Goal: Task Accomplishment & Management: Complete application form

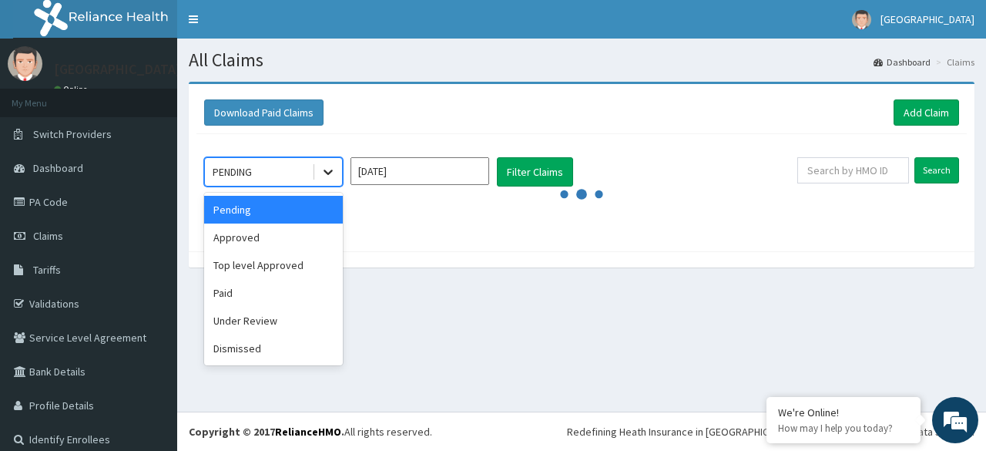
click at [333, 170] on icon at bounding box center [328, 171] width 15 height 15
click at [258, 315] on div "Under Review" at bounding box center [273, 321] width 139 height 28
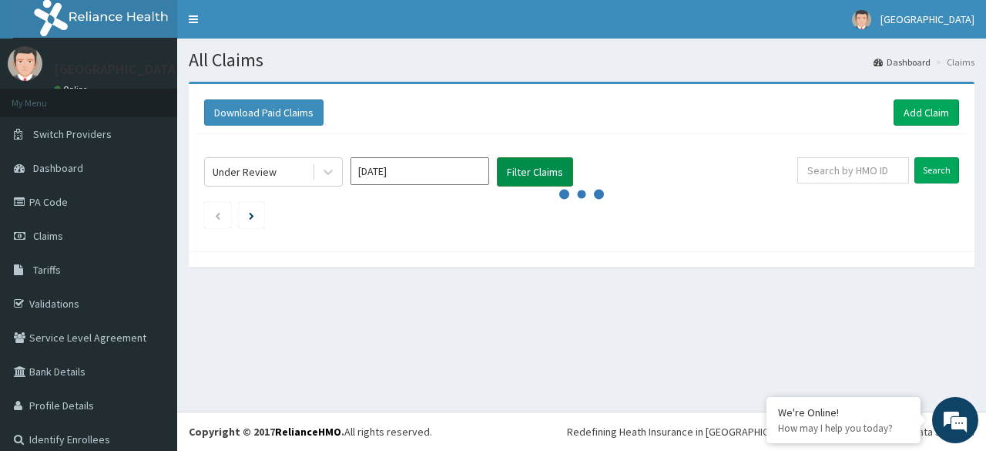
click at [525, 173] on button "Filter Claims" at bounding box center [535, 171] width 76 height 29
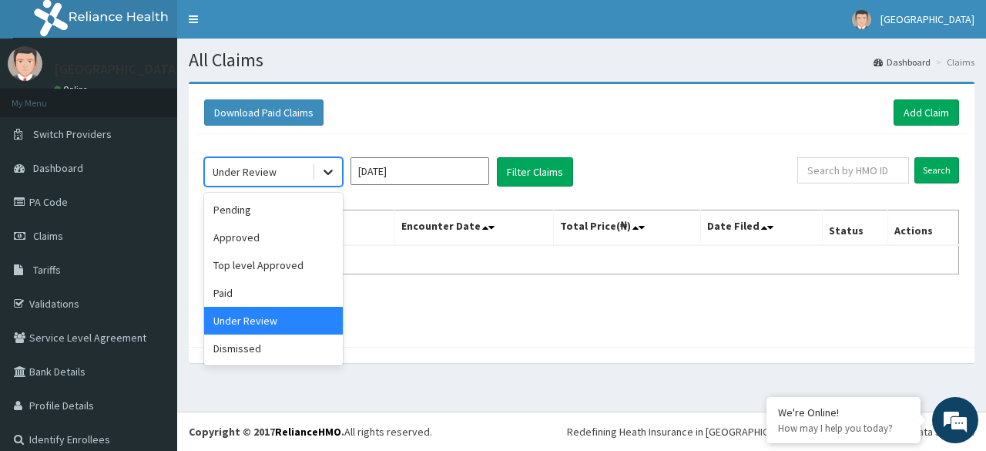
click at [325, 170] on icon at bounding box center [328, 172] width 9 height 5
click at [262, 207] on div "Pending" at bounding box center [273, 210] width 139 height 28
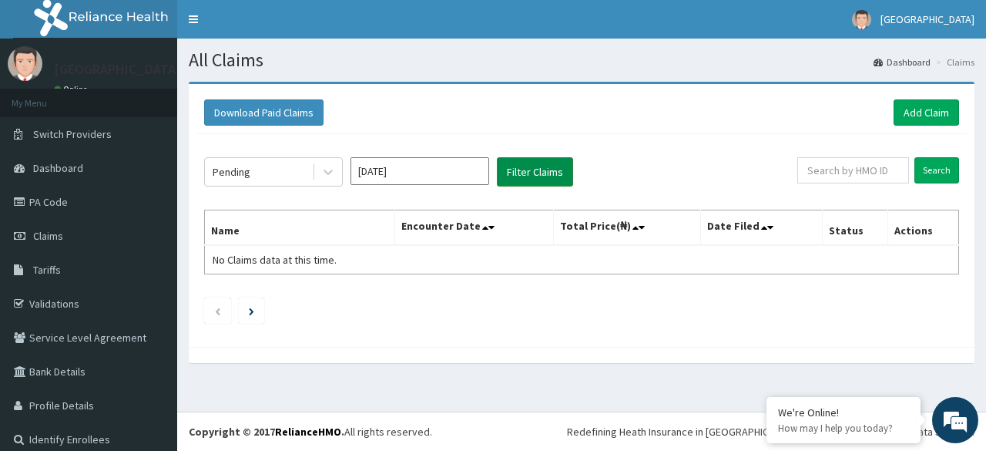
click at [549, 173] on button "Filter Claims" at bounding box center [535, 171] width 76 height 29
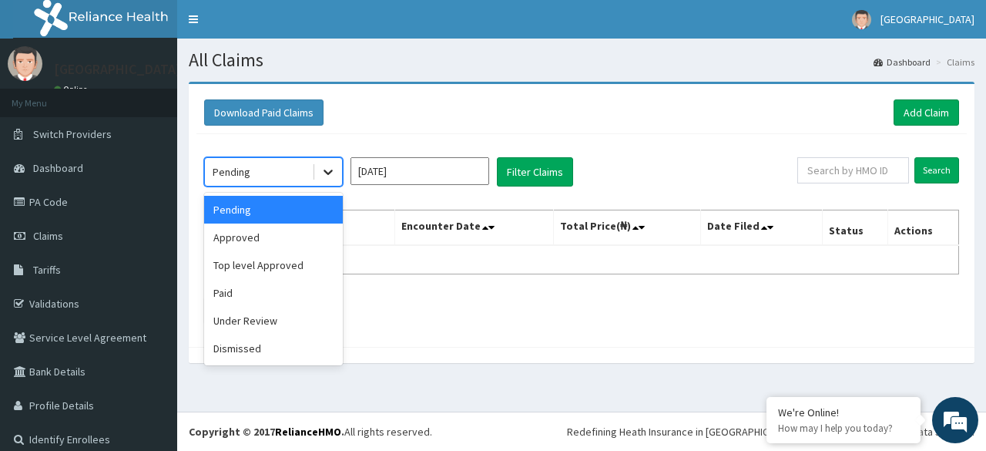
click at [324, 173] on icon at bounding box center [328, 171] width 15 height 15
click at [250, 294] on div "Paid" at bounding box center [273, 293] width 139 height 28
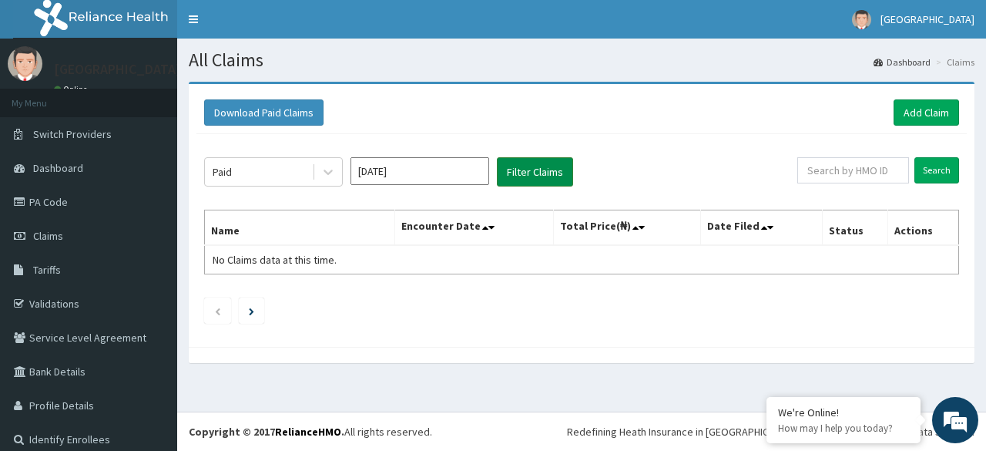
click at [533, 170] on button "Filter Claims" at bounding box center [535, 171] width 76 height 29
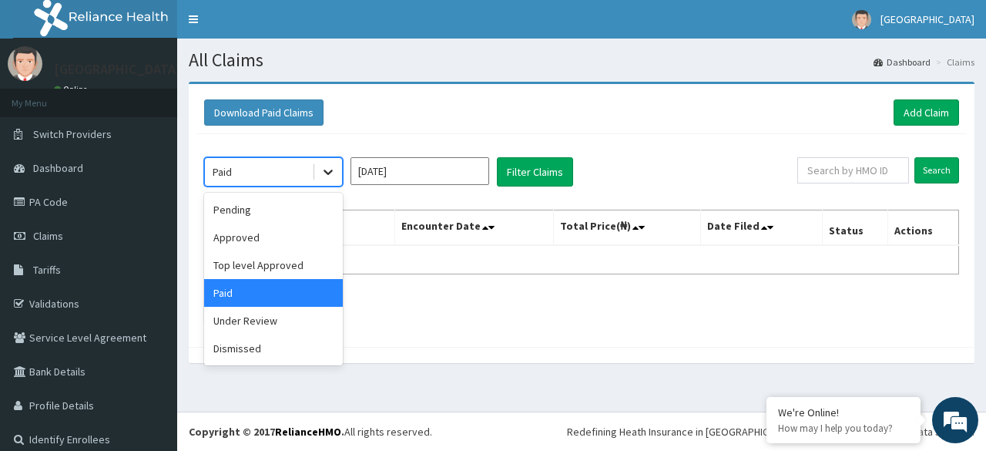
click at [324, 168] on icon at bounding box center [328, 171] width 15 height 15
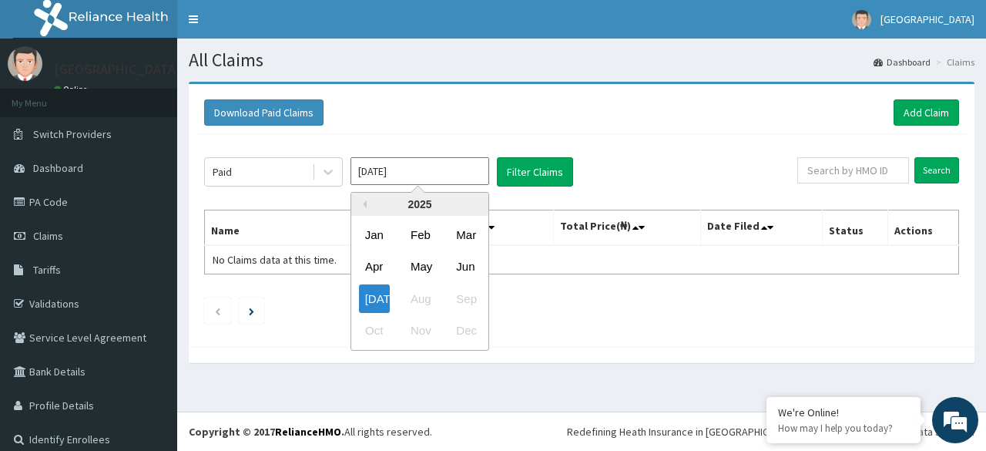
click at [400, 175] on input "Jul 2025" at bounding box center [420, 171] width 139 height 28
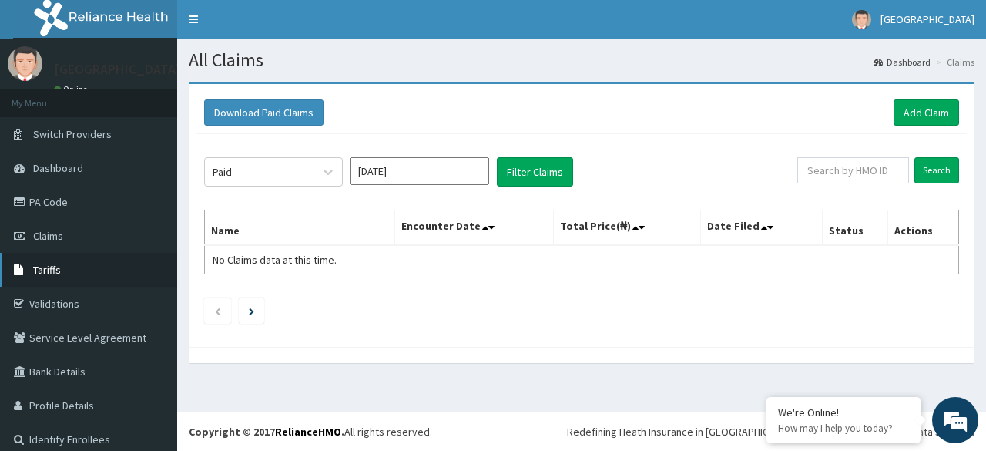
click at [58, 273] on span "Tariffs" at bounding box center [47, 270] width 28 height 14
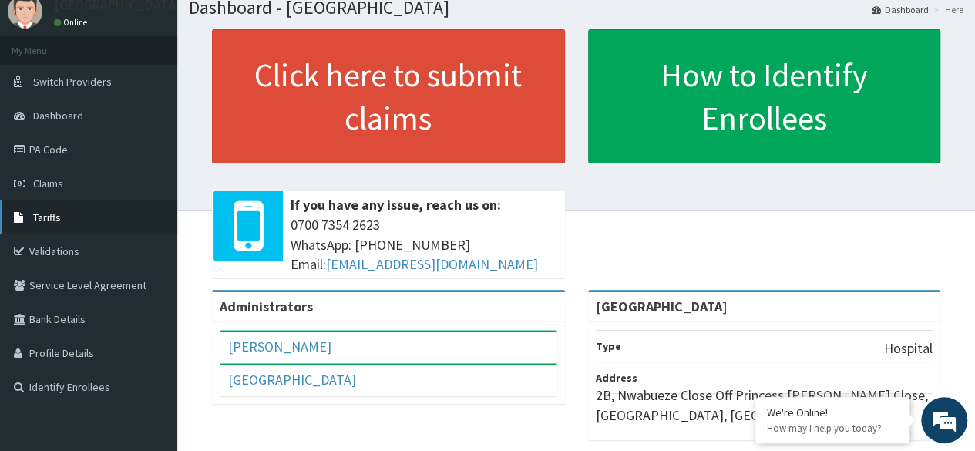
click at [57, 219] on span "Tariffs" at bounding box center [47, 217] width 28 height 14
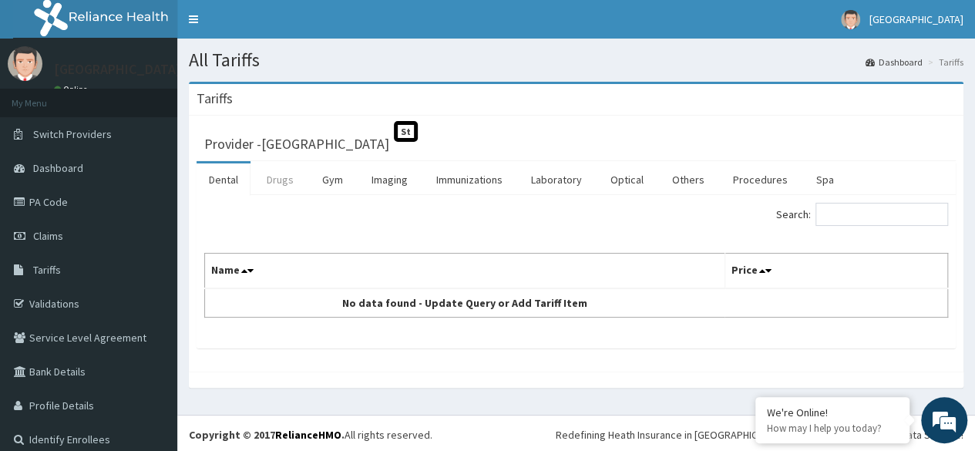
click at [286, 177] on link "Drugs" at bounding box center [280, 179] width 52 height 32
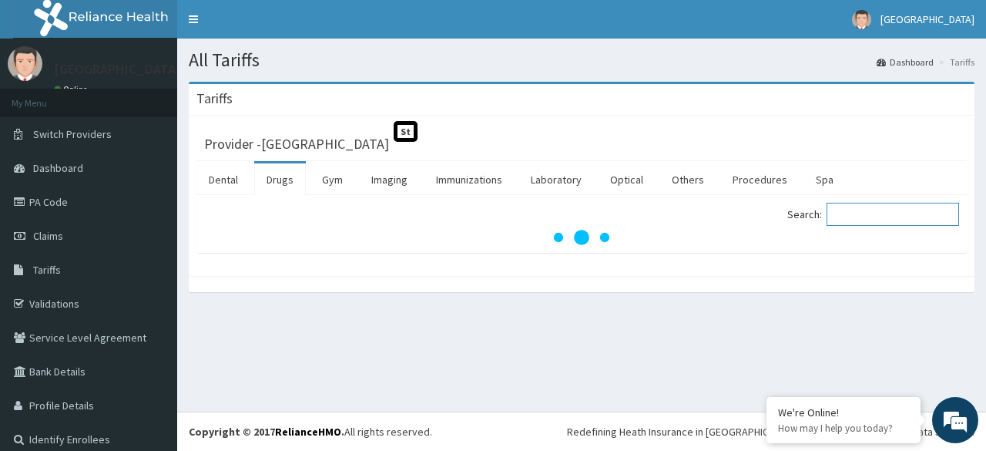
click at [852, 210] on input "Search:" at bounding box center [893, 214] width 133 height 23
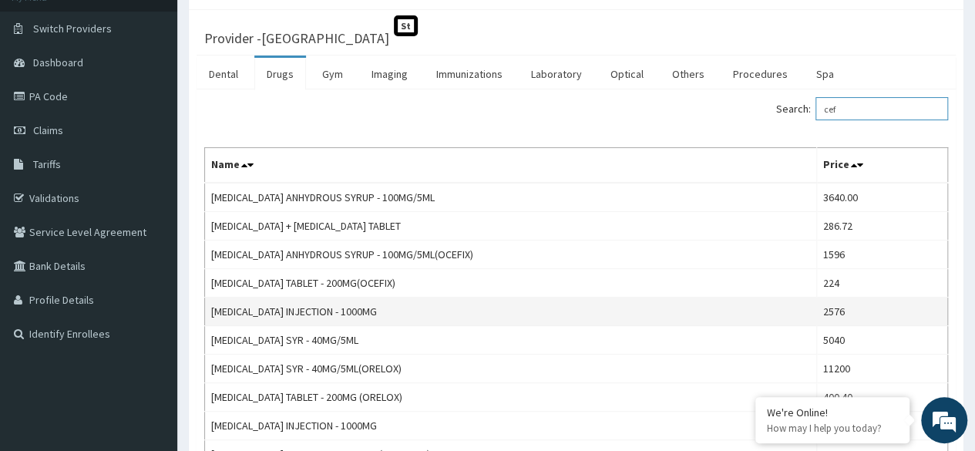
scroll to position [106, 0]
click at [311, 312] on td "CEFOTAXIME INJECTION - 1000MG" at bounding box center [511, 311] width 612 height 29
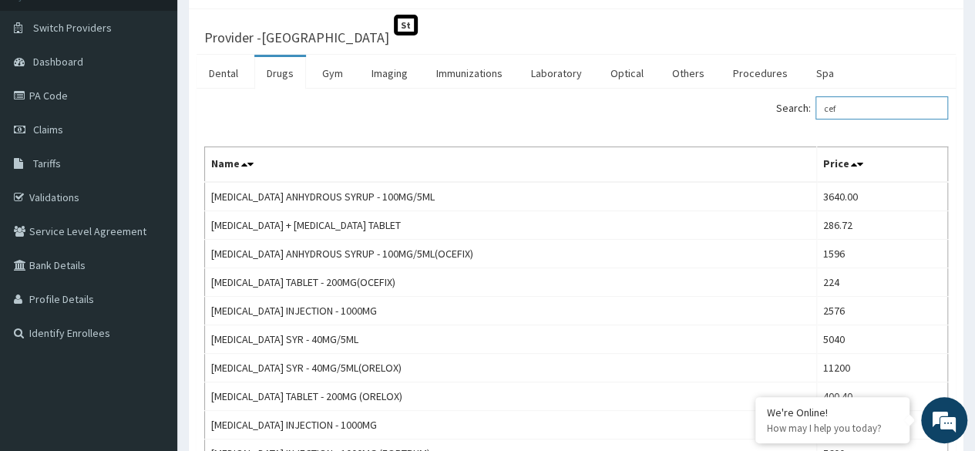
click at [851, 102] on input "cef" at bounding box center [881, 107] width 133 height 23
type input "c"
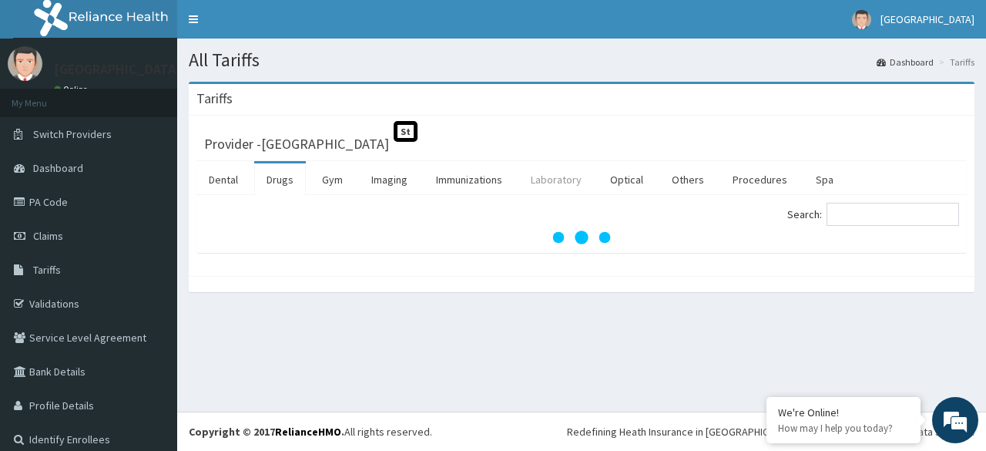
click at [558, 180] on link "Laboratory" at bounding box center [557, 179] width 76 height 32
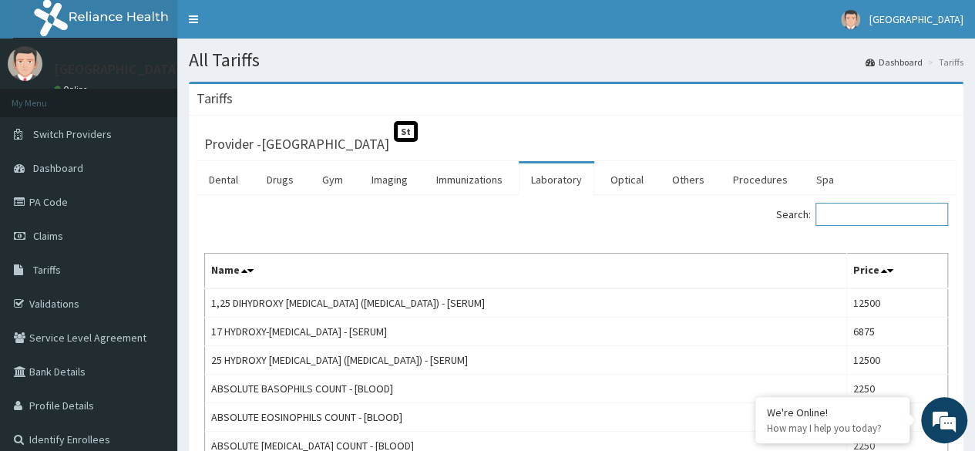
click at [873, 216] on input "Search:" at bounding box center [881, 214] width 133 height 23
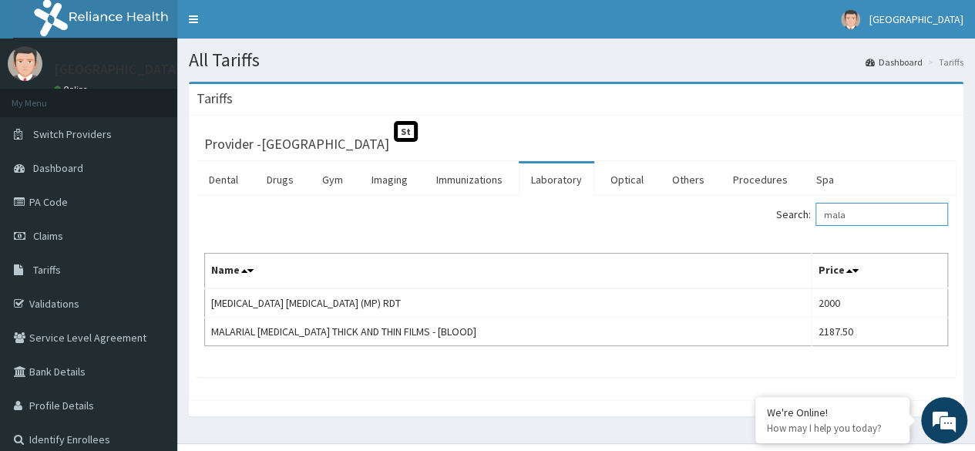
click at [864, 207] on input "mala" at bounding box center [881, 214] width 133 height 23
type input "m"
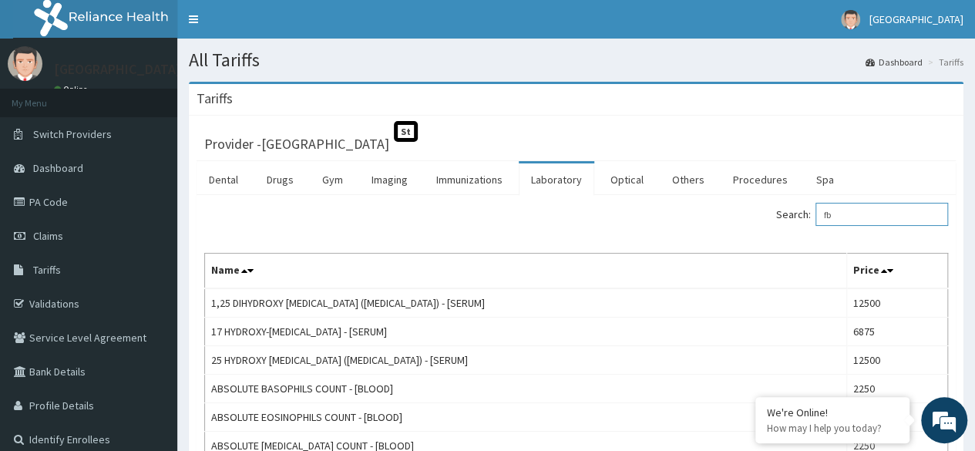
type input "fbc"
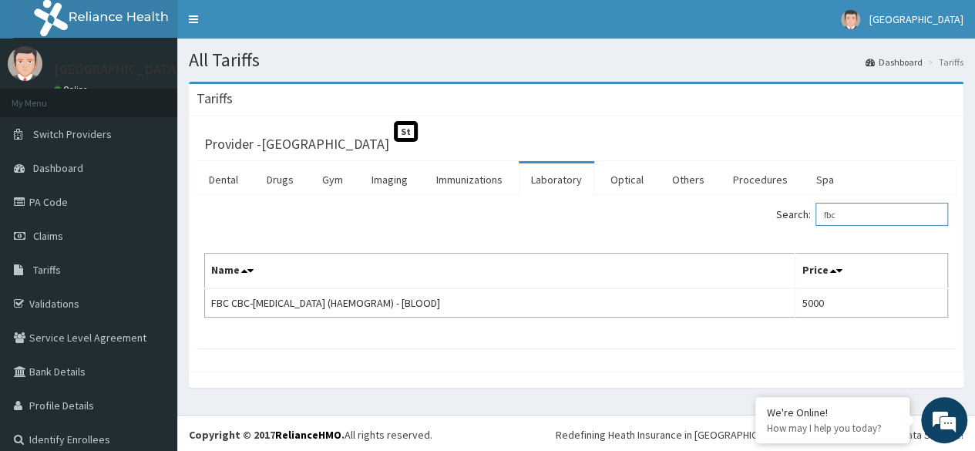
click at [865, 209] on input "fbc" at bounding box center [881, 214] width 133 height 23
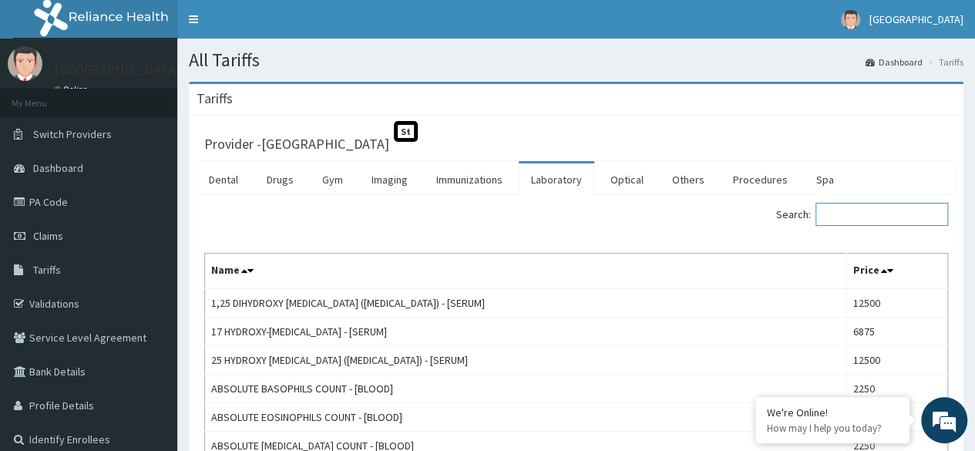
click at [853, 213] on input "Search:" at bounding box center [881, 214] width 133 height 23
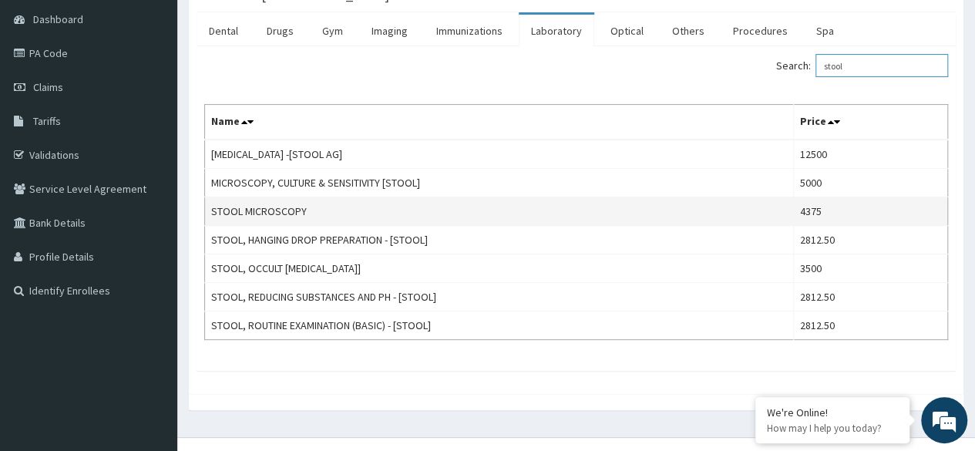
scroll to position [150, 0]
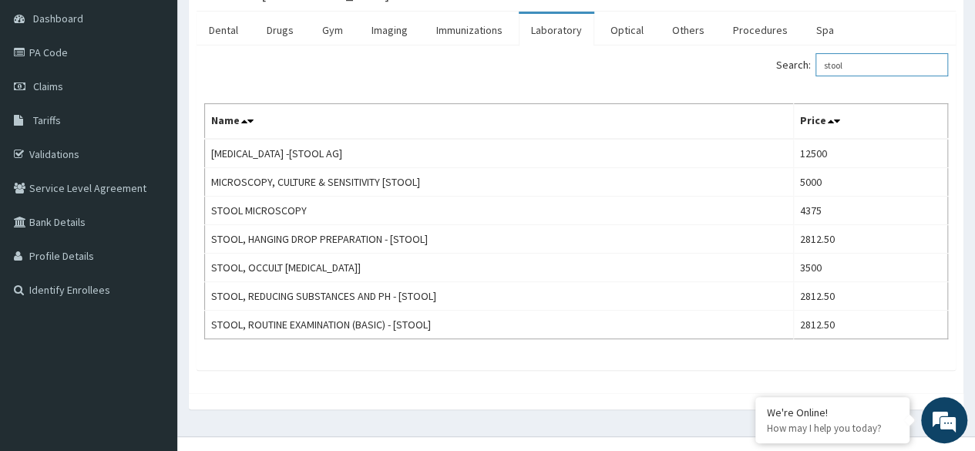
click at [862, 57] on input "stool" at bounding box center [881, 64] width 133 height 23
type input "s"
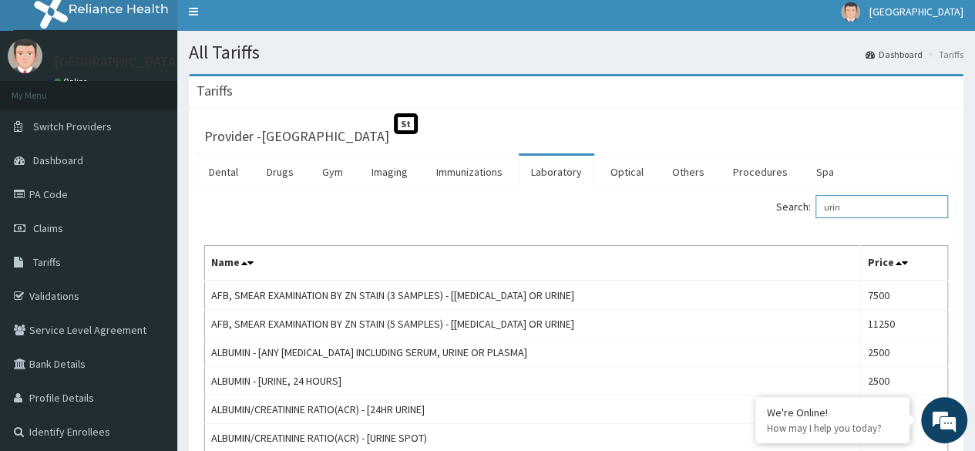
scroll to position [0, 0]
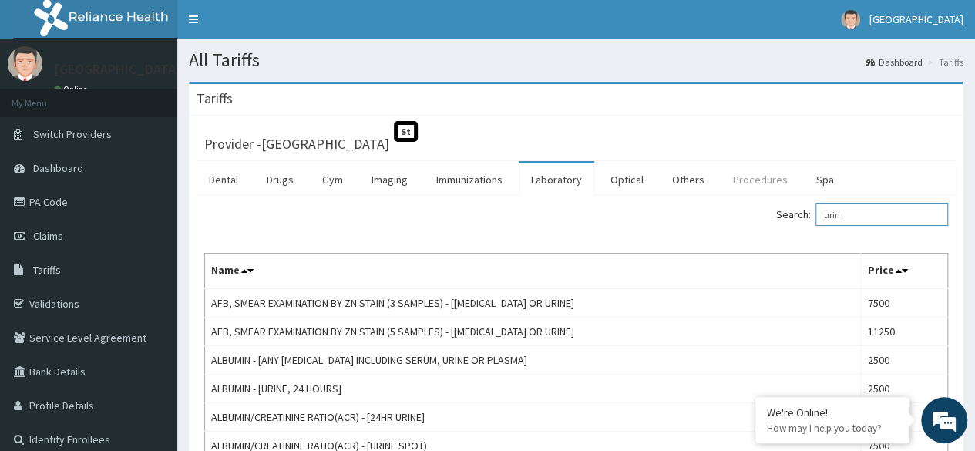
type input "urin"
click at [750, 183] on link "Procedures" at bounding box center [760, 179] width 79 height 32
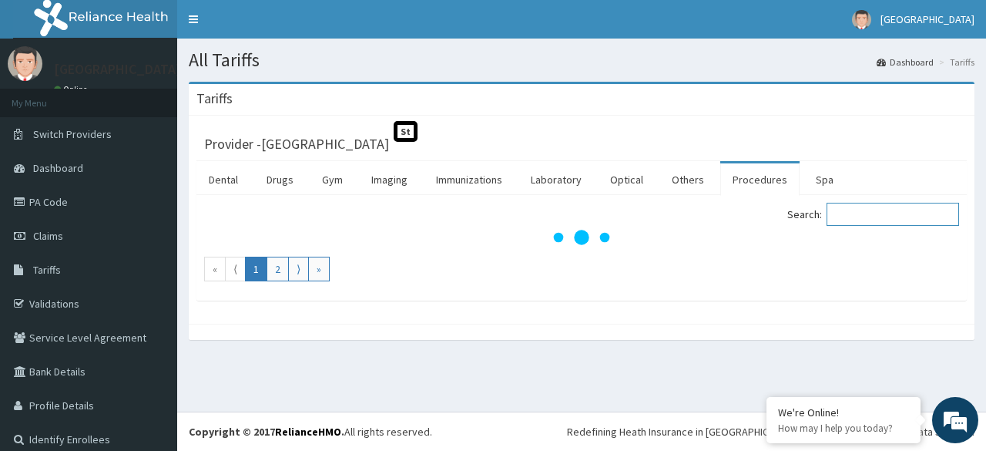
click at [837, 217] on input "Search:" at bounding box center [893, 214] width 133 height 23
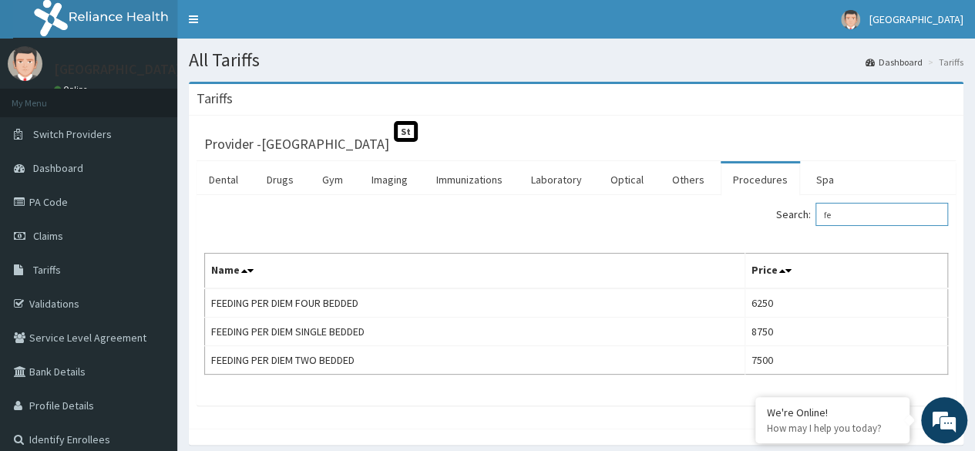
type input "f"
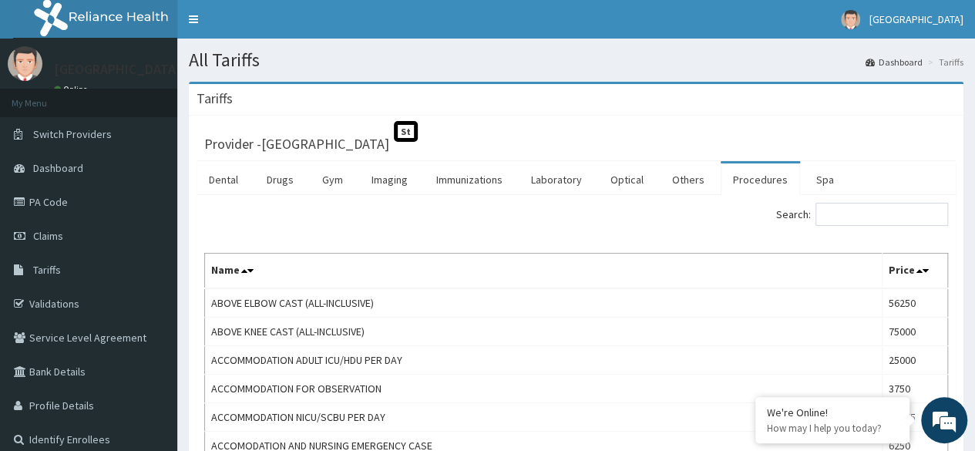
click at [736, 180] on link "Procedures" at bounding box center [760, 179] width 79 height 32
click at [848, 218] on input "Search:" at bounding box center [881, 214] width 133 height 23
click at [749, 180] on link "Procedures" at bounding box center [760, 179] width 79 height 32
click at [749, 179] on link "Procedures" at bounding box center [760, 179] width 79 height 32
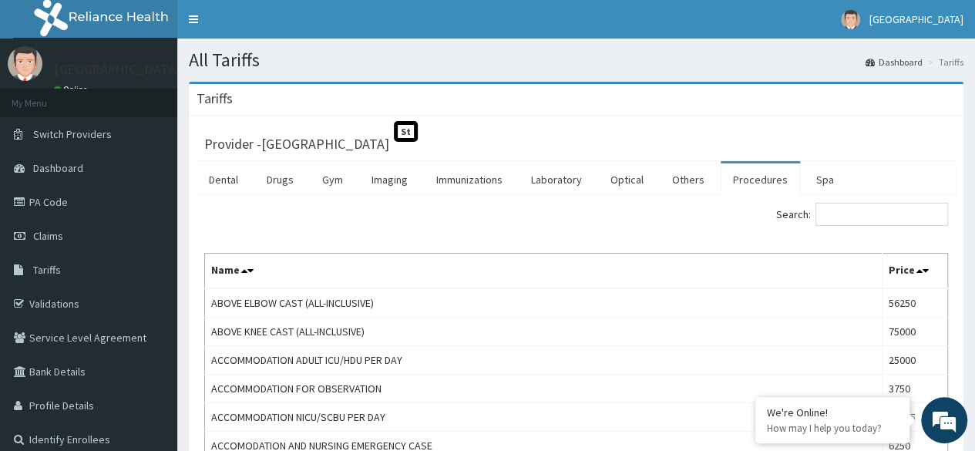
click at [862, 210] on input "Search:" at bounding box center [881, 214] width 133 height 23
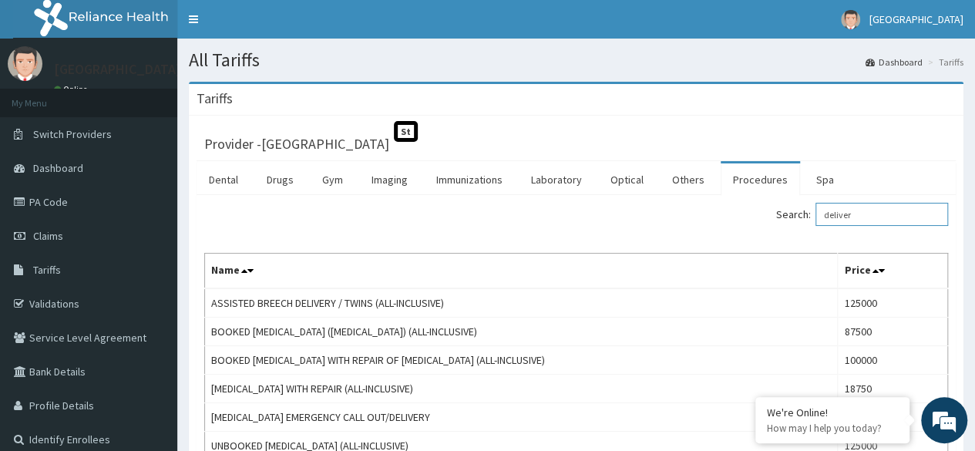
type input "delivery"
click at [882, 210] on input "delivery" at bounding box center [881, 214] width 133 height 23
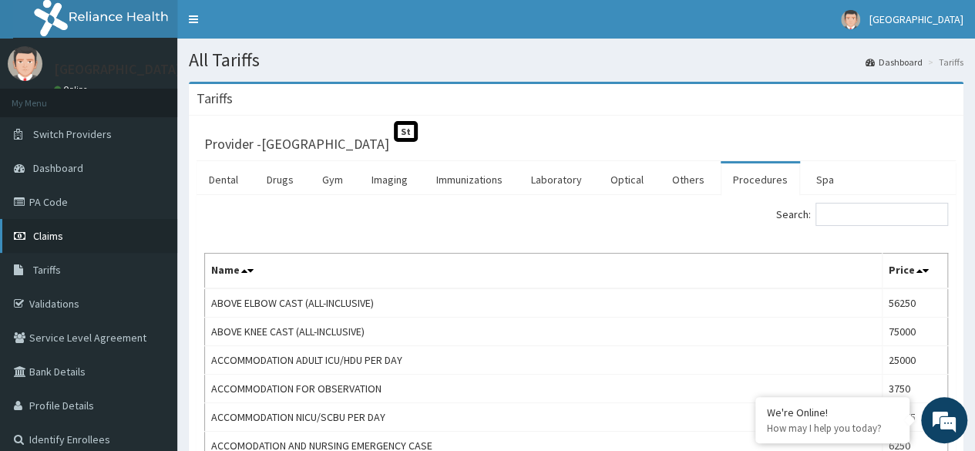
click at [52, 241] on span "Claims" at bounding box center [48, 236] width 30 height 14
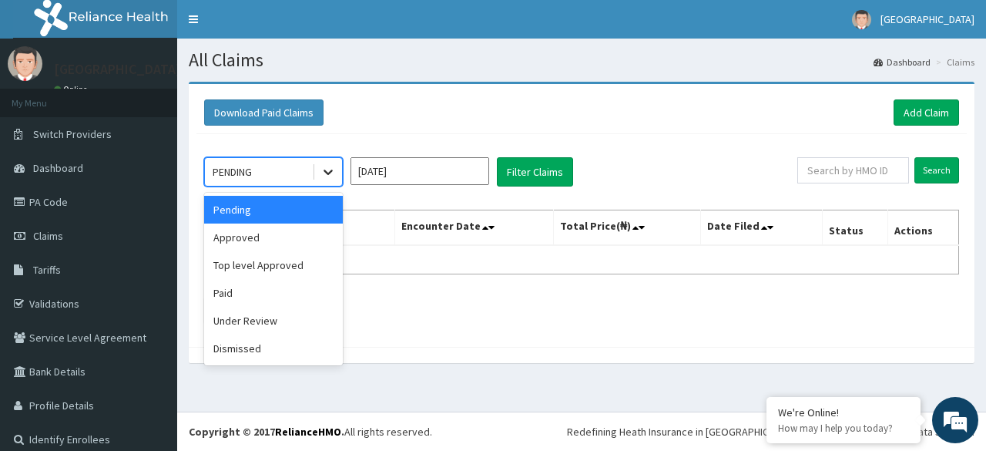
click at [327, 170] on icon at bounding box center [328, 171] width 15 height 15
click at [262, 267] on div "Top level Approved" at bounding box center [273, 265] width 139 height 28
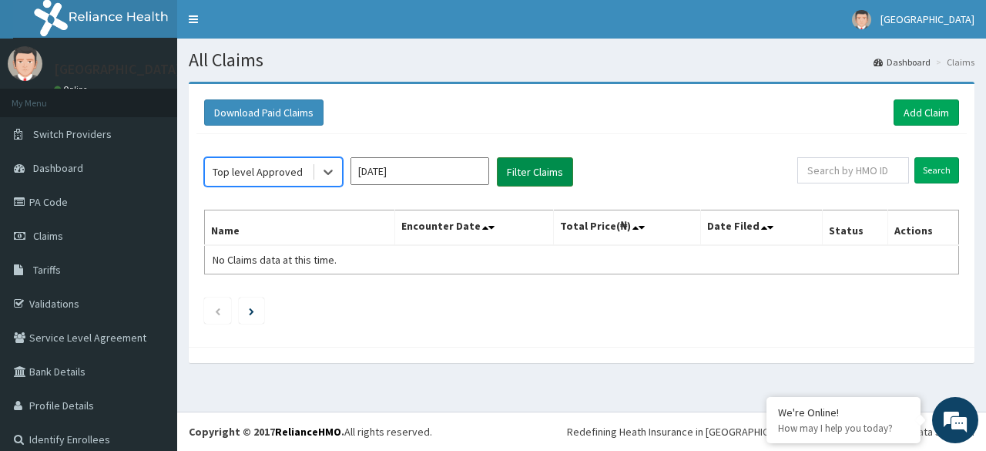
click at [533, 169] on button "Filter Claims" at bounding box center [535, 171] width 76 height 29
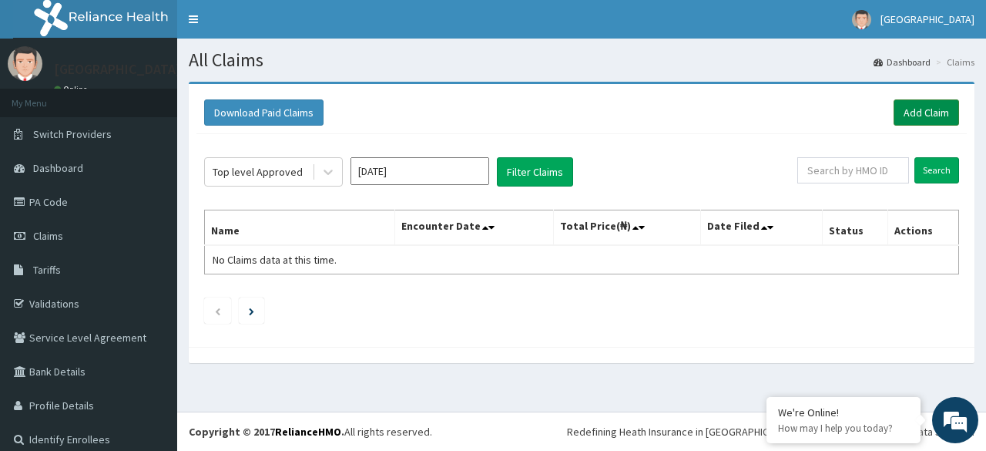
click at [912, 114] on link "Add Claim" at bounding box center [927, 112] width 66 height 26
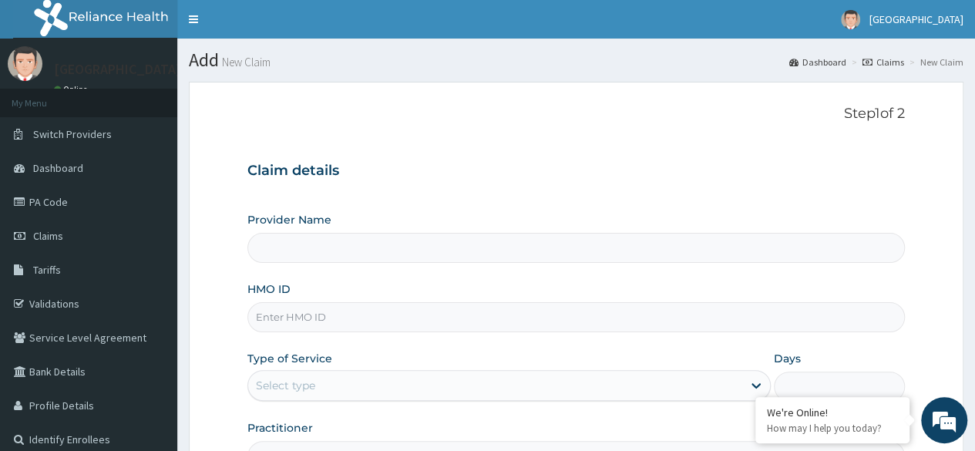
type input "[GEOGRAPHIC_DATA]"
click at [704, 257] on input "[GEOGRAPHIC_DATA]" at bounding box center [575, 248] width 657 height 30
click at [494, 255] on input "[GEOGRAPHIC_DATA]" at bounding box center [575, 248] width 657 height 30
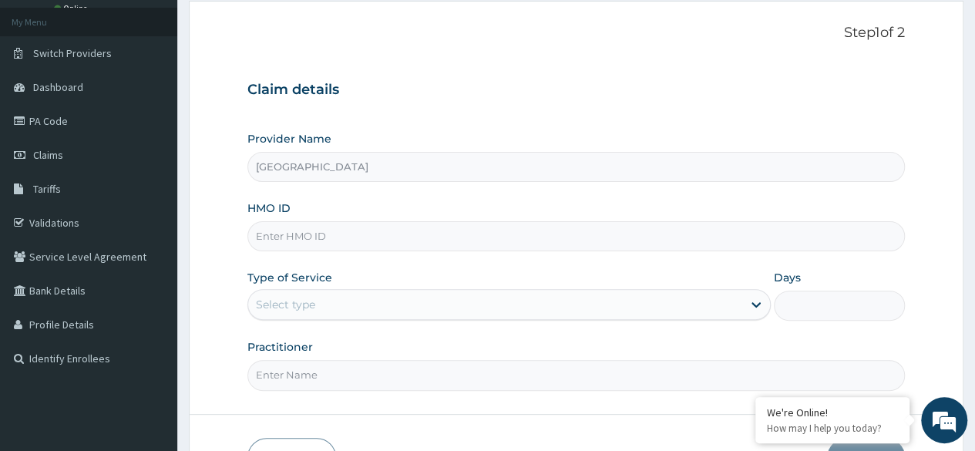
scroll to position [82, 0]
click at [285, 156] on input "[GEOGRAPHIC_DATA]" at bounding box center [575, 166] width 657 height 30
click at [287, 156] on input "[GEOGRAPHIC_DATA]" at bounding box center [575, 166] width 657 height 30
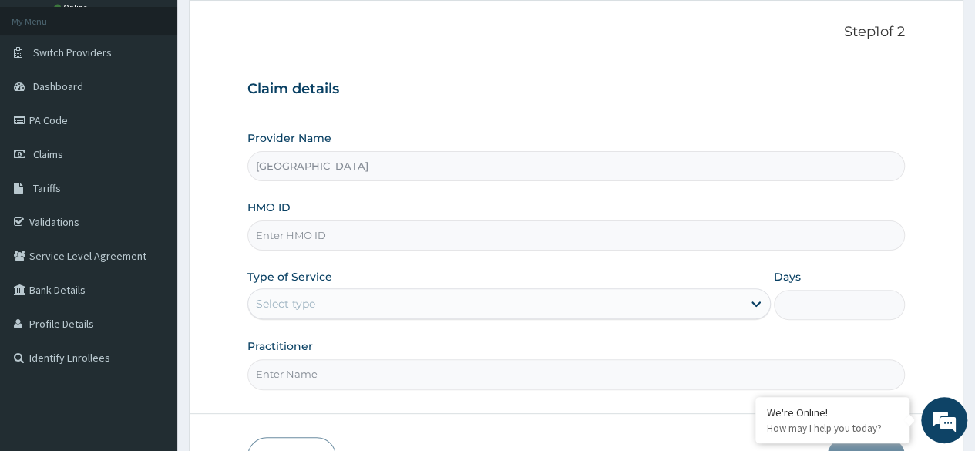
click at [287, 156] on input "[GEOGRAPHIC_DATA]" at bounding box center [575, 166] width 657 height 30
click at [410, 176] on input "[GEOGRAPHIC_DATA]" at bounding box center [575, 166] width 657 height 30
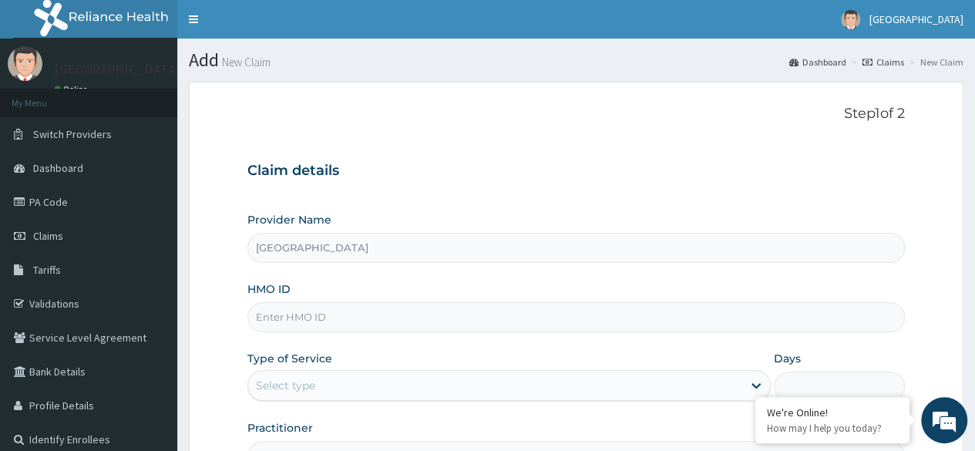
click at [296, 241] on input "[GEOGRAPHIC_DATA]" at bounding box center [575, 248] width 657 height 30
type input "[GEOGRAPHIC_DATA]"
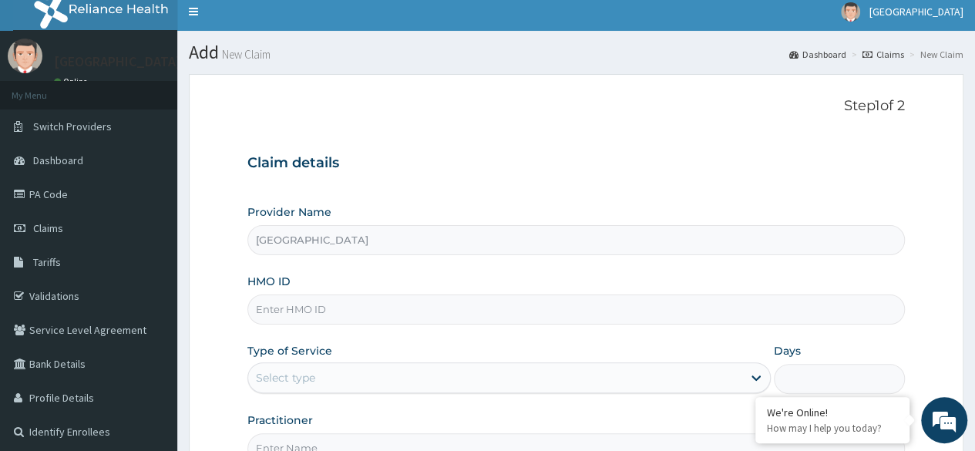
scroll to position [12, 0]
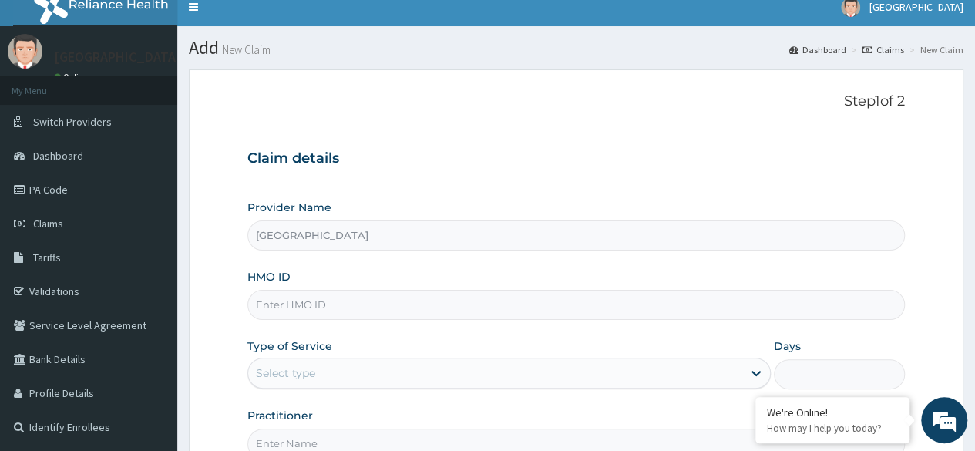
click at [312, 304] on input "HMO ID" at bounding box center [575, 305] width 657 height 30
type input "CHL/11390/C"
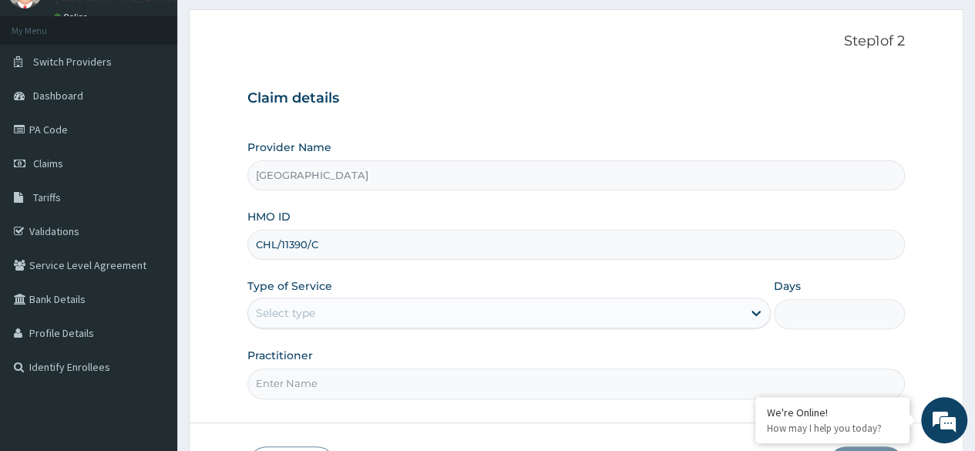
scroll to position [88, 0]
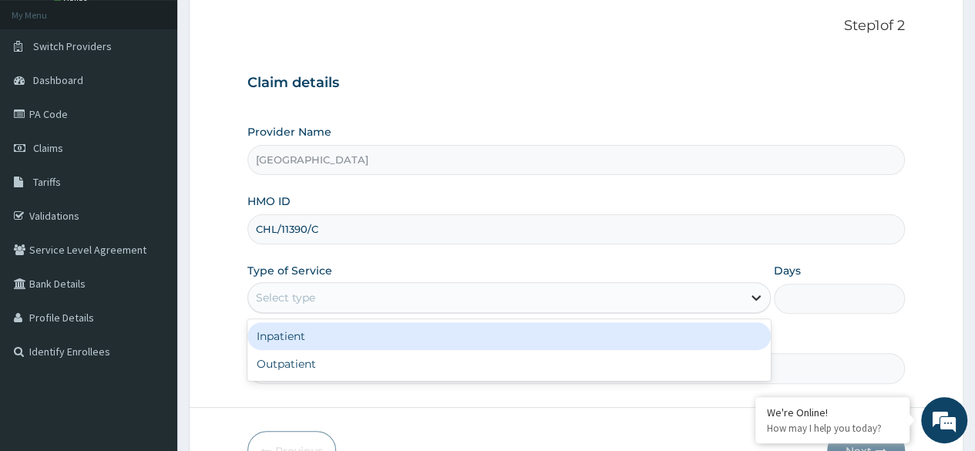
click at [757, 293] on icon at bounding box center [755, 297] width 15 height 15
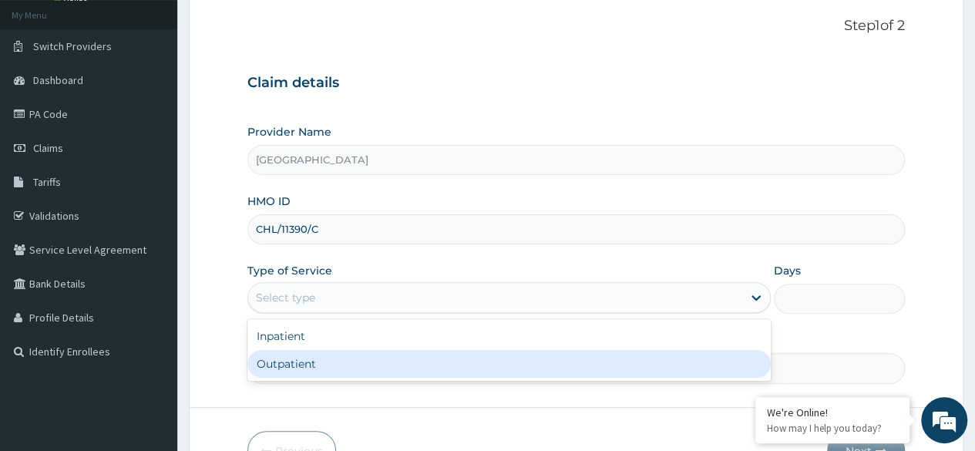
click at [677, 356] on div "Outpatient" at bounding box center [508, 364] width 523 height 28
type input "1"
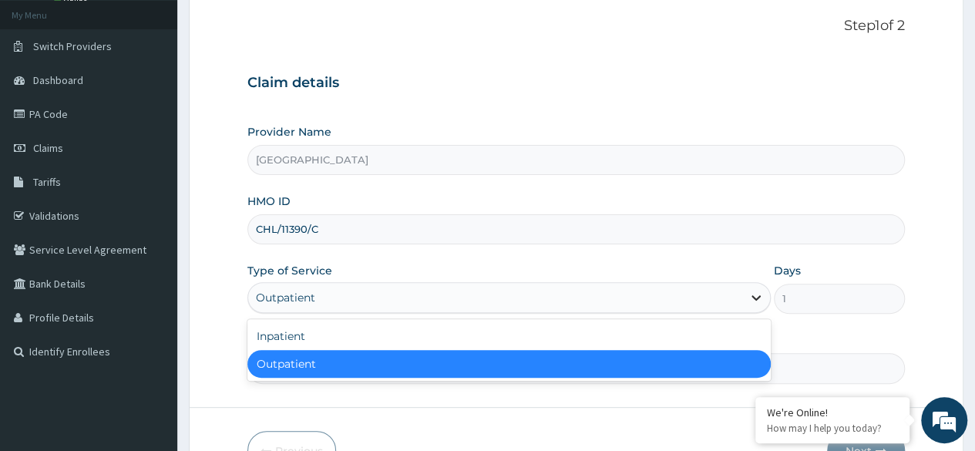
click at [749, 292] on icon at bounding box center [755, 297] width 15 height 15
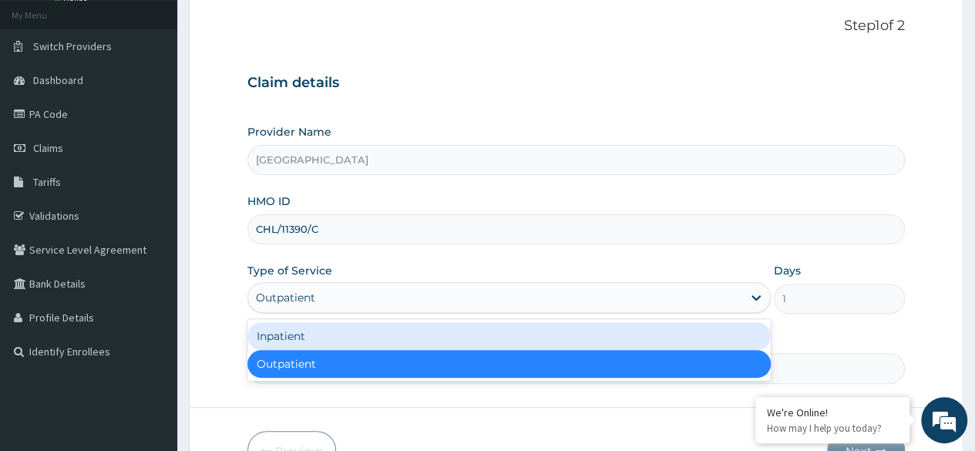
click at [669, 335] on div "Inpatient" at bounding box center [508, 336] width 523 height 28
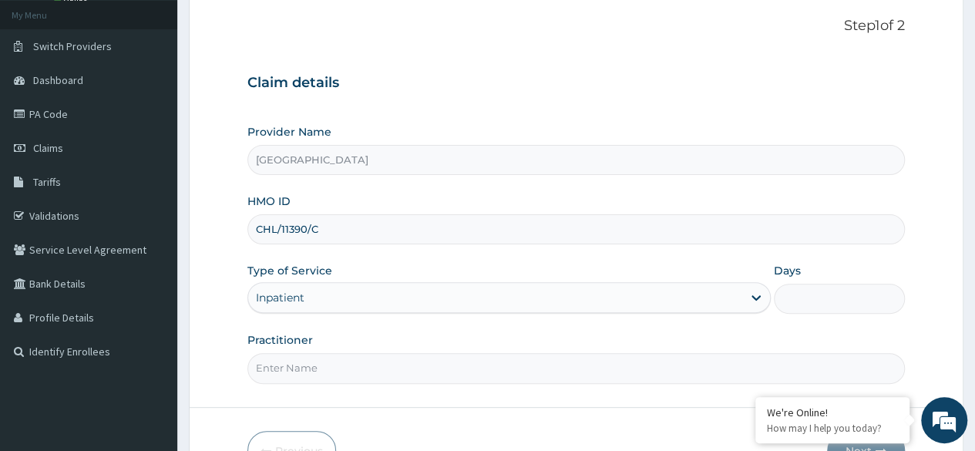
click at [795, 289] on input "Days" at bounding box center [839, 299] width 131 height 30
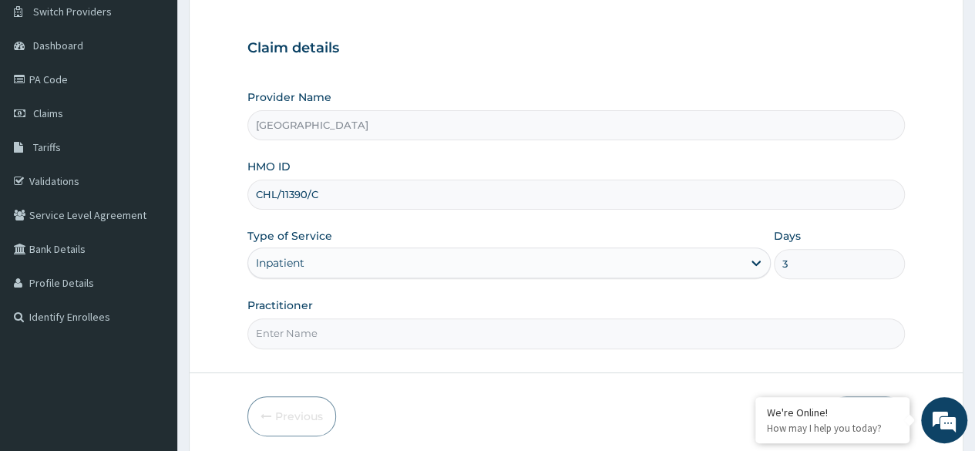
scroll to position [179, 0]
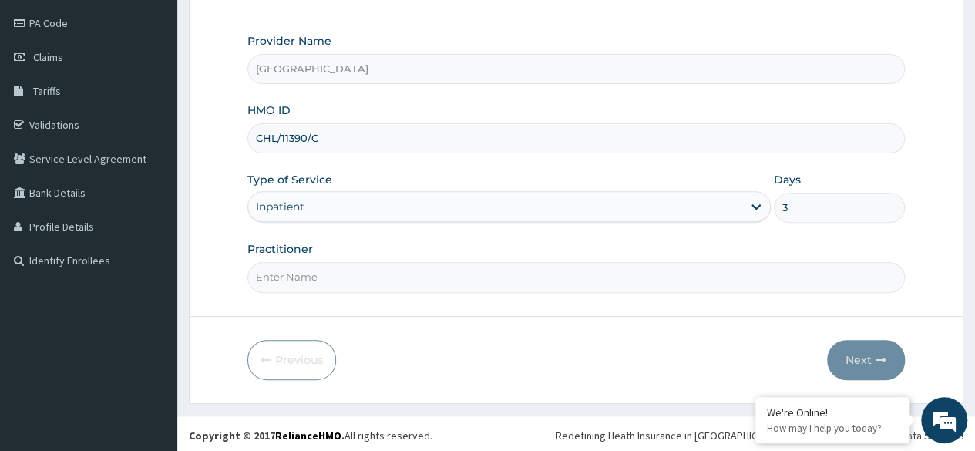
type input "3"
click at [566, 282] on input "Practitioner" at bounding box center [575, 277] width 657 height 30
type input "Dr Lawrence"
click at [865, 356] on button "Next" at bounding box center [866, 360] width 78 height 40
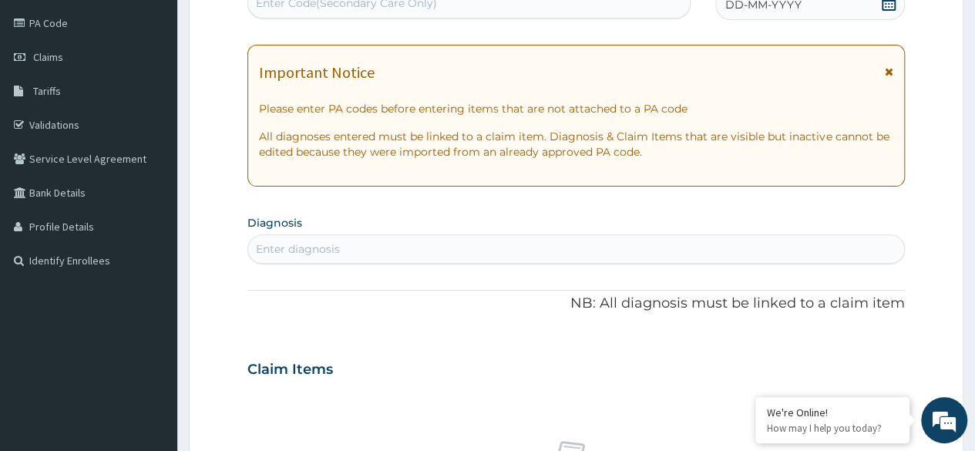
click at [439, 254] on div "Enter diagnosis" at bounding box center [576, 249] width 656 height 25
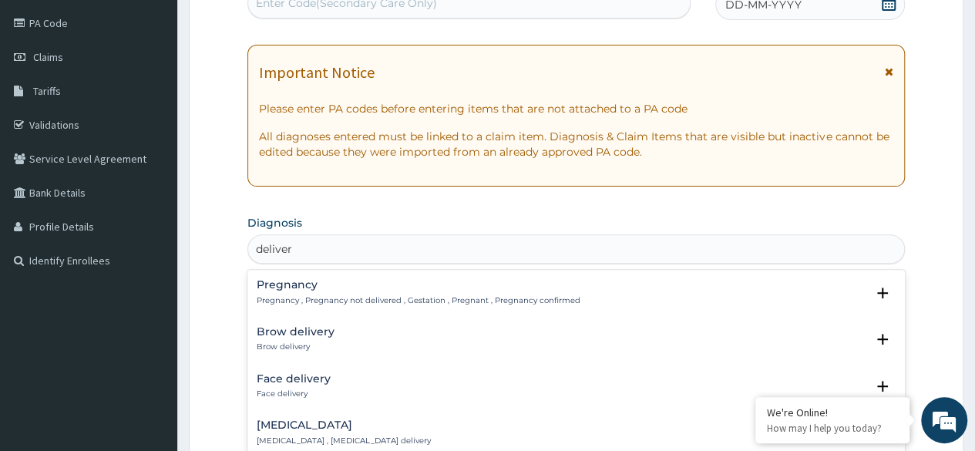
type input "delivery"
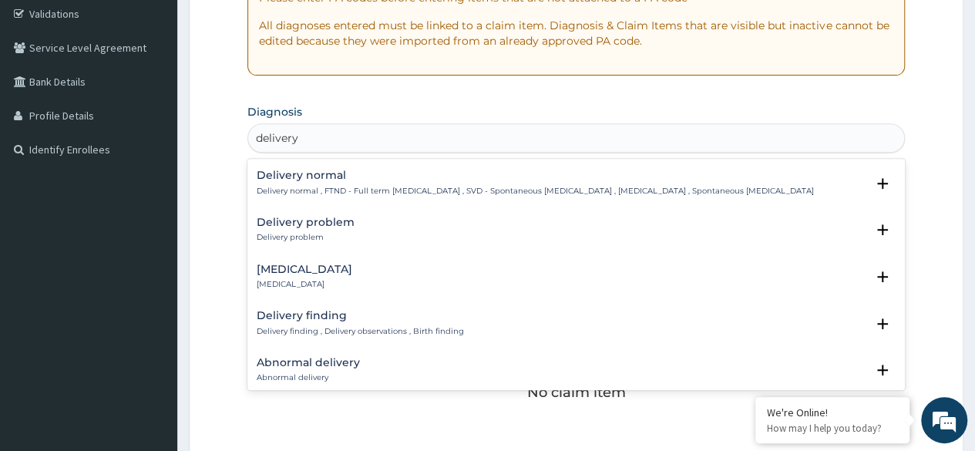
scroll to position [151, 0]
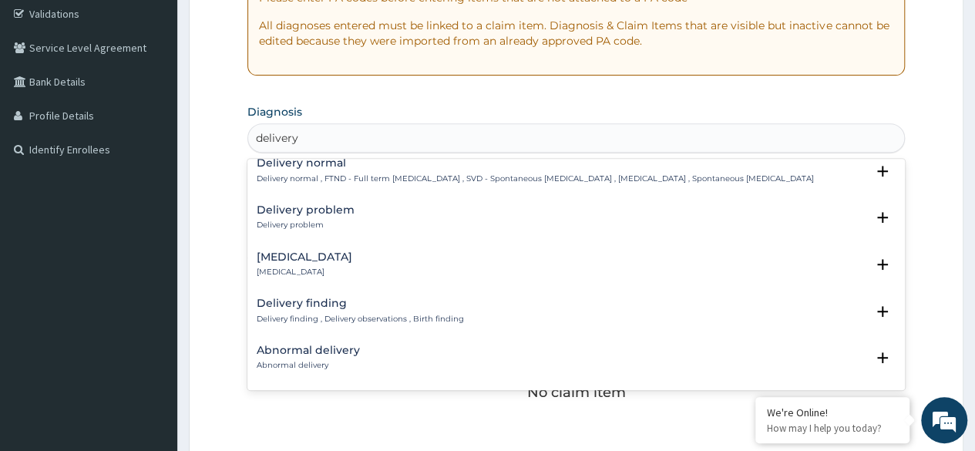
click at [311, 264] on div "Vaginal delivery Vaginal delivery" at bounding box center [305, 264] width 96 height 27
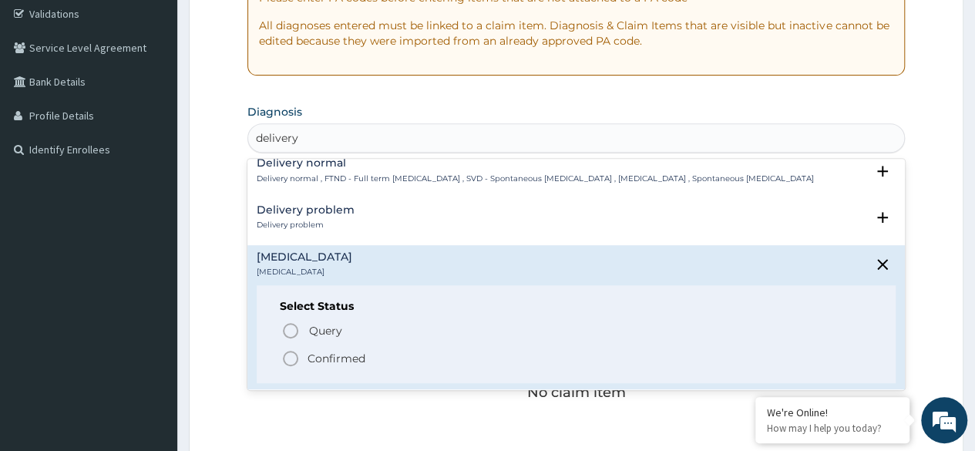
click at [287, 356] on icon "status option filled" at bounding box center [290, 358] width 18 height 18
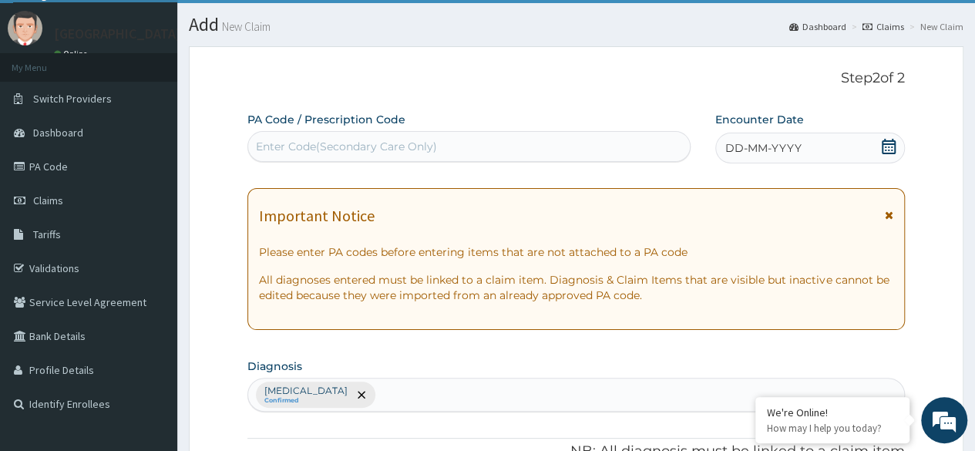
scroll to position [0, 0]
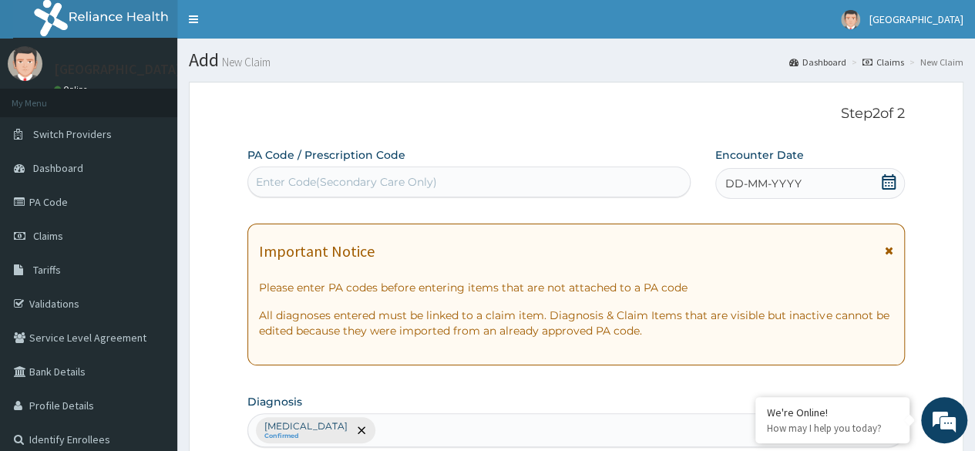
click at [448, 183] on div "Enter Code(Secondary Care Only)" at bounding box center [468, 182] width 441 height 25
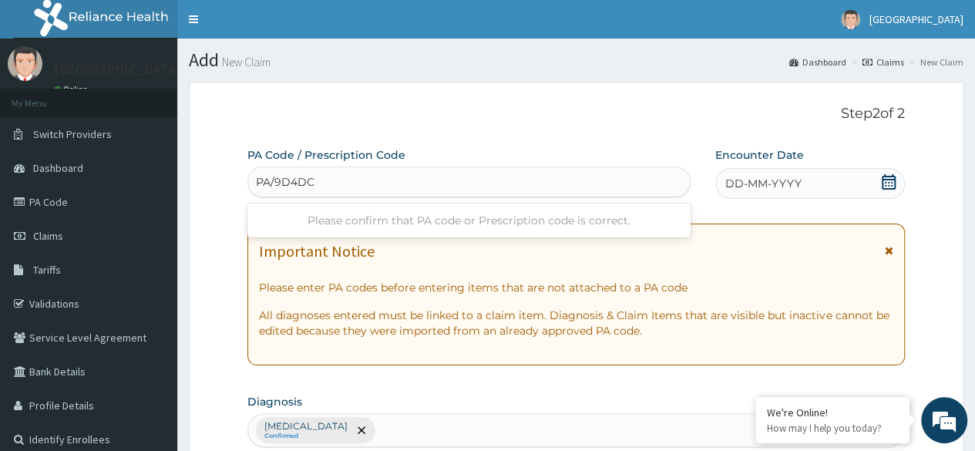
type input "PA/9D4DCA"
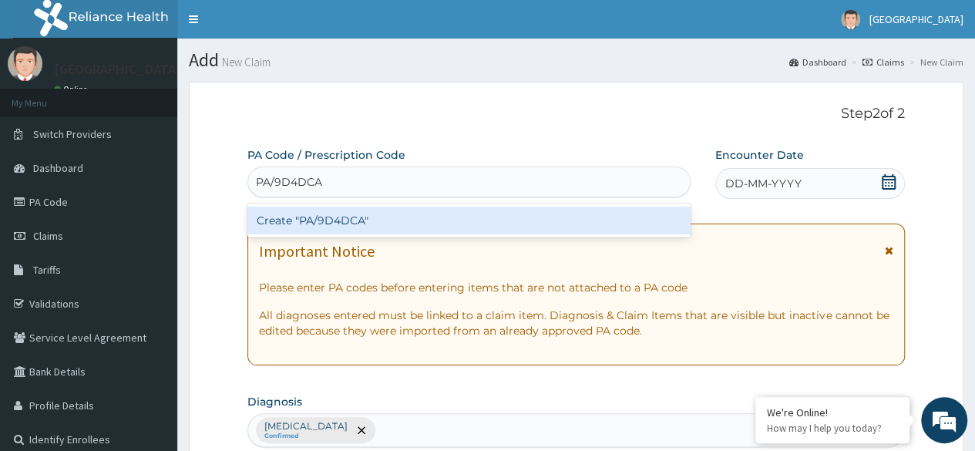
click at [405, 227] on div "Create "PA/9D4DCA"" at bounding box center [468, 221] width 442 height 28
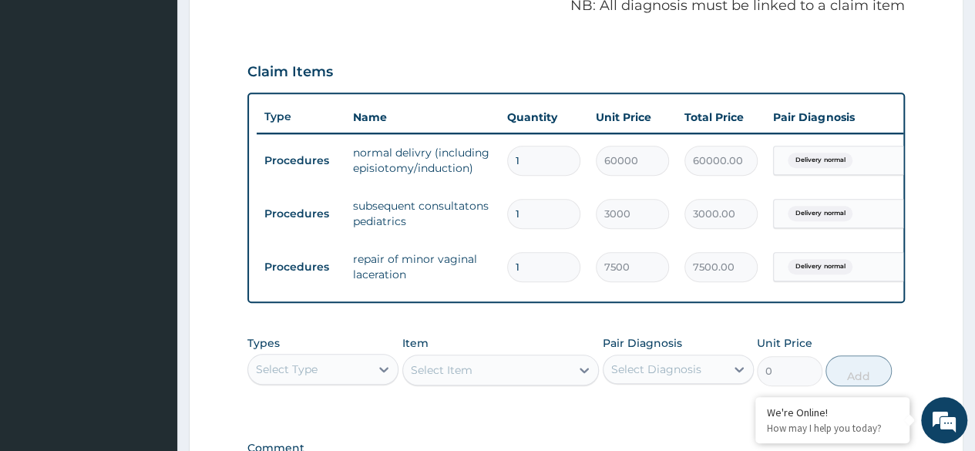
scroll to position [479, 0]
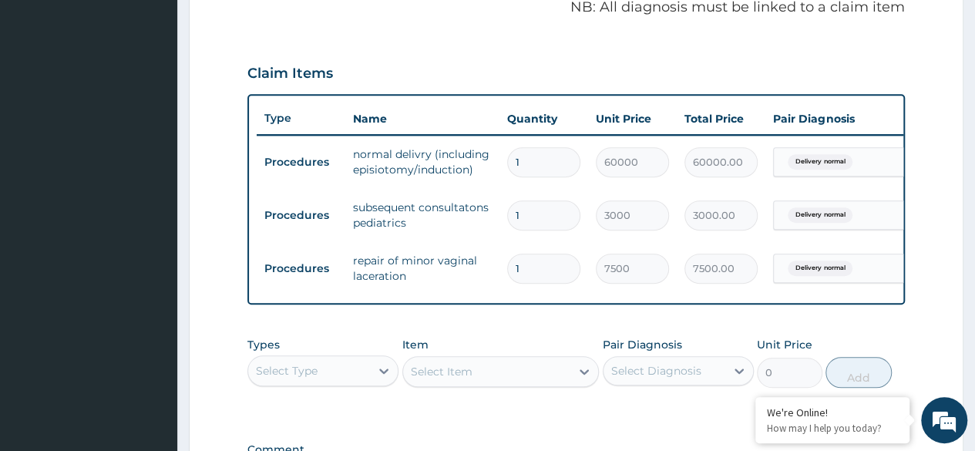
click at [531, 213] on input "1" at bounding box center [543, 215] width 73 height 30
type input "1"
type input "3000.00"
type input "1"
type input "3000.00"
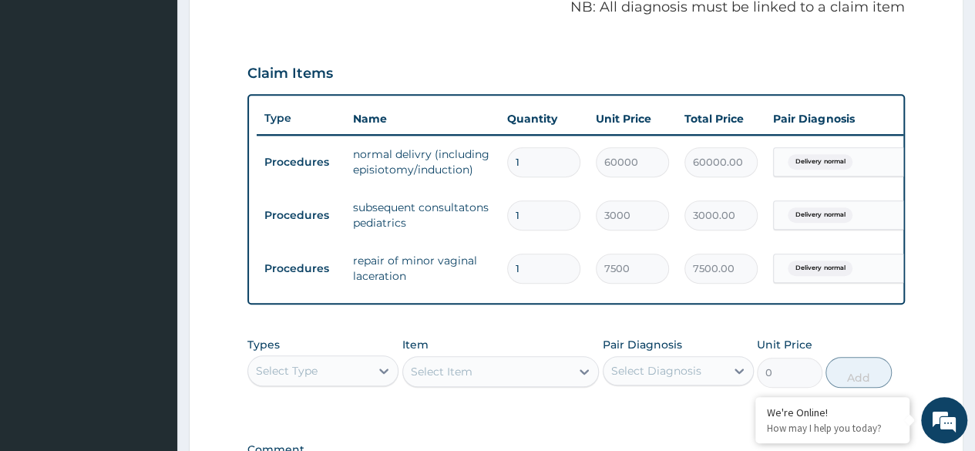
type input "1"
type input "3000.00"
type input "0"
type input "0.00"
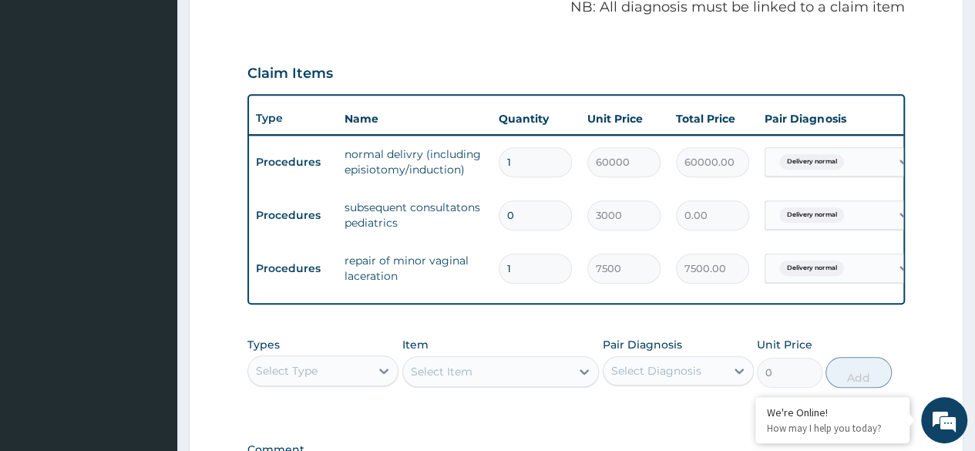
type input "1"
type input "3000.00"
type input "1"
type input "3000.00"
type input "0"
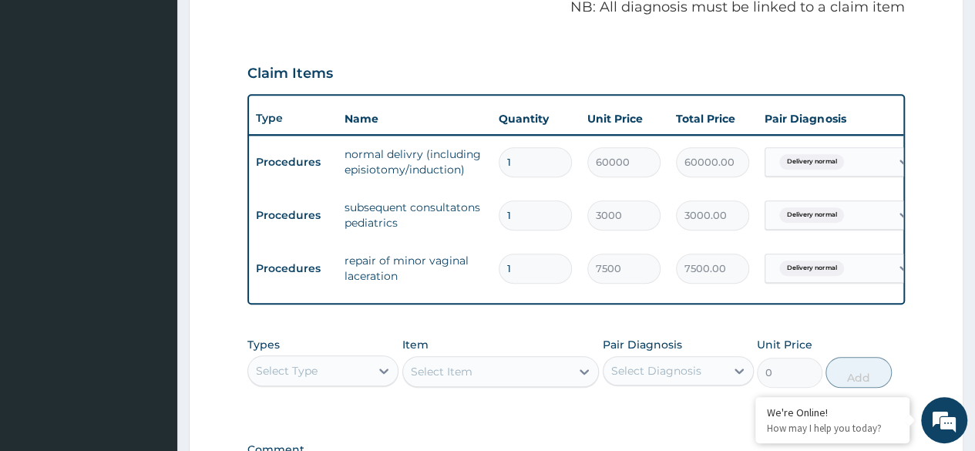
type input "0.00"
type input "1"
type input "3000.00"
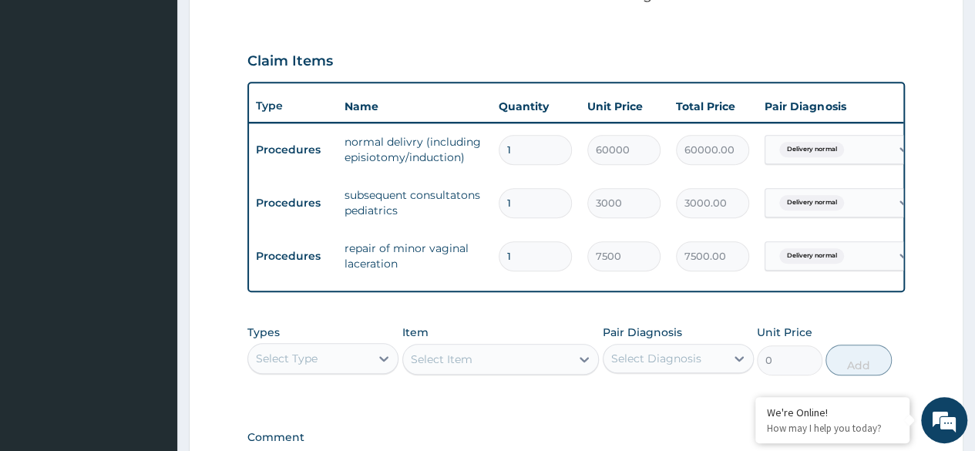
type input "0"
type input "0.00"
type input "1"
type input "3000.00"
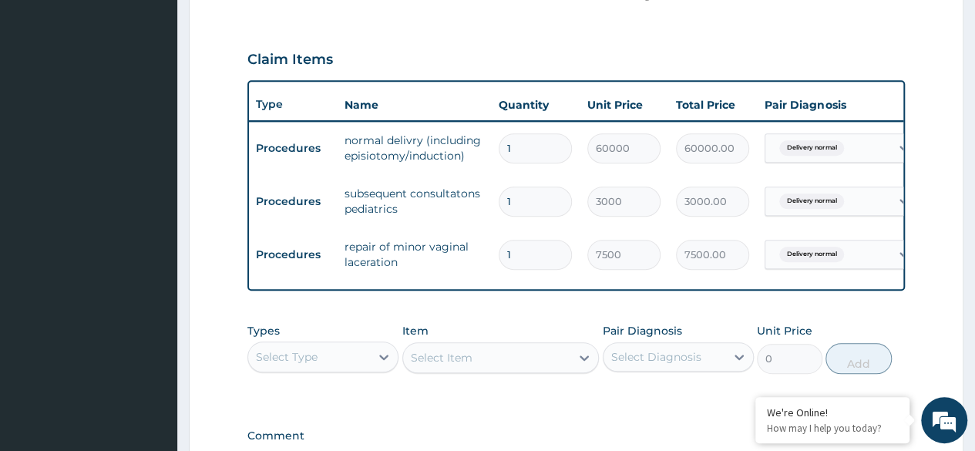
click at [521, 201] on input "1" at bounding box center [535, 202] width 73 height 30
type input "0.00"
type input "2"
type input "6000.00"
type input "2"
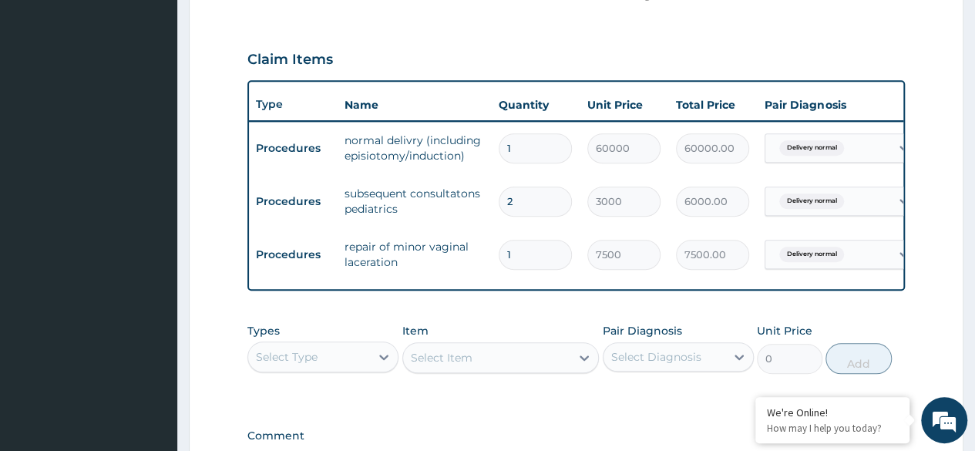
click at [520, 257] on input "1" at bounding box center [535, 255] width 73 height 30
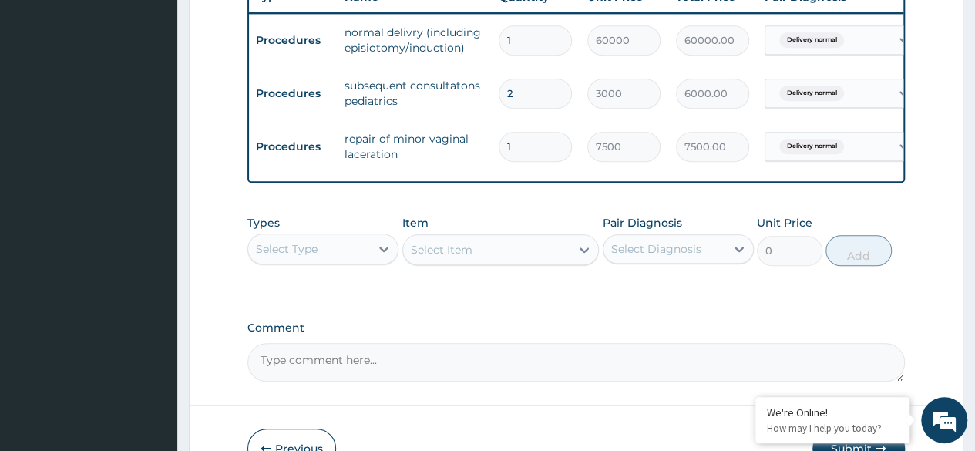
scroll to position [603, 0]
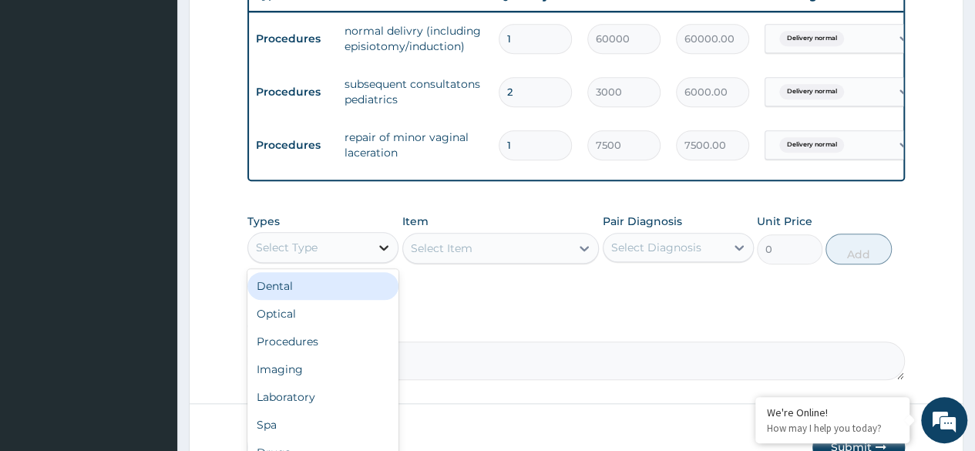
click at [375, 255] on div at bounding box center [384, 248] width 28 height 28
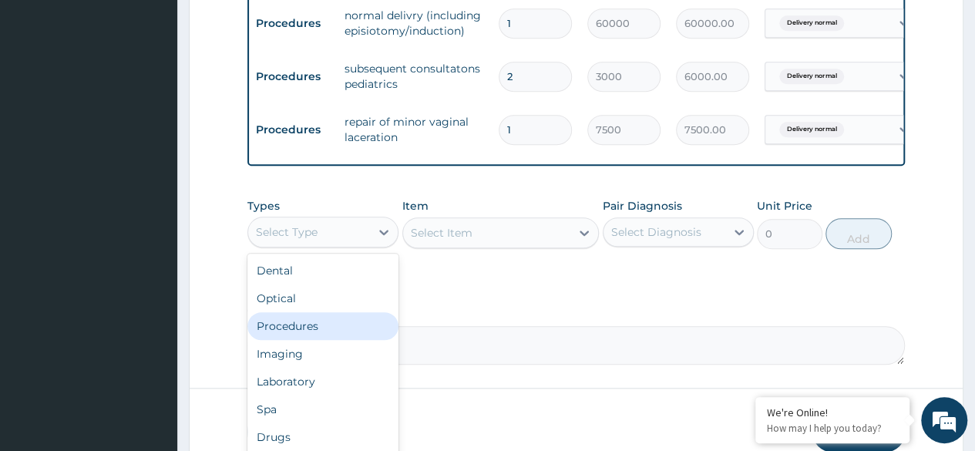
scroll to position [627, 0]
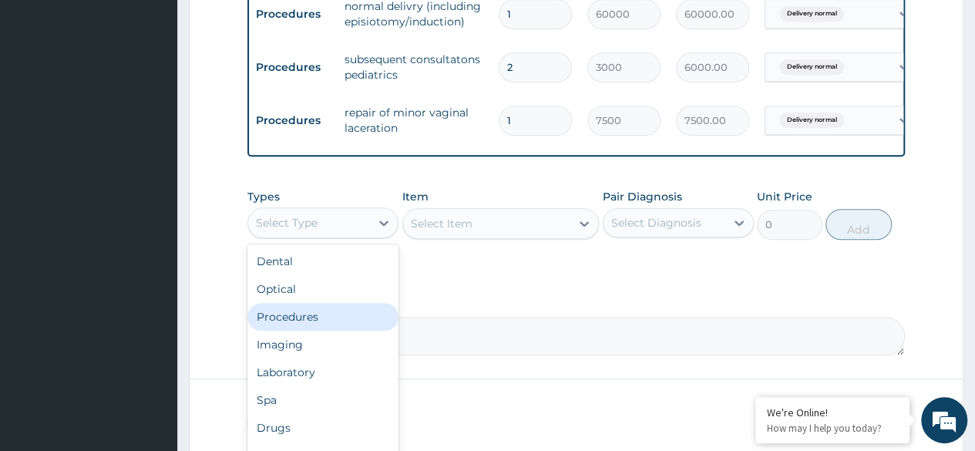
click at [316, 325] on div "Procedures" at bounding box center [322, 317] width 151 height 28
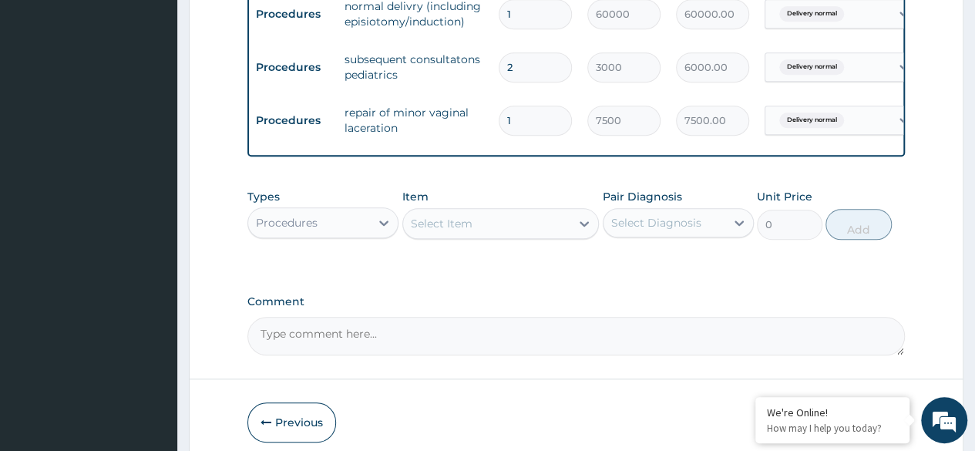
drag, startPoint x: 440, startPoint y: 240, endPoint x: 378, endPoint y: 268, distance: 68.6
click at [378, 268] on div "Types Procedures Item Select Item Pair Diagnosis Select Diagnosis Unit Price 0 …" at bounding box center [575, 225] width 657 height 89
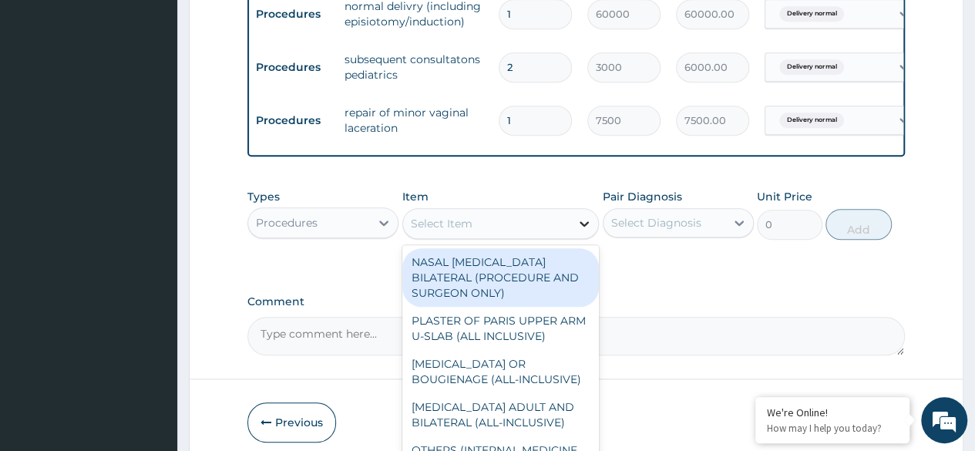
click at [585, 231] on icon at bounding box center [583, 223] width 15 height 15
type input "g"
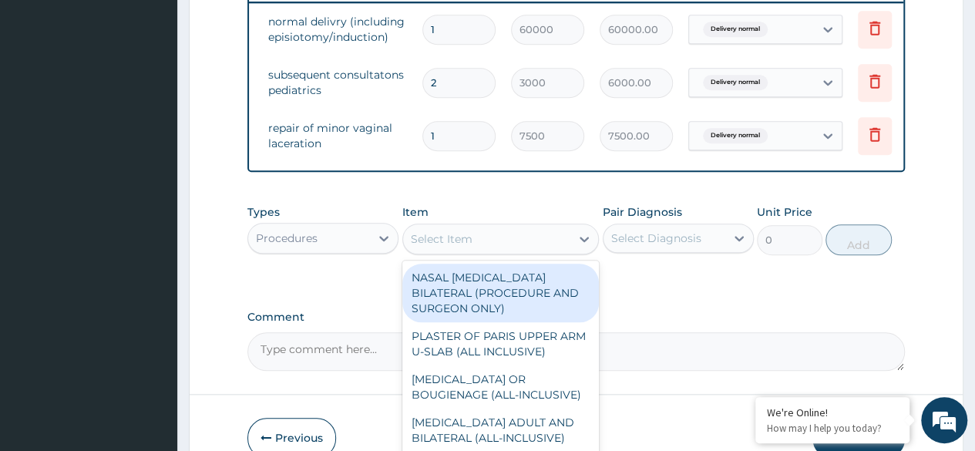
scroll to position [618, 0]
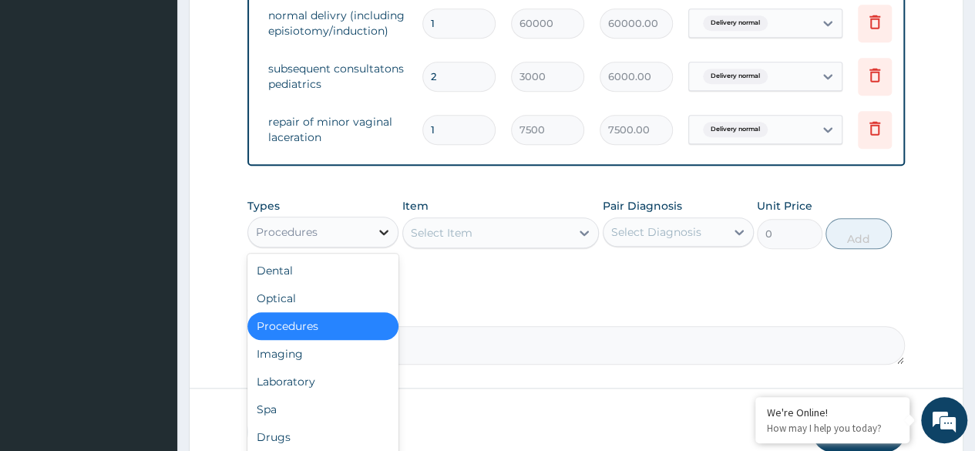
click at [381, 240] on icon at bounding box center [383, 231] width 15 height 15
click at [297, 395] on div "Laboratory" at bounding box center [322, 382] width 151 height 28
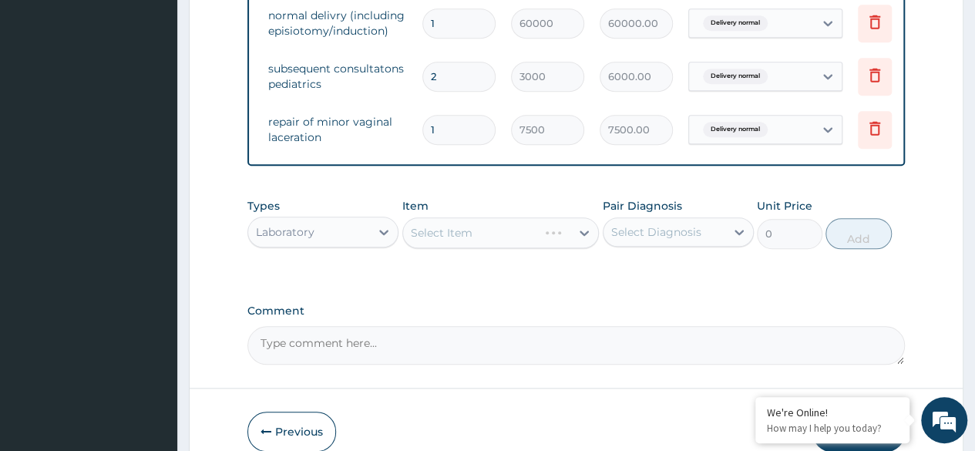
click at [448, 243] on div "Select Item" at bounding box center [500, 232] width 197 height 31
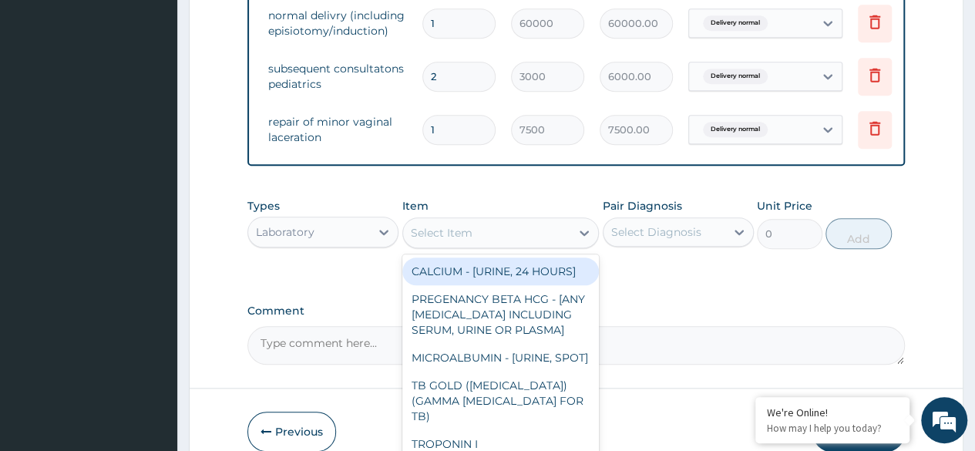
click at [487, 237] on div "Select Item" at bounding box center [487, 232] width 168 height 25
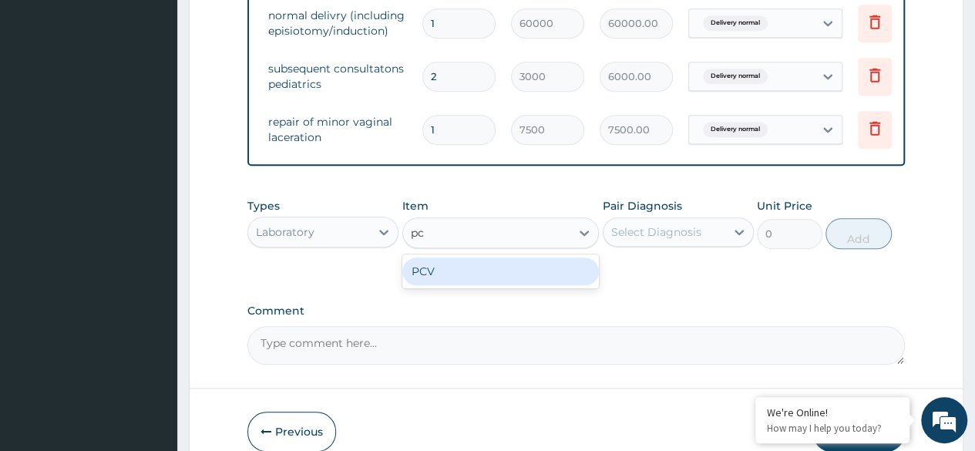
type input "pcv"
click at [516, 272] on div "PCV" at bounding box center [500, 271] width 197 height 28
type input "2187.5"
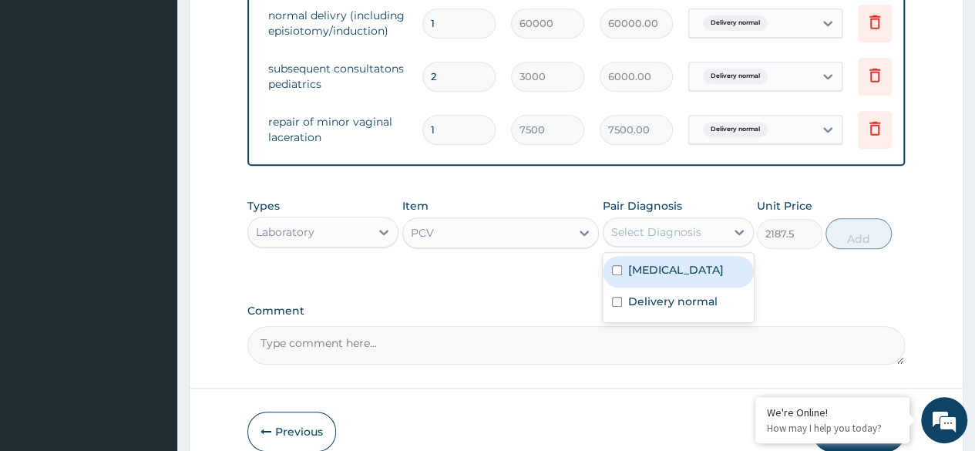
click at [687, 240] on div "Select Diagnosis" at bounding box center [656, 231] width 90 height 15
click at [635, 277] on label "Vaginal delivery" at bounding box center [676, 269] width 96 height 15
checkbox input "true"
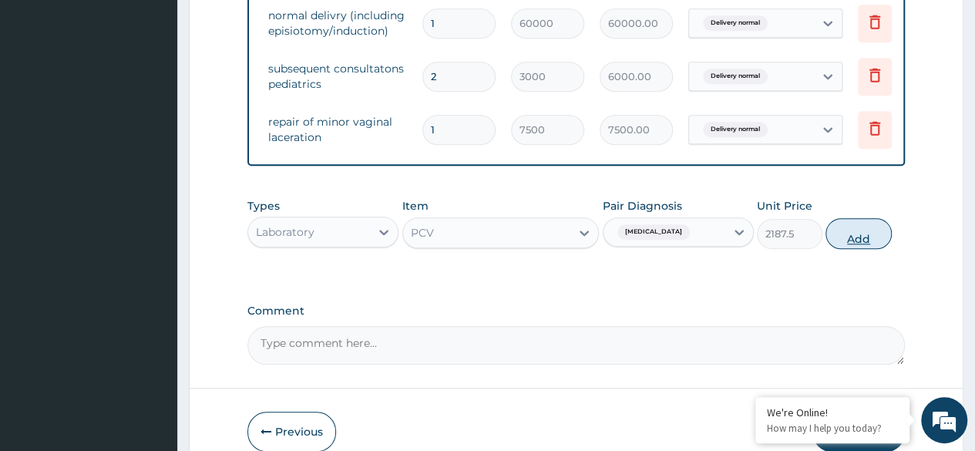
click at [862, 243] on button "Add" at bounding box center [858, 233] width 66 height 31
type input "0"
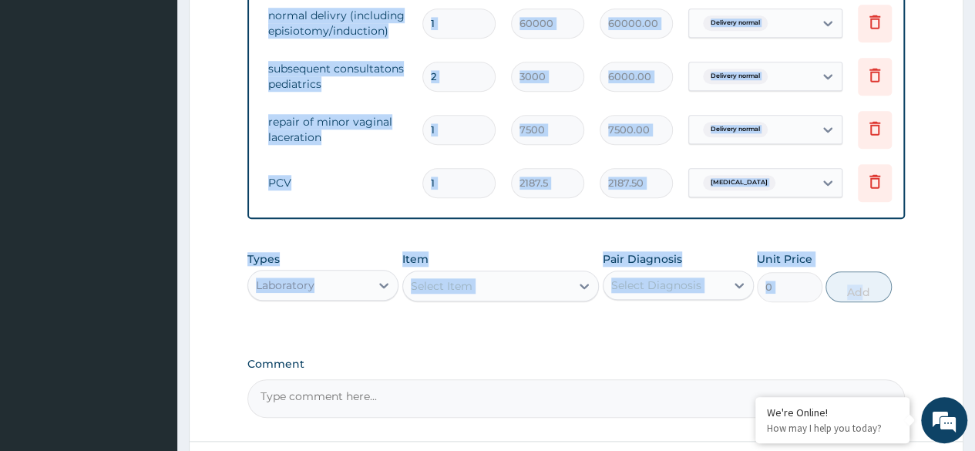
drag, startPoint x: 862, startPoint y: 243, endPoint x: 670, endPoint y: 230, distance: 192.3
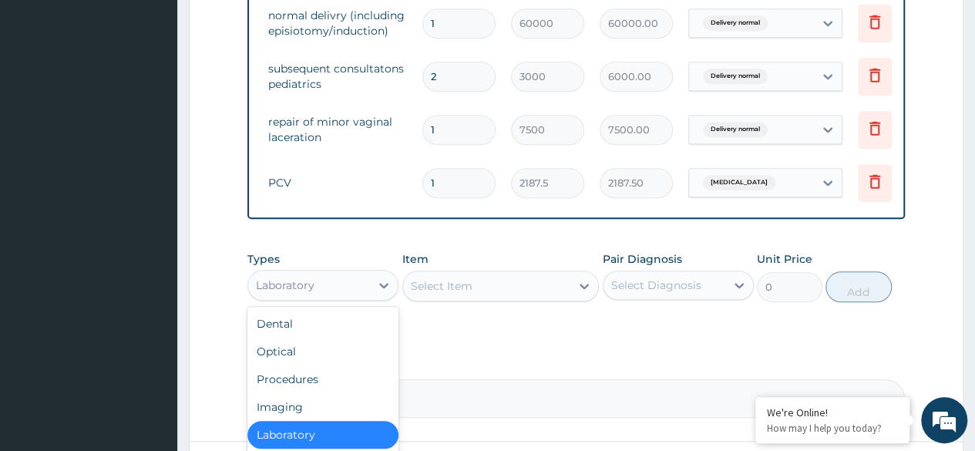
click at [359, 287] on div "Laboratory" at bounding box center [309, 285] width 122 height 25
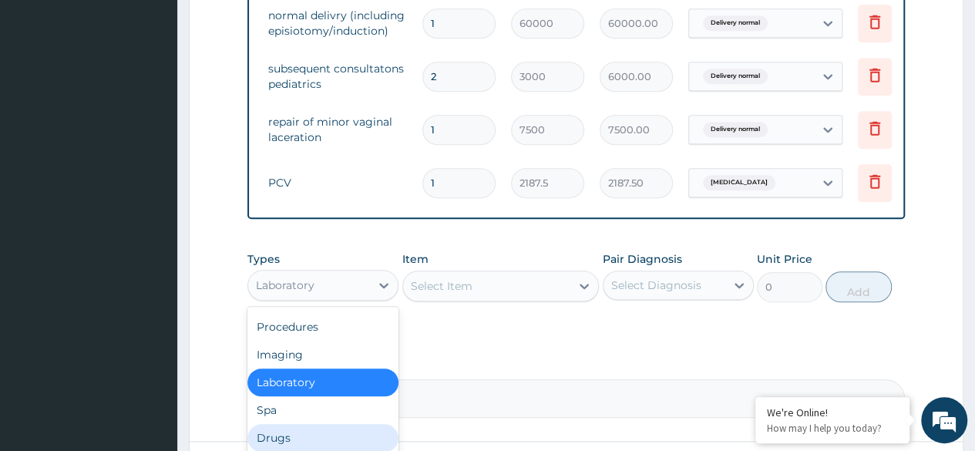
click at [301, 439] on div "Drugs" at bounding box center [322, 438] width 151 height 28
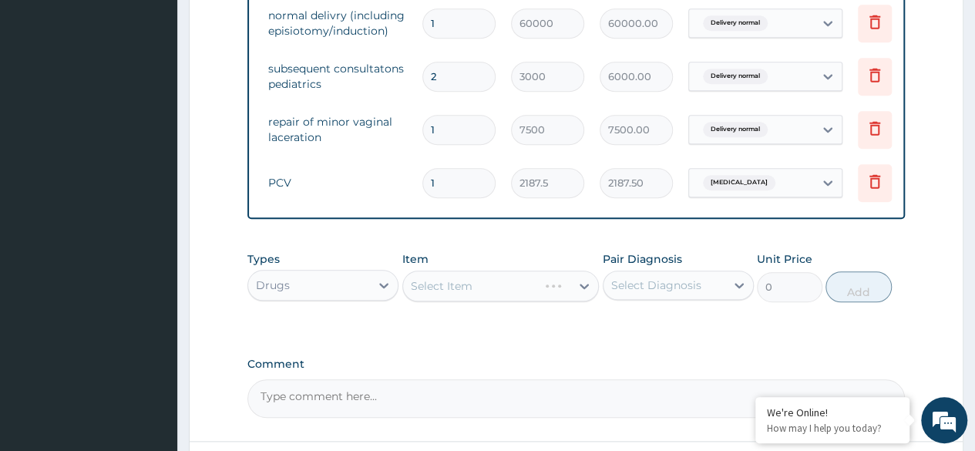
click at [432, 297] on div "Select Item" at bounding box center [500, 286] width 197 height 31
click at [494, 278] on div "Item Select Item" at bounding box center [500, 276] width 197 height 51
click at [484, 301] on div "Select Item" at bounding box center [500, 286] width 197 height 31
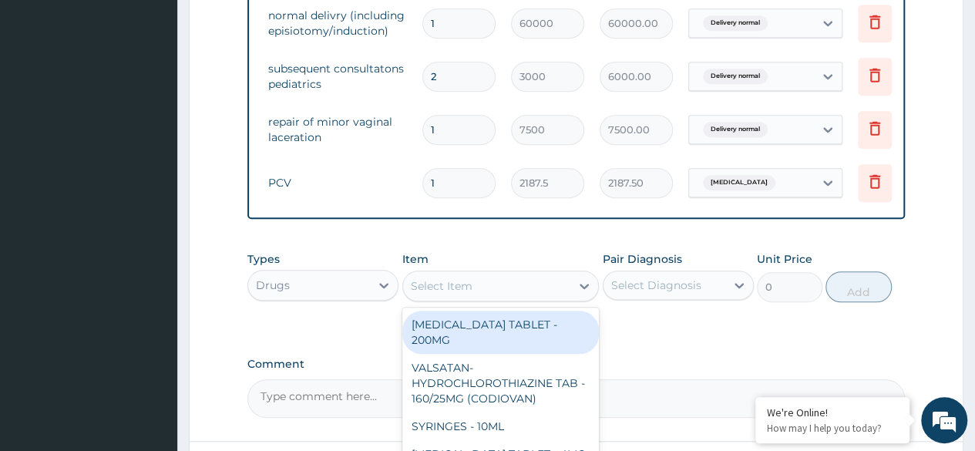
click at [561, 297] on div "Select Item" at bounding box center [487, 286] width 168 height 25
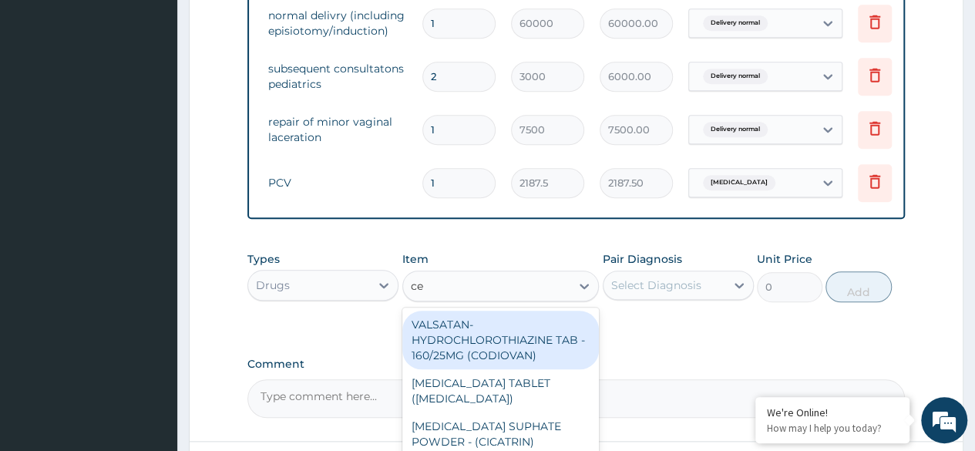
type input "cef"
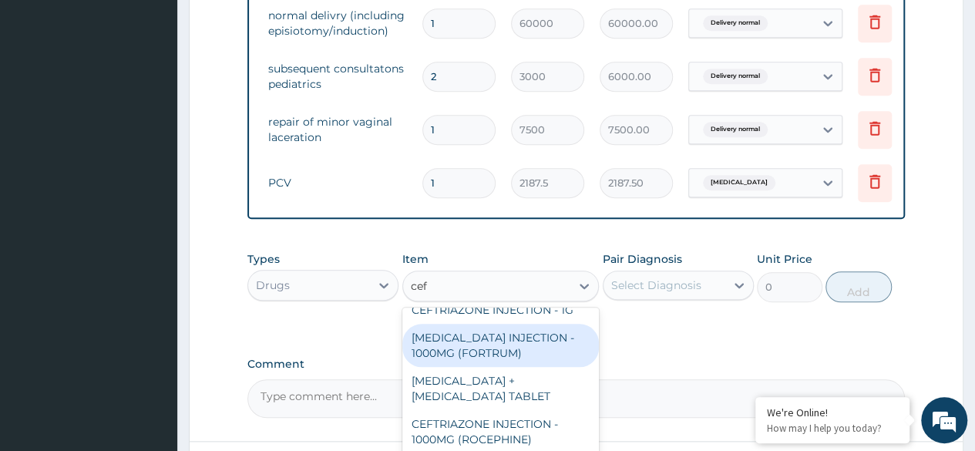
scroll to position [13, 0]
click at [530, 366] on div "CEFTAZIDIME INJECTION - 1000MG (FORTRUM)" at bounding box center [500, 346] width 197 height 43
type input "5600"
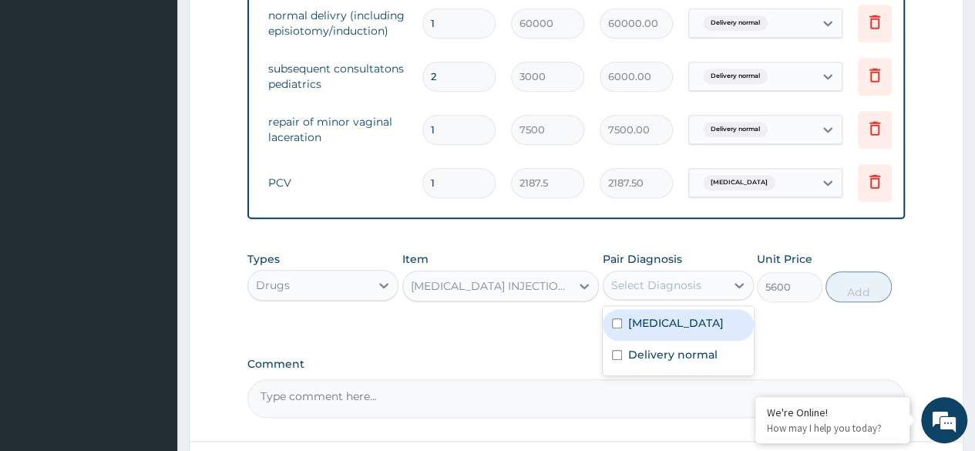
click at [660, 293] on div "Select Diagnosis" at bounding box center [656, 284] width 90 height 15
click at [624, 337] on div "Vaginal delivery" at bounding box center [678, 325] width 151 height 32
checkbox input "true"
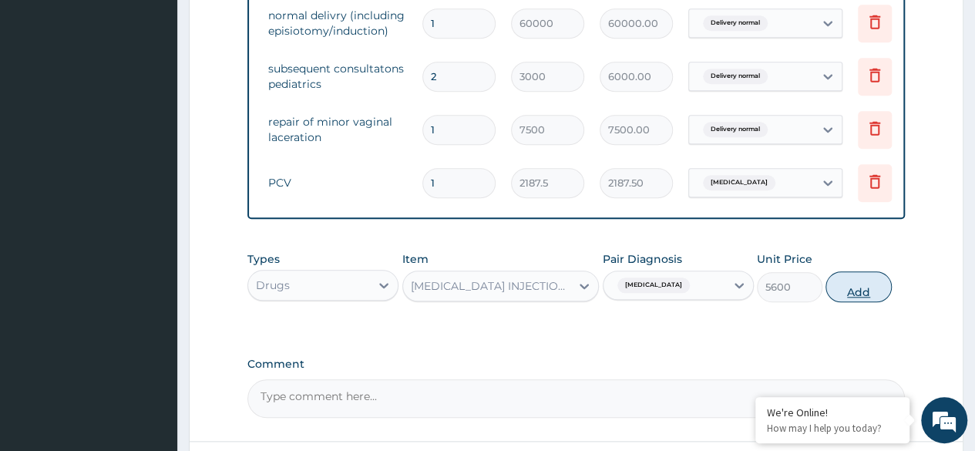
click at [859, 302] on button "Add" at bounding box center [858, 286] width 66 height 31
type input "0"
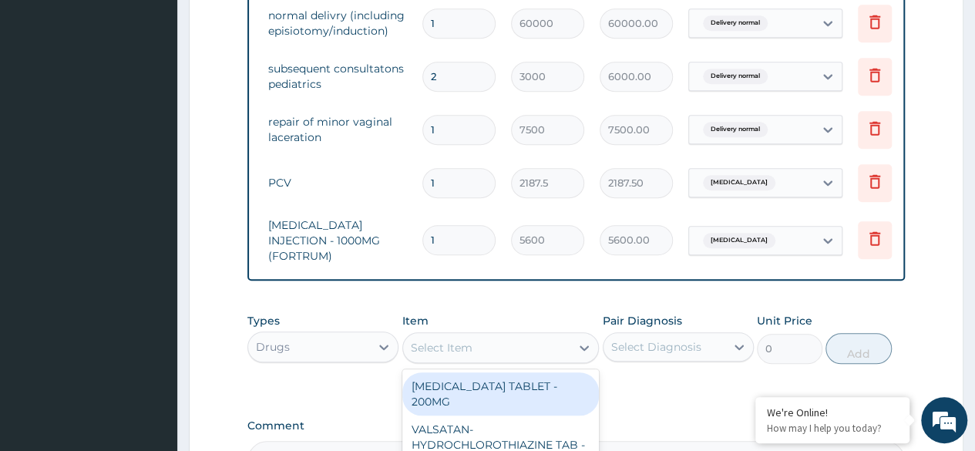
click at [474, 355] on div "Select Item" at bounding box center [487, 347] width 168 height 25
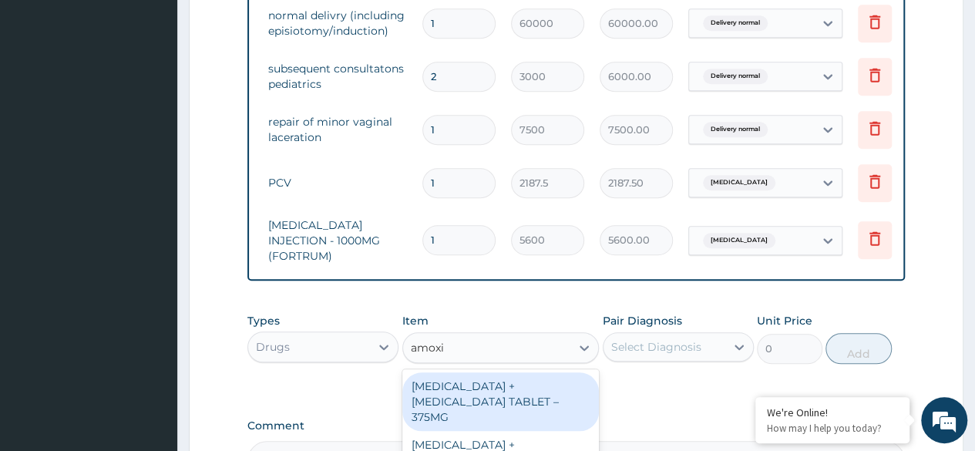
type input "amoxic"
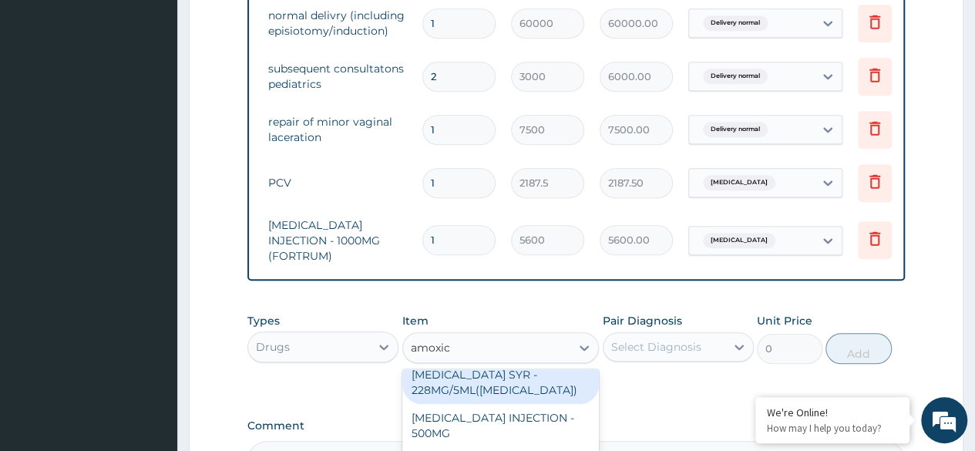
scroll to position [311, 0]
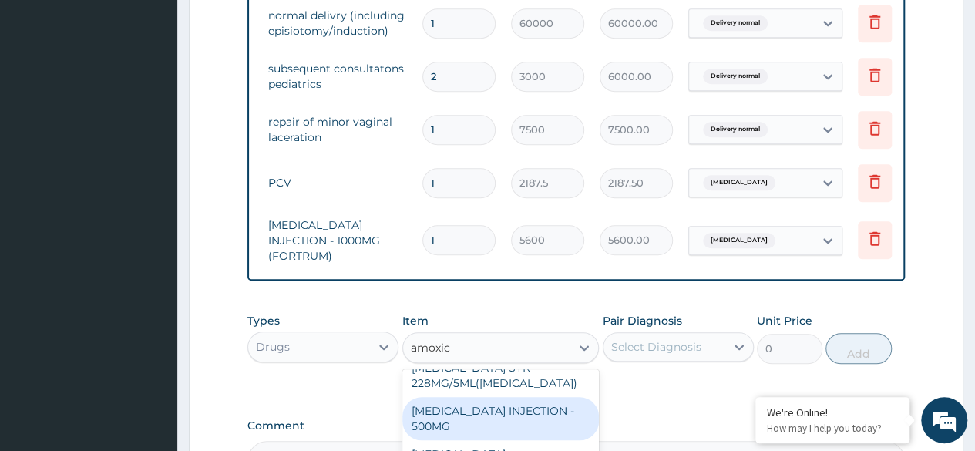
click at [483, 405] on div "AMOXICILLIN INJECTION - 500MG" at bounding box center [500, 418] width 197 height 43
type input "1120"
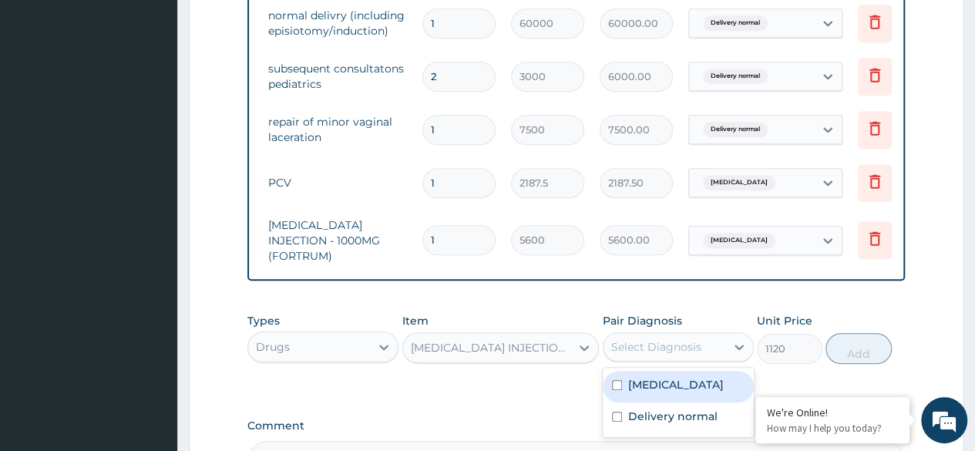
click at [654, 352] on div "Select Diagnosis" at bounding box center [656, 346] width 90 height 15
click at [633, 391] on label "Vaginal delivery" at bounding box center [676, 384] width 96 height 15
checkbox input "true"
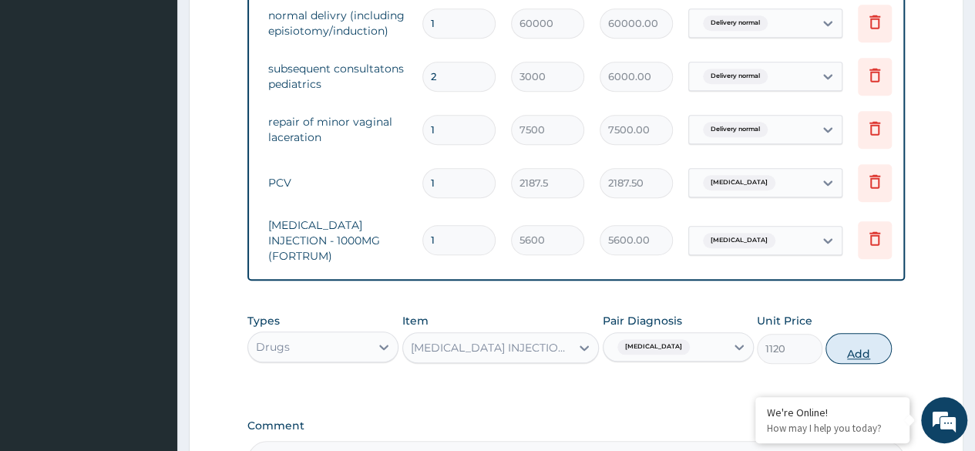
click at [860, 359] on button "Add" at bounding box center [858, 348] width 66 height 31
type input "0"
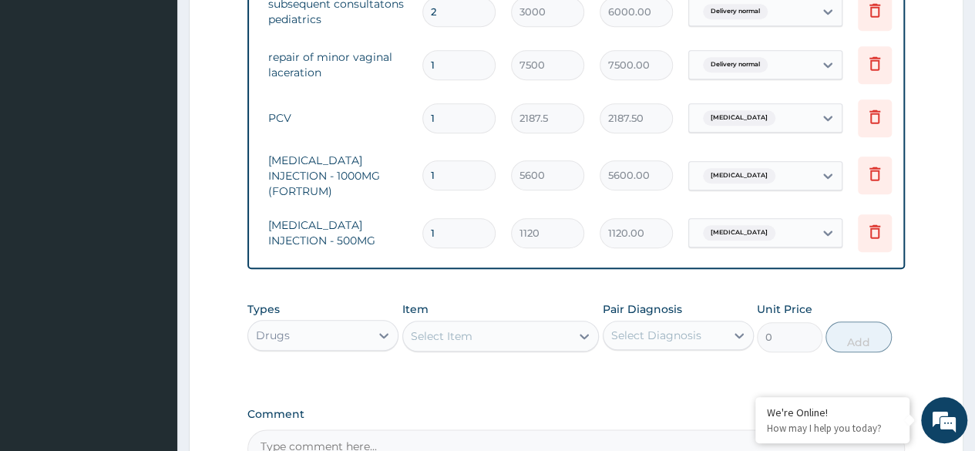
scroll to position [687, 0]
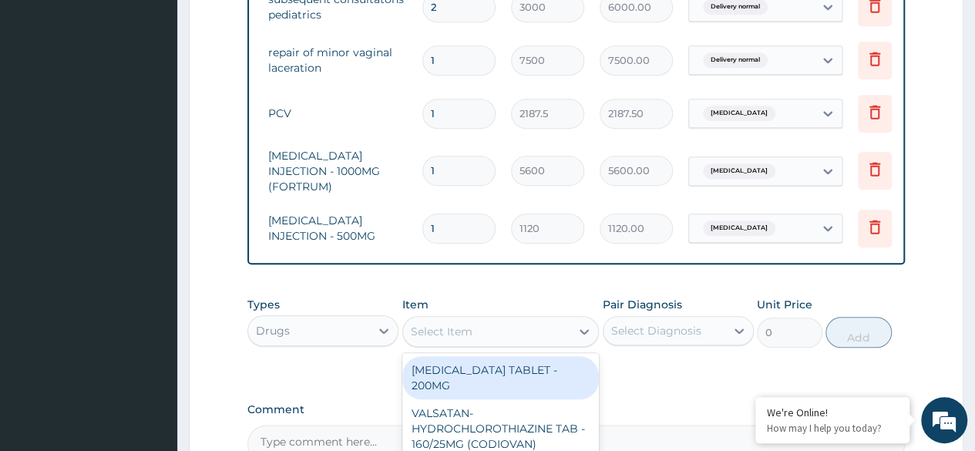
click at [442, 331] on div "Select Item" at bounding box center [442, 331] width 62 height 15
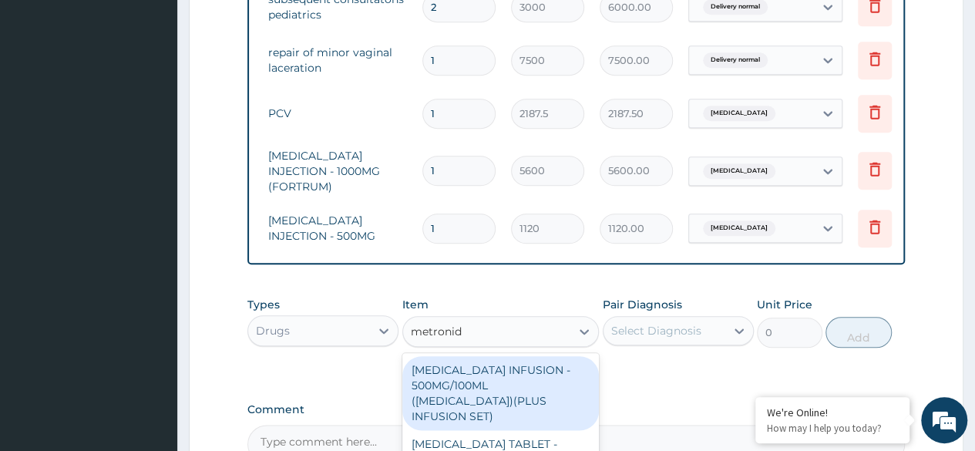
type input "metronida"
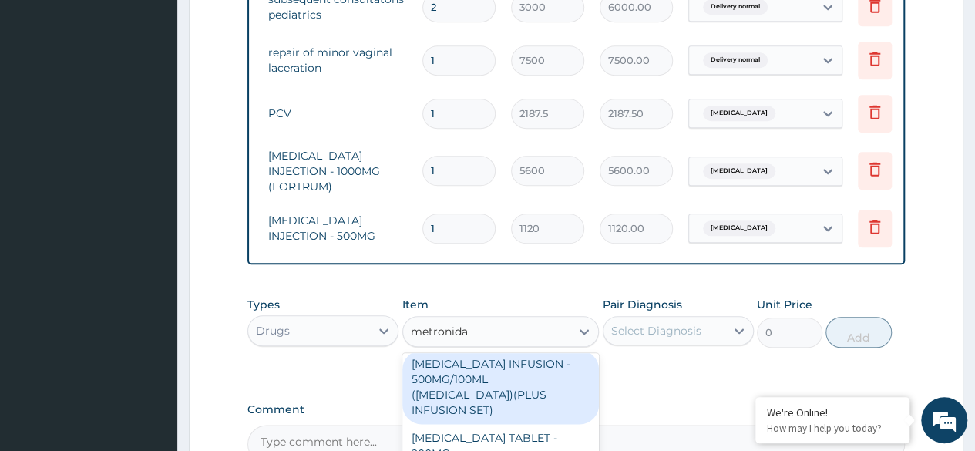
click at [475, 392] on div "METRONIDAZOLE INFUSION - 500MG/100ML (FLAGYL)(PLUS INFUSION SET)" at bounding box center [500, 387] width 197 height 74
type input "923.9999999999999"
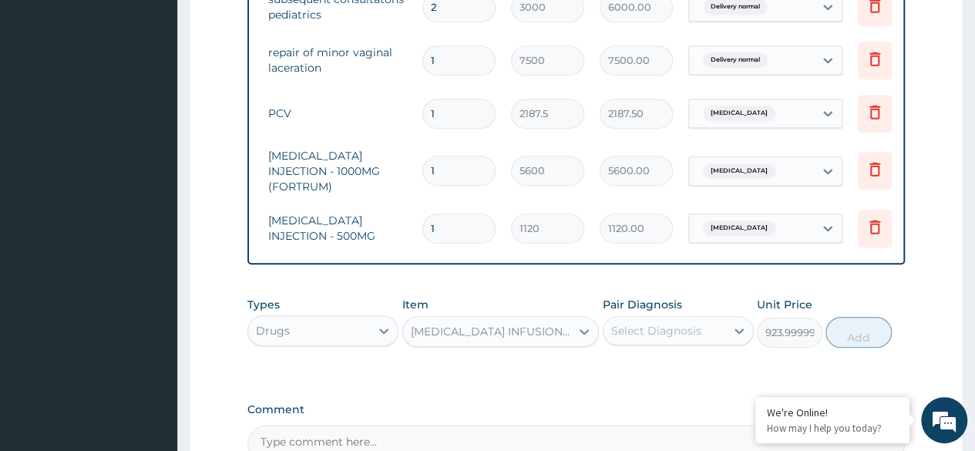
click at [650, 328] on div "Select Diagnosis" at bounding box center [656, 330] width 90 height 15
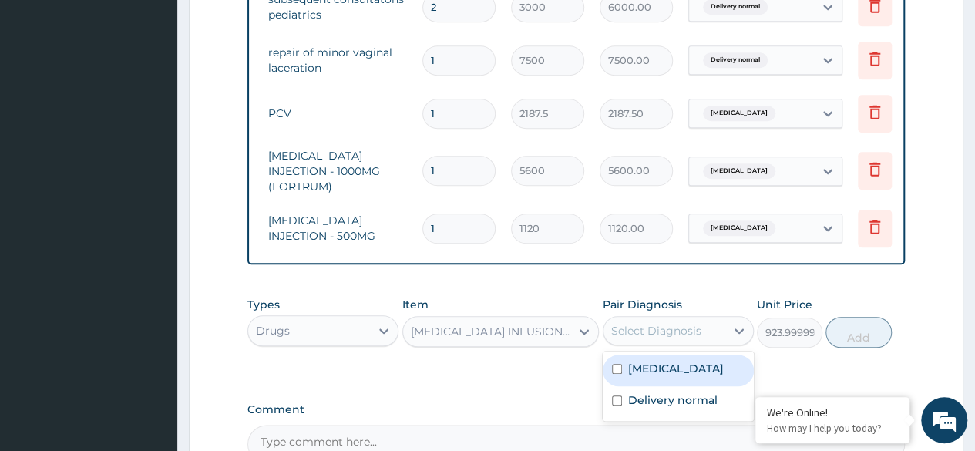
click at [620, 369] on input "checkbox" at bounding box center [617, 369] width 10 height 10
checkbox input "true"
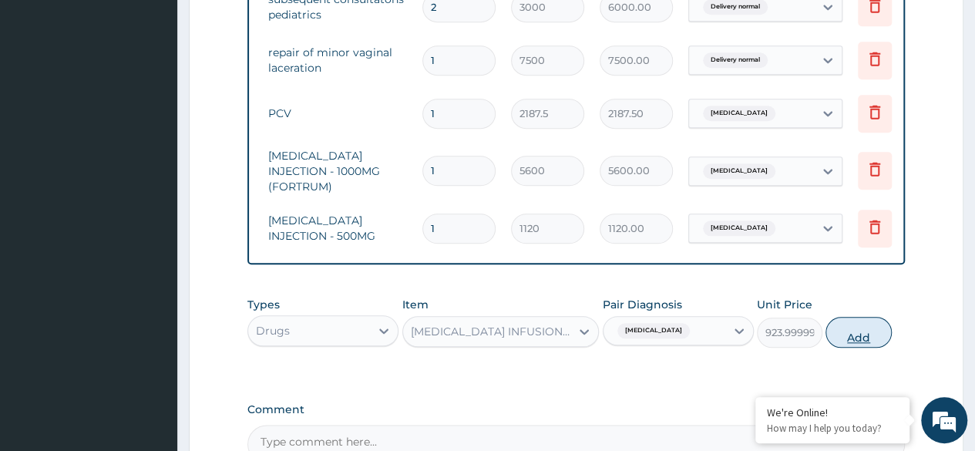
click at [852, 338] on button "Add" at bounding box center [858, 332] width 66 height 31
type input "0"
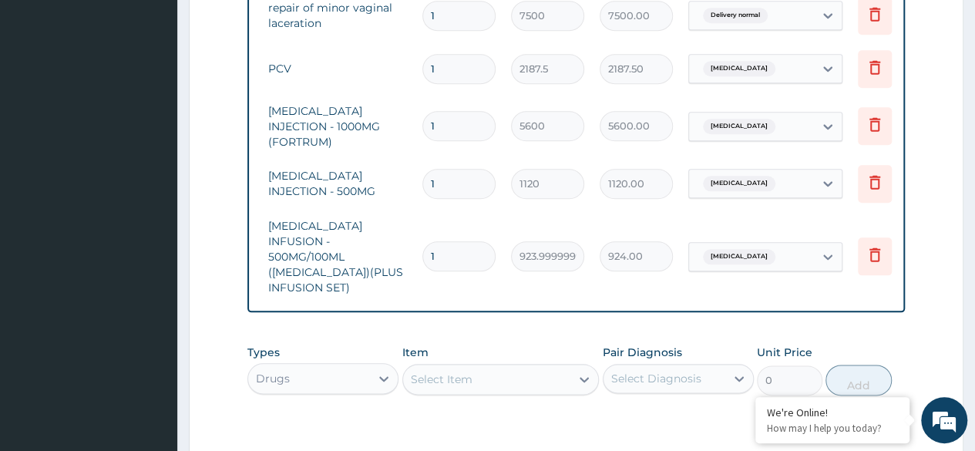
scroll to position [732, 0]
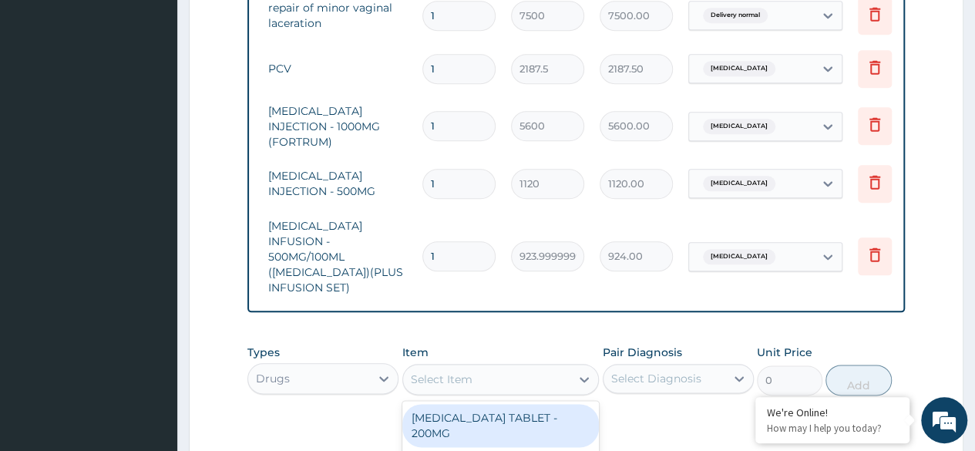
click at [487, 367] on div "Select Item" at bounding box center [487, 379] width 168 height 25
type input "metroni"
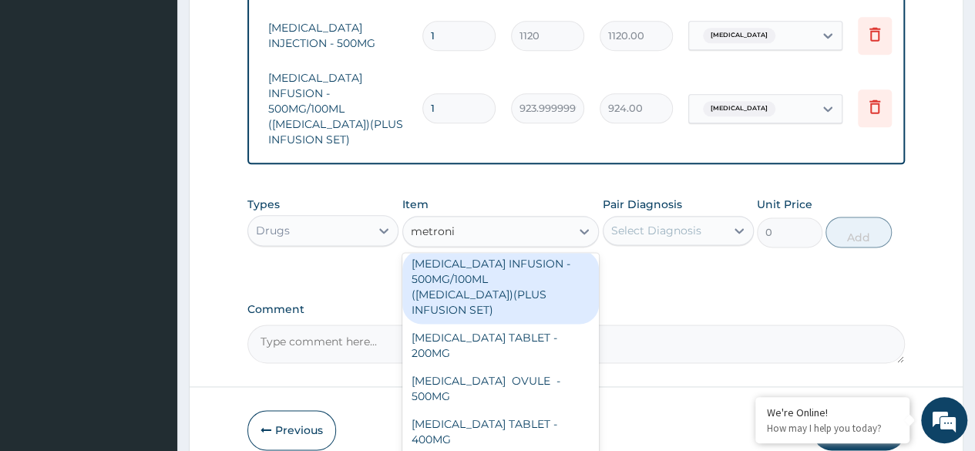
scroll to position [882, 0]
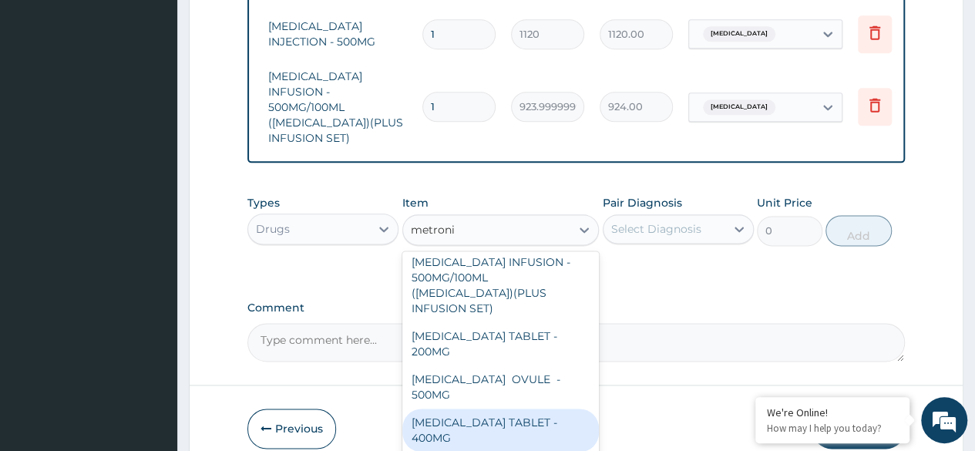
click at [483, 408] on div "METRONIDAZOLE TABLET - 400MG" at bounding box center [500, 429] width 197 height 43
type input "84"
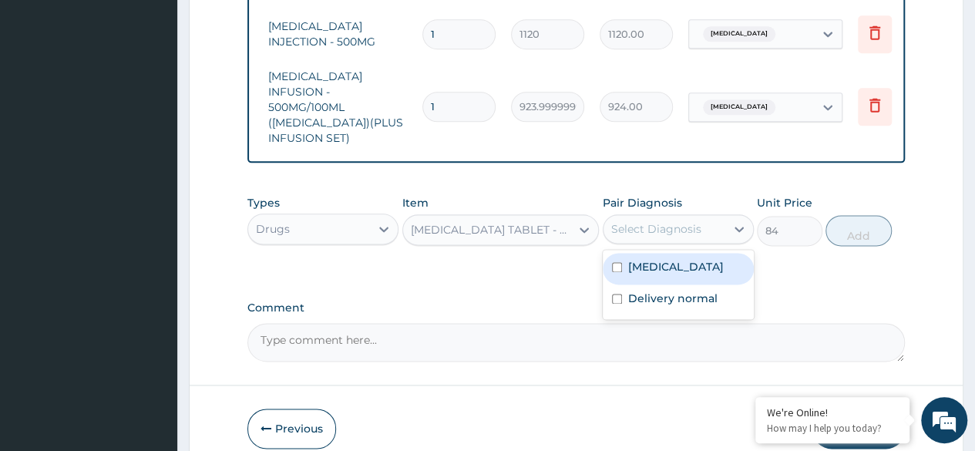
click at [622, 221] on div "Select Diagnosis" at bounding box center [656, 228] width 90 height 15
type input "2"
click at [615, 262] on input "checkbox" at bounding box center [617, 267] width 10 height 10
checkbox input "true"
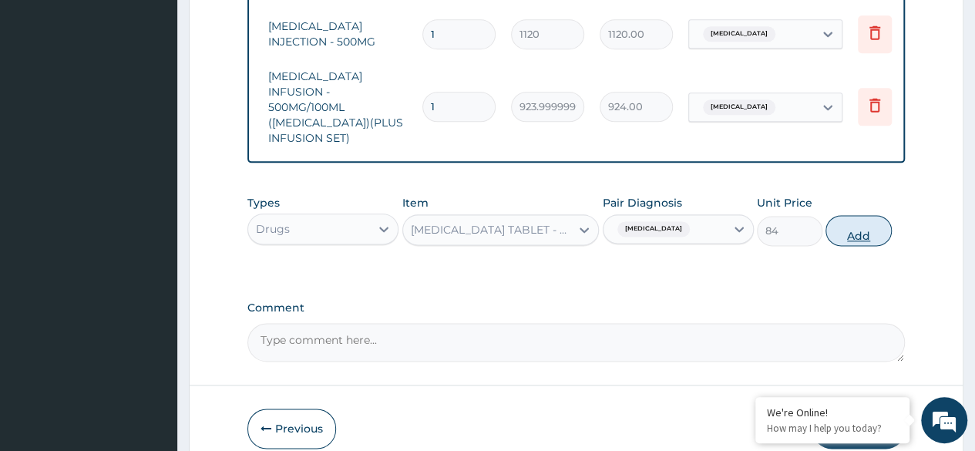
click at [848, 220] on button "Add" at bounding box center [858, 230] width 66 height 31
type input "0"
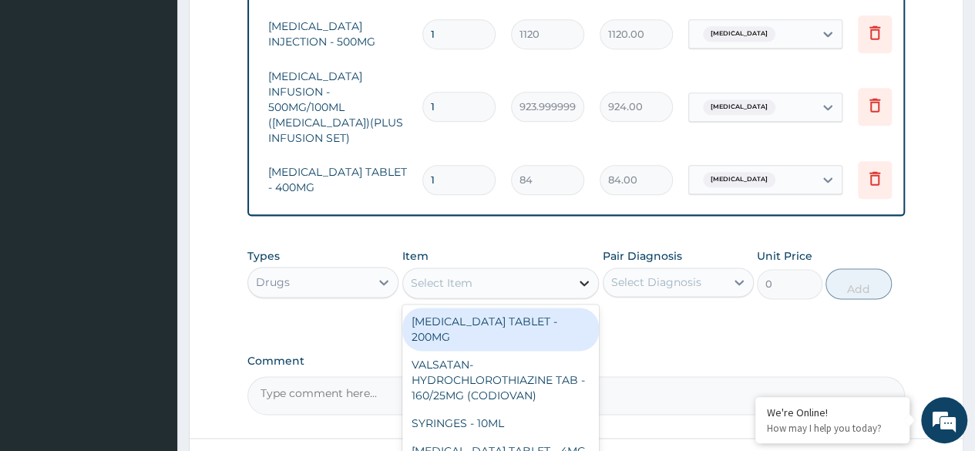
click at [576, 275] on icon at bounding box center [583, 282] width 15 height 15
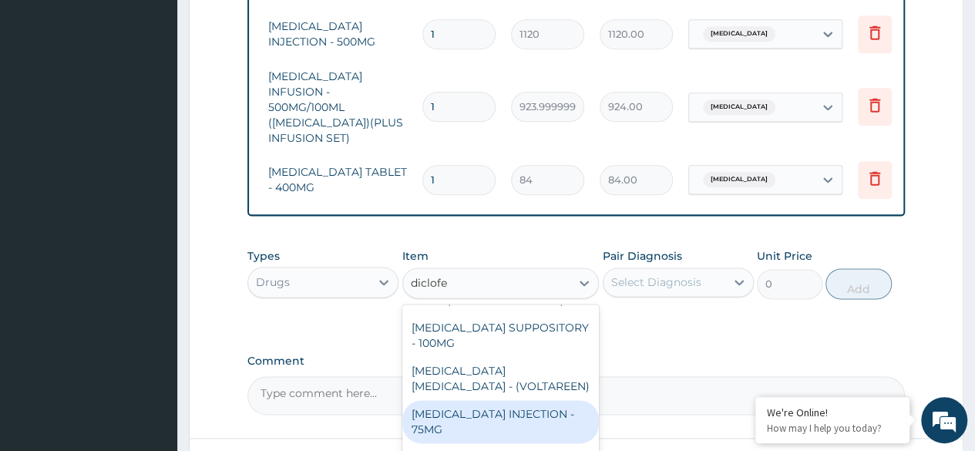
scroll to position [199, 0]
type input "diclofe"
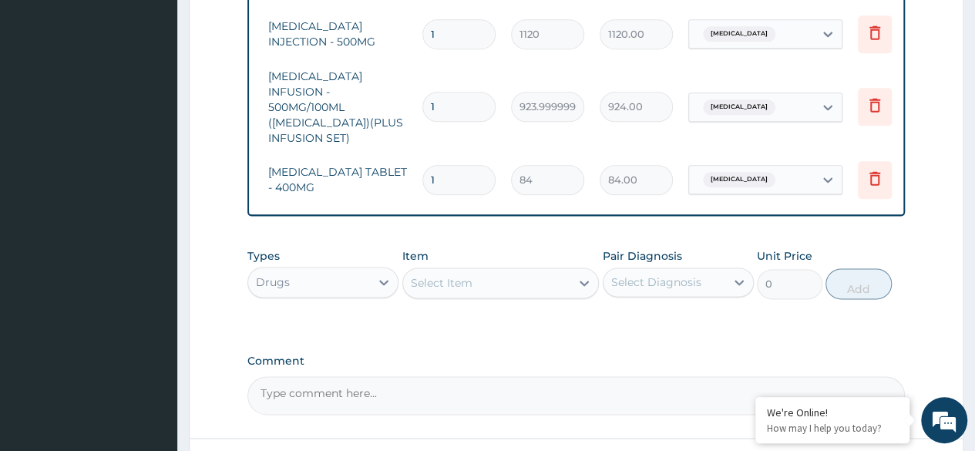
drag, startPoint x: 492, startPoint y: 396, endPoint x: 458, endPoint y: 396, distance: 33.9
click at [458, 396] on textarea "Comment" at bounding box center [575, 395] width 657 height 39
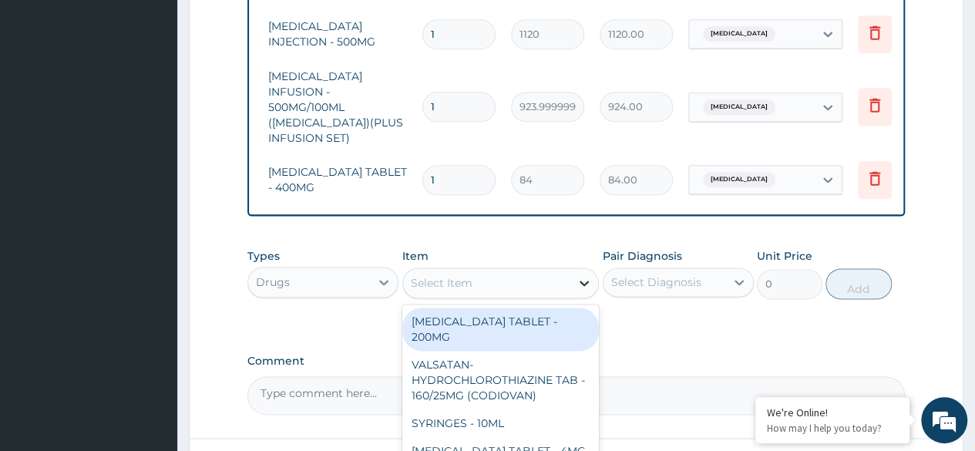
click at [576, 269] on div at bounding box center [584, 283] width 28 height 28
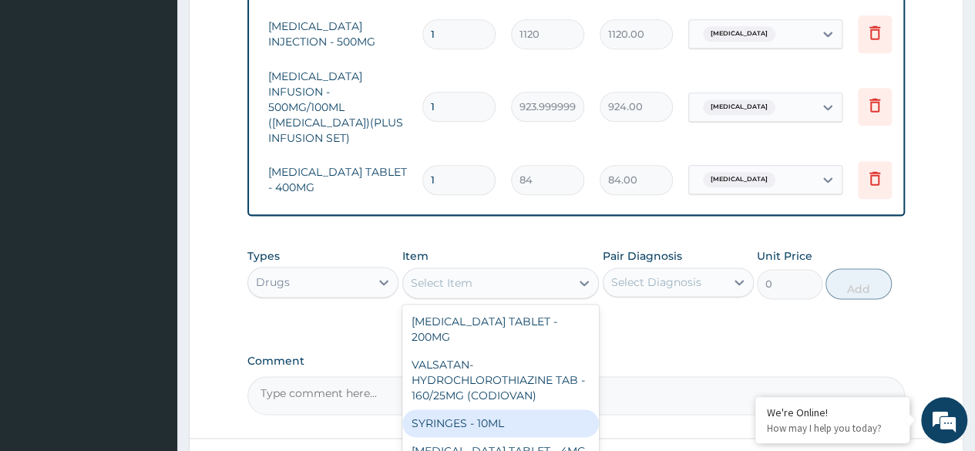
scroll to position [8, 2]
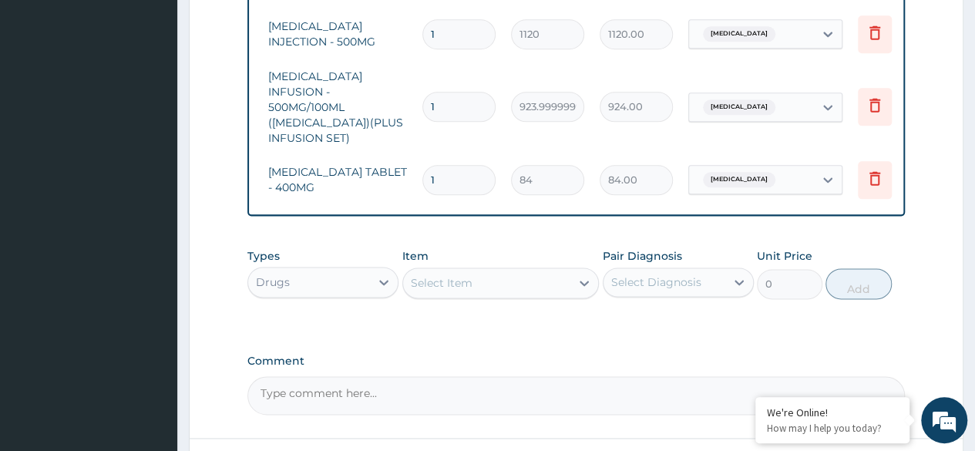
click at [484, 274] on div "Select Item" at bounding box center [487, 283] width 168 height 25
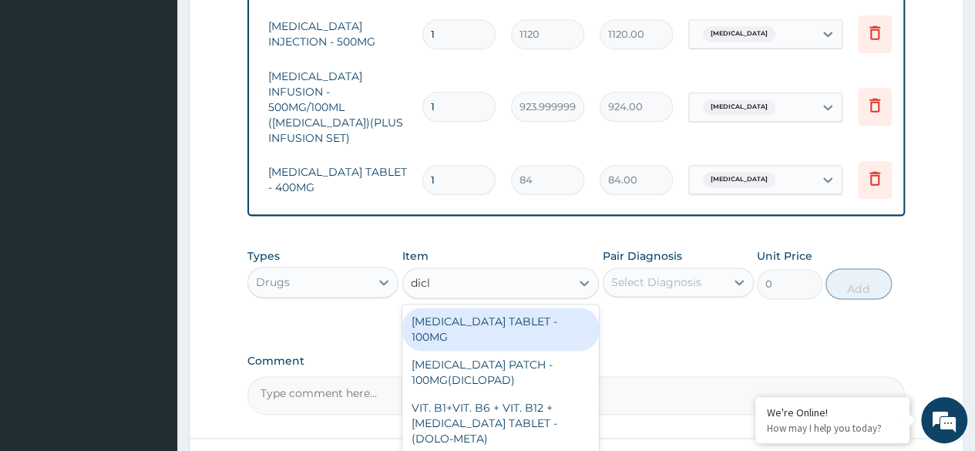
type input "diclo"
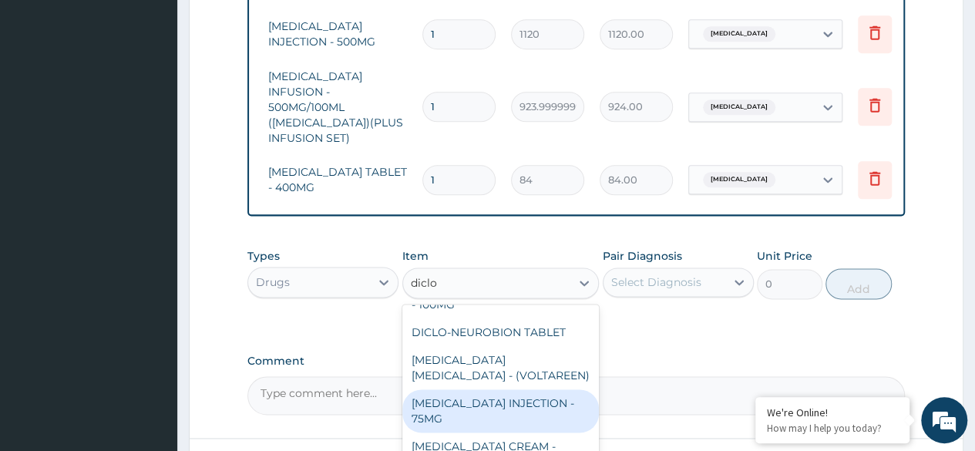
scroll to position [271, 0]
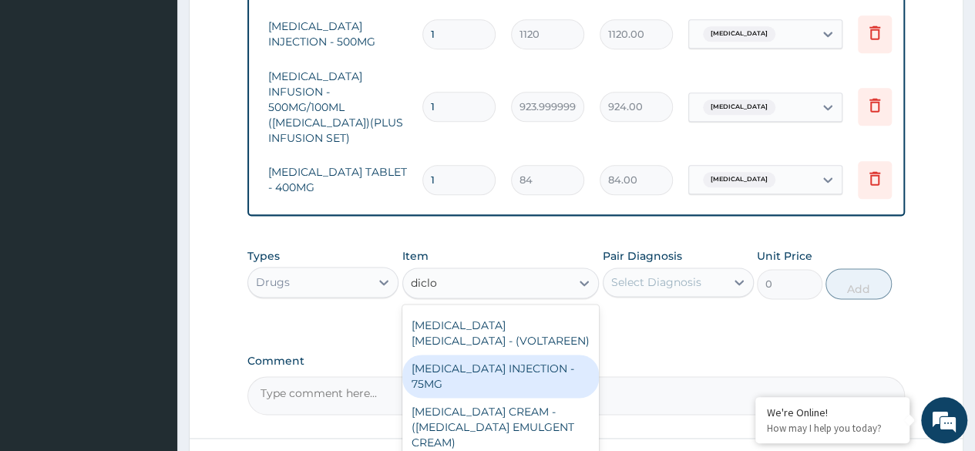
click at [484, 355] on div "DICLOFENAC INJECTION - 75MG" at bounding box center [500, 376] width 197 height 43
type input "420"
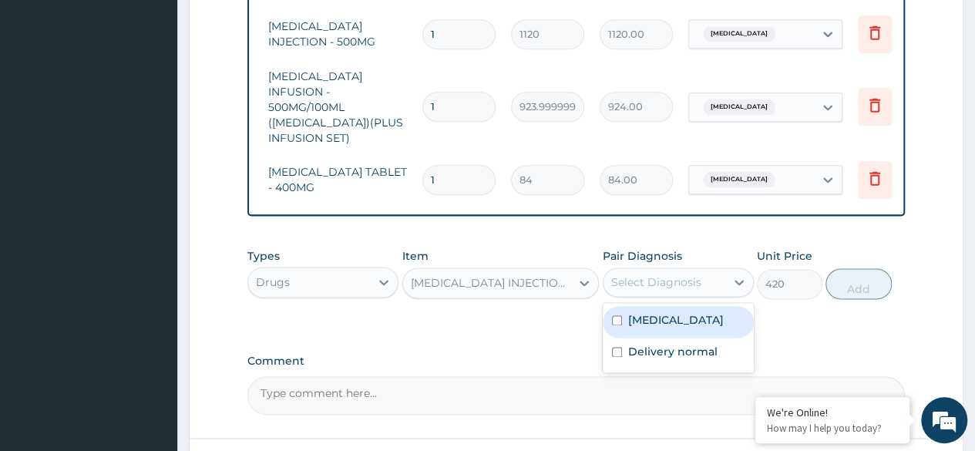
click at [661, 274] on div "Select Diagnosis" at bounding box center [656, 281] width 90 height 15
click at [612, 315] on input "checkbox" at bounding box center [617, 320] width 10 height 10
checkbox input "true"
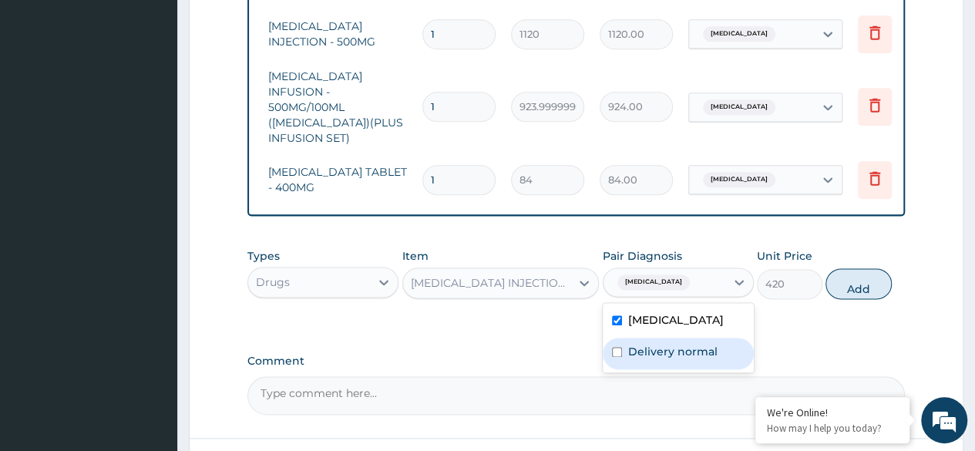
click at [620, 346] on div "Delivery normal" at bounding box center [678, 354] width 151 height 32
checkbox input "true"
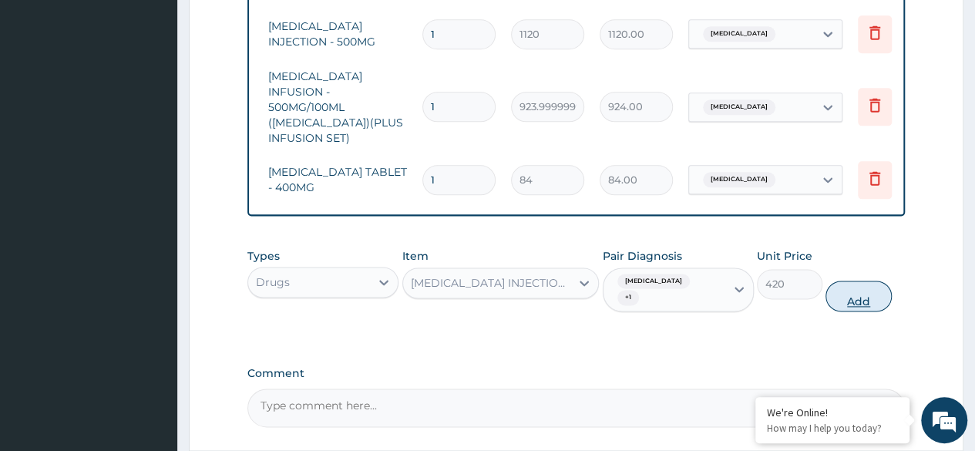
click at [857, 281] on button "Add" at bounding box center [858, 296] width 66 height 31
type input "0"
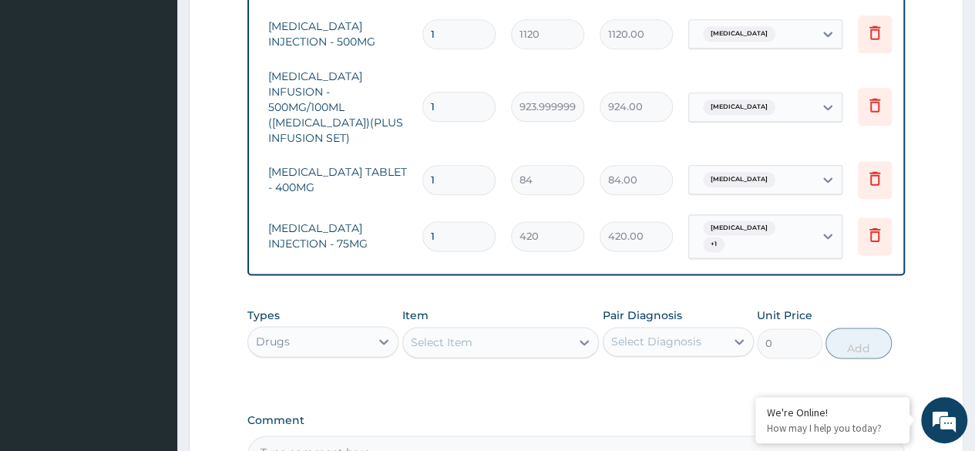
click at [461, 221] on input "1" at bounding box center [458, 236] width 73 height 30
type input "15"
type input "6300.00"
type input "15"
click at [438, 165] on input "1" at bounding box center [458, 180] width 73 height 30
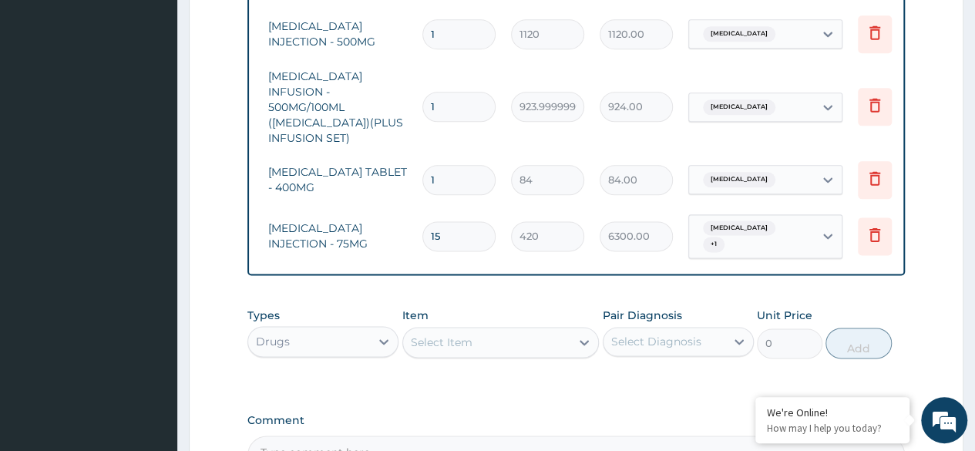
type input "0.00"
type input "2"
type input "168.00"
type input "20"
type input "1680.00"
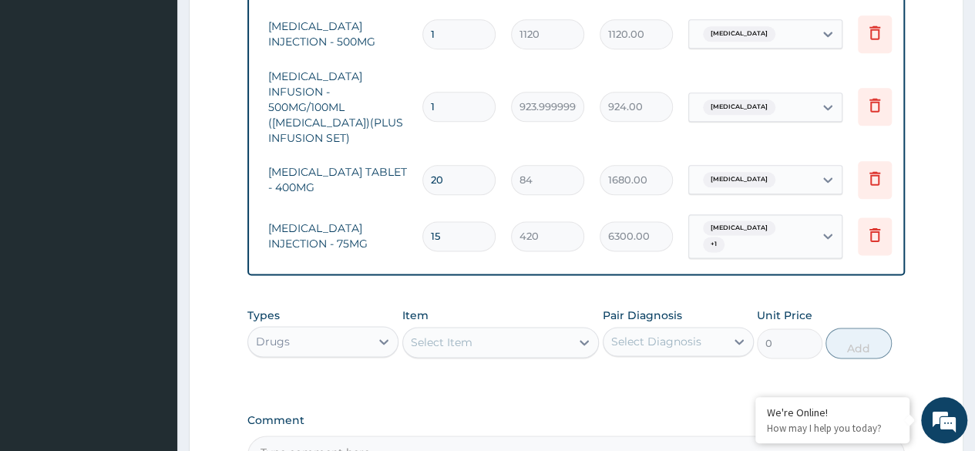
type input "20"
click at [435, 96] on input "1" at bounding box center [458, 107] width 73 height 30
type input "0.00"
type input "5"
type input "4620.00"
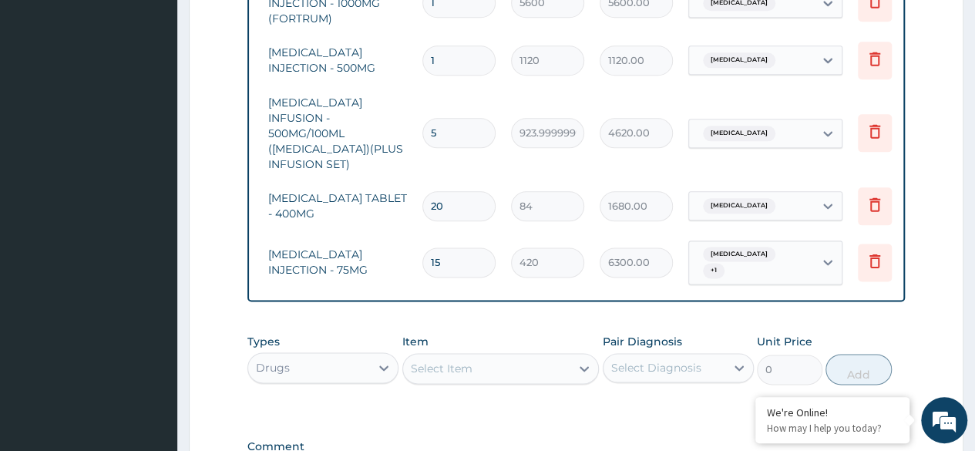
scroll to position [855, 0]
type input "5"
click at [455, 45] on input "1" at bounding box center [458, 60] width 73 height 30
type input "0.00"
type input "7"
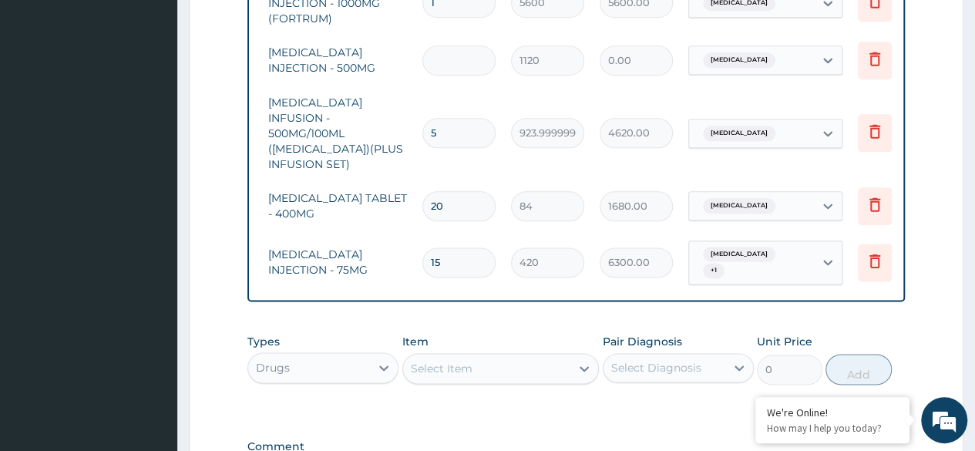
type input "7840.00"
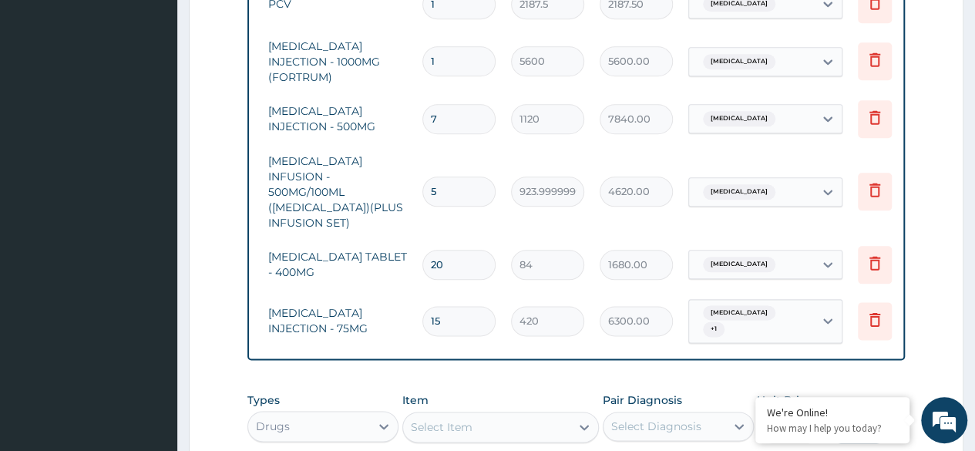
type input "7"
click at [440, 53] on input "1" at bounding box center [458, 61] width 73 height 30
type input "0.00"
type input "3"
type input "16800.00"
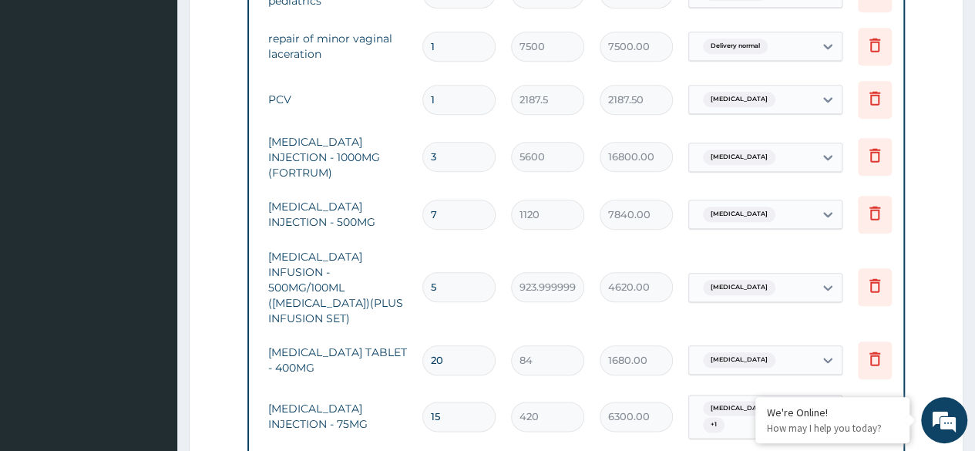
scroll to position [698, 0]
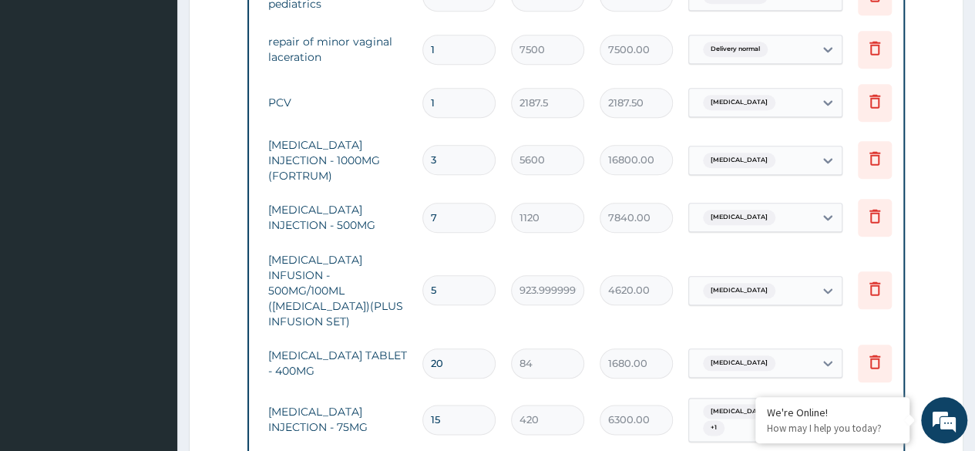
type input "1"
type input "5600.00"
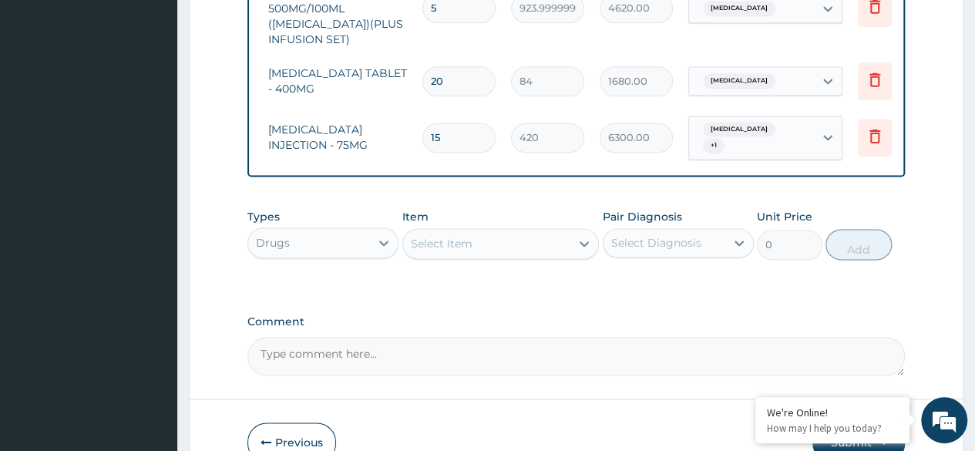
scroll to position [1047, 0]
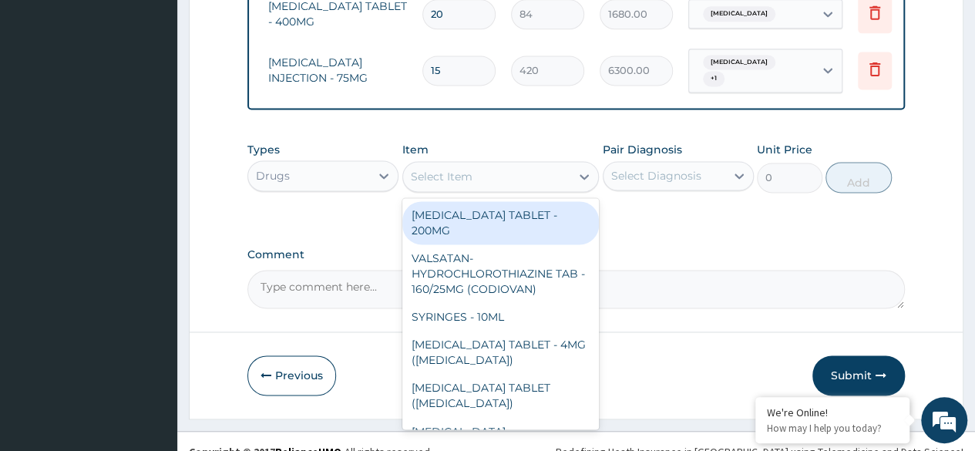
click at [499, 164] on div "Select Item" at bounding box center [487, 176] width 168 height 25
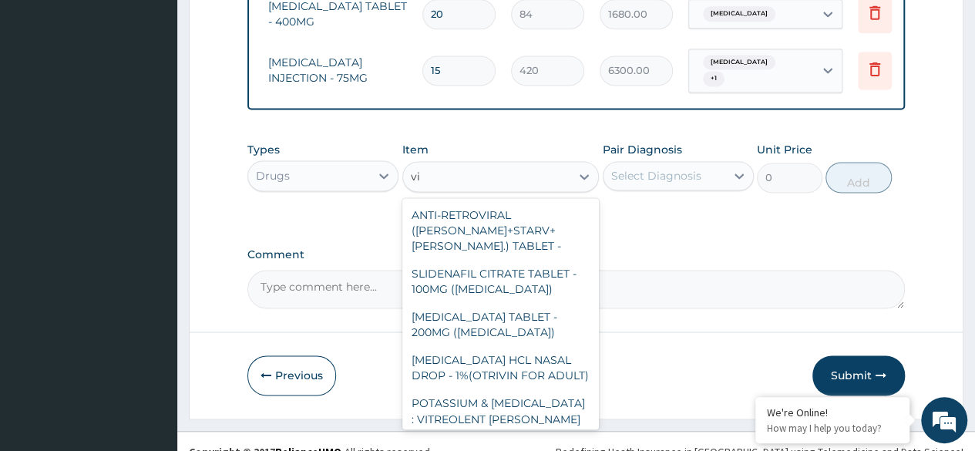
type input "v"
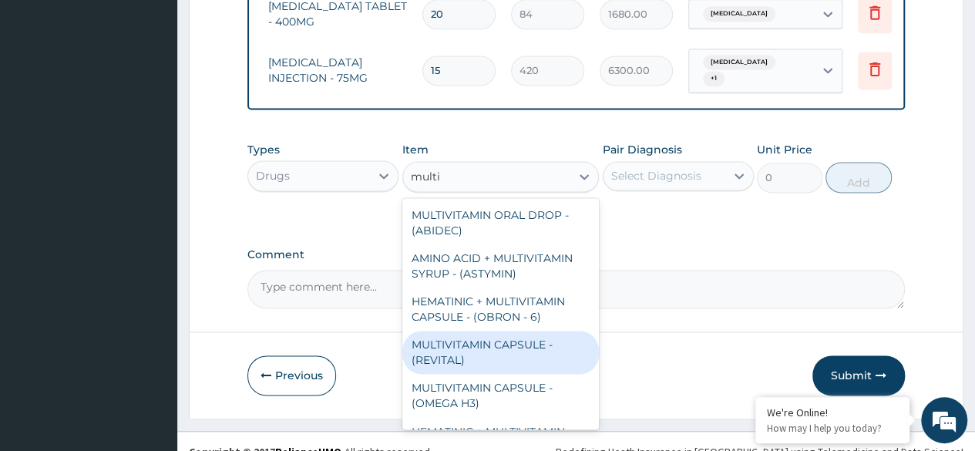
type input "multi"
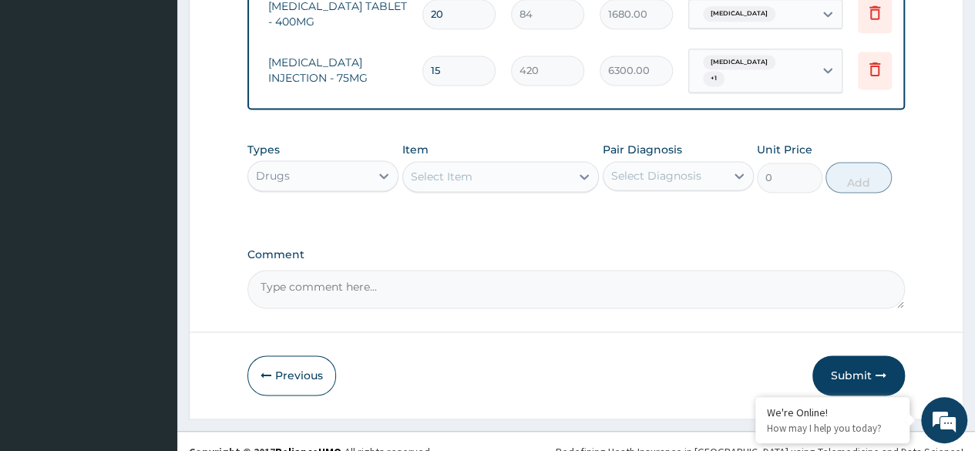
drag, startPoint x: 457, startPoint y: 346, endPoint x: 523, endPoint y: 388, distance: 78.3
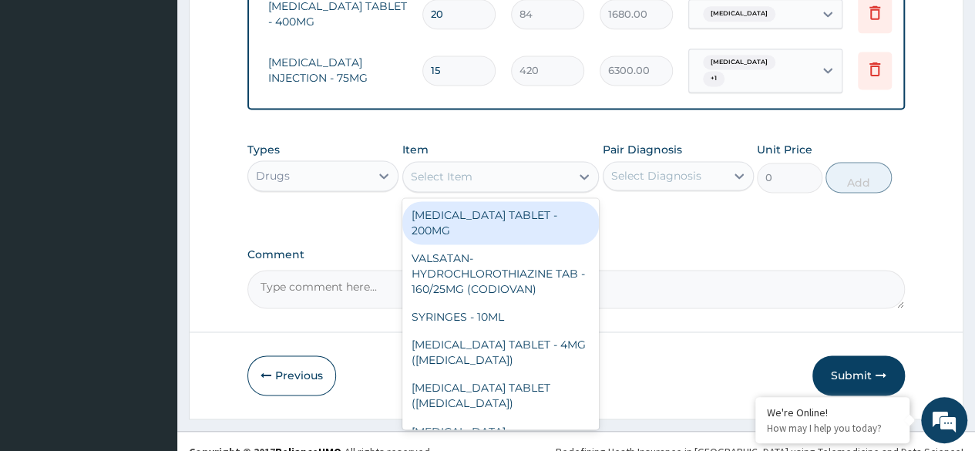
click at [503, 164] on div "Select Item" at bounding box center [487, 176] width 168 height 25
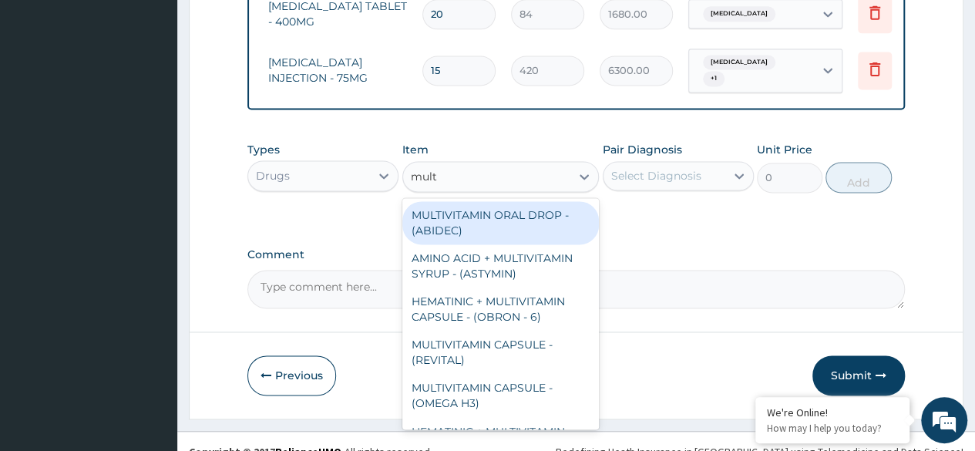
type input "multi"
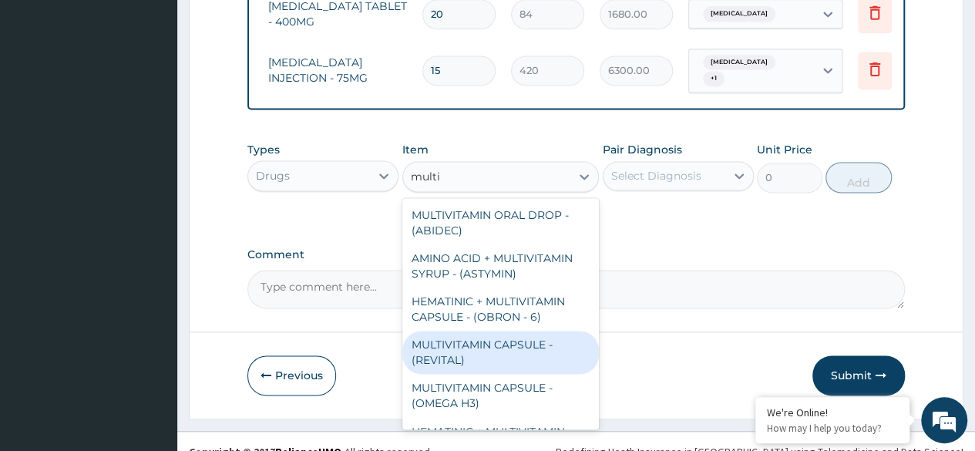
click at [435, 345] on div "MULTIVITAMIN CAPSULE - (REVITAL)" at bounding box center [500, 352] width 197 height 43
type input "81.19999999999999"
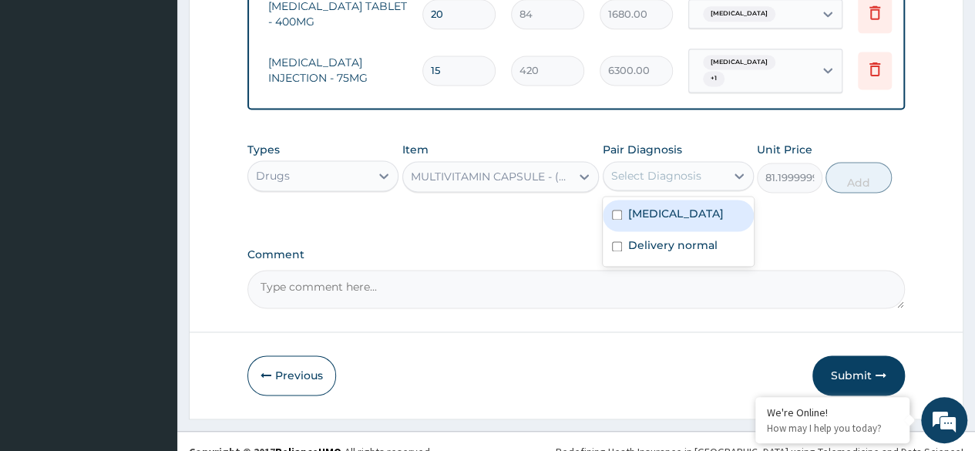
click at [671, 168] on div "Select Diagnosis" at bounding box center [656, 175] width 90 height 15
click at [607, 200] on div "Vaginal delivery" at bounding box center [678, 216] width 151 height 32
checkbox input "true"
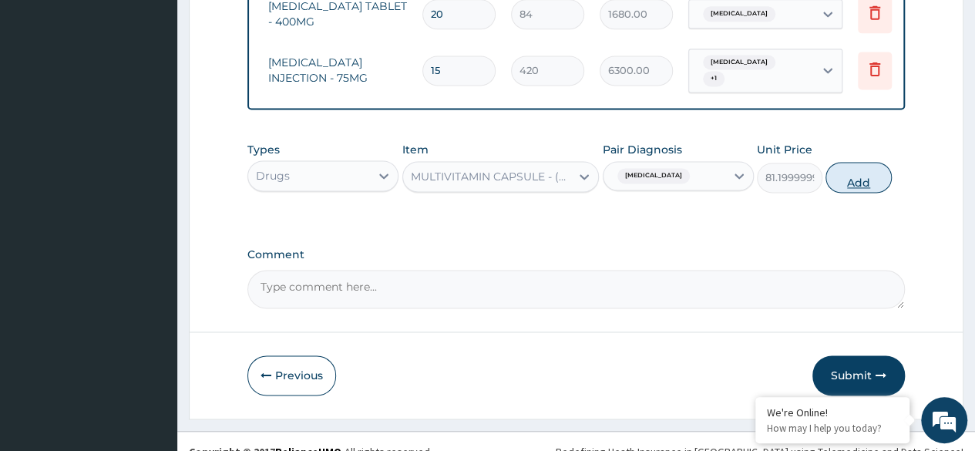
click at [855, 162] on button "Add" at bounding box center [858, 177] width 66 height 31
type input "0"
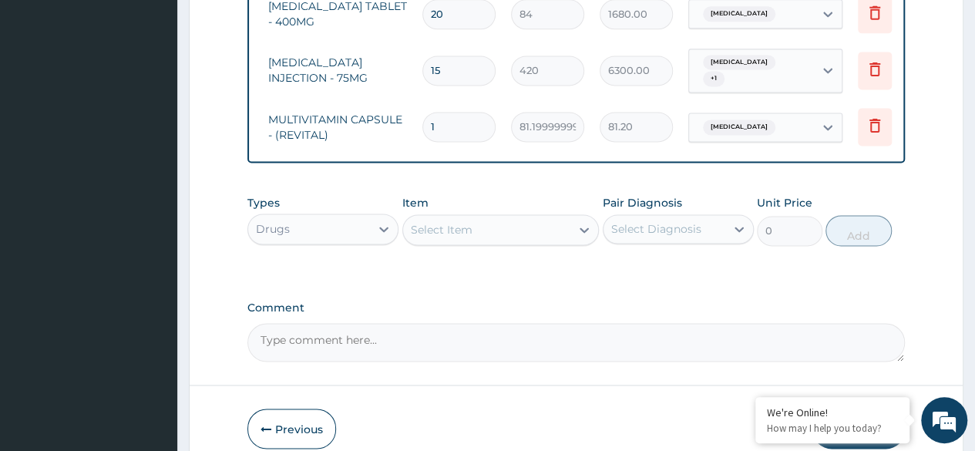
click at [472, 112] on input "1" at bounding box center [458, 127] width 73 height 30
type input "0.00"
type input "1"
type input "81.20"
type input "15"
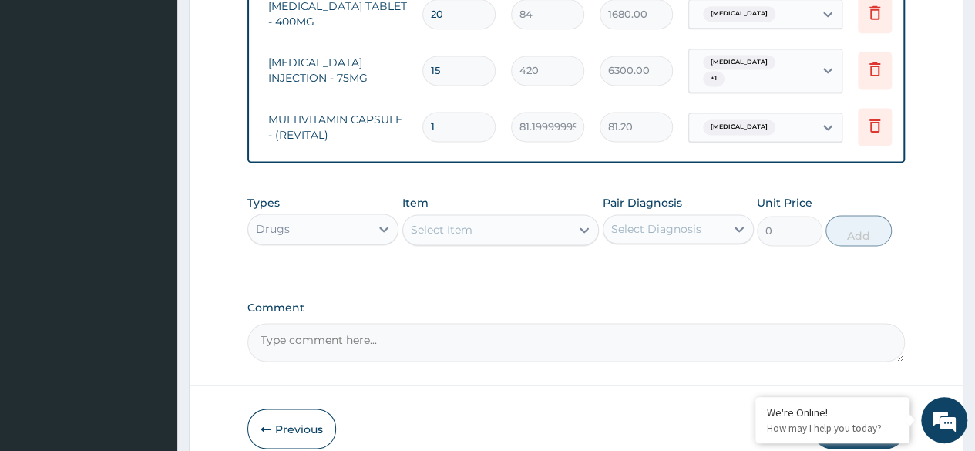
type input "1218.00"
type input "15"
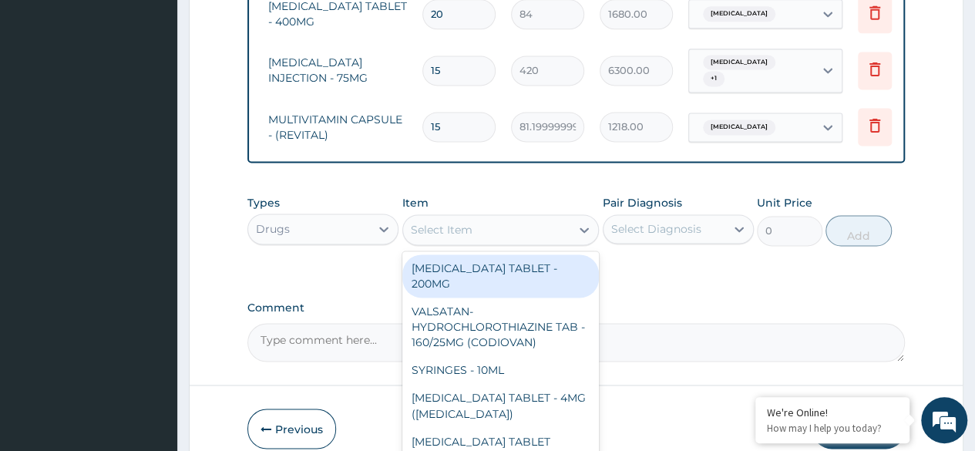
click at [462, 217] on div "Select Item" at bounding box center [487, 229] width 168 height 25
click at [584, 222] on icon at bounding box center [583, 229] width 15 height 15
click at [586, 222] on icon at bounding box center [583, 229] width 15 height 15
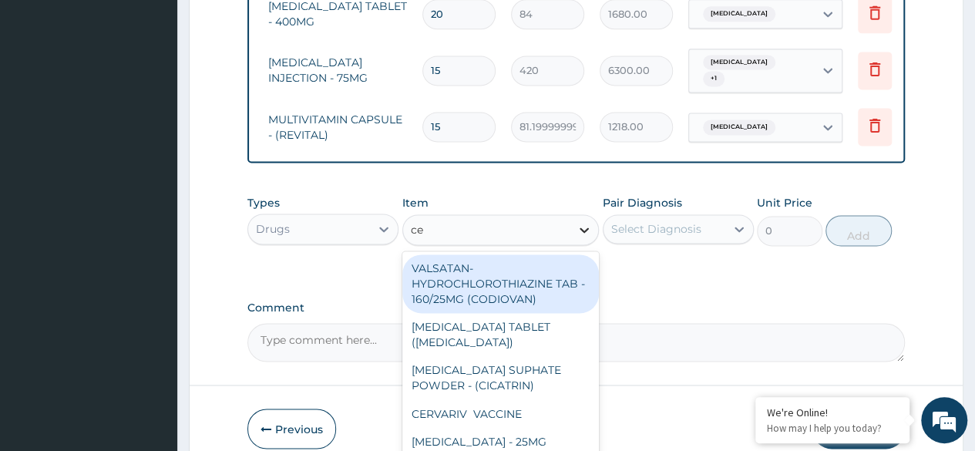
type input "c"
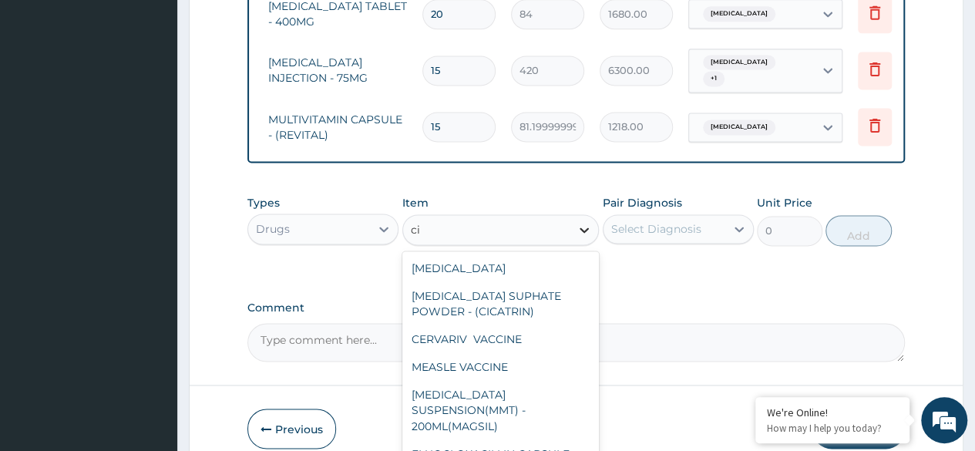
type input "c"
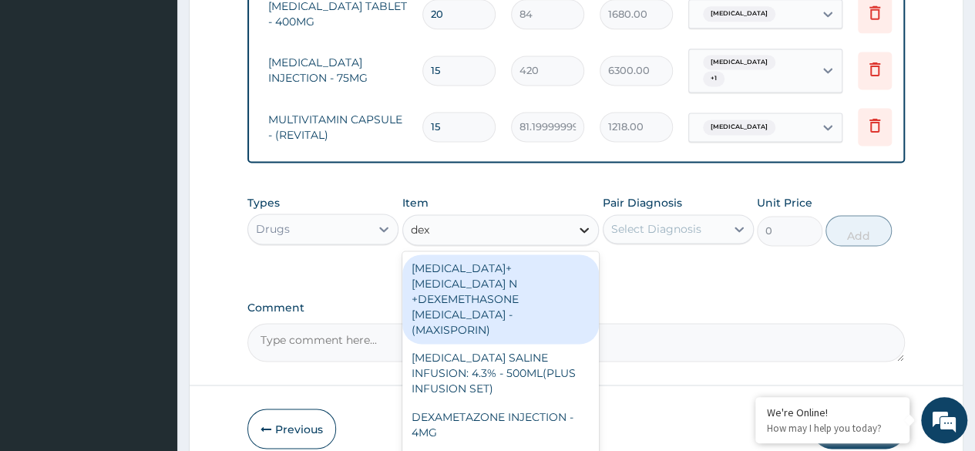
type input "dext"
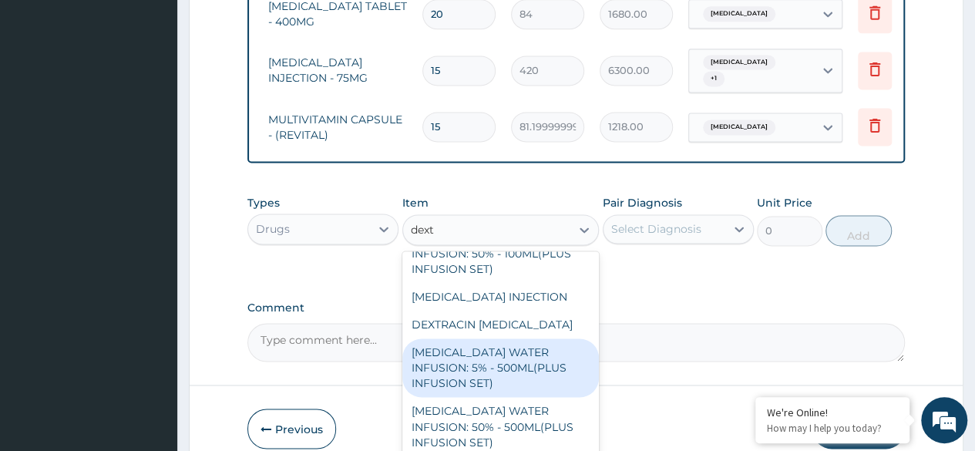
scroll to position [97, 0]
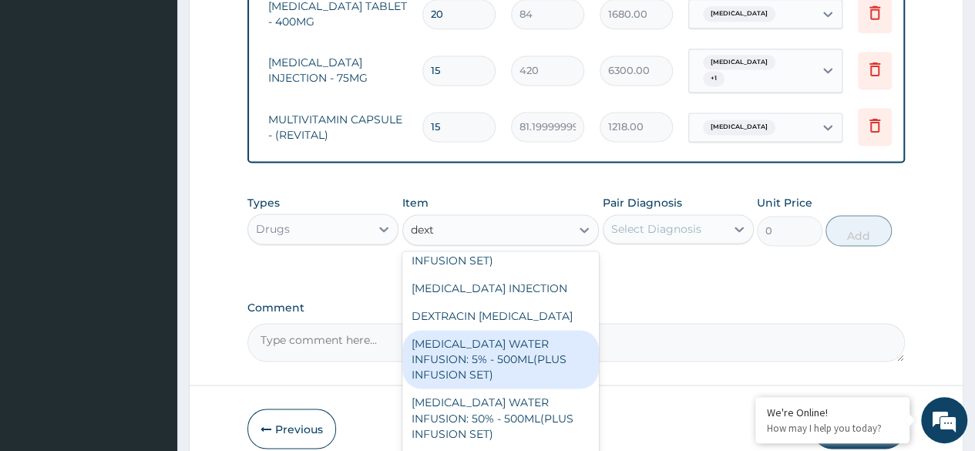
click at [469, 337] on div "DEXTROSE WATER INFUSION: 5% - 500ML(PLUS INFUSION SET)" at bounding box center [500, 359] width 197 height 59
type input "1092"
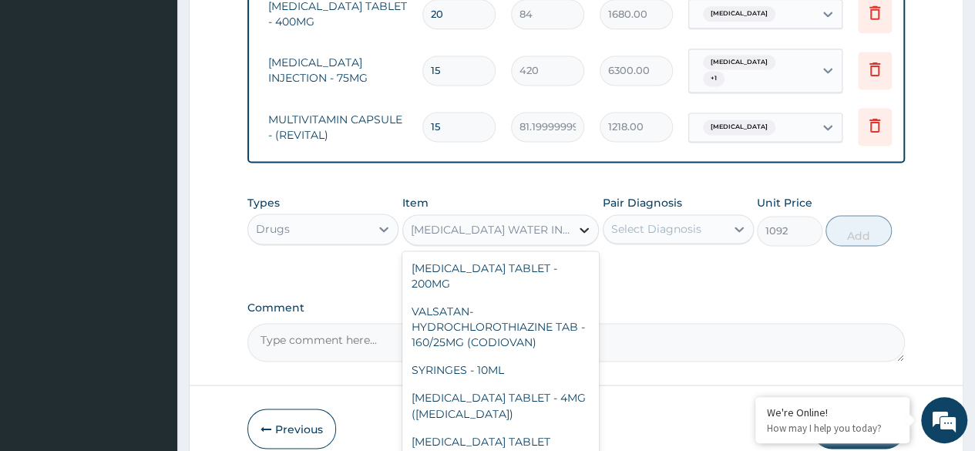
click at [586, 222] on icon at bounding box center [583, 229] width 15 height 15
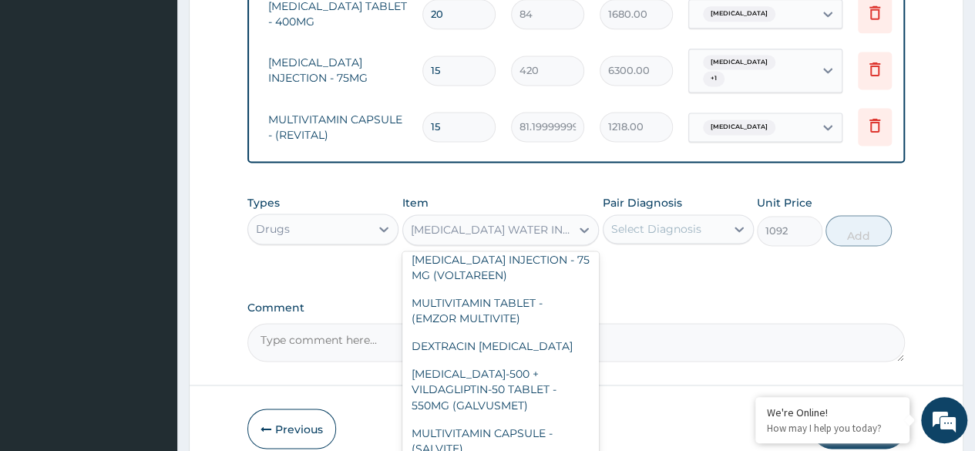
scroll to position [26588, 0]
click at [651, 221] on div "Select Diagnosis" at bounding box center [656, 228] width 90 height 15
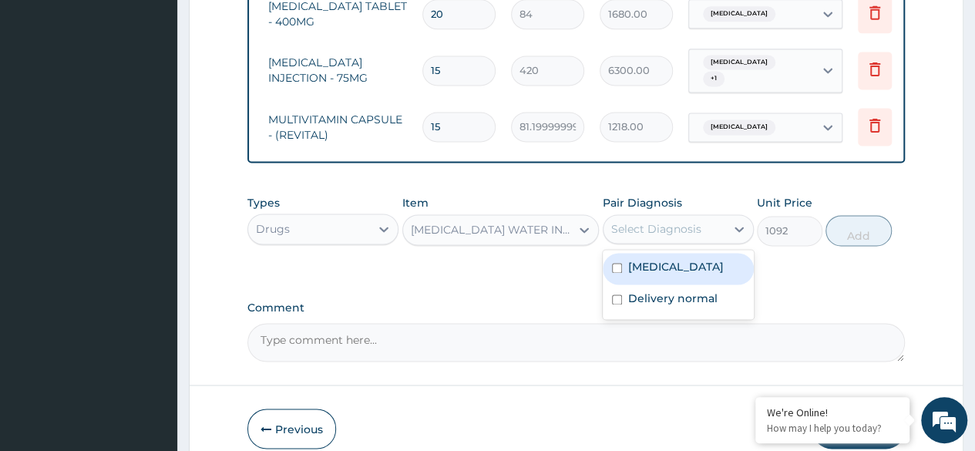
click at [617, 263] on input "checkbox" at bounding box center [617, 268] width 10 height 10
checkbox input "true"
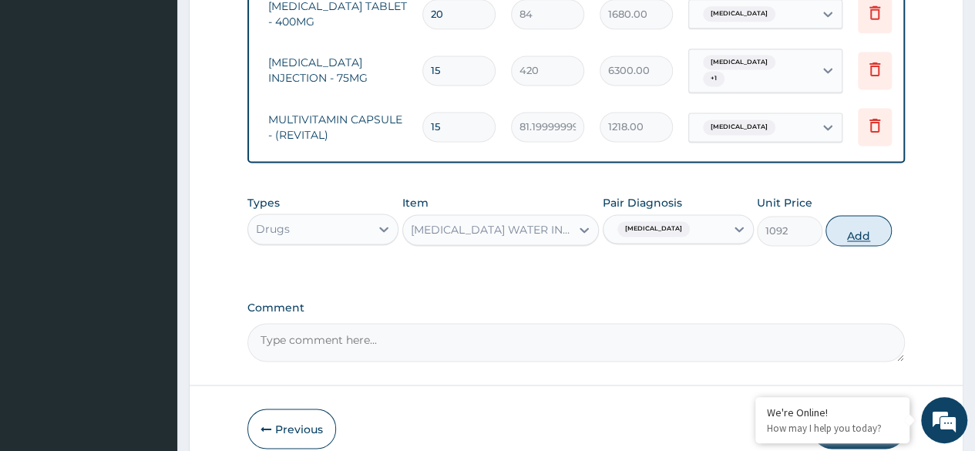
click at [837, 215] on button "Add" at bounding box center [858, 230] width 66 height 31
type input "0"
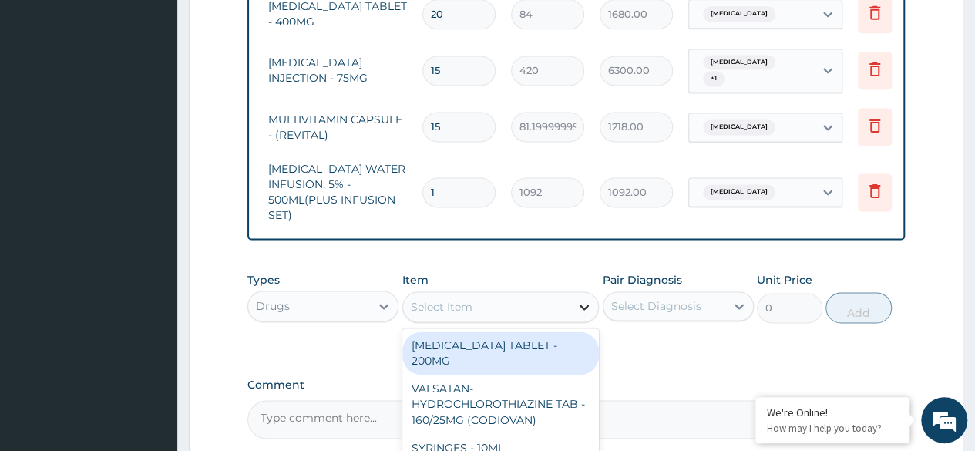
click at [586, 299] on icon at bounding box center [583, 306] width 15 height 15
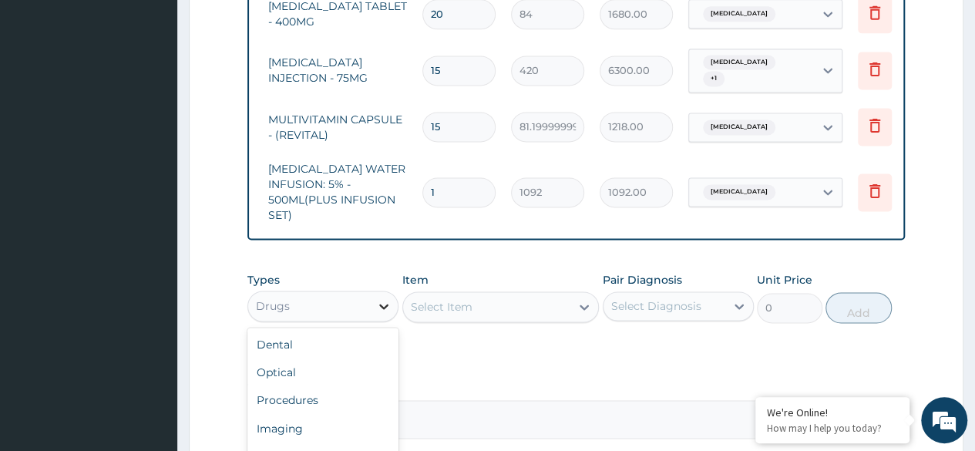
click at [379, 298] on icon at bounding box center [383, 305] width 15 height 15
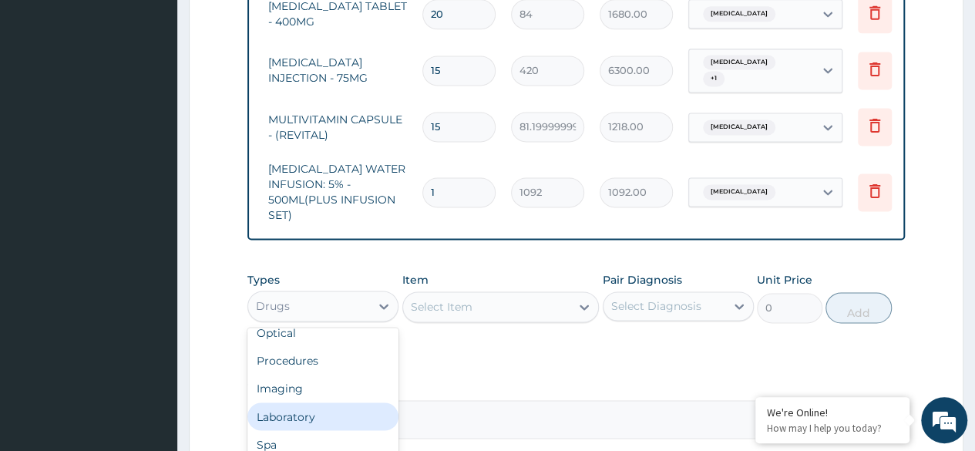
scroll to position [40, 0]
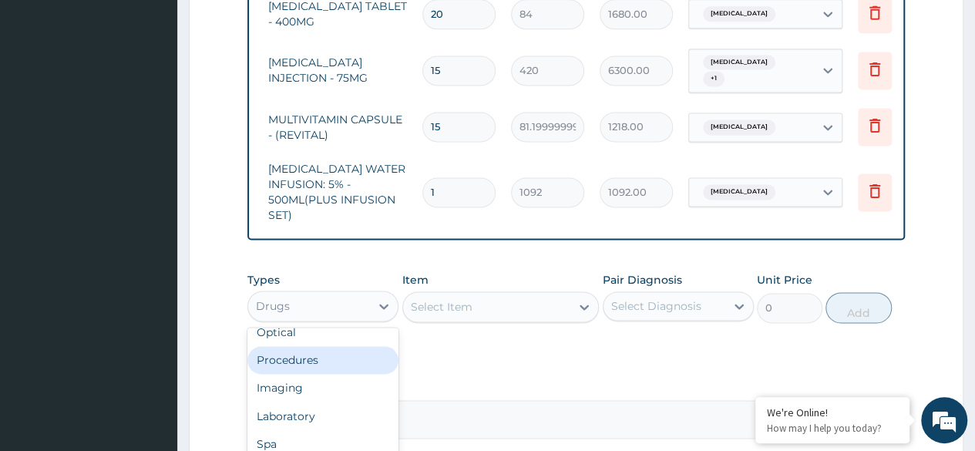
click at [304, 346] on div "Procedures" at bounding box center [322, 360] width 151 height 28
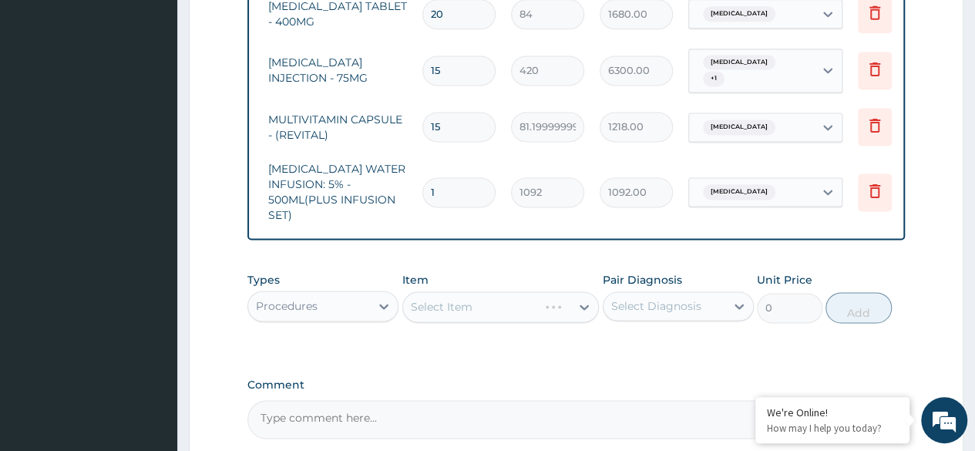
click at [462, 295] on div "Select Item" at bounding box center [500, 306] width 197 height 31
click at [544, 291] on div "Select Item" at bounding box center [500, 306] width 197 height 31
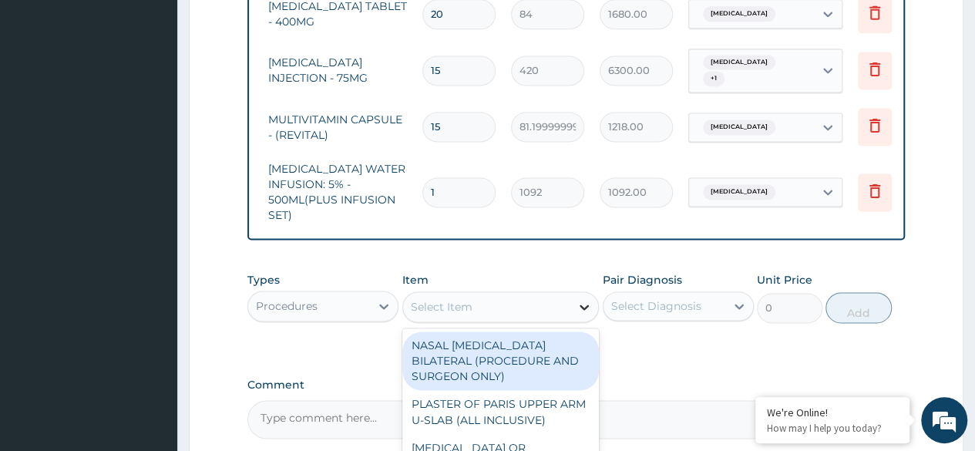
click at [586, 299] on icon at bounding box center [583, 306] width 15 height 15
type input "feed"
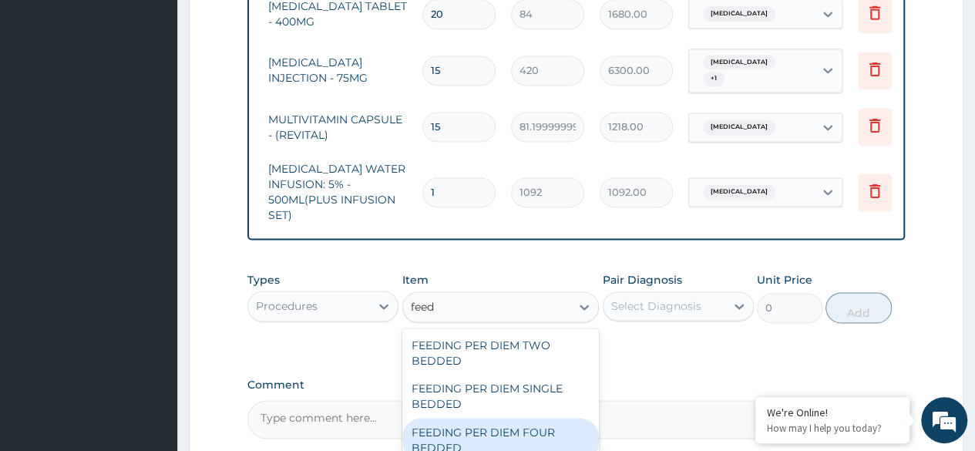
click at [494, 423] on div "FEEDING PER DIEM FOUR BEDDED" at bounding box center [500, 439] width 197 height 43
type input "6250"
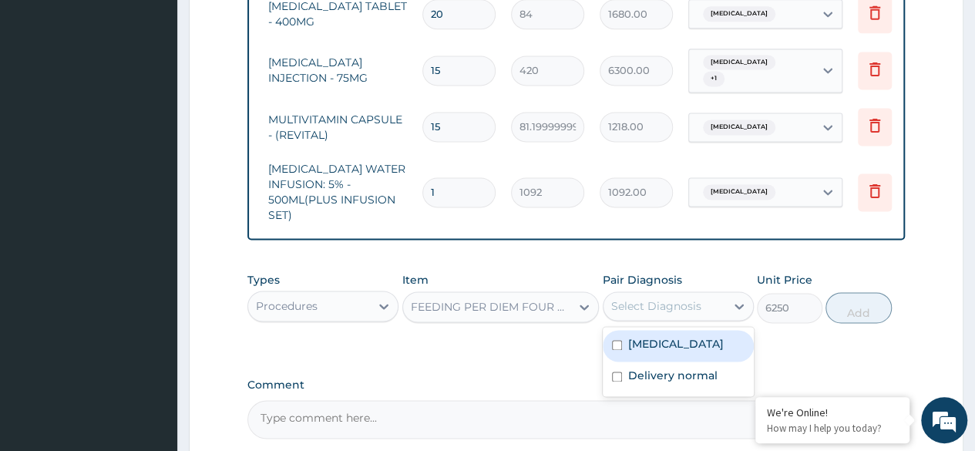
click at [702, 294] on div "Select Diagnosis" at bounding box center [664, 306] width 122 height 25
click at [617, 330] on div "Vaginal delivery" at bounding box center [678, 346] width 151 height 32
checkbox input "true"
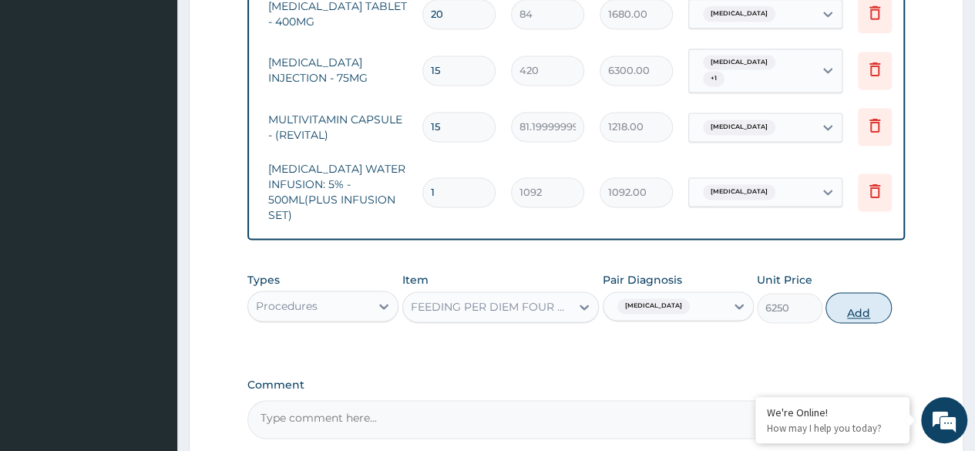
click at [856, 292] on button "Add" at bounding box center [858, 307] width 66 height 31
type input "0"
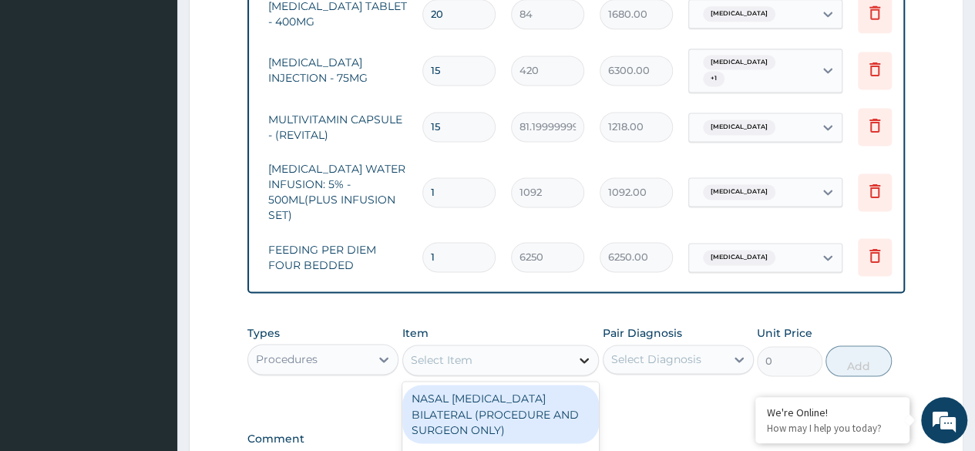
click at [582, 358] on icon at bounding box center [584, 360] width 9 height 5
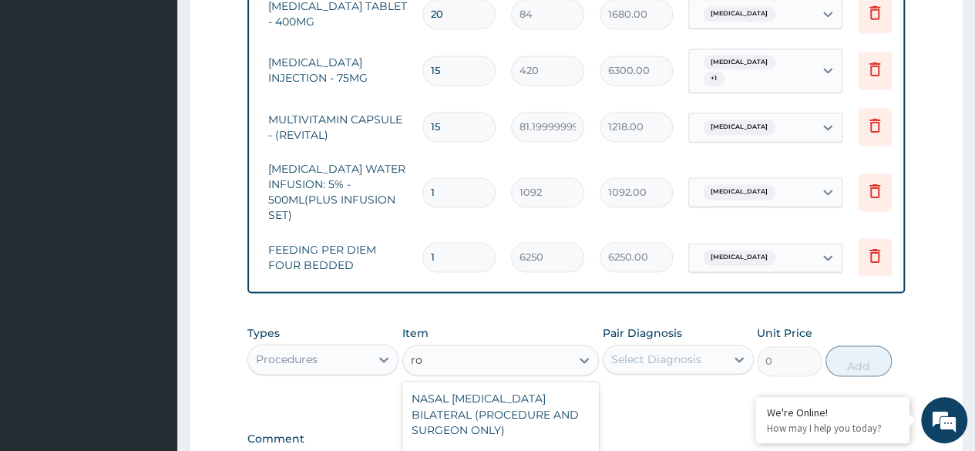
type input "r"
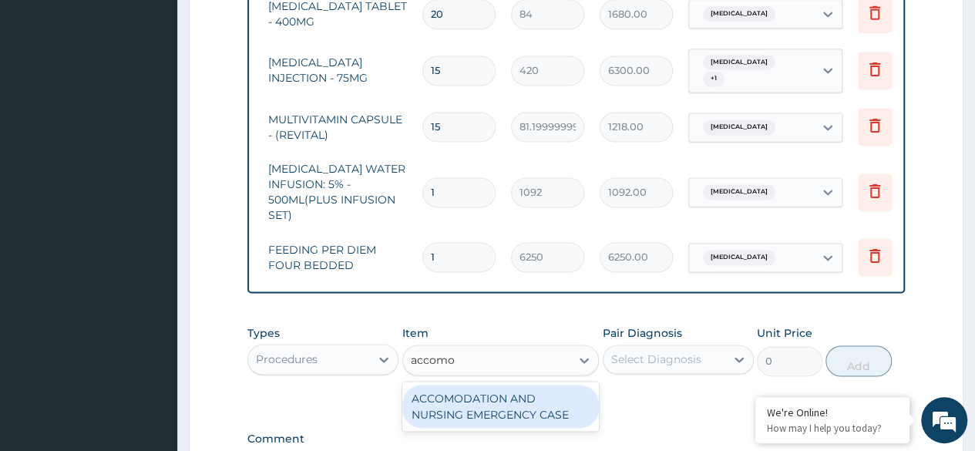
type input "accom"
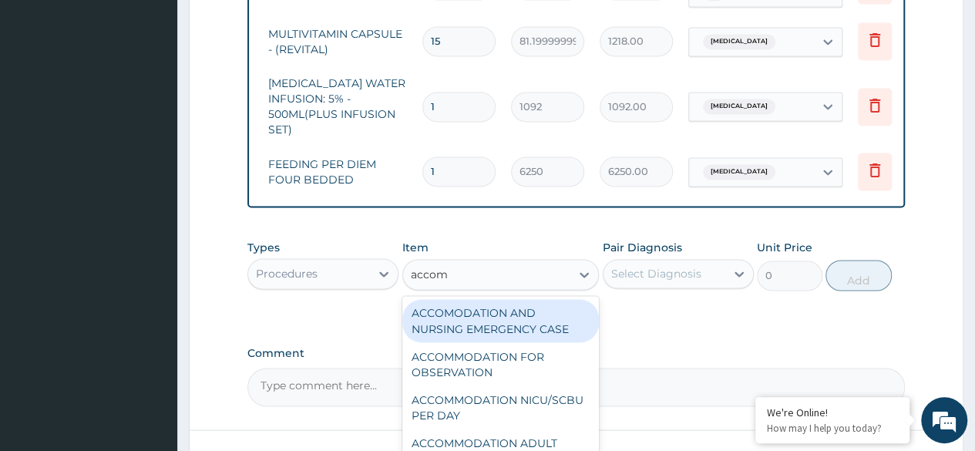
scroll to position [1137, 0]
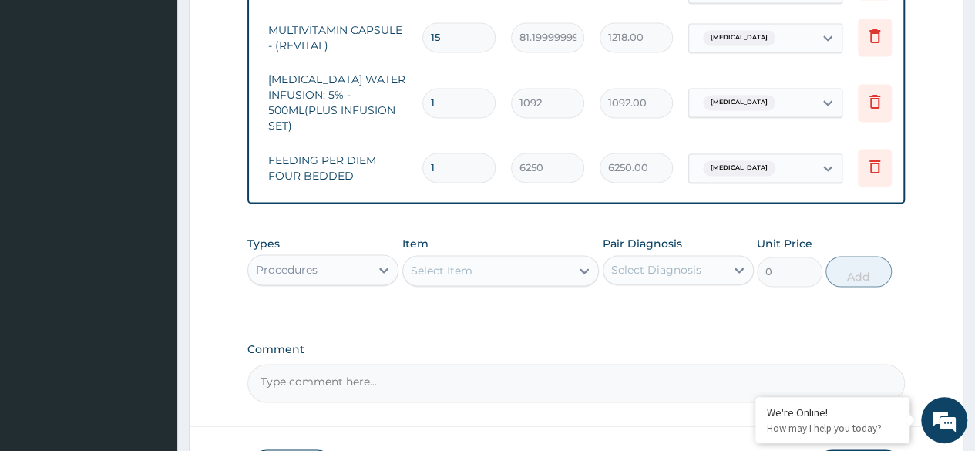
click at [467, 258] on div "Select Item" at bounding box center [487, 270] width 168 height 25
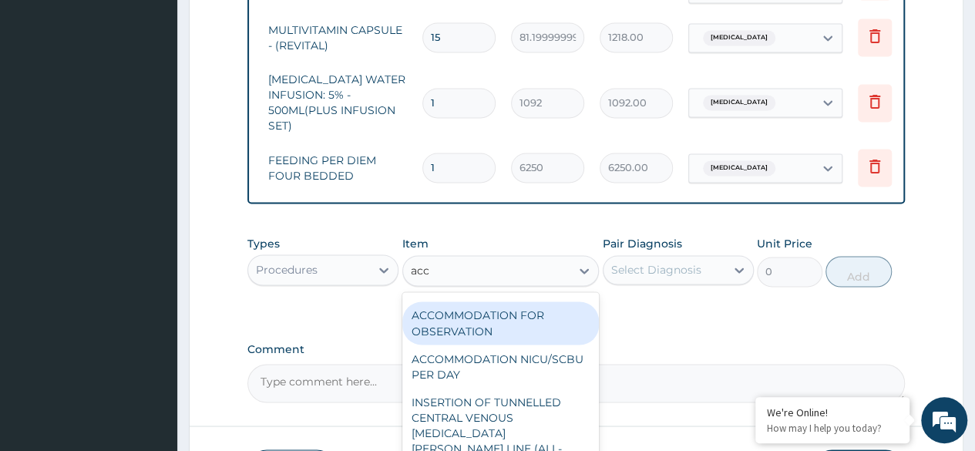
scroll to position [311, 0]
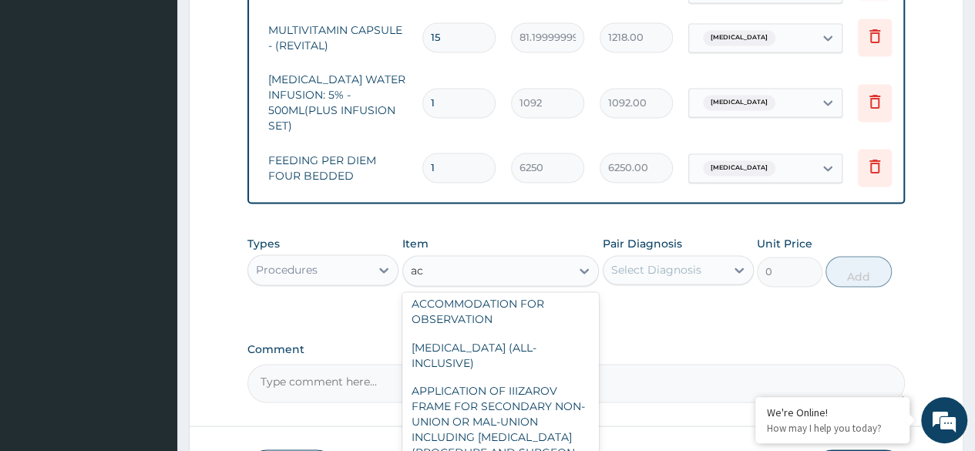
type input "a"
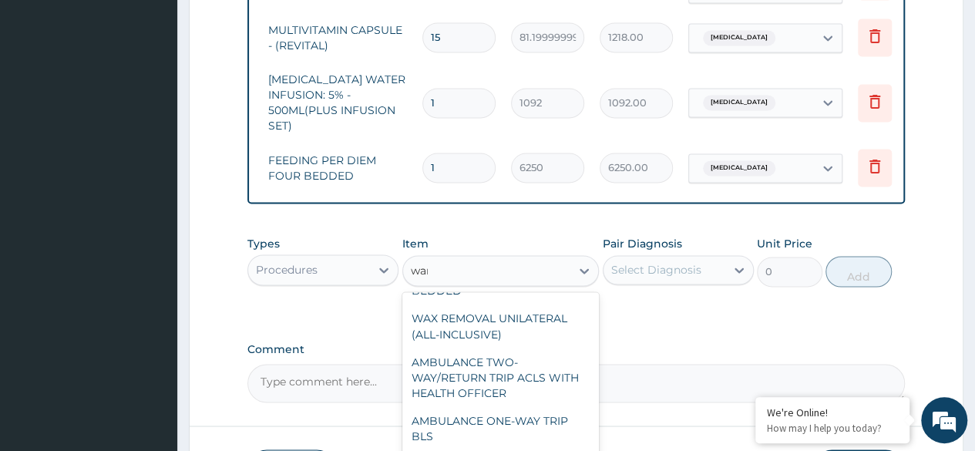
scroll to position [0, 0]
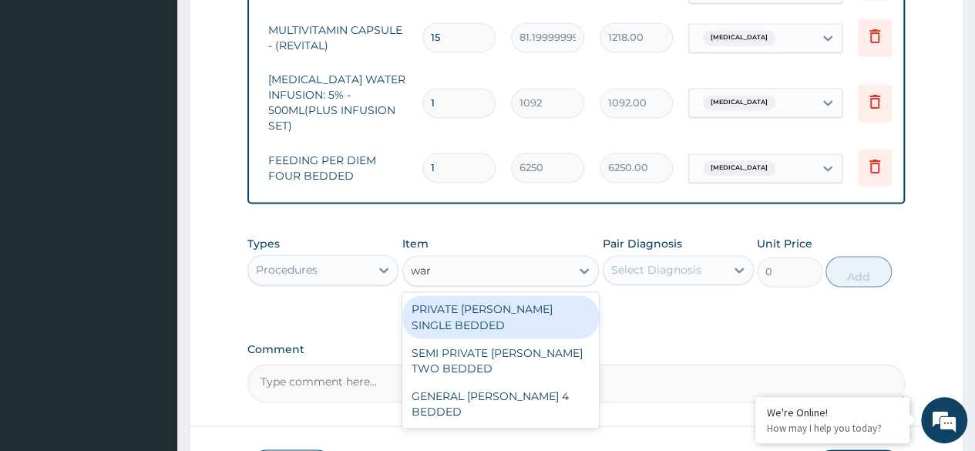
type input "ward"
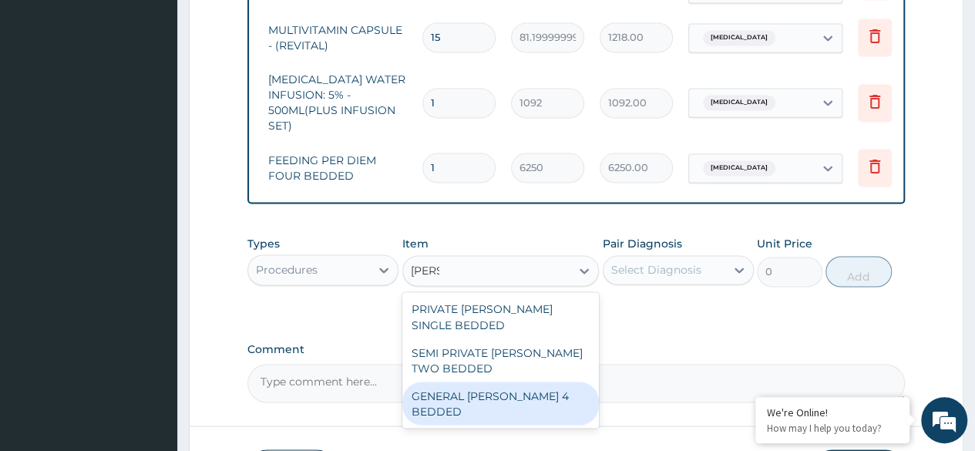
click at [475, 381] on div "GENERAL WARD 4 BEDDED" at bounding box center [500, 402] width 197 height 43
type input "6250"
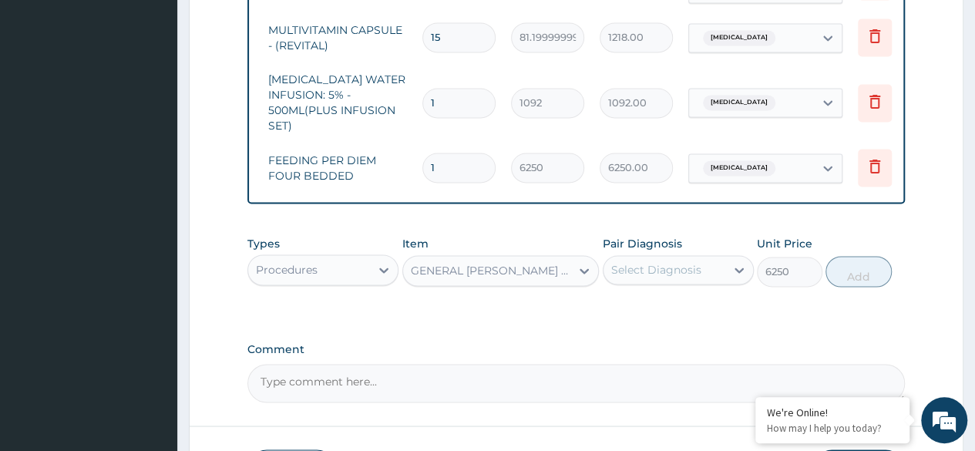
click at [693, 295] on div "Types Procedures Item GENERAL WARD 4 BEDDED Pair Diagnosis Select Diagnosis Uni…" at bounding box center [575, 272] width 657 height 89
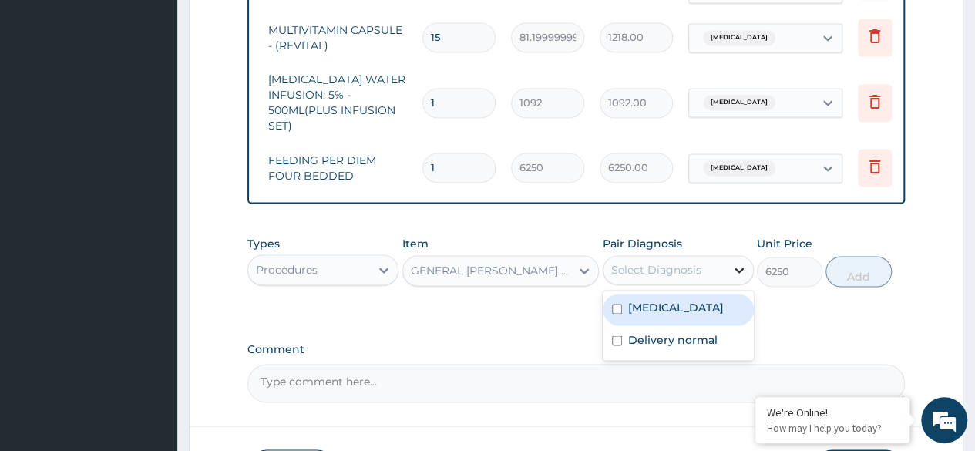
click at [729, 256] on div at bounding box center [739, 270] width 28 height 28
click at [620, 304] on input "checkbox" at bounding box center [617, 309] width 10 height 10
checkbox input "true"
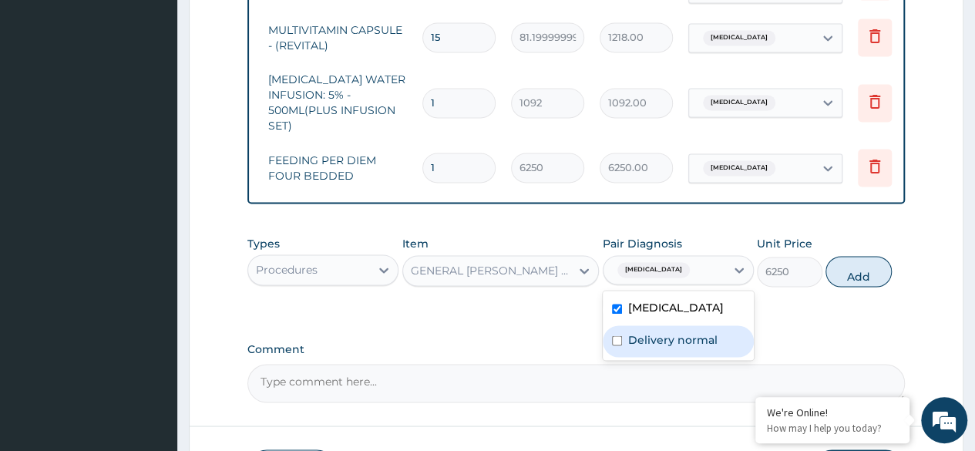
click at [607, 325] on div "Delivery normal" at bounding box center [678, 341] width 151 height 32
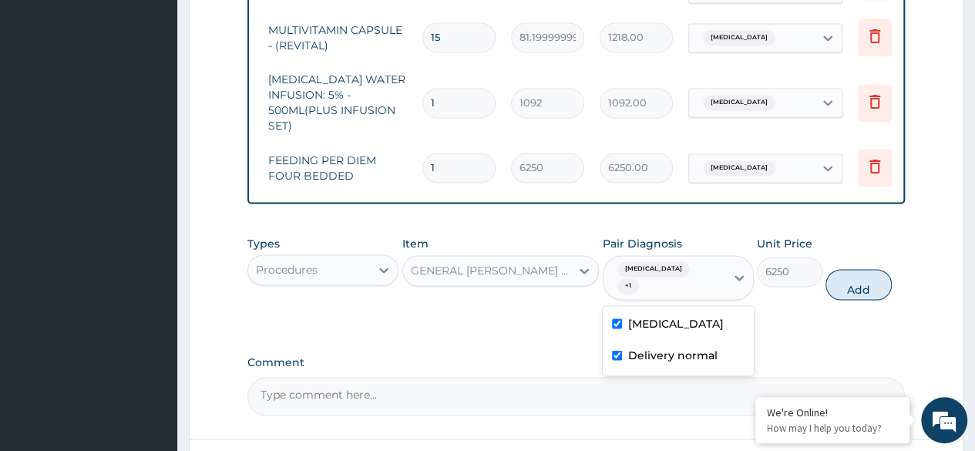
click at [615, 350] on input "checkbox" at bounding box center [617, 355] width 10 height 10
checkbox input "false"
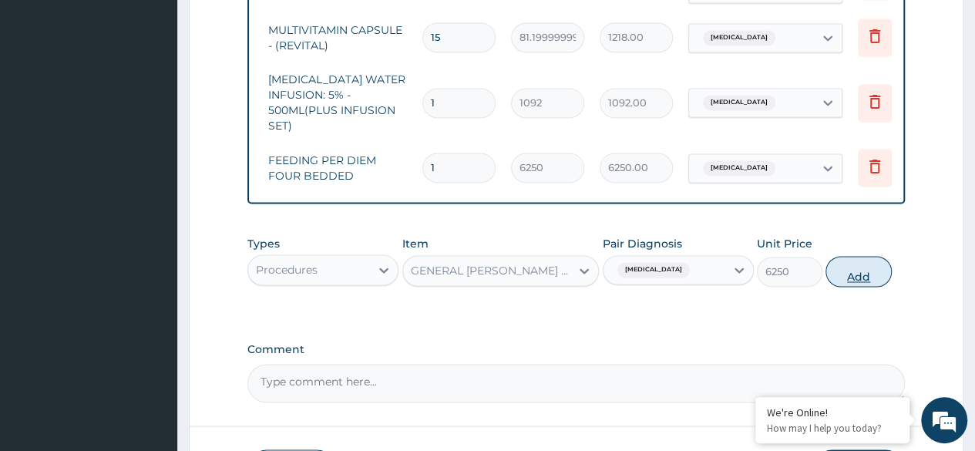
click at [854, 256] on button "Add" at bounding box center [858, 271] width 66 height 31
type input "0"
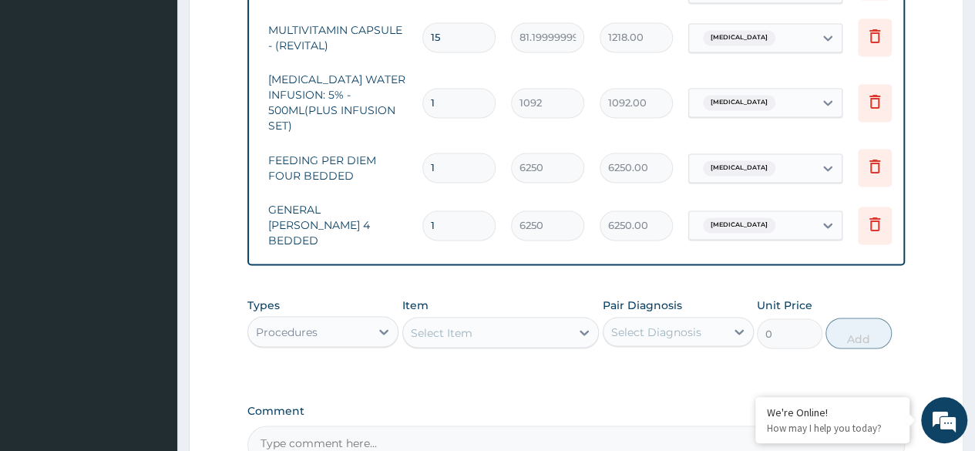
click at [459, 210] on input "1" at bounding box center [458, 225] width 73 height 30
type input "0.00"
type input "2"
type input "12500.00"
type input "2"
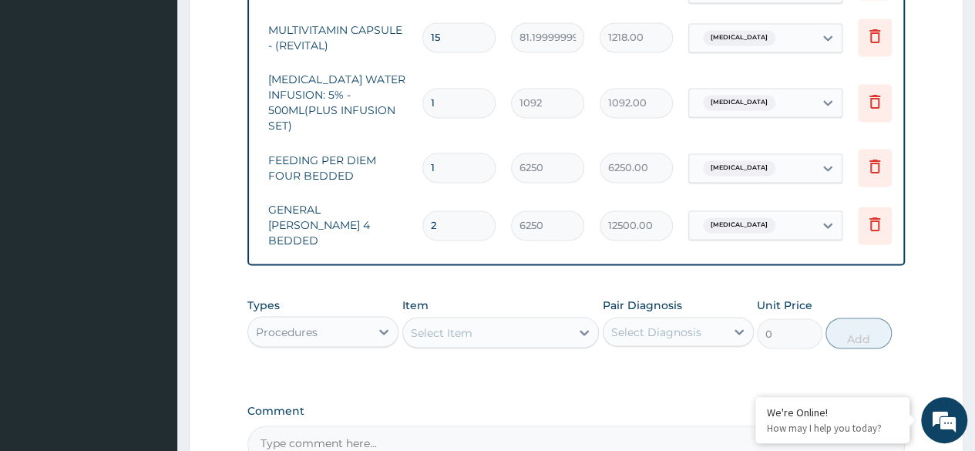
click at [453, 153] on input "1" at bounding box center [458, 168] width 73 height 30
type input "0.00"
type input "3"
type input "18750.00"
type input "3"
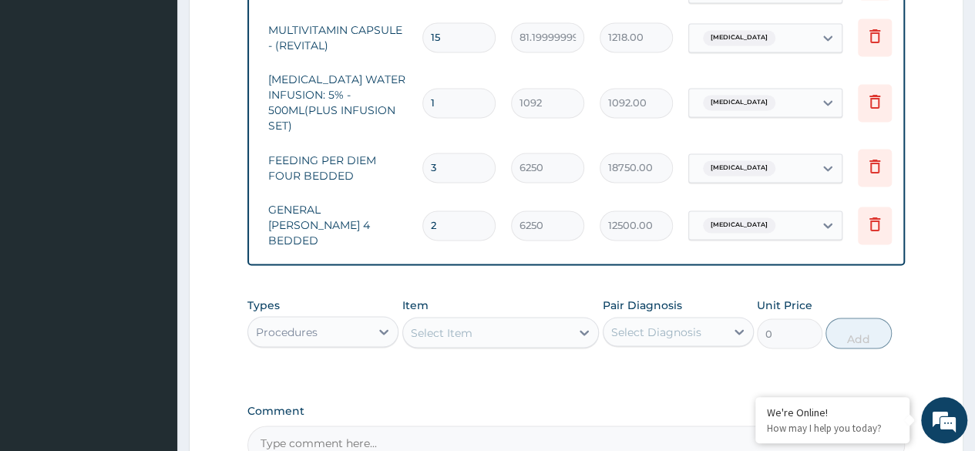
click at [444, 88] on input "1" at bounding box center [458, 103] width 73 height 30
type input "0.00"
type input "3"
type input "3276.00"
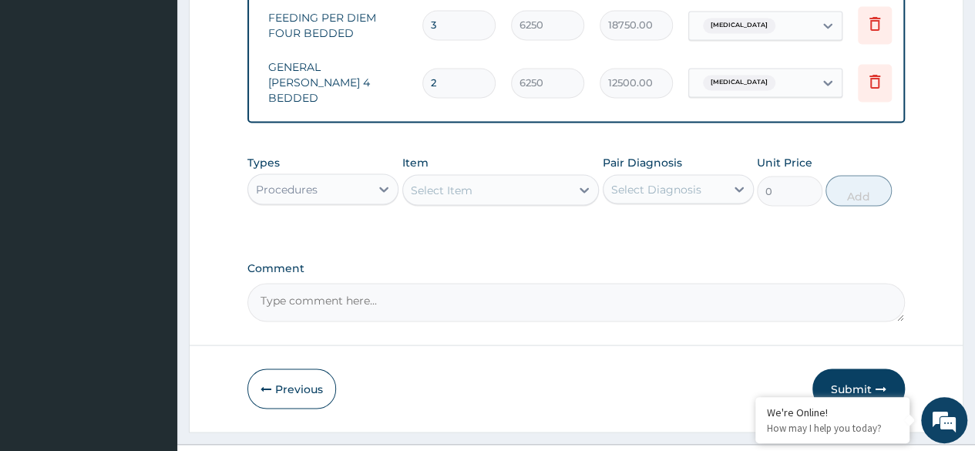
scroll to position [1285, 0]
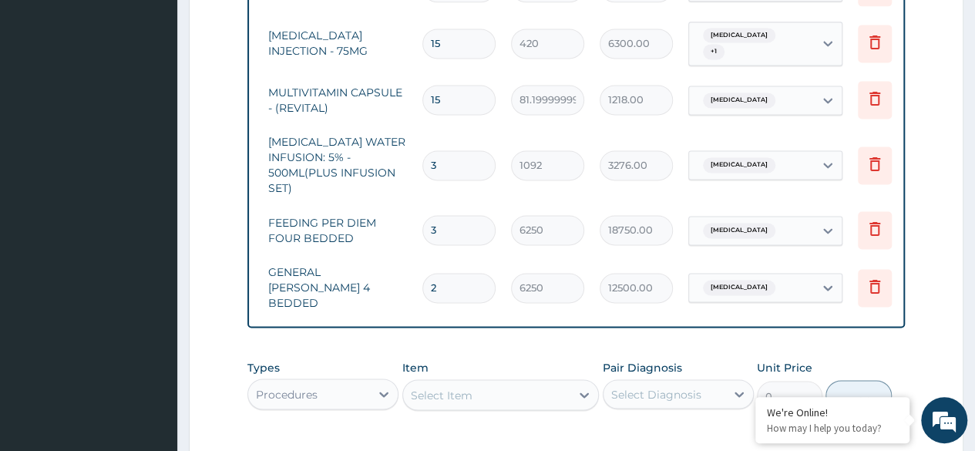
type input "5"
type input "5460.00"
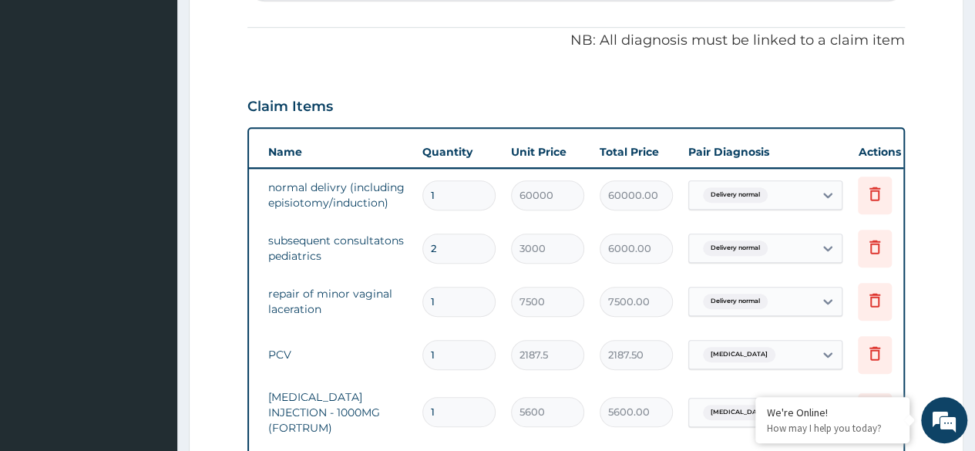
scroll to position [445, 0]
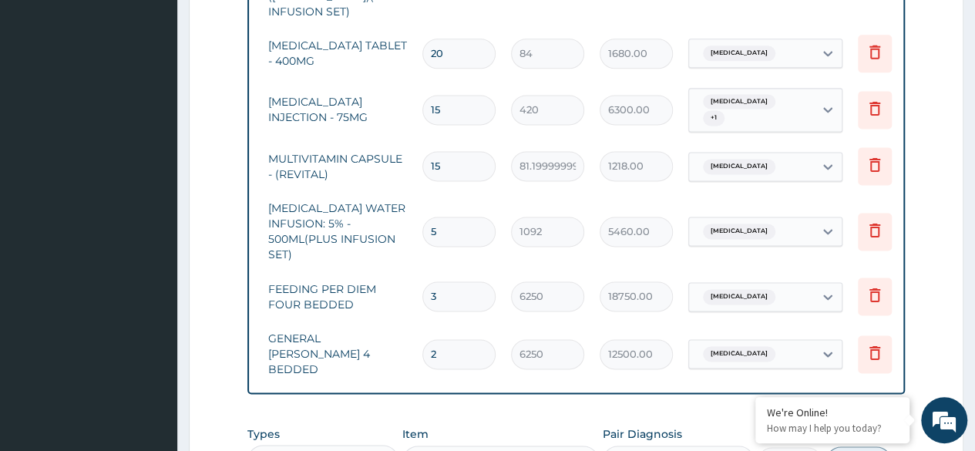
type input "3"
type input "3276.00"
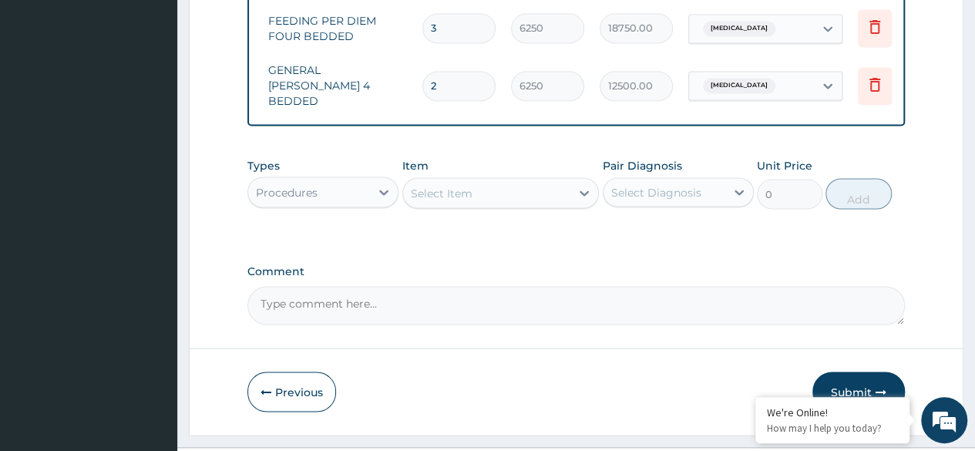
scroll to position [1285, 0]
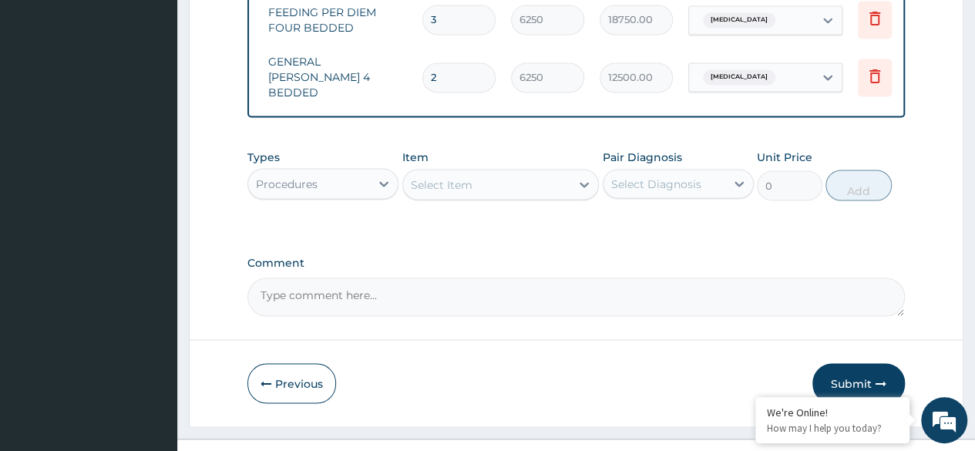
type input "3"
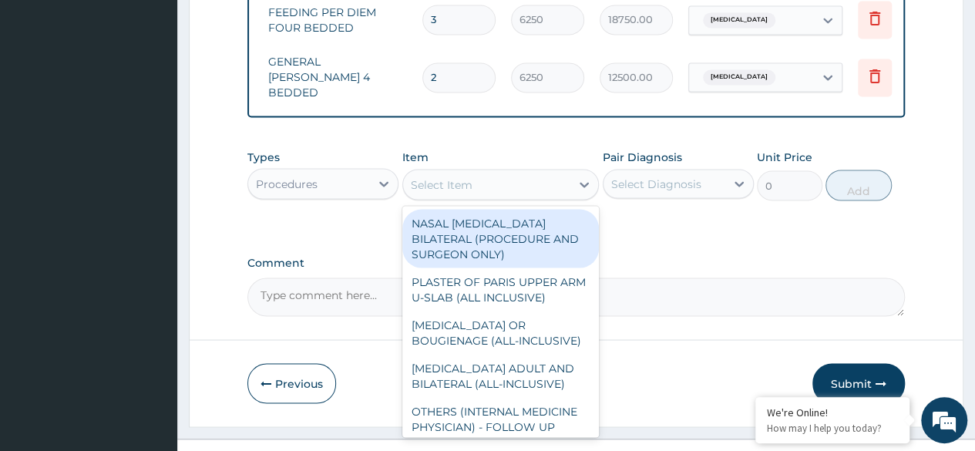
click at [495, 172] on div "Select Item" at bounding box center [487, 184] width 168 height 25
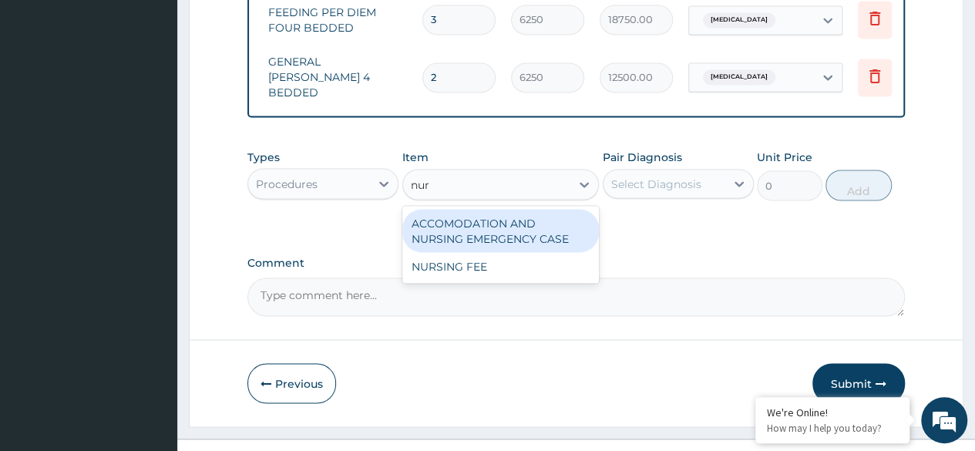
type input "nurs"
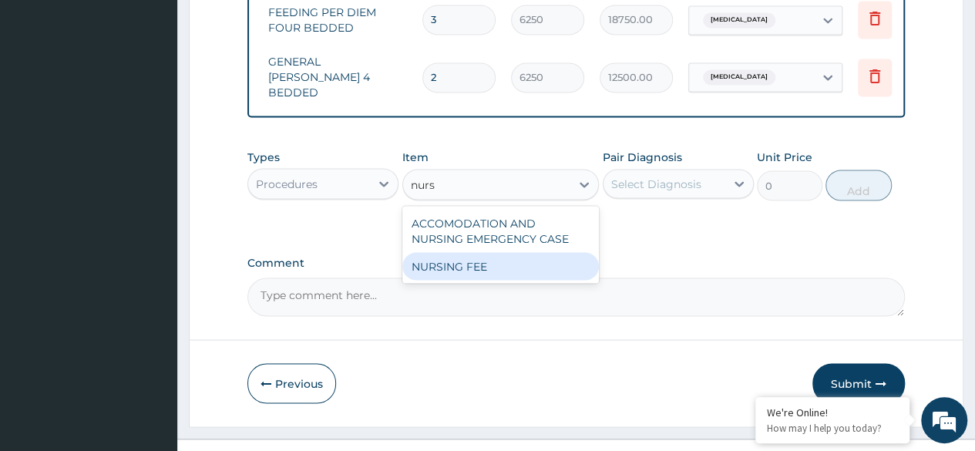
click at [459, 252] on div "NURSING FEE" at bounding box center [500, 266] width 197 height 28
type input "1875"
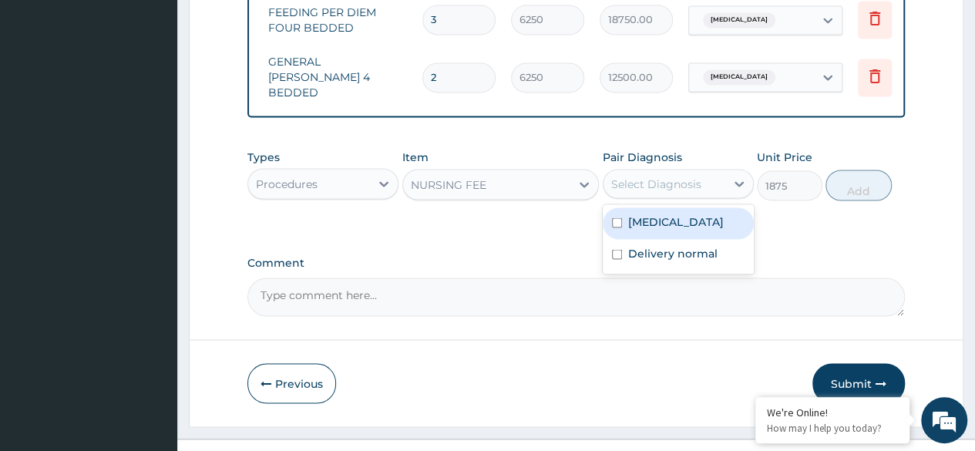
click at [639, 176] on div "Select Diagnosis" at bounding box center [656, 183] width 90 height 15
click at [617, 217] on input "checkbox" at bounding box center [617, 222] width 10 height 10
checkbox input "true"
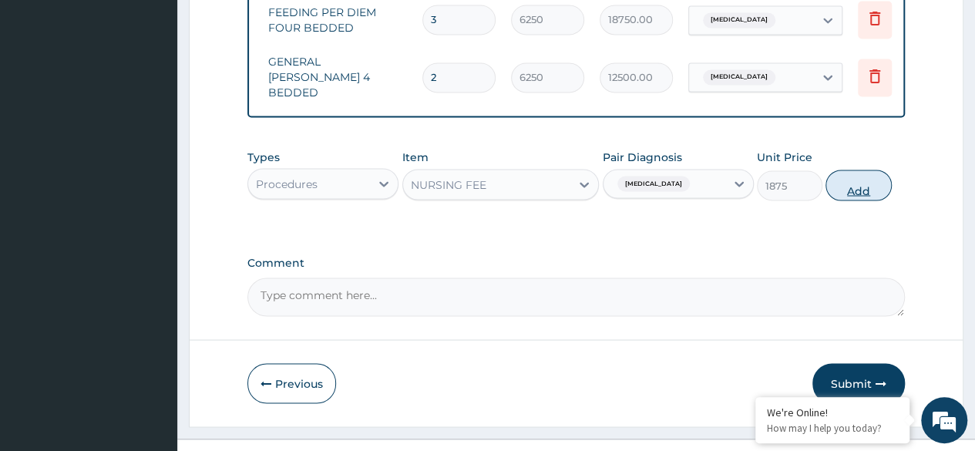
click at [862, 170] on button "Add" at bounding box center [858, 185] width 66 height 31
type input "0"
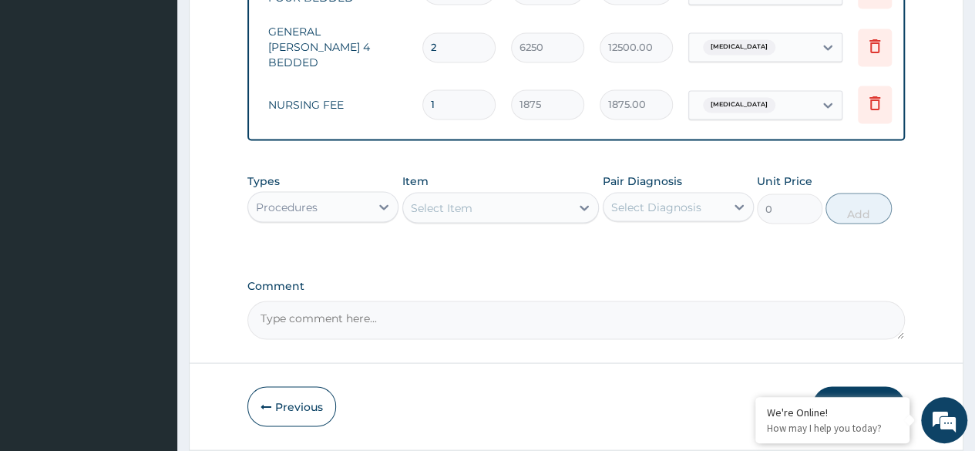
scroll to position [1319, 0]
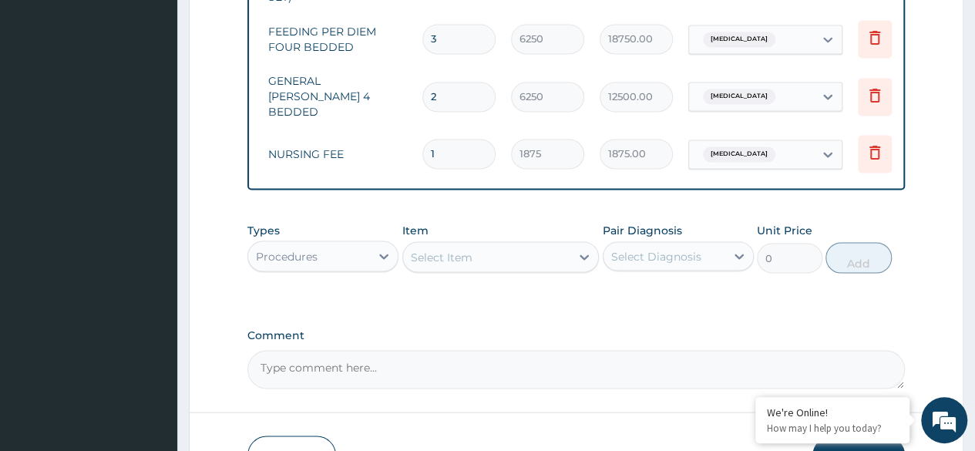
click at [604, 244] on div "Select Diagnosis" at bounding box center [664, 256] width 122 height 25
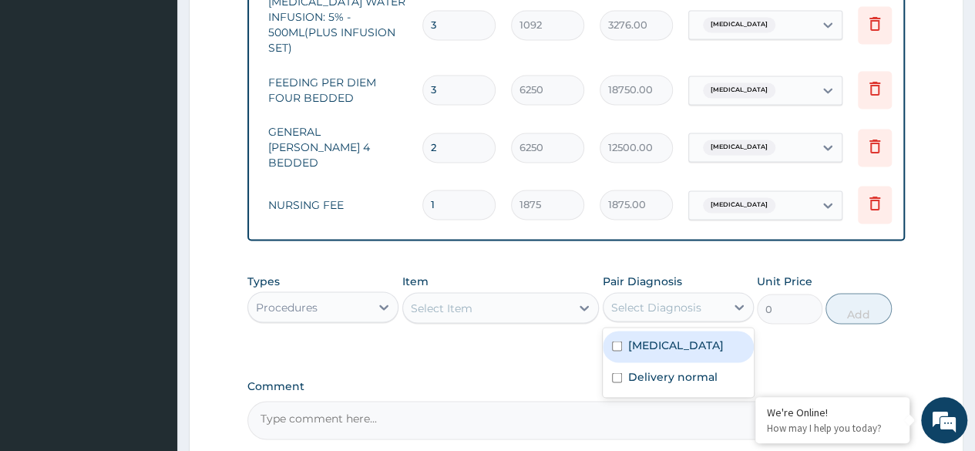
scroll to position [1338, 0]
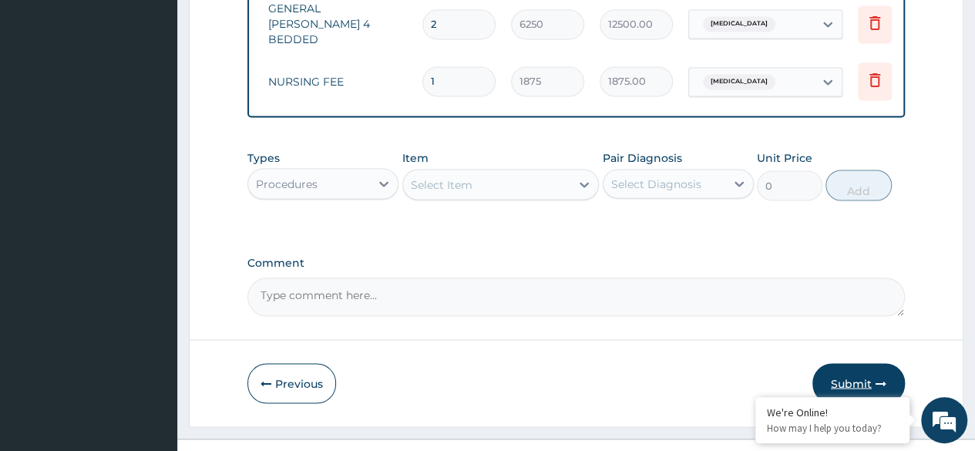
click at [862, 363] on button "Submit" at bounding box center [858, 383] width 92 height 40
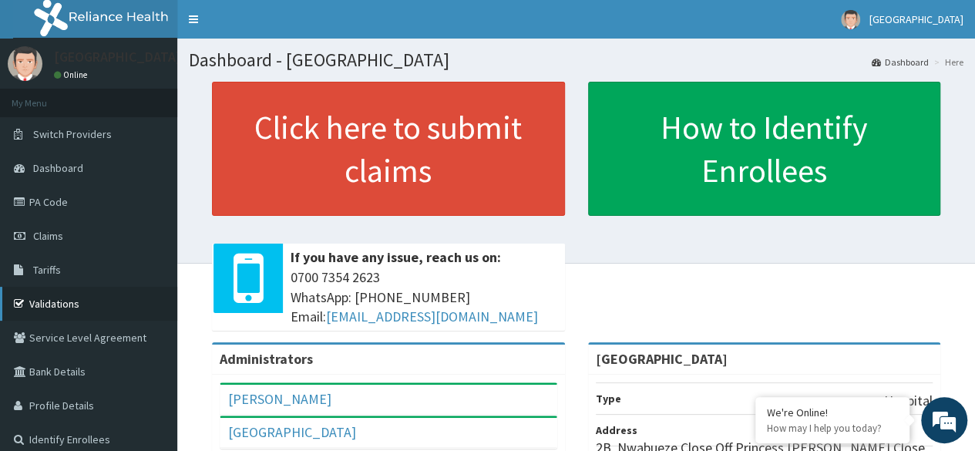
click at [64, 305] on link "Validations" at bounding box center [88, 304] width 177 height 34
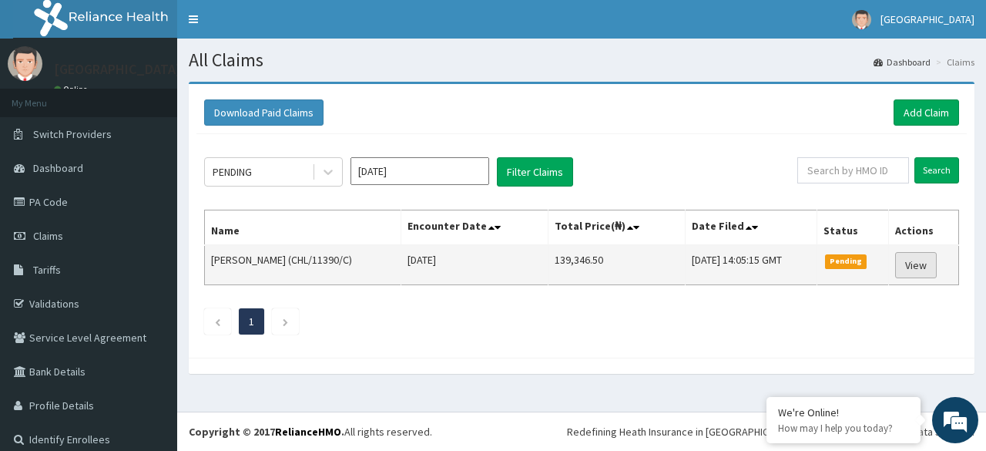
click at [922, 257] on link "View" at bounding box center [917, 265] width 42 height 26
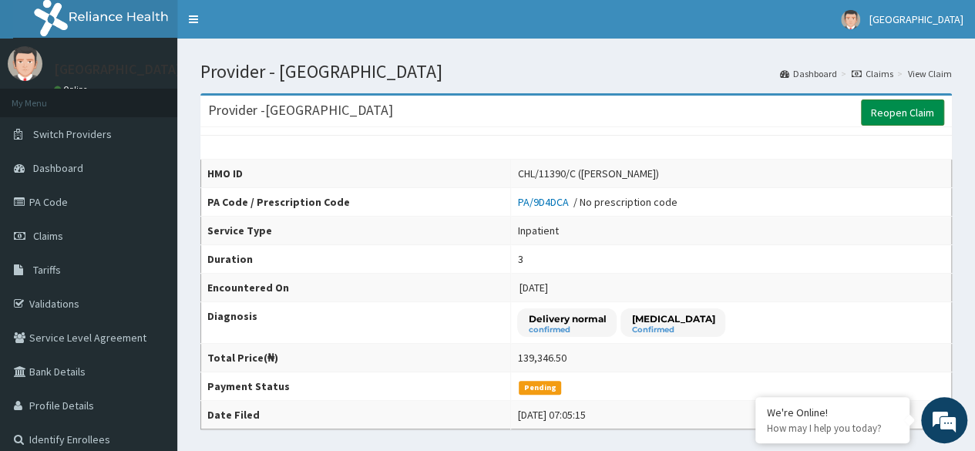
click at [880, 109] on link "Reopen Claim" at bounding box center [902, 112] width 83 height 26
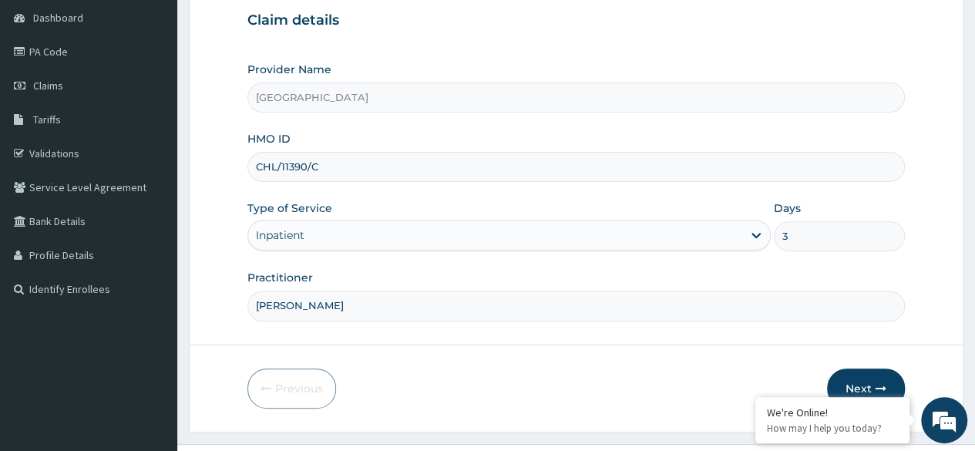
scroll to position [179, 0]
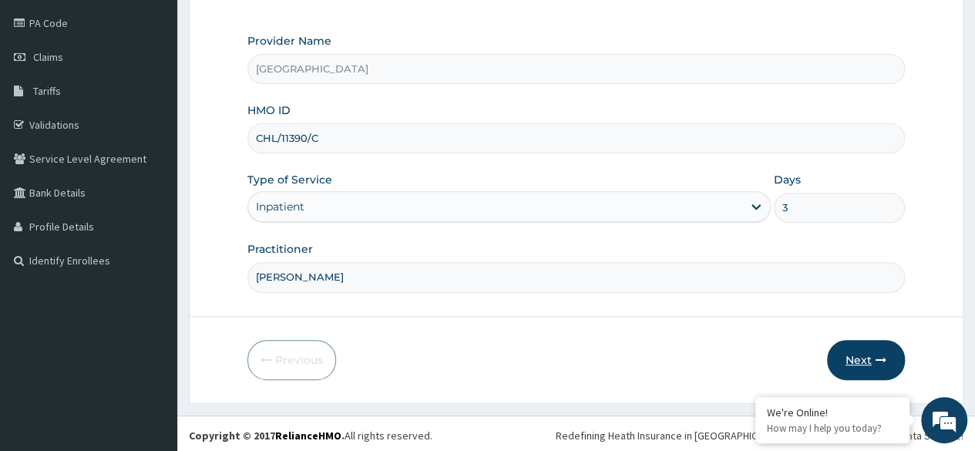
click at [842, 351] on button "Next" at bounding box center [866, 360] width 78 height 40
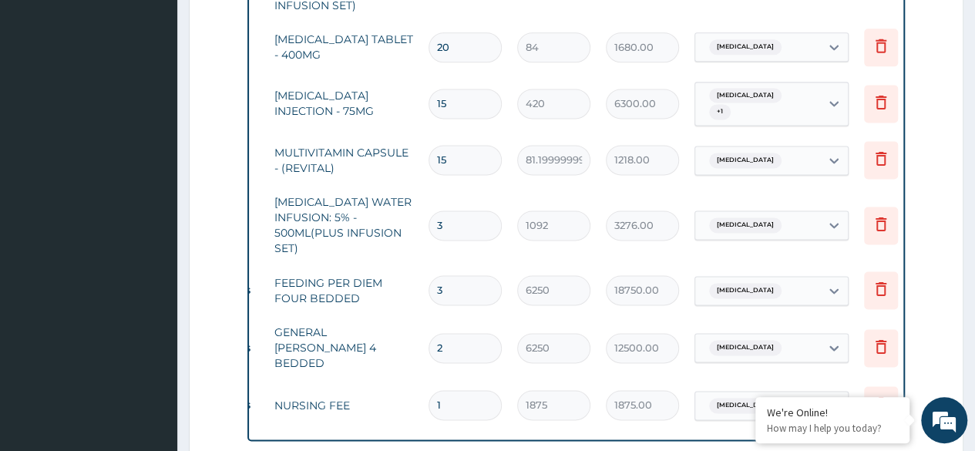
scroll to position [0, 79]
click at [882, 92] on icon at bounding box center [881, 101] width 18 height 18
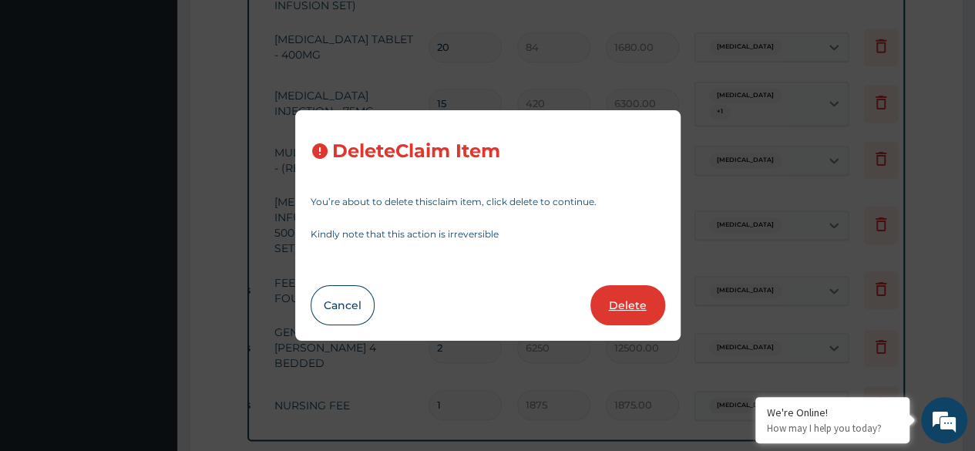
click at [635, 300] on button "Delete" at bounding box center [627, 305] width 75 height 40
type input "81.19999999999999"
type input "1218.00"
type input "3"
type input "1092"
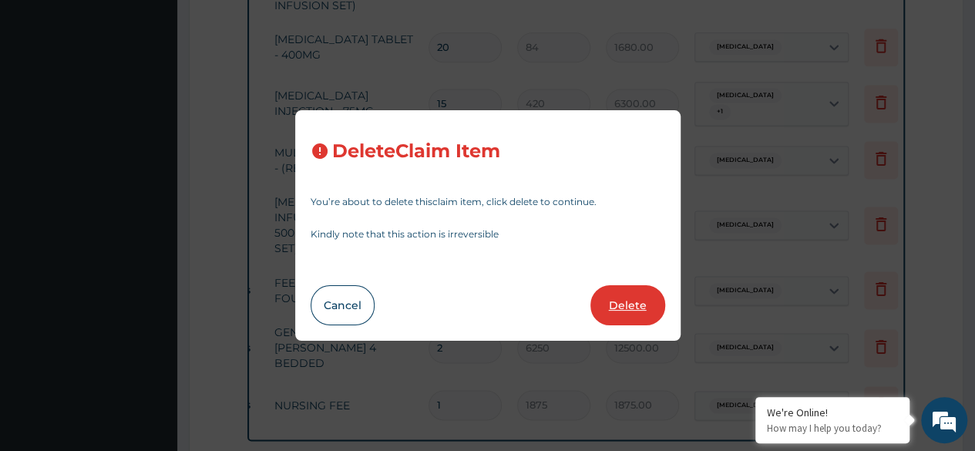
type input "3276.00"
type input "6250"
type input "18750.00"
type input "2"
type input "12500.00"
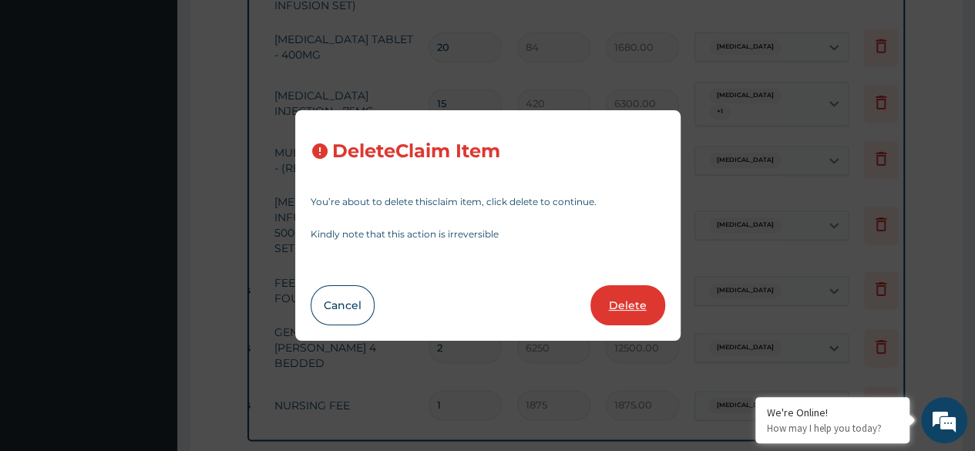
type input "1"
type input "1875"
type input "1875.00"
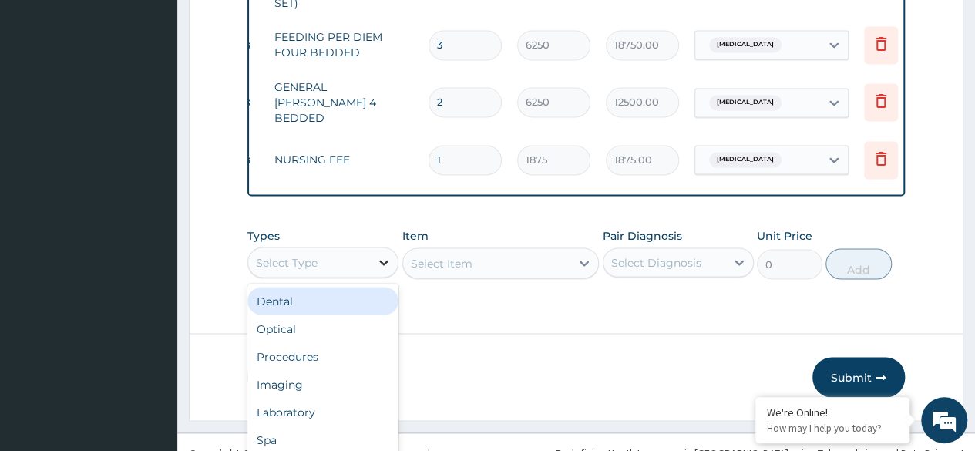
scroll to position [43, 0]
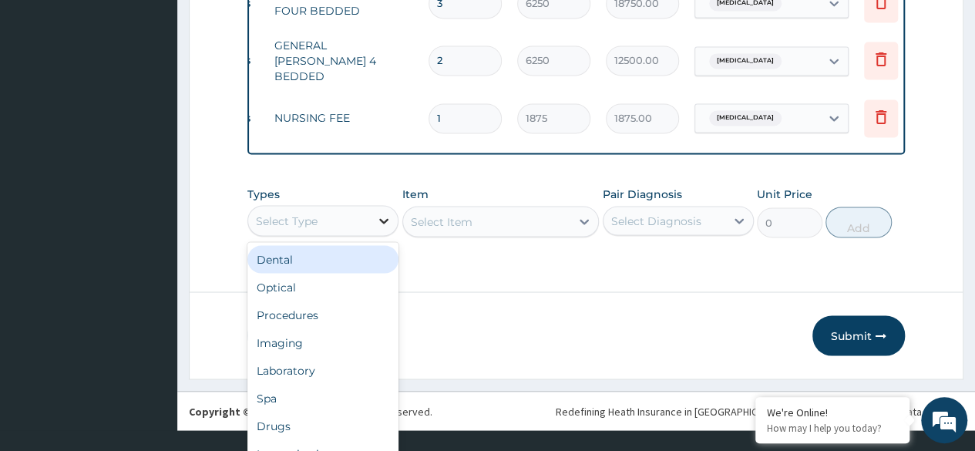
click at [385, 236] on div "option Dental focused, 1 of 10. 10 results available. Use Up and Down to choose…" at bounding box center [322, 220] width 151 height 31
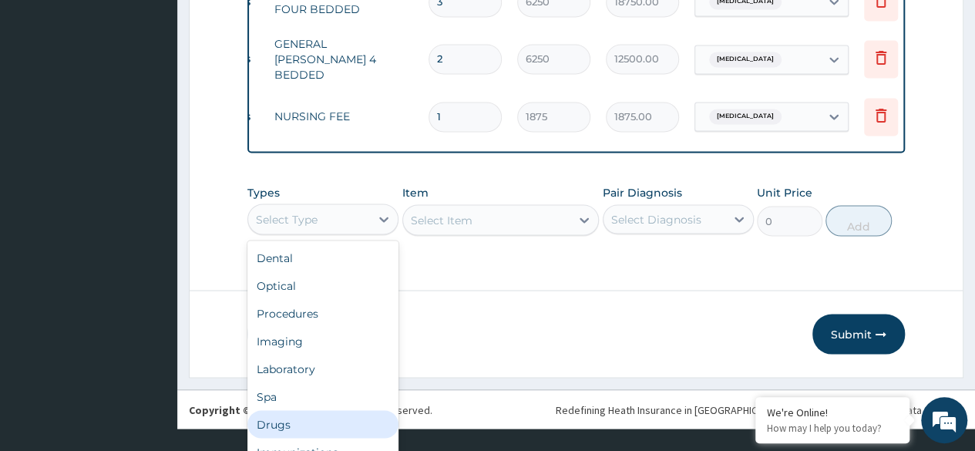
click at [288, 410] on div "Drugs" at bounding box center [322, 424] width 151 height 28
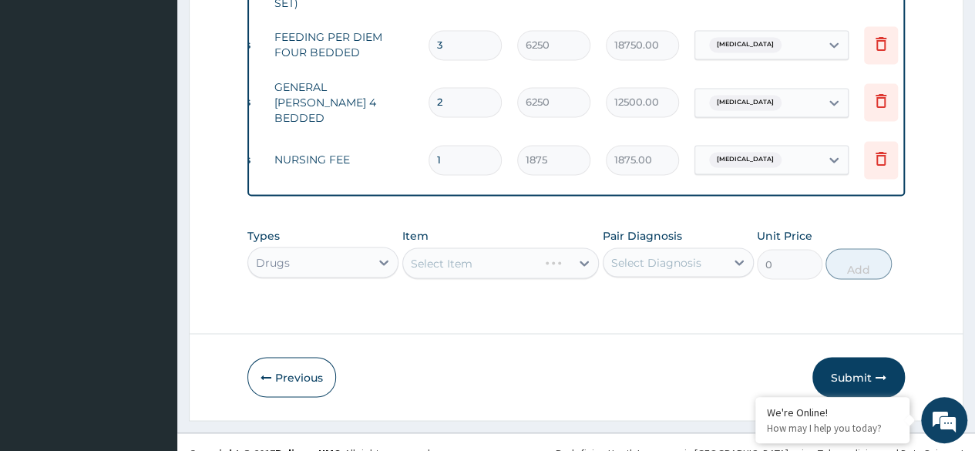
scroll to position [0, 0]
click at [445, 247] on div "Select Item" at bounding box center [500, 262] width 197 height 31
click at [587, 247] on div "Select Item" at bounding box center [500, 262] width 197 height 31
click at [533, 247] on div "Select Item" at bounding box center [500, 262] width 197 height 31
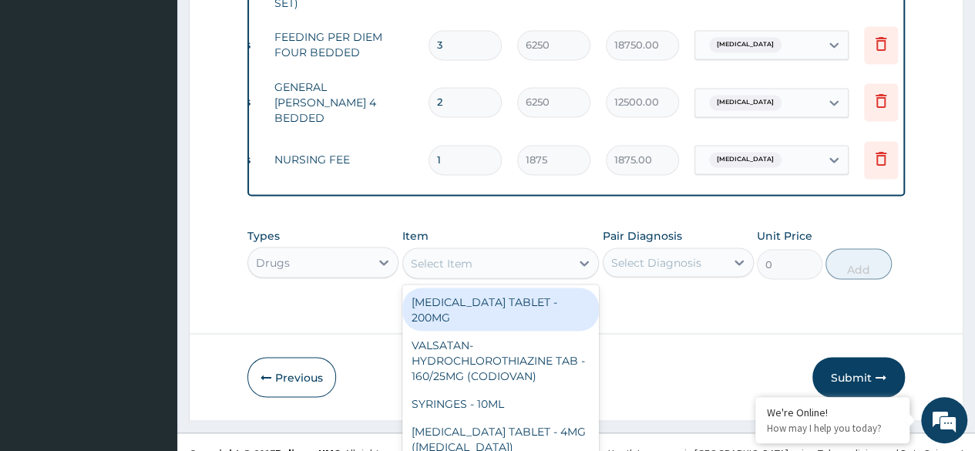
scroll to position [45, 0]
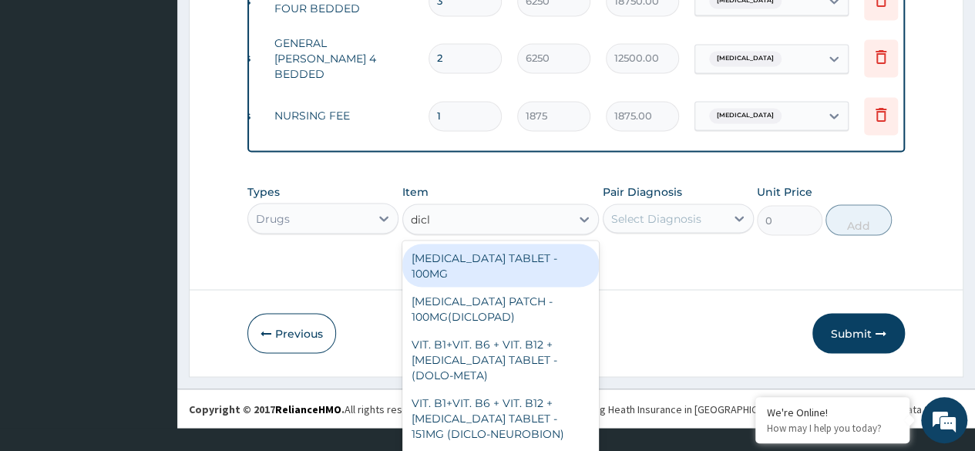
type input "diclo"
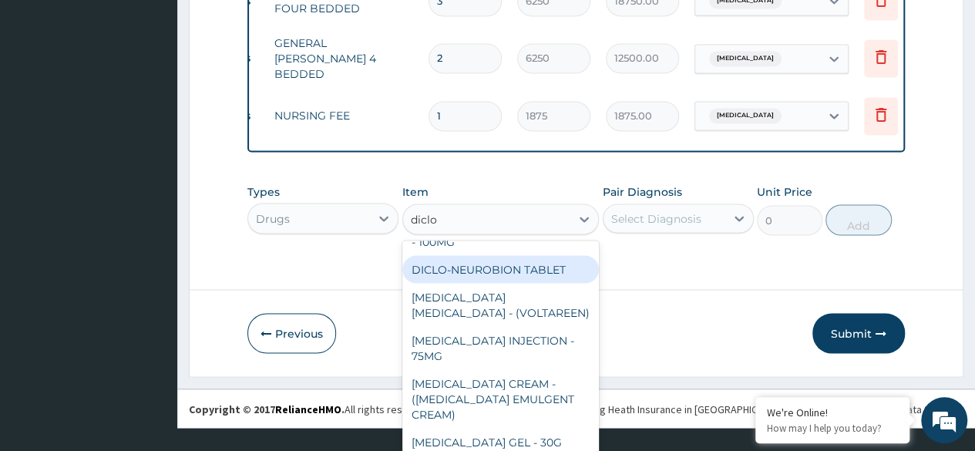
scroll to position [237, 0]
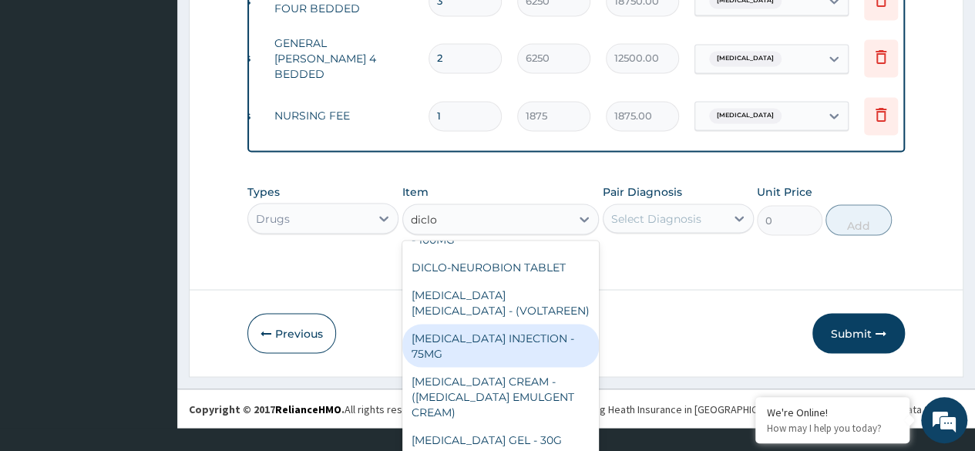
click at [489, 324] on div "DICLOFENAC INJECTION - 75MG" at bounding box center [500, 345] width 197 height 43
type input "420"
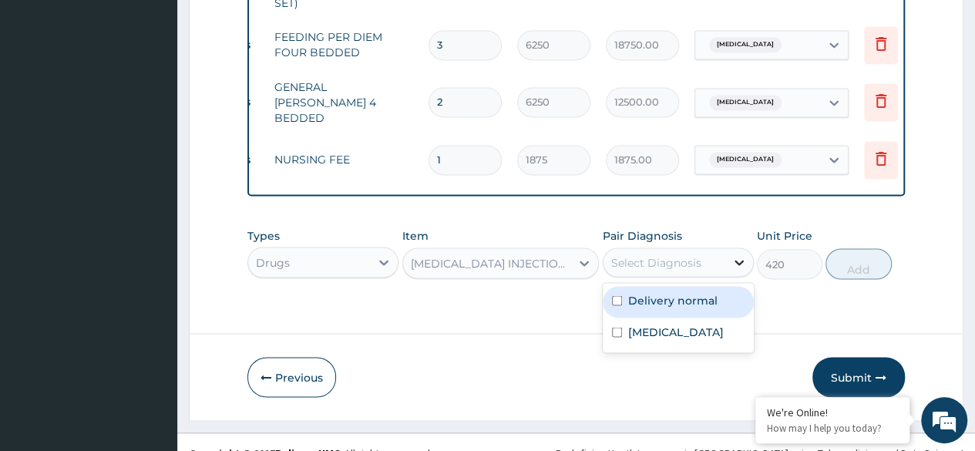
click at [739, 254] on icon at bounding box center [738, 261] width 15 height 15
click at [689, 292] on label "Delivery normal" at bounding box center [672, 299] width 89 height 15
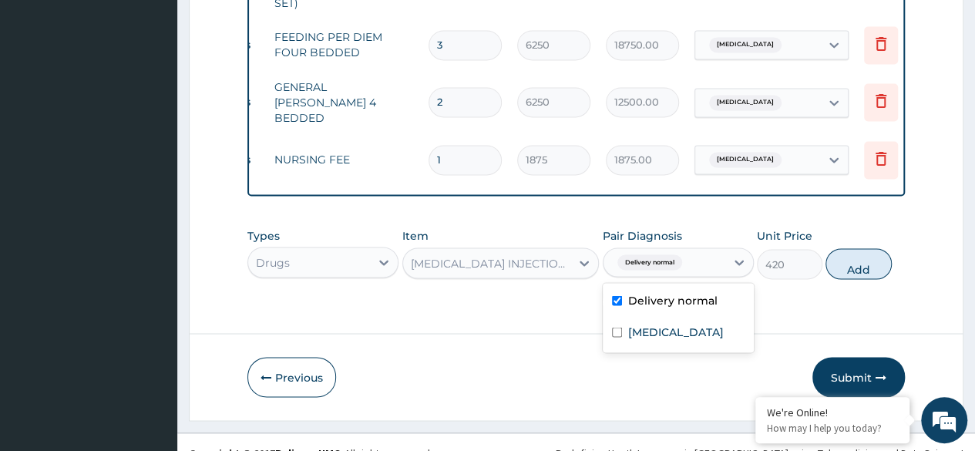
click at [689, 292] on label "Delivery normal" at bounding box center [672, 299] width 89 height 15
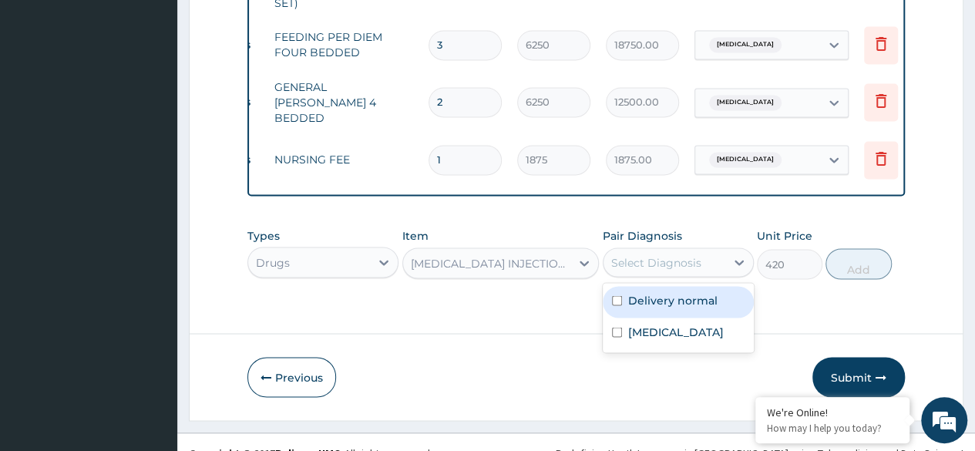
click at [707, 292] on label "Delivery normal" at bounding box center [672, 299] width 89 height 15
checkbox input "true"
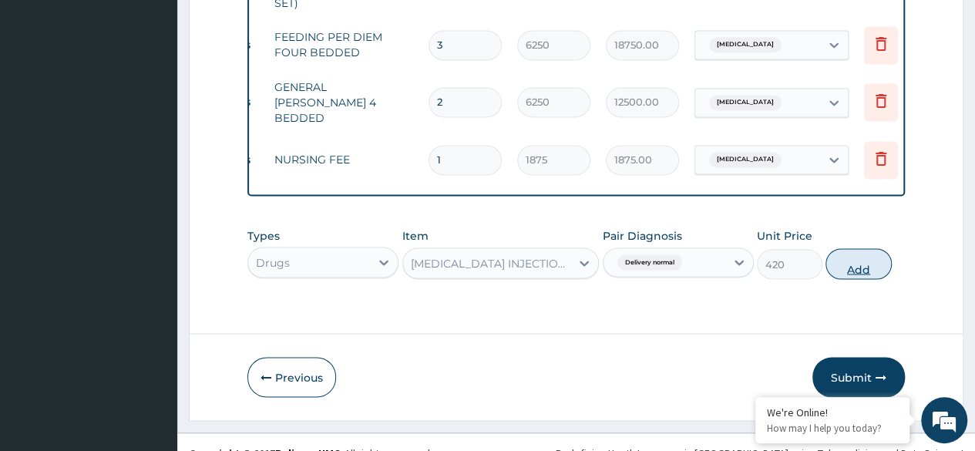
click at [863, 248] on button "Add" at bounding box center [858, 263] width 66 height 31
type input "0"
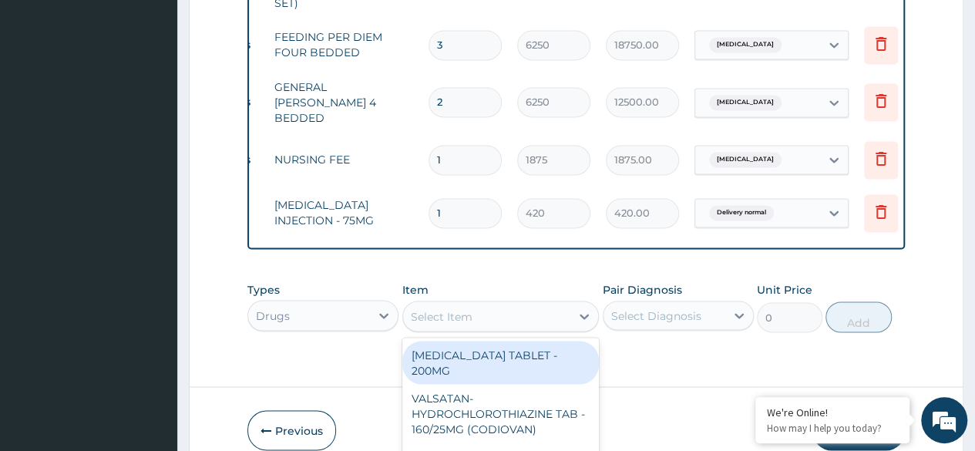
click at [506, 301] on div "option DICLOFENAC INJECTION - 75MG, selected. option ALBENDAZOLE TABLET - 200MG…" at bounding box center [500, 316] width 197 height 31
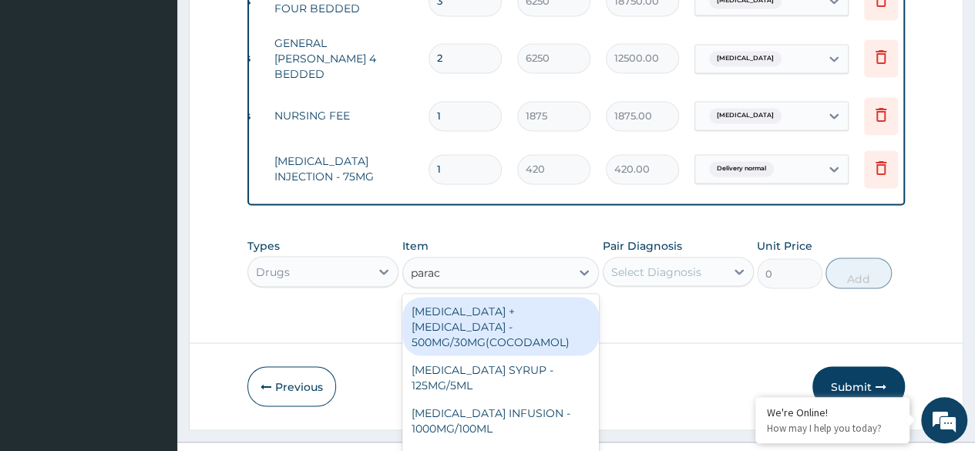
type input "parace"
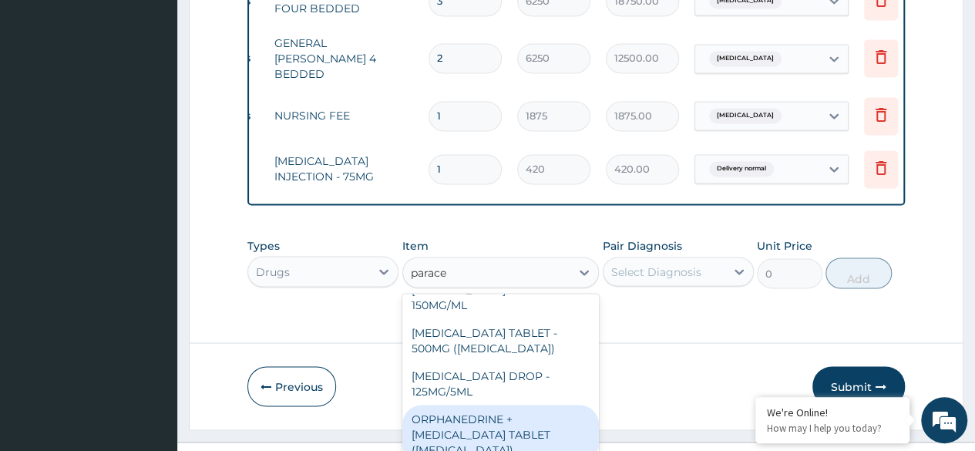
scroll to position [179, 0]
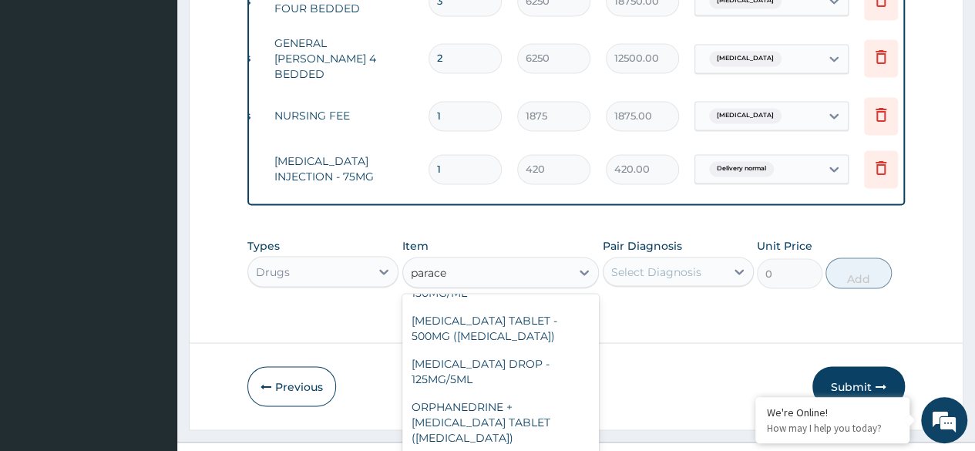
type input "33.599999999999994"
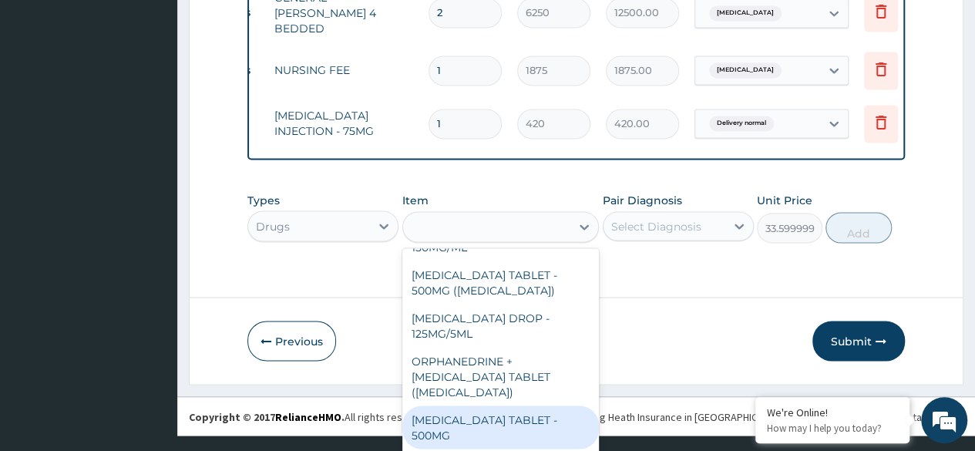
scroll to position [0, 0]
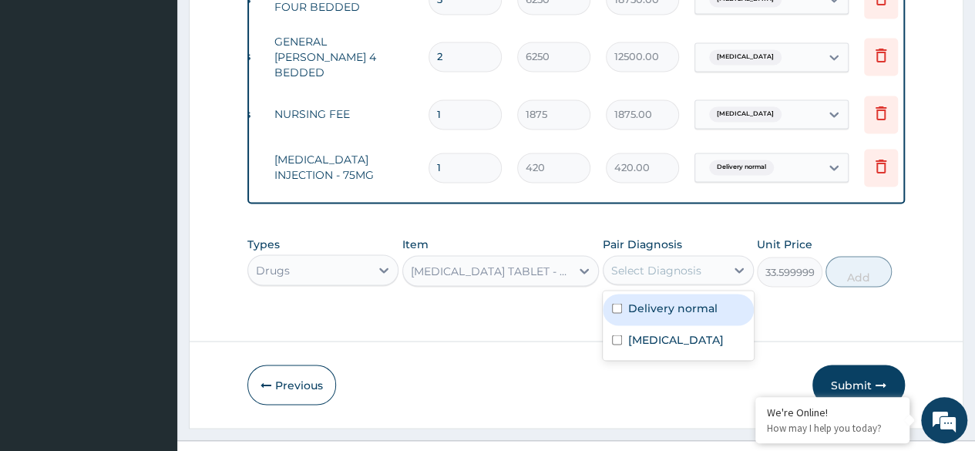
click at [650, 262] on div "Select Diagnosis" at bounding box center [656, 269] width 90 height 15
click at [610, 294] on div "Delivery normal" at bounding box center [678, 310] width 151 height 32
checkbox input "true"
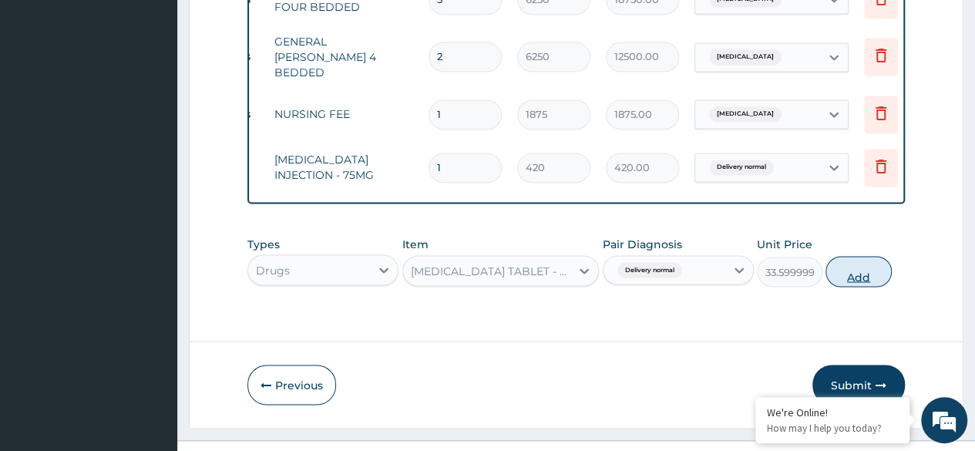
click at [854, 256] on button "Add" at bounding box center [858, 271] width 66 height 31
type input "0"
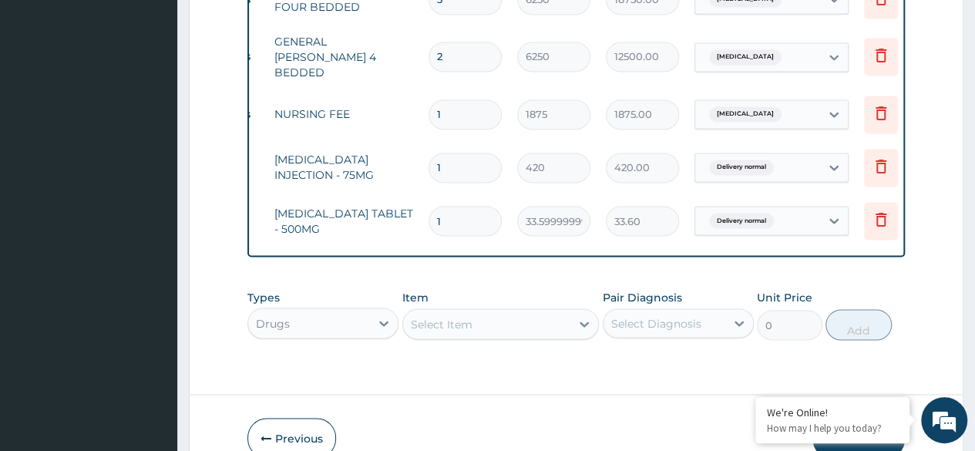
type input "18"
type input "604.80"
type input "1"
type input "33.60"
click at [479, 308] on div "Select Item" at bounding box center [500, 323] width 197 height 31
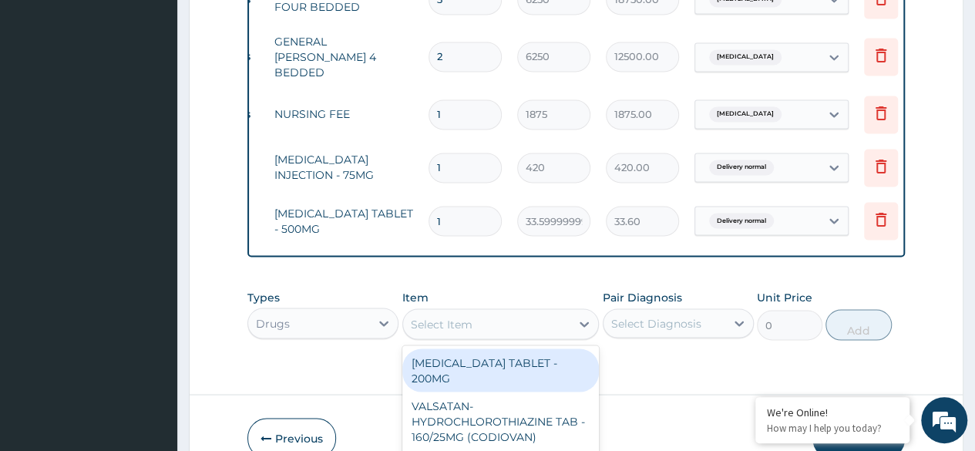
scroll to position [45, 0]
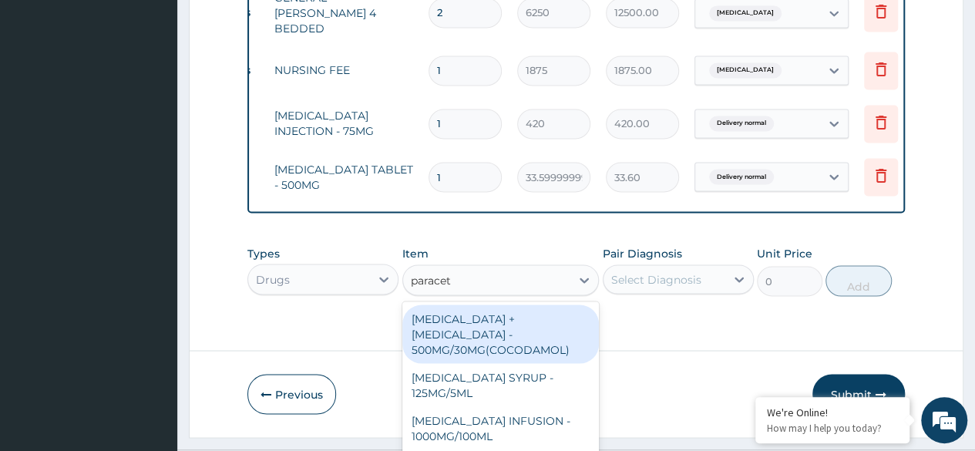
type input "paraceta"
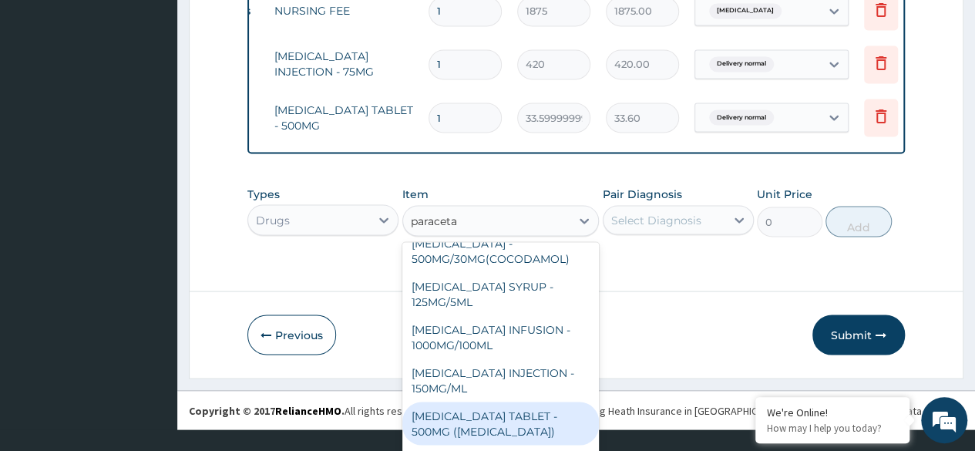
scroll to position [30, 0]
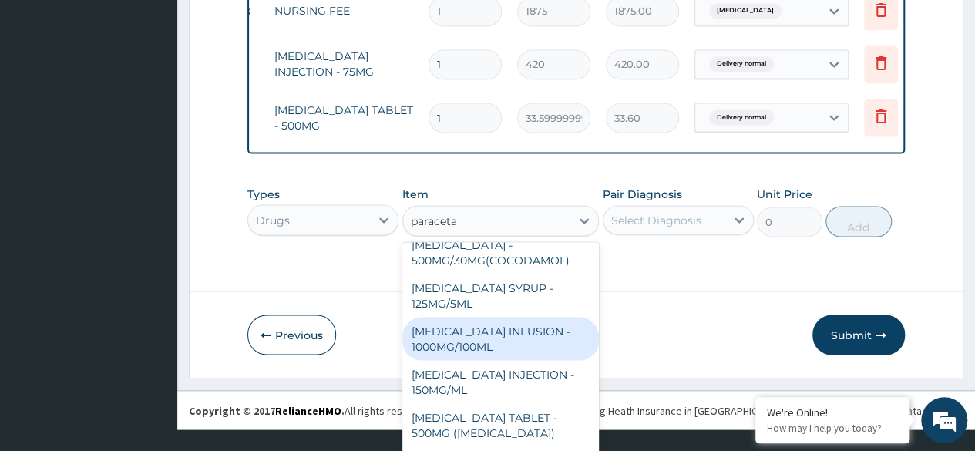
click at [452, 317] on div "PARACETAMOL INFUSION - 1000MG/100ML" at bounding box center [500, 338] width 197 height 43
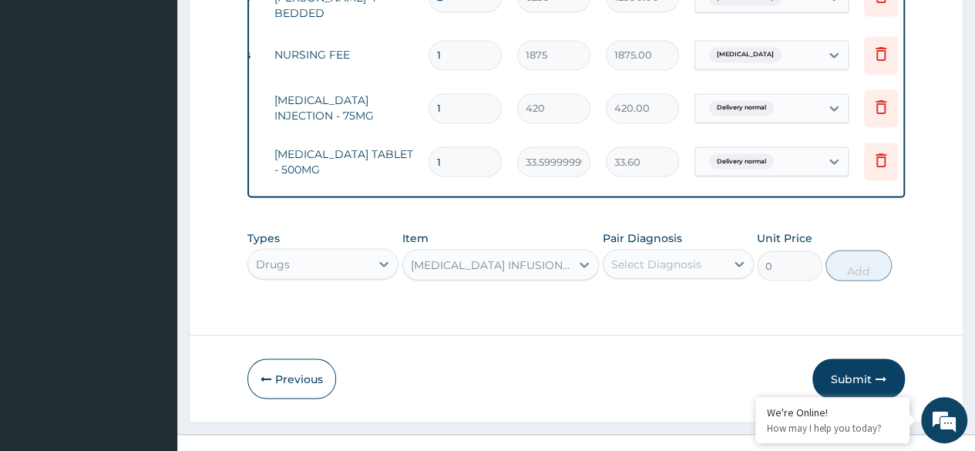
type input "1819.9999999999998"
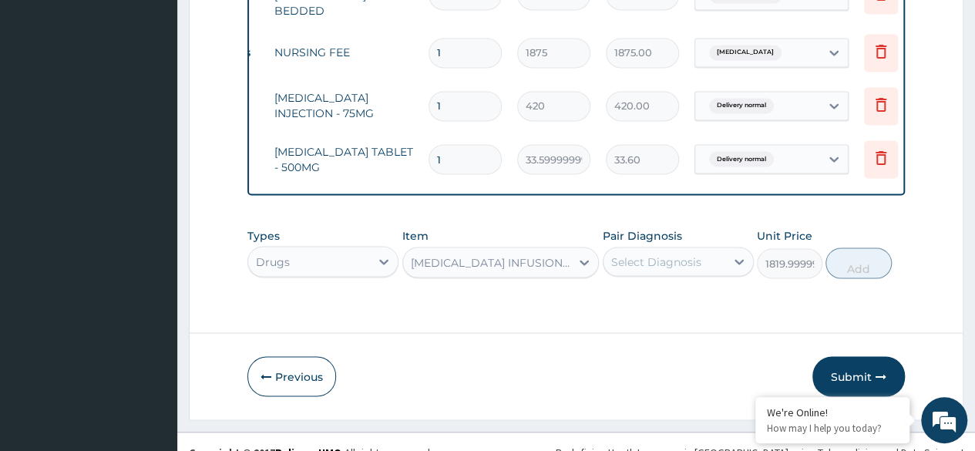
scroll to position [0, 0]
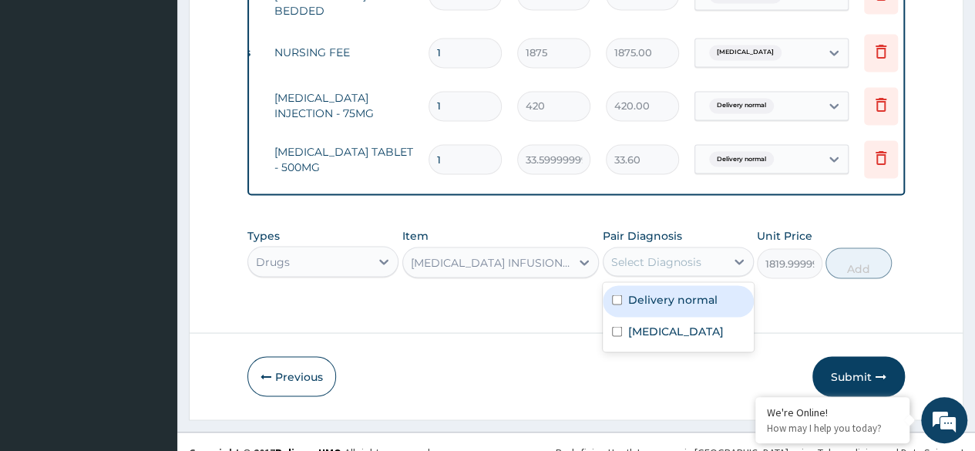
click at [659, 249] on div "Select Diagnosis" at bounding box center [664, 261] width 122 height 25
click at [615, 294] on input "checkbox" at bounding box center [617, 299] width 10 height 10
checkbox input "true"
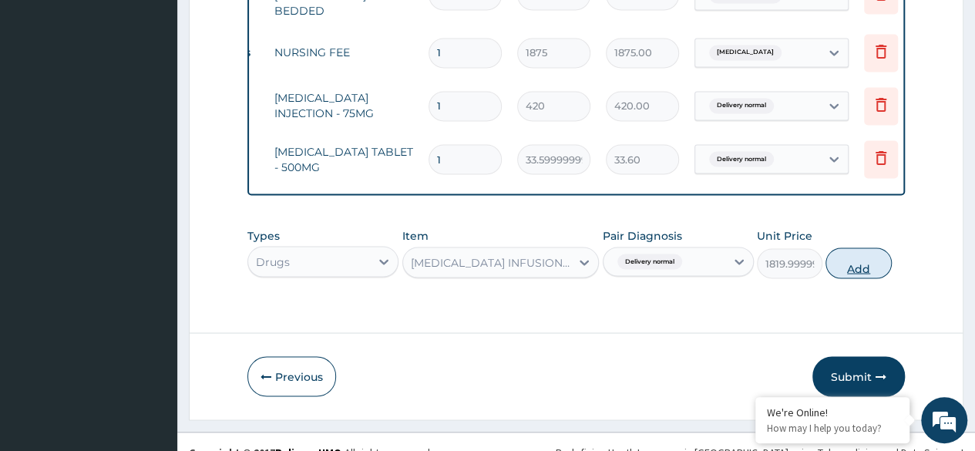
click at [866, 248] on button "Add" at bounding box center [858, 262] width 66 height 31
type input "0"
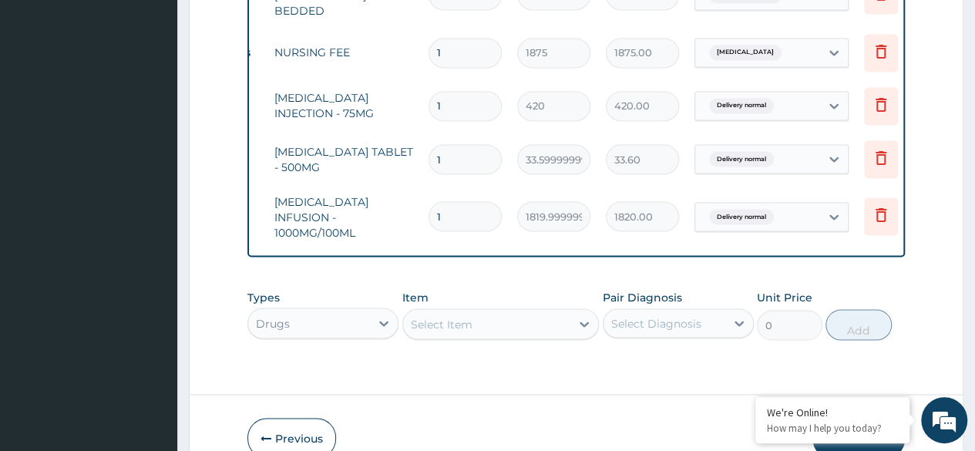
type input "0.00"
type input "3"
type input "5460.00"
type input "3"
click at [454, 144] on input "1" at bounding box center [464, 159] width 73 height 30
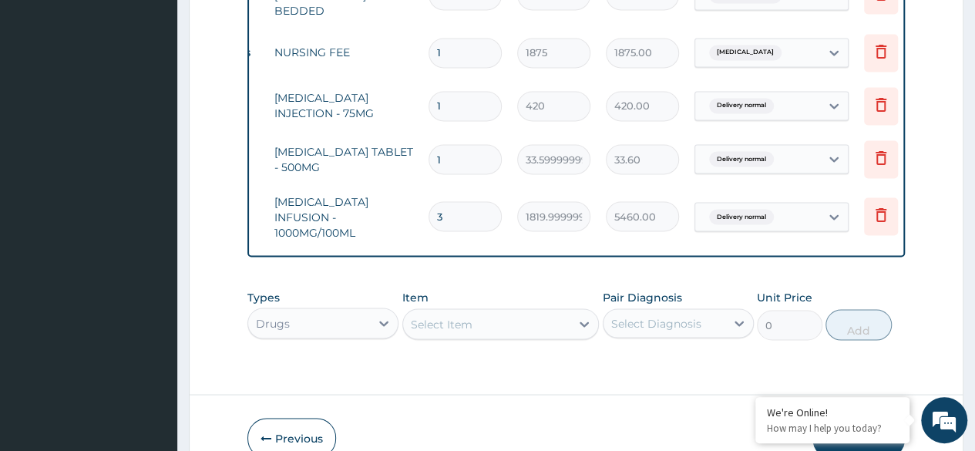
type input "18"
type input "604.80"
type input "18"
click at [452, 91] on input "1" at bounding box center [464, 106] width 73 height 30
type input "0.00"
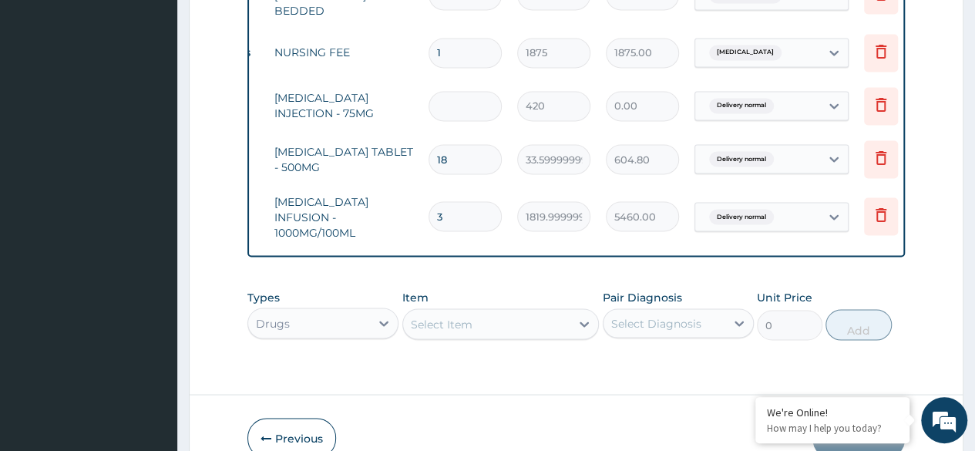
type input "2"
type input "840.00"
type input "4"
type input "1680.00"
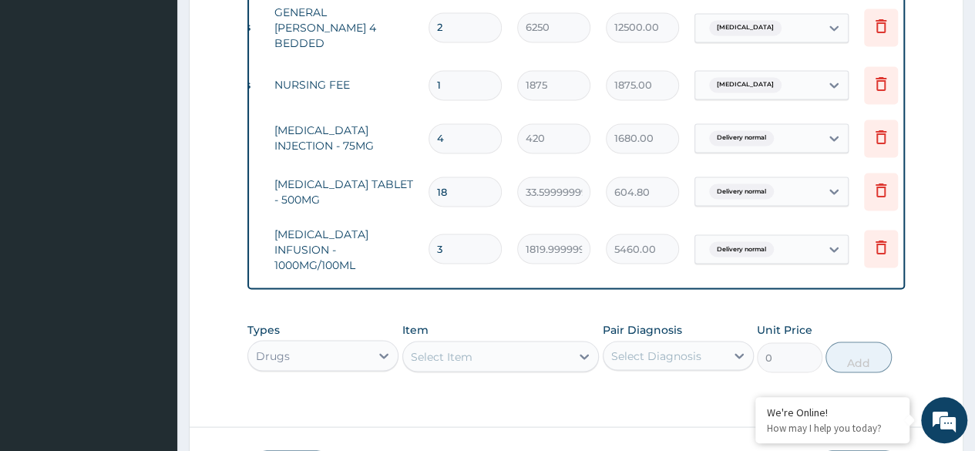
scroll to position [1278, 0]
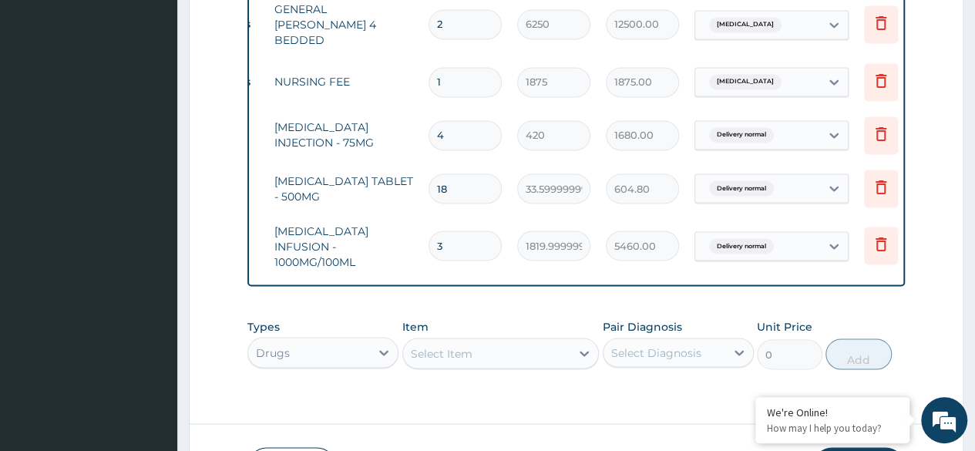
type input "4"
click at [452, 67] on input "1" at bounding box center [464, 82] width 73 height 30
type input "0.00"
type input "2"
type input "3750.00"
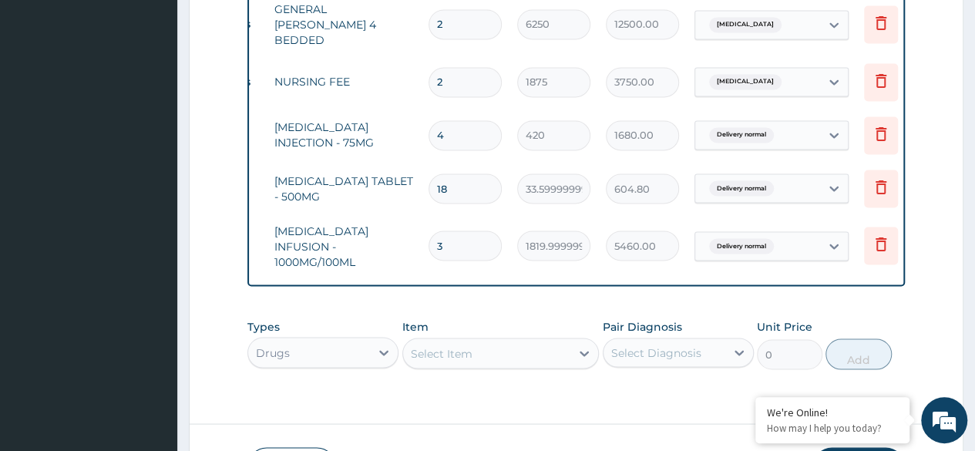
type input "4"
type input "7500.00"
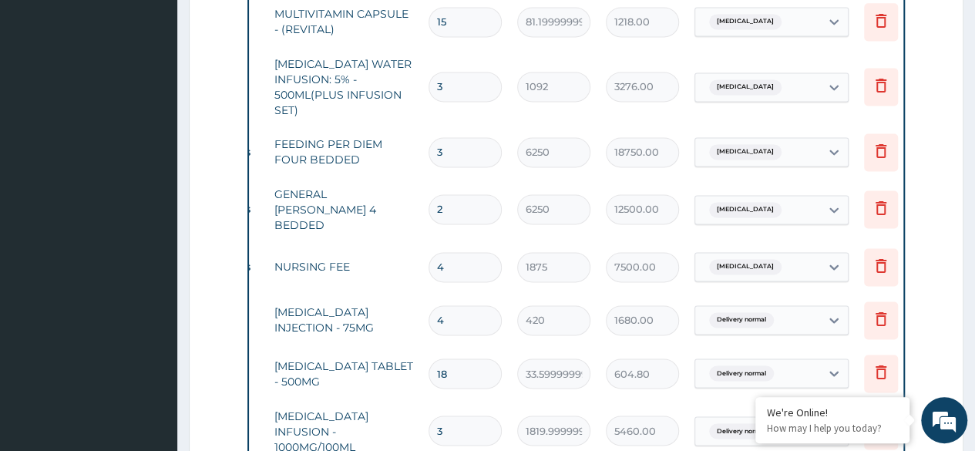
scroll to position [1091, 0]
type input "4"
click at [450, 196] on input "2" at bounding box center [464, 211] width 73 height 30
type input "0.00"
type input "2"
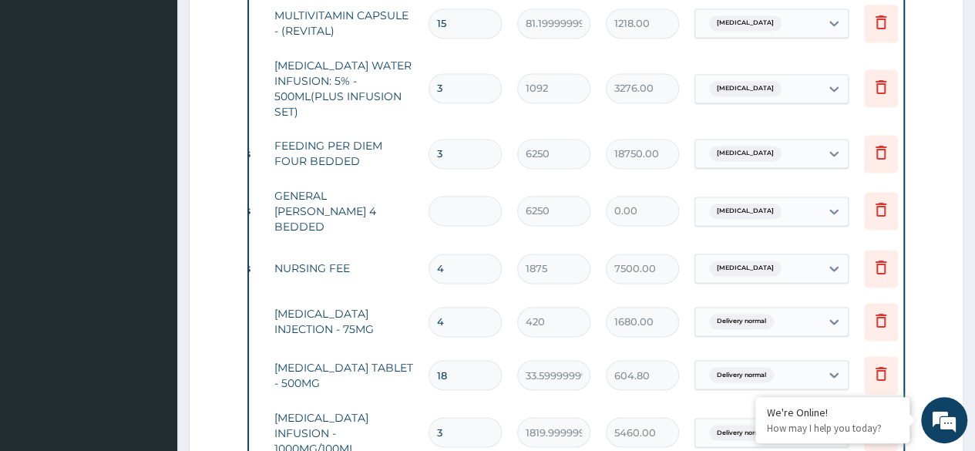
type input "12500.00"
click at [445, 139] on input "3" at bounding box center [464, 154] width 73 height 30
type input "0.00"
type input "2"
type input "12500.00"
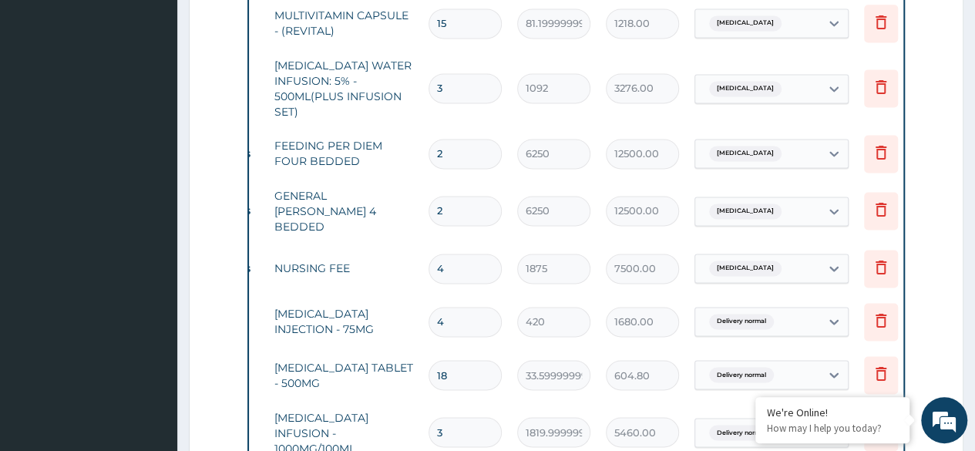
type input "4"
type input "25000.00"
type input "5"
type input "31250.00"
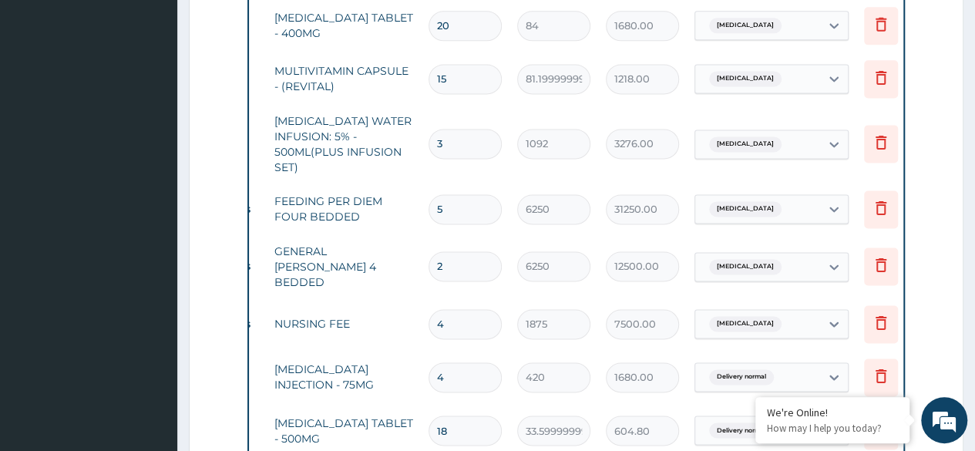
scroll to position [1031, 0]
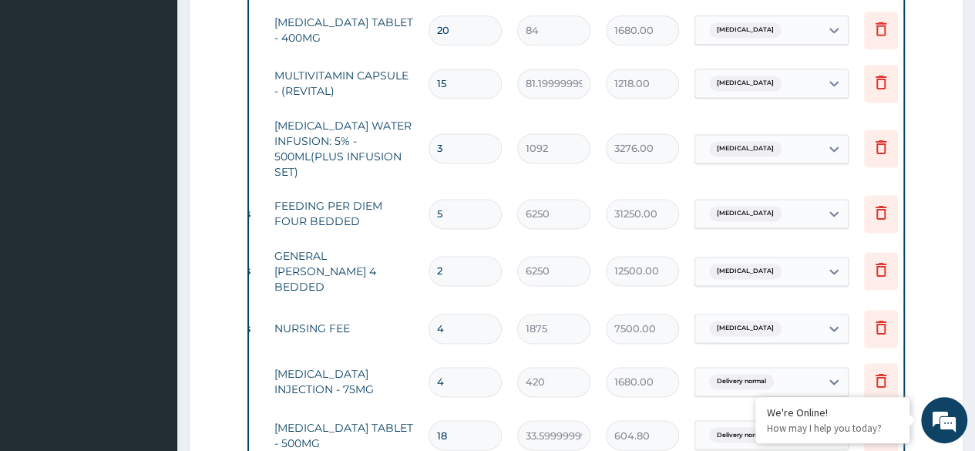
type input "0.00"
type input "2"
type input "12500.00"
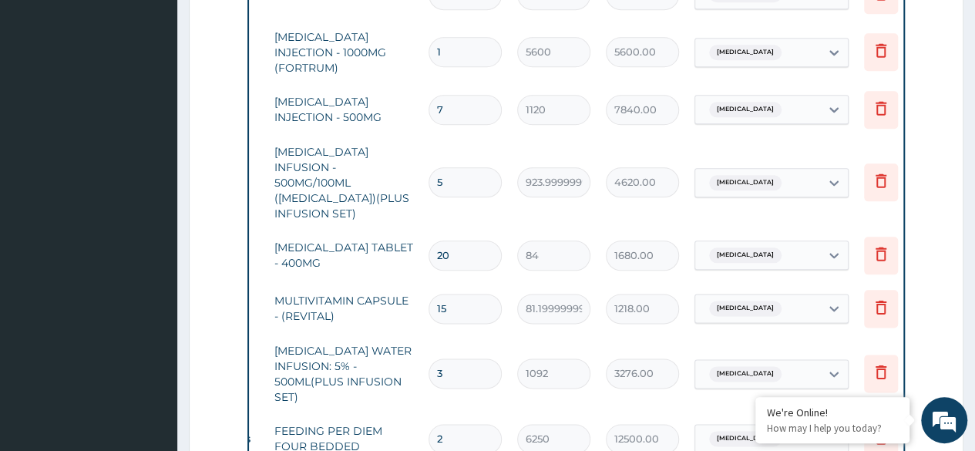
scroll to position [806, 0]
type input "2"
click at [452, 38] on input "1" at bounding box center [464, 52] width 73 height 30
type input "0.00"
type input "2"
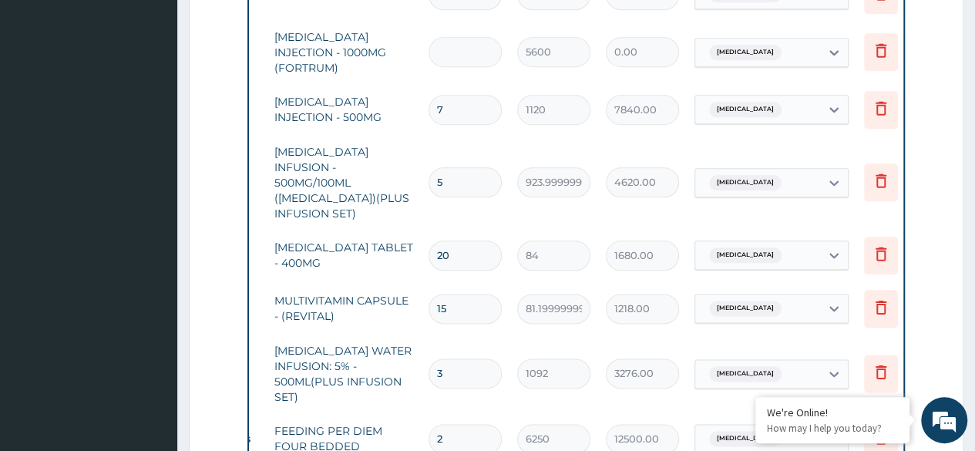
type input "11200.00"
type input "2"
click at [449, 101] on input "7" at bounding box center [464, 110] width 73 height 30
type input "0.00"
type input "1"
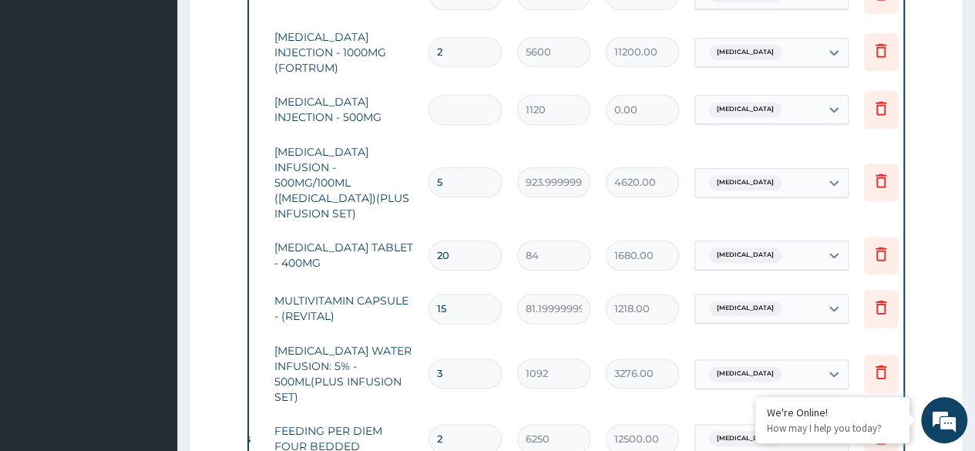
type input "1120.00"
type input "1"
type input "1120.00"
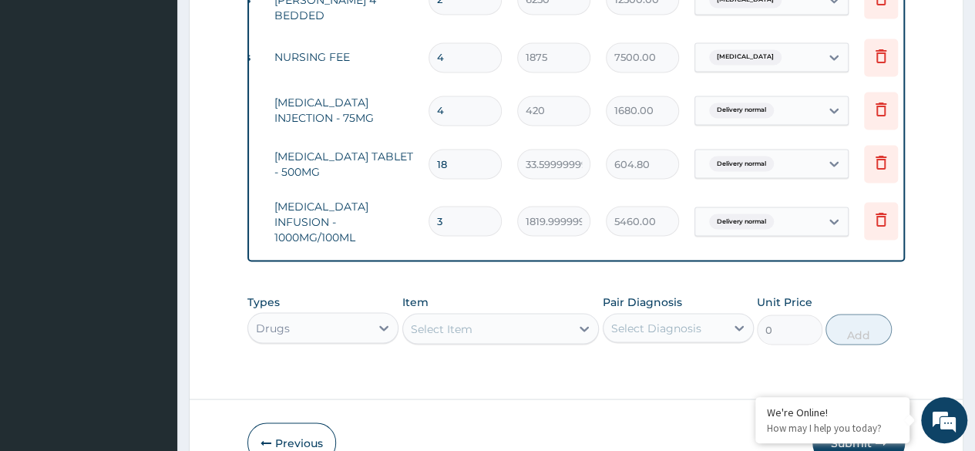
scroll to position [1369, 0]
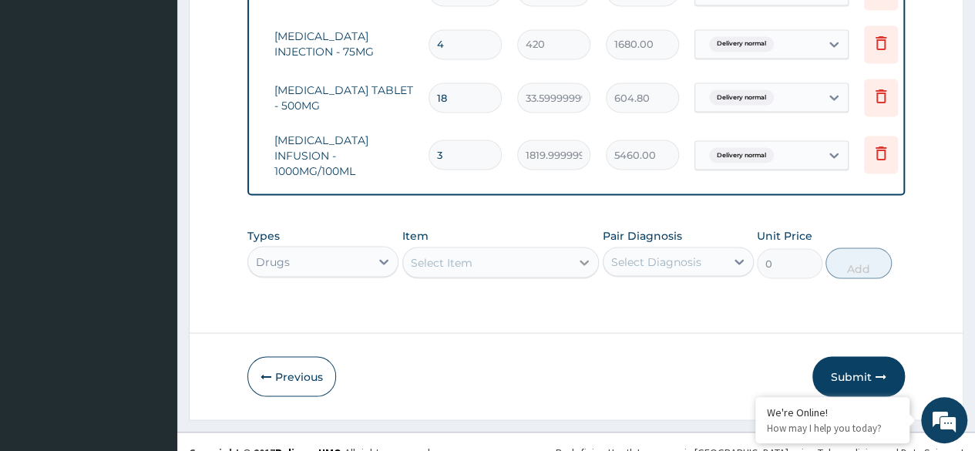
type input "1"
click at [572, 247] on div "Select Item" at bounding box center [500, 262] width 197 height 31
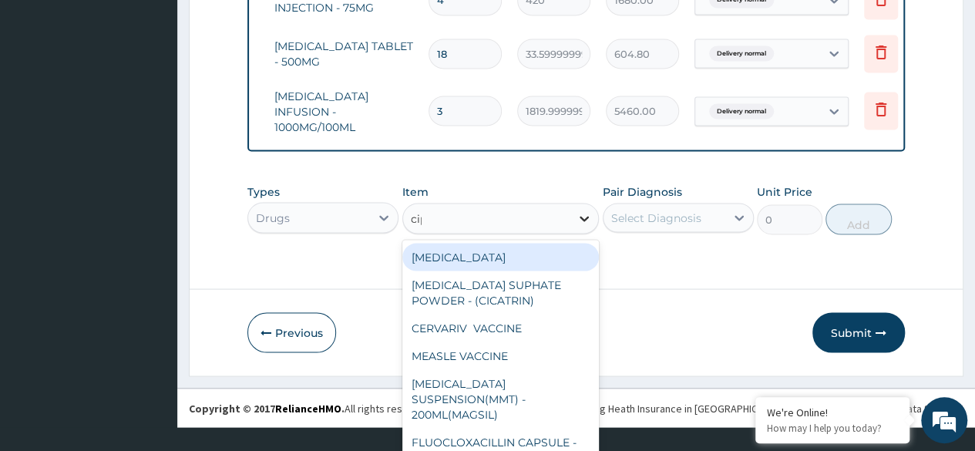
scroll to position [0, 0]
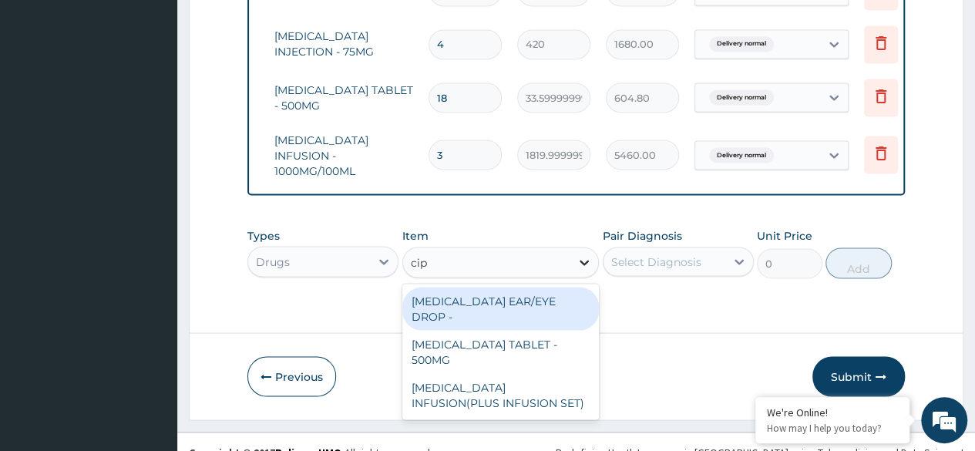
type input "cipr"
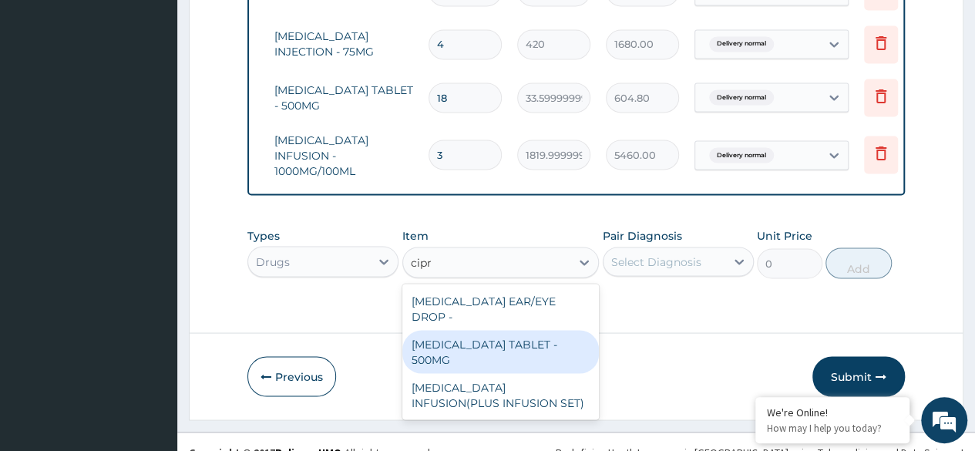
click at [531, 330] on div "CIPROFLOXACIN TABLET - 500MG" at bounding box center [500, 351] width 197 height 43
type input "196"
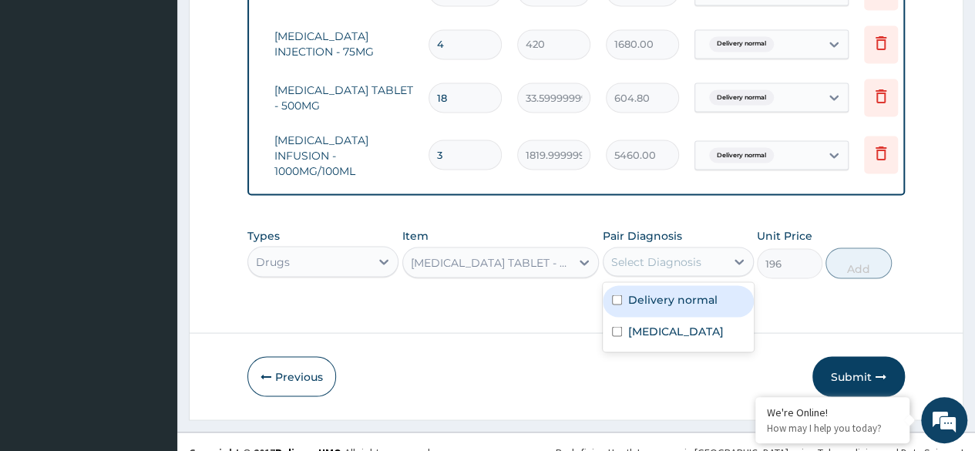
click at [654, 254] on div "Select Diagnosis" at bounding box center [656, 261] width 90 height 15
click at [616, 294] on input "checkbox" at bounding box center [617, 299] width 10 height 10
checkbox input "true"
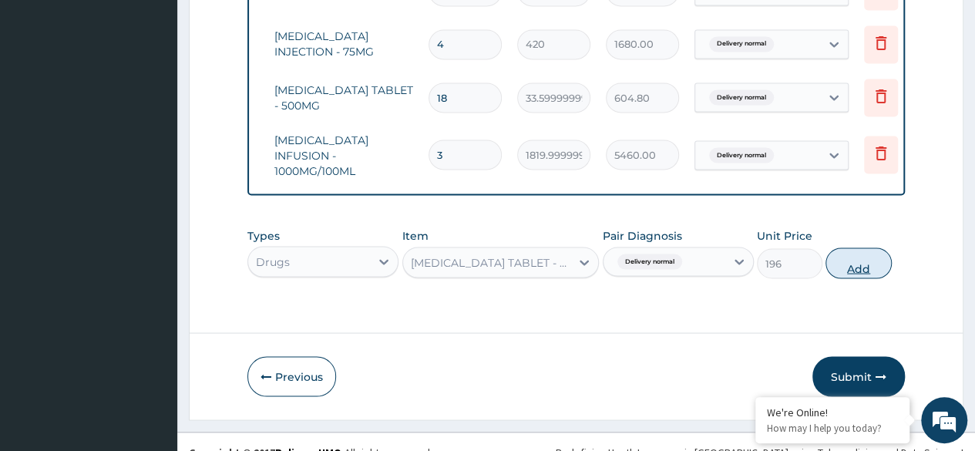
click at [847, 249] on button "Add" at bounding box center [858, 262] width 66 height 31
type input "0"
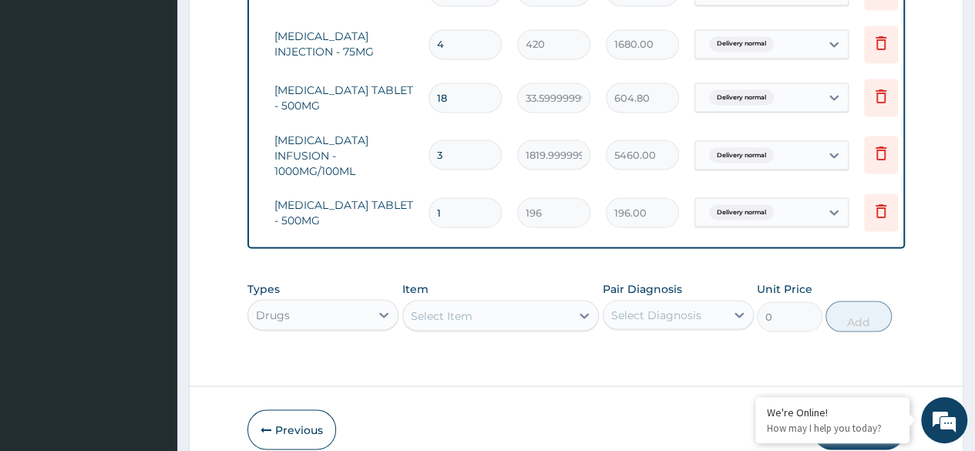
type input "15"
type input "2940.00"
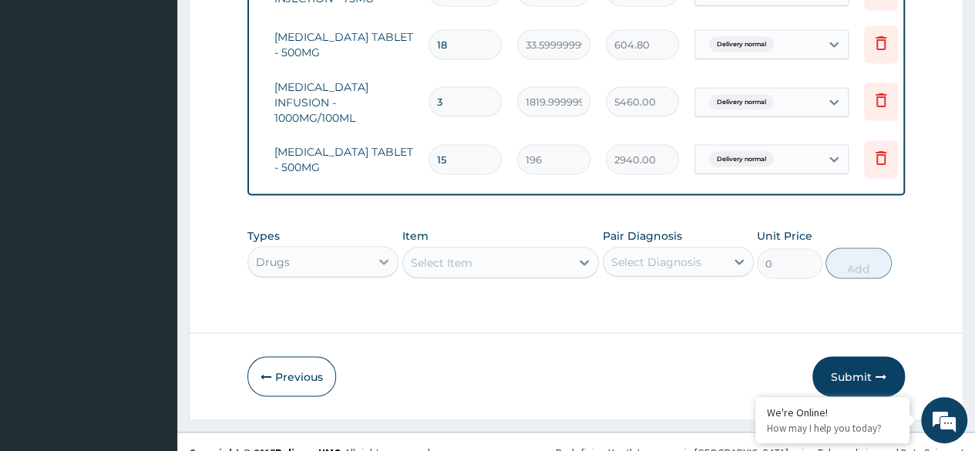
type input "15"
click at [385, 246] on div "Drugs" at bounding box center [322, 261] width 151 height 31
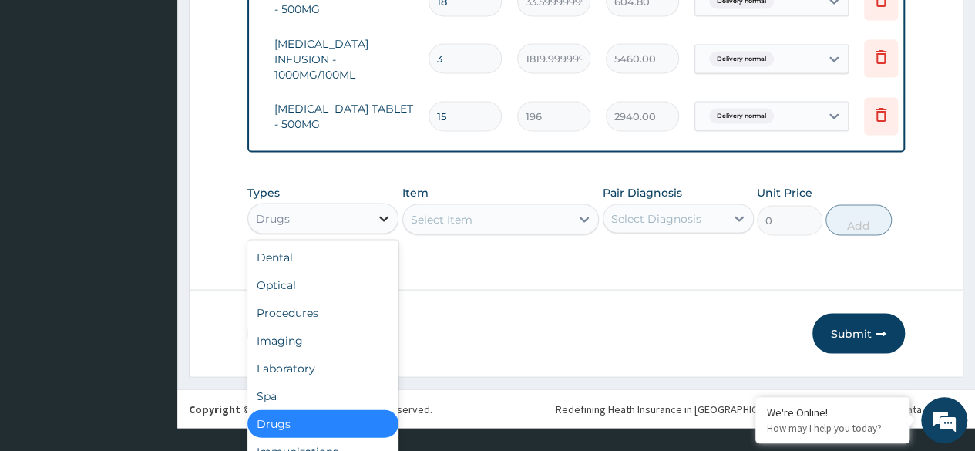
scroll to position [43, 0]
click at [334, 298] on div "Procedures" at bounding box center [322, 312] width 151 height 28
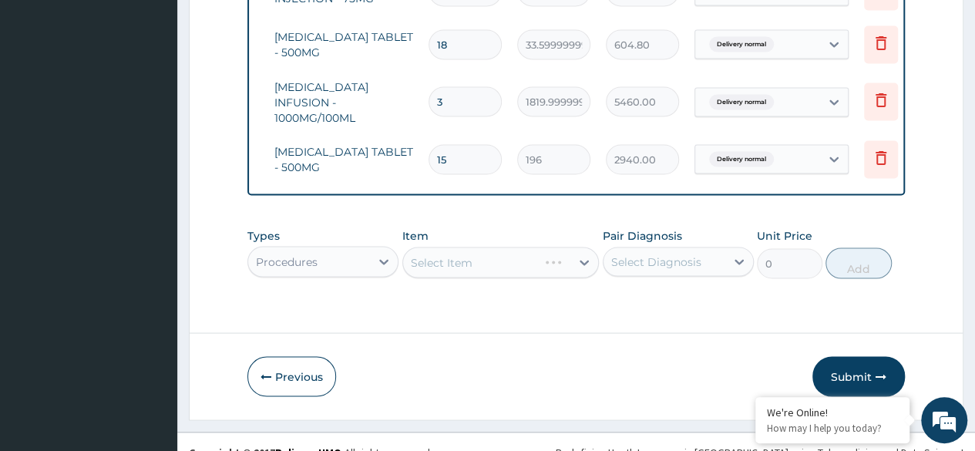
scroll to position [0, 0]
click at [528, 247] on div "Select Item" at bounding box center [500, 262] width 197 height 31
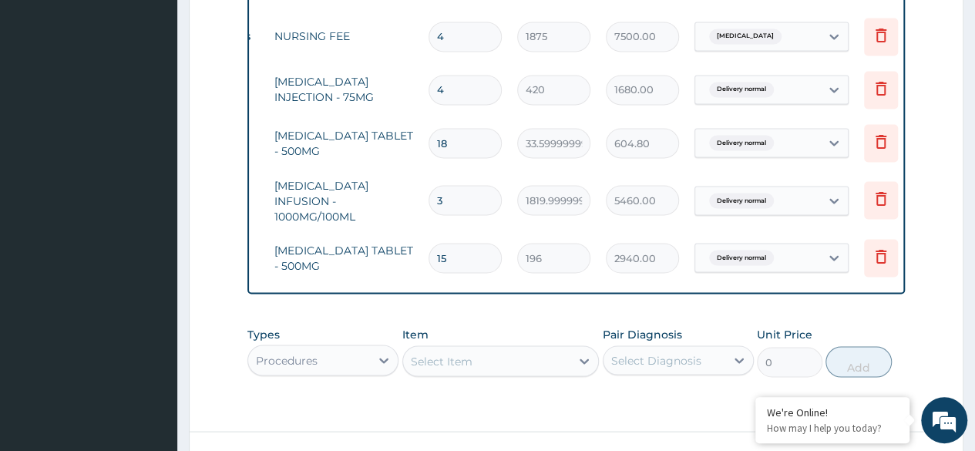
scroll to position [1422, 0]
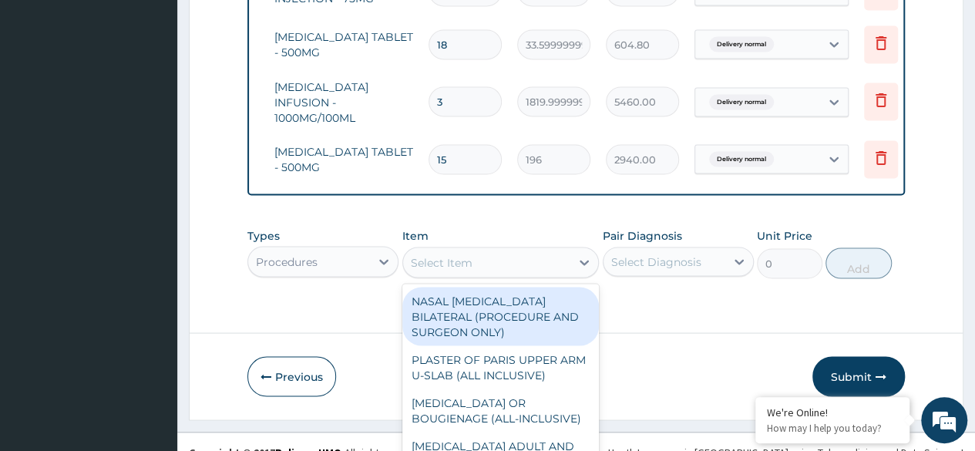
click at [473, 247] on div "option CIPROFLOXACIN TABLET - 500MG, selected. option NASAL POLYPECTOMY BILATER…" at bounding box center [500, 262] width 197 height 31
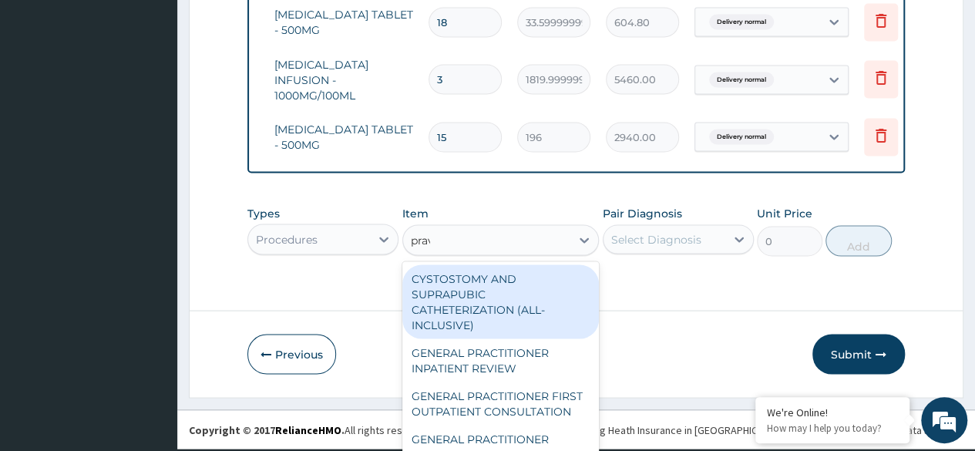
scroll to position [0, 0]
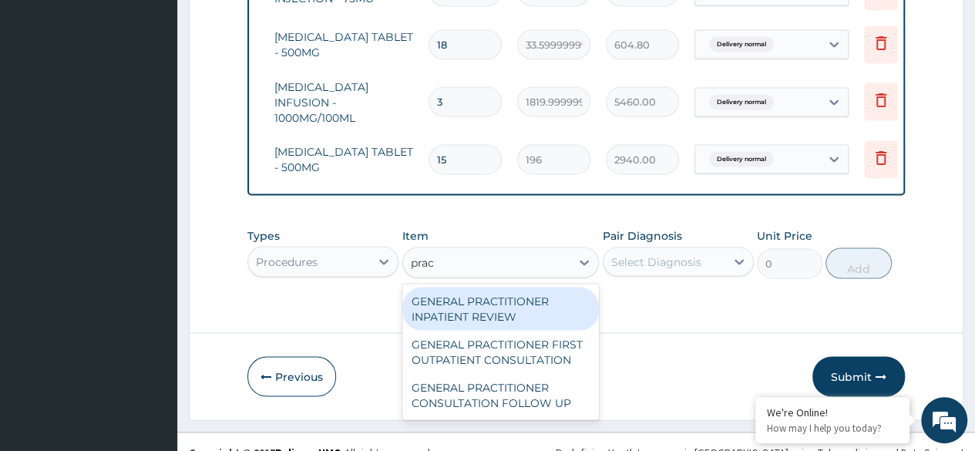
type input "pract"
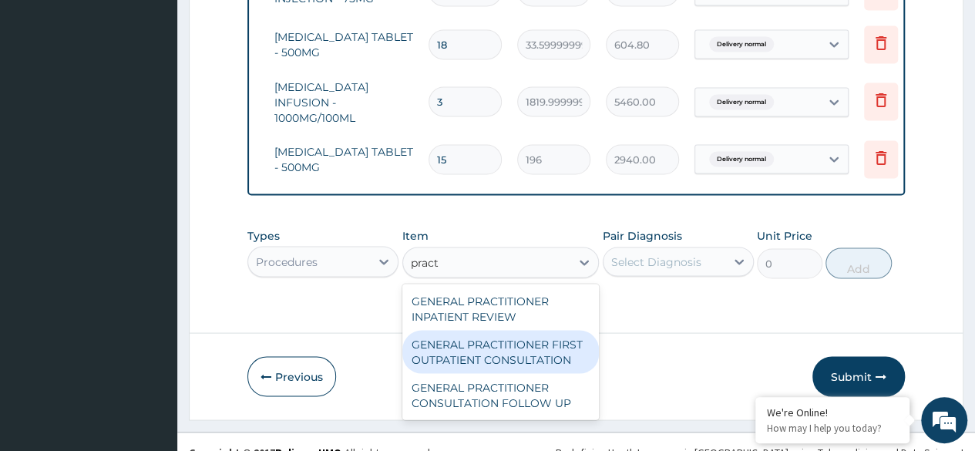
click at [490, 332] on div "GENERAL PRACTITIONER FIRST OUTPATIENT CONSULTATION" at bounding box center [500, 351] width 197 height 43
type input "3750"
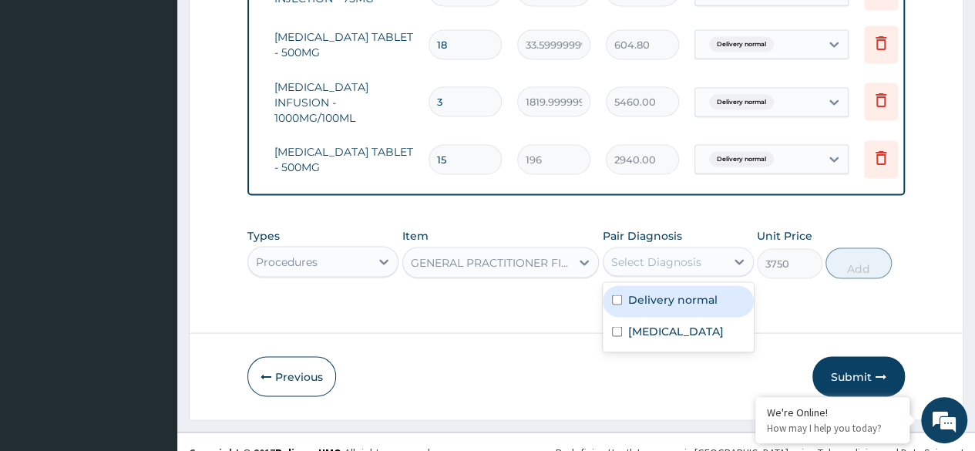
click at [646, 254] on div "Select Diagnosis" at bounding box center [656, 261] width 90 height 15
type input "2"
click at [740, 254] on icon at bounding box center [738, 261] width 15 height 15
click at [695, 291] on label "Delivery normal" at bounding box center [672, 298] width 89 height 15
checkbox input "true"
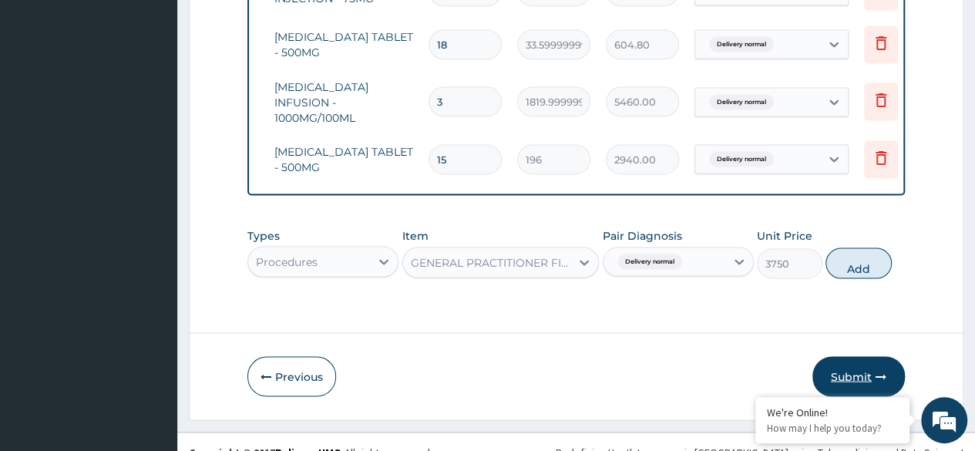
click at [861, 356] on button "Submit" at bounding box center [858, 376] width 92 height 40
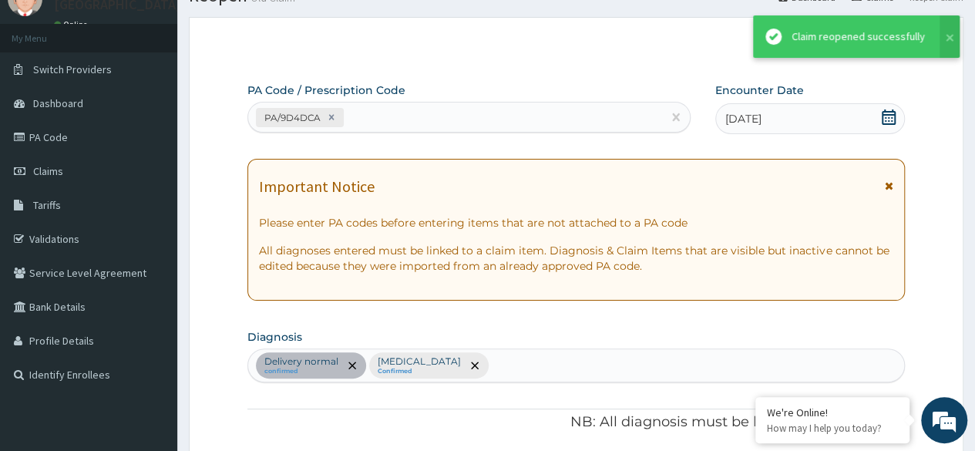
scroll to position [1422, 0]
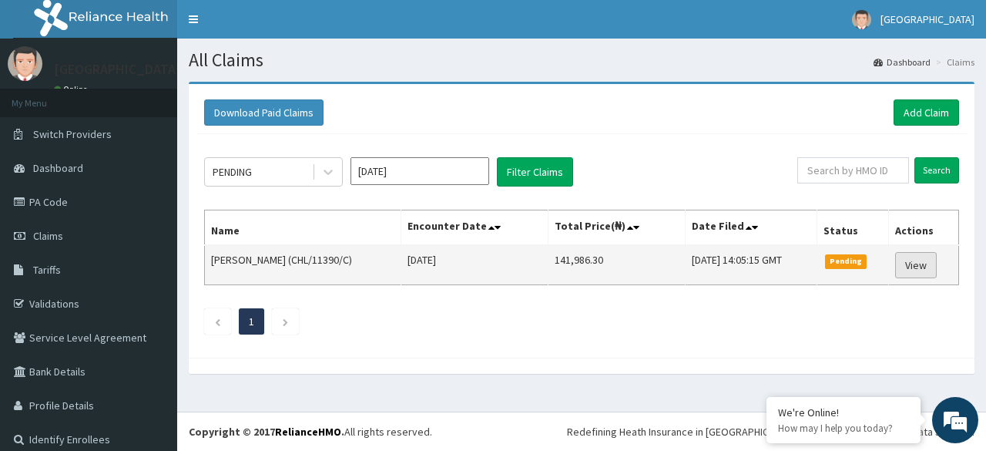
click at [915, 258] on link "View" at bounding box center [917, 265] width 42 height 26
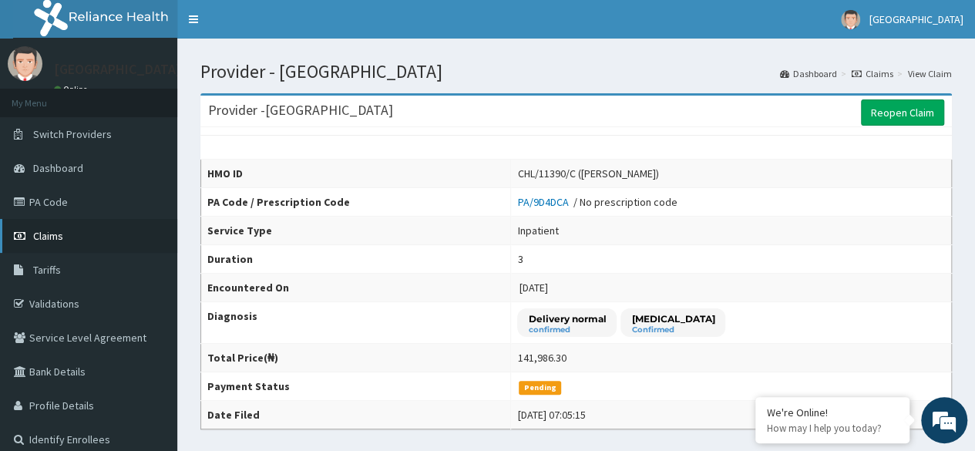
click at [57, 245] on link "Claims" at bounding box center [88, 236] width 177 height 34
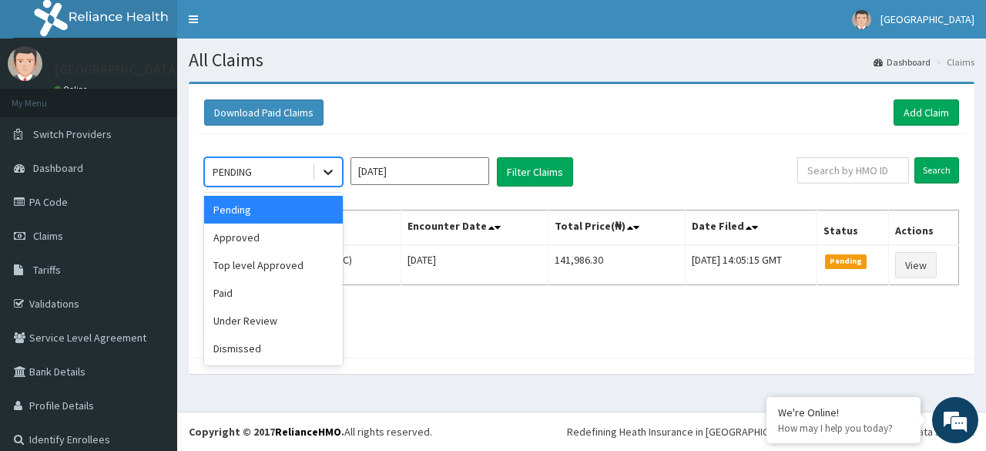
click at [324, 167] on icon at bounding box center [328, 171] width 15 height 15
click at [435, 174] on input "Jul 2025" at bounding box center [420, 171] width 139 height 28
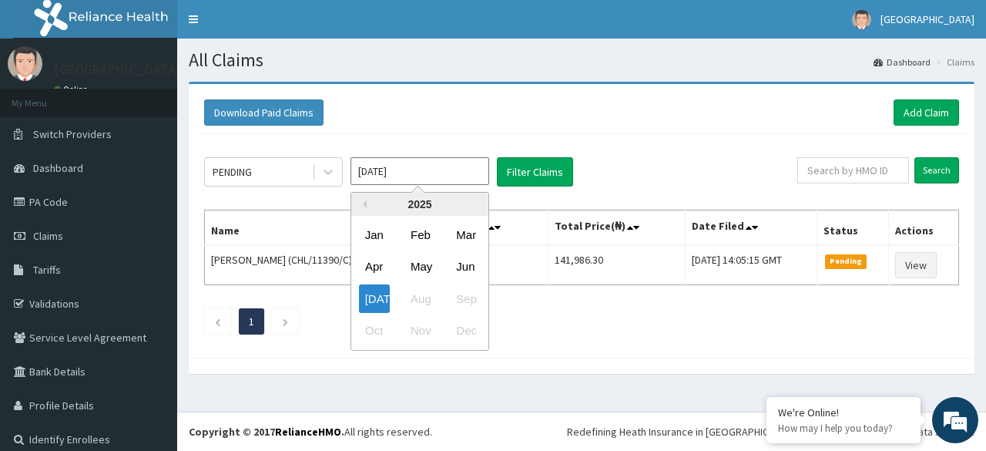
click at [425, 297] on div "Jul Aug Sep" at bounding box center [419, 299] width 137 height 32
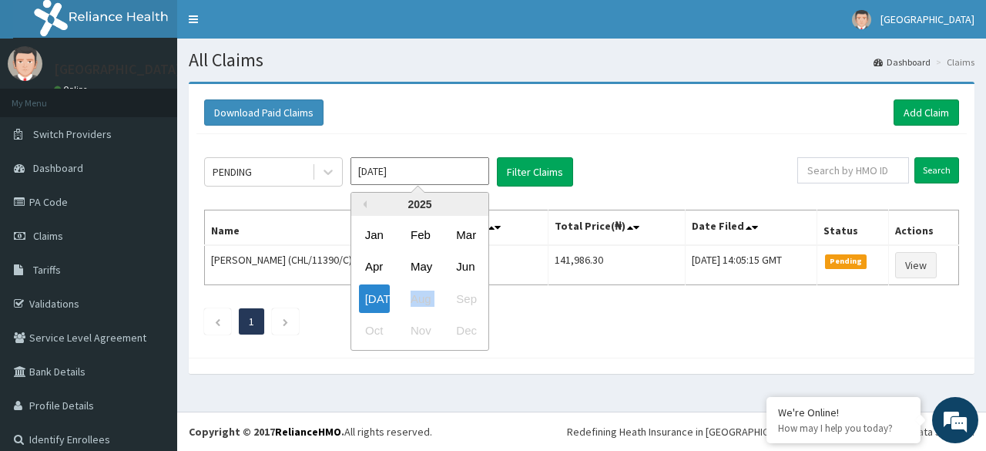
click at [425, 297] on div "Jul Aug Sep" at bounding box center [419, 299] width 137 height 32
click at [526, 331] on div "Previous Year 2025 Jan Feb Mar Apr May Jun Jul Aug Sep Oct Nov Dec" at bounding box center [443, 273] width 262 height 163
click at [403, 170] on input "Jul 2025" at bounding box center [420, 171] width 139 height 28
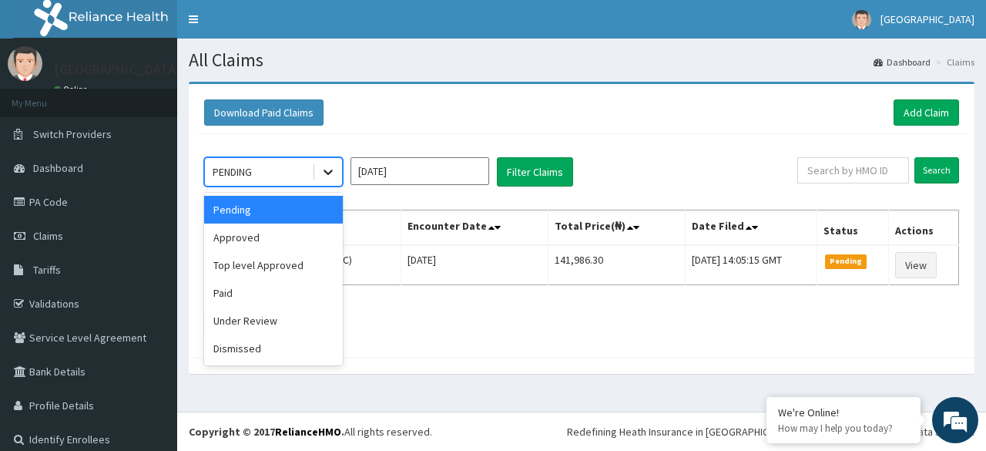
click at [328, 170] on icon at bounding box center [328, 171] width 15 height 15
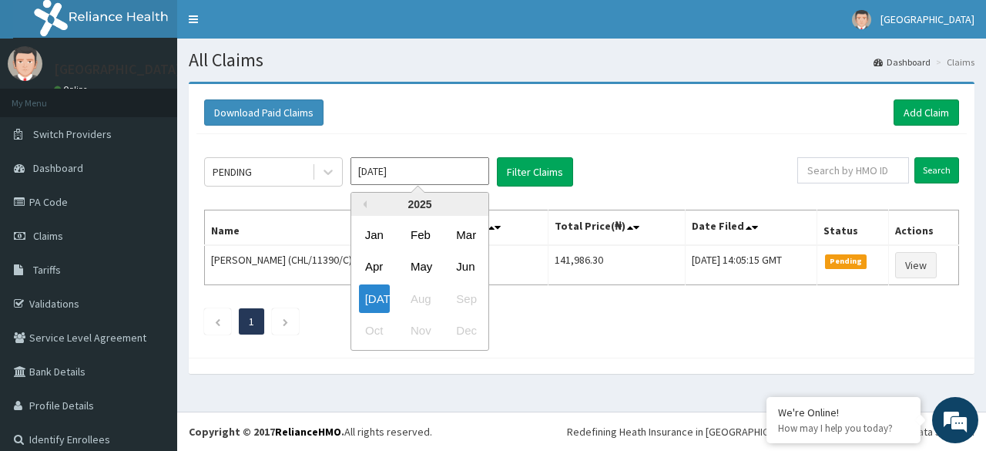
click at [436, 162] on input "Jul 2025" at bounding box center [420, 171] width 139 height 28
click at [406, 169] on input "Jul 2025" at bounding box center [420, 171] width 139 height 28
click at [333, 167] on icon at bounding box center [328, 171] width 15 height 15
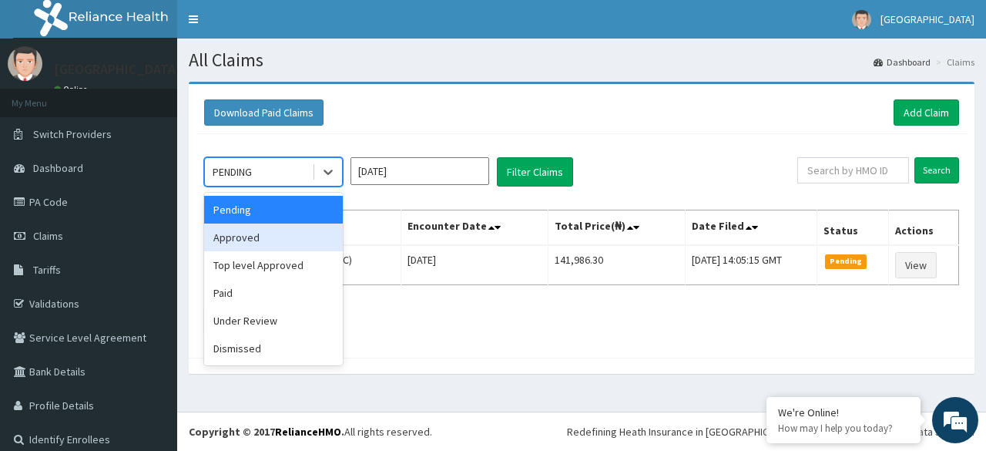
click at [285, 238] on div "Approved" at bounding box center [273, 237] width 139 height 28
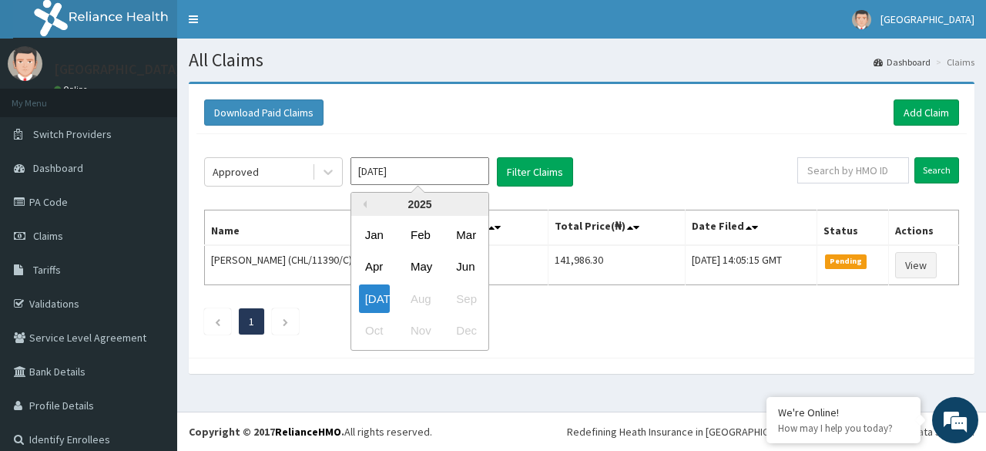
click at [395, 166] on input "[DATE]" at bounding box center [420, 171] width 139 height 28
click at [470, 261] on div "Jun" at bounding box center [465, 267] width 31 height 29
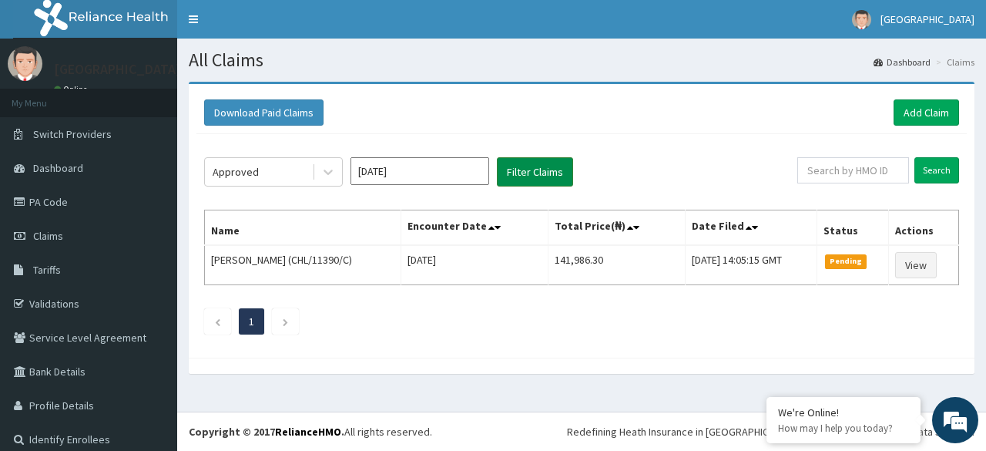
click at [533, 177] on button "Filter Claims" at bounding box center [535, 171] width 76 height 29
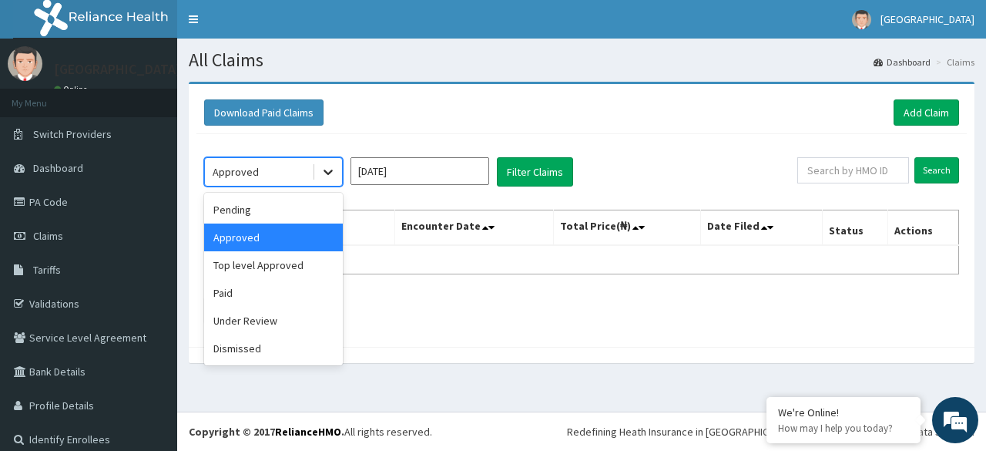
click at [326, 166] on icon at bounding box center [328, 171] width 15 height 15
click at [255, 207] on div "Pending" at bounding box center [273, 210] width 139 height 28
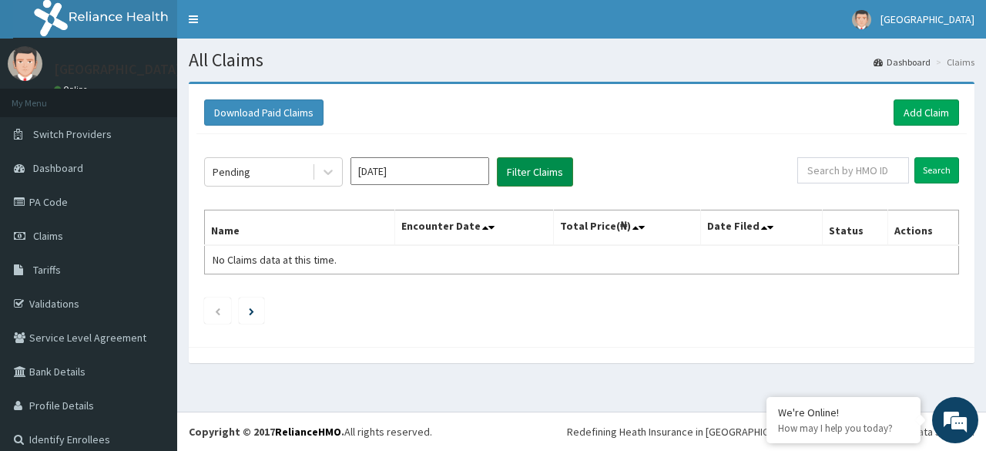
click at [538, 166] on button "Filter Claims" at bounding box center [535, 171] width 76 height 29
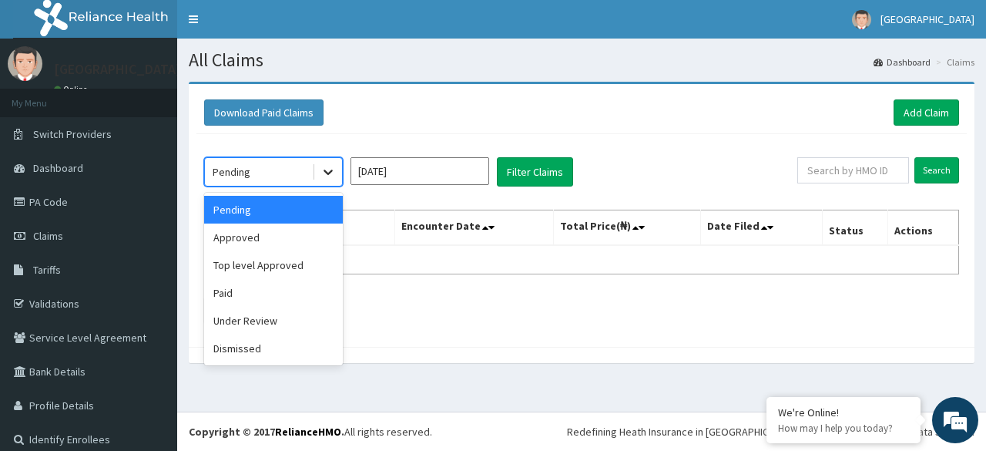
click at [328, 169] on icon at bounding box center [328, 171] width 15 height 15
click at [274, 257] on div "Top level Approved" at bounding box center [273, 265] width 139 height 28
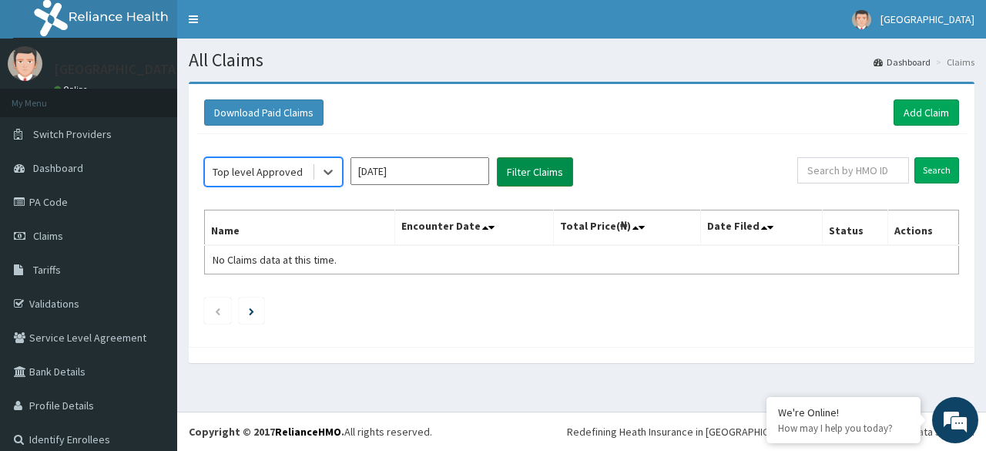
click at [516, 164] on button "Filter Claims" at bounding box center [535, 171] width 76 height 29
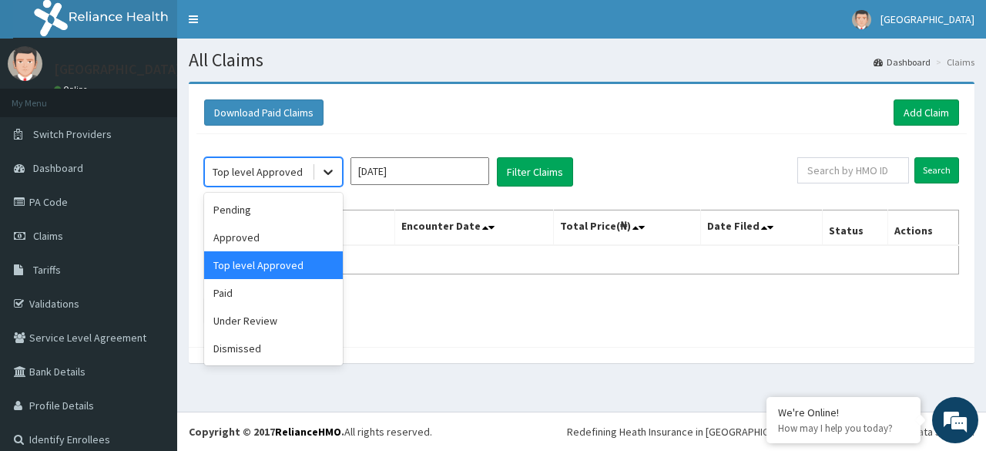
click at [331, 167] on icon at bounding box center [328, 171] width 15 height 15
click at [278, 210] on div "Pending" at bounding box center [273, 210] width 139 height 28
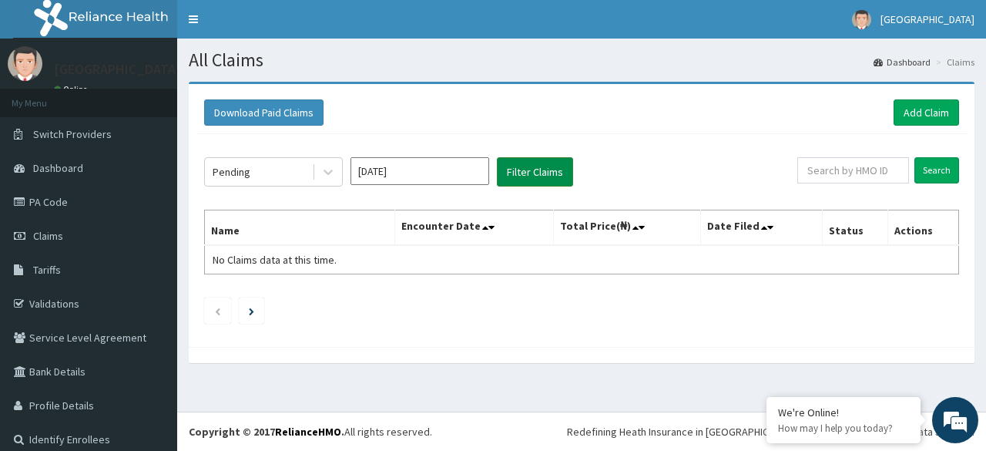
click at [521, 168] on button "Filter Claims" at bounding box center [535, 171] width 76 height 29
click at [331, 172] on icon at bounding box center [328, 171] width 15 height 15
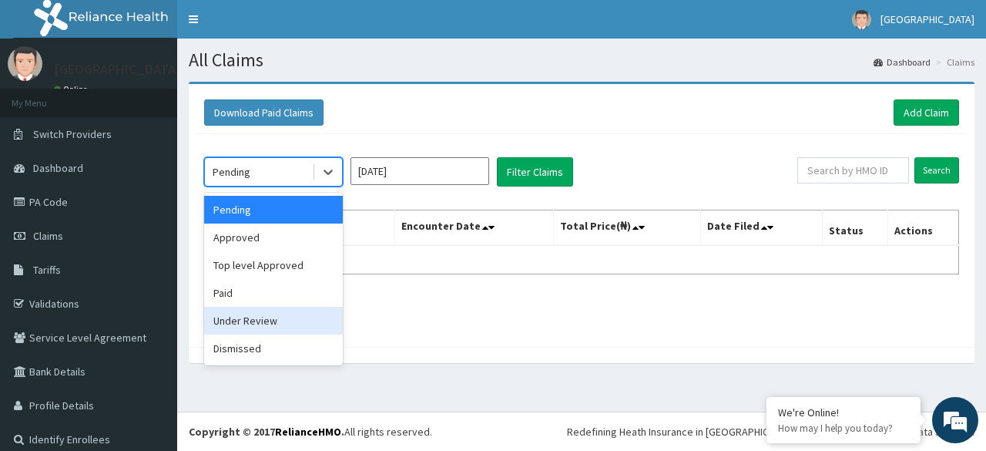
click at [291, 315] on div "Under Review" at bounding box center [273, 321] width 139 height 28
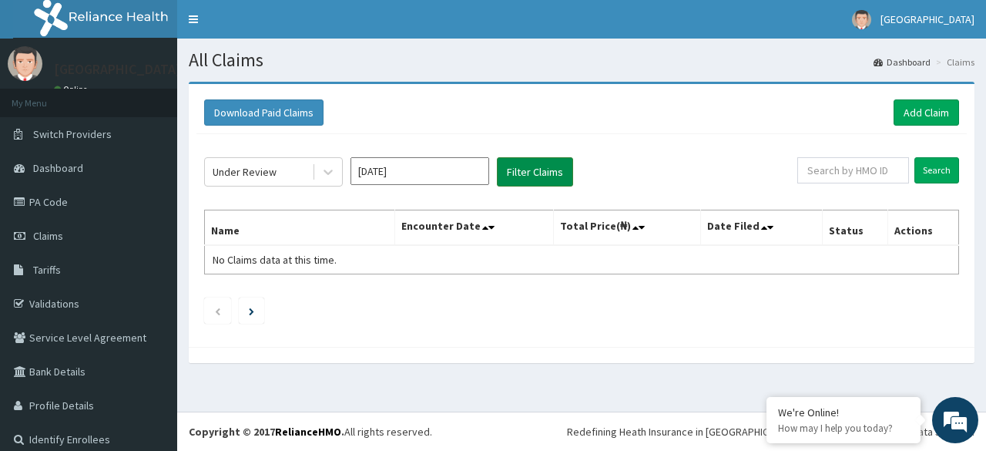
click at [525, 178] on button "Filter Claims" at bounding box center [535, 171] width 76 height 29
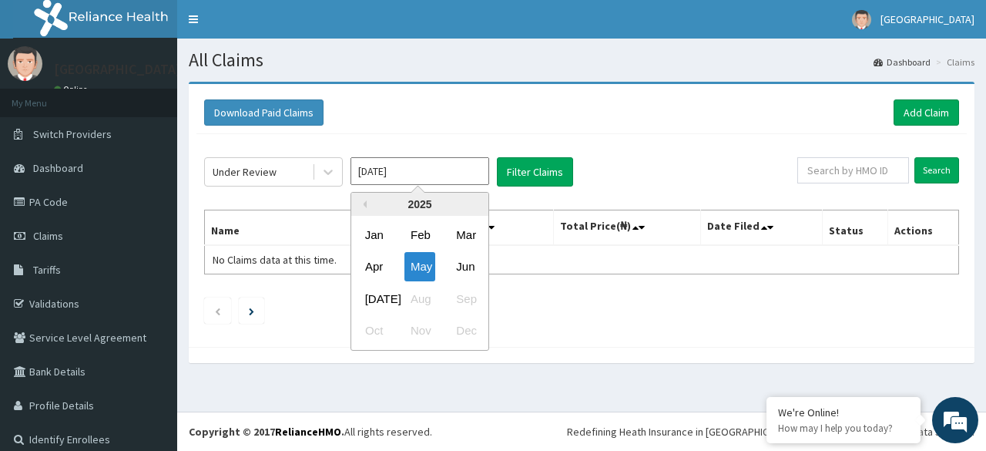
click at [433, 161] on input "[DATE]" at bounding box center [420, 171] width 139 height 28
click at [379, 289] on div "[DATE]" at bounding box center [374, 298] width 31 height 29
type input "Jun 2025"
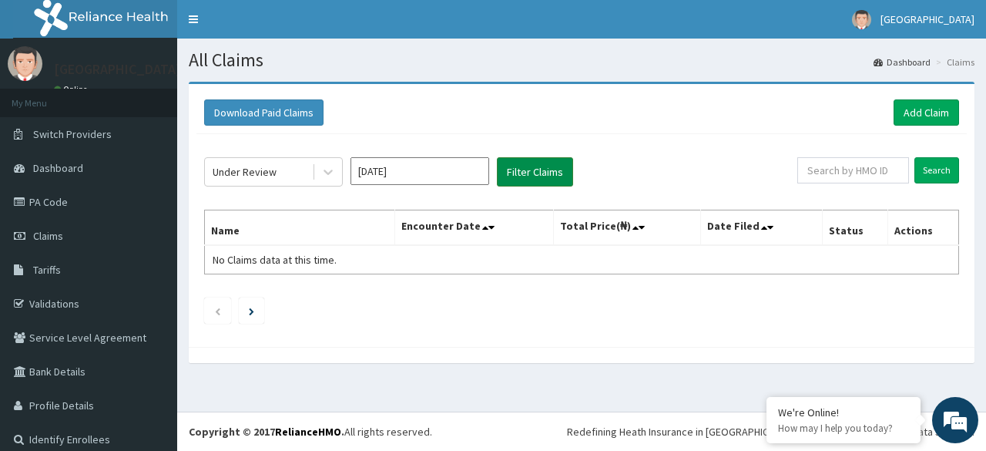
click at [527, 175] on button "Filter Claims" at bounding box center [535, 171] width 76 height 29
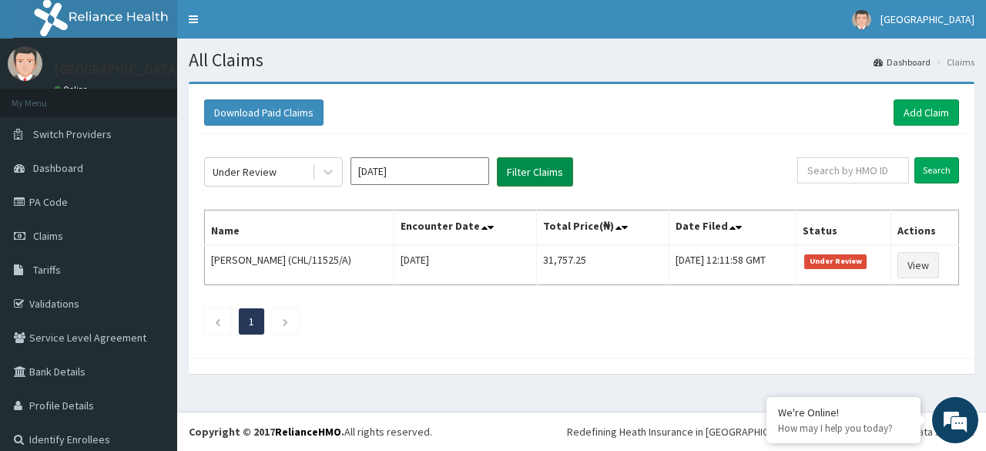
click at [527, 175] on button "Filter Claims" at bounding box center [535, 171] width 76 height 29
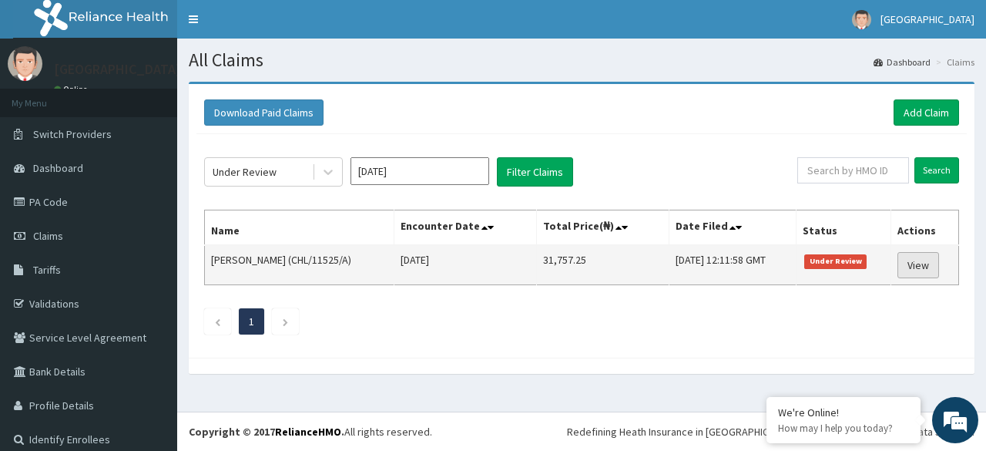
click at [908, 260] on link "View" at bounding box center [919, 265] width 42 height 26
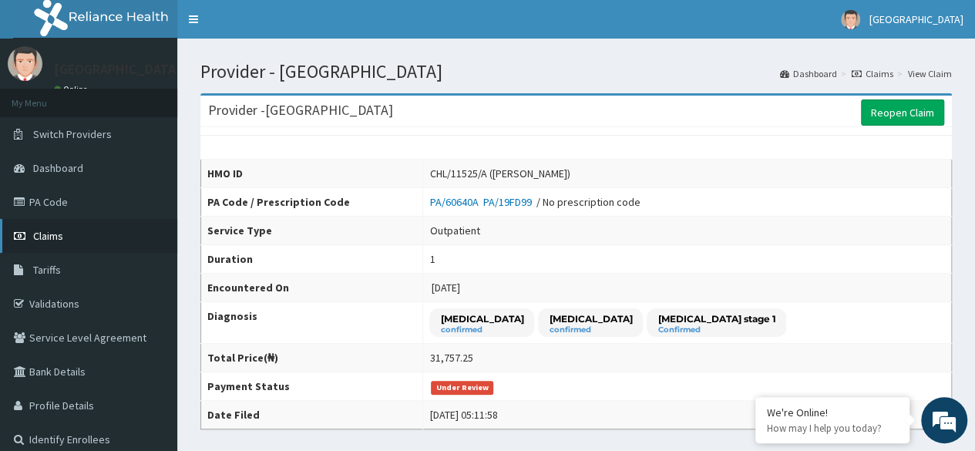
click at [50, 229] on span "Claims" at bounding box center [48, 236] width 30 height 14
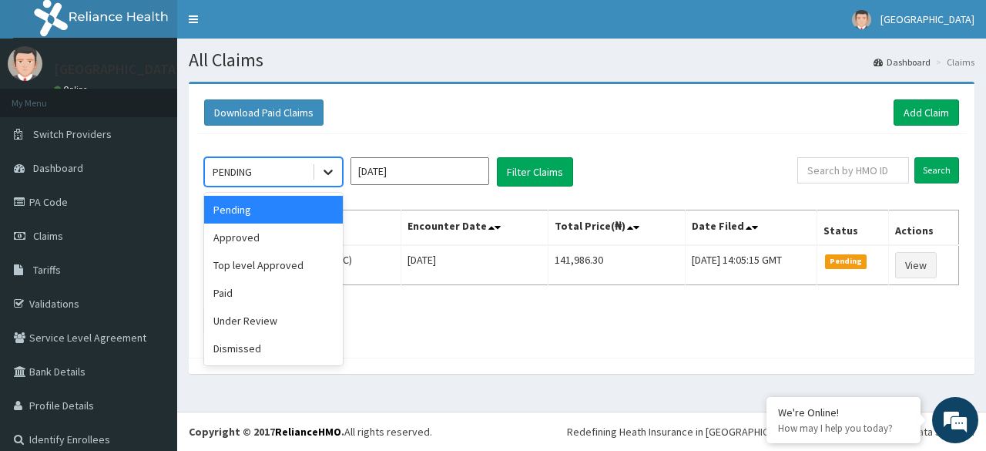
click at [325, 168] on icon at bounding box center [328, 171] width 15 height 15
click at [272, 237] on div "Approved" at bounding box center [273, 237] width 139 height 28
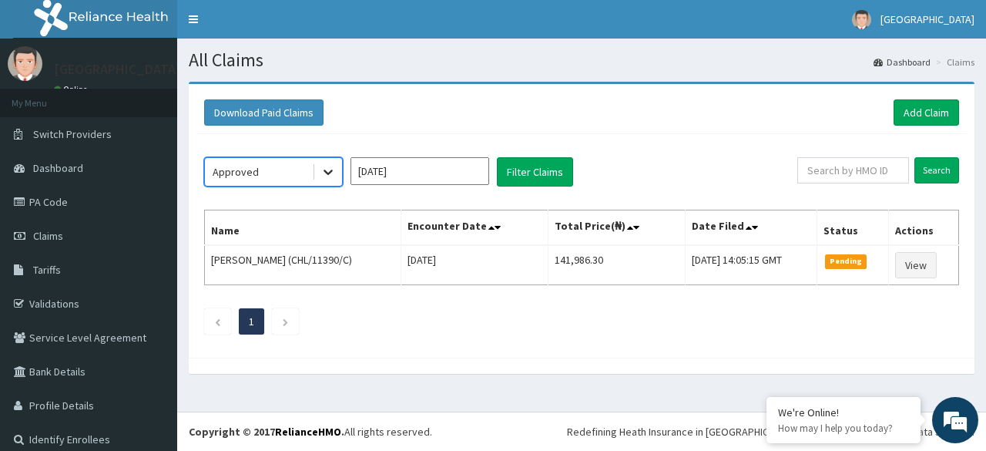
click at [327, 167] on icon at bounding box center [328, 171] width 15 height 15
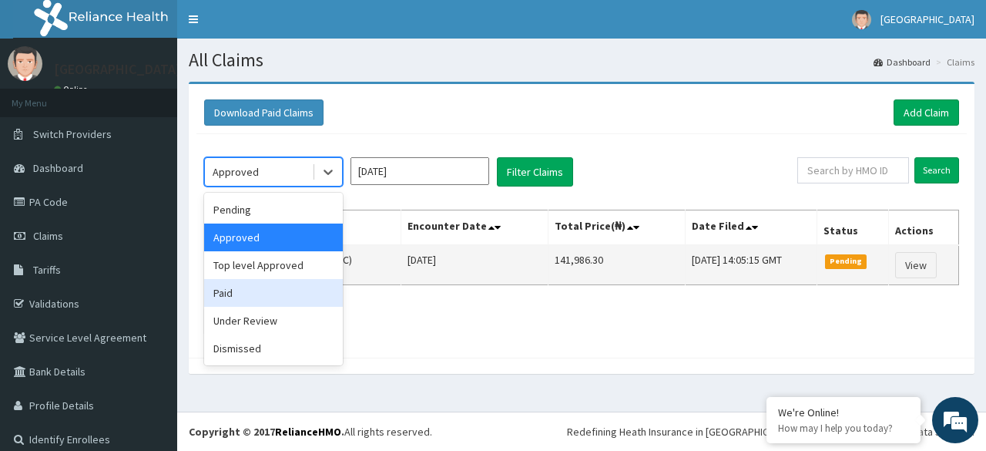
click at [402, 280] on td "[DATE]" at bounding box center [475, 265] width 147 height 40
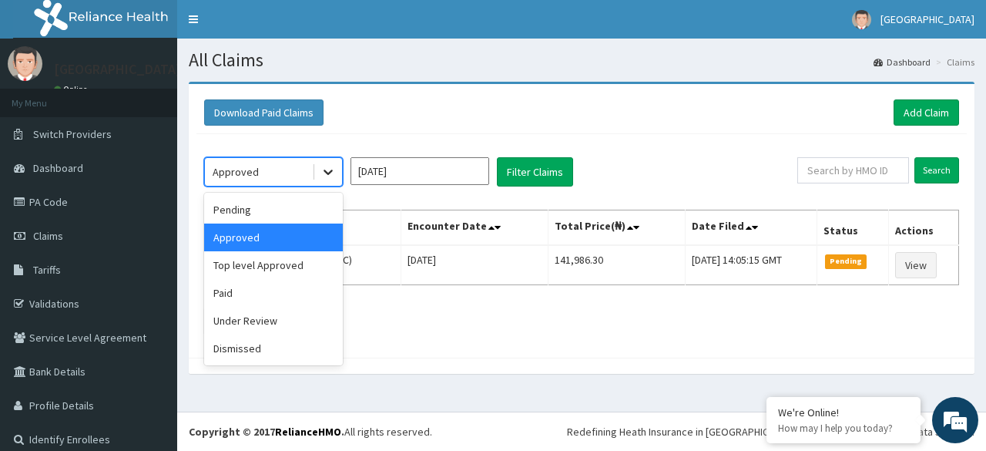
click at [332, 170] on icon at bounding box center [328, 172] width 9 height 5
click at [281, 312] on div "Under Review" at bounding box center [273, 321] width 139 height 28
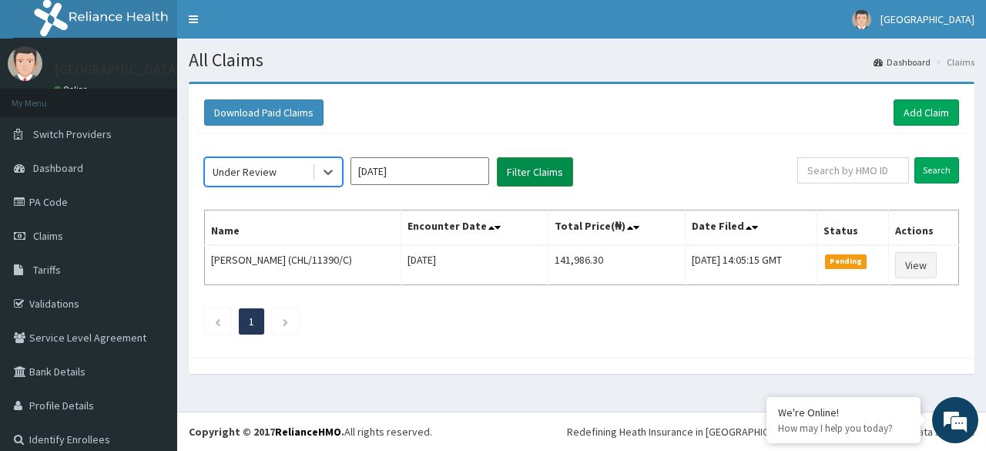
click at [526, 163] on button "Filter Claims" at bounding box center [535, 171] width 76 height 29
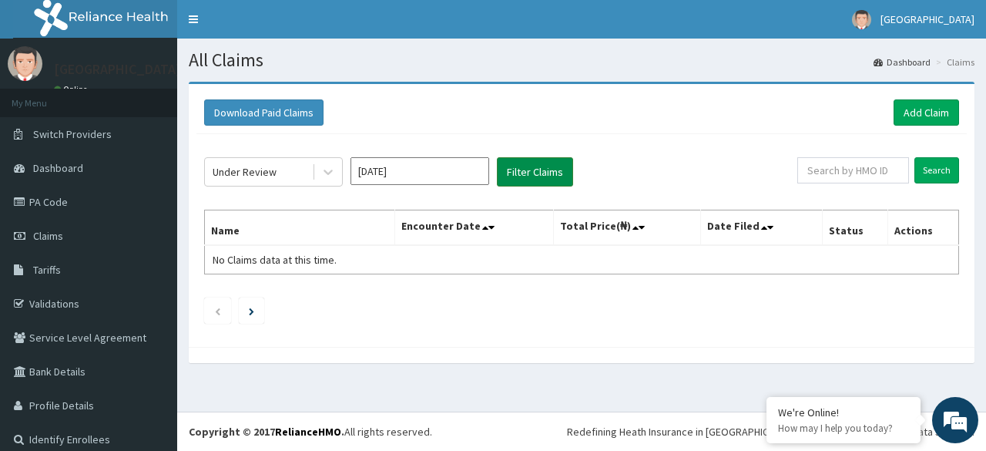
click at [526, 163] on button "Filter Claims" at bounding box center [535, 171] width 76 height 29
click at [326, 165] on icon at bounding box center [328, 171] width 15 height 15
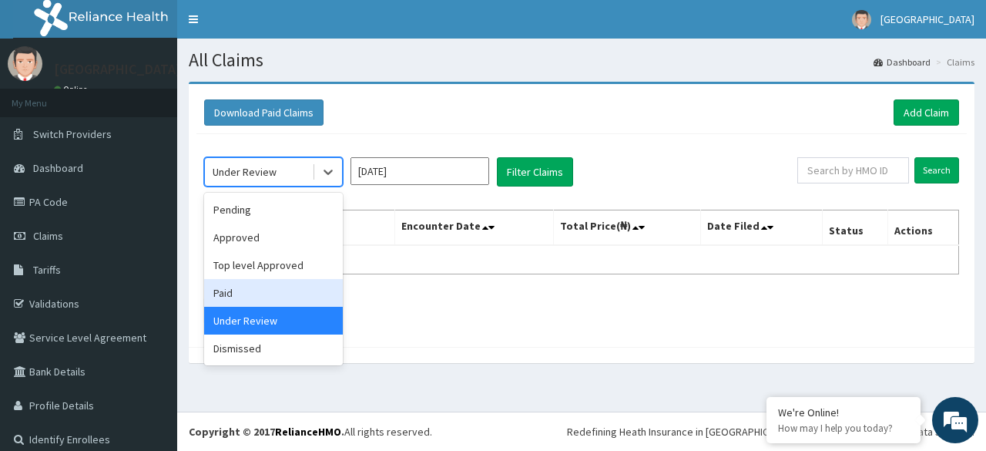
click at [246, 298] on div "Paid" at bounding box center [273, 293] width 139 height 28
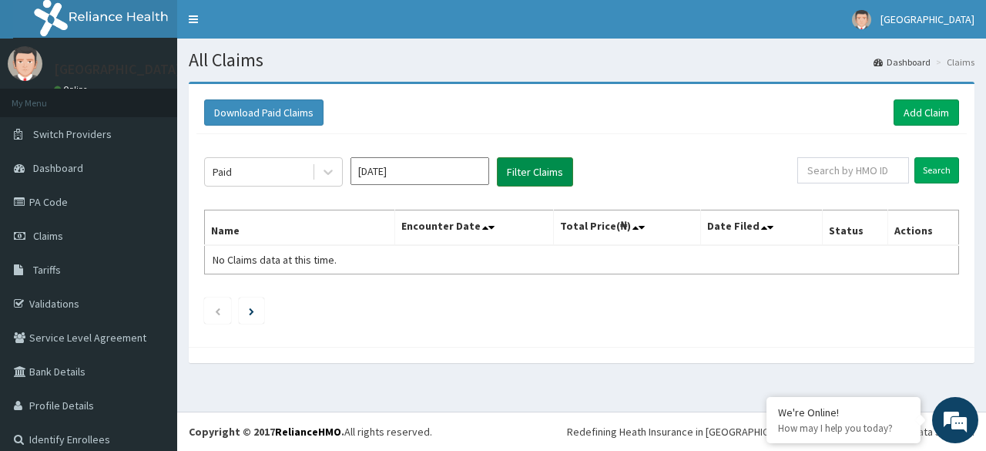
click at [519, 173] on button "Filter Claims" at bounding box center [535, 171] width 76 height 29
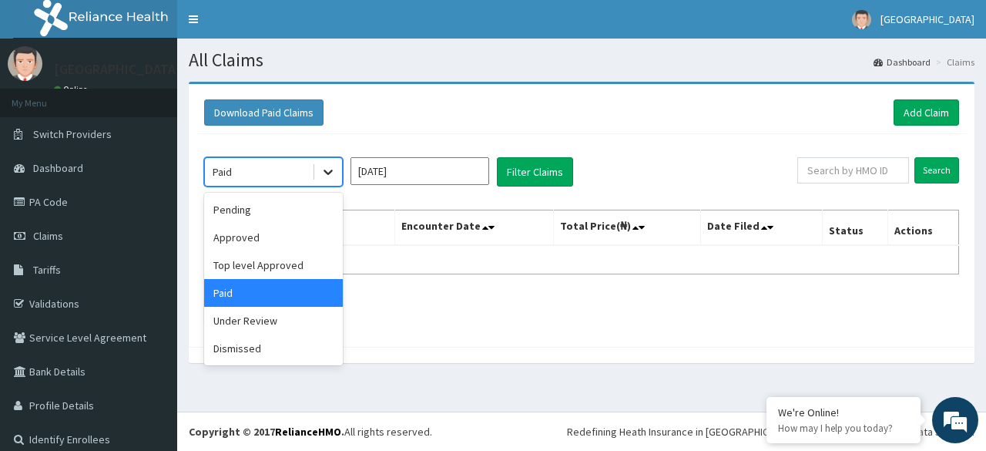
click at [327, 170] on icon at bounding box center [328, 171] width 15 height 15
click at [249, 237] on div "Approved" at bounding box center [273, 237] width 139 height 28
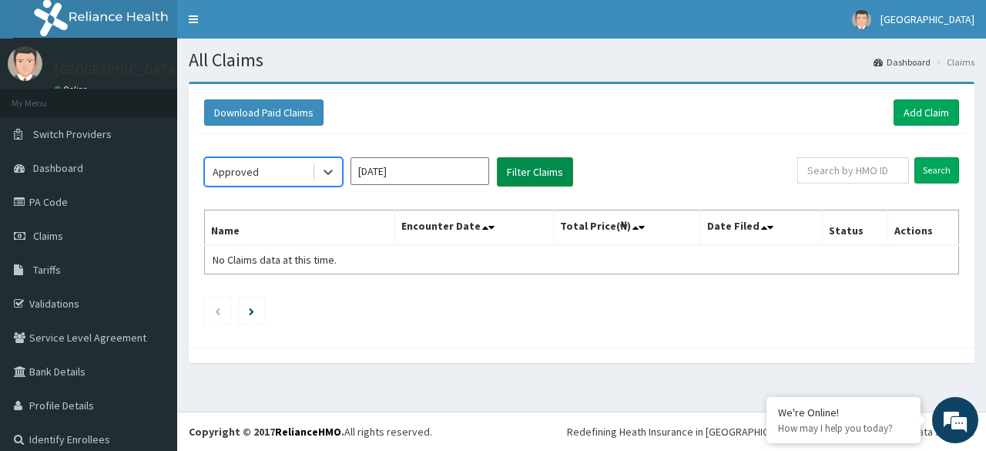
click at [515, 164] on button "Filter Claims" at bounding box center [535, 171] width 76 height 29
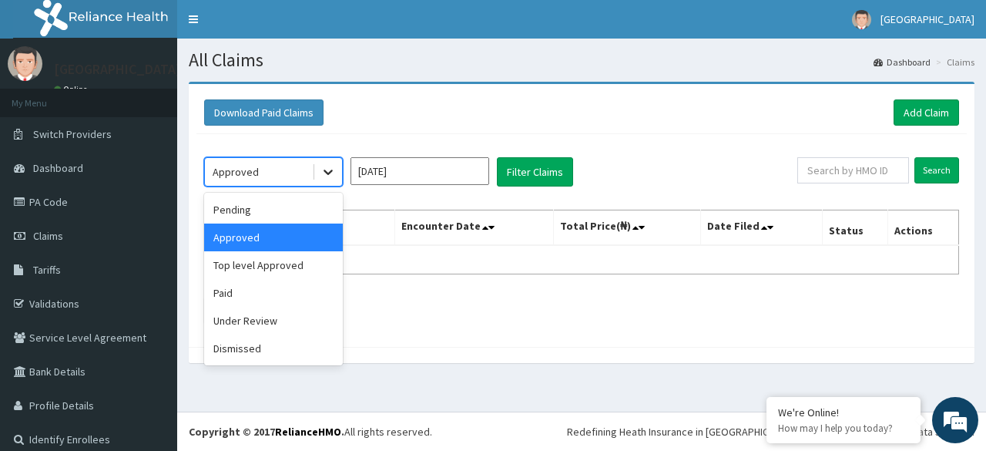
click at [328, 169] on icon at bounding box center [328, 171] width 15 height 15
click at [279, 318] on div "Under Review" at bounding box center [273, 321] width 139 height 28
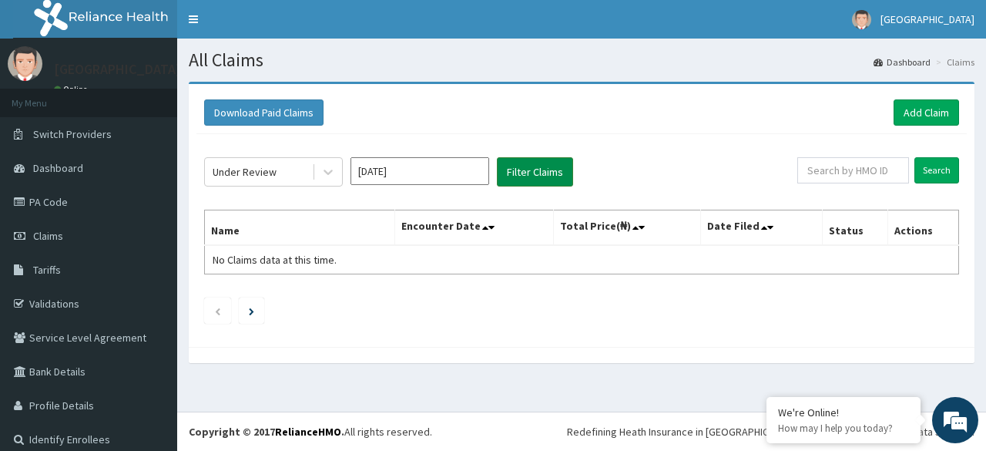
click at [550, 168] on button "Filter Claims" at bounding box center [535, 171] width 76 height 29
click at [331, 164] on icon at bounding box center [328, 171] width 15 height 15
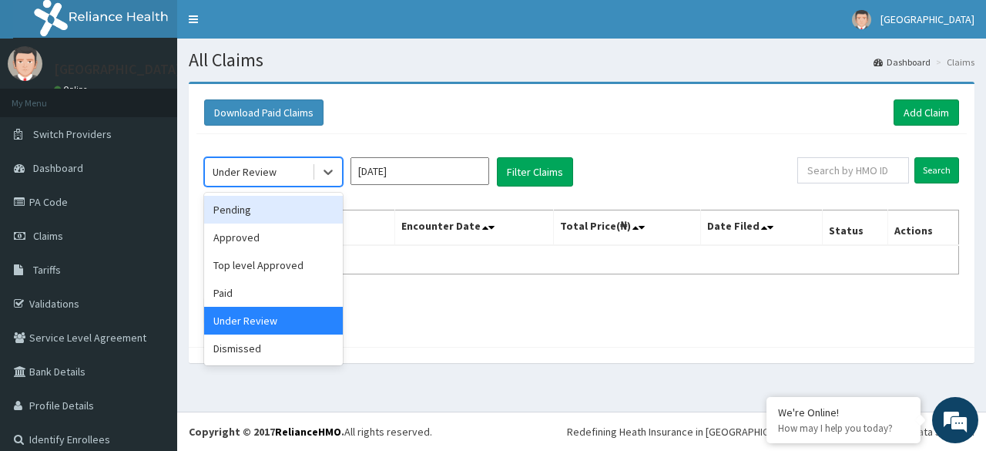
click at [249, 207] on div "Pending" at bounding box center [273, 210] width 139 height 28
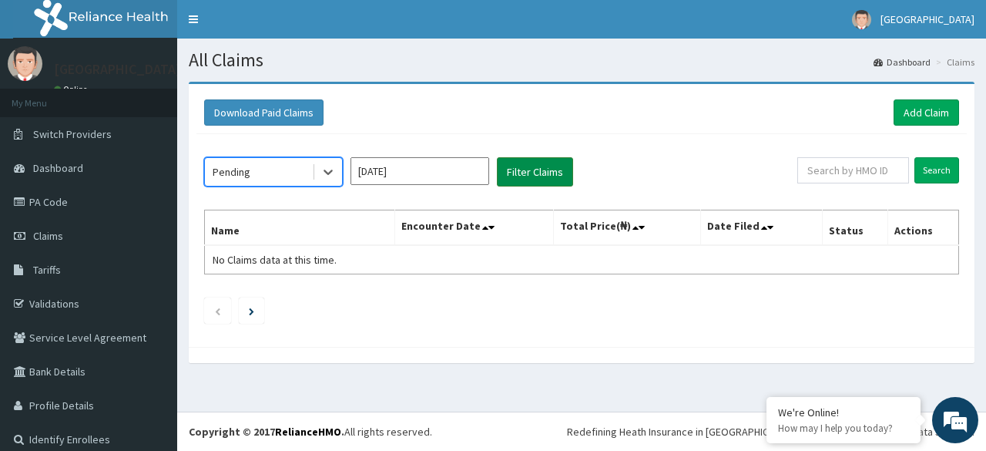
click at [553, 166] on button "Filter Claims" at bounding box center [535, 171] width 76 height 29
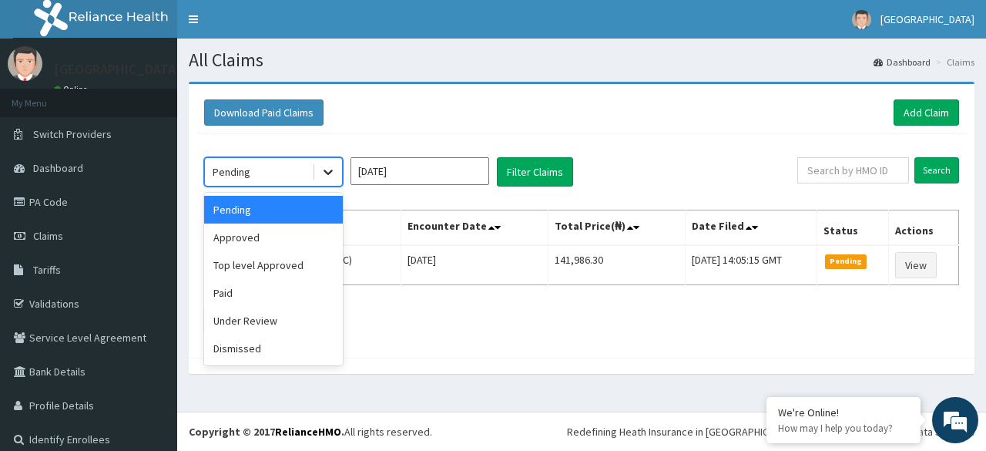
click at [327, 161] on div at bounding box center [328, 172] width 28 height 28
click at [256, 320] on div "Under Review" at bounding box center [273, 321] width 139 height 28
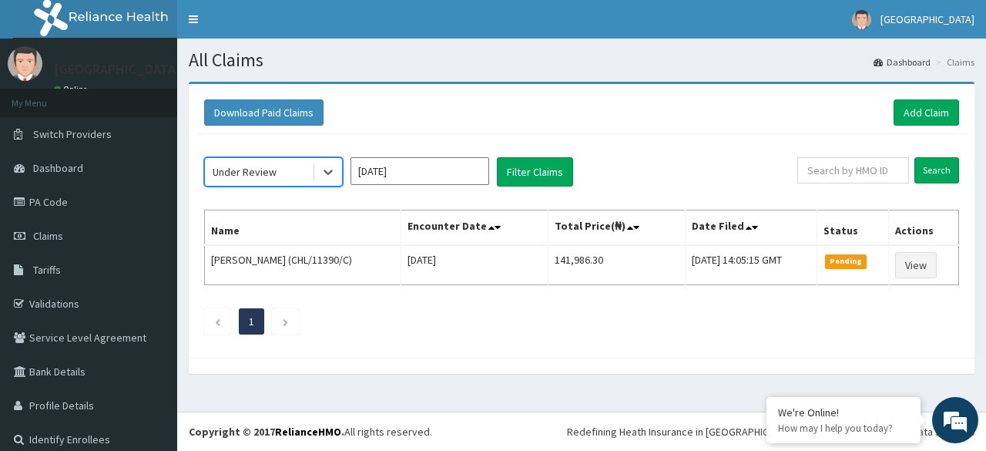
click at [446, 175] on input "[DATE]" at bounding box center [420, 171] width 139 height 28
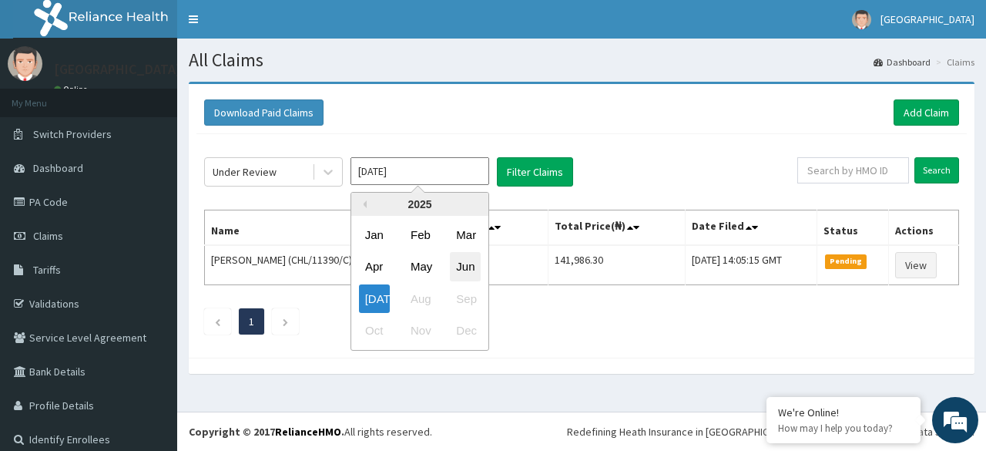
click at [468, 255] on div "Jun" at bounding box center [465, 267] width 31 height 29
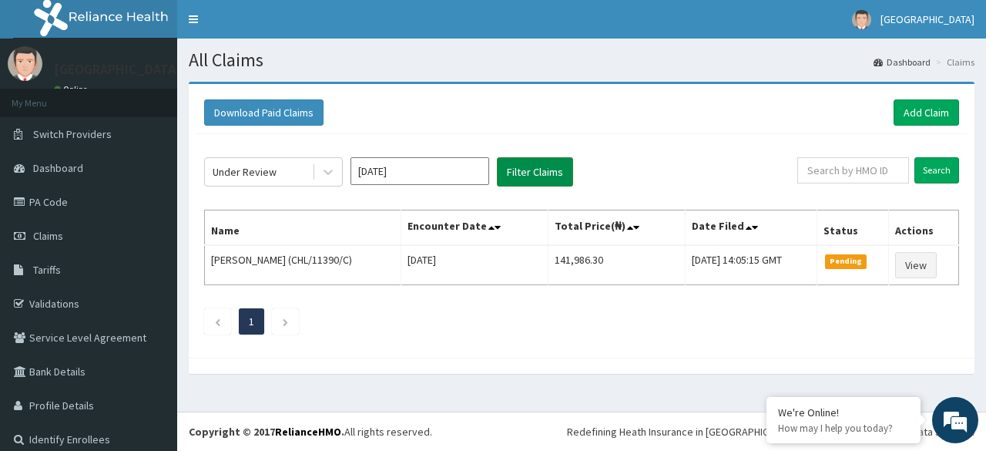
click at [540, 168] on button "Filter Claims" at bounding box center [535, 171] width 76 height 29
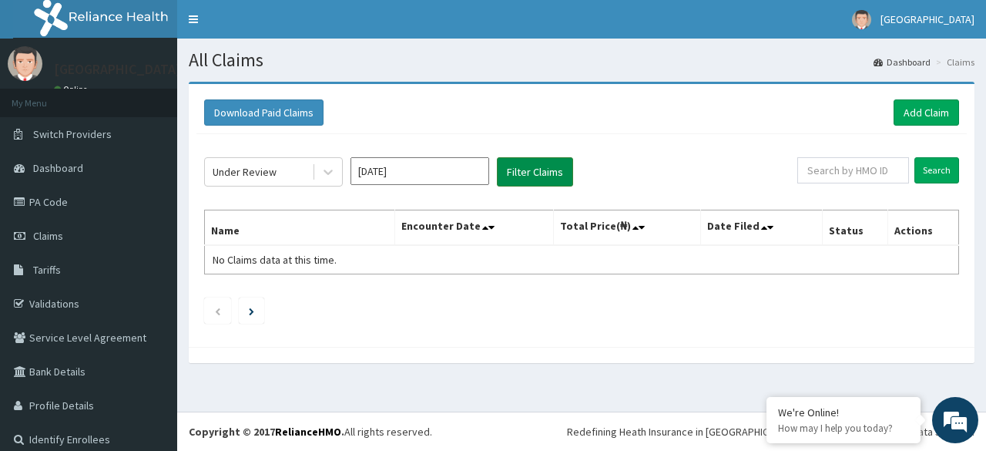
click at [540, 168] on button "Filter Claims" at bounding box center [535, 171] width 76 height 29
click at [435, 170] on input "[DATE]" at bounding box center [420, 171] width 139 height 28
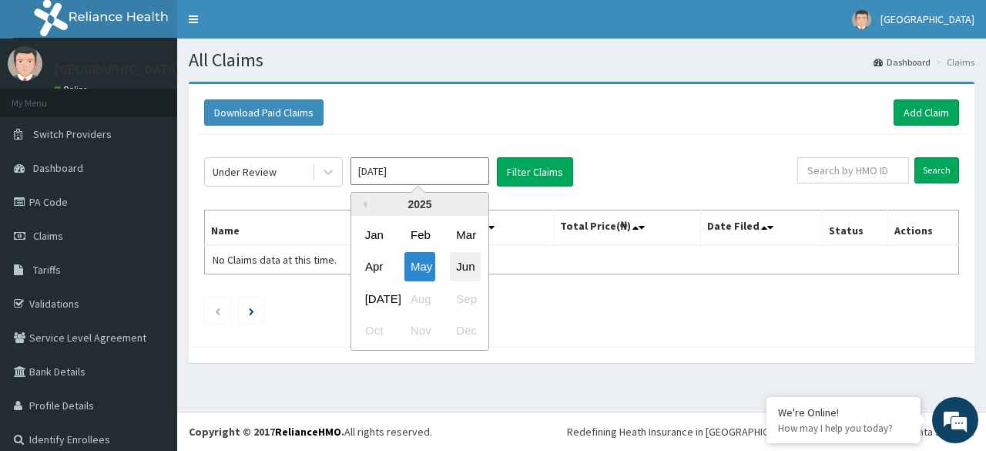
click at [462, 260] on div "Jun" at bounding box center [465, 267] width 31 height 29
click at [456, 183] on input "[DATE]" at bounding box center [420, 171] width 139 height 28
click at [467, 258] on div "Jun" at bounding box center [465, 267] width 31 height 29
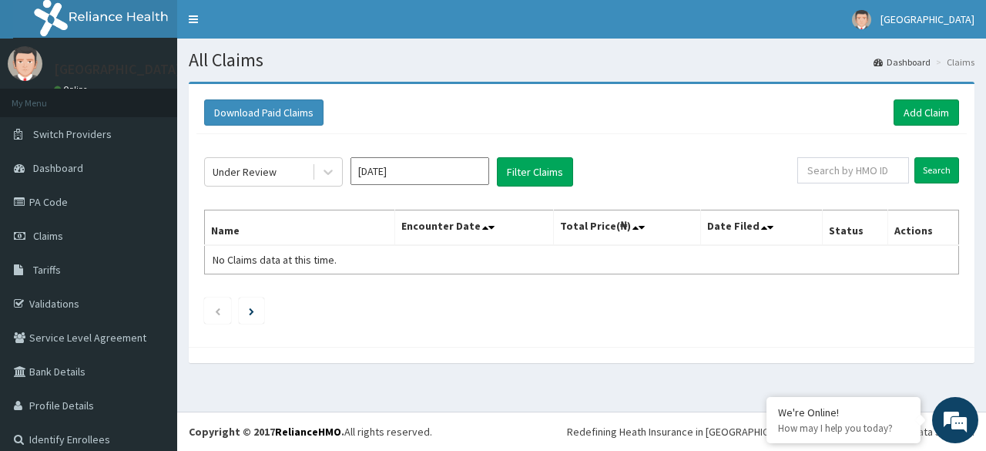
click at [427, 178] on input "[DATE]" at bounding box center [420, 171] width 139 height 28
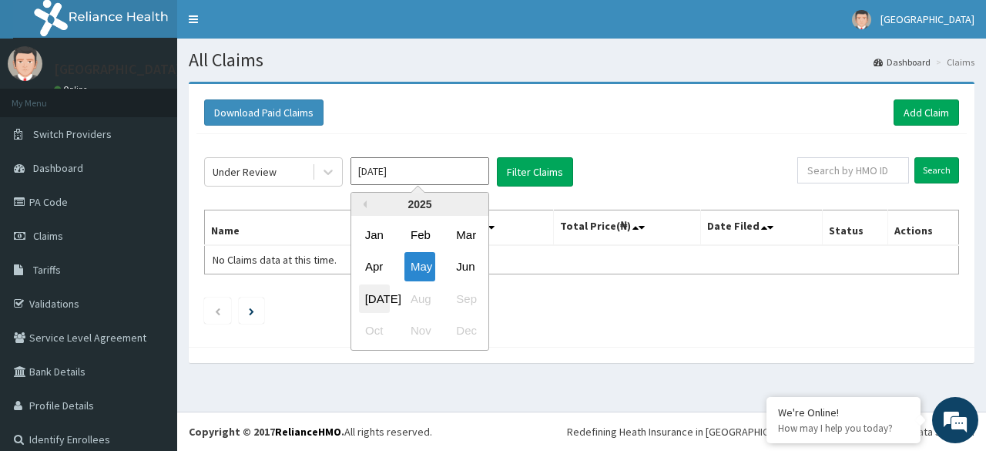
click at [378, 293] on div "[DATE]" at bounding box center [374, 298] width 31 height 29
type input "[DATE]"
click at [416, 163] on input "[DATE]" at bounding box center [420, 171] width 139 height 28
click at [543, 169] on button "Filter Claims" at bounding box center [535, 171] width 76 height 29
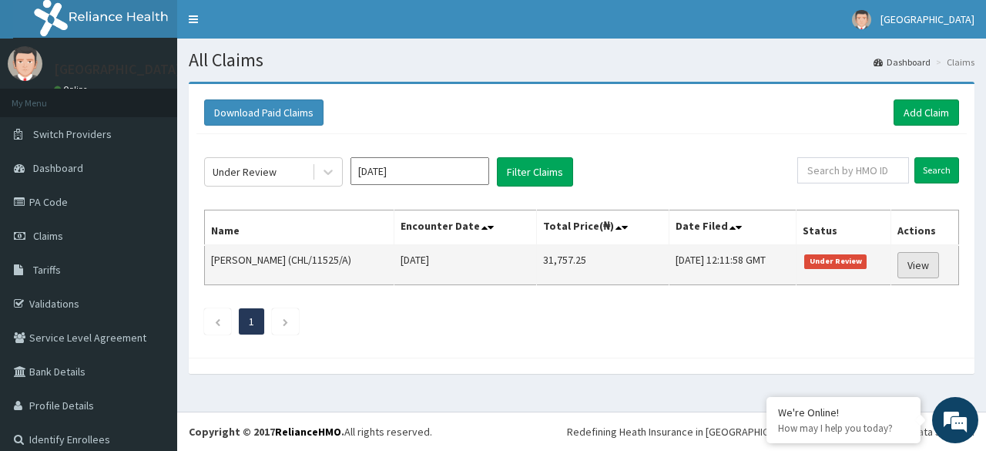
click at [913, 260] on link "View" at bounding box center [919, 265] width 42 height 26
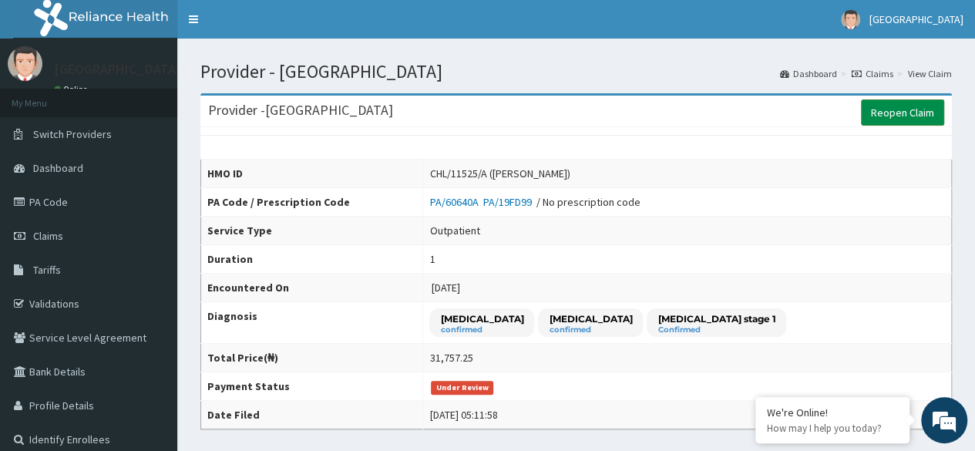
click at [891, 109] on link "Reopen Claim" at bounding box center [902, 112] width 83 height 26
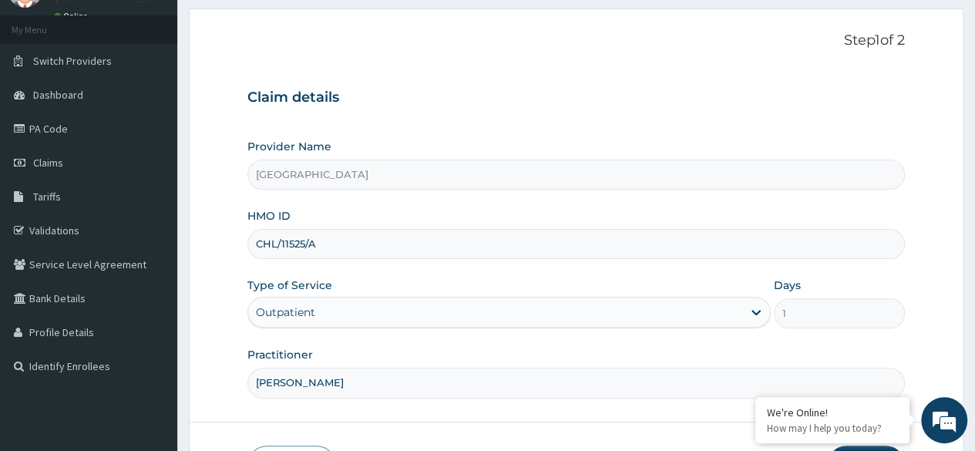
scroll to position [179, 0]
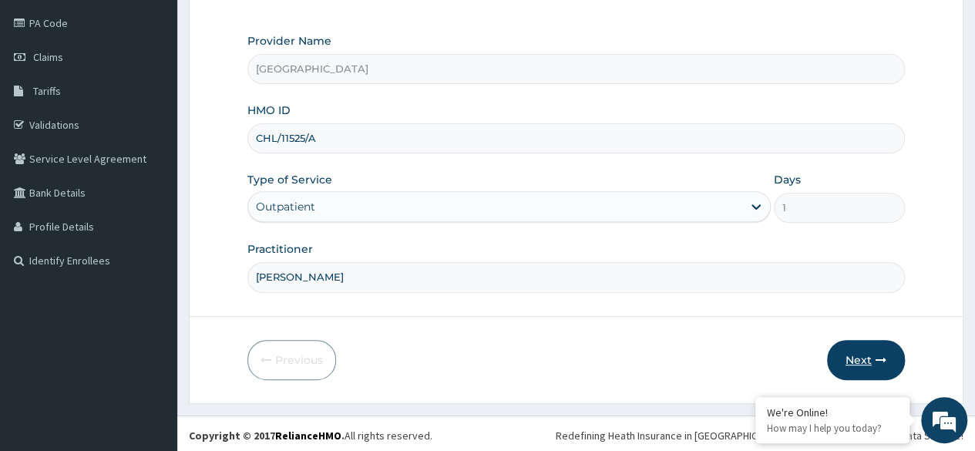
click at [867, 360] on button "Next" at bounding box center [866, 360] width 78 height 40
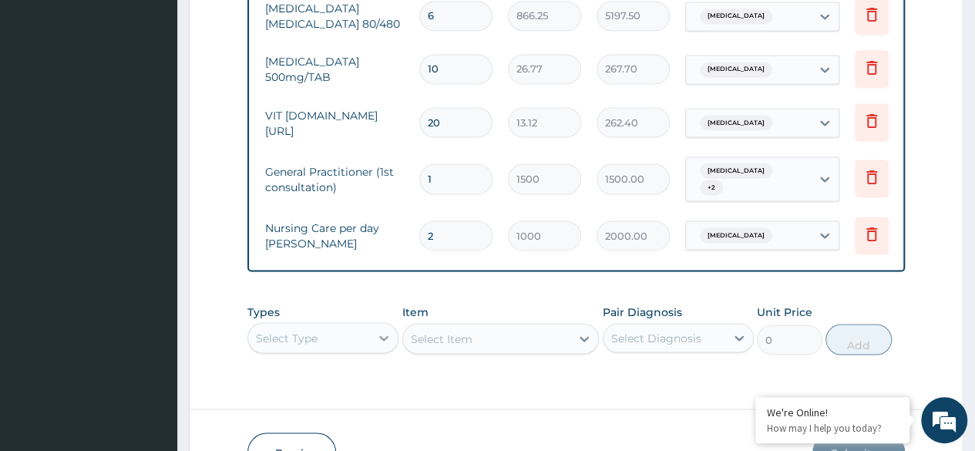
scroll to position [43, 0]
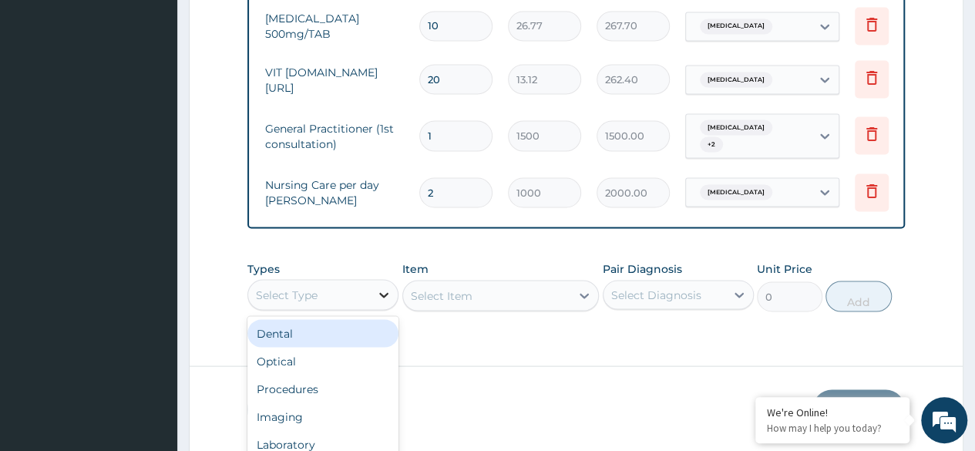
click at [381, 304] on div "option Dental focused, 1 of 10. 10 results available. Use Up and Down to choose…" at bounding box center [322, 294] width 151 height 31
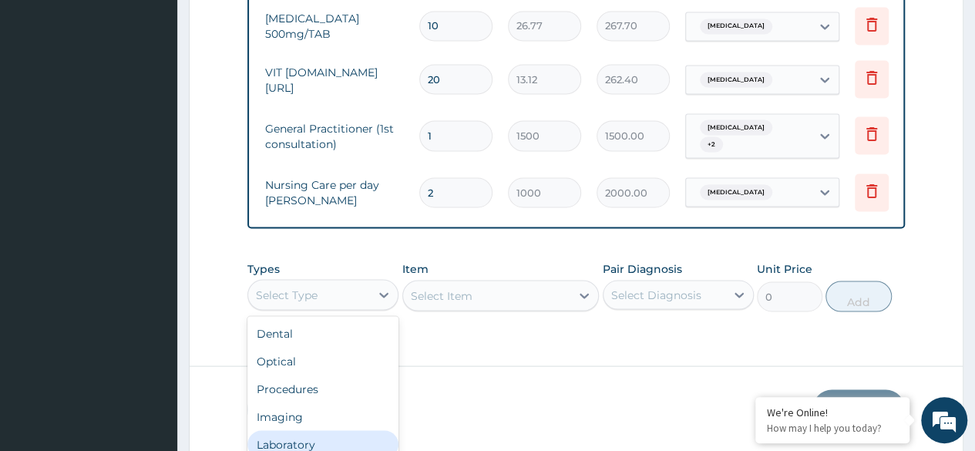
scroll to position [52, 0]
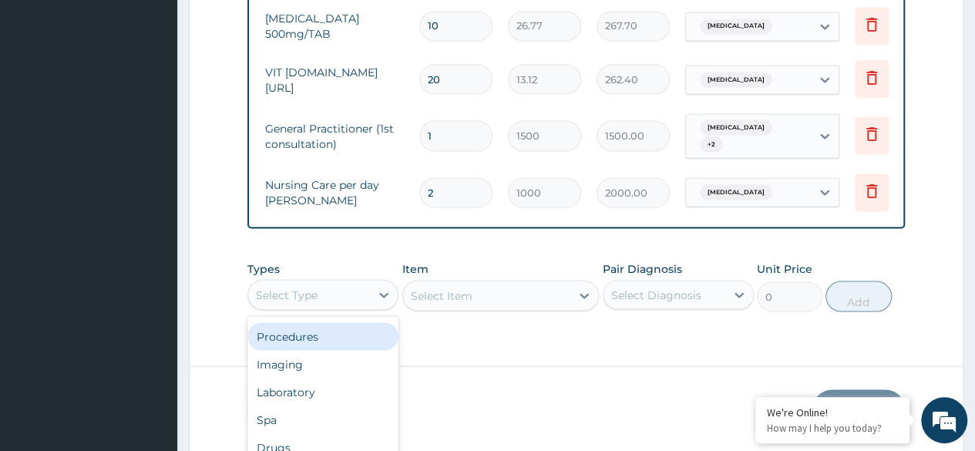
click at [308, 322] on div "Procedures" at bounding box center [322, 336] width 151 height 28
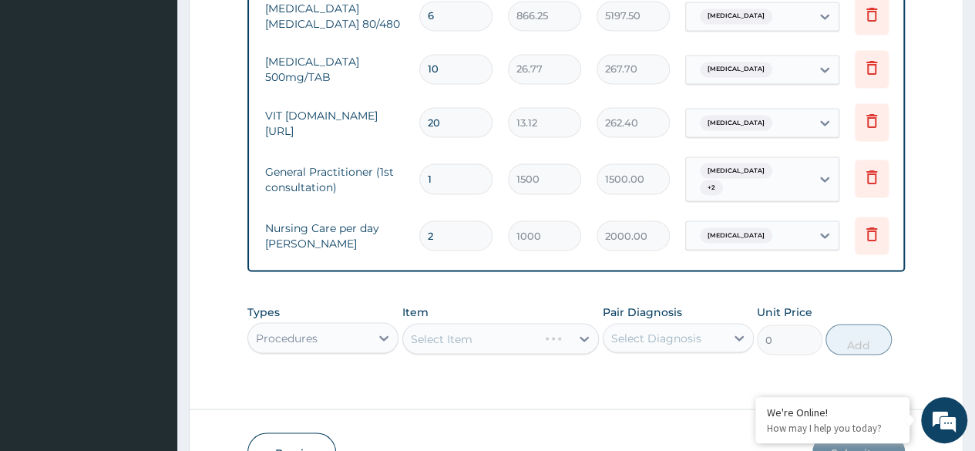
scroll to position [1396, 0]
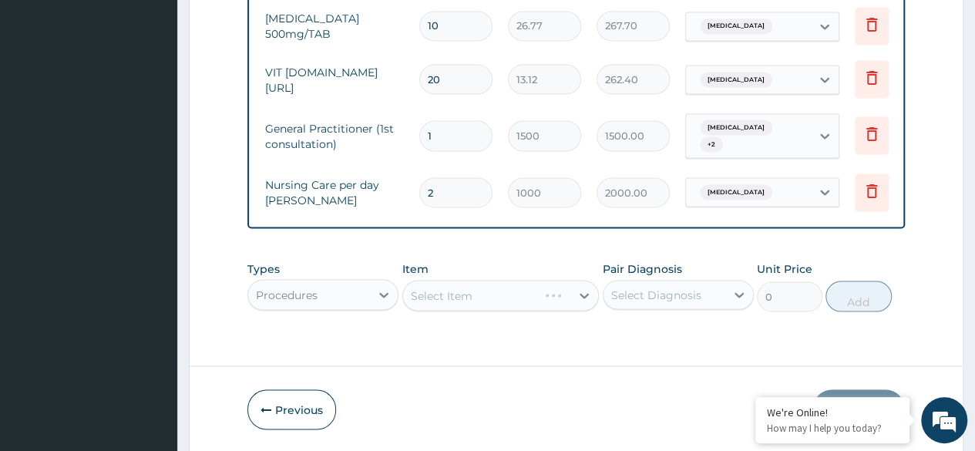
click at [491, 280] on div "Select Item" at bounding box center [500, 295] width 197 height 31
click at [489, 280] on div "Select Item" at bounding box center [500, 295] width 197 height 31
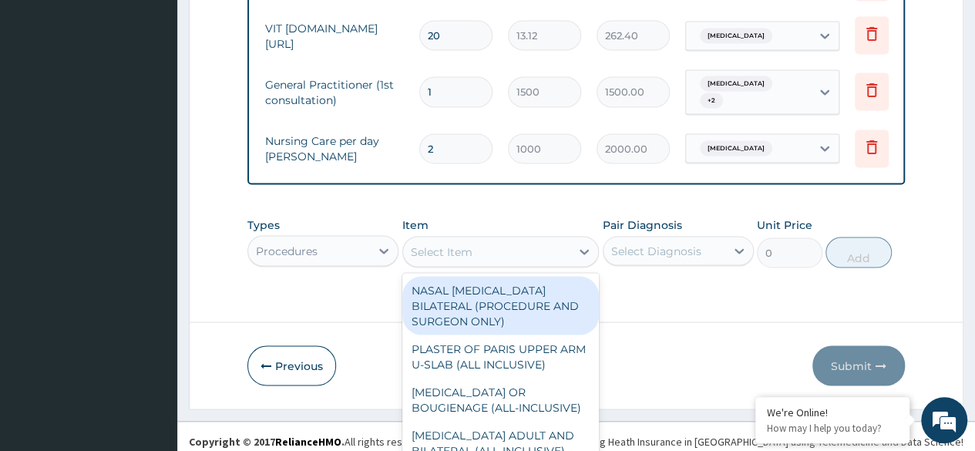
click at [474, 257] on div "option NASAL POLYPECTOMY BILATERAL (PROCEDURE AND SURGEON ONLY) focused, 1 of 4…" at bounding box center [500, 251] width 197 height 31
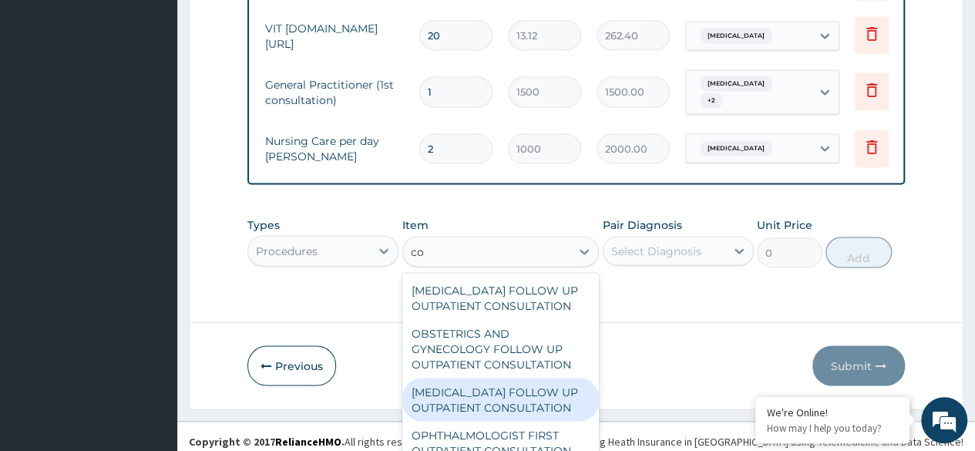
type input "c"
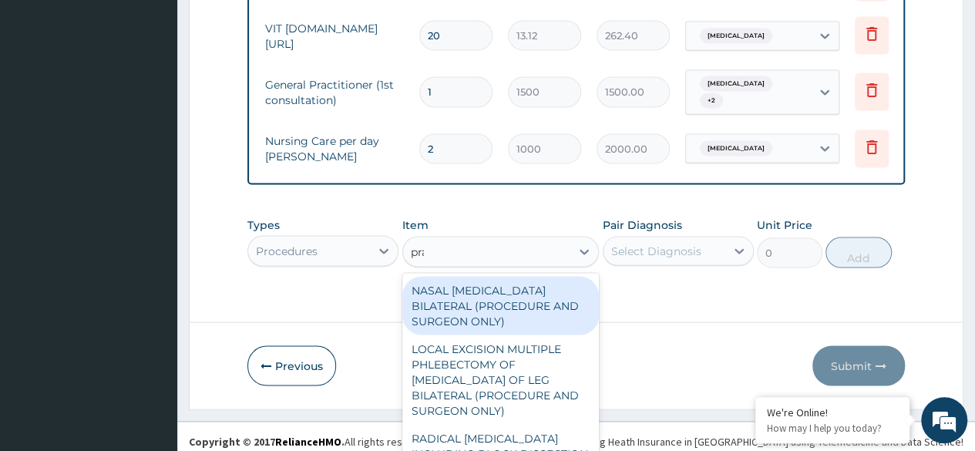
scroll to position [1418, 0]
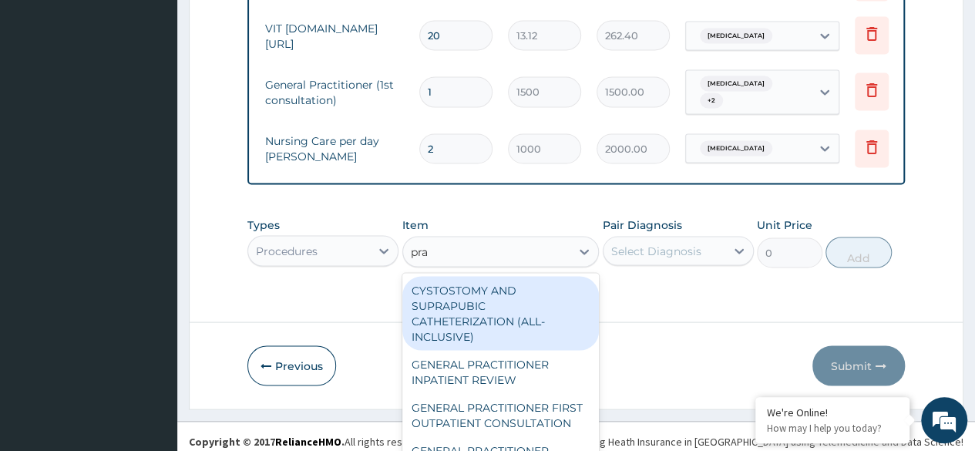
type input "prac"
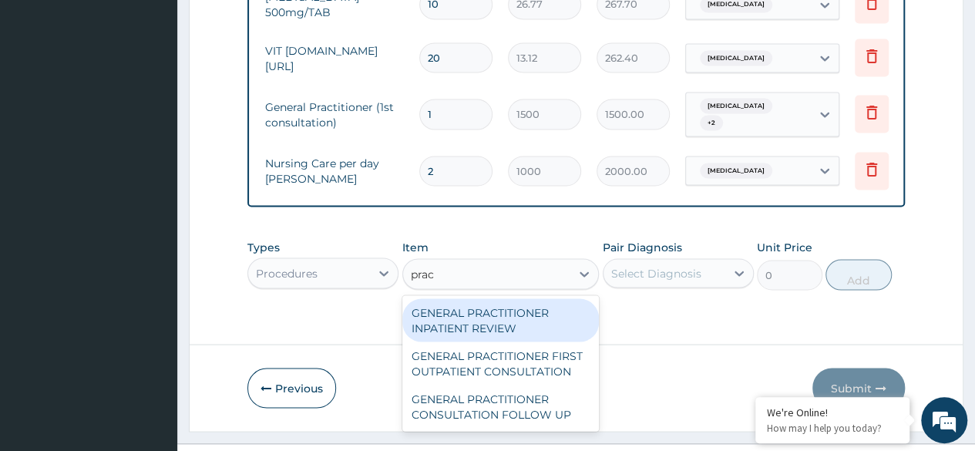
scroll to position [1420, 0]
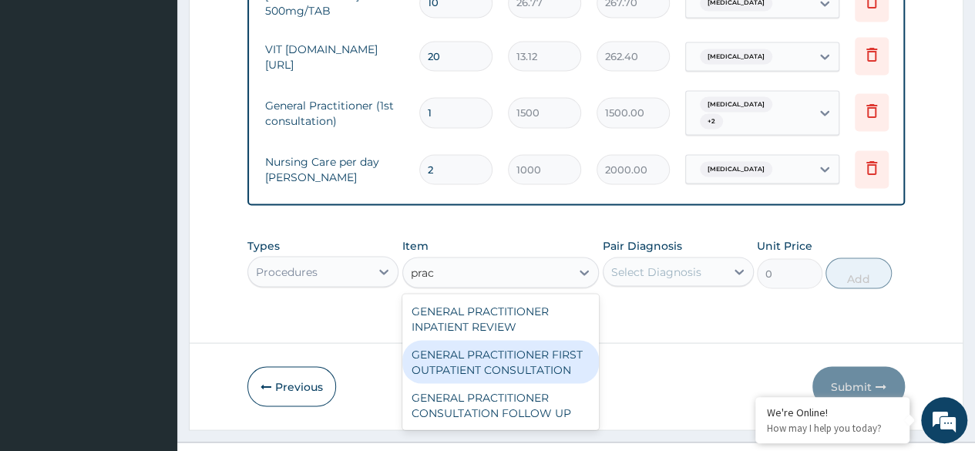
click at [460, 340] on div "GENERAL PRACTITIONER FIRST OUTPATIENT CONSULTATION" at bounding box center [500, 361] width 197 height 43
type input "3750"
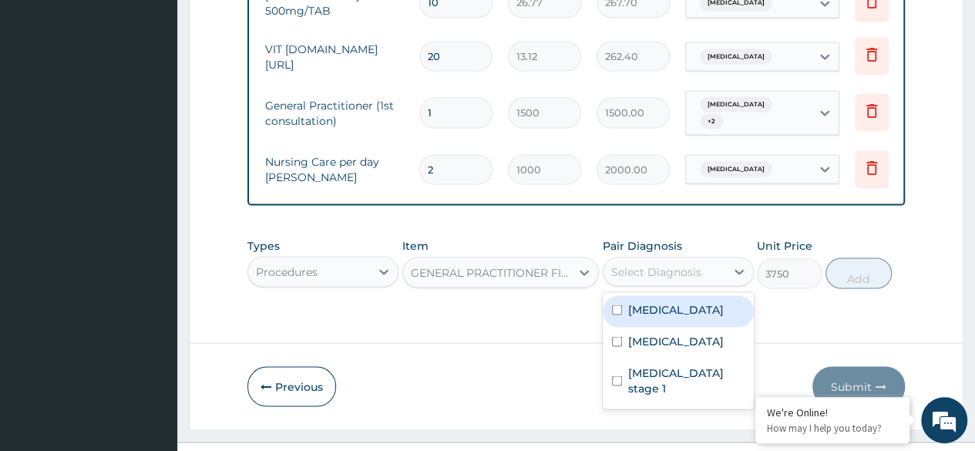
click at [652, 259] on div "Select Diagnosis" at bounding box center [664, 271] width 122 height 25
click at [617, 304] on input "checkbox" at bounding box center [617, 309] width 10 height 10
checkbox input "true"
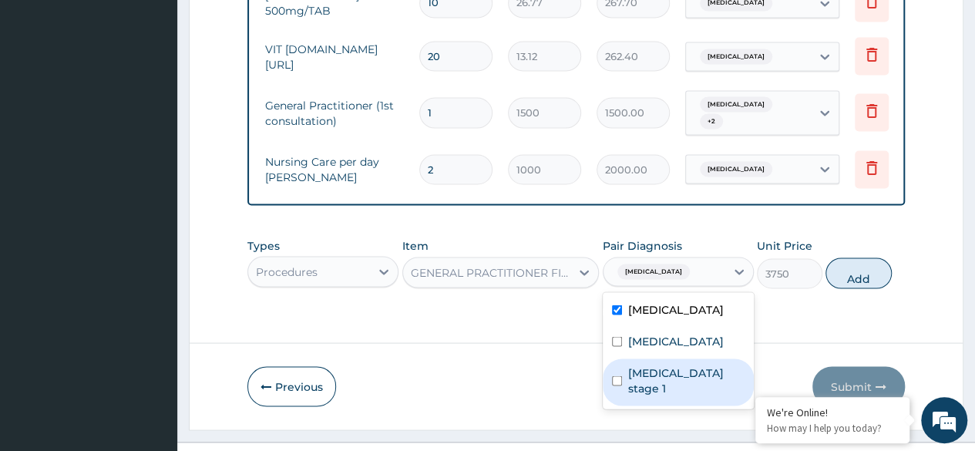
drag, startPoint x: 616, startPoint y: 311, endPoint x: 617, endPoint y: 341, distance: 30.1
click at [617, 341] on div "Malaria Sepsis Hypertension stage 1" at bounding box center [678, 350] width 151 height 116
click at [617, 375] on input "checkbox" at bounding box center [617, 380] width 10 height 10
checkbox input "true"
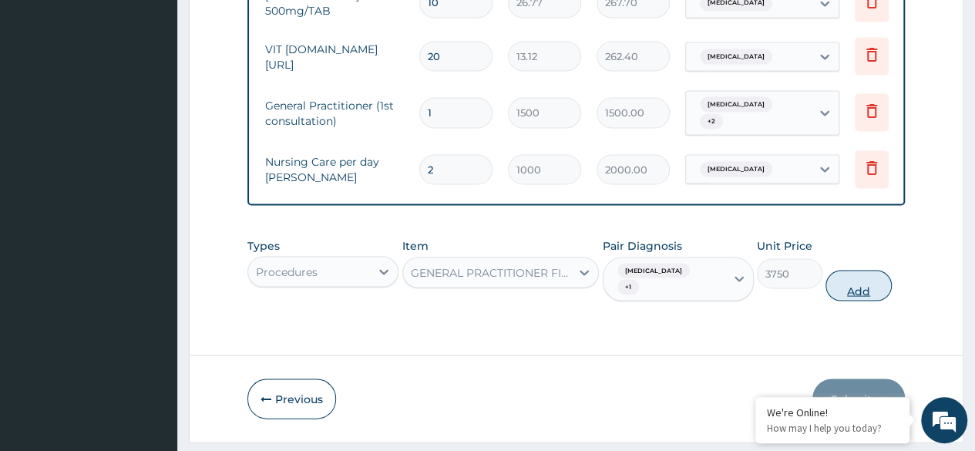
click at [865, 270] on button "Add" at bounding box center [858, 285] width 66 height 31
type input "0"
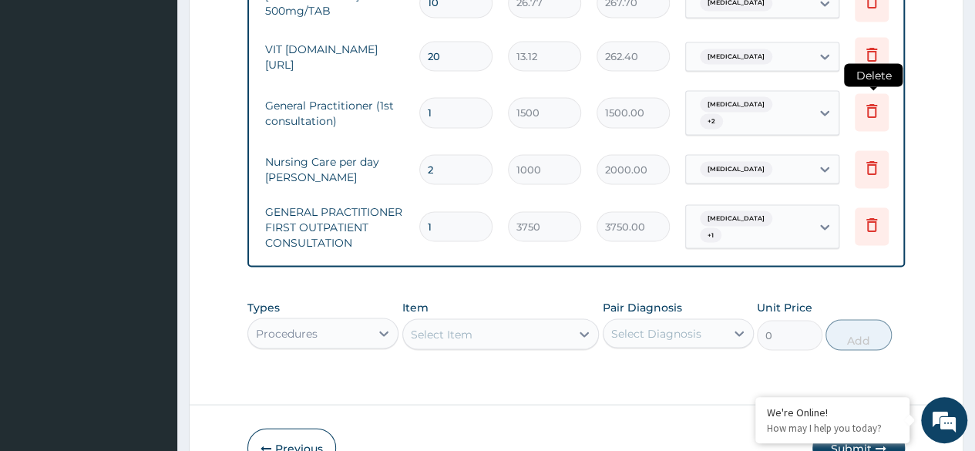
click at [858, 93] on icon at bounding box center [872, 112] width 34 height 38
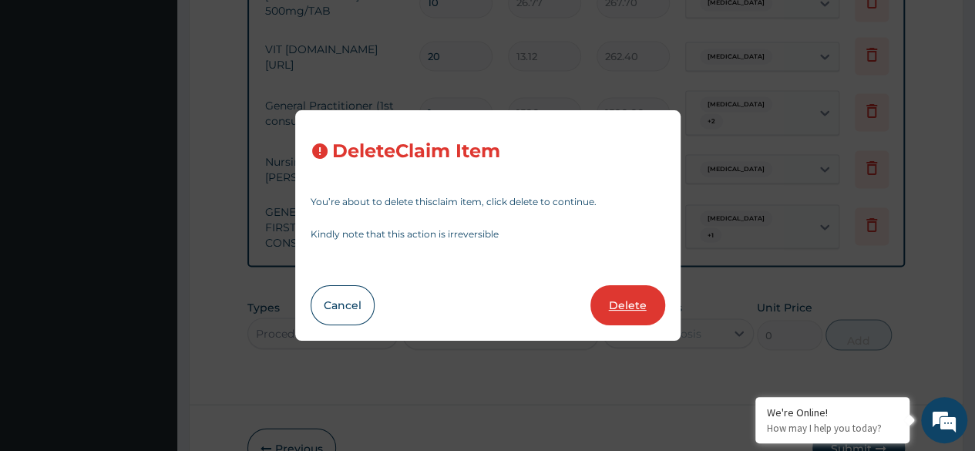
click at [631, 299] on button "Delete" at bounding box center [627, 305] width 75 height 40
type input "2"
type input "1000"
type input "2000.00"
type input "1"
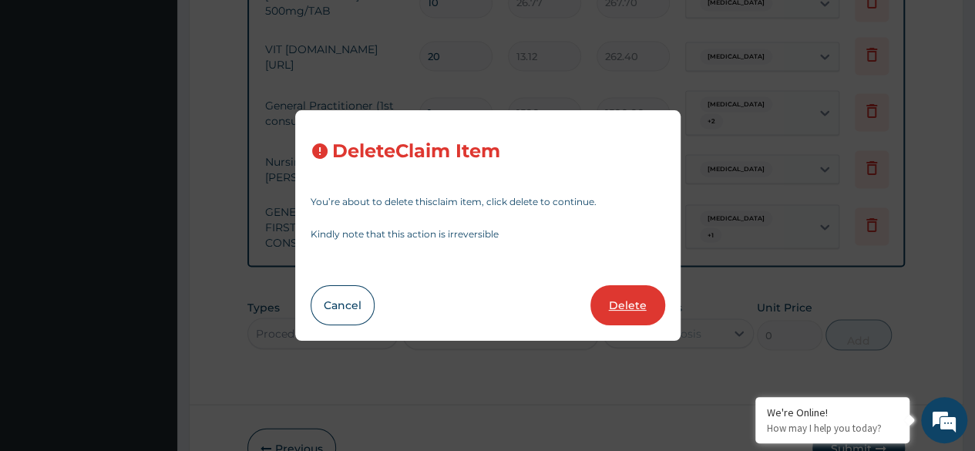
type input "3750"
type input "3750.00"
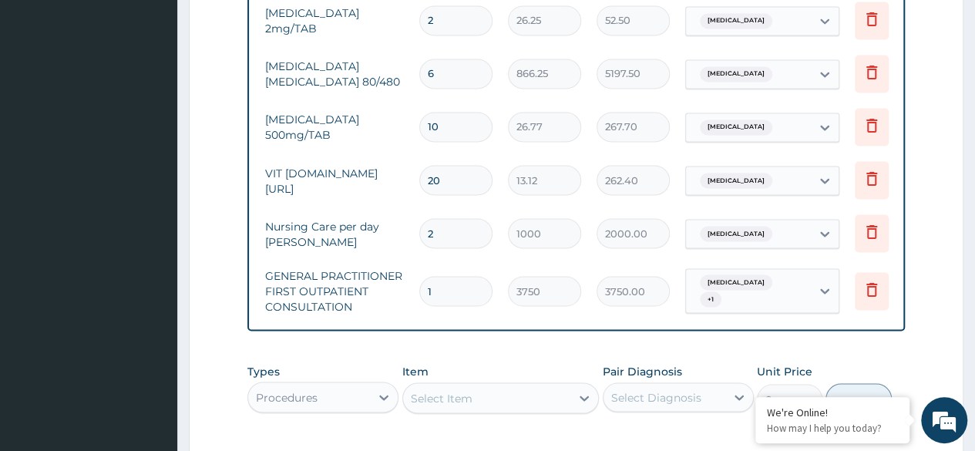
scroll to position [1285, 0]
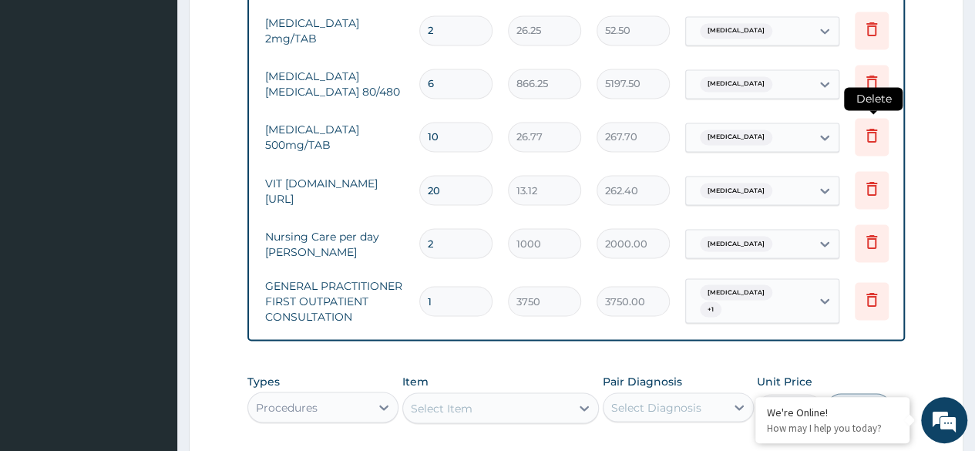
click at [872, 126] on icon at bounding box center [871, 135] width 18 height 18
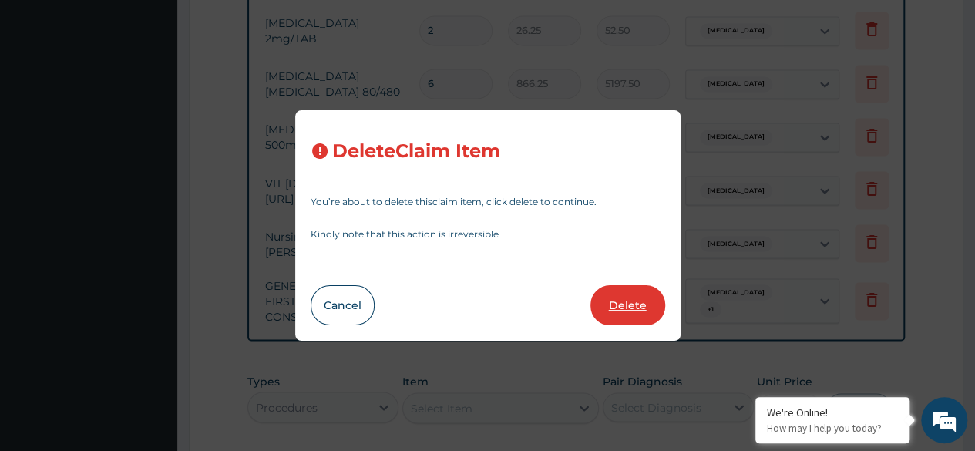
click at [635, 302] on button "Delete" at bounding box center [627, 305] width 75 height 40
type input "20"
type input "13.12"
type input "262.40"
type input "2"
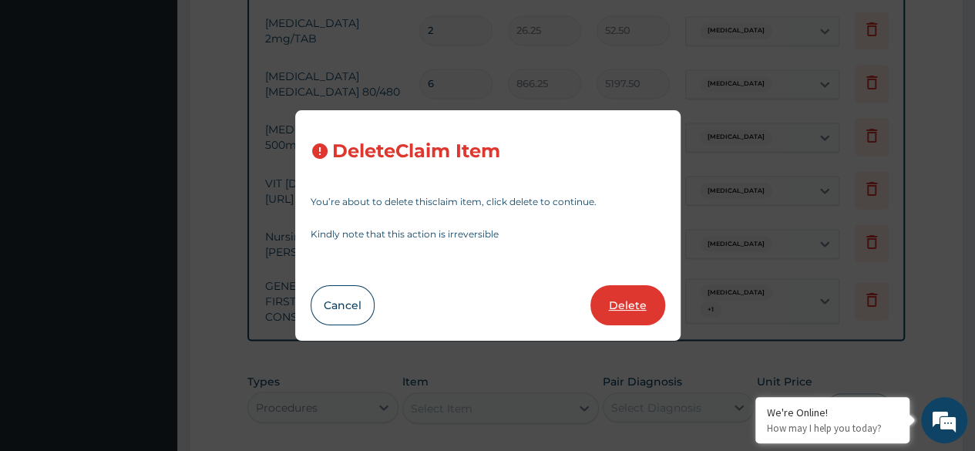
type input "1000"
type input "2000.00"
type input "1"
type input "3750"
type input "3750.00"
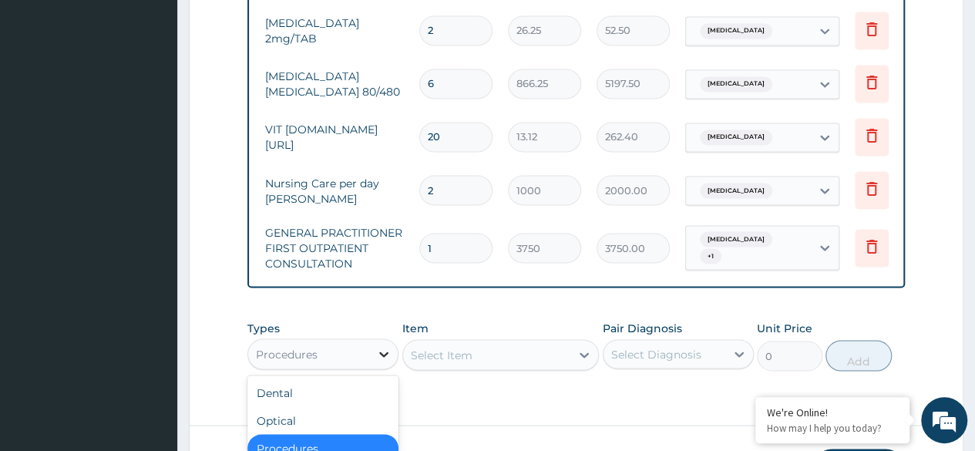
scroll to position [43, 0]
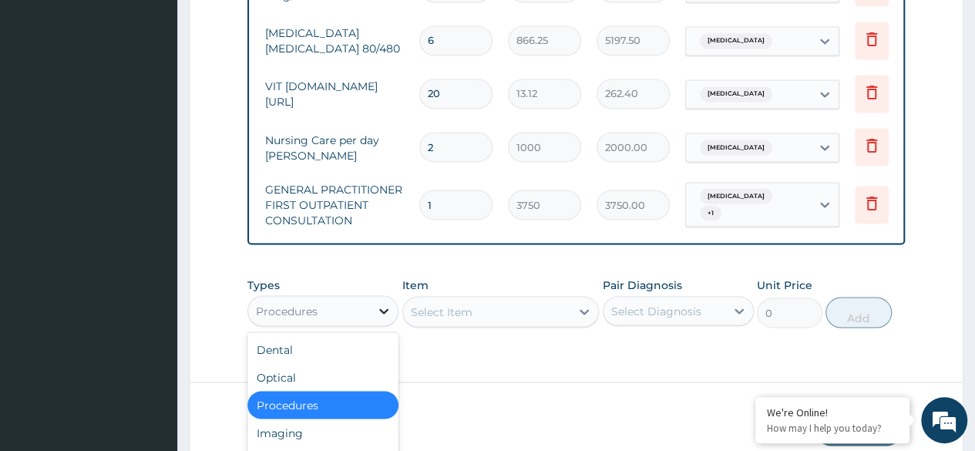
click at [385, 326] on div "option Procedures, selected. option Procedures selected, 3 of 10. 10 results av…" at bounding box center [322, 310] width 151 height 31
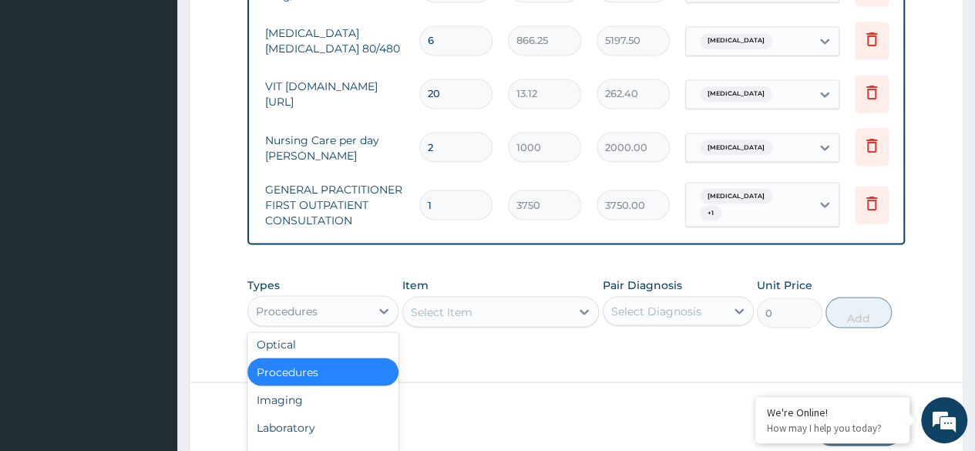
scroll to position [52, 0]
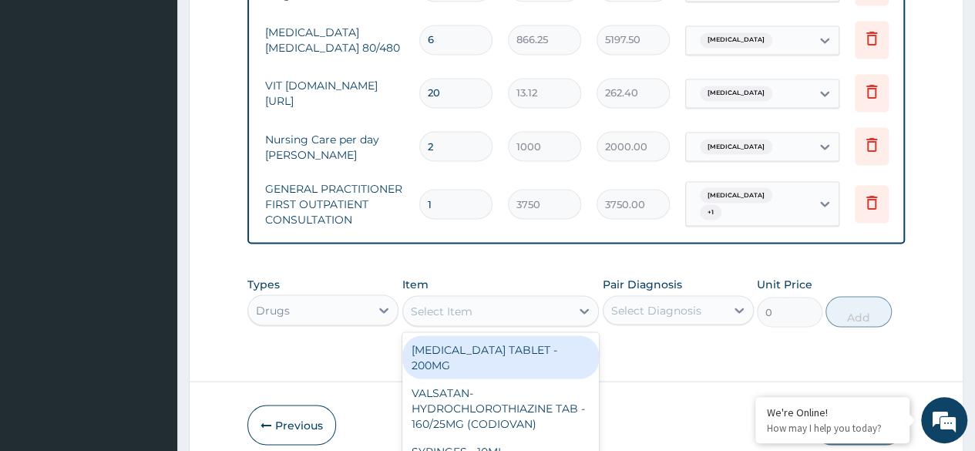
click at [487, 295] on div "option GENERAL PRACTITIONER FIRST OUTPATIENT CONSULTATION, selected. option ALB…" at bounding box center [500, 310] width 197 height 31
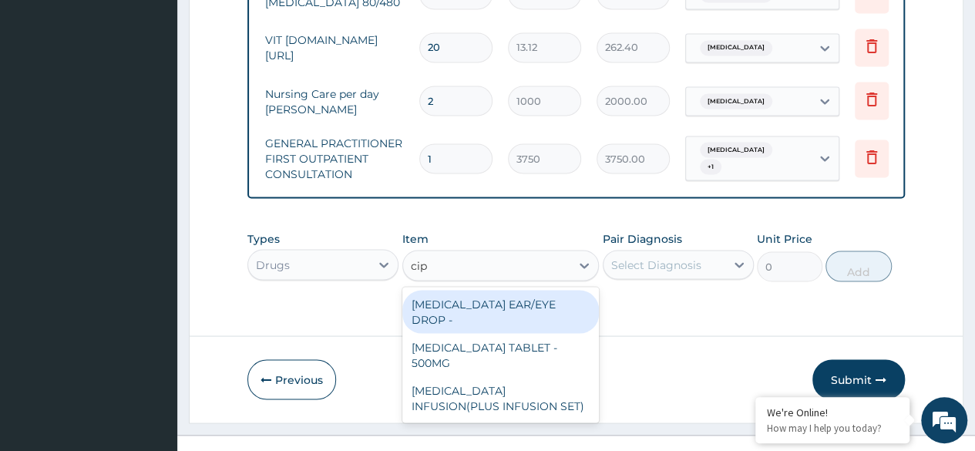
scroll to position [0, 0]
type input "cipr"
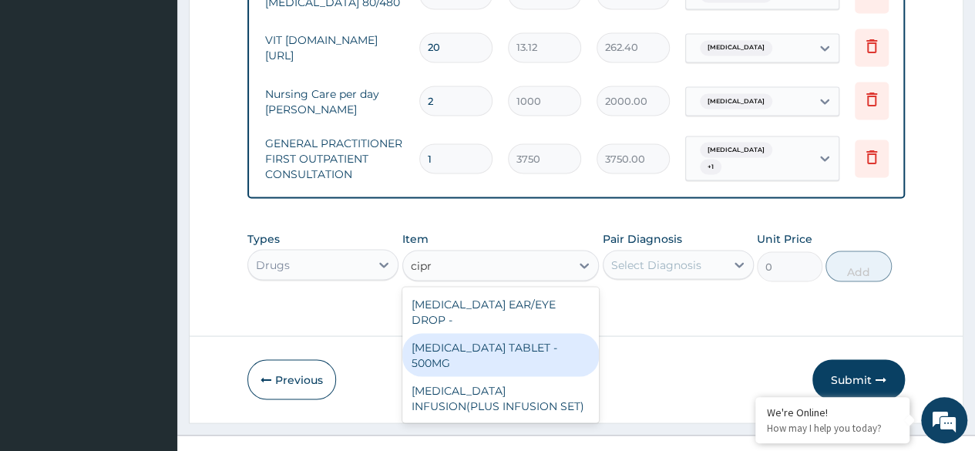
click at [475, 333] on div "CIPROFLOXACIN TABLET - 500MG" at bounding box center [500, 354] width 197 height 43
type input "196"
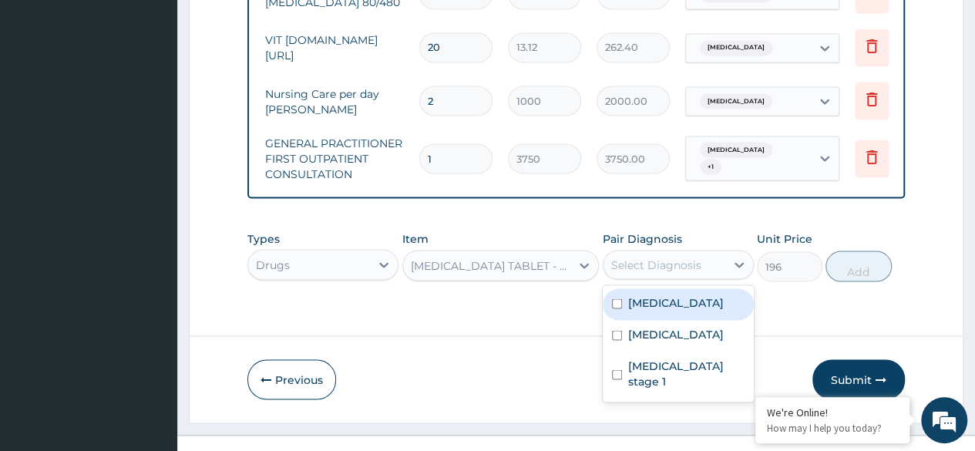
click at [709, 252] on div "Select Diagnosis" at bounding box center [664, 264] width 122 height 25
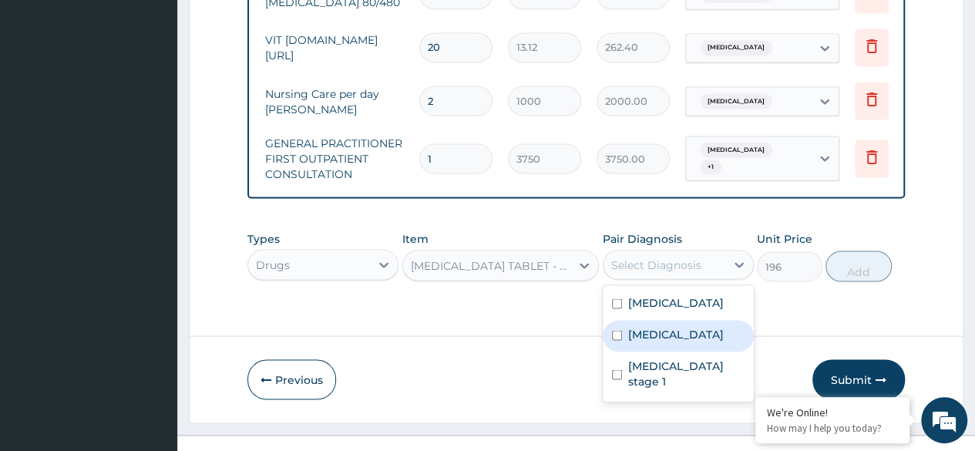
click at [616, 330] on input "checkbox" at bounding box center [617, 335] width 10 height 10
checkbox input "true"
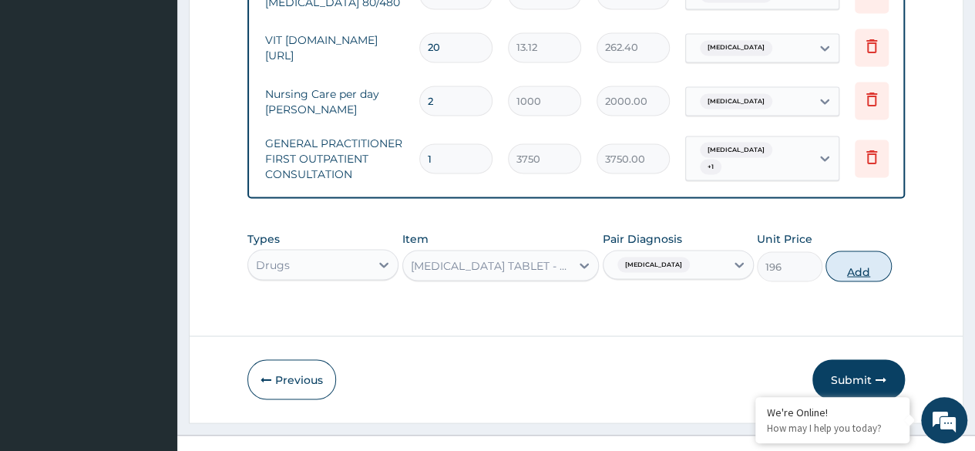
click at [859, 250] on button "Add" at bounding box center [858, 265] width 66 height 31
type input "0"
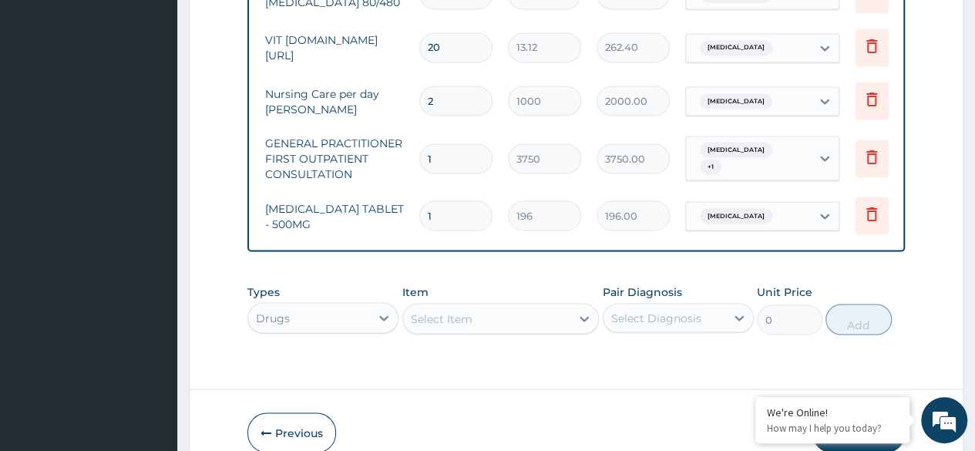
click at [478, 200] on input "1" at bounding box center [455, 215] width 73 height 30
type input "15"
type input "2940.00"
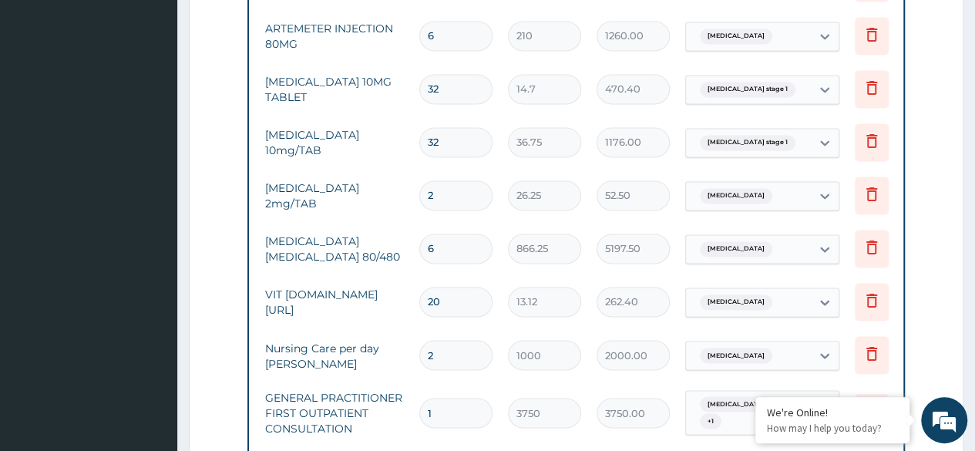
scroll to position [1114, 0]
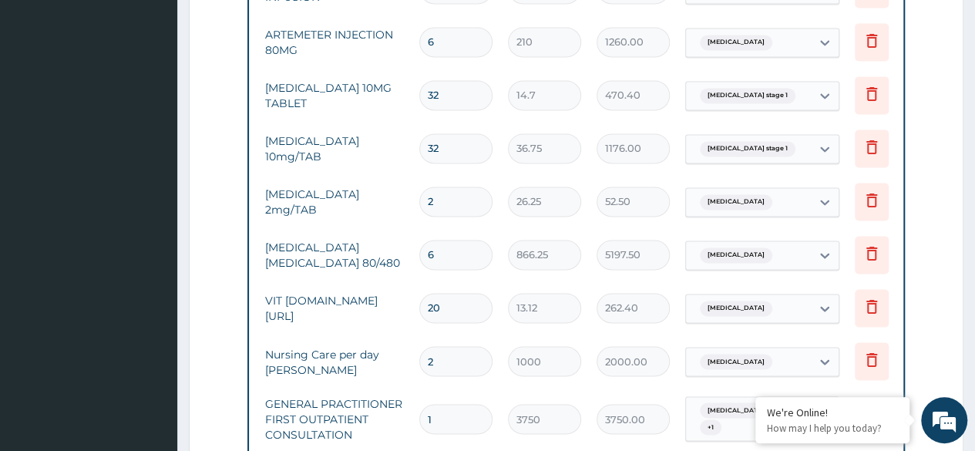
type input "15"
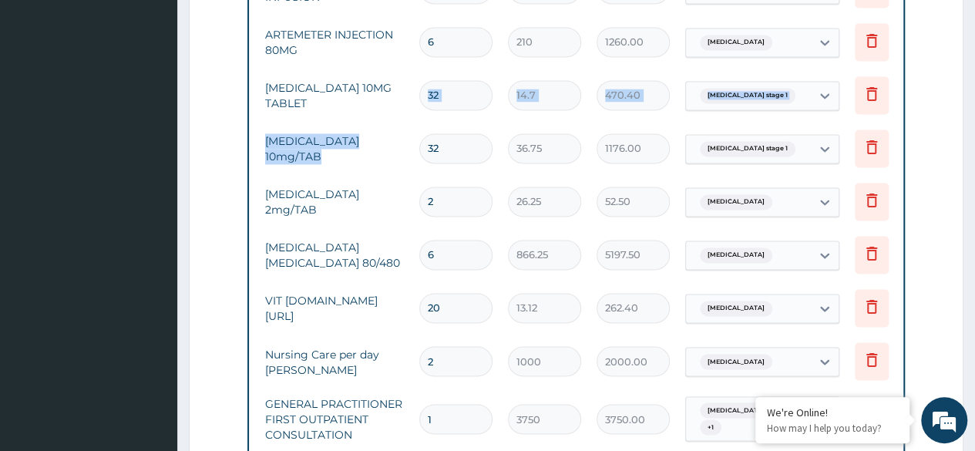
drag, startPoint x: 490, startPoint y: 82, endPoint x: 482, endPoint y: 117, distance: 35.5
click at [482, 117] on tbody "Procedures open ward (general ward) 2 2500 5000.00 Sepsis + 1 Delete Laboratory…" at bounding box center [546, 1] width 755 height 1003
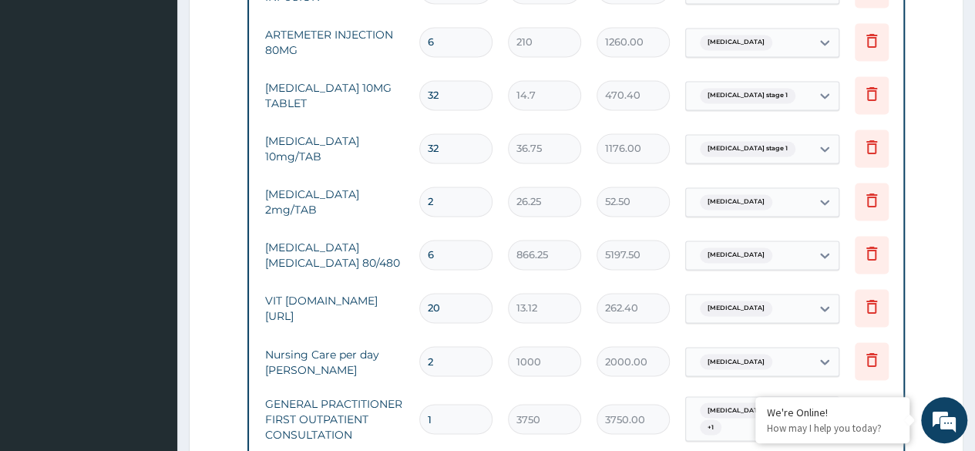
click at [482, 133] on input "32" at bounding box center [455, 148] width 73 height 30
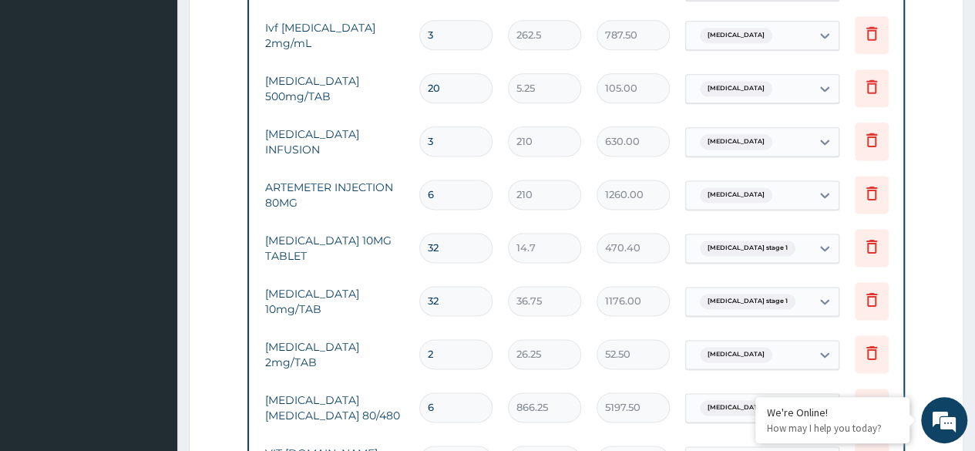
scroll to position [960, 0]
click at [872, 188] on icon at bounding box center [871, 195] width 11 height 14
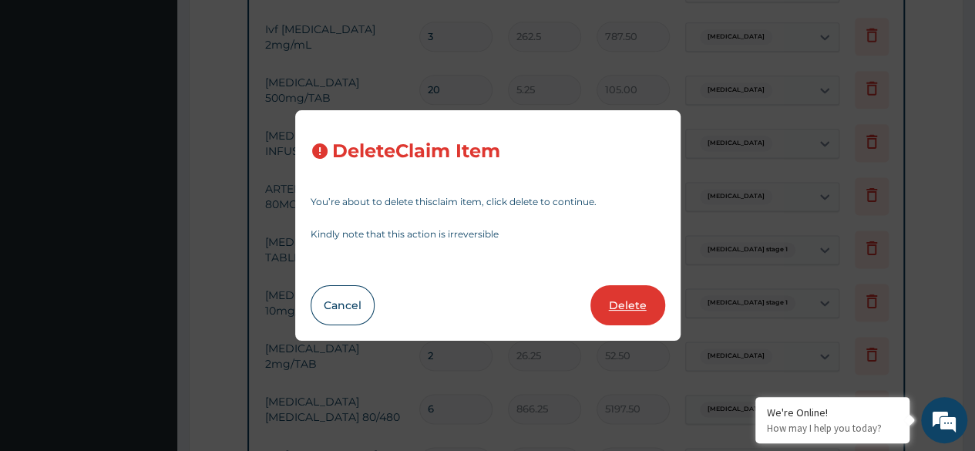
click at [627, 304] on button "Delete" at bounding box center [627, 305] width 75 height 40
type input "32"
type input "14.7"
type input "470.40"
type input "36.75"
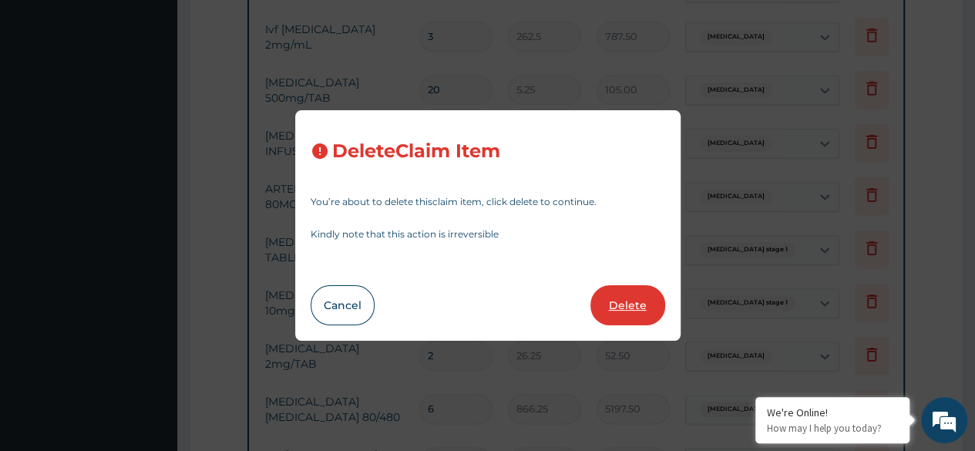
type input "1176.00"
type input "2"
type input "26.25"
type input "52.50"
type input "6"
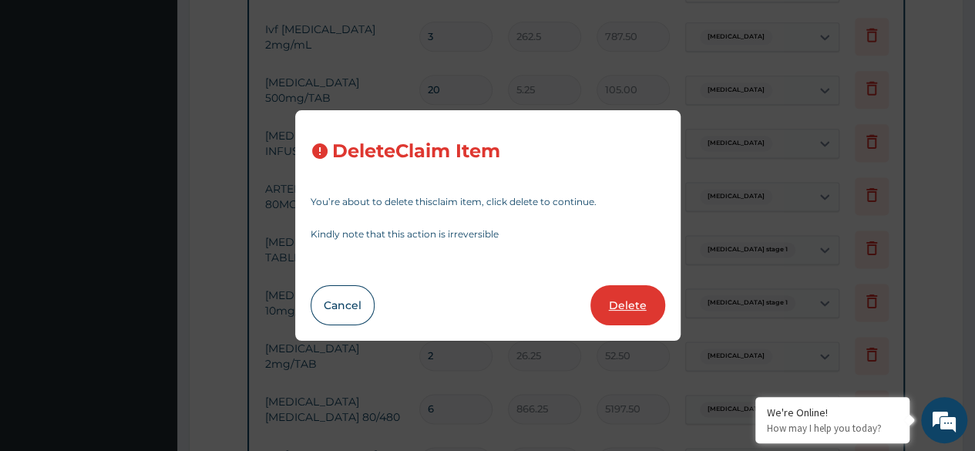
type input "866.25"
type input "5197.50"
type input "20"
type input "13.12"
type input "262.40"
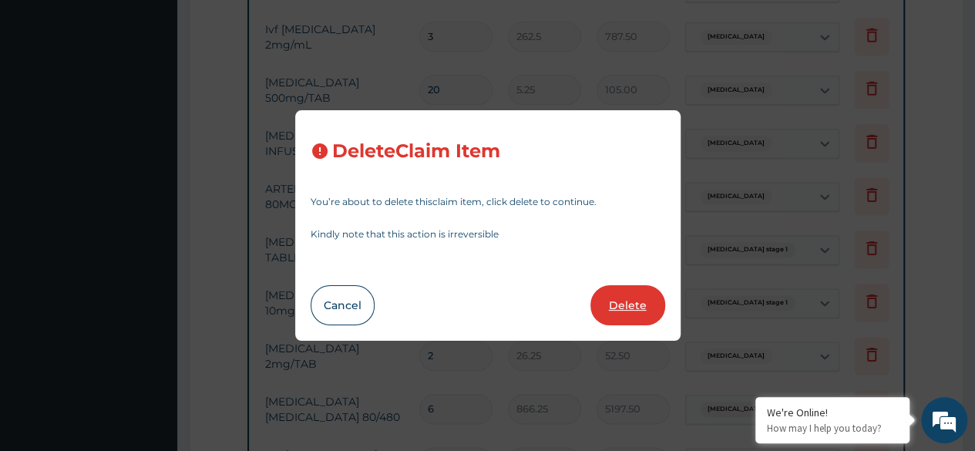
type input "2"
type input "1000"
type input "2000.00"
type input "1"
type input "3750"
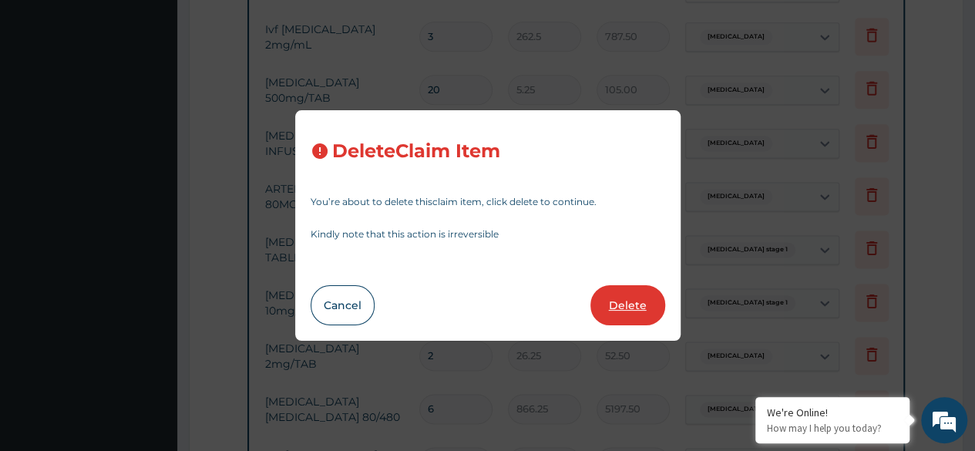
type input "3750.00"
type input "15"
type input "196"
type input "2940.00"
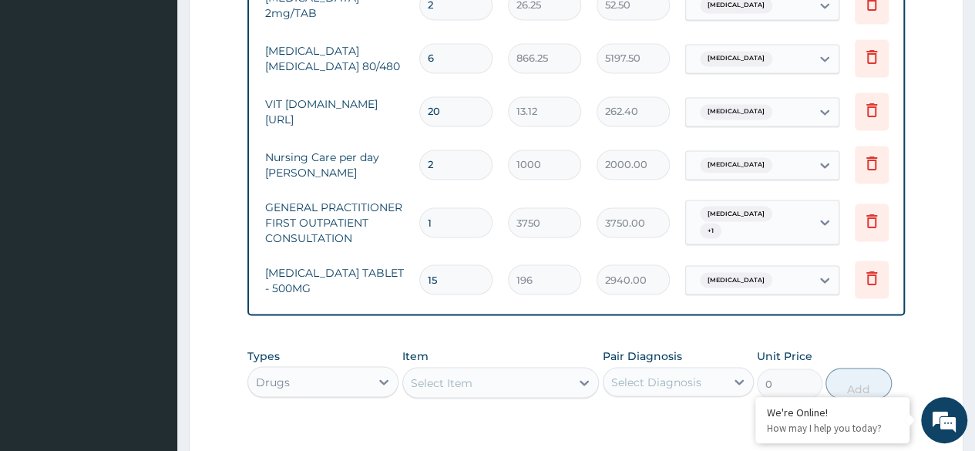
scroll to position [1375, 0]
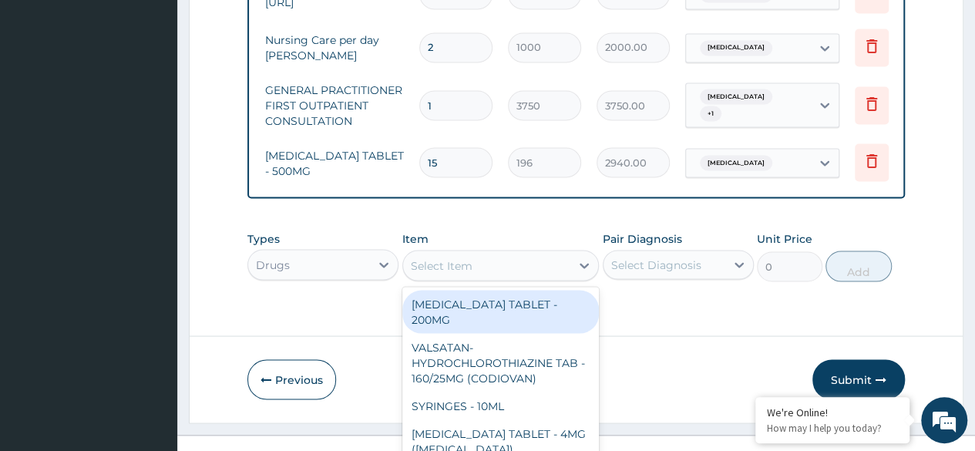
click at [515, 250] on div "option CIPROFLOXACIN TABLET - 500MG, selected. option ALBENDAZOLE TABLET - 200M…" at bounding box center [500, 265] width 197 height 31
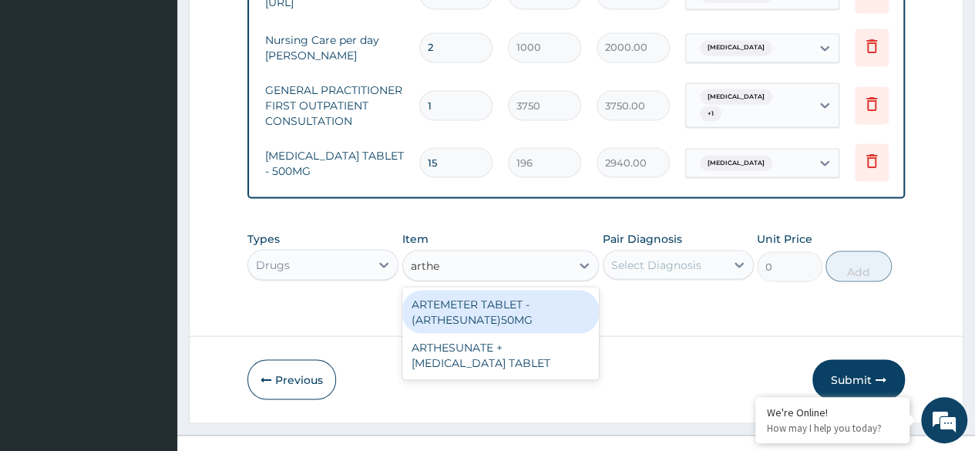
scroll to position [0, 0]
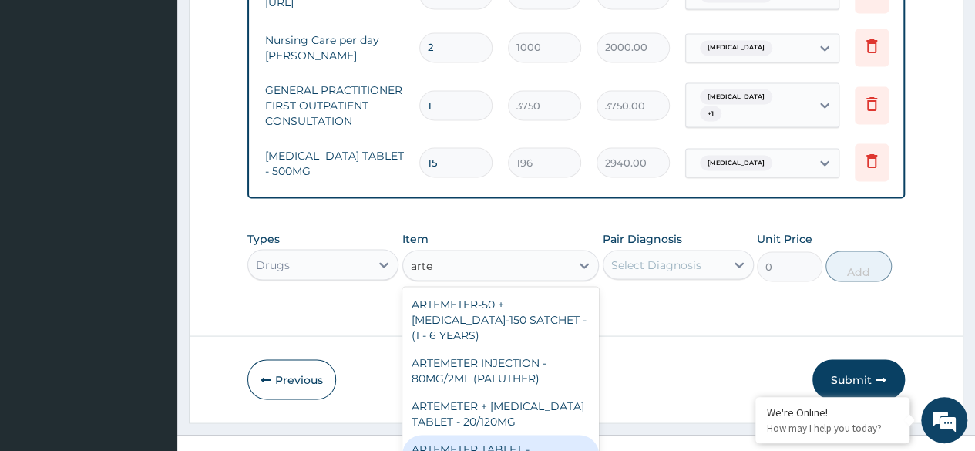
type input "artem"
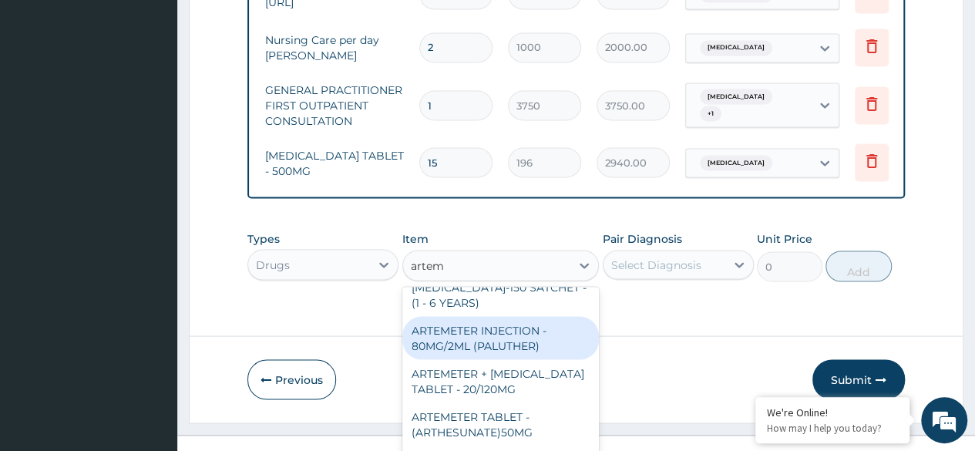
scroll to position [33, 0]
click at [479, 315] on div "ARTEMETER INJECTION - 80MG/2ML (PALUTHER)" at bounding box center [500, 336] width 197 height 43
type input "700"
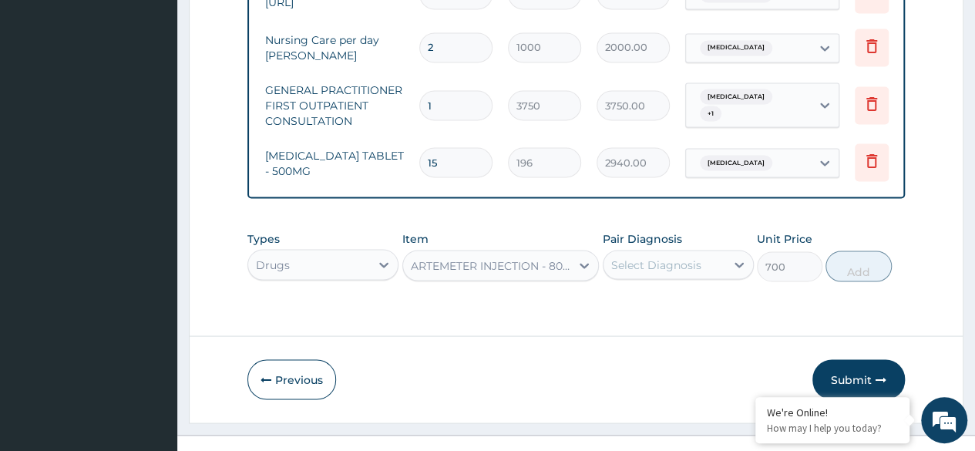
click at [647, 257] on div "Select Diagnosis" at bounding box center [656, 264] width 90 height 15
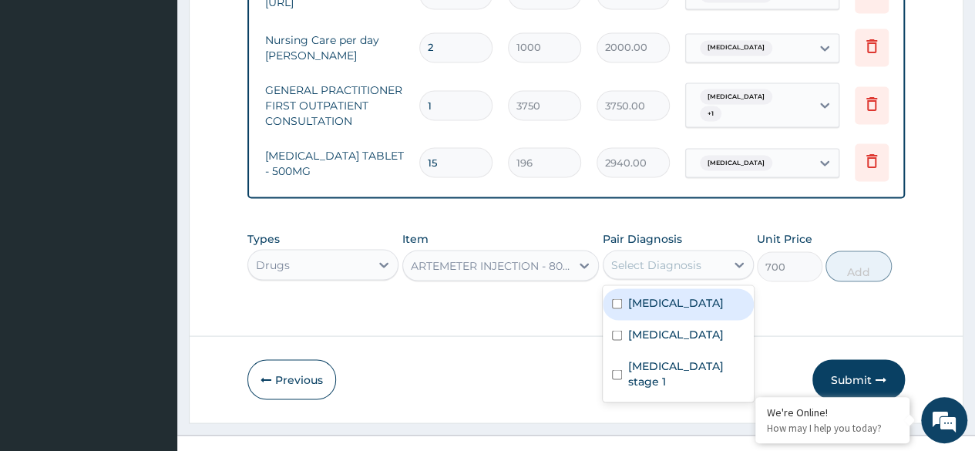
click at [613, 288] on div "Malaria" at bounding box center [678, 304] width 151 height 32
checkbox input "true"
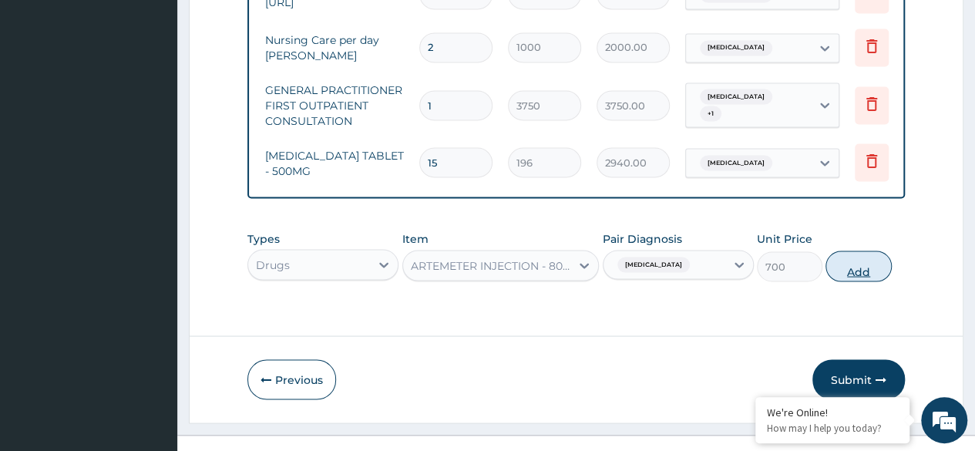
click at [854, 250] on button "Add" at bounding box center [858, 265] width 66 height 31
type input "0"
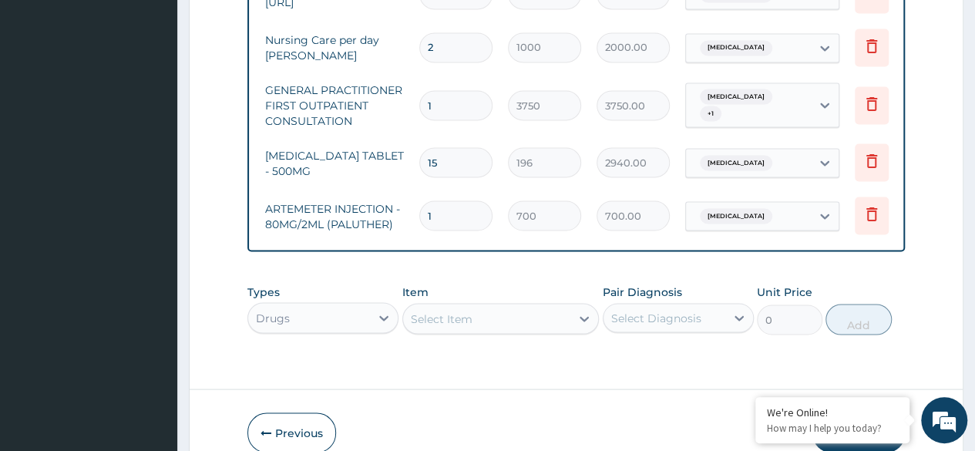
type input "0.00"
type input "6"
type input "4200.00"
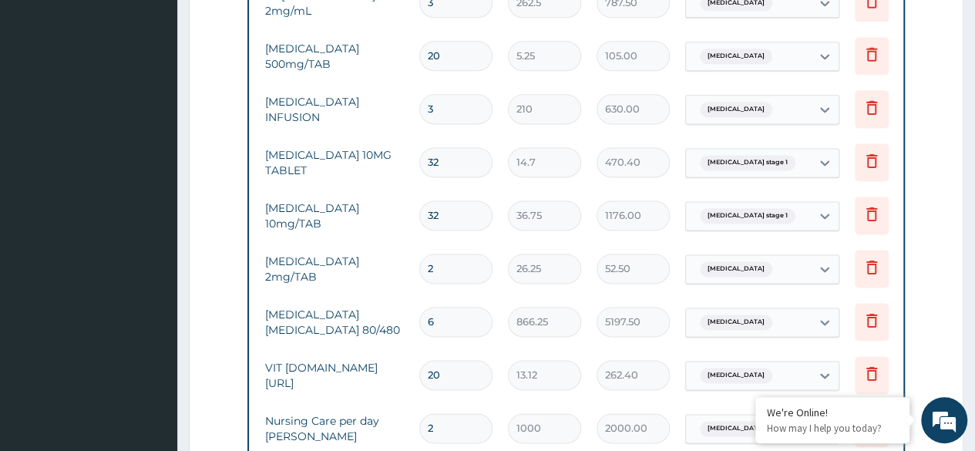
scroll to position [993, 0]
type input "6"
click at [869, 99] on icon at bounding box center [871, 108] width 18 height 18
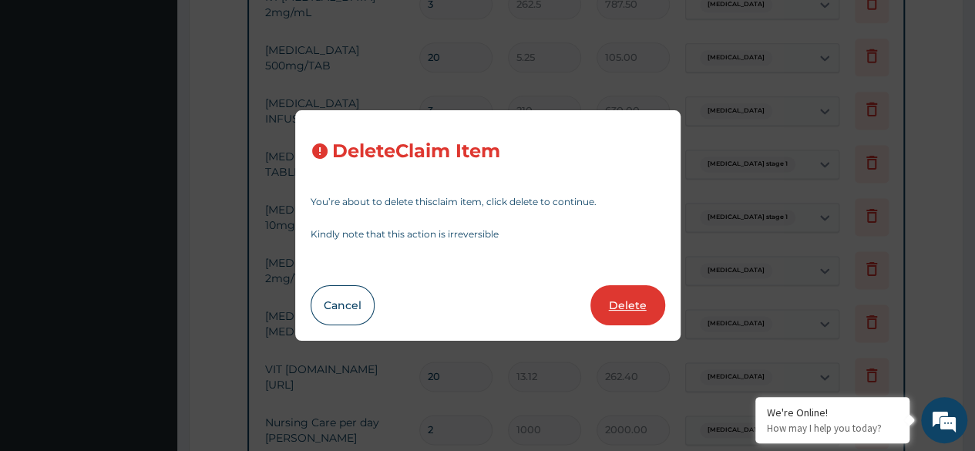
click at [637, 295] on button "Delete" at bounding box center [627, 305] width 75 height 40
type input "32"
type input "14.7"
type input "470.40"
type input "36.75"
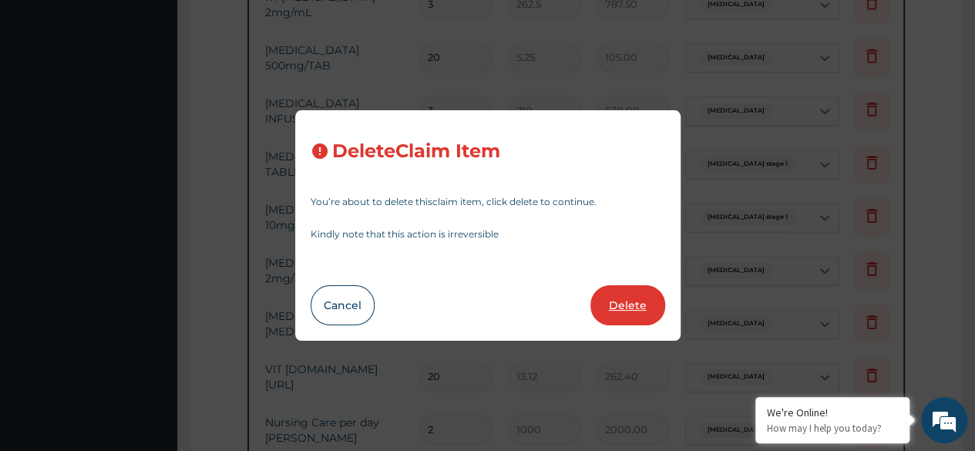
type input "1176.00"
type input "2"
type input "26.25"
type input "52.50"
type input "6"
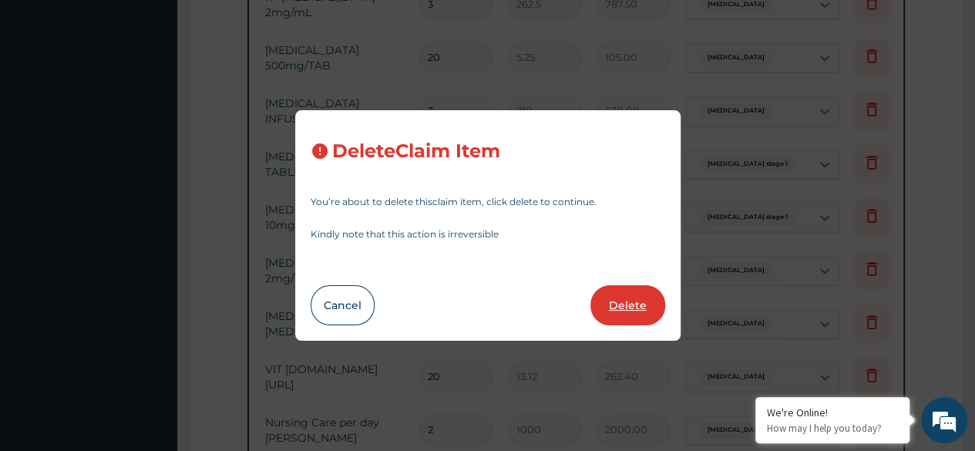
type input "866.25"
type input "5197.50"
type input "20"
type input "13.12"
type input "262.40"
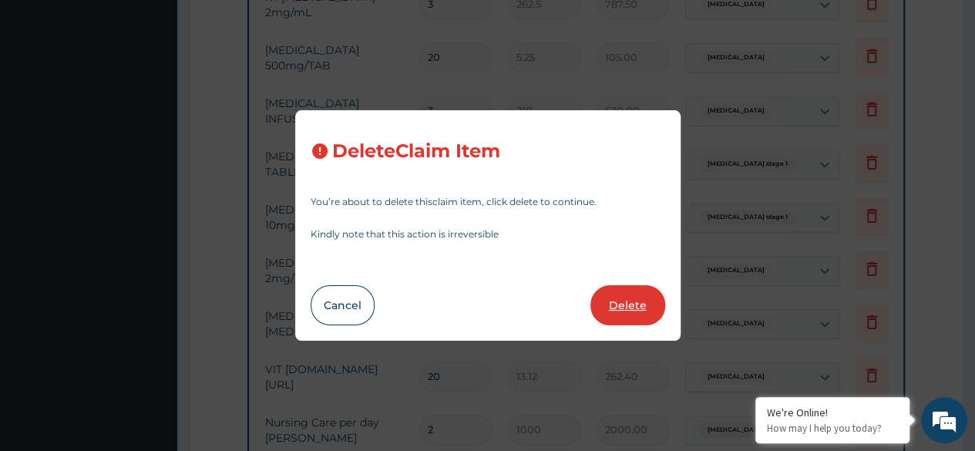
type input "2"
type input "1000"
type input "2000.00"
type input "1"
type input "3750"
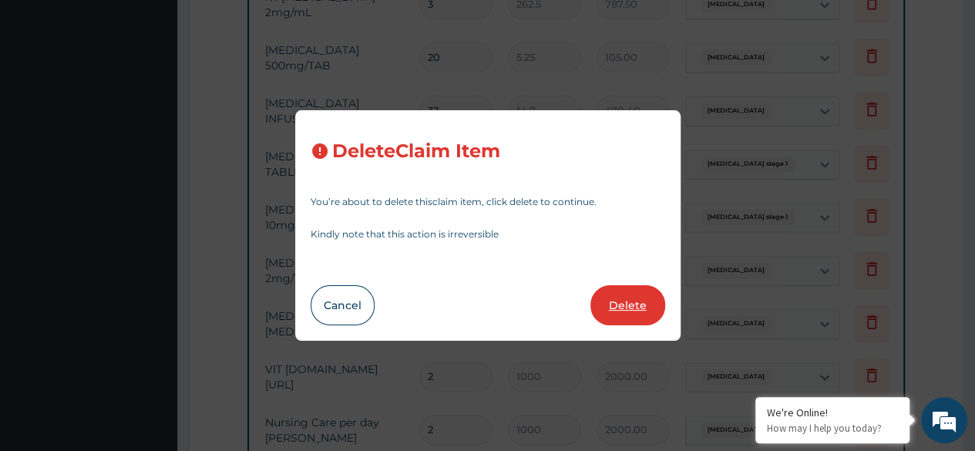
type input "3750.00"
type input "15"
type input "196"
type input "2940.00"
type input "6"
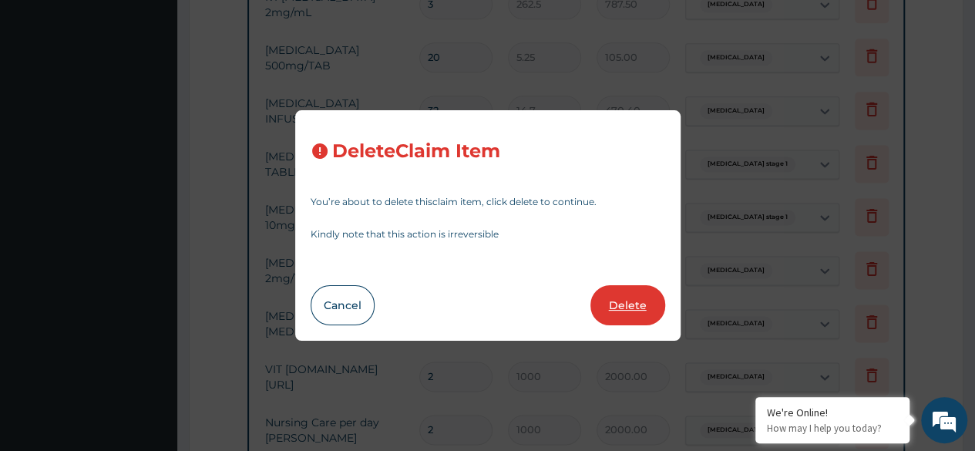
type input "700"
type input "4200.00"
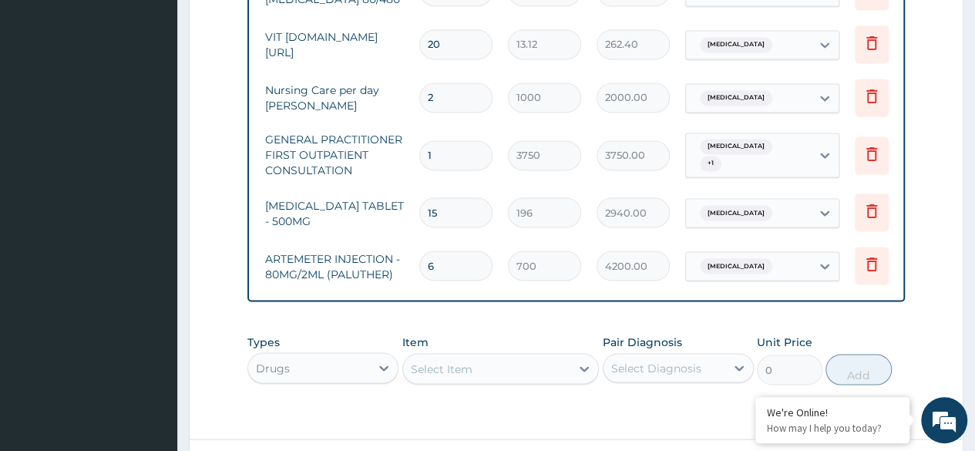
scroll to position [1375, 0]
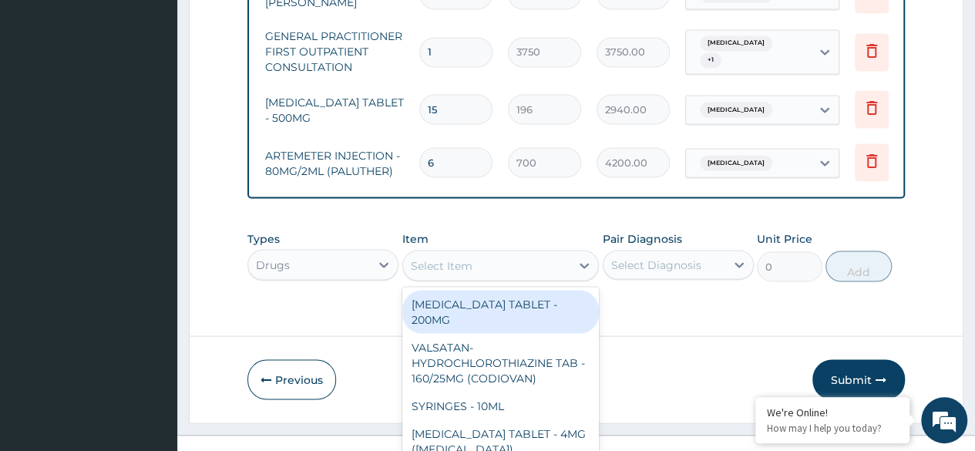
click at [466, 250] on div "option ARTEMETER INJECTION - 80MG/2ML (PALUTHER), selected. option ALBENDAZOLE …" at bounding box center [500, 265] width 197 height 31
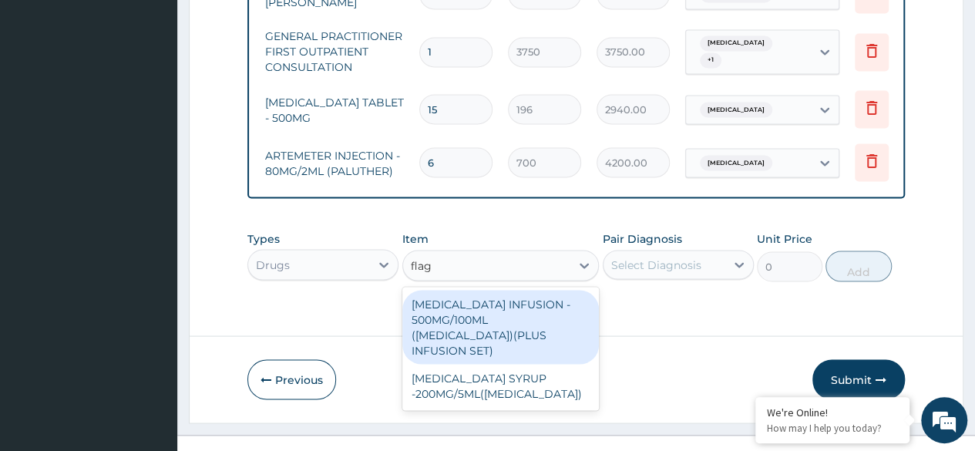
scroll to position [0, 0]
type input "flagyl"
click at [490, 290] on div "METRONIDAZOLE INFUSION - 500MG/100ML (FLAGYL)(PLUS INFUSION SET)" at bounding box center [500, 327] width 197 height 74
type input "923.9999999999999"
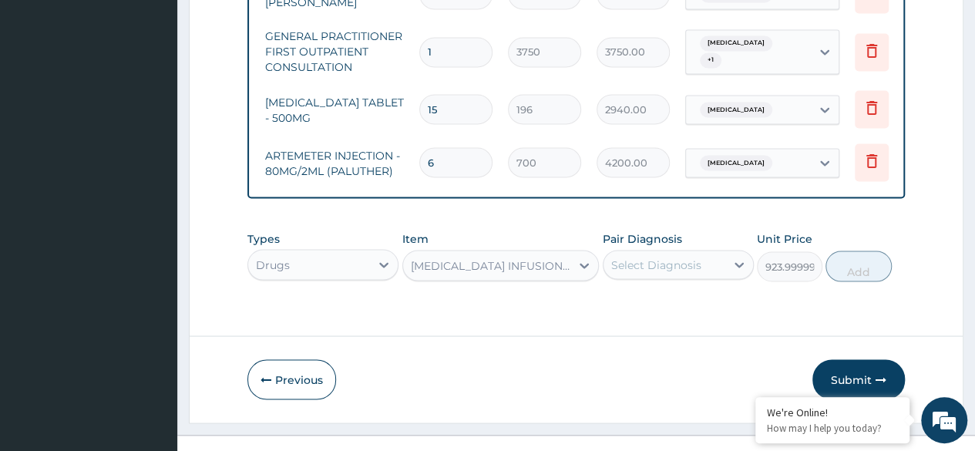
click at [649, 252] on div "Select Diagnosis" at bounding box center [664, 264] width 122 height 25
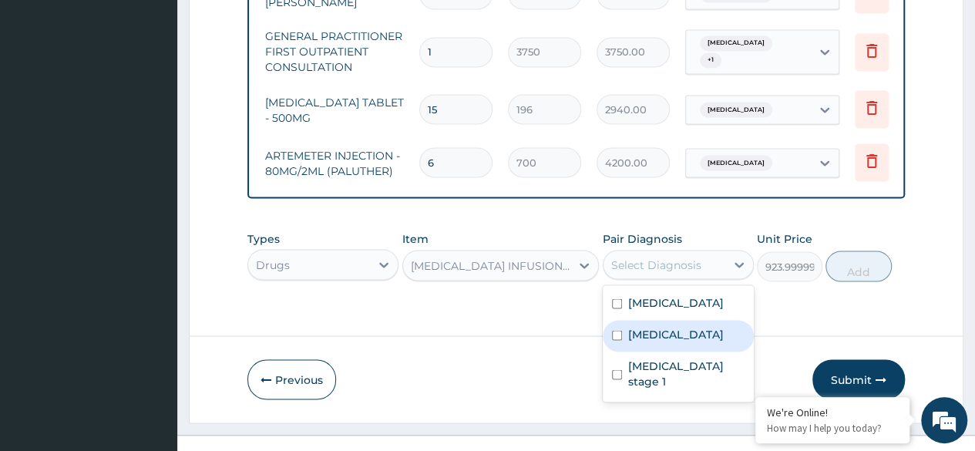
click at [613, 330] on input "checkbox" at bounding box center [617, 335] width 10 height 10
checkbox input "true"
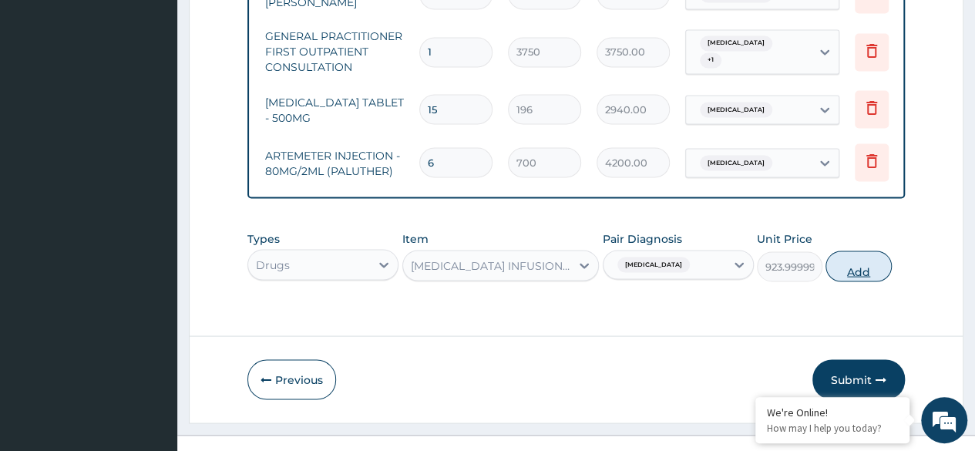
click at [851, 250] on button "Add" at bounding box center [858, 265] width 66 height 31
type input "0"
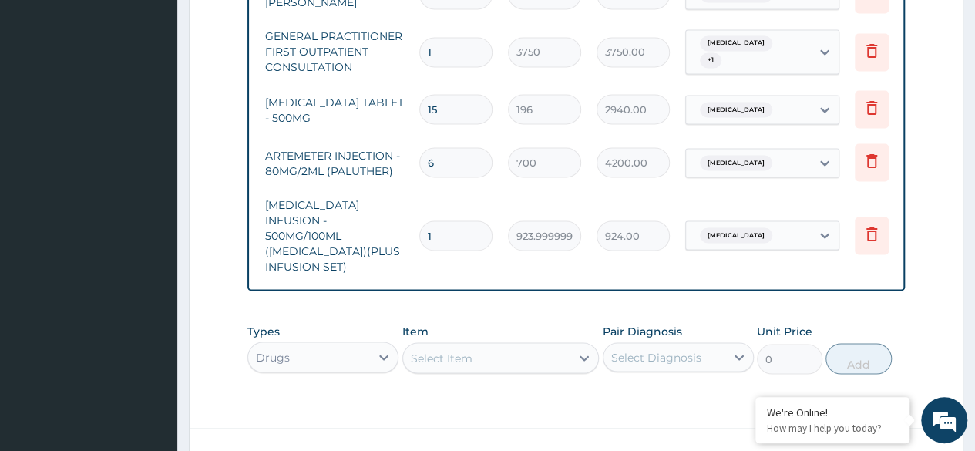
type input "0.00"
type input "3"
type input "2772.00"
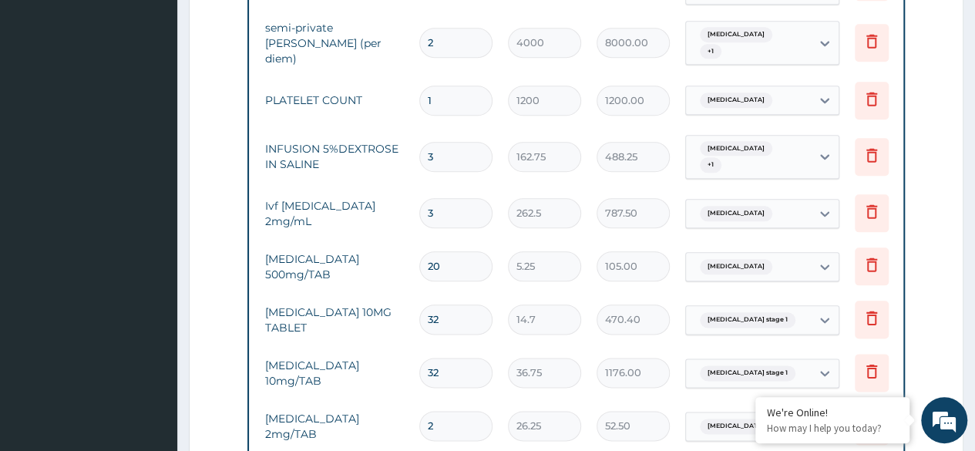
scroll to position [783, 0]
type input "3"
click at [869, 203] on icon at bounding box center [871, 212] width 18 height 18
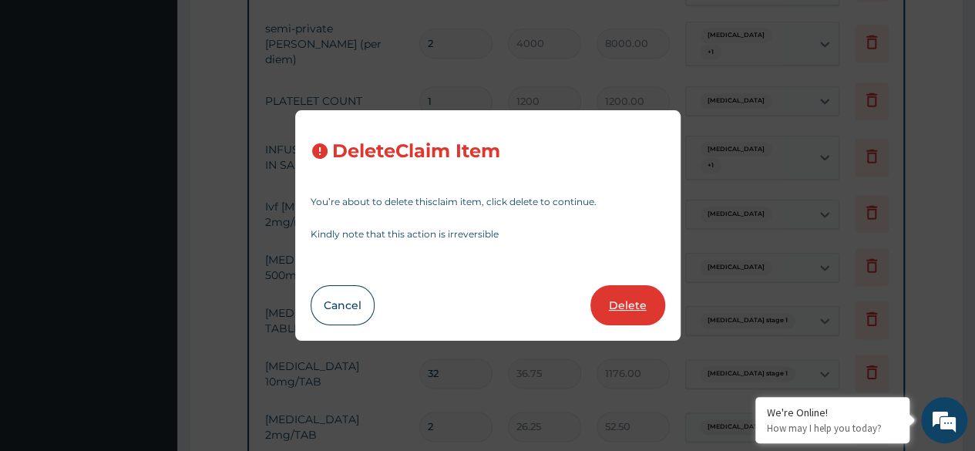
click at [637, 304] on button "Delete" at bounding box center [627, 305] width 75 height 40
type input "20"
type input "5.25"
type input "105.00"
type input "32"
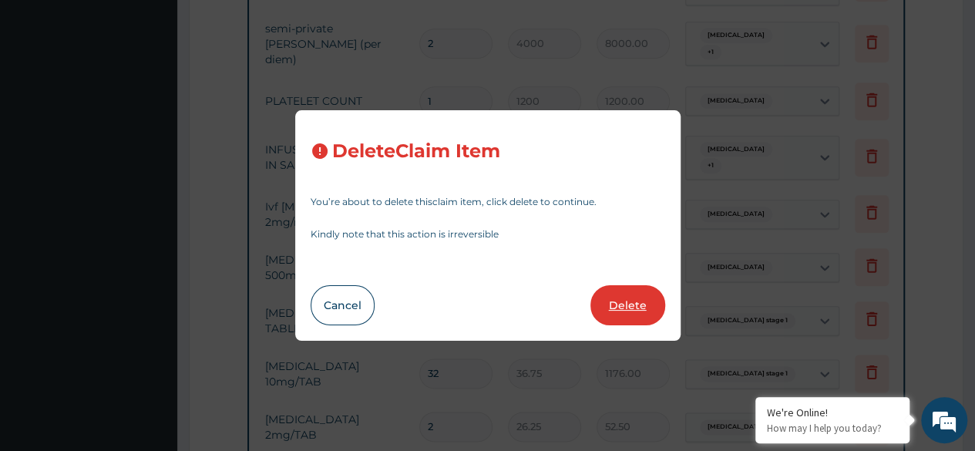
type input "14.7"
type input "470.40"
type input "36.75"
type input "1176.00"
type input "2"
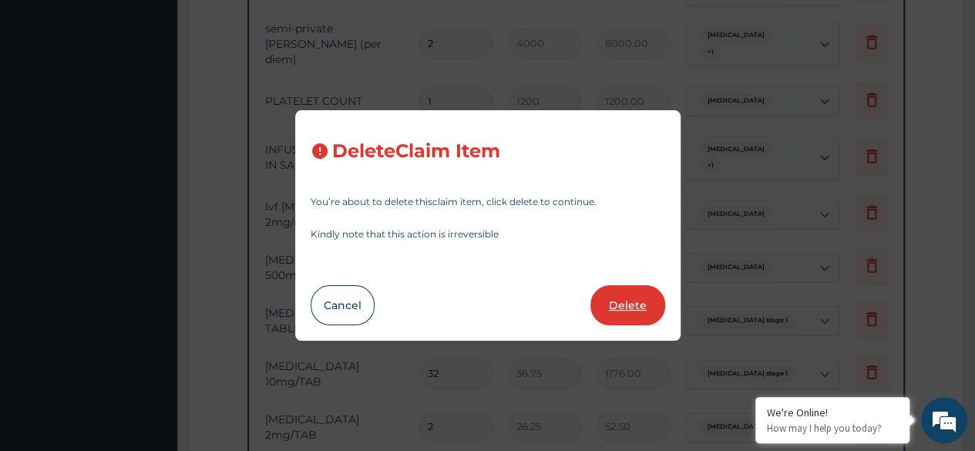
type input "26.25"
type input "52.50"
type input "6"
type input "866.25"
type input "5197.50"
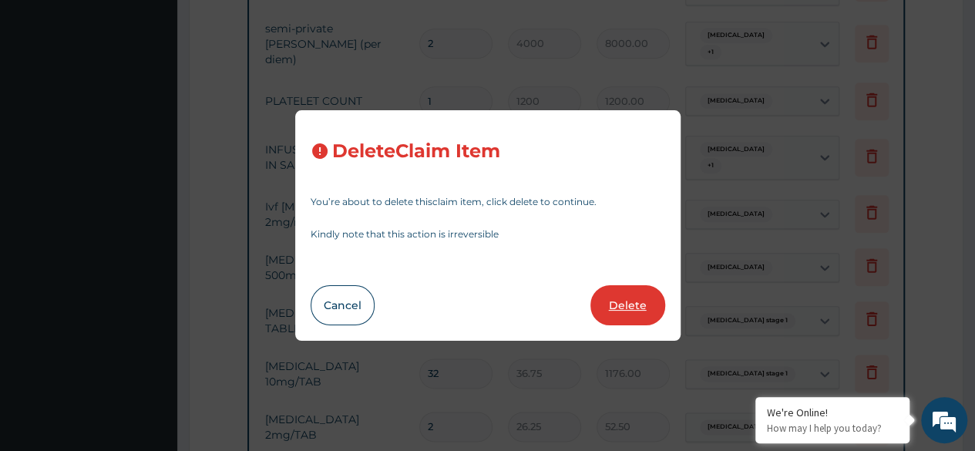
type input "20"
type input "13.12"
type input "262.40"
type input "2"
type input "1000"
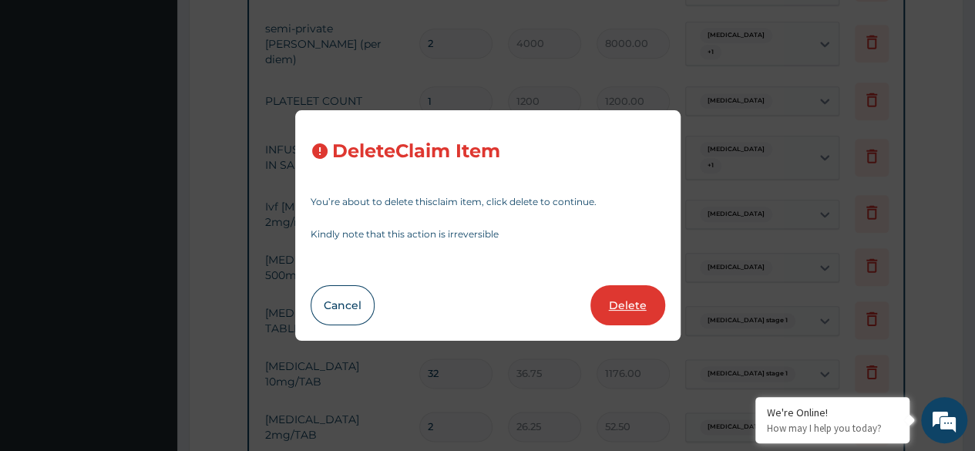
type input "2000.00"
type input "1"
type input "3750"
type input "3750.00"
type input "15"
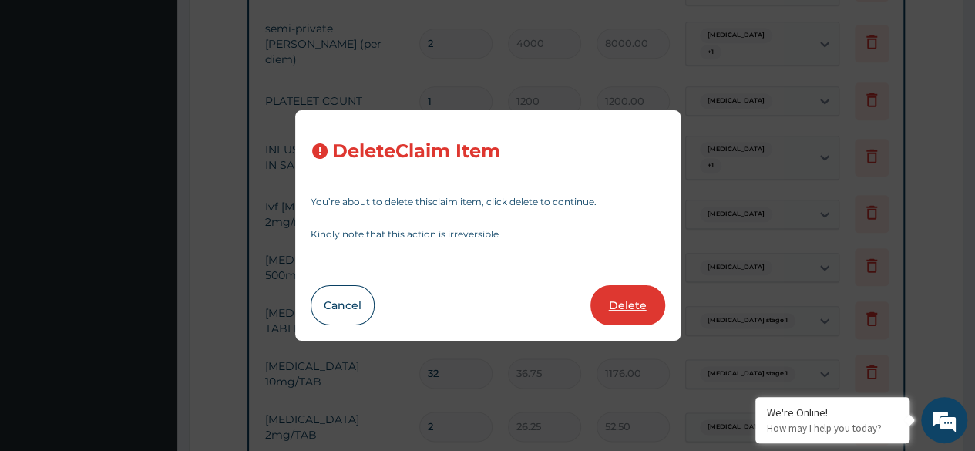
type input "196"
type input "2940.00"
type input "6"
type input "700"
type input "4200.00"
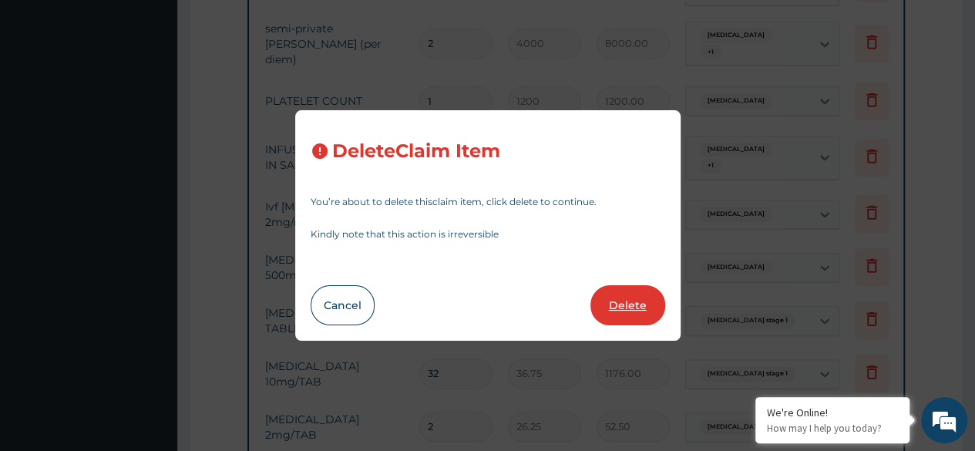
type input "3"
type input "923.9999999999999"
type input "2772.00"
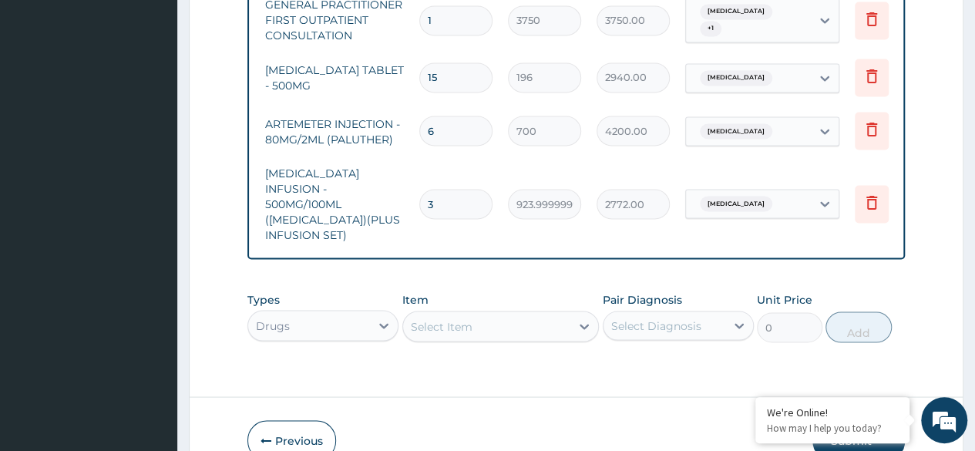
scroll to position [1398, 0]
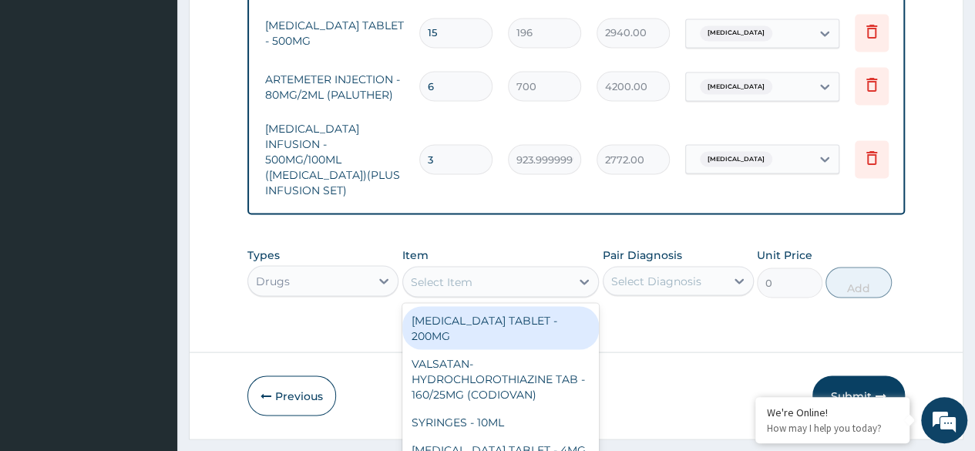
click at [523, 239] on div "Types Drugs Item option METRONIDAZOLE INFUSION - 500MG/100ML (FLAGYL)(PLUS INFU…" at bounding box center [575, 272] width 657 height 66
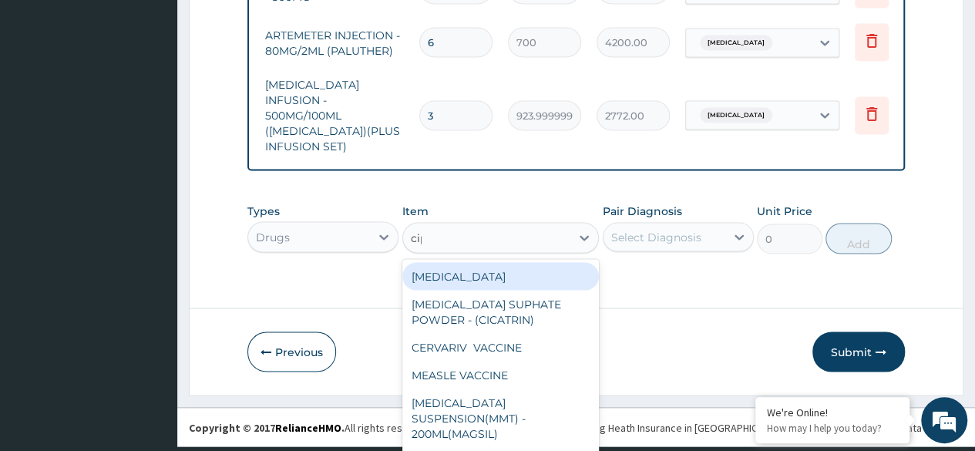
scroll to position [0, 0]
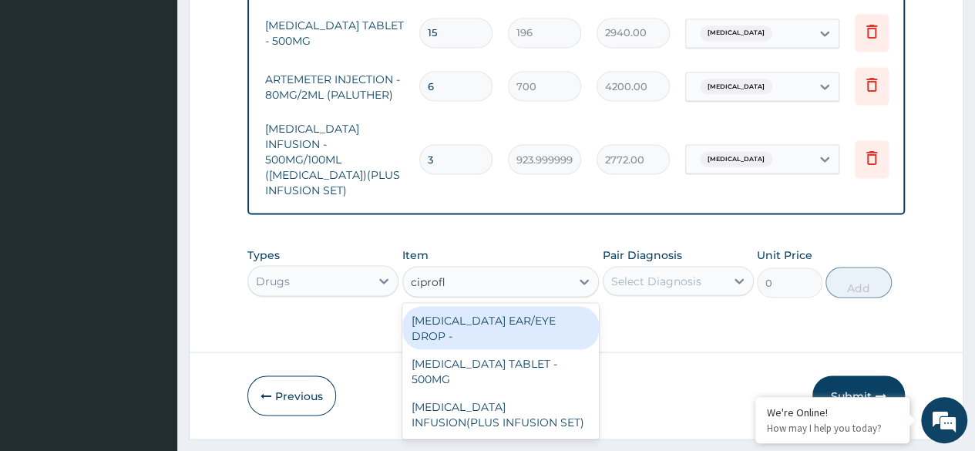
type input "ciproflo"
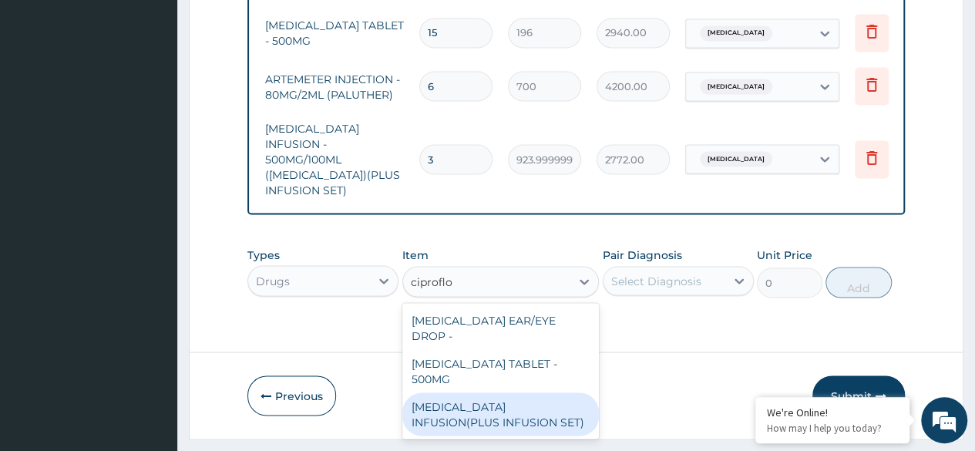
click at [492, 392] on div "CIPROFLOXACIN INFUSION(PLUS INFUSION SET)" at bounding box center [500, 413] width 197 height 43
type input "1092"
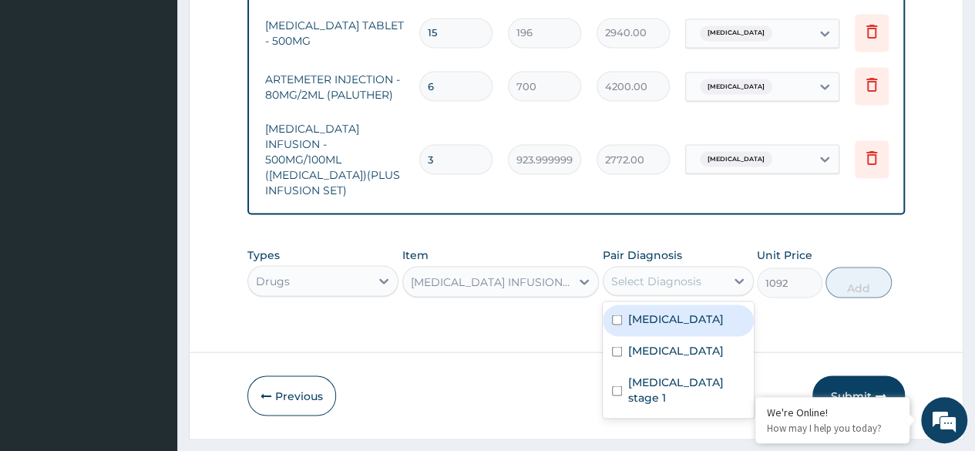
click at [647, 273] on div "Select Diagnosis" at bounding box center [656, 280] width 90 height 15
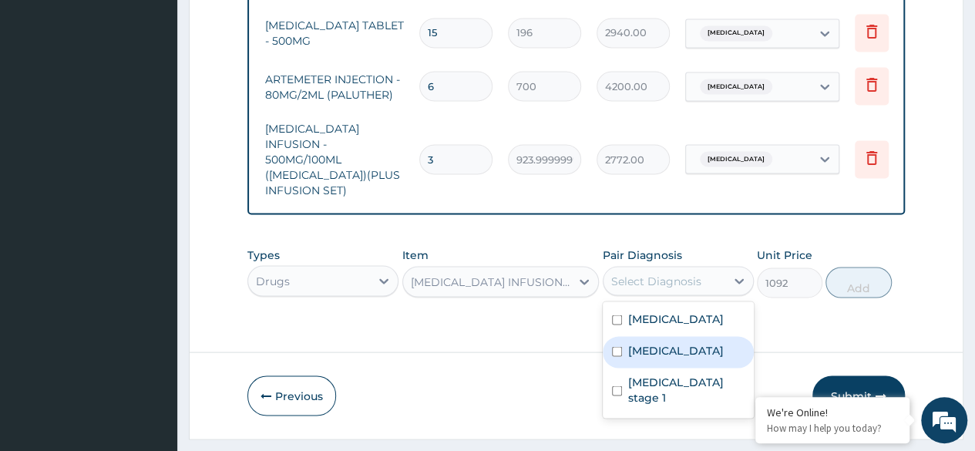
click at [618, 346] on input "checkbox" at bounding box center [617, 351] width 10 height 10
checkbox input "true"
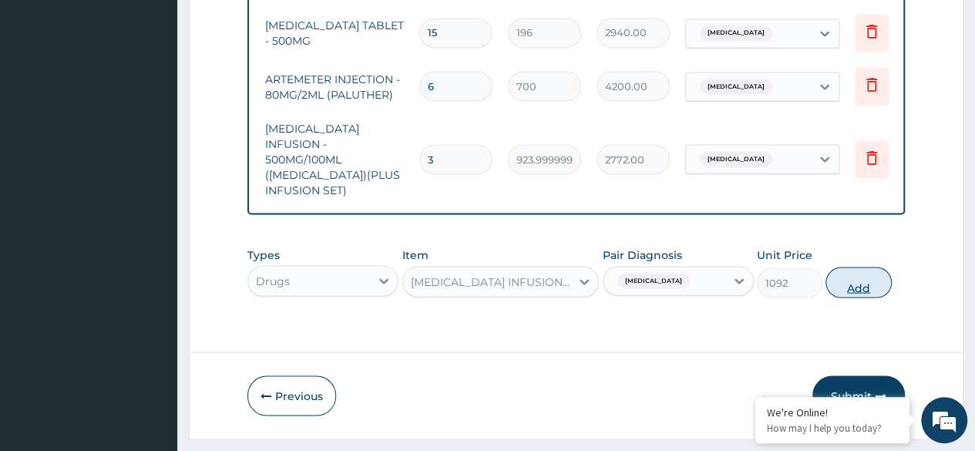
click at [859, 267] on button "Add" at bounding box center [858, 282] width 66 height 31
type input "0"
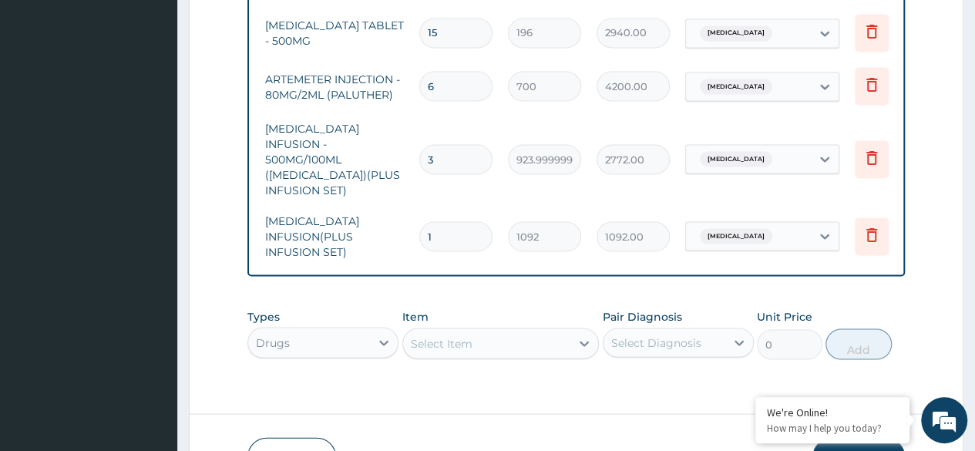
type input "0.00"
type input "3"
type input "3276.00"
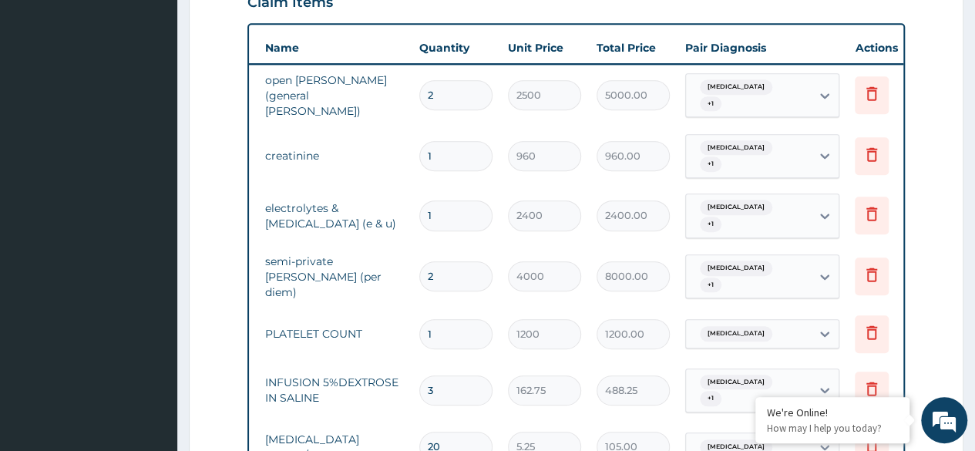
scroll to position [546, 0]
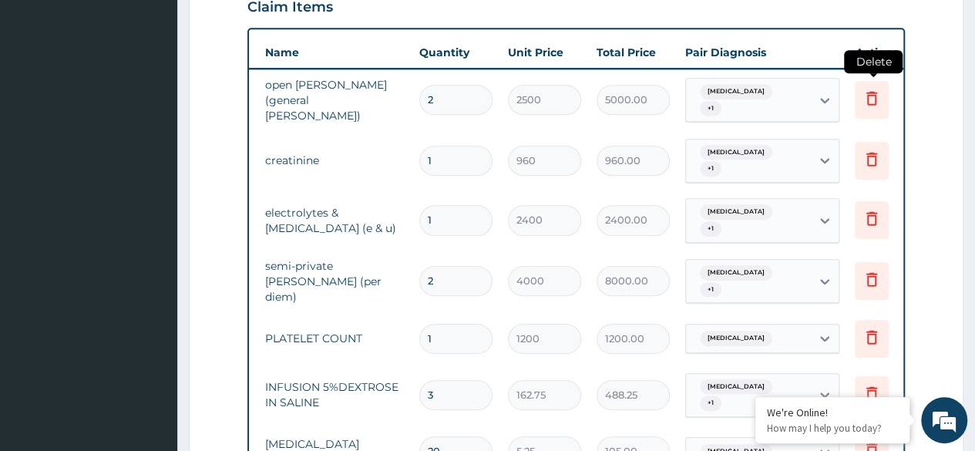
type input "3"
click at [869, 91] on icon at bounding box center [871, 98] width 18 height 18
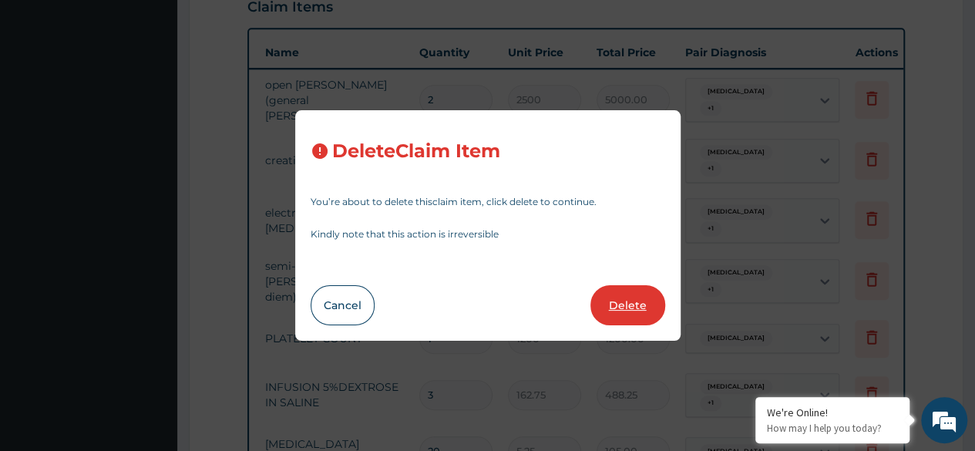
click at [650, 297] on button "Delete" at bounding box center [627, 305] width 75 height 40
type input "1"
type input "960"
type input "960.00"
type input "2400"
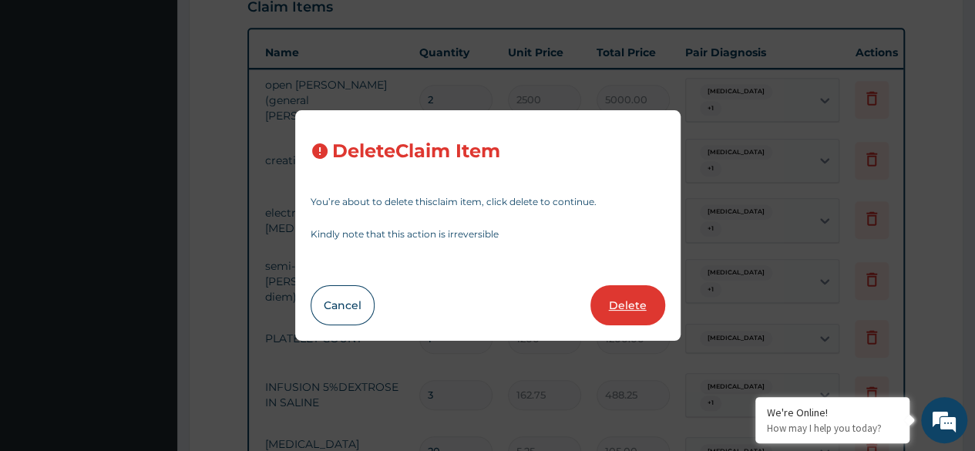
type input "2400.00"
type input "2"
type input "4000"
type input "8000.00"
type input "1"
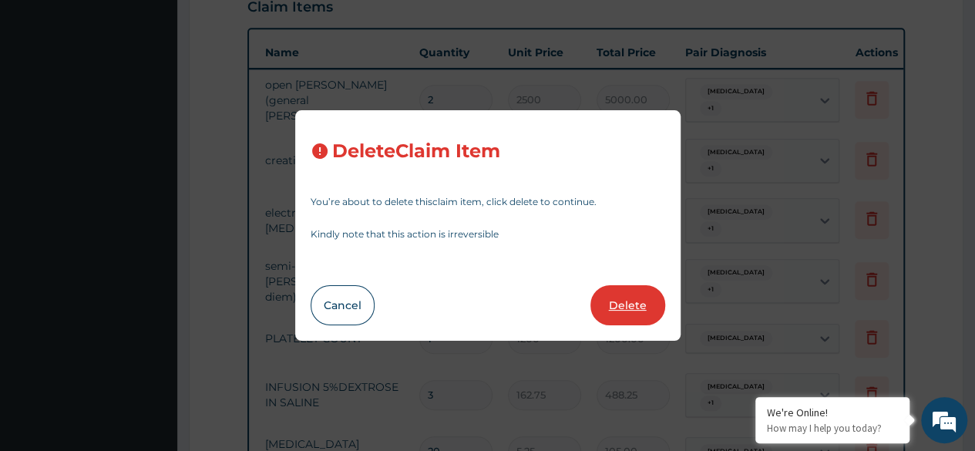
type input "1200"
type input "1200.00"
type input "3"
type input "162.75"
type input "488.25"
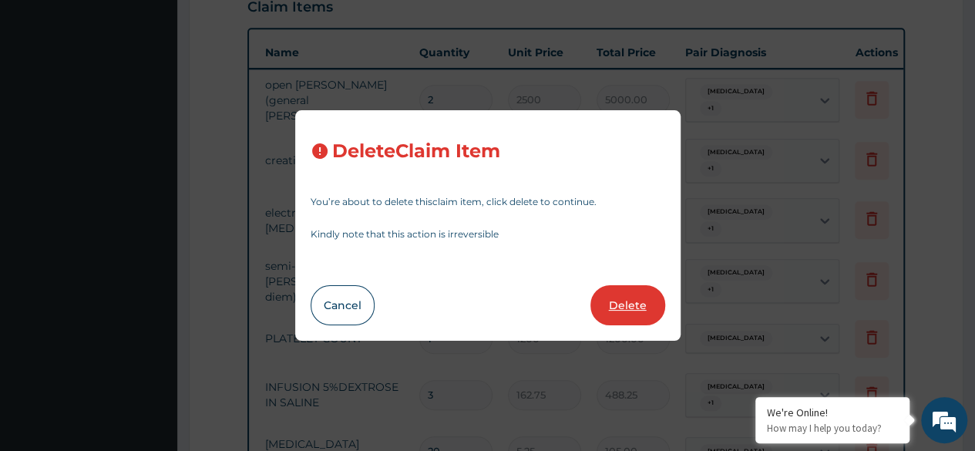
type input "20"
type input "5.25"
type input "105.00"
type input "32"
type input "14.7"
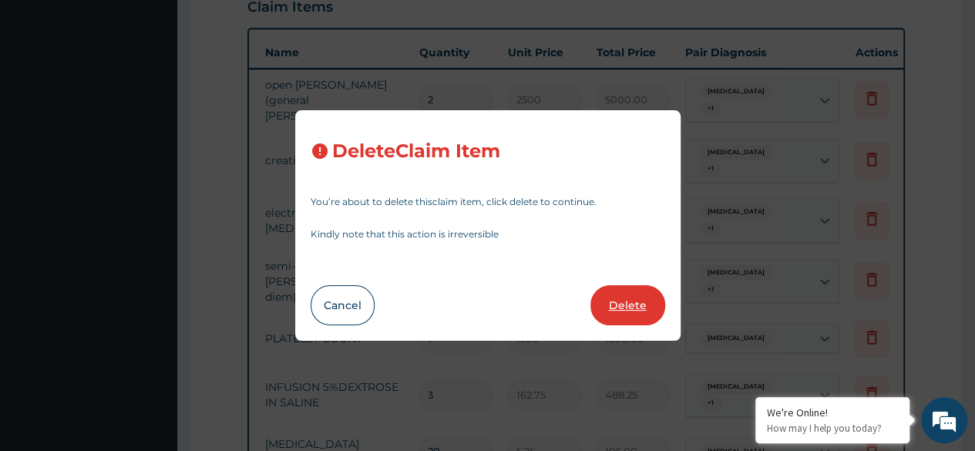
type input "470.40"
type input "36.75"
type input "1176.00"
type input "2"
type input "26.25"
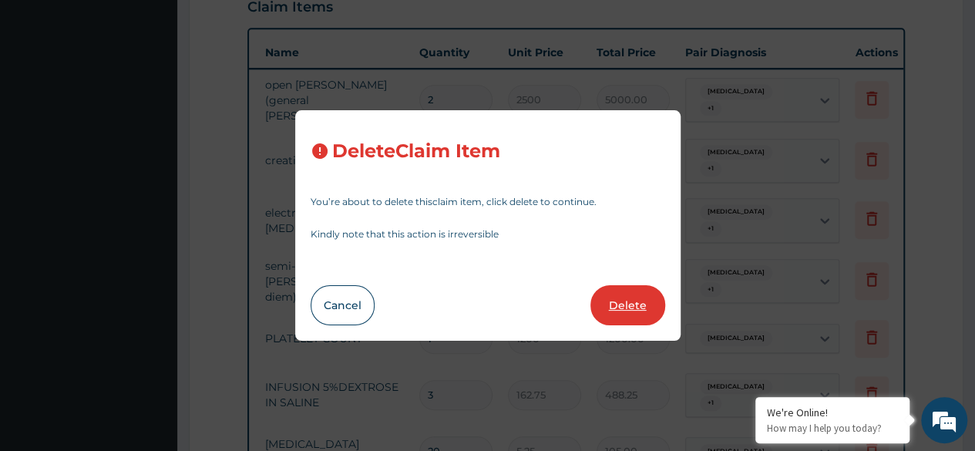
type input "52.50"
type input "6"
type input "866.25"
type input "5197.50"
type input "20"
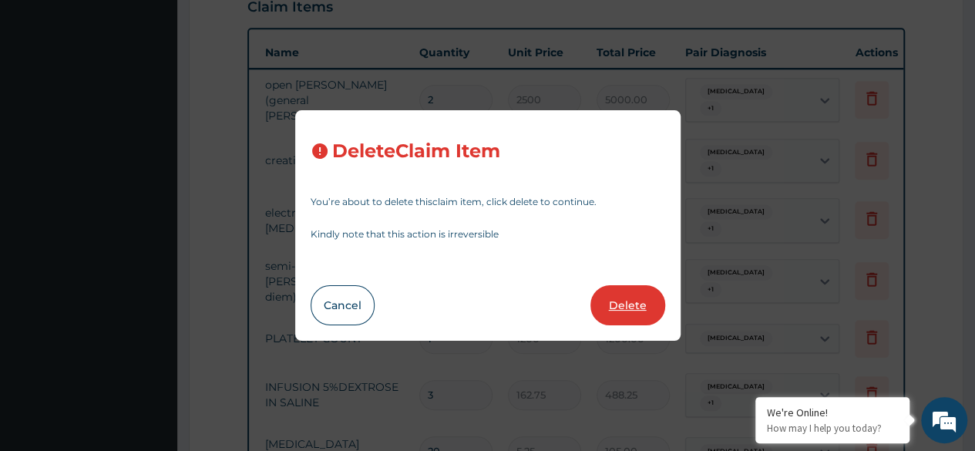
type input "13.12"
type input "262.40"
type input "2"
type input "1000"
type input "2000.00"
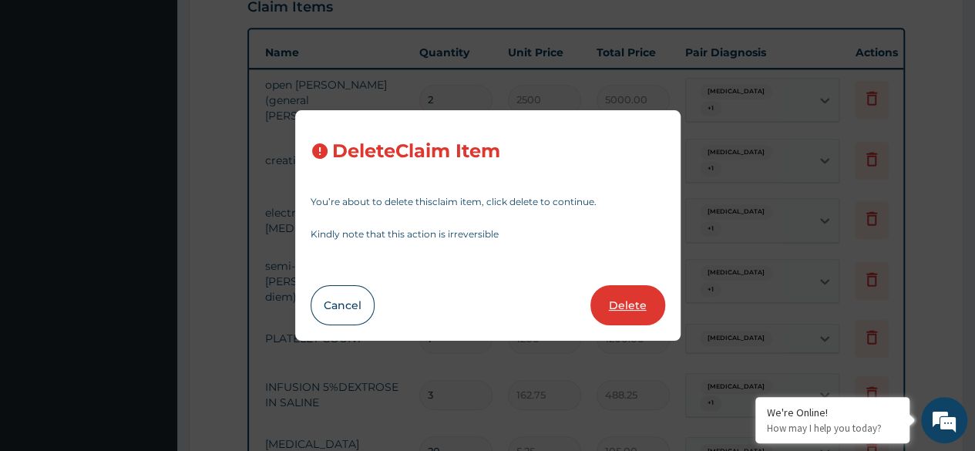
type input "1"
type input "3750"
type input "3750.00"
type input "15"
type input "196"
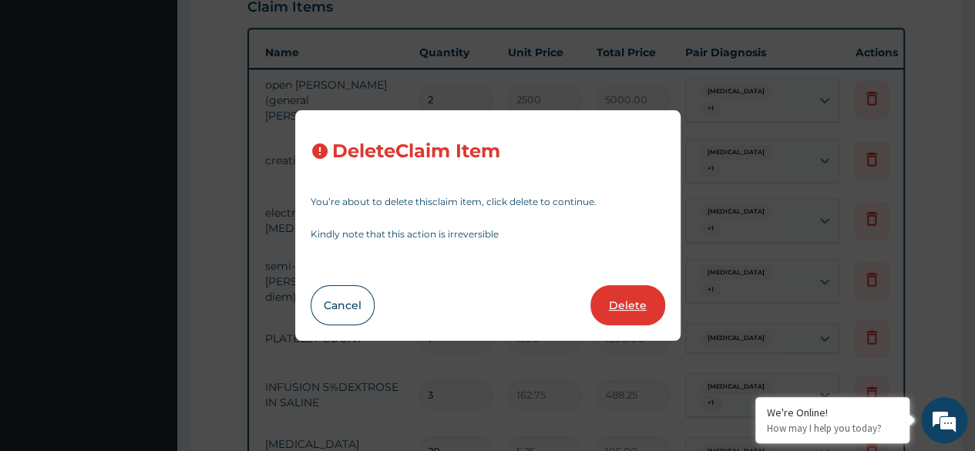
type input "2940.00"
type input "6"
type input "700"
type input "4200.00"
type input "3"
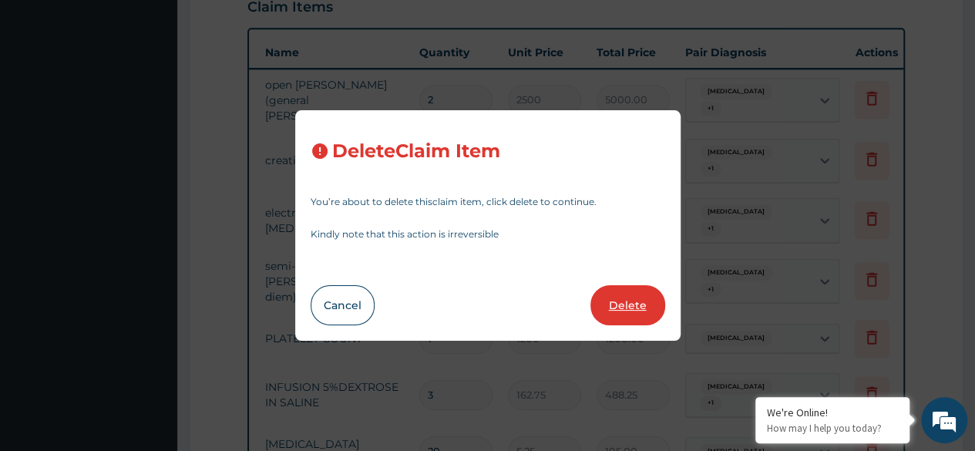
type input "923.9999999999999"
type input "2772.00"
type input "1092"
type input "3276.00"
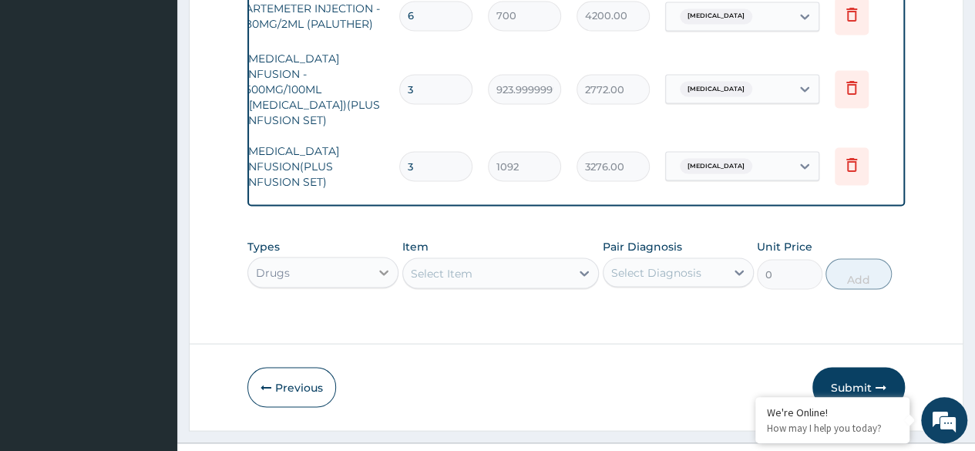
scroll to position [43, 0]
click at [378, 257] on div "Drugs" at bounding box center [322, 272] width 151 height 31
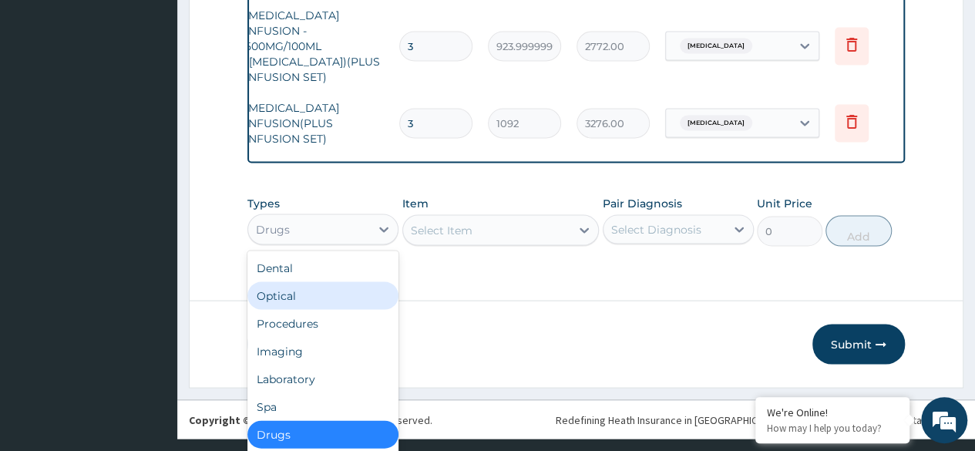
scroll to position [52, 0]
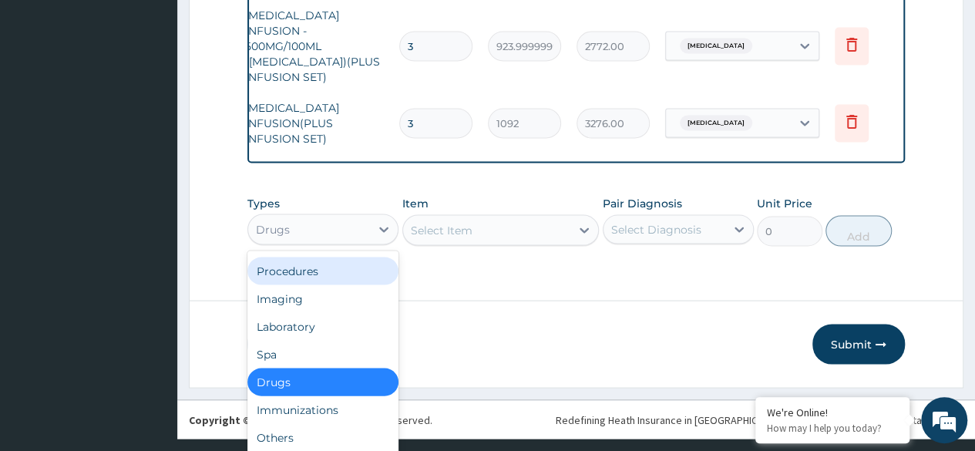
click at [286, 257] on div "Procedures" at bounding box center [322, 271] width 151 height 28
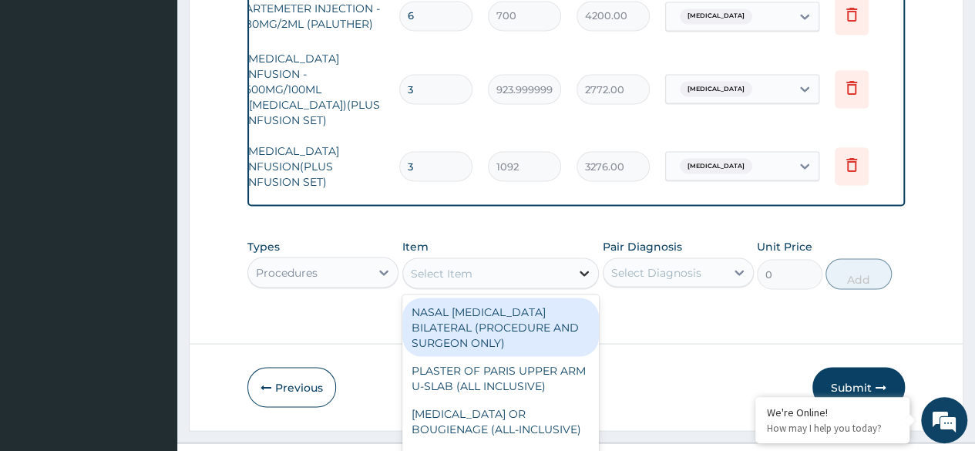
scroll to position [45, 0]
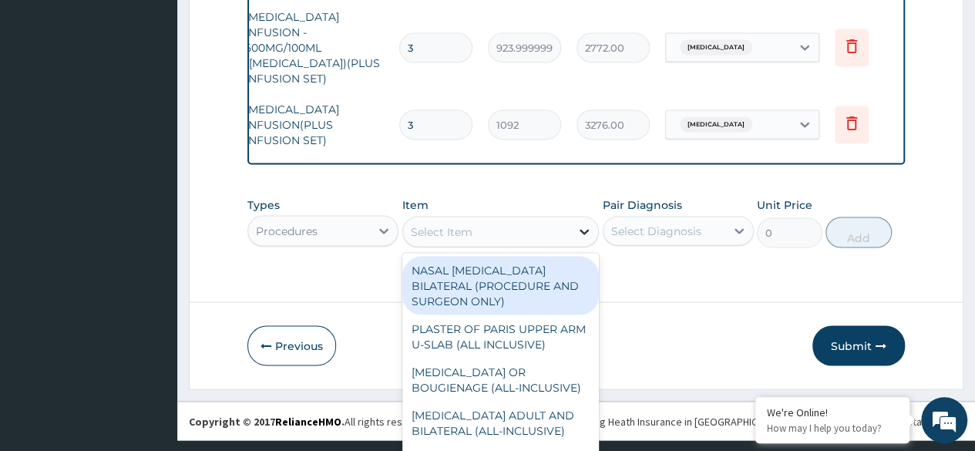
click at [584, 240] on div "option CIPROFLOXACIN INFUSION(PLUS INFUSION SET), selected. option NASAL POLYPE…" at bounding box center [500, 231] width 197 height 31
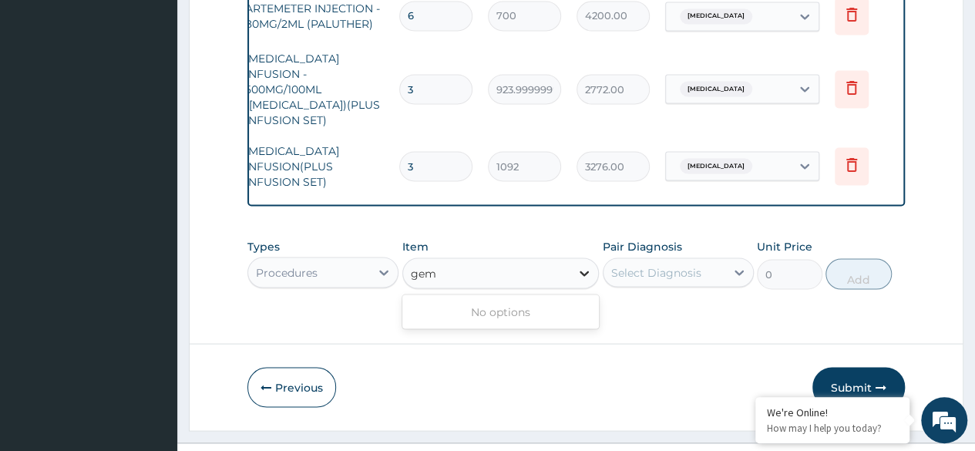
scroll to position [0, 0]
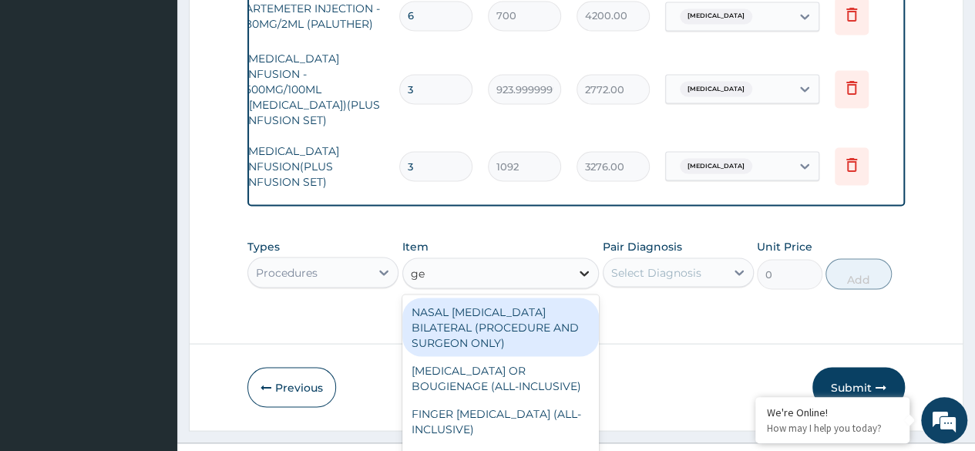
type input "g"
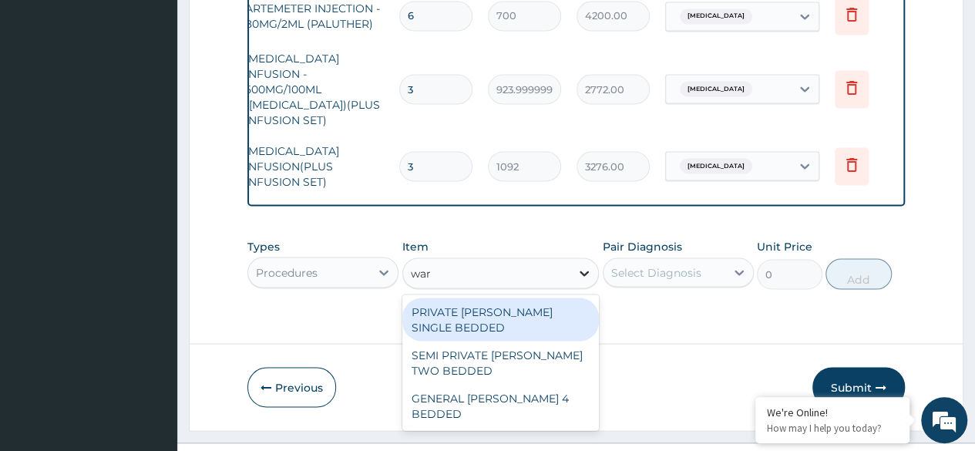
type input "ward"
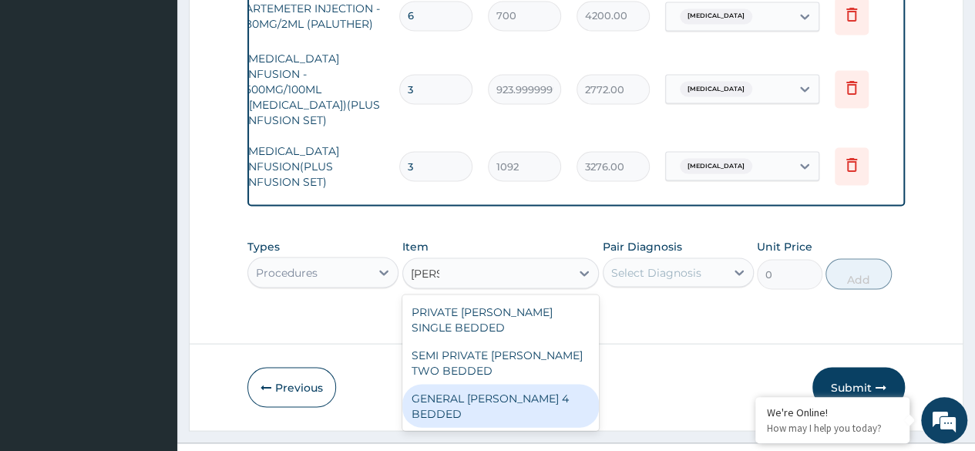
click at [478, 384] on div "GENERAL WARD 4 BEDDED" at bounding box center [500, 405] width 197 height 43
type input "6250"
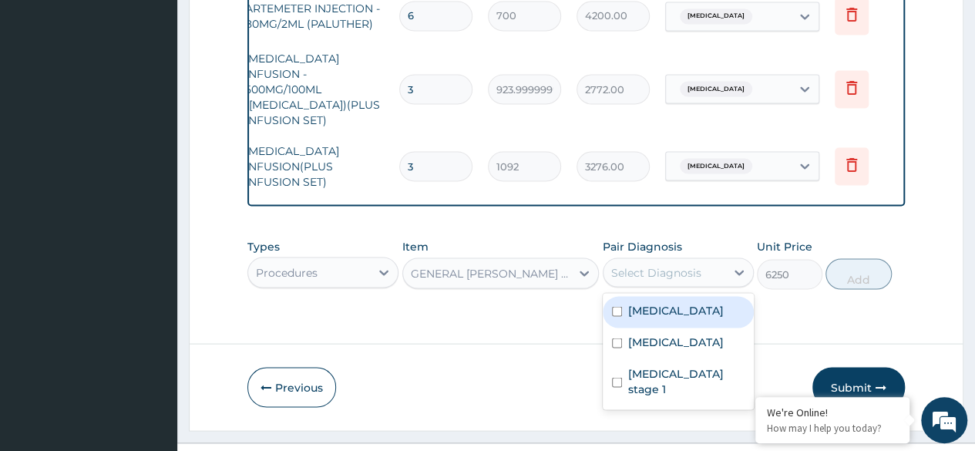
click at [717, 260] on div "Select Diagnosis" at bounding box center [664, 272] width 122 height 25
click at [618, 306] on input "checkbox" at bounding box center [617, 311] width 10 height 10
checkbox input "true"
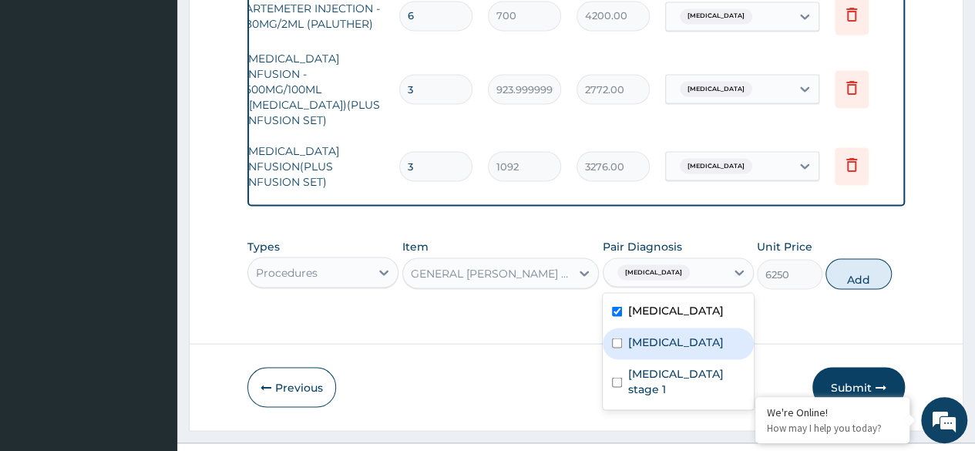
click at [617, 328] on div "Sepsis" at bounding box center [678, 344] width 151 height 32
checkbox input "true"
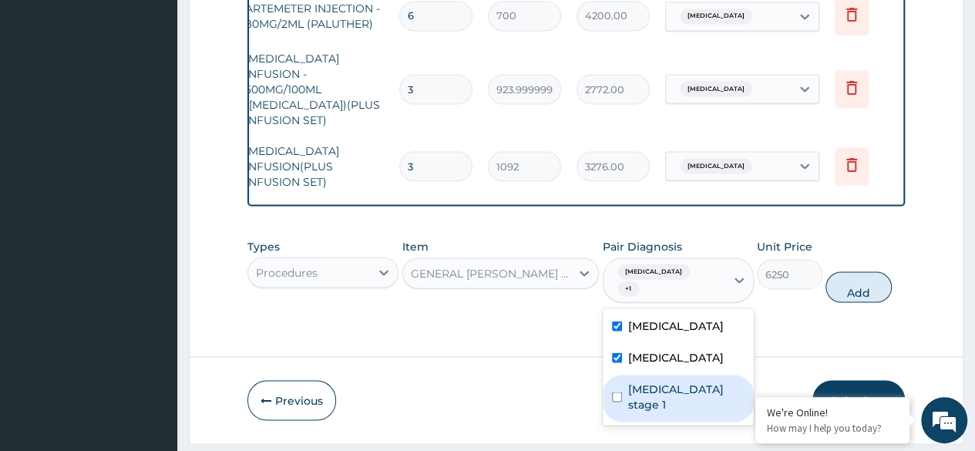
click at [618, 391] on input "checkbox" at bounding box center [617, 396] width 10 height 10
checkbox input "true"
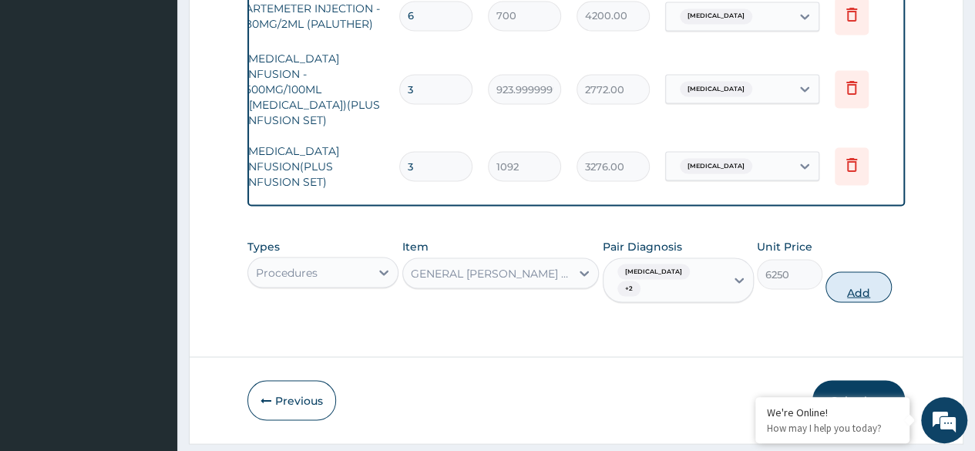
click at [865, 271] on button "Add" at bounding box center [858, 286] width 66 height 31
type input "0"
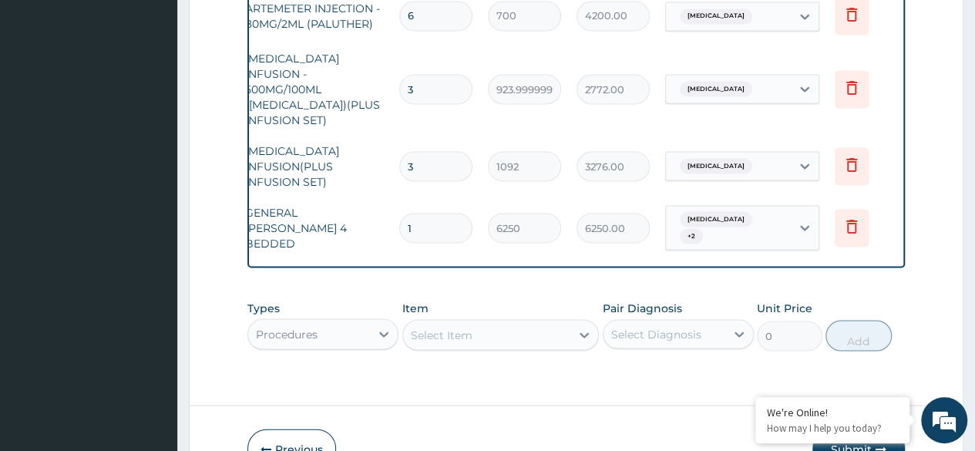
click at [442, 213] on input "1" at bounding box center [435, 228] width 73 height 30
type input "0.00"
type input "2"
click at [521, 312] on div "Types Procedures Item Select Item Pair Diagnosis Select Diagnosis Unit Price 0 …" at bounding box center [575, 325] width 657 height 66
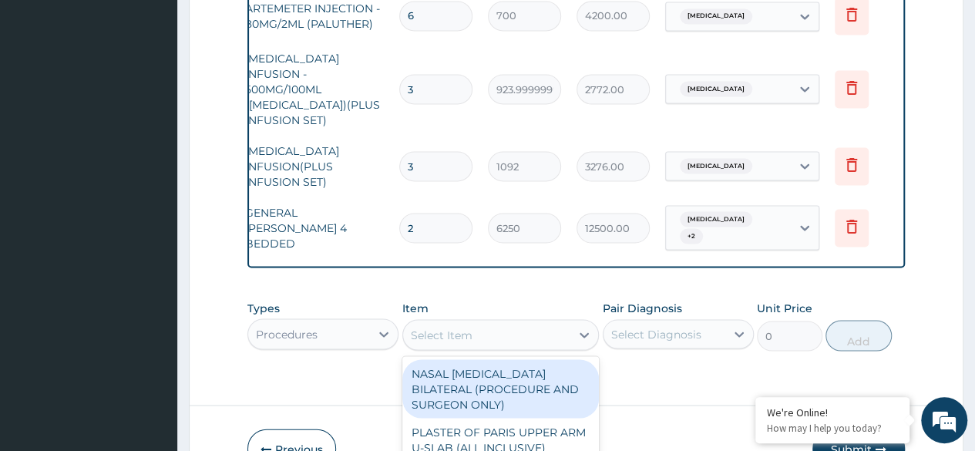
scroll to position [45, 0]
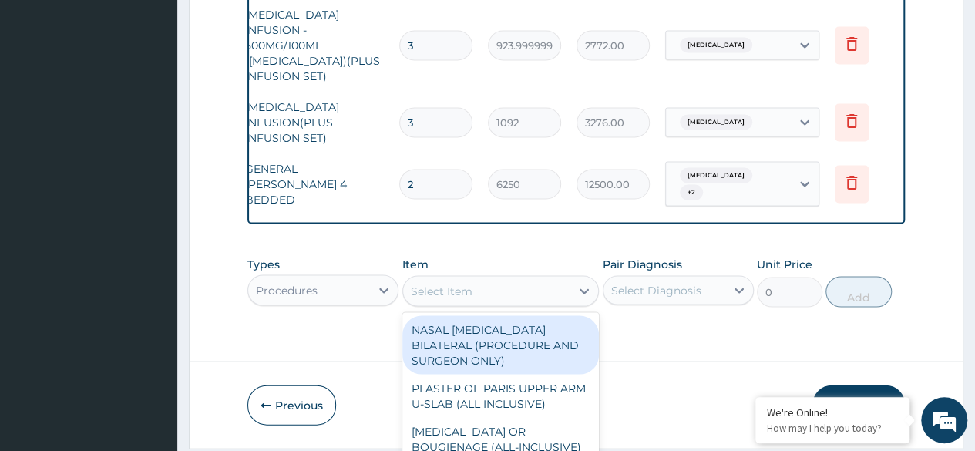
click at [521, 298] on div "option GENERAL WARD 4 BEDDED, selected. option NASAL POLYPECTOMY BILATERAL (PRO…" at bounding box center [500, 290] width 197 height 31
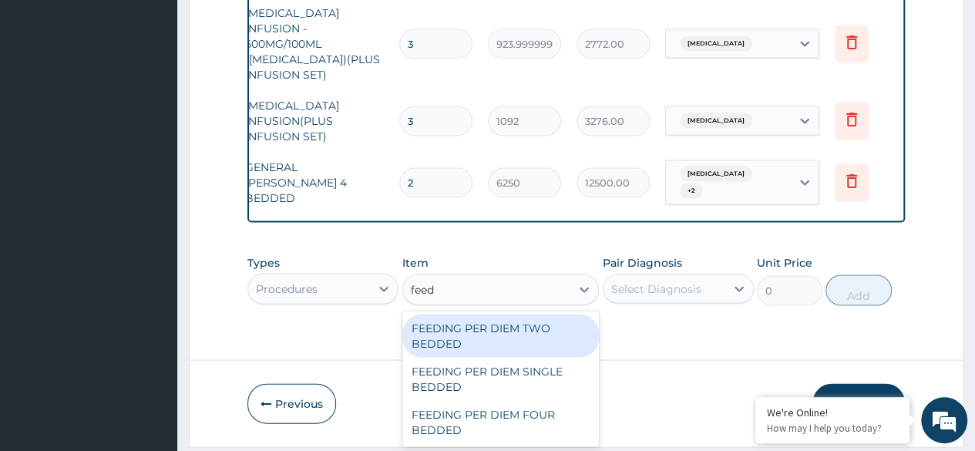
scroll to position [0, 0]
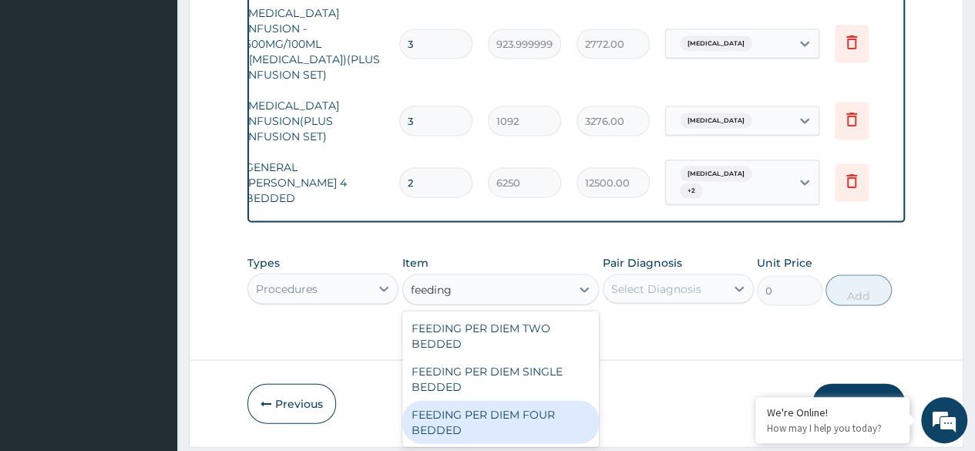
click at [487, 400] on div "FEEDING PER DIEM FOUR BEDDED" at bounding box center [500, 421] width 197 height 43
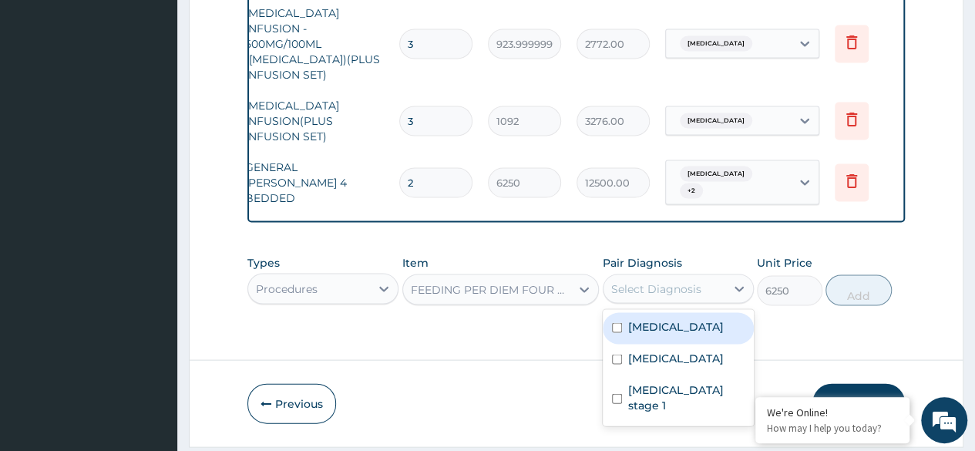
click at [661, 281] on div "Select Diagnosis" at bounding box center [656, 288] width 90 height 15
click at [617, 322] on input "checkbox" at bounding box center [617, 327] width 10 height 10
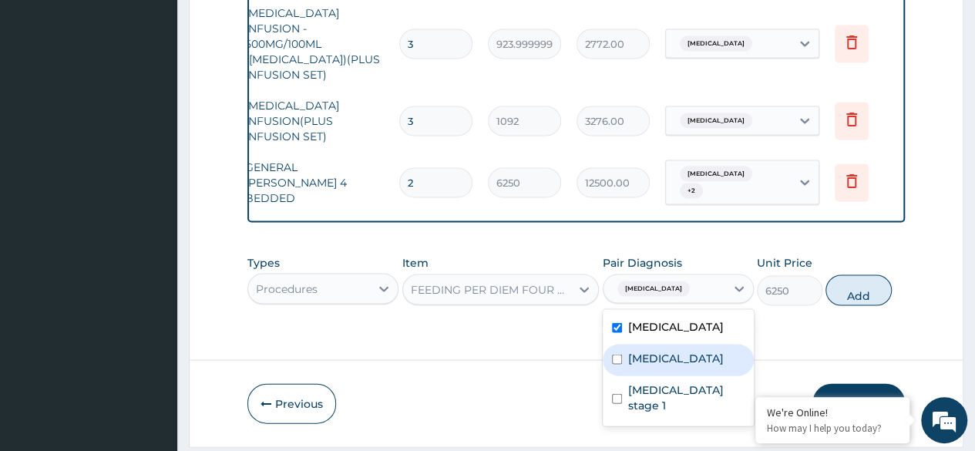
click at [614, 354] on input "checkbox" at bounding box center [617, 359] width 10 height 10
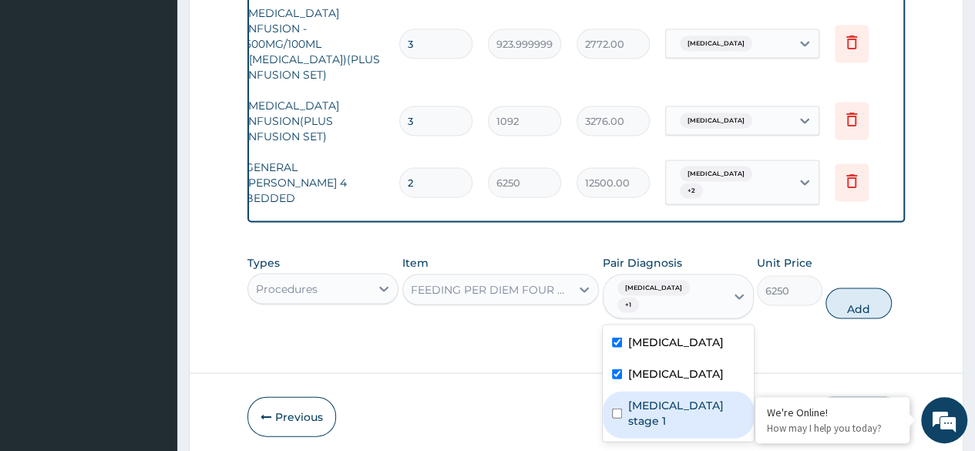
click at [612, 408] on input "checkbox" at bounding box center [617, 413] width 10 height 10
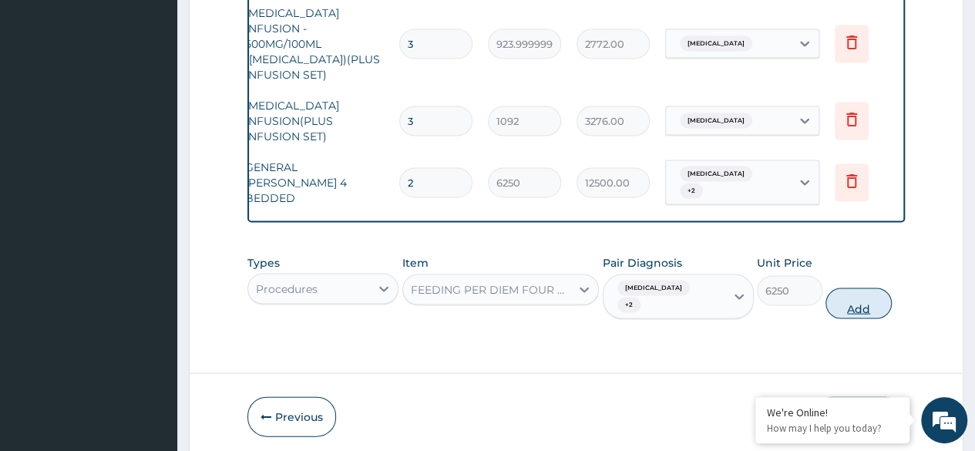
click at [846, 287] on button "Add" at bounding box center [858, 302] width 66 height 31
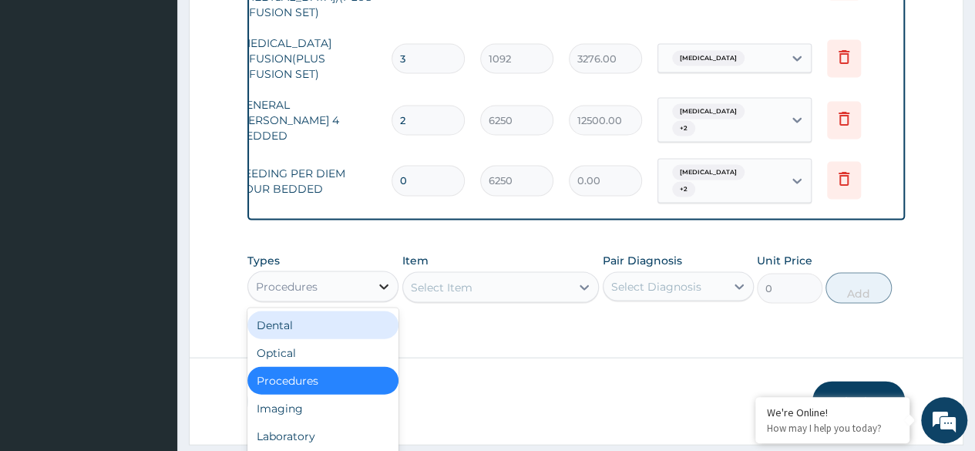
scroll to position [43, 0]
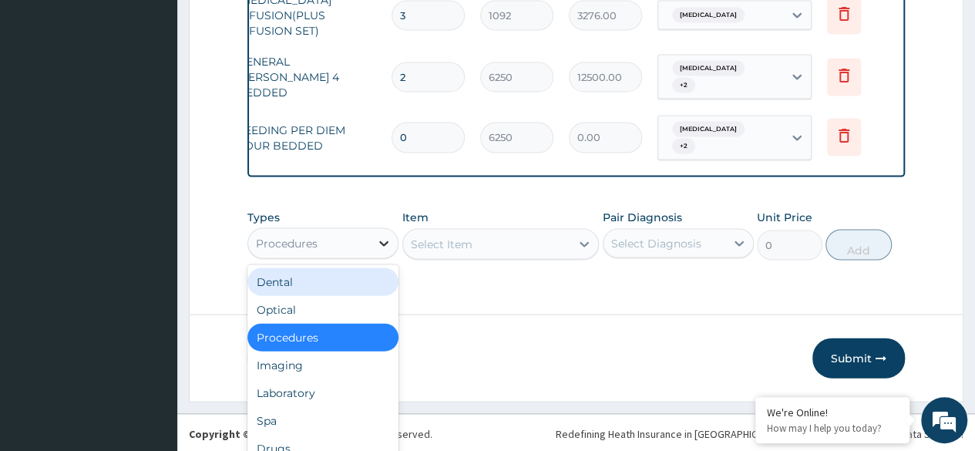
click at [379, 243] on div "option Procedures, selected. option Dental focused, 1 of 10. 10 results availab…" at bounding box center [322, 243] width 151 height 31
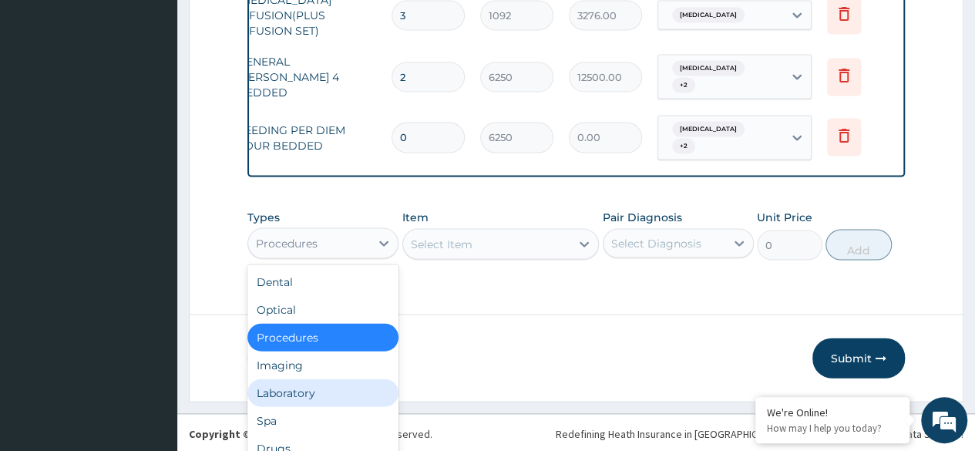
click at [293, 379] on div "Laboratory" at bounding box center [322, 393] width 151 height 28
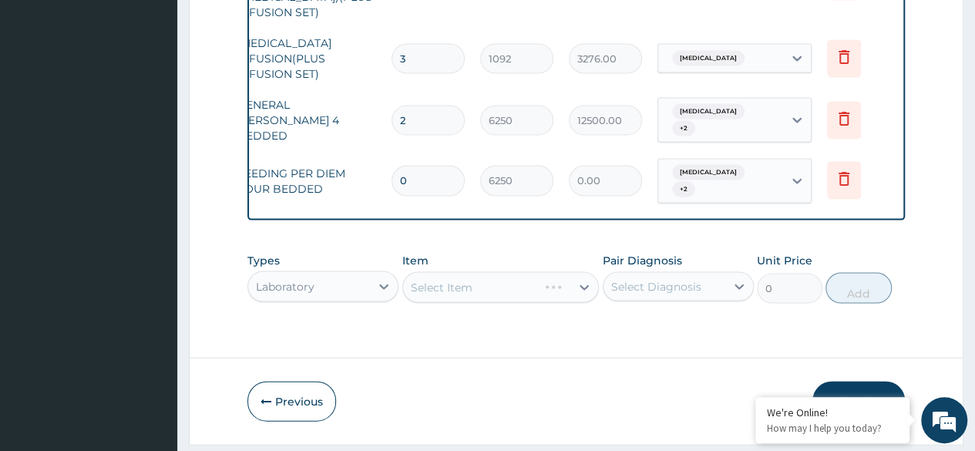
click at [450, 272] on div "Select Item" at bounding box center [500, 287] width 197 height 31
click at [449, 272] on div "Select Item" at bounding box center [500, 287] width 197 height 31
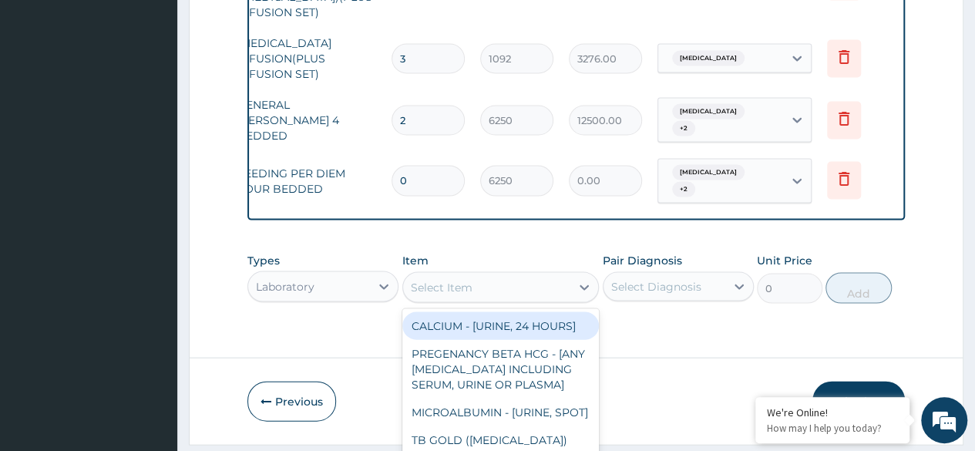
scroll to position [45, 0]
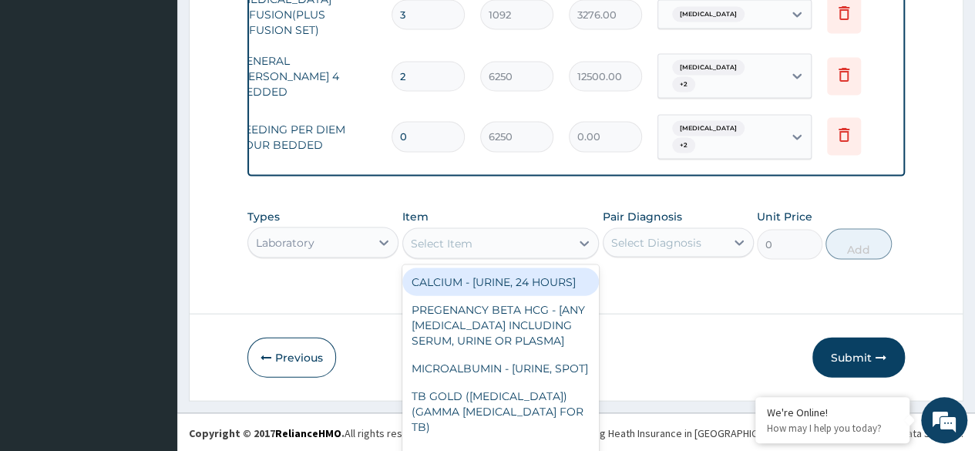
click at [508, 237] on div "option FEEDING PER DIEM FOUR BEDDED, selected. option CALCIUM - [URINE, 24 HOUR…" at bounding box center [500, 243] width 197 height 31
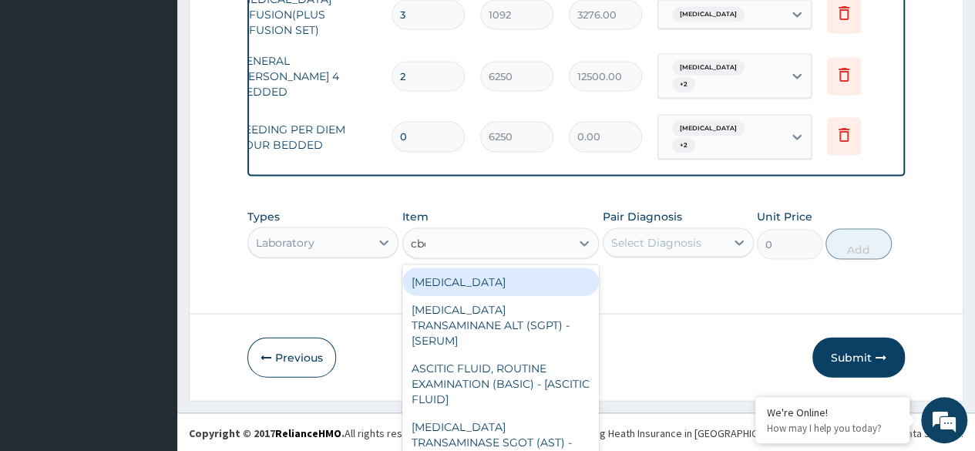
scroll to position [0, 0]
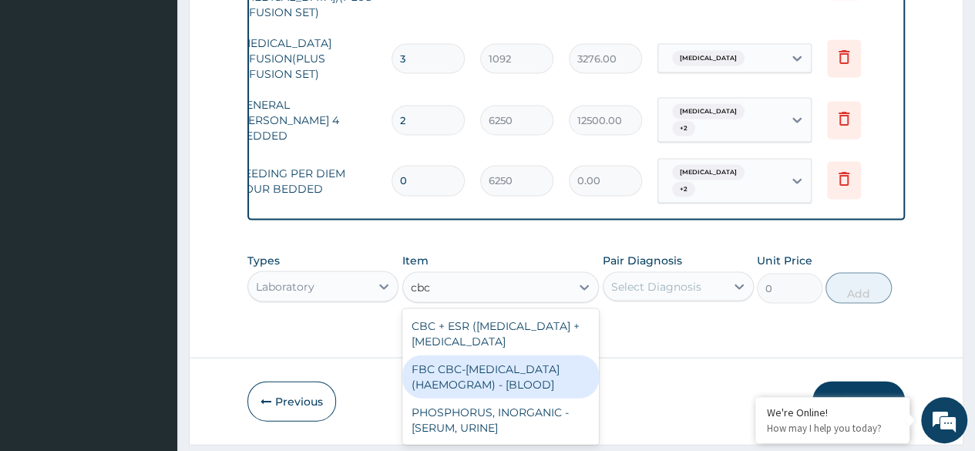
click at [501, 361] on div "FBC CBC-COMPLETE BLOOD COUNT (HAEMOGRAM) - [BLOOD]" at bounding box center [500, 376] width 197 height 43
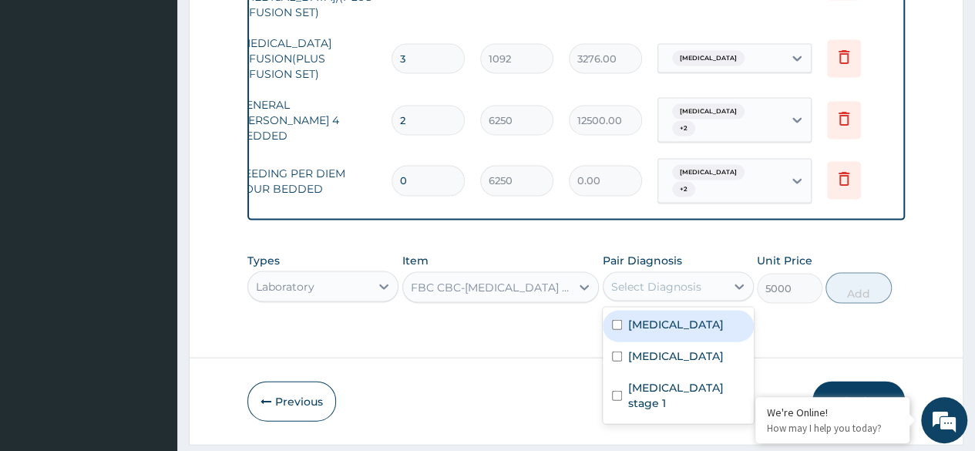
click at [647, 274] on div "Select Diagnosis" at bounding box center [664, 286] width 122 height 25
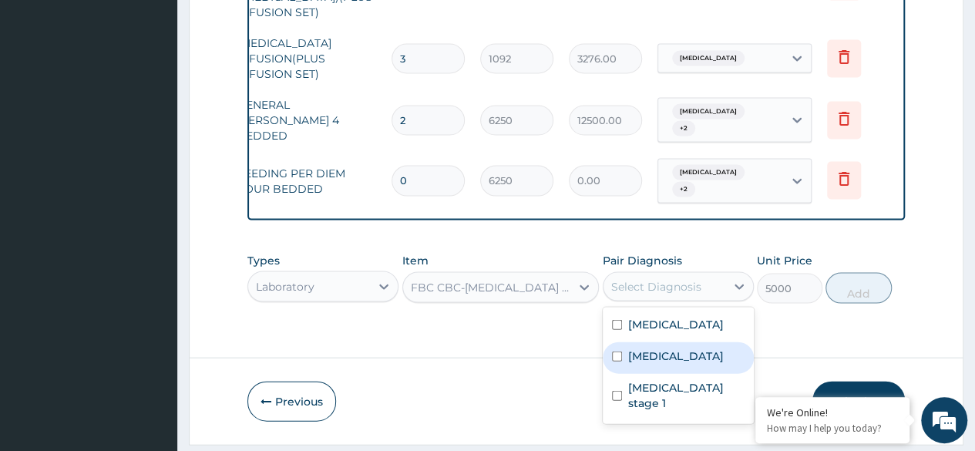
click at [614, 351] on input "checkbox" at bounding box center [617, 356] width 10 height 10
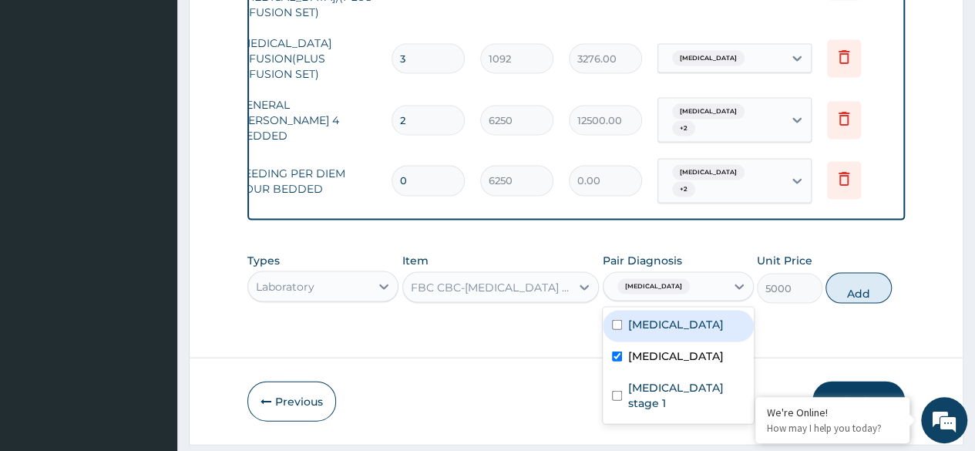
click at [615, 320] on input "checkbox" at bounding box center [617, 325] width 10 height 10
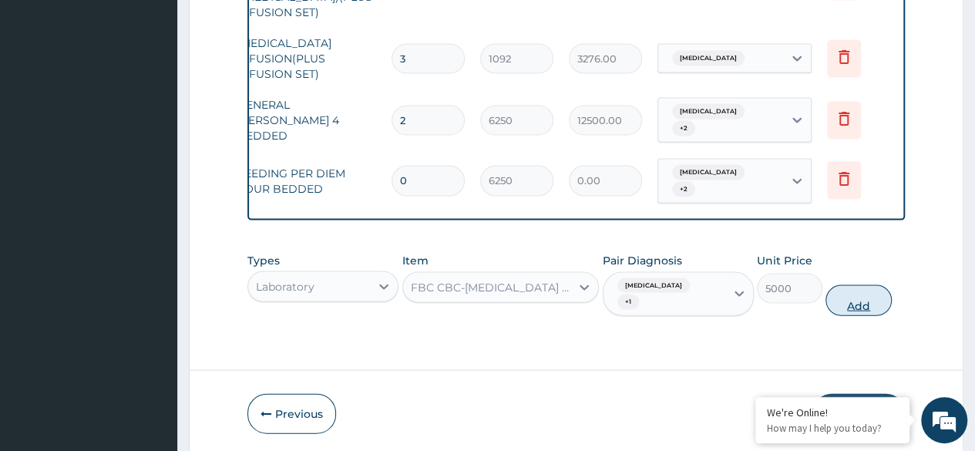
click at [860, 285] on button "Add" at bounding box center [858, 300] width 66 height 31
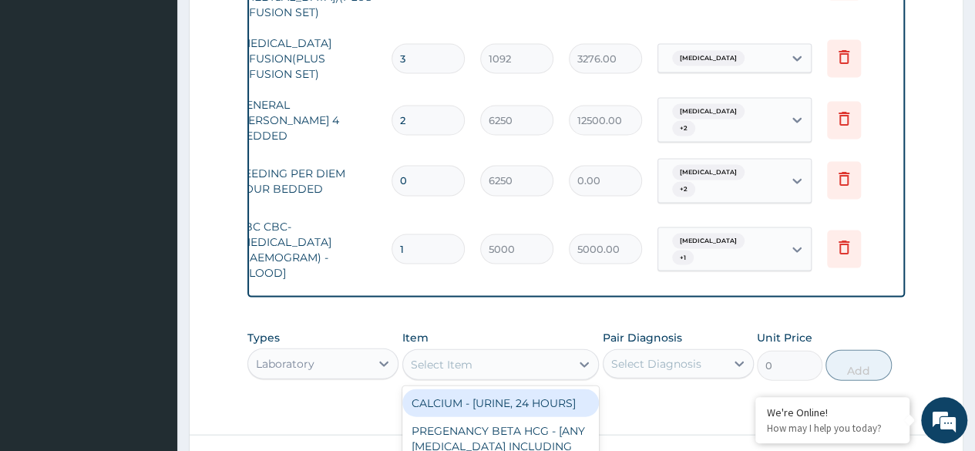
scroll to position [45, 0]
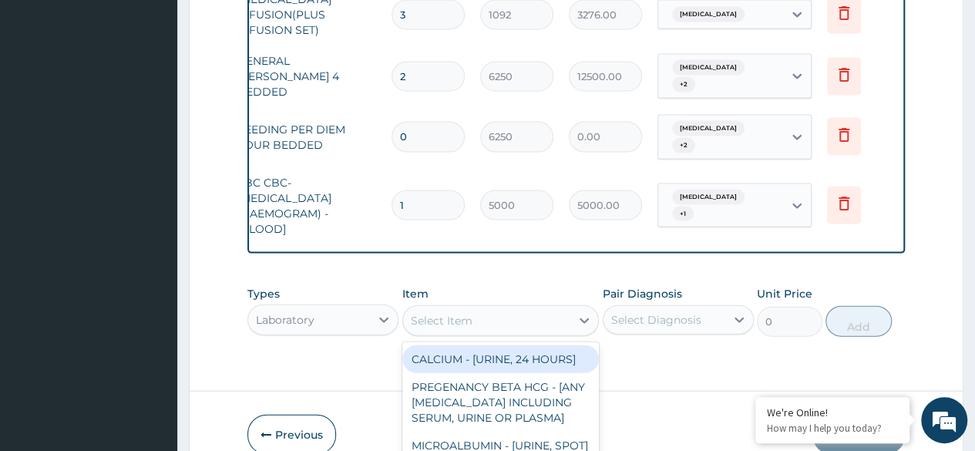
click at [479, 319] on div "option FBC CBC-COMPLETE BLOOD COUNT (HAEMOGRAM) - [BLOOD], selected. option CAL…" at bounding box center [500, 320] width 197 height 31
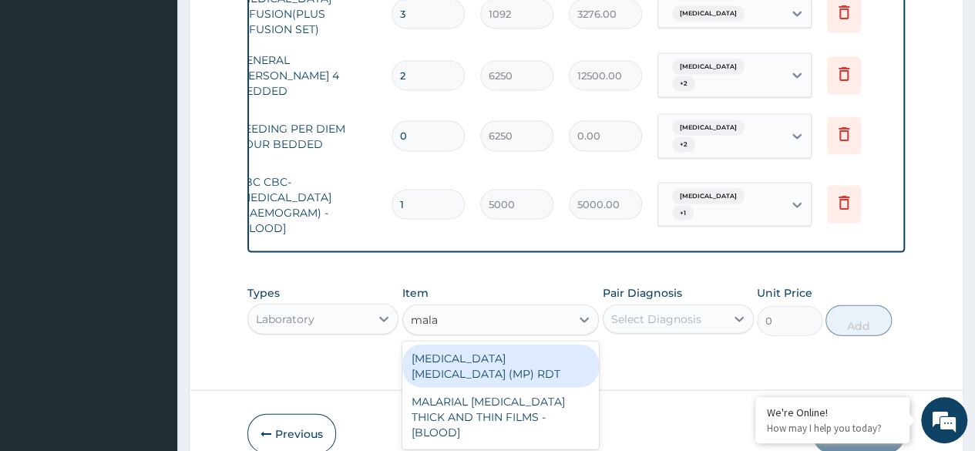
scroll to position [0, 0]
click at [479, 344] on div "MALARIA PARASITE (MP) RDT" at bounding box center [500, 365] width 197 height 43
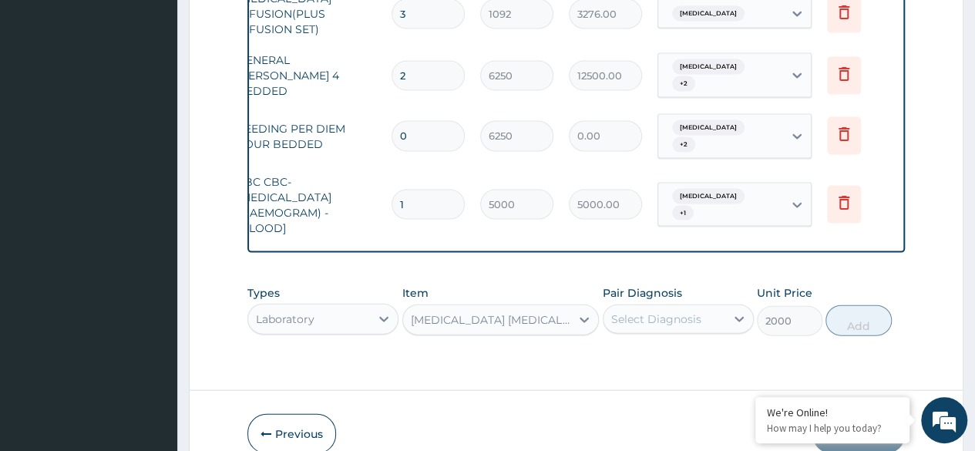
click at [648, 307] on div "Select Diagnosis" at bounding box center [664, 319] width 122 height 25
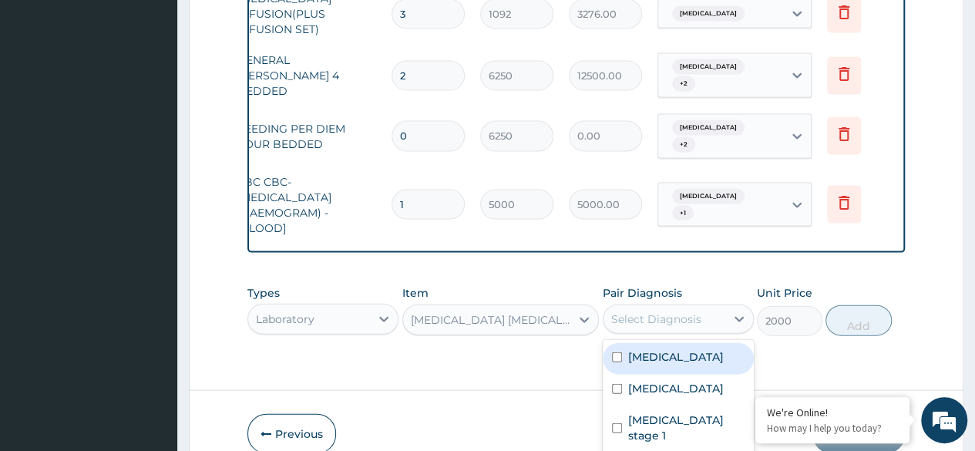
click at [617, 352] on input "checkbox" at bounding box center [617, 357] width 10 height 10
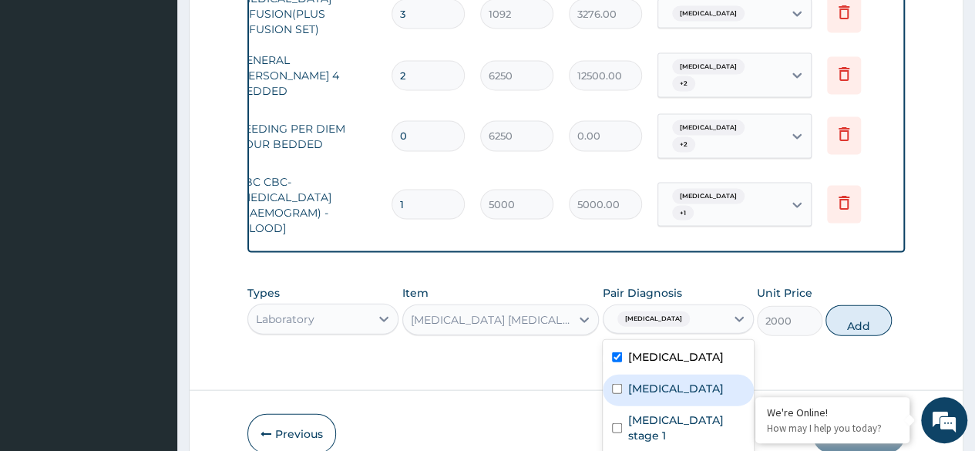
click at [616, 384] on input "checkbox" at bounding box center [617, 389] width 10 height 10
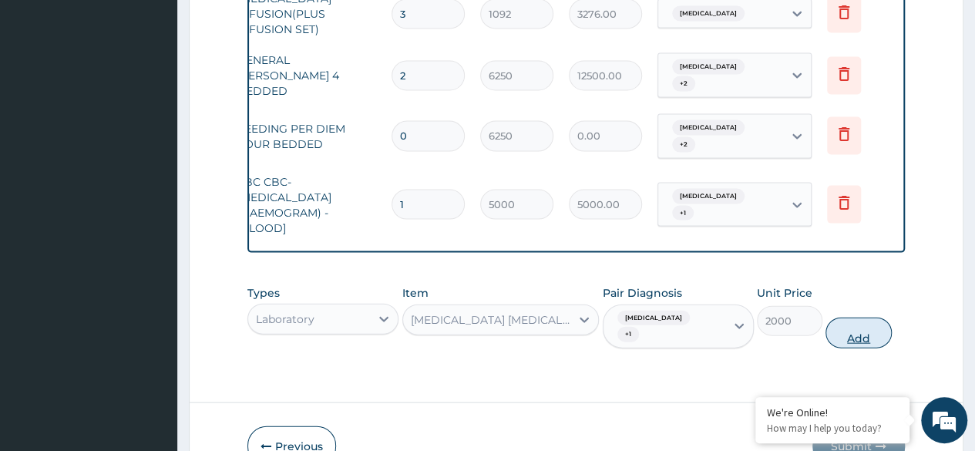
click at [842, 318] on button "Add" at bounding box center [858, 333] width 66 height 31
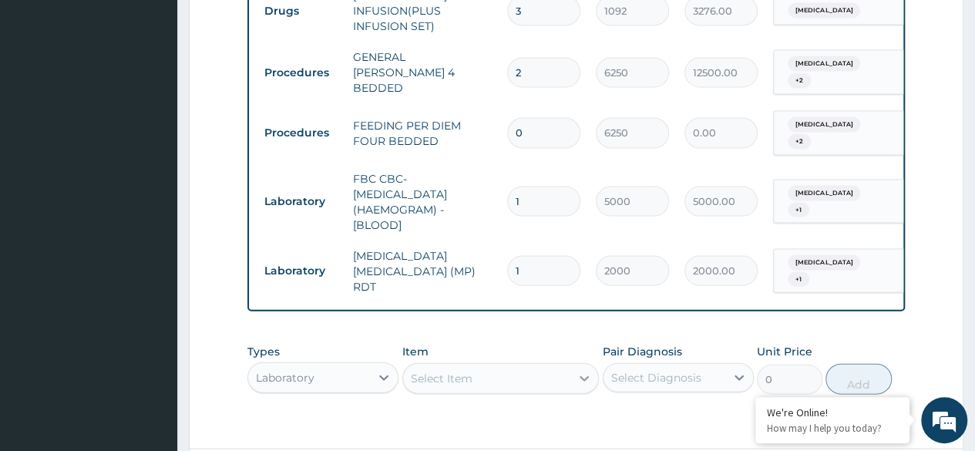
scroll to position [45, 0]
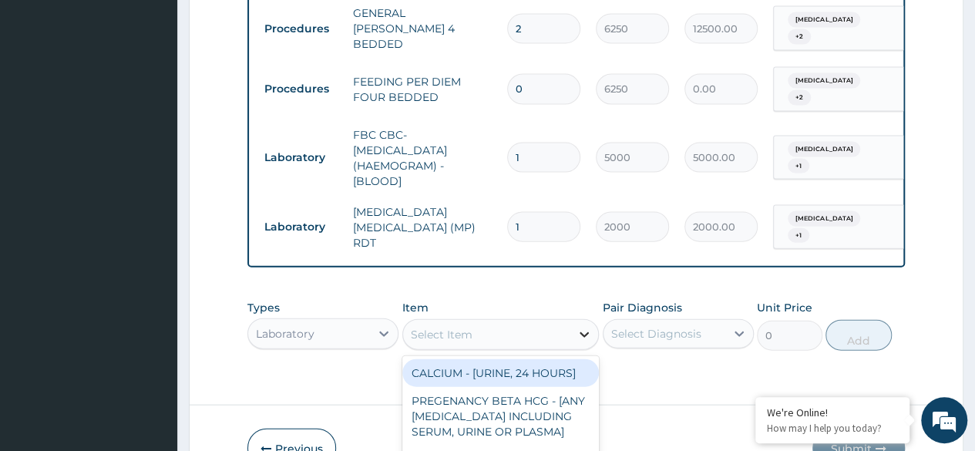
click at [583, 324] on div "option MALARIA PARASITE (MP) RDT, selected. option CALCIUM - [URINE, 24 HOURS] …" at bounding box center [500, 334] width 197 height 31
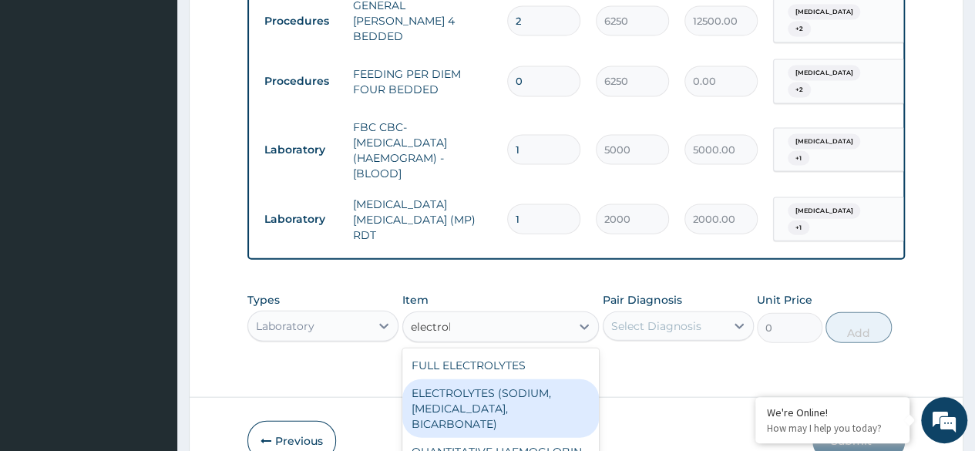
scroll to position [0, 0]
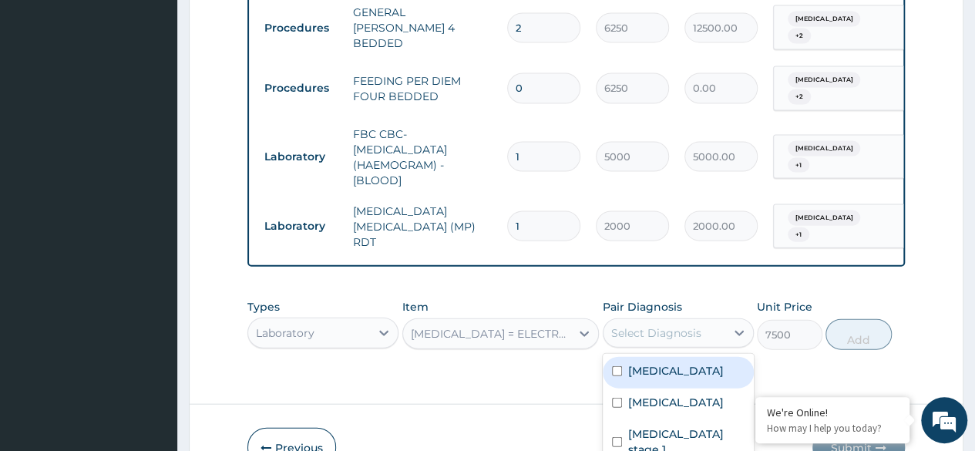
click at [650, 325] on div "Select Diagnosis" at bounding box center [656, 332] width 90 height 15
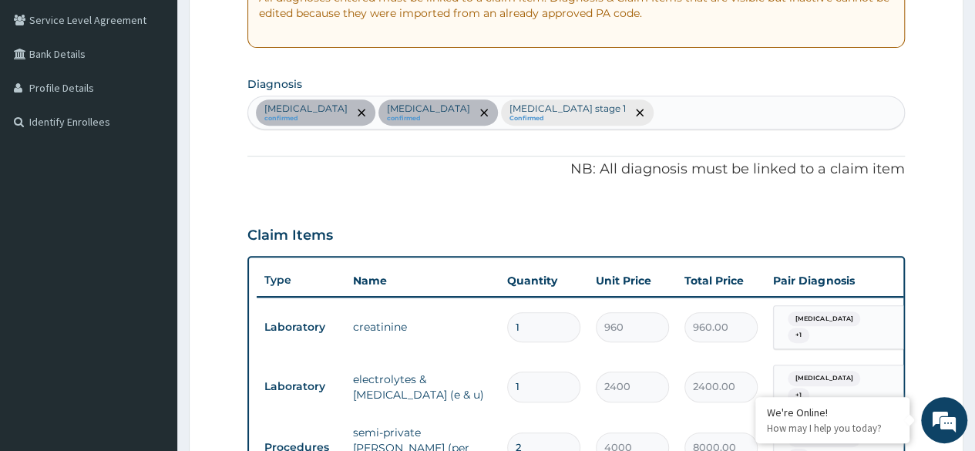
scroll to position [305, 0]
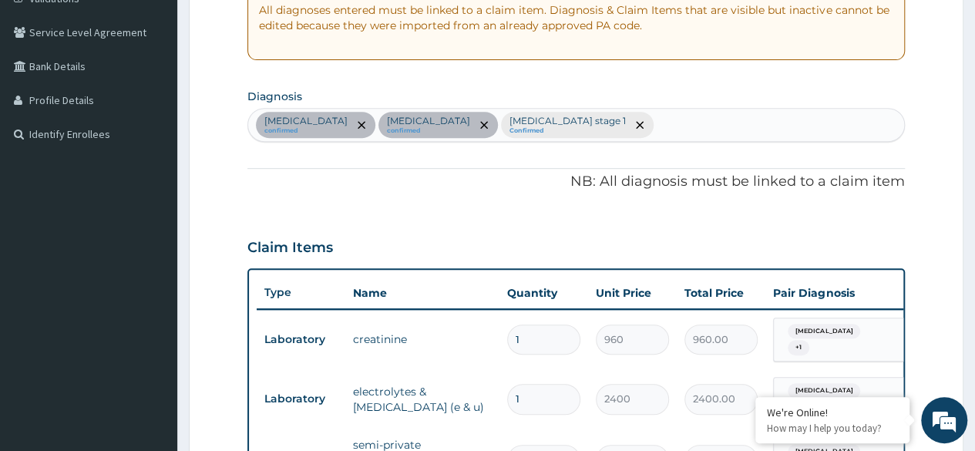
click at [557, 120] on div "Malaria confirmed Sepsis confirmed Hypertension stage 1 Confirmed" at bounding box center [576, 125] width 656 height 32
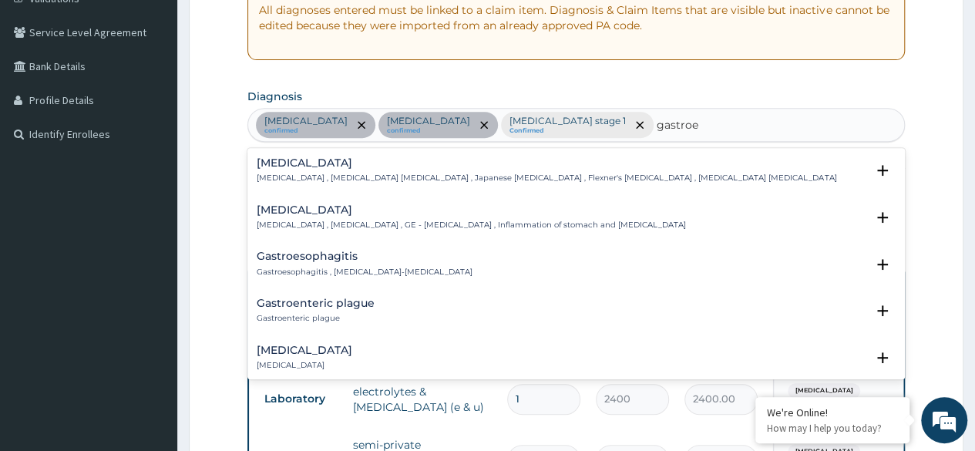
click at [342, 223] on p "Gastroenteritis , Gastroenteropathy , GE - Gastroenteritis , Inflammation of st…" at bounding box center [471, 225] width 429 height 11
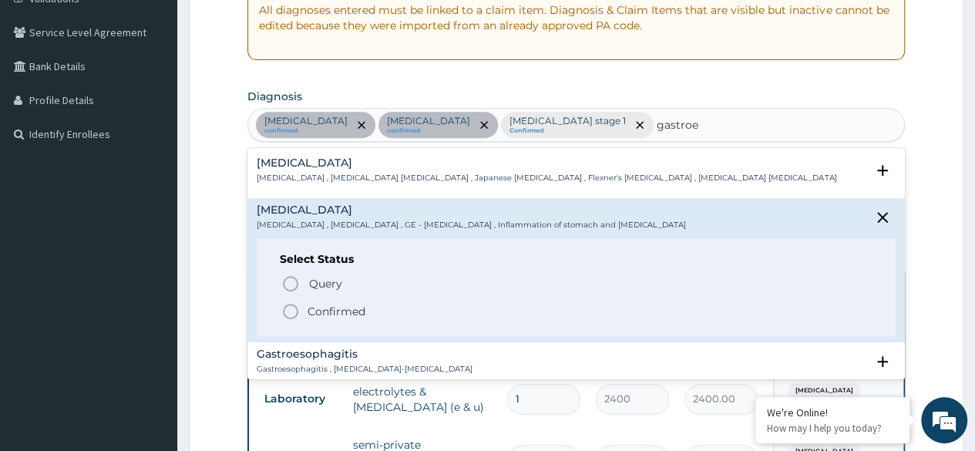
click at [296, 302] on icon "status option filled" at bounding box center [290, 311] width 18 height 18
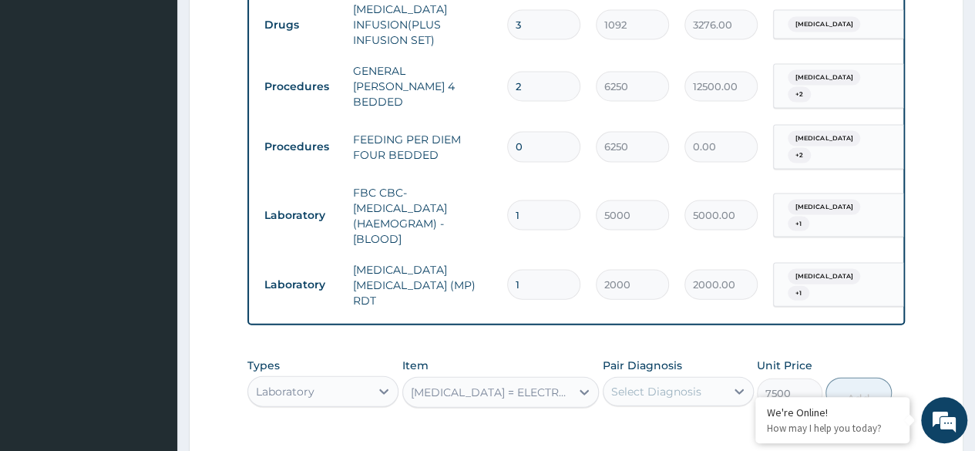
scroll to position [1569, 0]
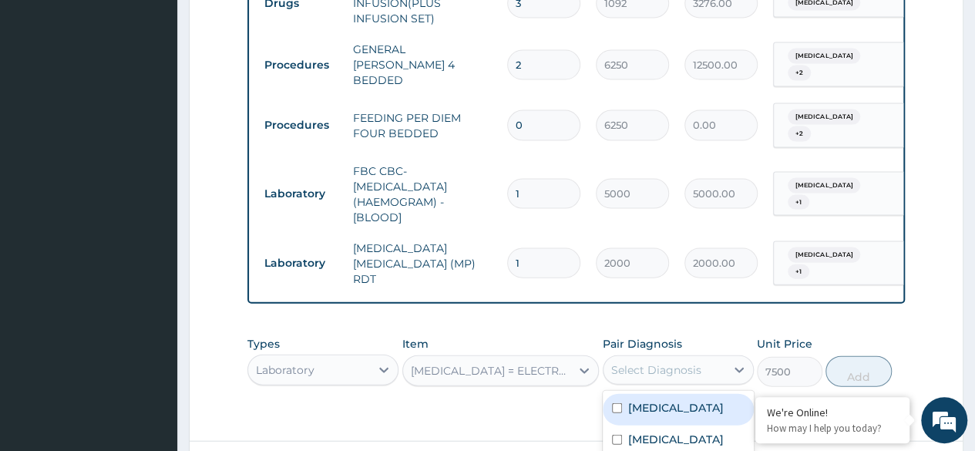
click at [707, 358] on div "Select Diagnosis" at bounding box center [664, 370] width 122 height 25
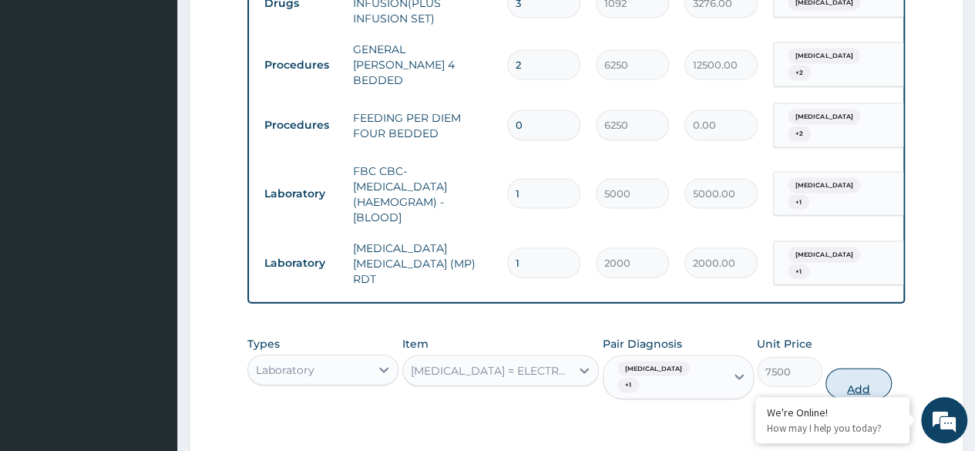
click at [854, 368] on button "Add" at bounding box center [858, 383] width 66 height 31
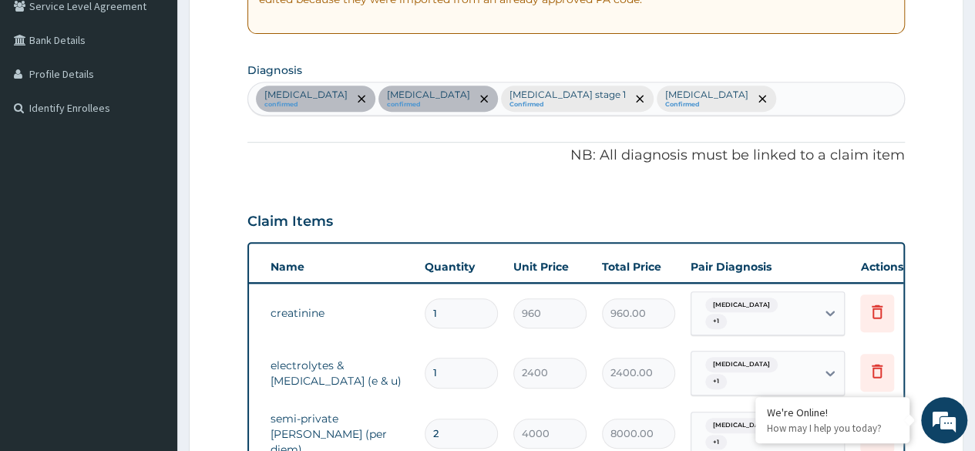
scroll to position [0, 83]
click at [882, 310] on icon at bounding box center [876, 311] width 18 height 18
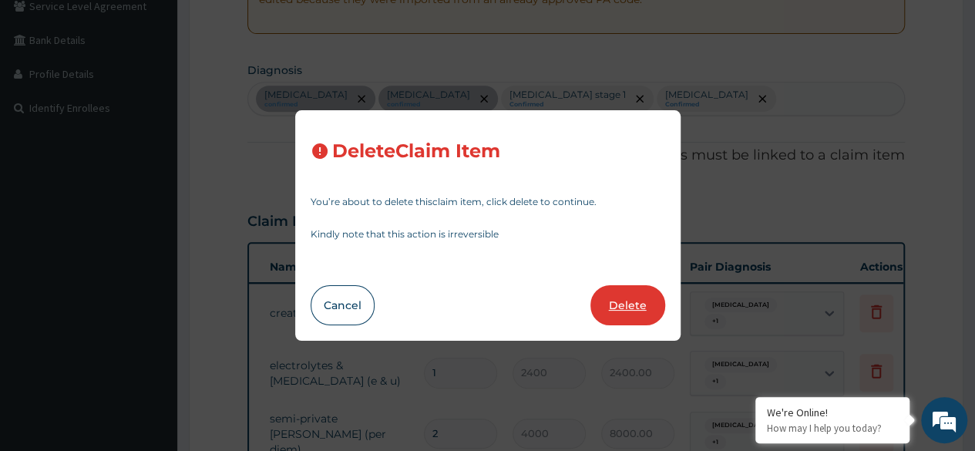
click at [657, 306] on button "Delete" at bounding box center [627, 305] width 75 height 40
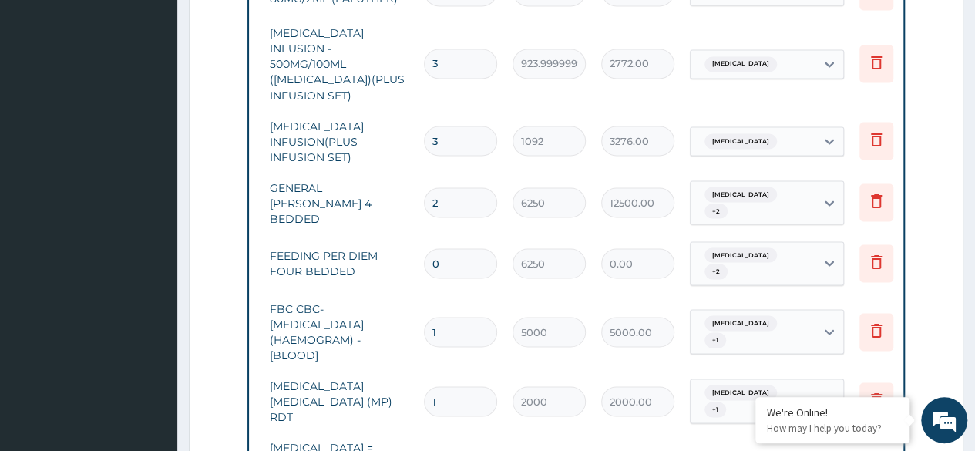
scroll to position [1372, 0]
click at [450, 248] on input "0" at bounding box center [460, 263] width 73 height 30
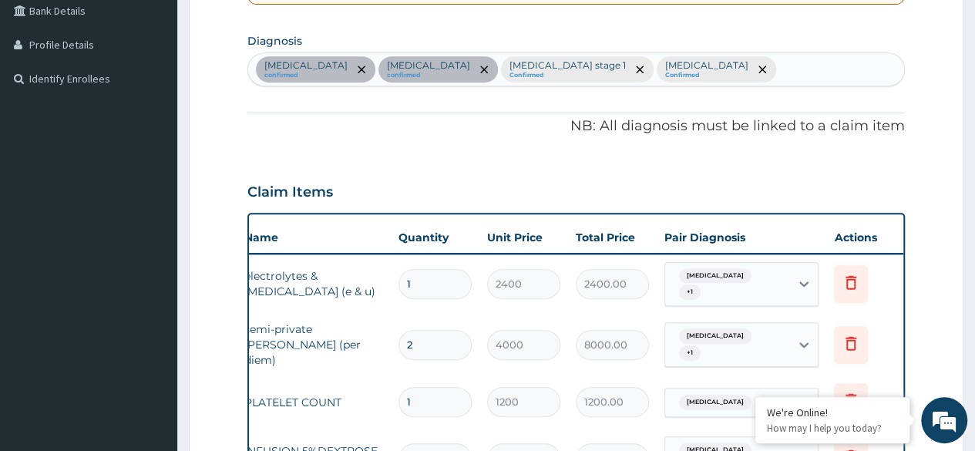
scroll to position [0, 116]
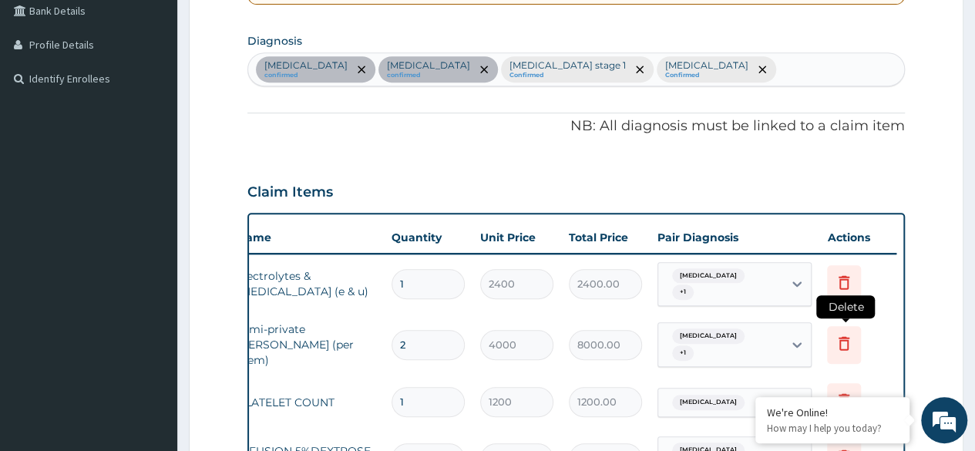
click at [849, 334] on icon at bounding box center [844, 343] width 18 height 18
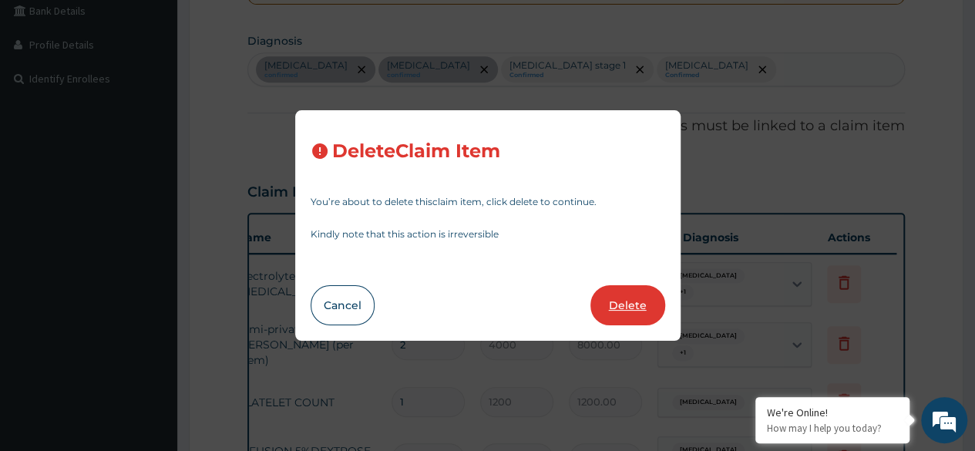
click at [647, 312] on button "Delete" at bounding box center [627, 305] width 75 height 40
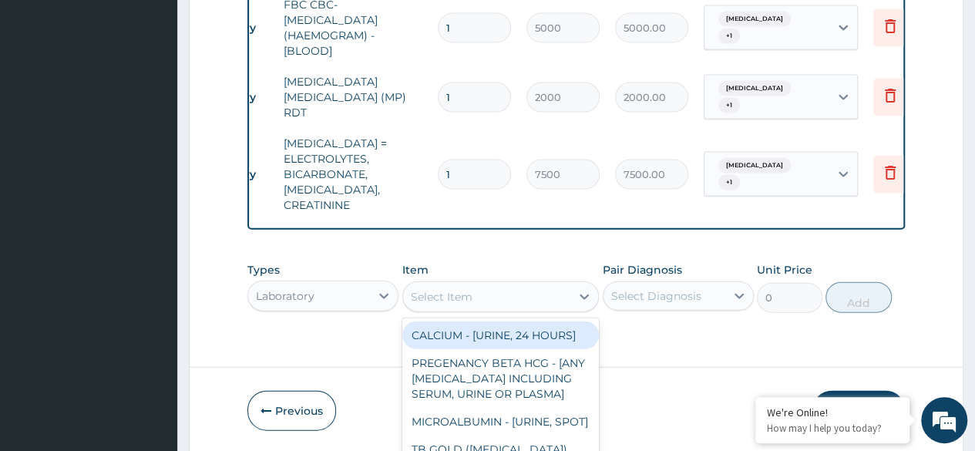
scroll to position [45, 0]
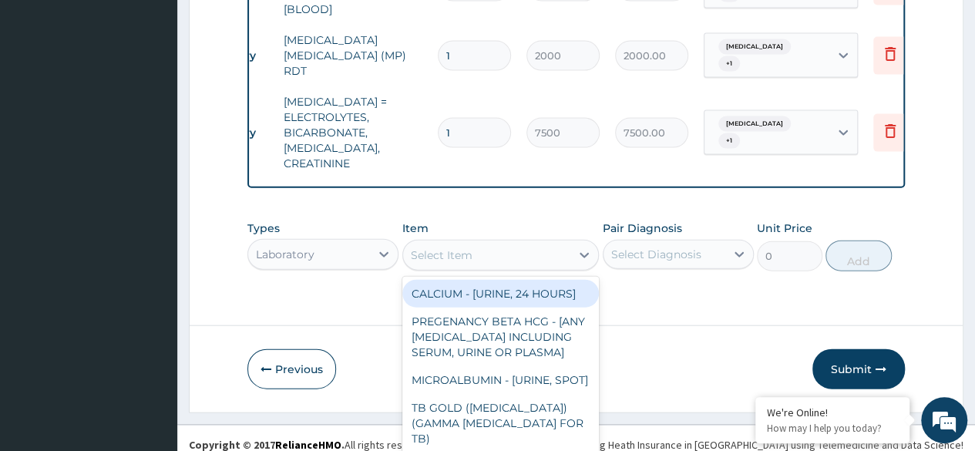
click at [482, 247] on div "option RENAL FUNCTION TESTS = ELECTROLYTES, BICARBONATE, UREA, CREATININE, sele…" at bounding box center [500, 255] width 197 height 31
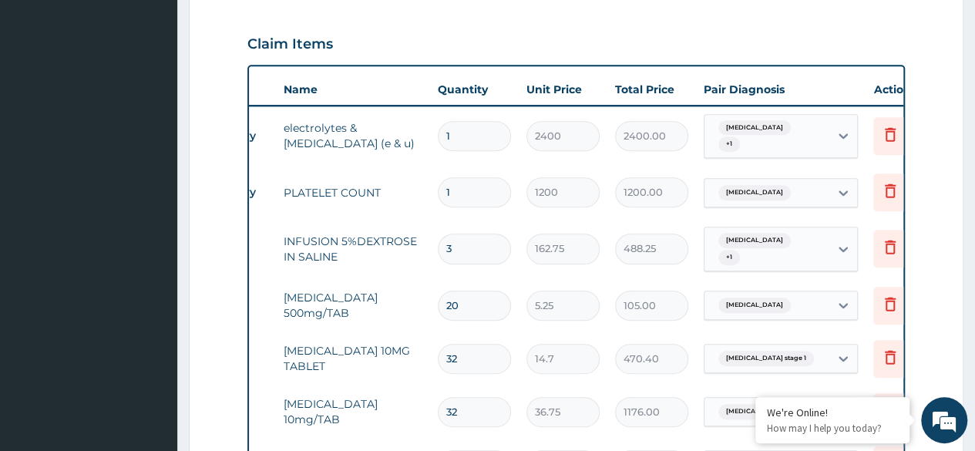
scroll to position [507, 0]
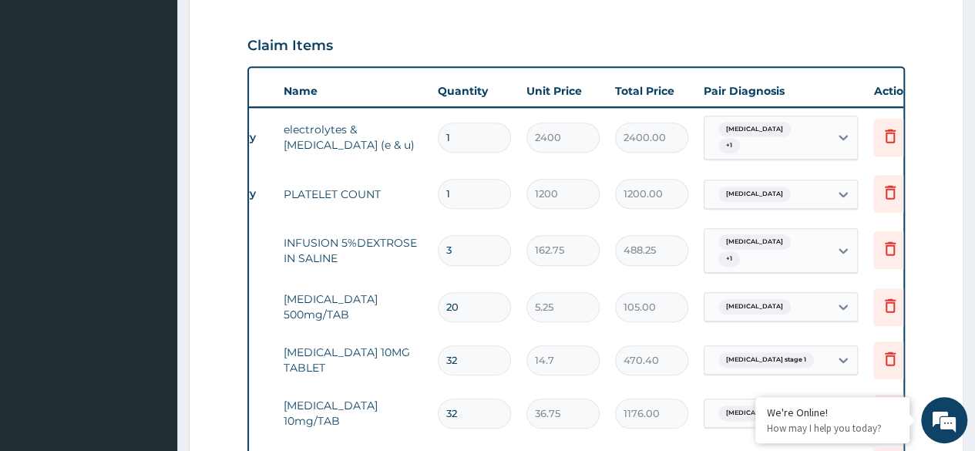
click at [462, 348] on input "32" at bounding box center [474, 360] width 73 height 30
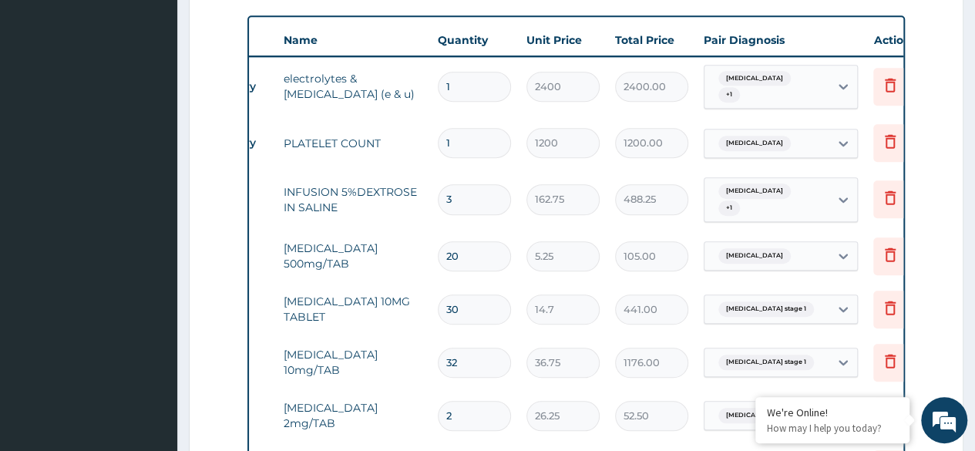
scroll to position [561, 0]
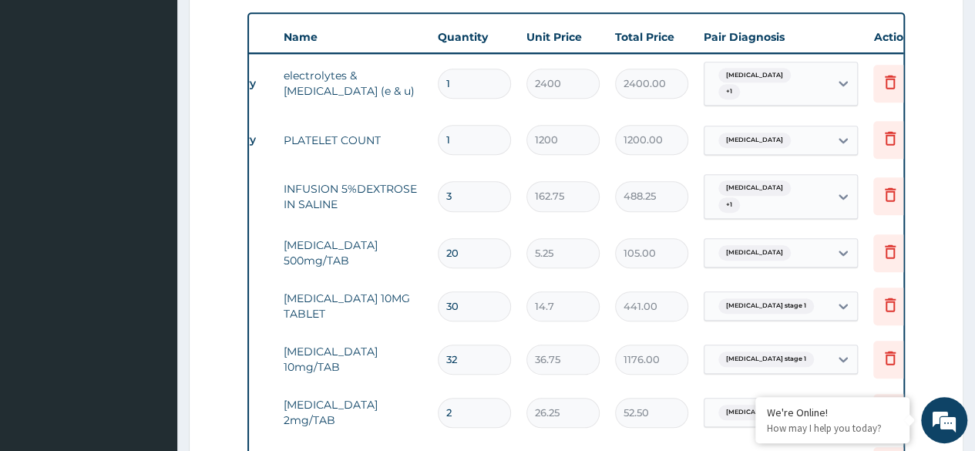
click at [456, 344] on input "32" at bounding box center [474, 359] width 73 height 30
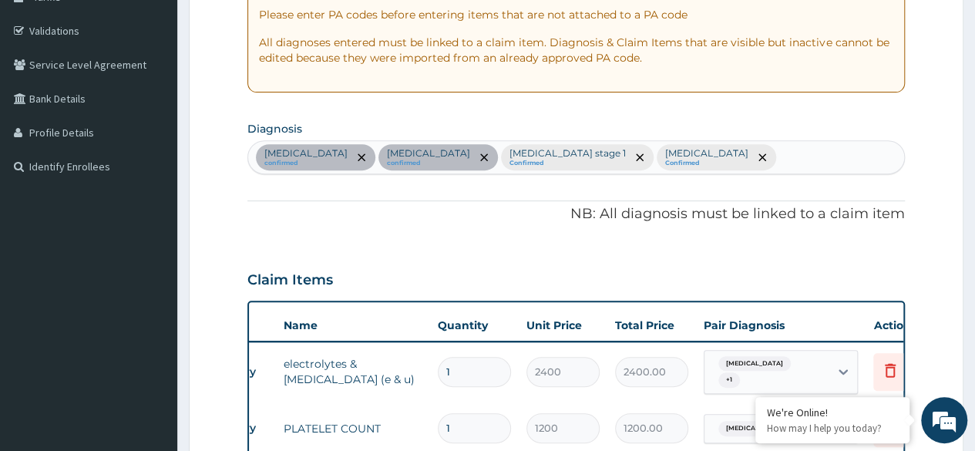
scroll to position [274, 0]
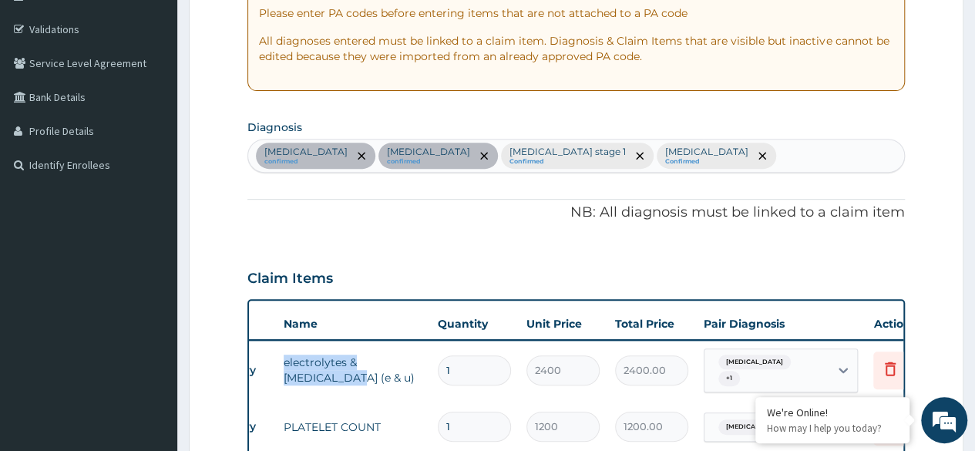
drag, startPoint x: 418, startPoint y: 366, endPoint x: 283, endPoint y: 361, distance: 135.7
click at [282, 361] on td "electrolytes & urea (e & u)" at bounding box center [353, 370] width 154 height 46
copy td "electrolytes & urea (e & u)"
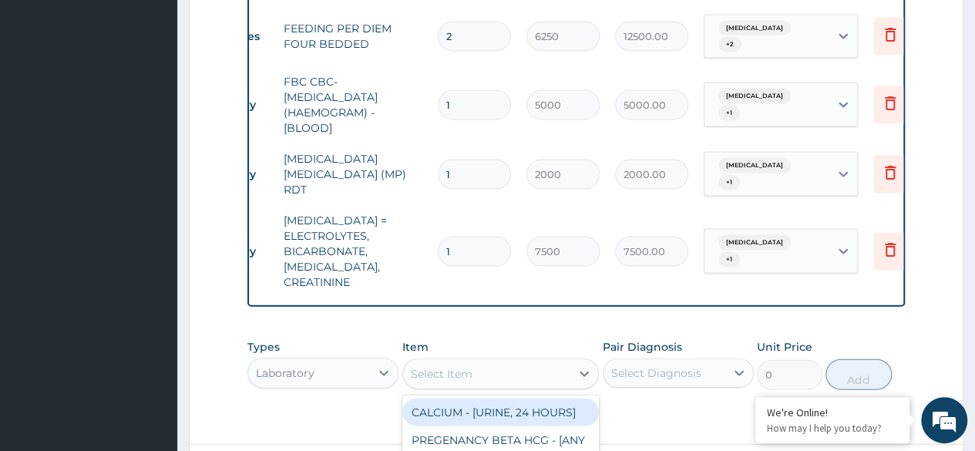
scroll to position [45, 0]
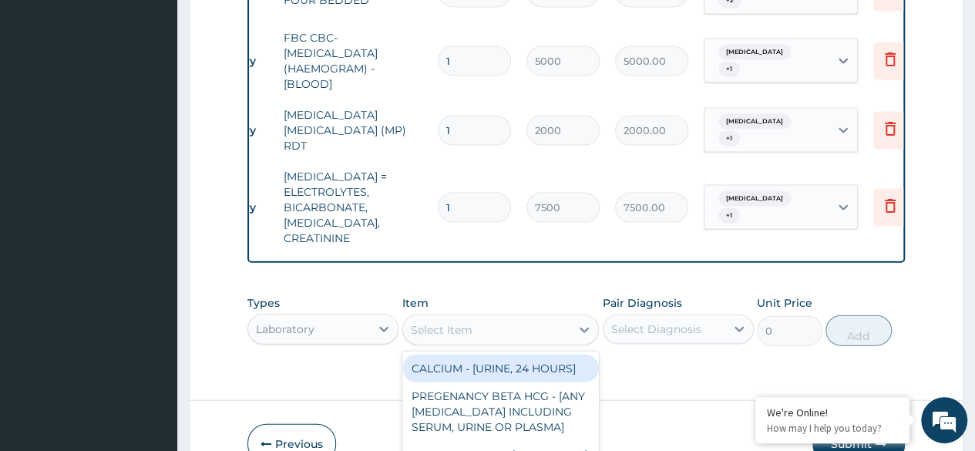
click at [428, 318] on div "option RENAL FUNCTION TESTS = ELECTROLYTES, BICARBONATE, UREA, CREATININE, sele…" at bounding box center [500, 329] width 197 height 31
paste input "electrolytes & urea (e & u)"
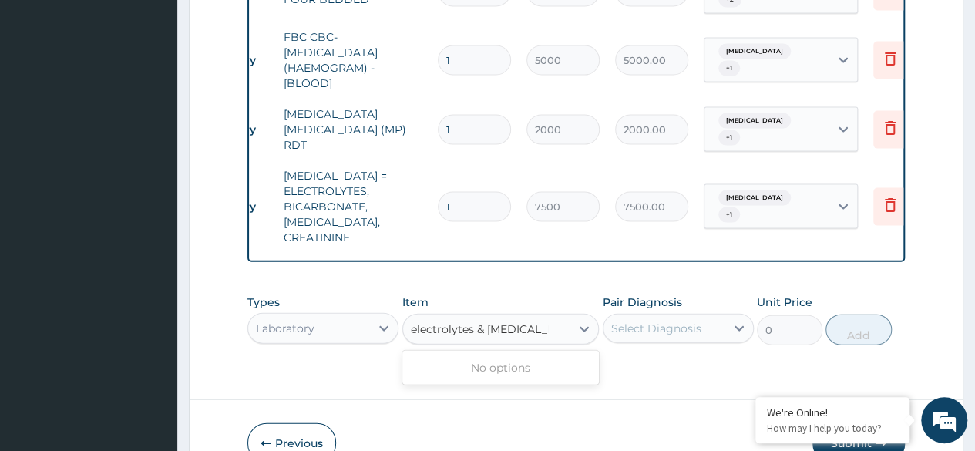
scroll to position [0, 0]
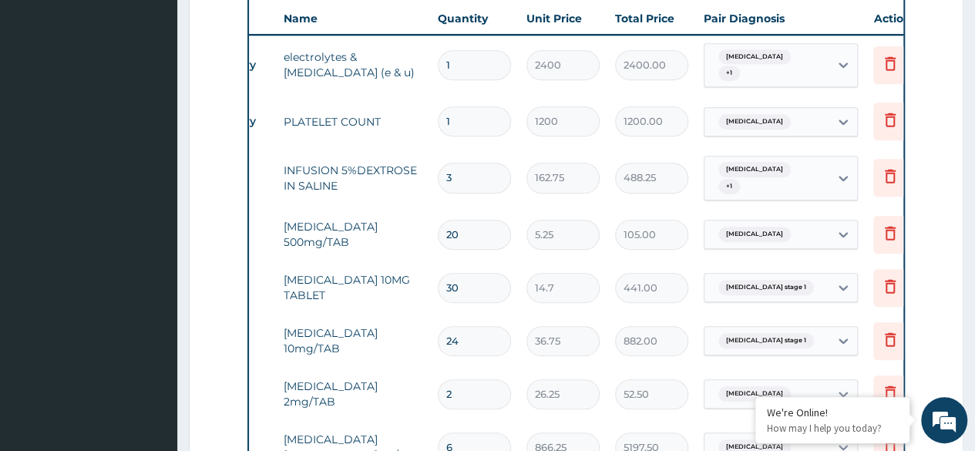
scroll to position [578, 0]
click at [464, 329] on input "24" at bounding box center [474, 343] width 73 height 30
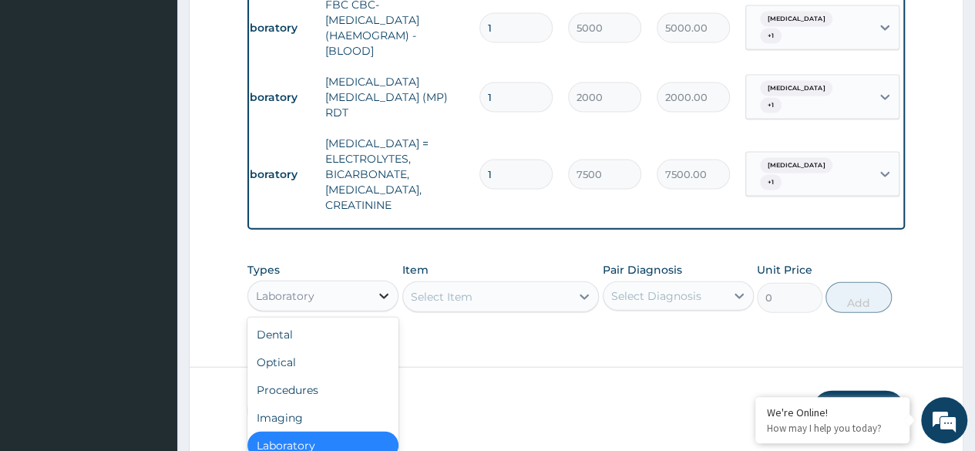
scroll to position [43, 0]
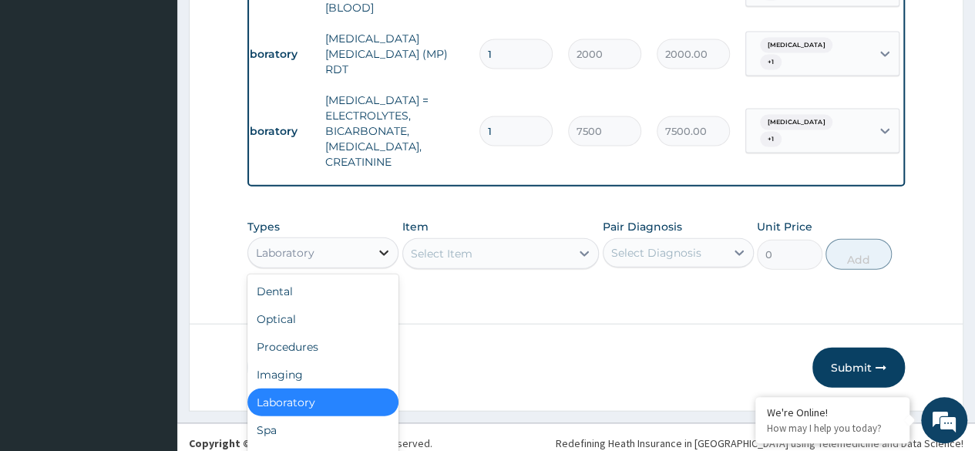
click at [378, 237] on div "option Laboratory, selected. option Laboratory selected, 5 of 10. 10 results av…" at bounding box center [322, 252] width 151 height 31
click at [294, 444] on div "Drugs" at bounding box center [322, 458] width 151 height 28
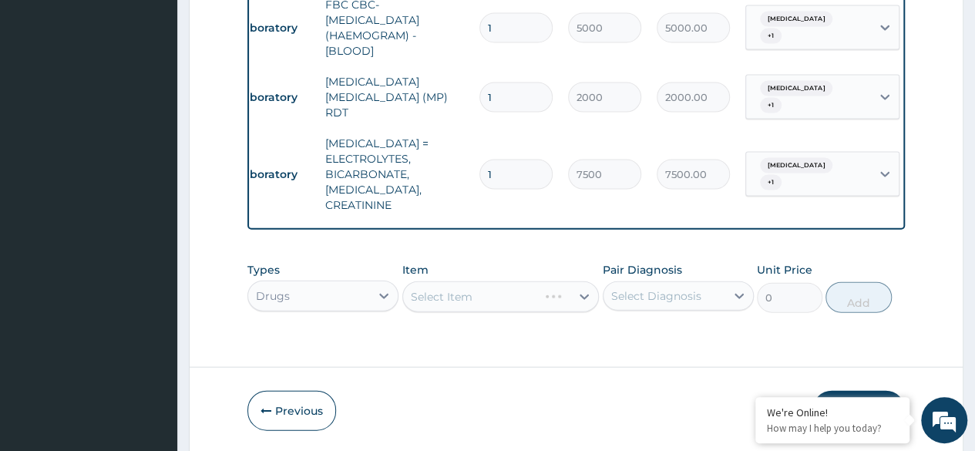
scroll to position [0, 0]
click at [492, 281] on div "Select Item" at bounding box center [500, 296] width 197 height 31
click at [496, 281] on div "Select Item" at bounding box center [500, 296] width 197 height 31
click at [589, 281] on div "Select Item" at bounding box center [500, 296] width 197 height 31
click at [507, 281] on div "Select Item" at bounding box center [500, 296] width 197 height 31
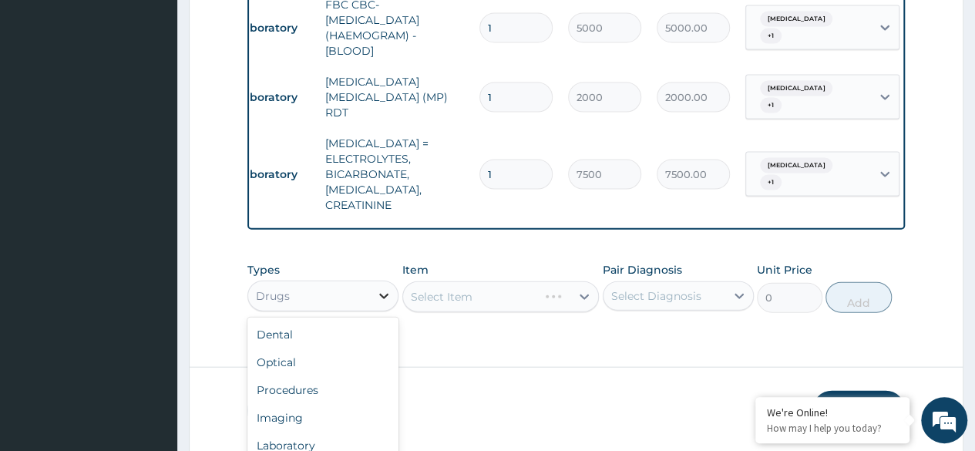
scroll to position [43, 0]
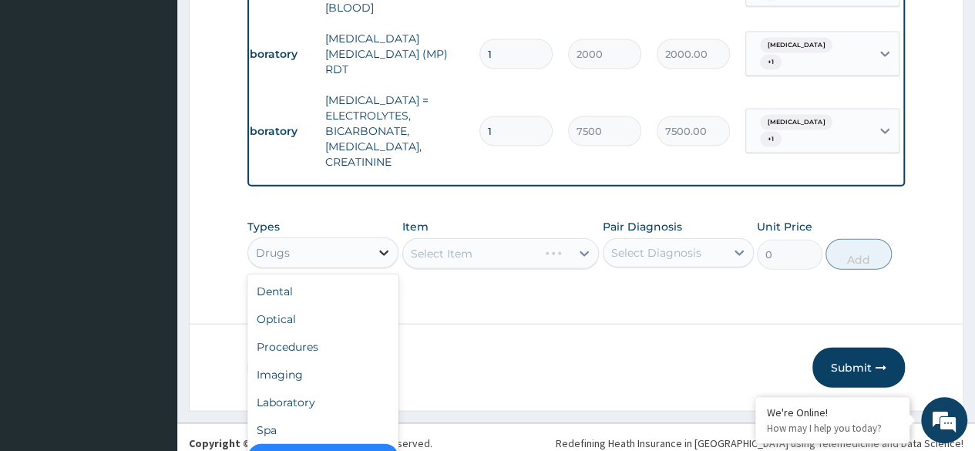
click at [384, 239] on div "option Drugs, selected. option Drugs selected, 7 of 10. 10 results available. U…" at bounding box center [322, 252] width 151 height 31
click at [303, 388] on div "Laboratory" at bounding box center [322, 402] width 151 height 28
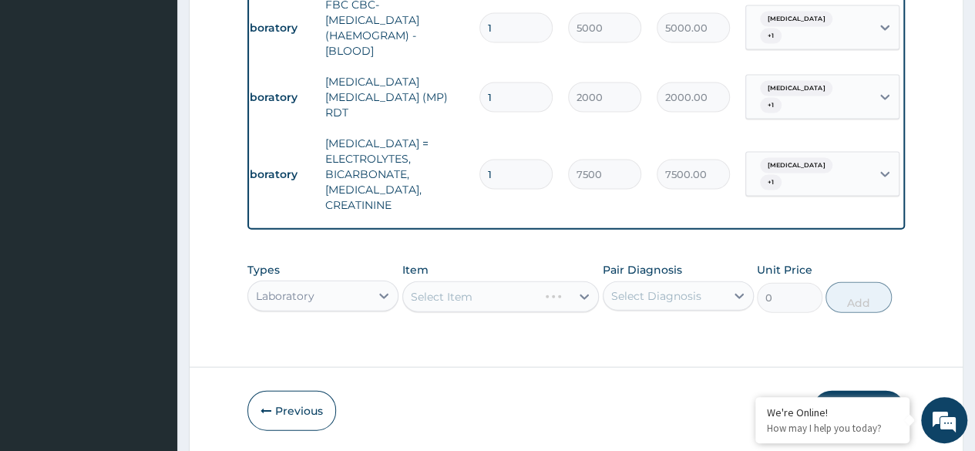
scroll to position [0, 0]
click at [479, 281] on div "Select Item" at bounding box center [500, 296] width 197 height 31
click at [477, 281] on div "Select Item" at bounding box center [500, 296] width 197 height 31
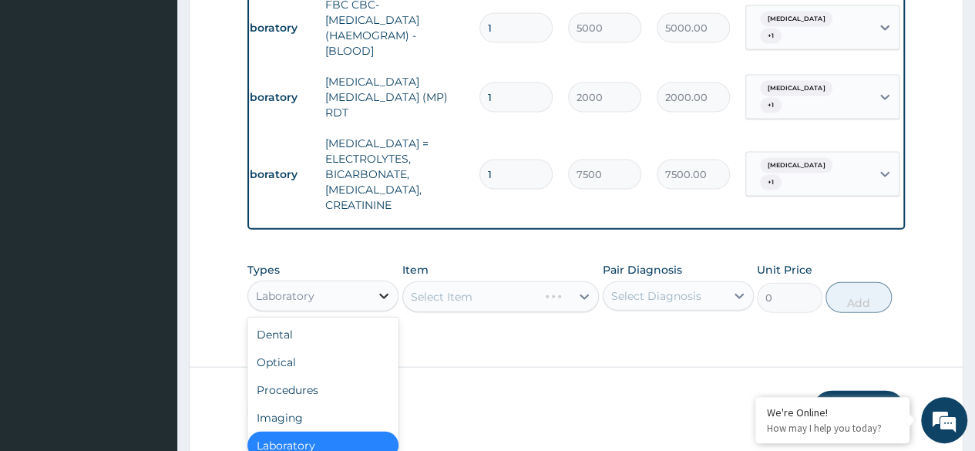
scroll to position [43, 0]
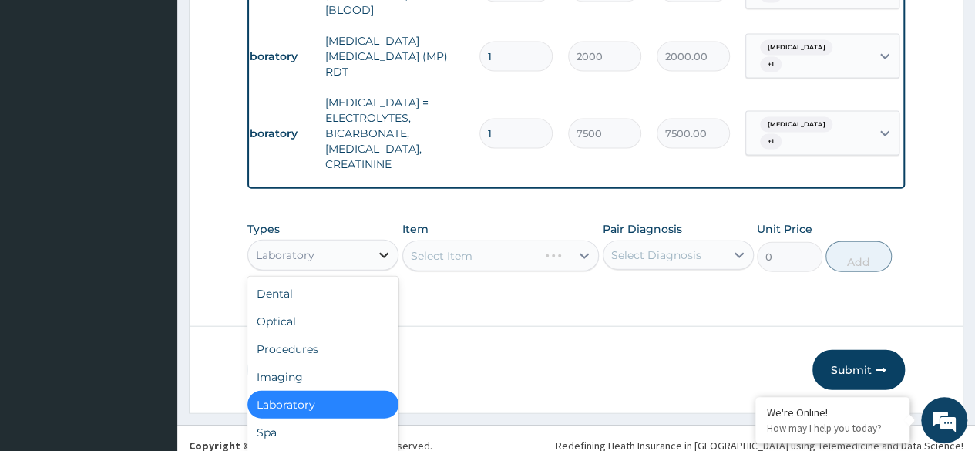
click at [382, 245] on div "option Laboratory, selected. option Laboratory selected, 5 of 10. 10 results av…" at bounding box center [322, 255] width 151 height 31
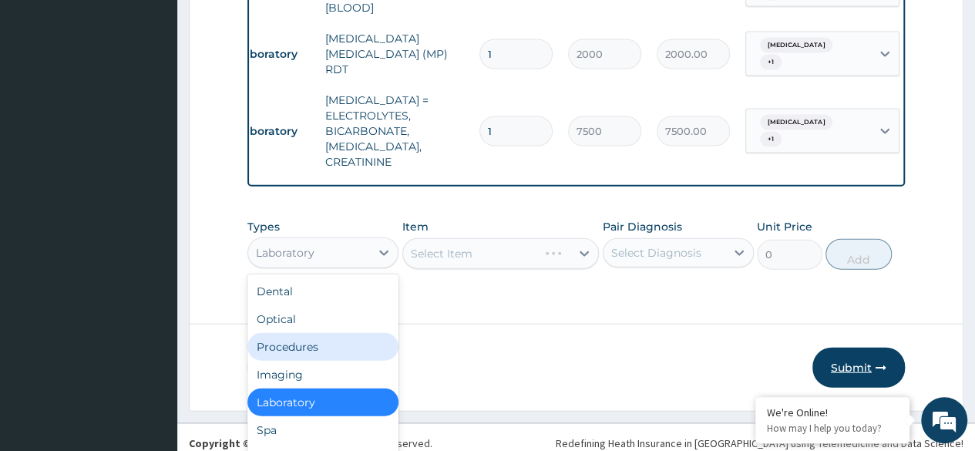
scroll to position [0, 0]
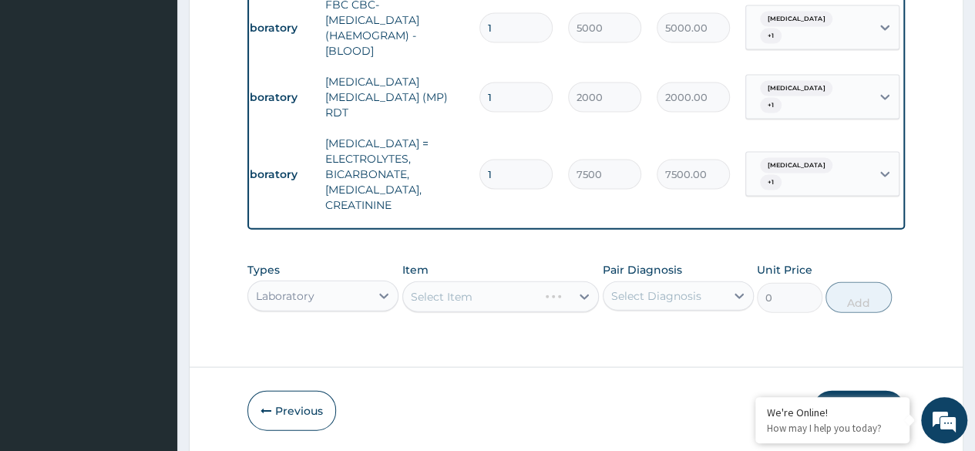
click at [875, 405] on icon "button" at bounding box center [880, 410] width 11 height 11
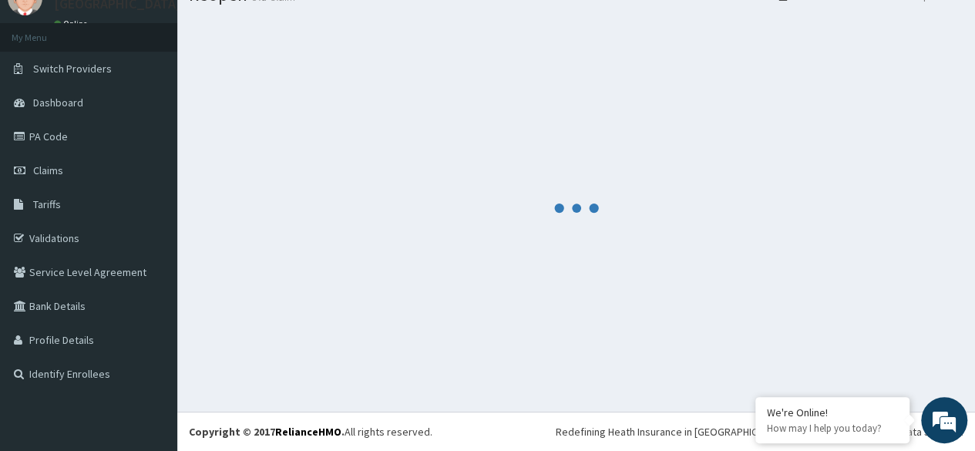
scroll to position [65, 0]
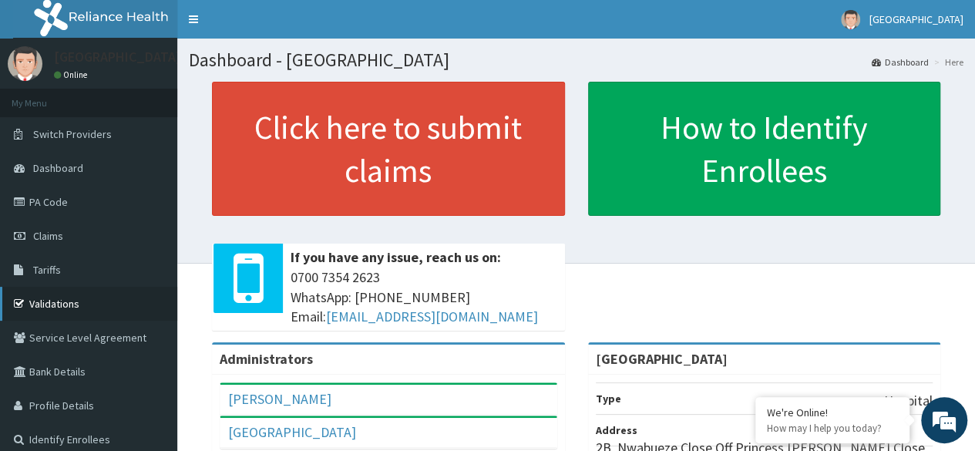
click at [76, 297] on link "Validations" at bounding box center [88, 304] width 177 height 34
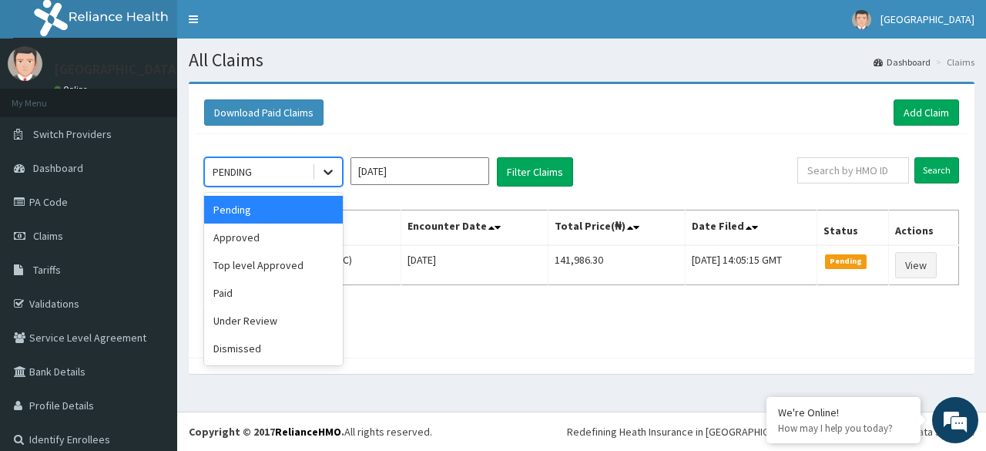
click at [328, 166] on icon at bounding box center [328, 171] width 15 height 15
click at [230, 315] on div "Under Review" at bounding box center [273, 321] width 139 height 28
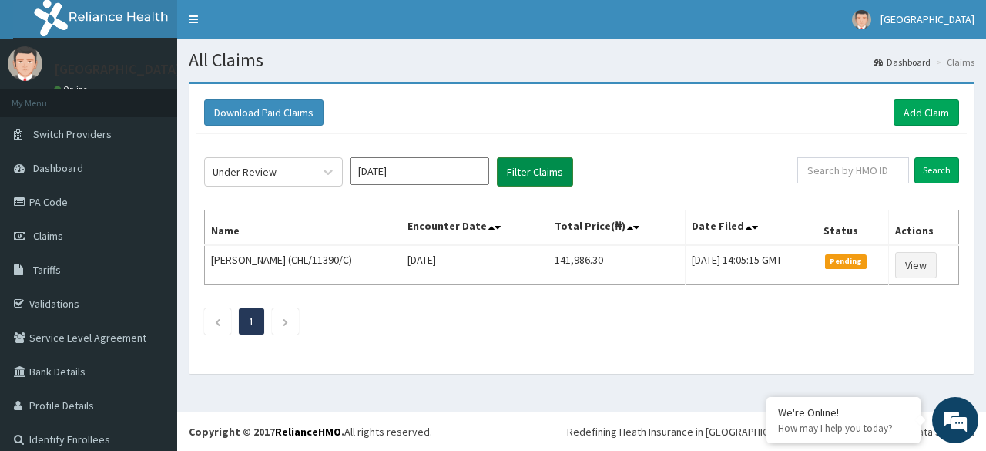
click at [526, 163] on button "Filter Claims" at bounding box center [535, 171] width 76 height 29
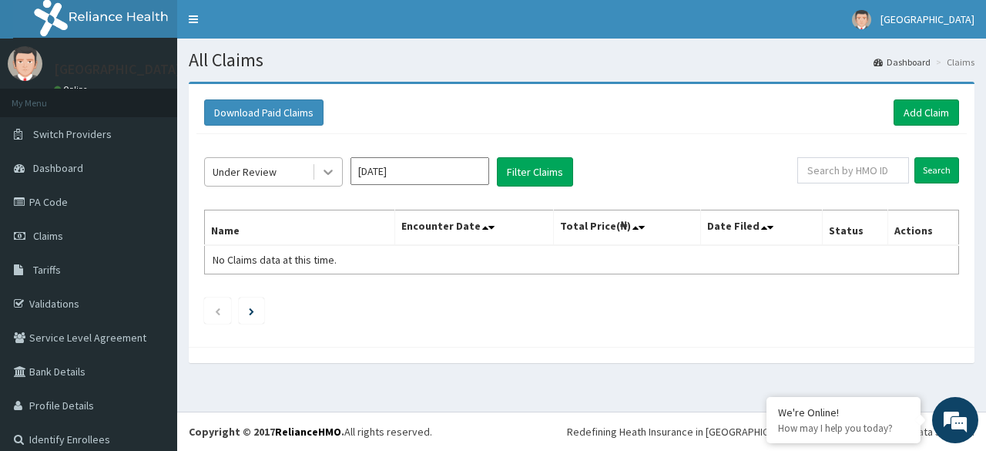
click at [328, 173] on icon at bounding box center [328, 172] width 9 height 5
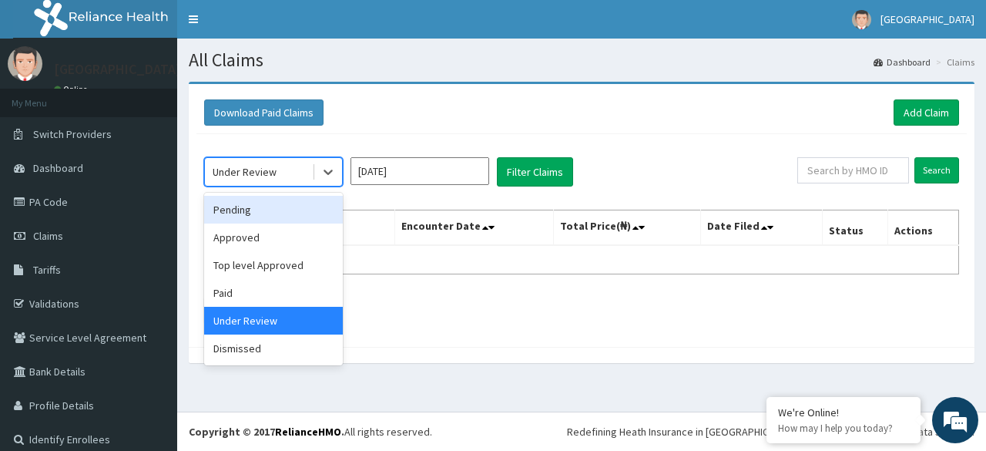
click at [242, 212] on div "Pending" at bounding box center [273, 210] width 139 height 28
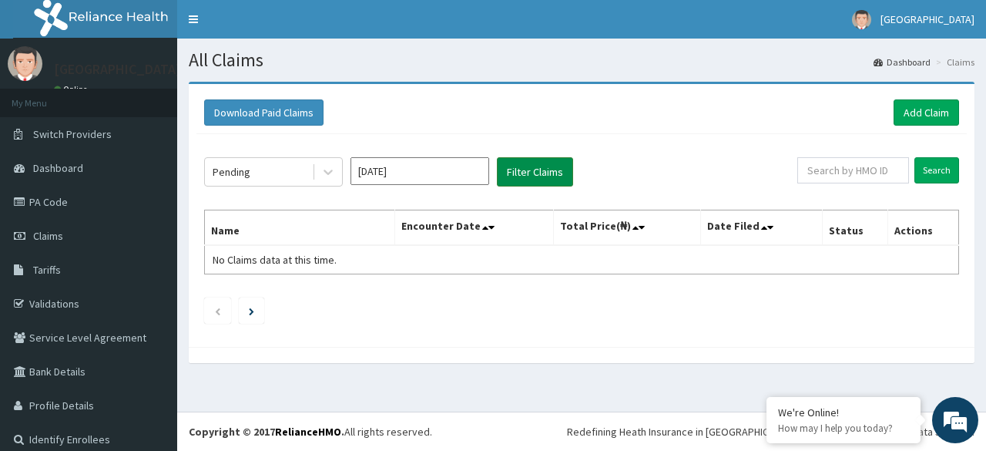
click at [533, 160] on button "Filter Claims" at bounding box center [535, 171] width 76 height 29
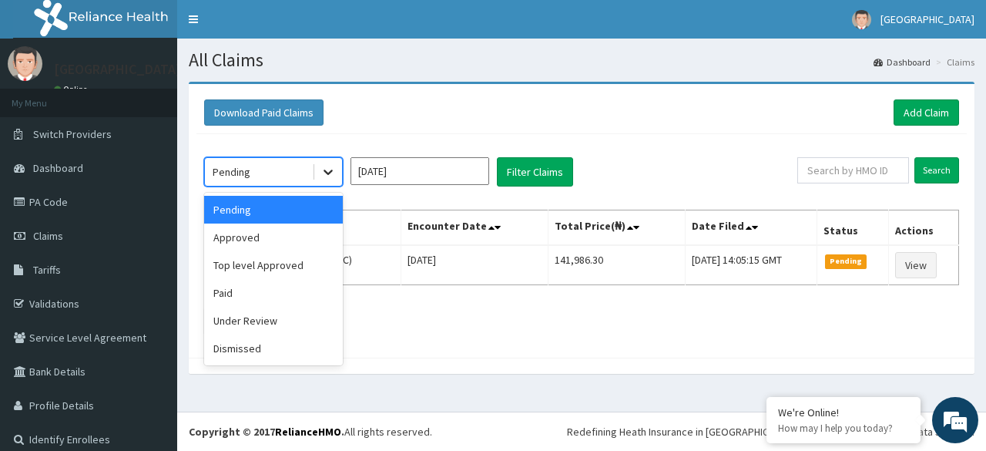
click at [327, 169] on icon at bounding box center [328, 171] width 15 height 15
click at [284, 232] on div "Approved" at bounding box center [273, 237] width 139 height 28
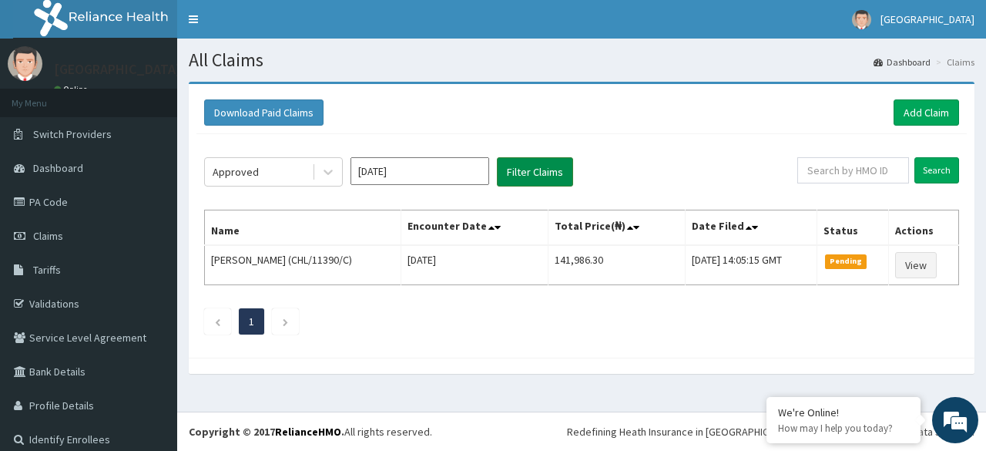
click at [556, 158] on button "Filter Claims" at bounding box center [535, 171] width 76 height 29
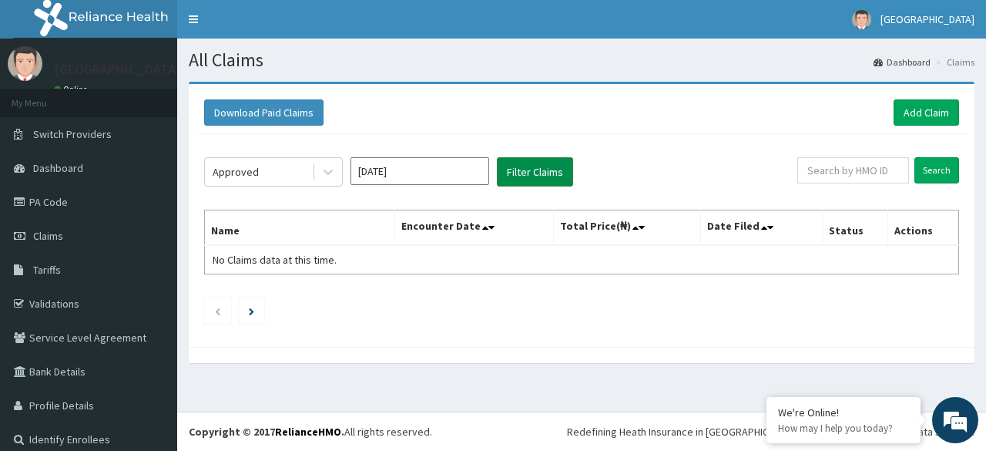
click at [556, 158] on button "Filter Claims" at bounding box center [535, 171] width 76 height 29
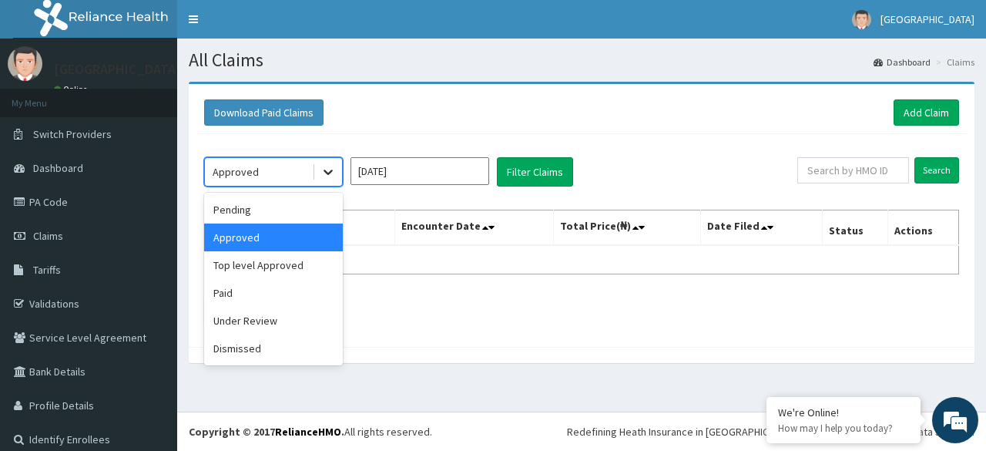
click at [323, 164] on icon at bounding box center [328, 171] width 15 height 15
click at [291, 261] on div "Top level Approved" at bounding box center [273, 265] width 139 height 28
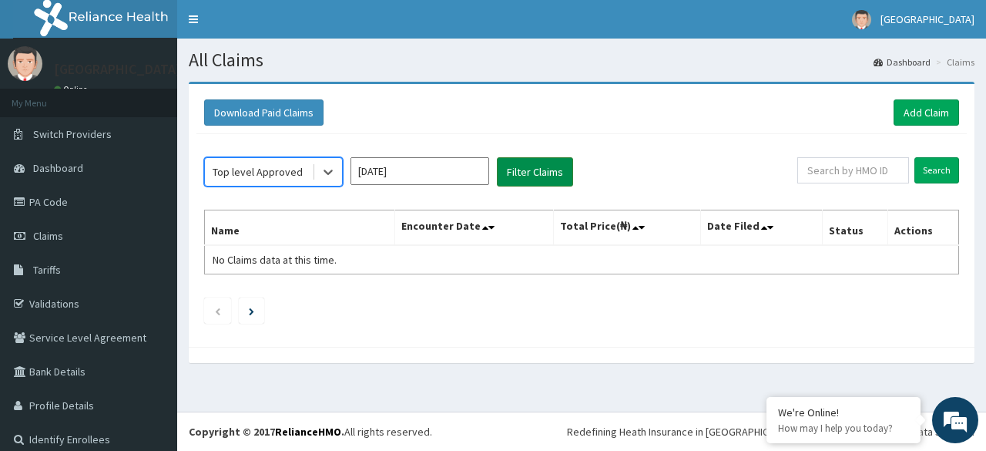
click at [523, 169] on button "Filter Claims" at bounding box center [535, 171] width 76 height 29
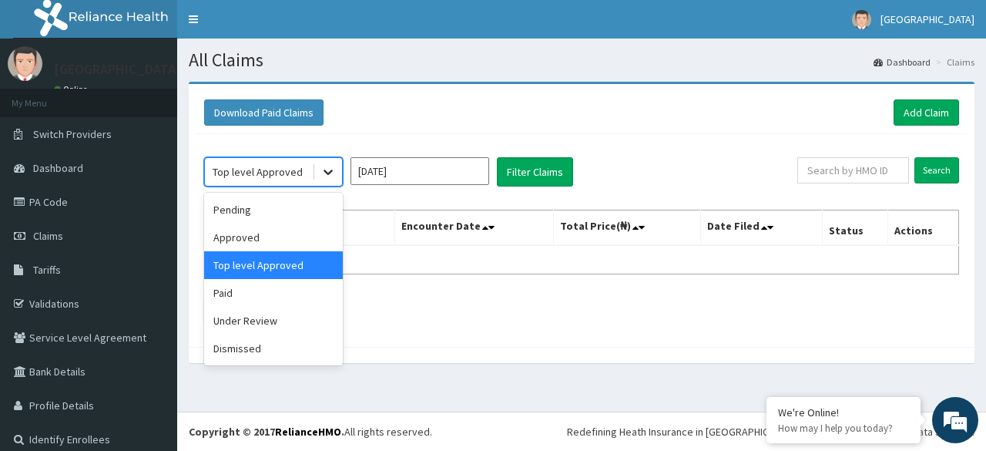
click at [328, 160] on div at bounding box center [328, 172] width 28 height 28
click at [288, 288] on div "Paid" at bounding box center [273, 293] width 139 height 28
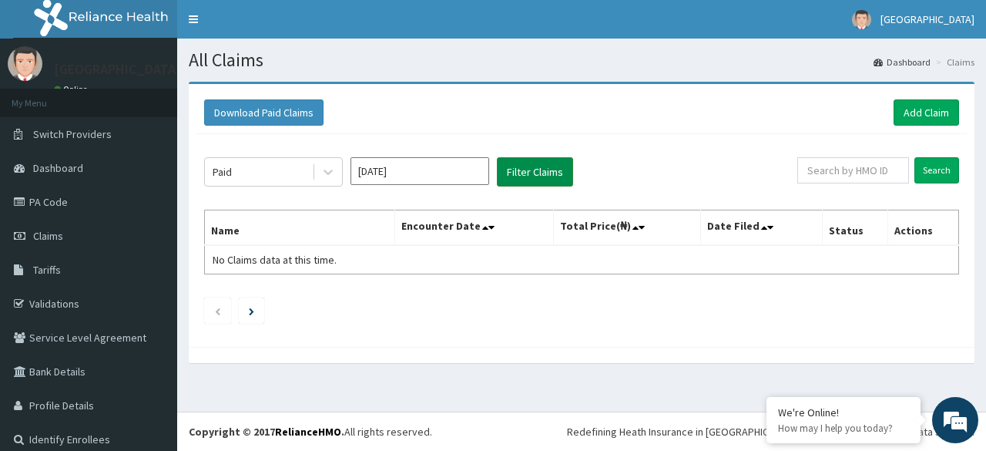
click at [516, 163] on button "Filter Claims" at bounding box center [535, 171] width 76 height 29
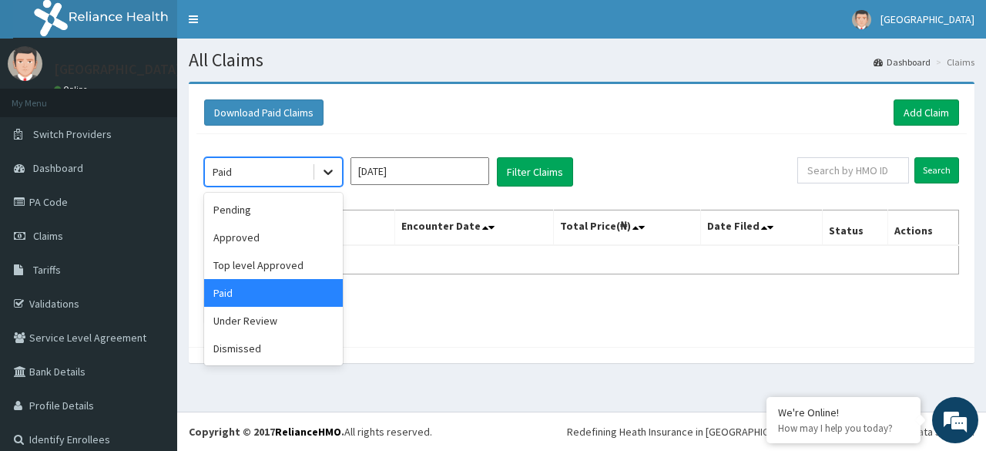
click at [321, 169] on icon at bounding box center [328, 171] width 15 height 15
click at [226, 343] on div "Dismissed" at bounding box center [273, 348] width 139 height 28
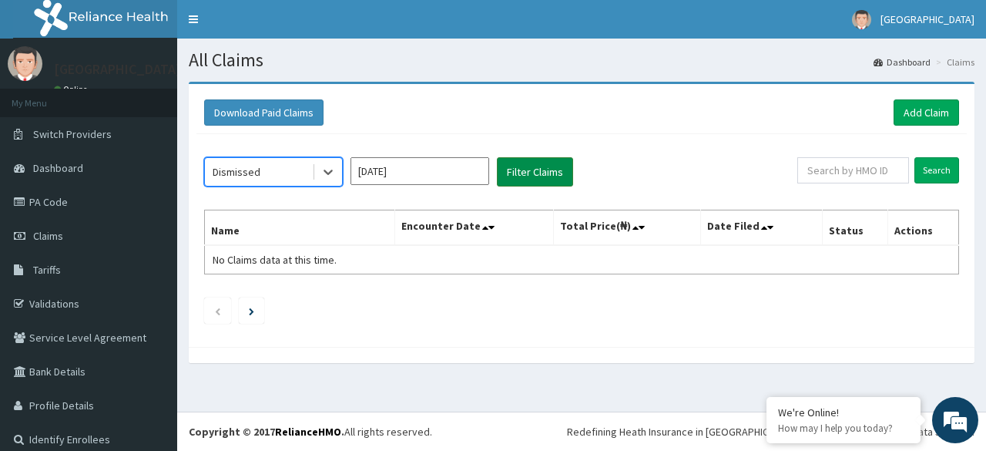
click at [556, 171] on button "Filter Claims" at bounding box center [535, 171] width 76 height 29
click at [547, 167] on button "Filter Claims" at bounding box center [535, 171] width 76 height 29
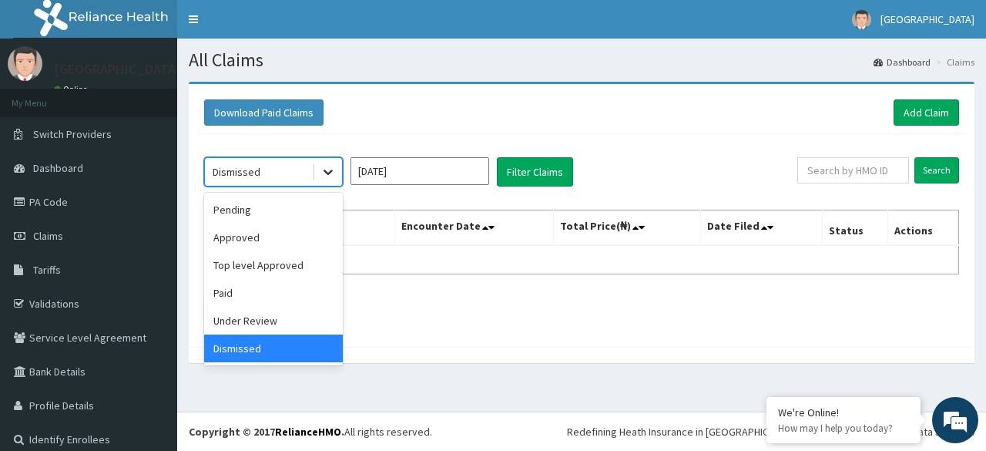
click at [332, 167] on icon at bounding box center [328, 171] width 15 height 15
click at [251, 326] on div "Under Review" at bounding box center [273, 321] width 139 height 28
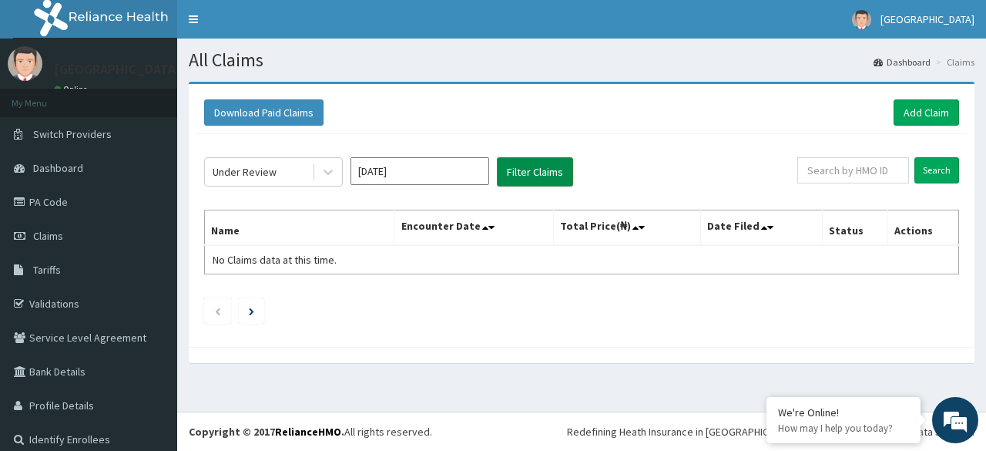
click at [530, 163] on button "Filter Claims" at bounding box center [535, 171] width 76 height 29
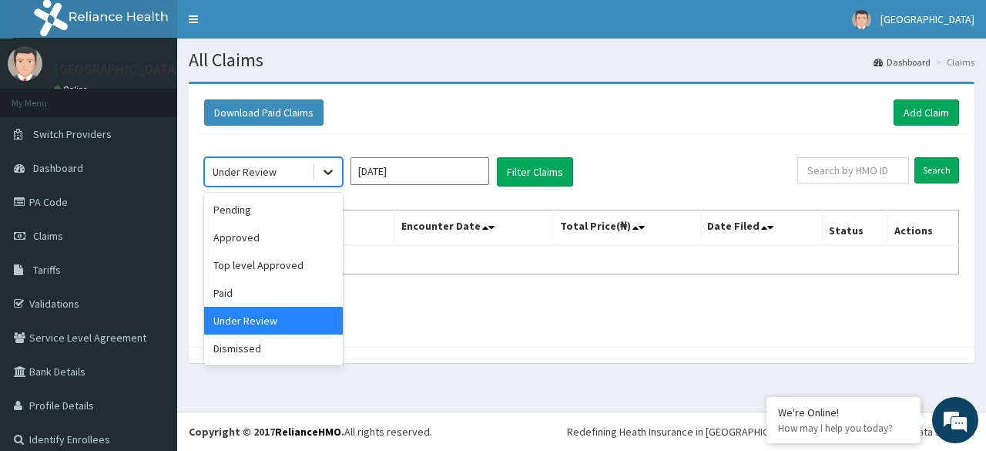
click at [323, 168] on icon at bounding box center [328, 171] width 15 height 15
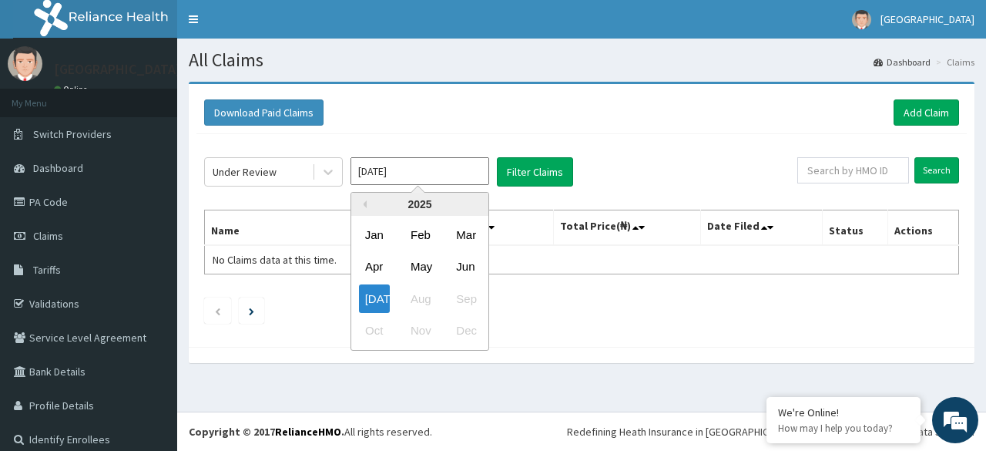
click at [445, 169] on input "[DATE]" at bounding box center [420, 171] width 139 height 28
click at [464, 258] on div "Jun" at bounding box center [465, 267] width 31 height 29
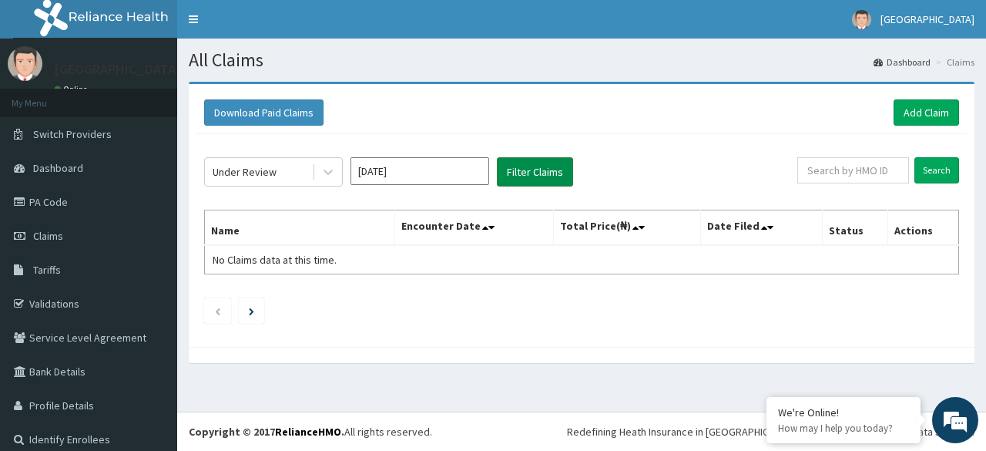
click at [536, 169] on button "Filter Claims" at bounding box center [535, 171] width 76 height 29
click at [431, 165] on input "[DATE]" at bounding box center [420, 171] width 139 height 28
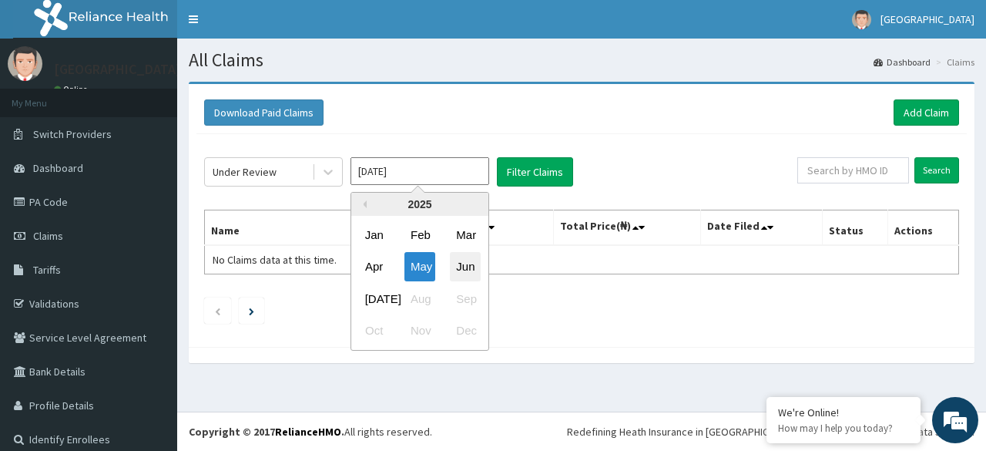
click at [461, 264] on div "Jun" at bounding box center [465, 267] width 31 height 29
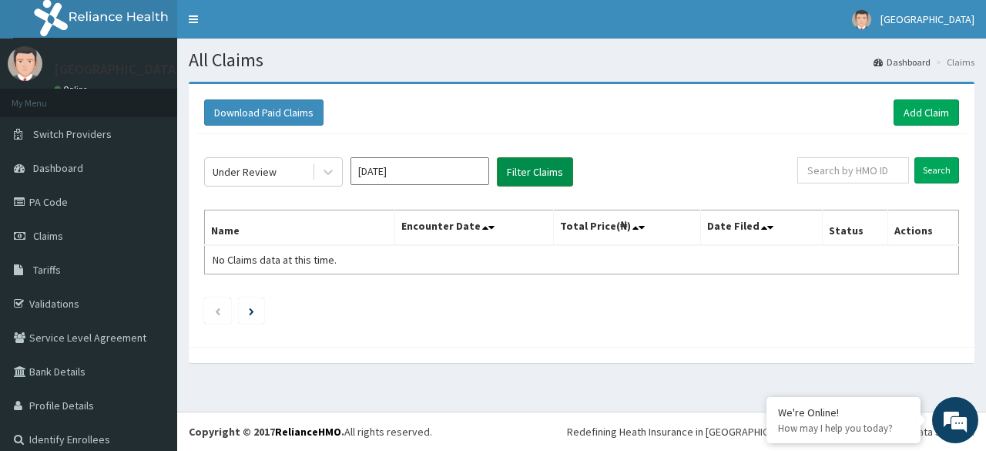
click at [523, 167] on button "Filter Claims" at bounding box center [535, 171] width 76 height 29
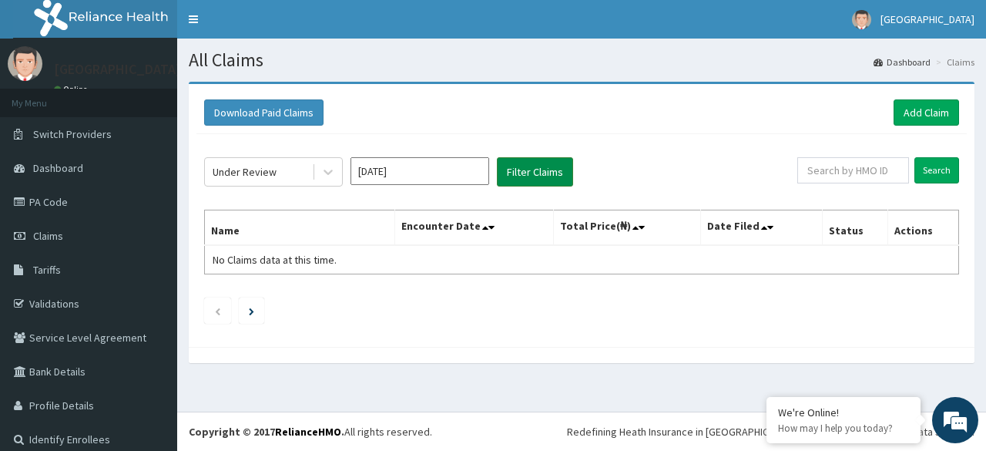
click at [523, 167] on button "Filter Claims" at bounding box center [535, 171] width 76 height 29
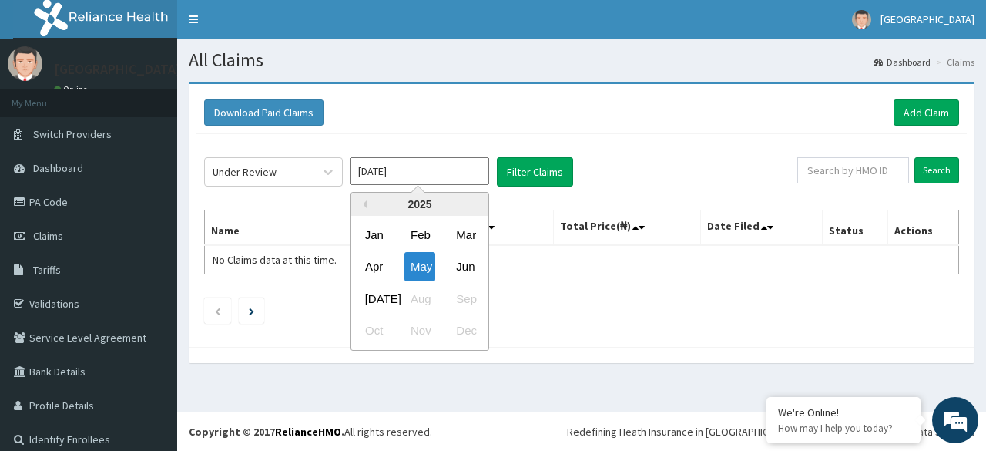
click at [453, 171] on input "[DATE]" at bounding box center [420, 171] width 139 height 28
click at [380, 264] on div "Apr" at bounding box center [374, 267] width 31 height 29
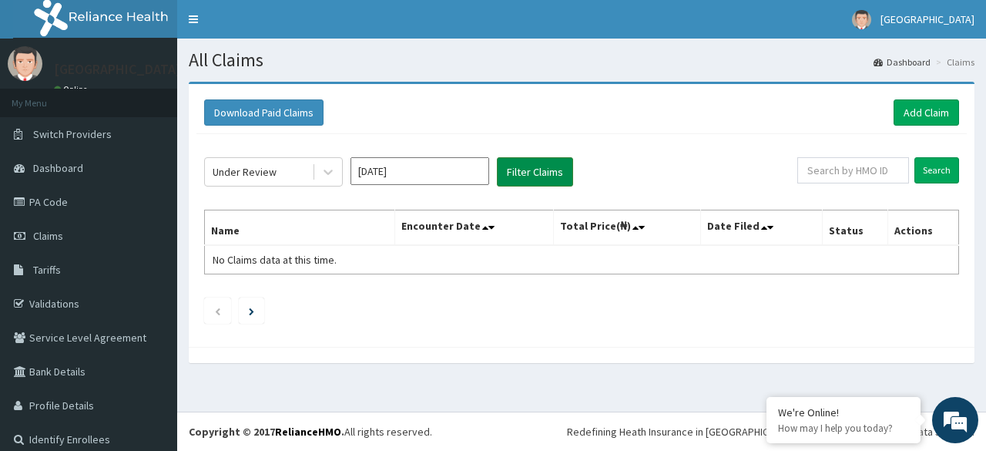
click at [516, 164] on button "Filter Claims" at bounding box center [535, 171] width 76 height 29
drag, startPoint x: 516, startPoint y: 164, endPoint x: 473, endPoint y: 164, distance: 43.2
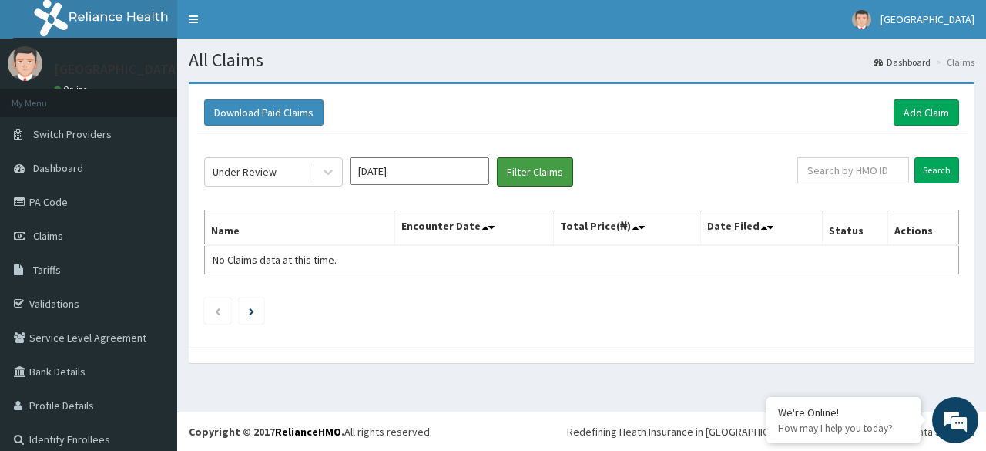
click at [473, 164] on div "Under Review [DATE] Filter Claims" at bounding box center [500, 171] width 593 height 29
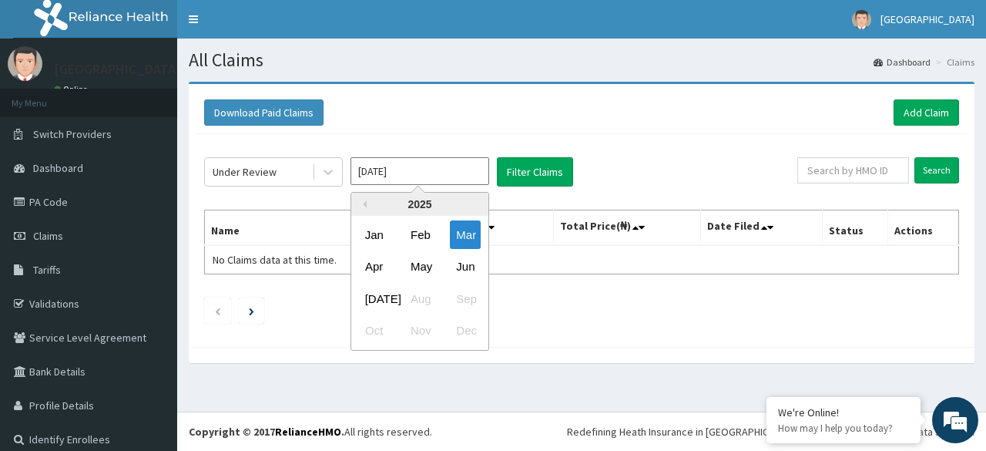
click at [473, 164] on input "[DATE]" at bounding box center [420, 171] width 139 height 28
click at [462, 261] on div "Jun" at bounding box center [465, 267] width 31 height 29
click at [469, 169] on input "[DATE]" at bounding box center [420, 171] width 139 height 28
click at [387, 264] on div "Apr" at bounding box center [374, 267] width 31 height 29
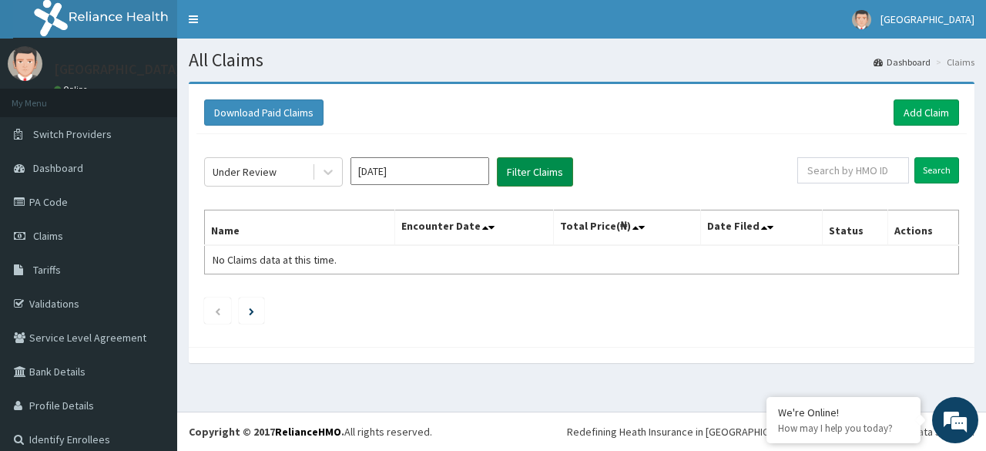
drag, startPoint x: 535, startPoint y: 172, endPoint x: 526, endPoint y: 172, distance: 9.2
click at [526, 172] on button "Filter Claims" at bounding box center [535, 171] width 76 height 29
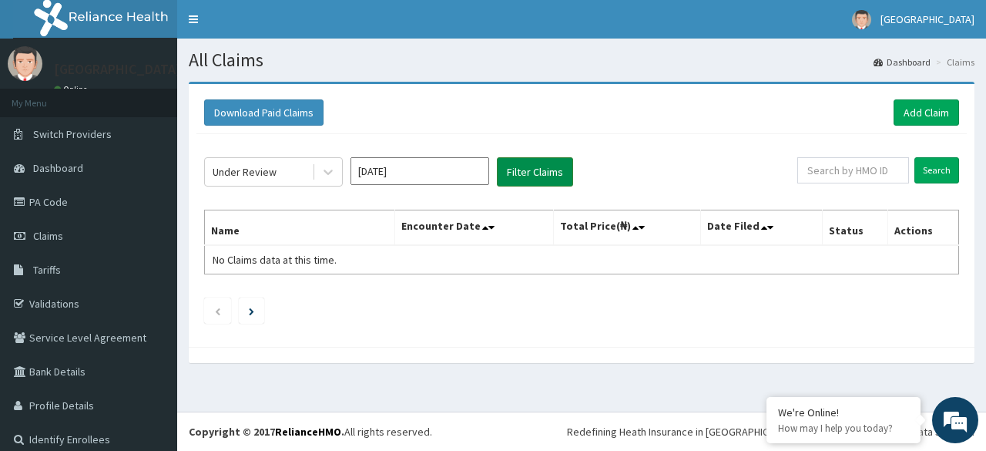
click at [526, 172] on button "Filter Claims" at bounding box center [535, 171] width 76 height 29
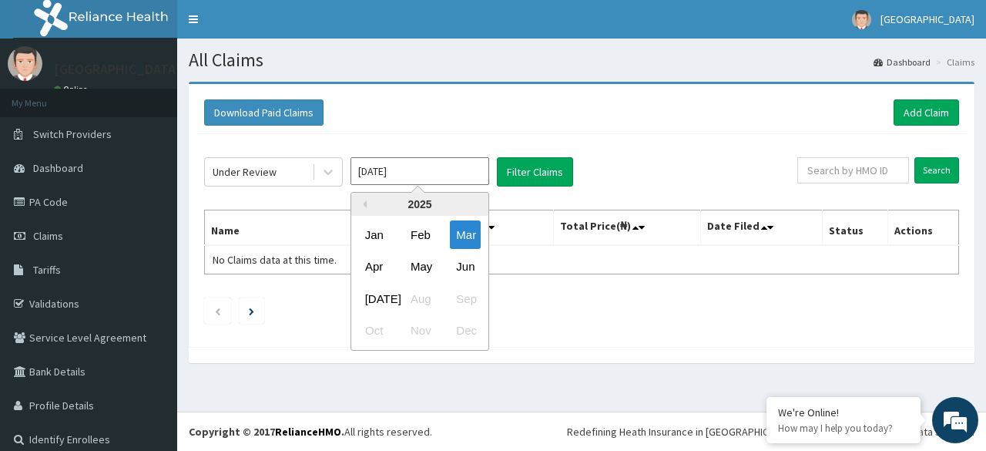
click at [467, 171] on input "[DATE]" at bounding box center [420, 171] width 139 height 28
click at [465, 260] on div "Jun" at bounding box center [465, 267] width 31 height 29
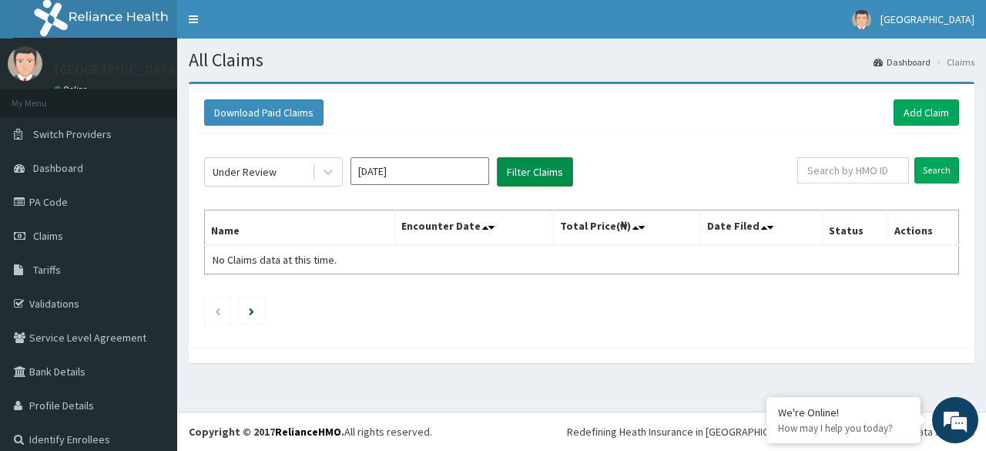
click at [525, 166] on button "Filter Claims" at bounding box center [535, 171] width 76 height 29
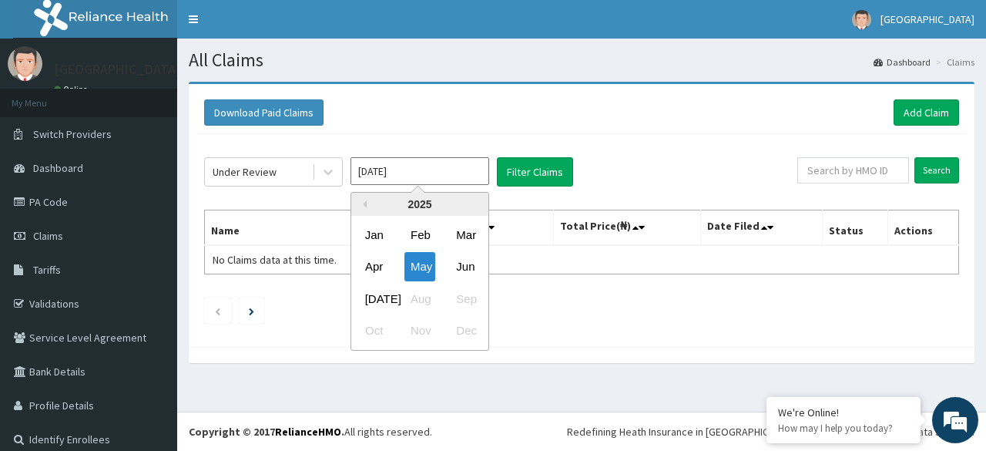
click at [435, 173] on input "[DATE]" at bounding box center [420, 171] width 139 height 28
click at [375, 237] on div "Jan" at bounding box center [374, 234] width 31 height 29
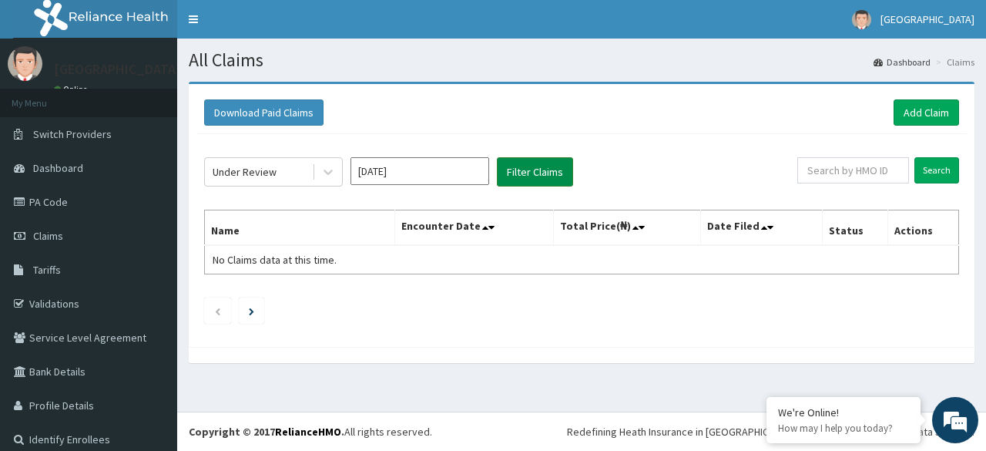
click at [521, 168] on button "Filter Claims" at bounding box center [535, 171] width 76 height 29
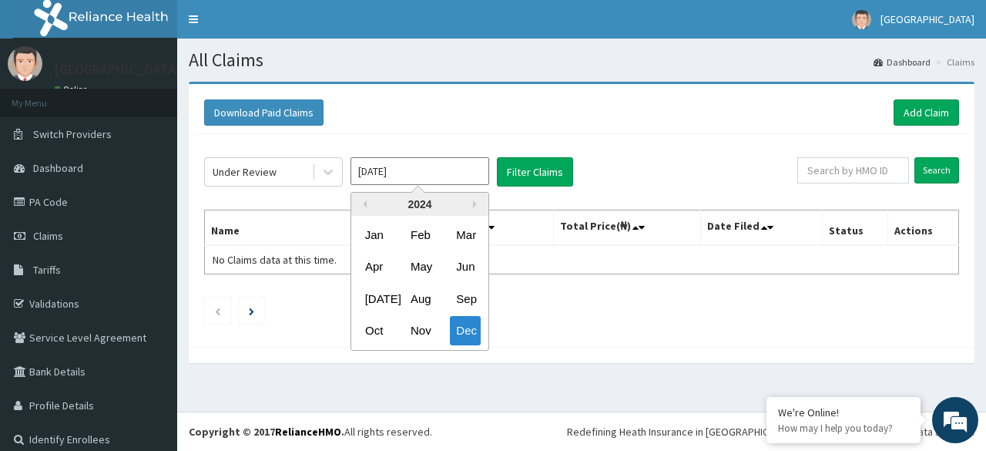
click at [467, 164] on input "[DATE]" at bounding box center [420, 171] width 139 height 28
click at [381, 238] on div "Jan" at bounding box center [374, 234] width 31 height 29
click at [415, 169] on input "[DATE]" at bounding box center [420, 171] width 139 height 28
click at [473, 197] on div "2023" at bounding box center [419, 204] width 137 height 23
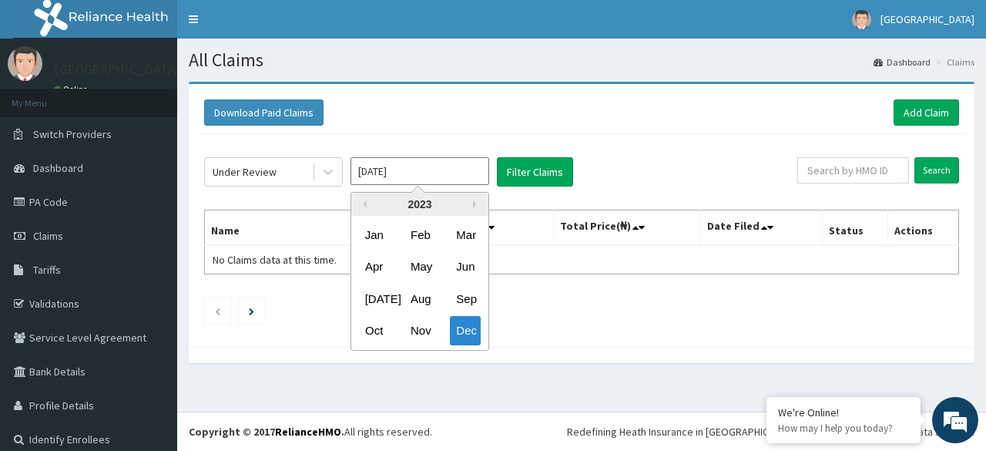
click at [473, 197] on div "2023" at bounding box center [419, 204] width 137 height 23
click at [465, 197] on div "2023" at bounding box center [419, 204] width 137 height 23
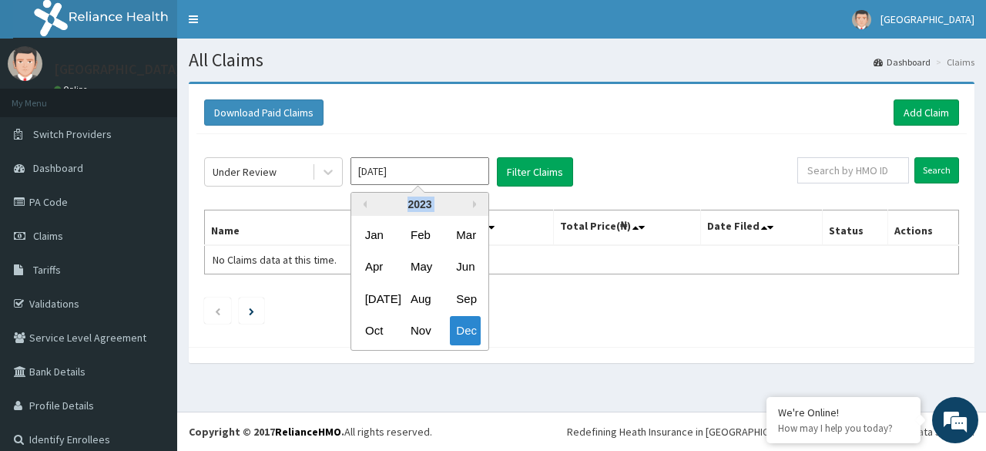
click at [465, 197] on div "2023" at bounding box center [419, 204] width 137 height 23
drag, startPoint x: 465, startPoint y: 197, endPoint x: 438, endPoint y: 297, distance: 103.8
click at [438, 297] on div "[DATE] Feb Mar Apr May Jun [DATE] Aug Sep Oct Nov Dec" at bounding box center [419, 271] width 137 height 157
click at [438, 287] on div "[DATE] Aug Sep" at bounding box center [419, 299] width 137 height 32
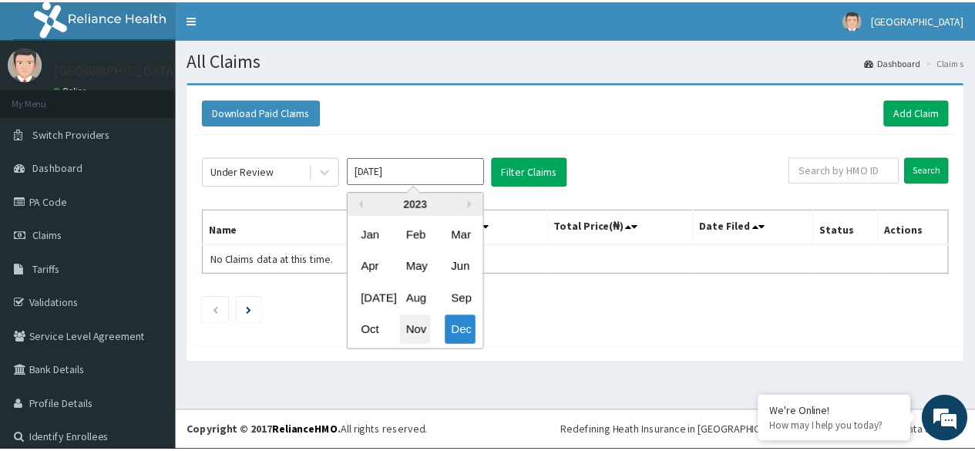
scroll to position [6, 0]
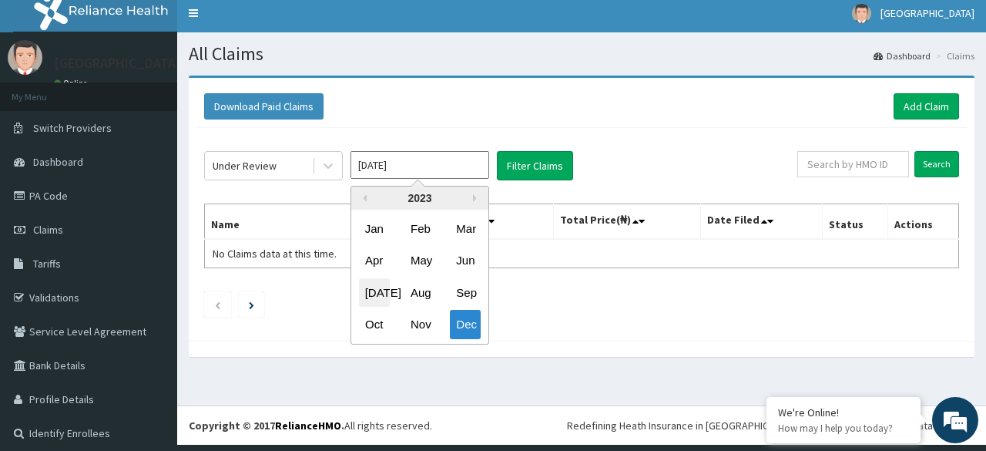
click at [375, 286] on div "[DATE]" at bounding box center [374, 292] width 31 height 29
click at [424, 166] on input "[DATE]" at bounding box center [420, 165] width 139 height 28
click at [424, 166] on input "Jun 2023" at bounding box center [420, 165] width 139 height 28
click at [376, 219] on div "Jan" at bounding box center [374, 228] width 31 height 29
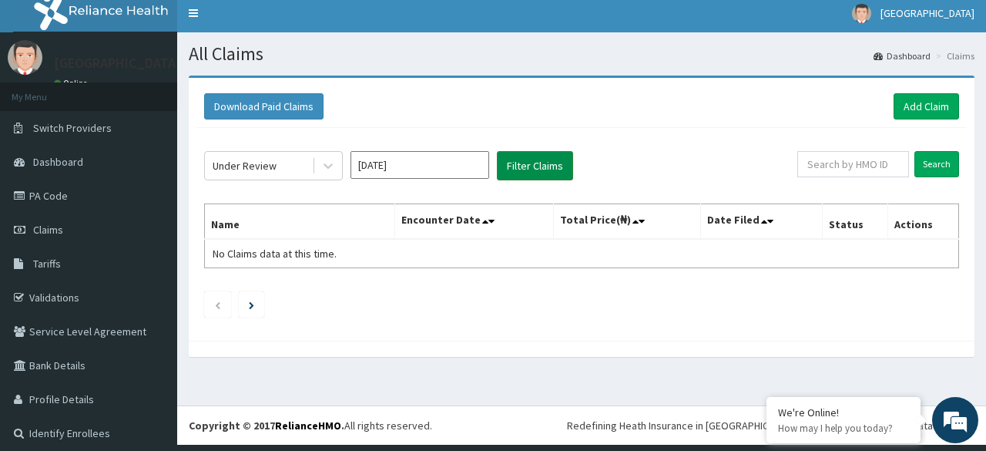
click at [519, 163] on button "Filter Claims" at bounding box center [535, 165] width 76 height 29
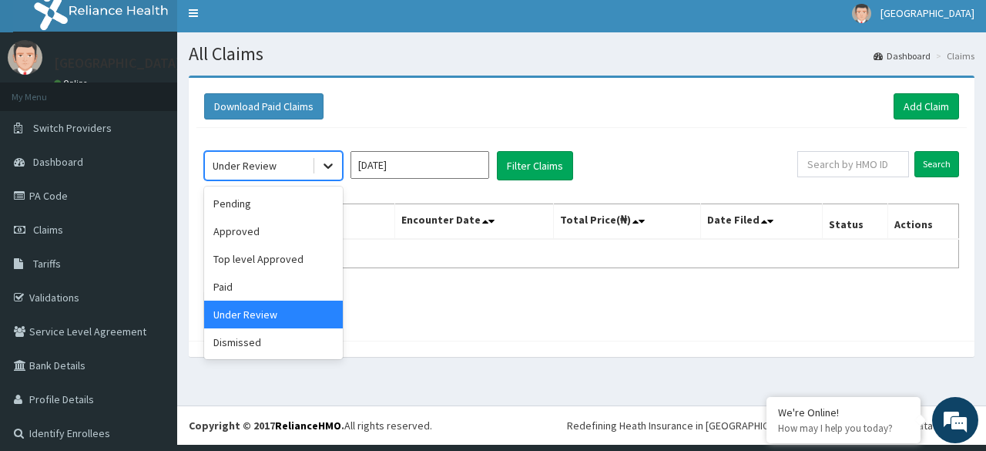
click at [327, 163] on icon at bounding box center [328, 165] width 15 height 15
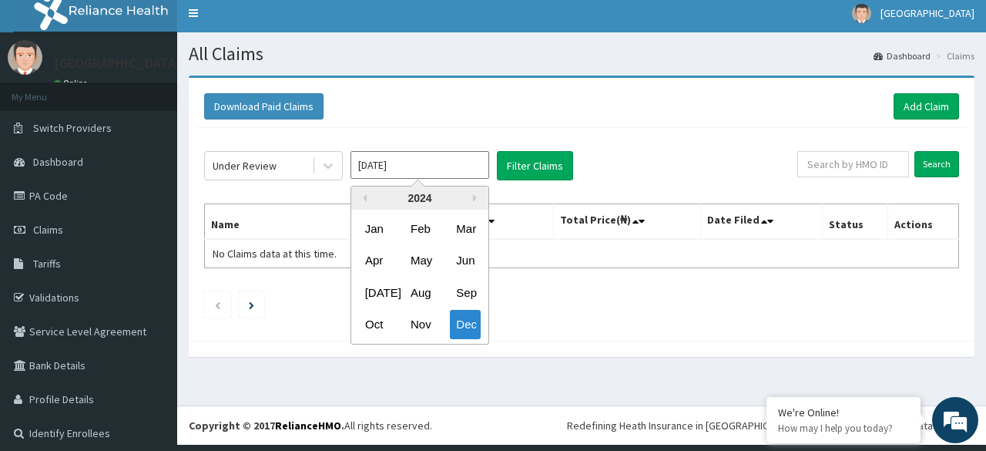
click at [425, 156] on input "Dec 2024" at bounding box center [420, 165] width 139 height 28
click at [365, 197] on button "Previous Year" at bounding box center [363, 198] width 8 height 8
click at [474, 197] on button "Next Year" at bounding box center [477, 198] width 8 height 8
click at [378, 230] on div "Jan" at bounding box center [374, 228] width 31 height 29
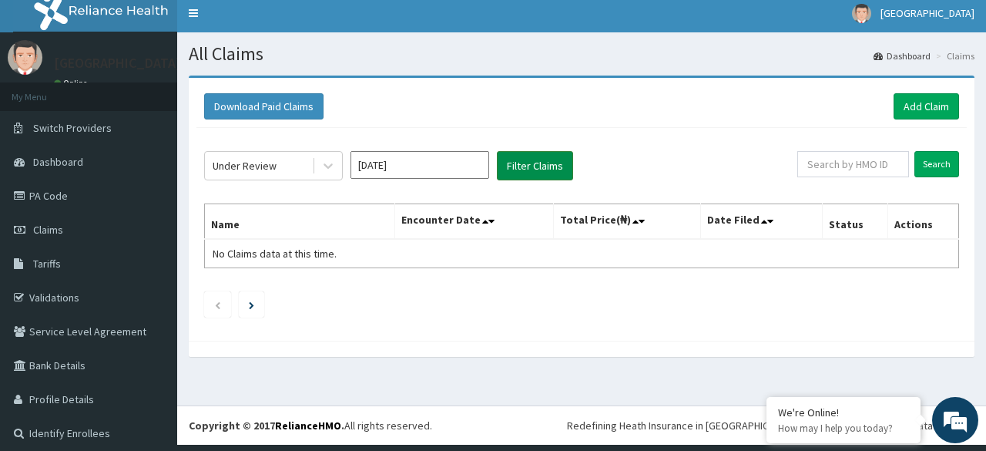
click at [527, 163] on button "Filter Claims" at bounding box center [535, 165] width 76 height 29
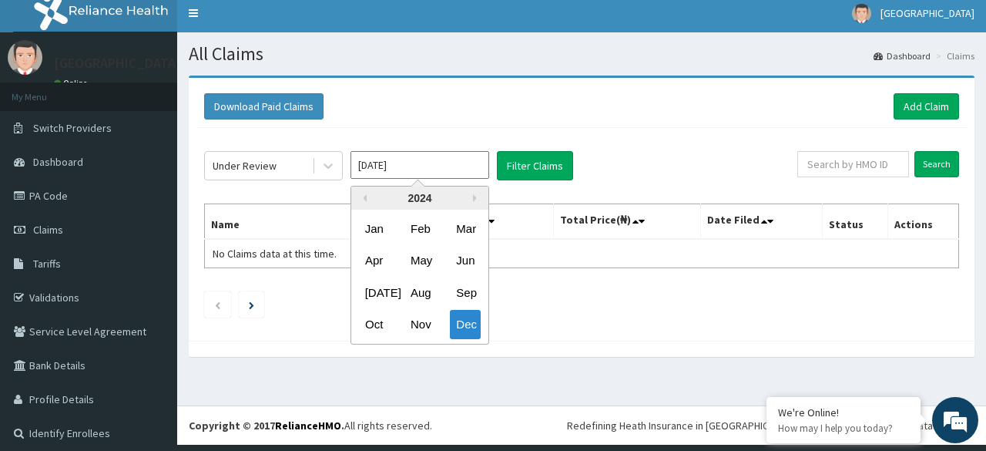
click at [433, 163] on input "Dec 2024" at bounding box center [420, 165] width 139 height 28
click at [424, 260] on div "May" at bounding box center [420, 261] width 31 height 29
click at [428, 158] on input "Apr 2024" at bounding box center [420, 165] width 139 height 28
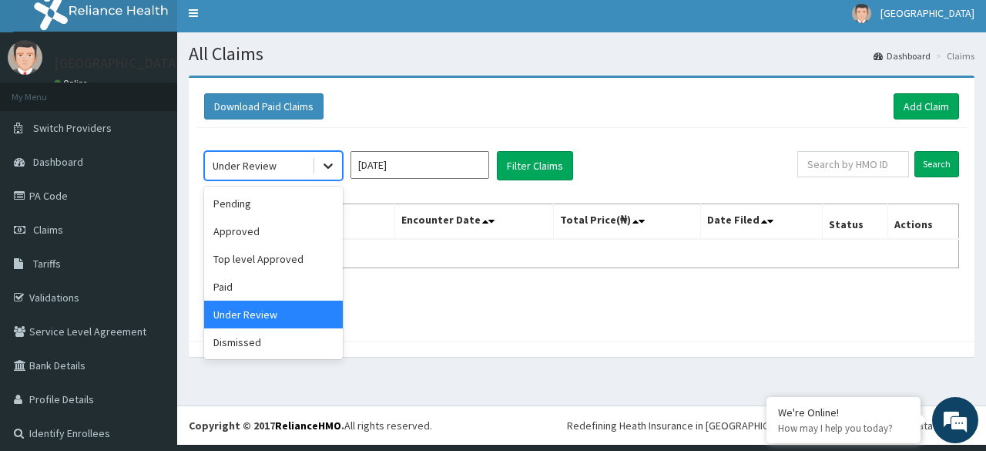
click at [323, 162] on icon at bounding box center [328, 165] width 15 height 15
click at [231, 292] on div "Paid" at bounding box center [273, 287] width 139 height 28
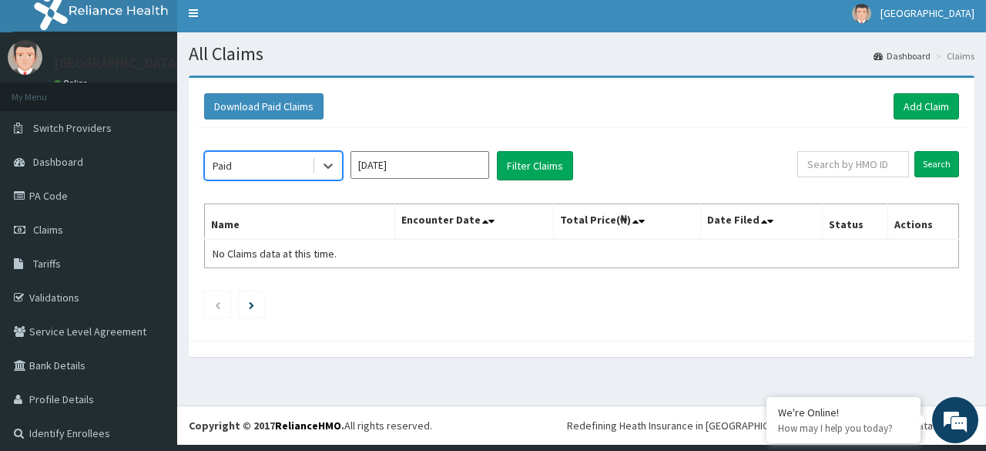
click at [415, 164] on input "Apr 2024" at bounding box center [420, 165] width 139 height 28
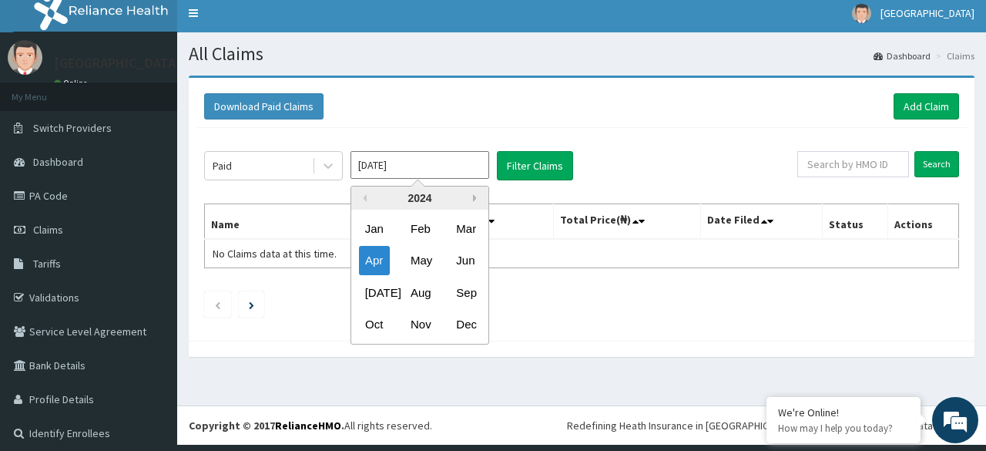
click at [473, 196] on button "Next Year" at bounding box center [477, 198] width 8 height 8
click at [473, 195] on div "2025" at bounding box center [419, 198] width 137 height 23
click at [475, 197] on div "2025" at bounding box center [419, 198] width 137 height 23
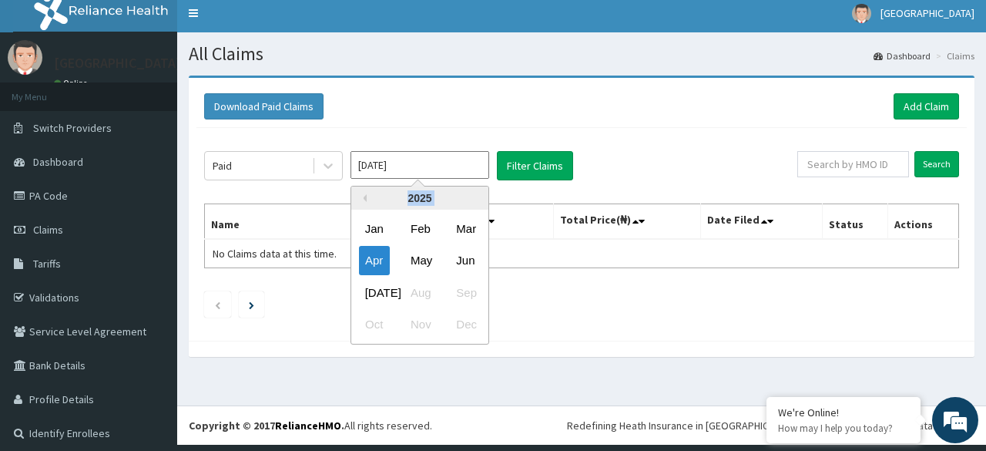
click at [475, 197] on div "2025" at bounding box center [419, 198] width 137 height 23
click at [359, 197] on button "Previous Year" at bounding box center [363, 198] width 8 height 8
click at [473, 197] on div "2024" at bounding box center [419, 198] width 137 height 23
click at [473, 195] on div "2024" at bounding box center [419, 198] width 137 height 23
click at [420, 192] on div "2024" at bounding box center [419, 198] width 137 height 23
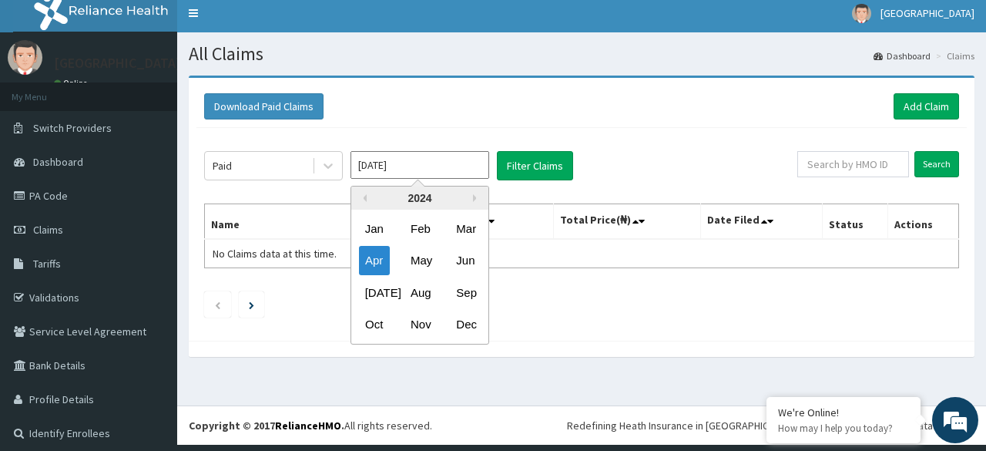
click at [420, 192] on div "2024" at bounding box center [419, 198] width 137 height 23
click at [452, 200] on div "2024" at bounding box center [419, 198] width 137 height 23
click at [432, 190] on div "2024" at bounding box center [419, 198] width 137 height 23
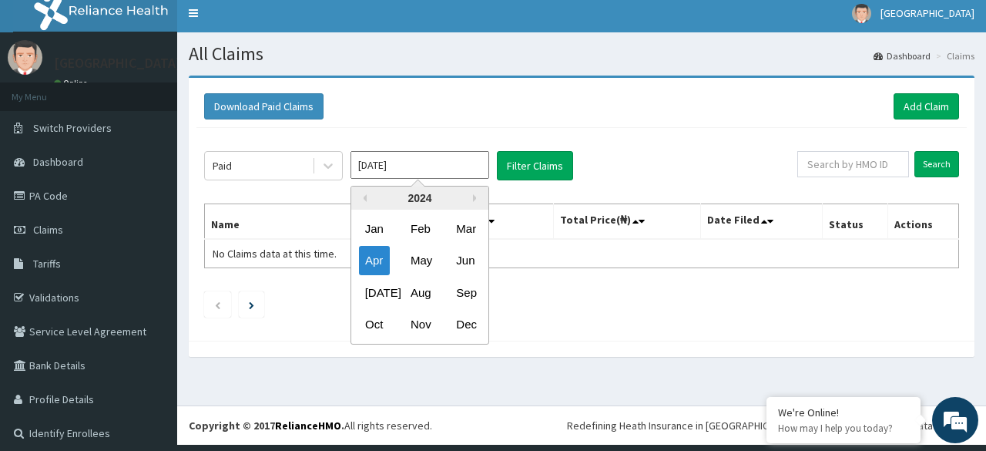
click at [432, 190] on div "2024" at bounding box center [419, 198] width 137 height 23
click at [474, 195] on button "Next Year" at bounding box center [477, 198] width 8 height 8
click at [462, 207] on div "2025" at bounding box center [419, 198] width 137 height 23
click at [368, 297] on div "Jul" at bounding box center [374, 292] width 31 height 29
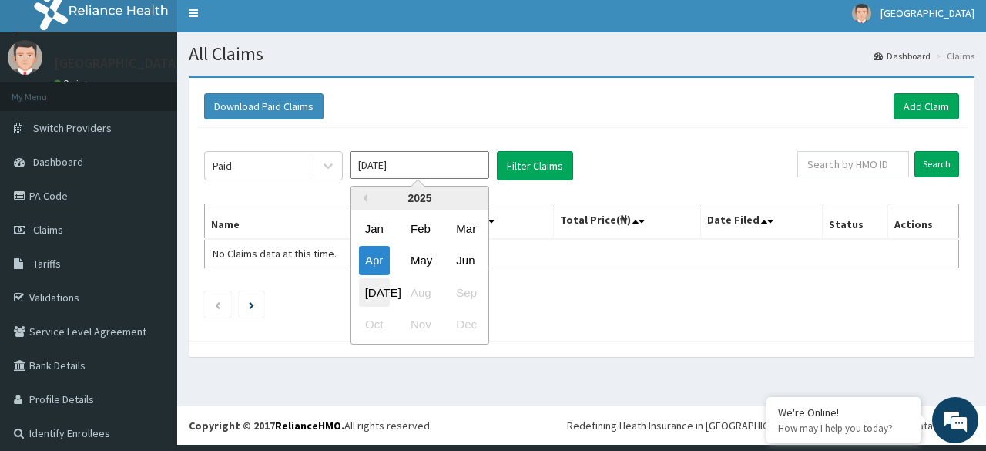
type input "Jun 2025"
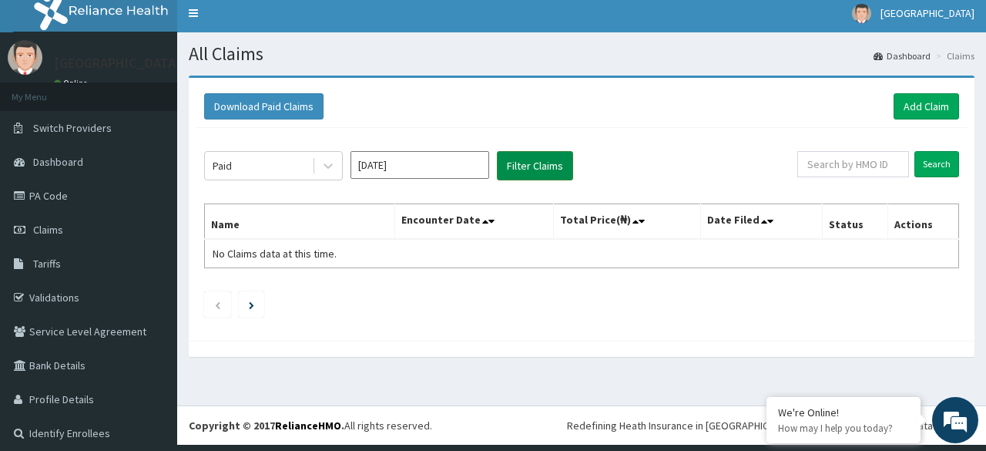
click at [538, 161] on button "Filter Claims" at bounding box center [535, 165] width 76 height 29
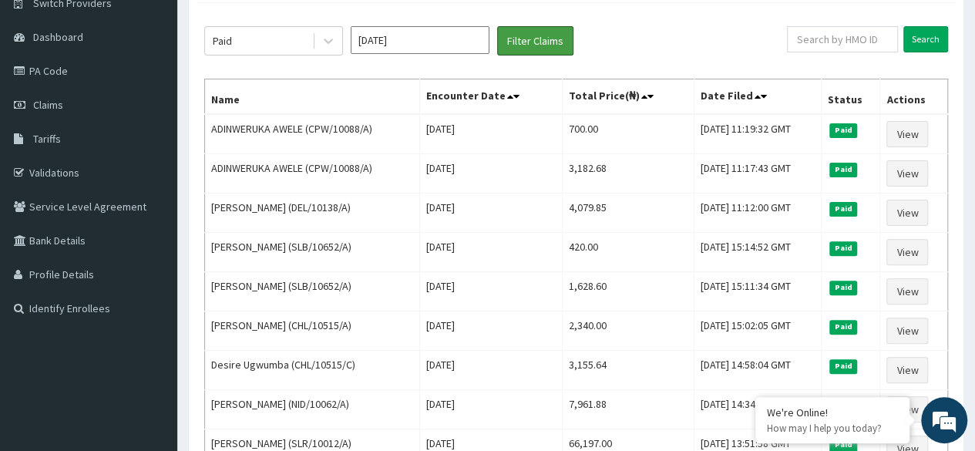
scroll to position [130, 0]
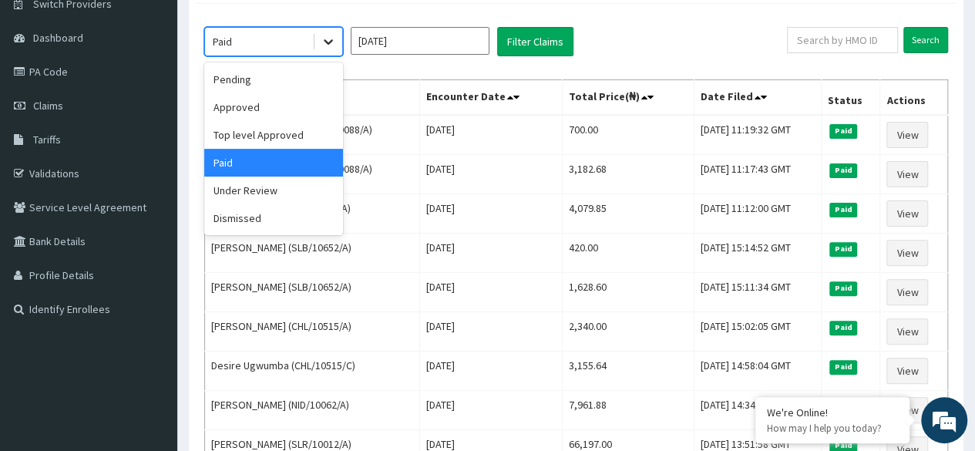
click at [331, 38] on icon at bounding box center [328, 41] width 15 height 15
click at [264, 186] on div "Under Review" at bounding box center [273, 190] width 139 height 28
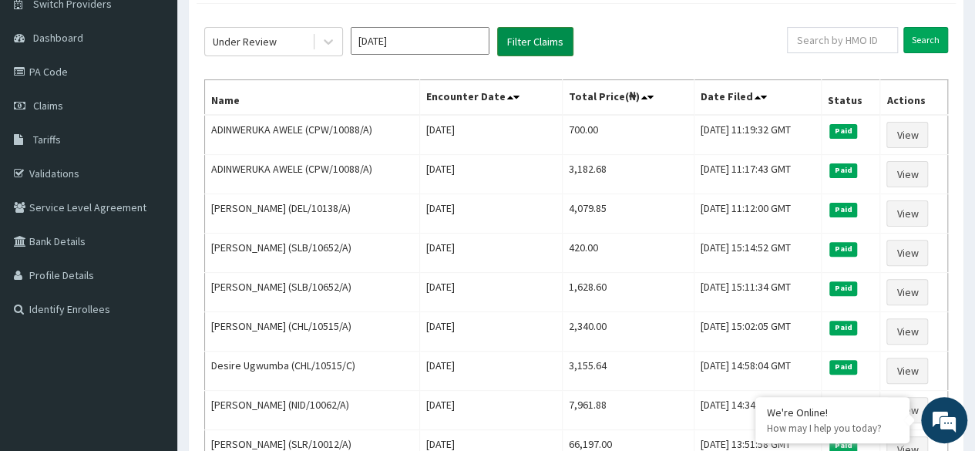
click at [518, 36] on button "Filter Claims" at bounding box center [535, 41] width 76 height 29
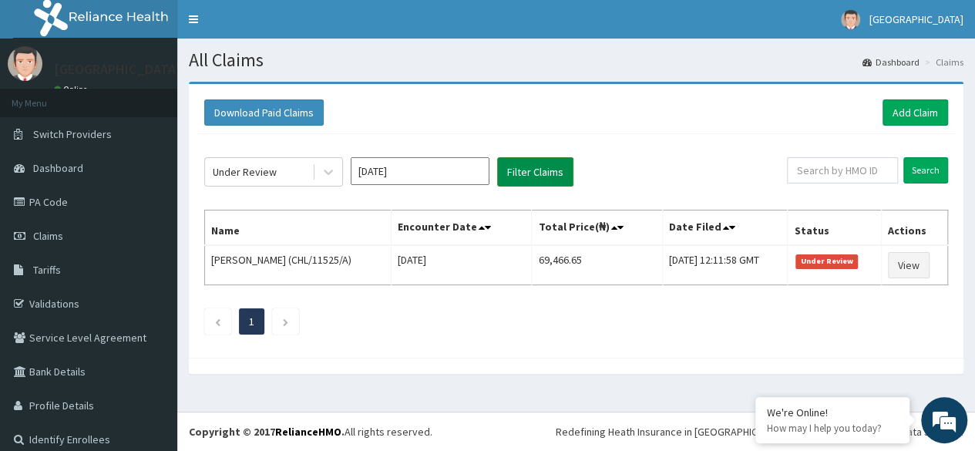
scroll to position [0, 0]
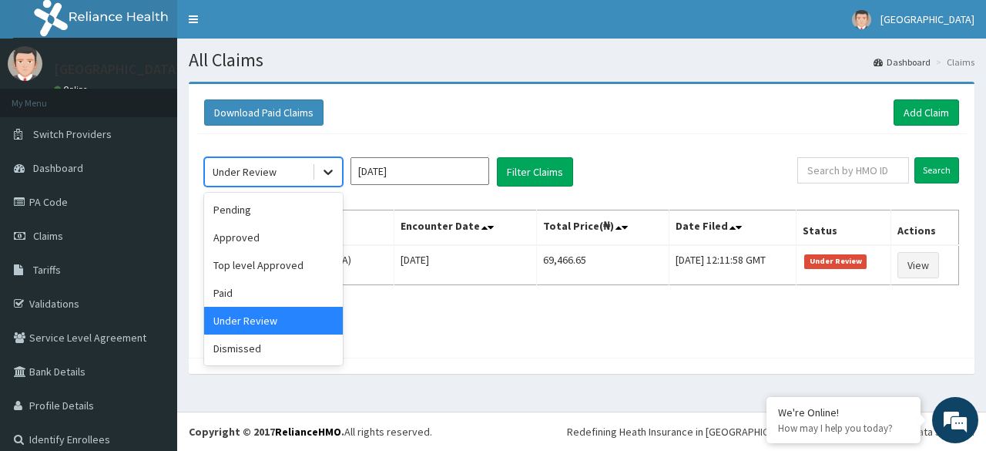
click at [328, 167] on icon at bounding box center [328, 171] width 15 height 15
click at [262, 287] on div "Paid" at bounding box center [273, 293] width 139 height 28
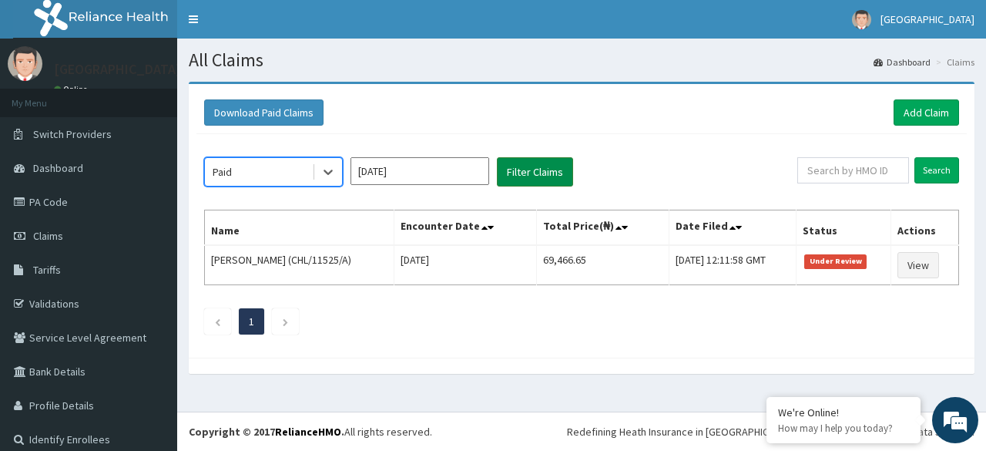
click at [533, 170] on button "Filter Claims" at bounding box center [535, 171] width 76 height 29
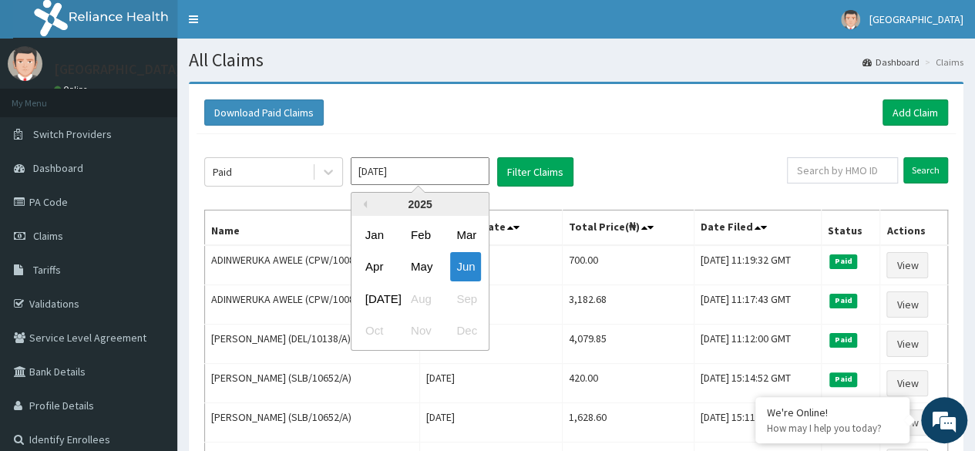
click at [447, 174] on input "Jun 2025" at bounding box center [420, 171] width 139 height 28
click at [328, 166] on icon at bounding box center [328, 171] width 15 height 15
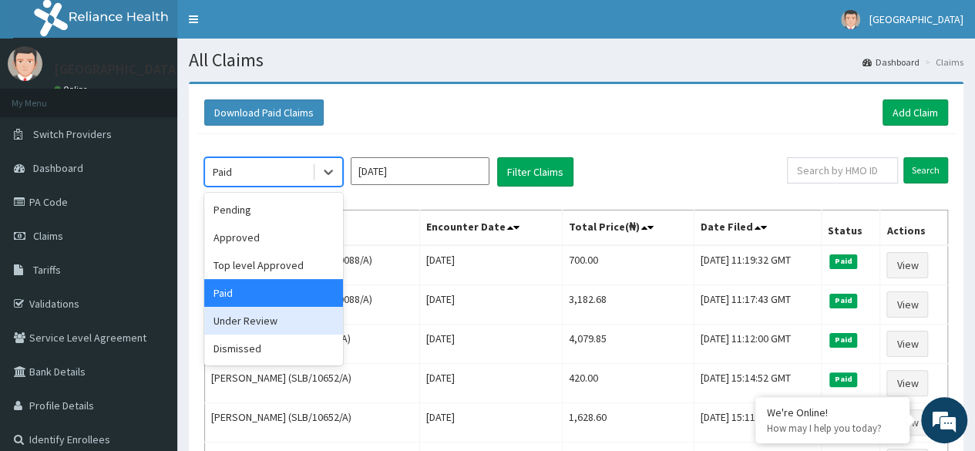
click at [257, 319] on div "Under Review" at bounding box center [273, 321] width 139 height 28
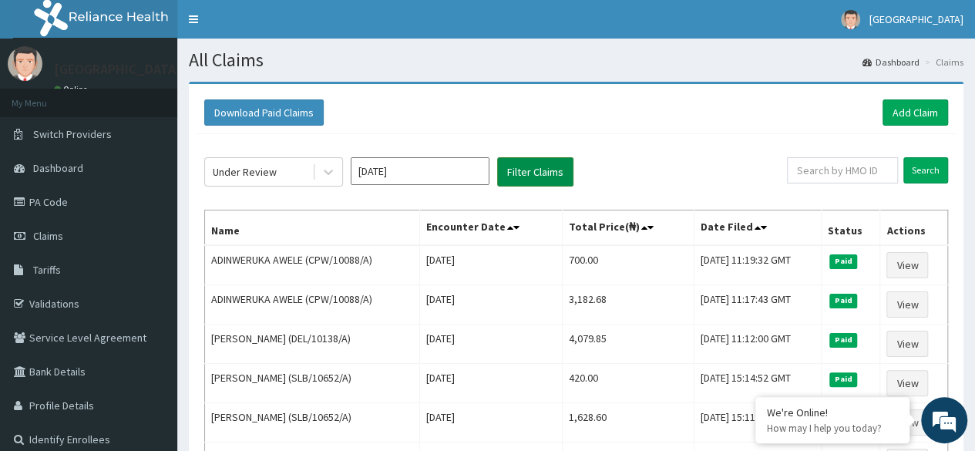
click at [526, 170] on button "Filter Claims" at bounding box center [535, 171] width 76 height 29
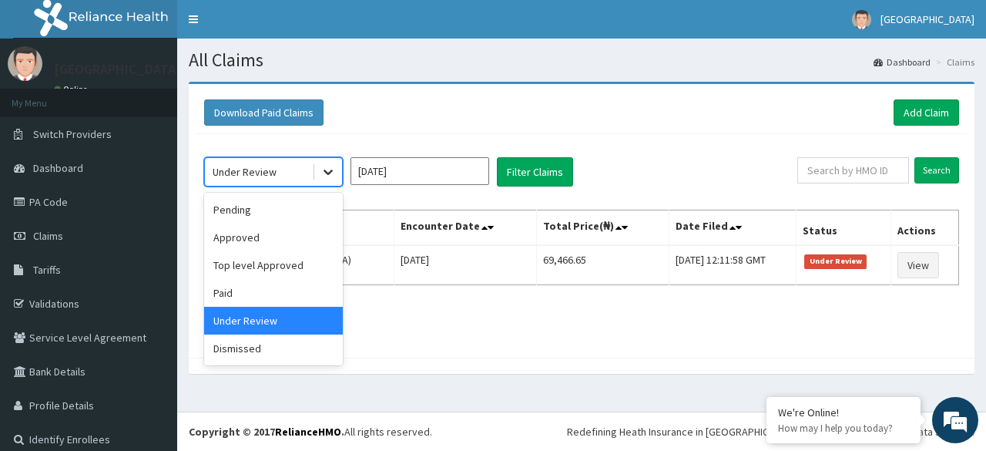
click at [324, 168] on icon at bounding box center [328, 171] width 15 height 15
click at [242, 294] on div "Paid" at bounding box center [273, 293] width 139 height 28
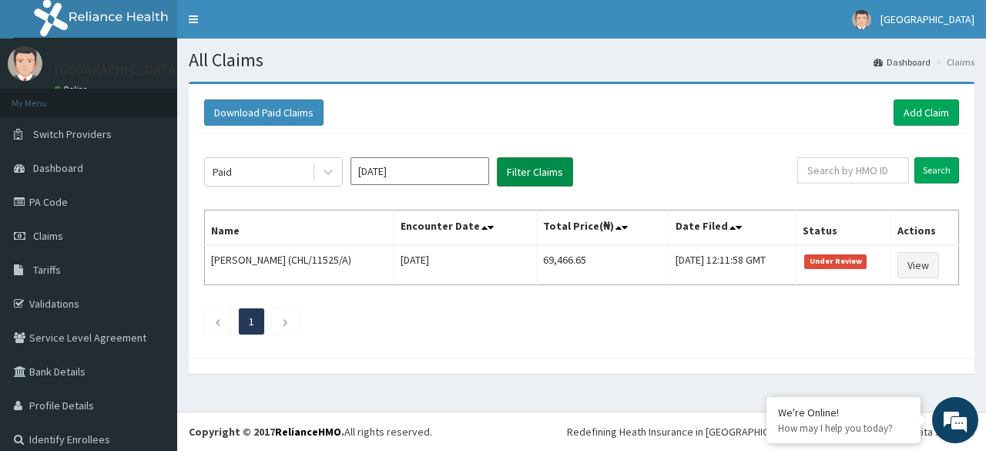
click at [531, 173] on button "Filter Claims" at bounding box center [535, 171] width 76 height 29
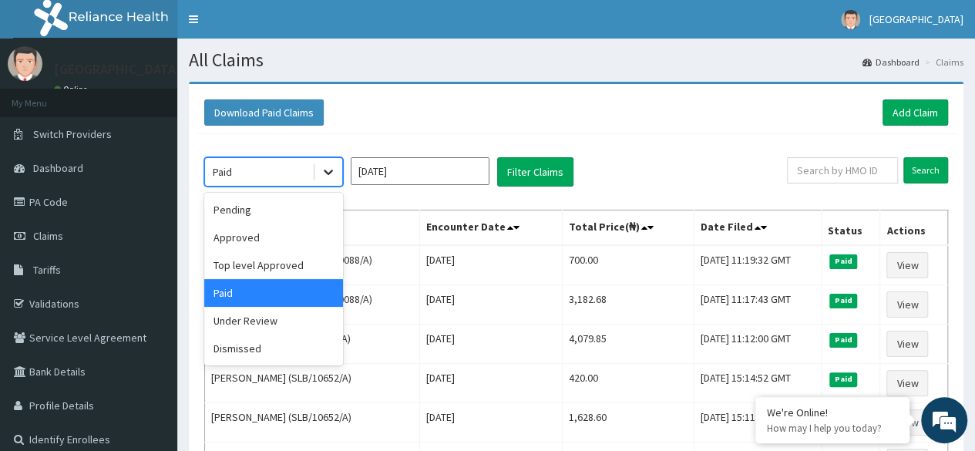
click at [324, 169] on icon at bounding box center [328, 171] width 15 height 15
click at [290, 258] on div "Top level Approved" at bounding box center [273, 265] width 139 height 28
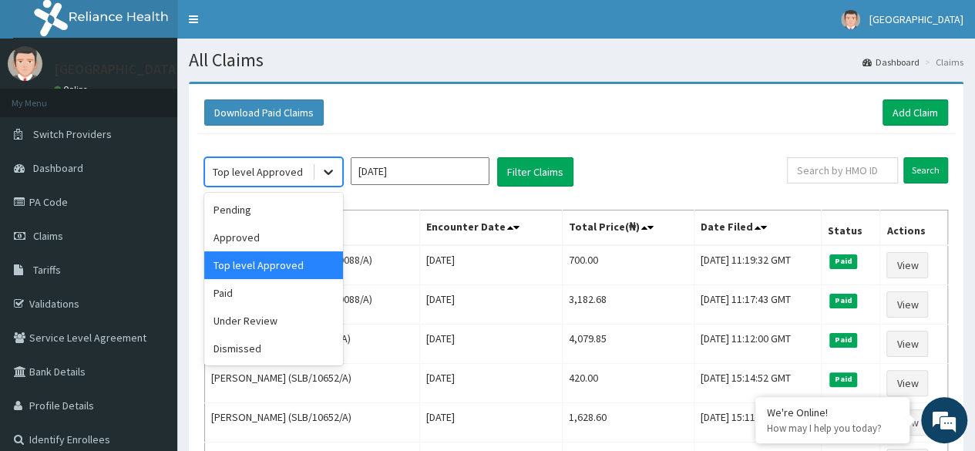
click at [325, 170] on icon at bounding box center [328, 172] width 9 height 5
click at [282, 230] on div "Approved" at bounding box center [273, 237] width 139 height 28
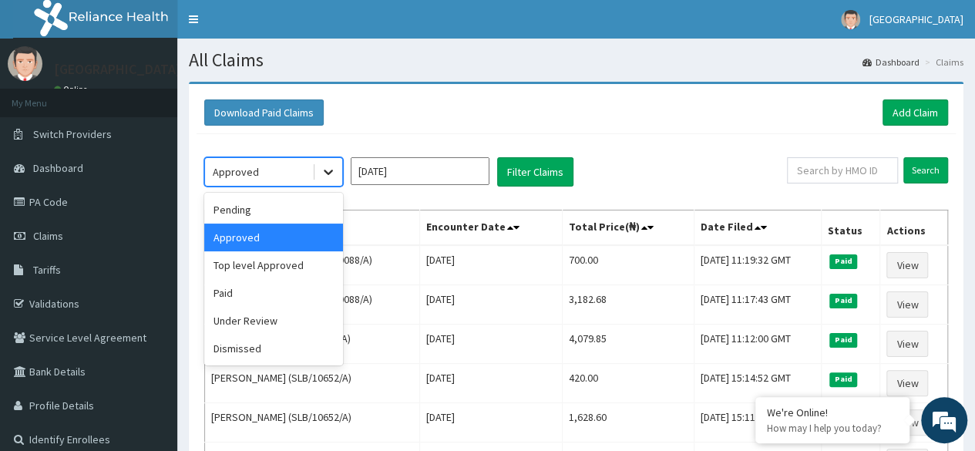
click at [323, 169] on icon at bounding box center [328, 171] width 15 height 15
click at [287, 206] on div "Pending" at bounding box center [273, 210] width 139 height 28
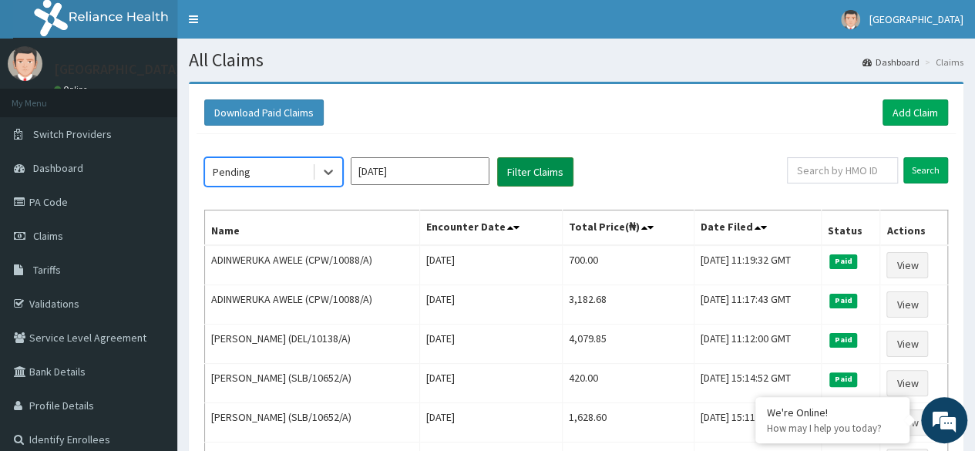
click at [550, 163] on button "Filter Claims" at bounding box center [535, 171] width 76 height 29
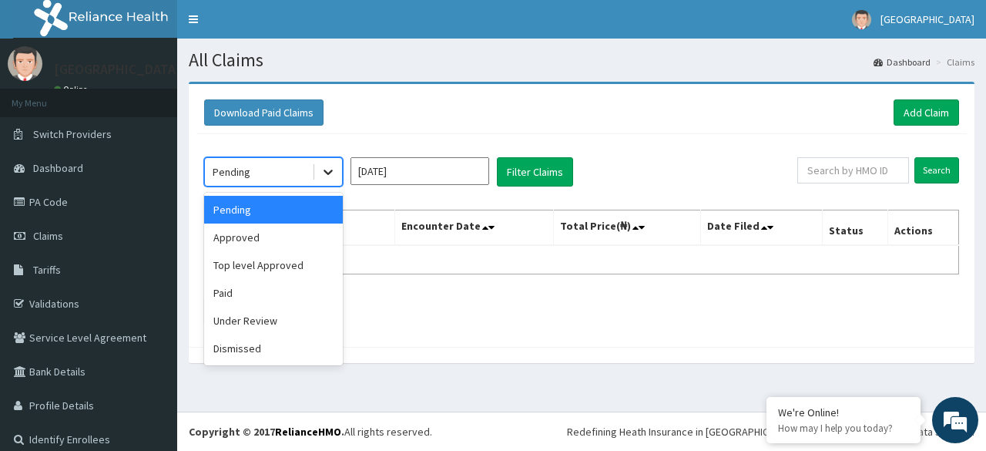
click at [327, 168] on icon at bounding box center [328, 171] width 15 height 15
click at [294, 230] on div "Approved" at bounding box center [273, 237] width 139 height 28
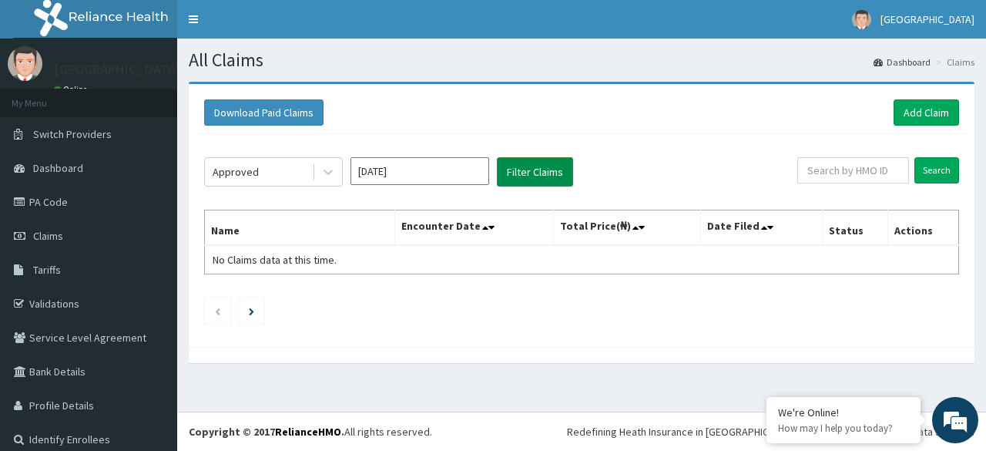
click at [551, 166] on button "Filter Claims" at bounding box center [535, 171] width 76 height 29
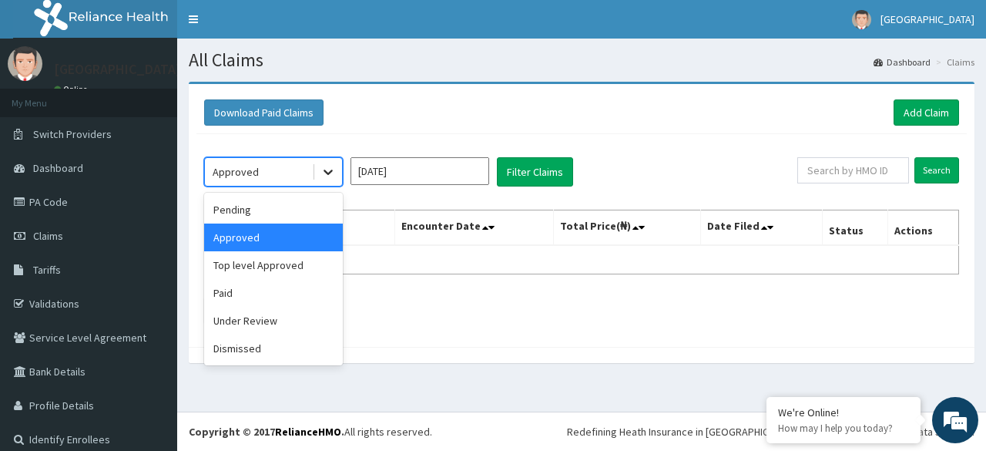
click at [324, 164] on icon at bounding box center [328, 171] width 15 height 15
click at [273, 265] on div "Top level Approved" at bounding box center [273, 265] width 139 height 28
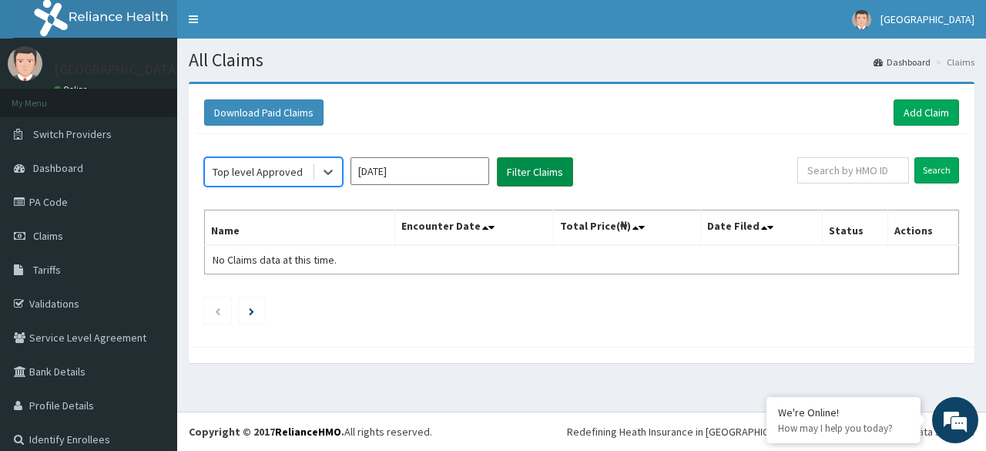
click at [539, 164] on button "Filter Claims" at bounding box center [535, 171] width 76 height 29
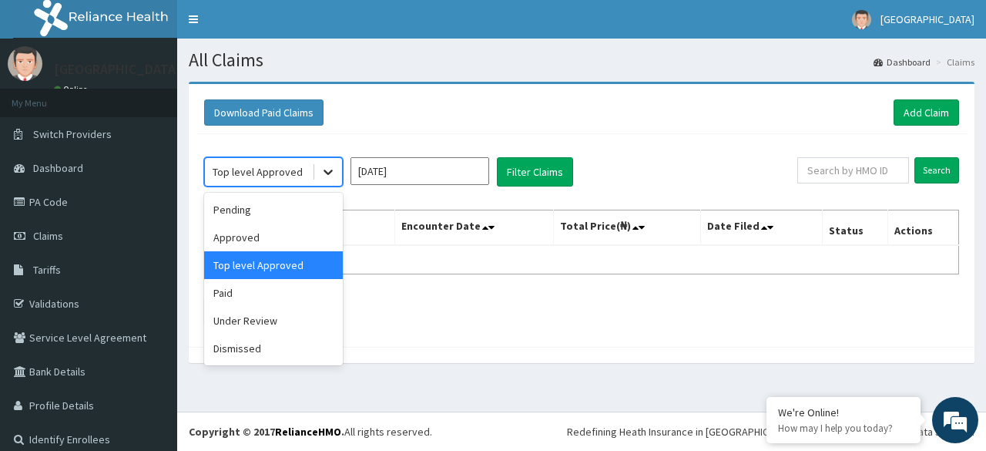
click at [327, 172] on icon at bounding box center [328, 172] width 9 height 5
click at [291, 289] on div "Paid" at bounding box center [273, 293] width 139 height 28
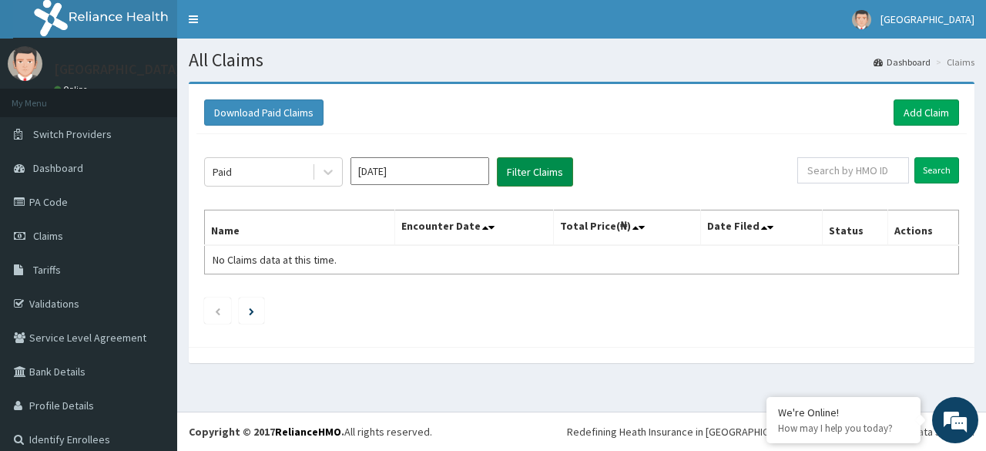
click at [535, 163] on button "Filter Claims" at bounding box center [535, 171] width 76 height 29
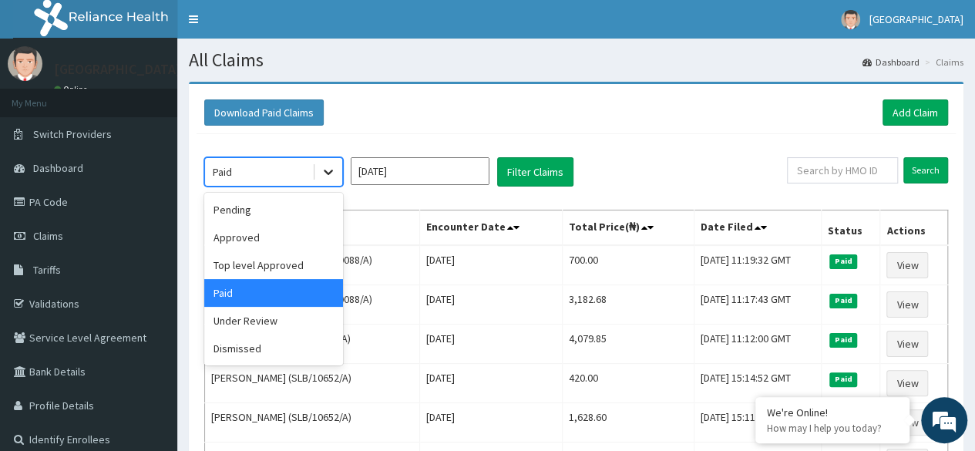
click at [328, 167] on icon at bounding box center [328, 171] width 15 height 15
click at [286, 324] on div "Under Review" at bounding box center [273, 321] width 139 height 28
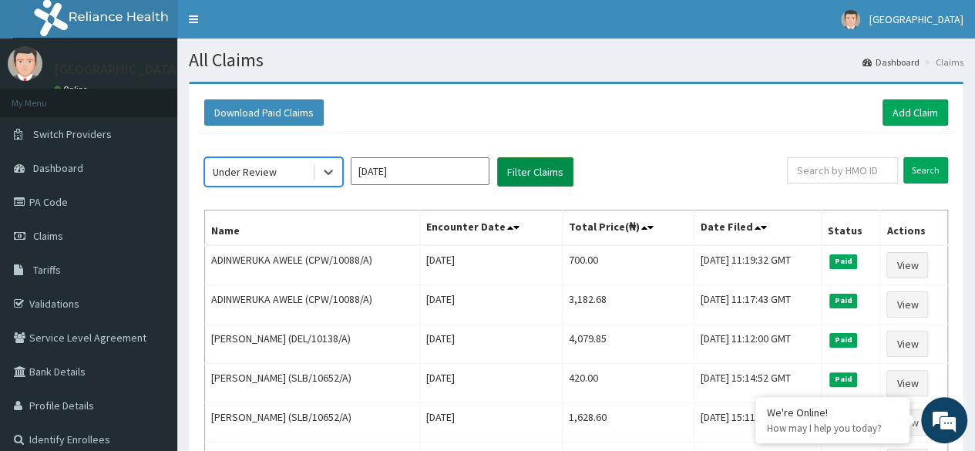
click at [526, 171] on button "Filter Claims" at bounding box center [535, 171] width 76 height 29
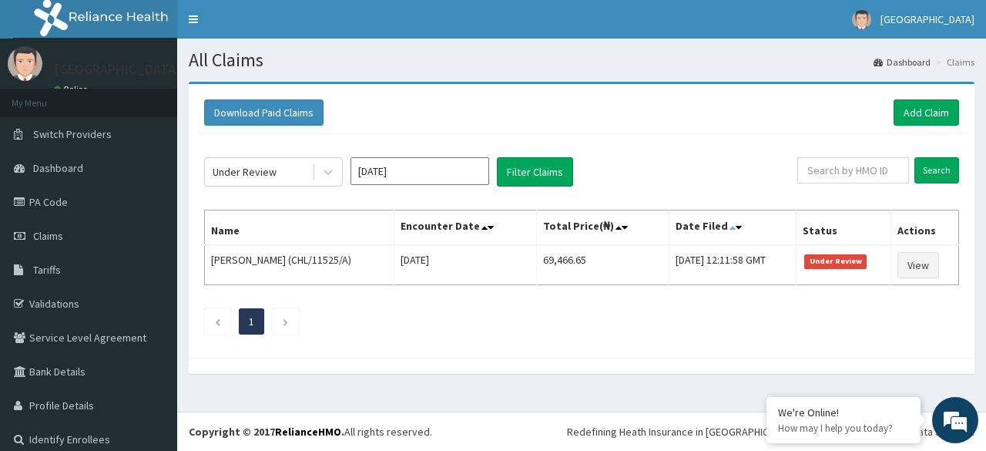
click at [730, 222] on icon at bounding box center [733, 227] width 6 height 11
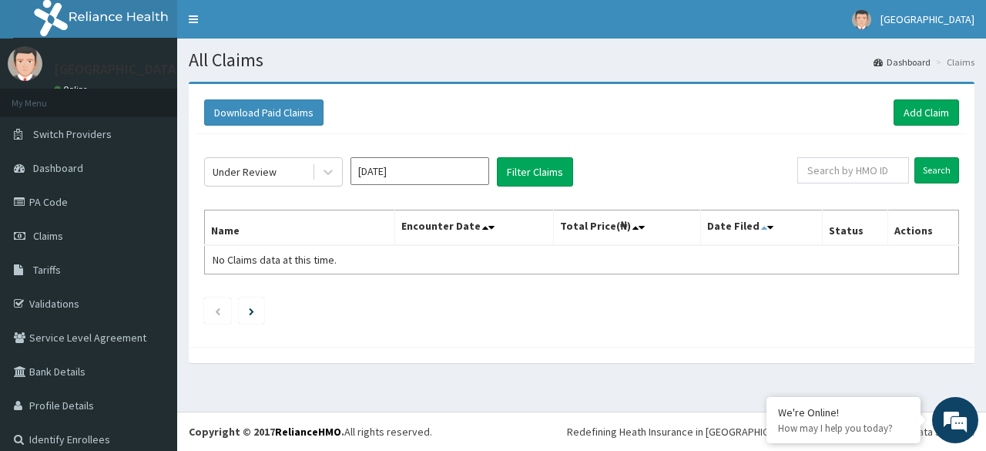
click at [761, 231] on icon at bounding box center [764, 227] width 6 height 11
click at [482, 223] on icon at bounding box center [485, 227] width 6 height 11
click at [524, 169] on button "Filter Claims" at bounding box center [535, 171] width 76 height 29
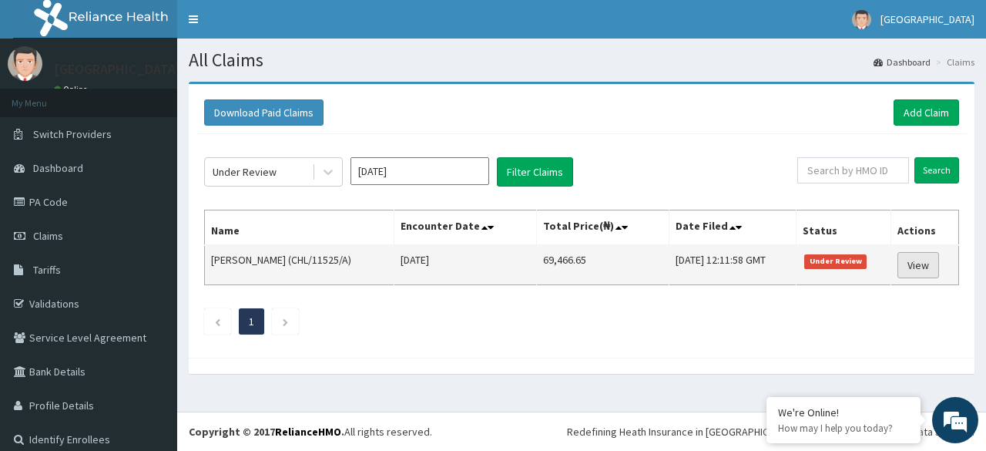
click at [906, 254] on link "View" at bounding box center [919, 265] width 42 height 26
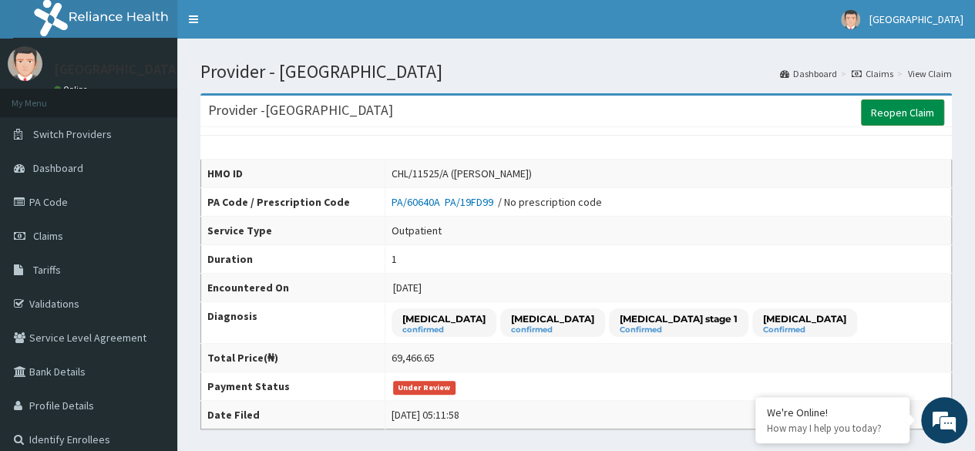
click at [909, 107] on link "Reopen Claim" at bounding box center [902, 112] width 83 height 26
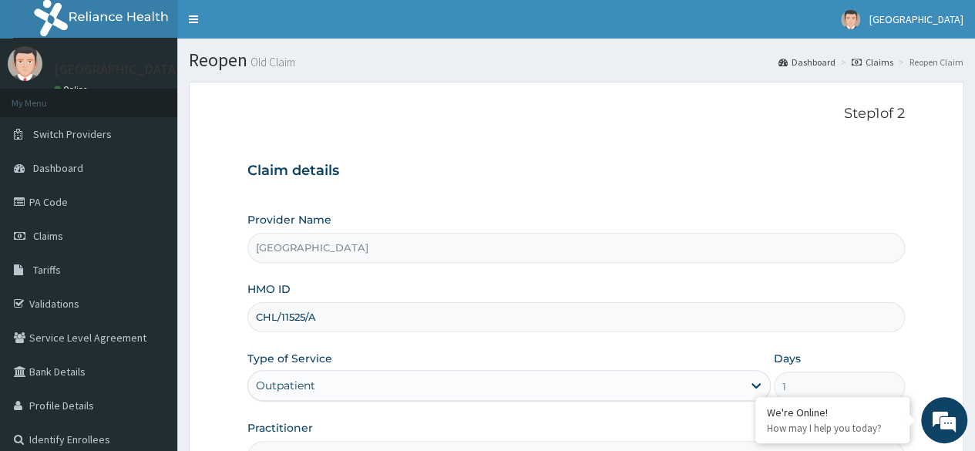
scroll to position [179, 0]
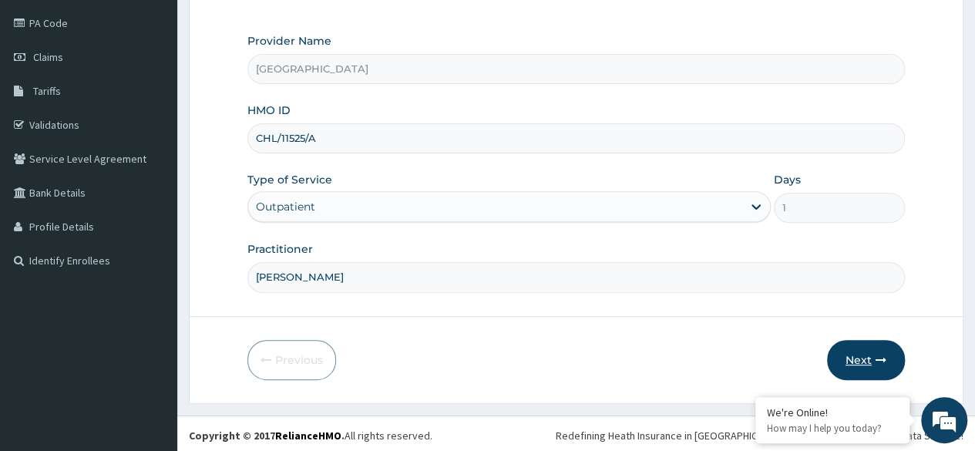
click at [882, 355] on icon "button" at bounding box center [880, 360] width 11 height 11
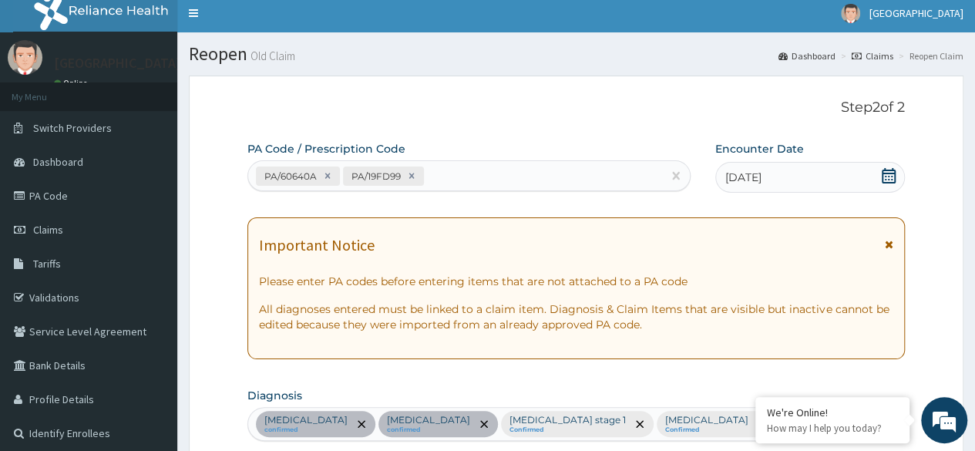
scroll to position [0, 0]
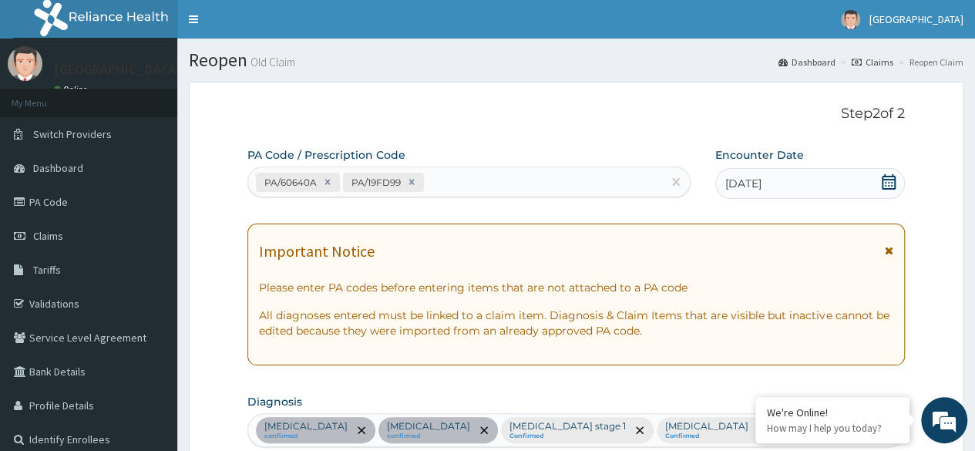
click at [889, 174] on icon at bounding box center [888, 181] width 15 height 15
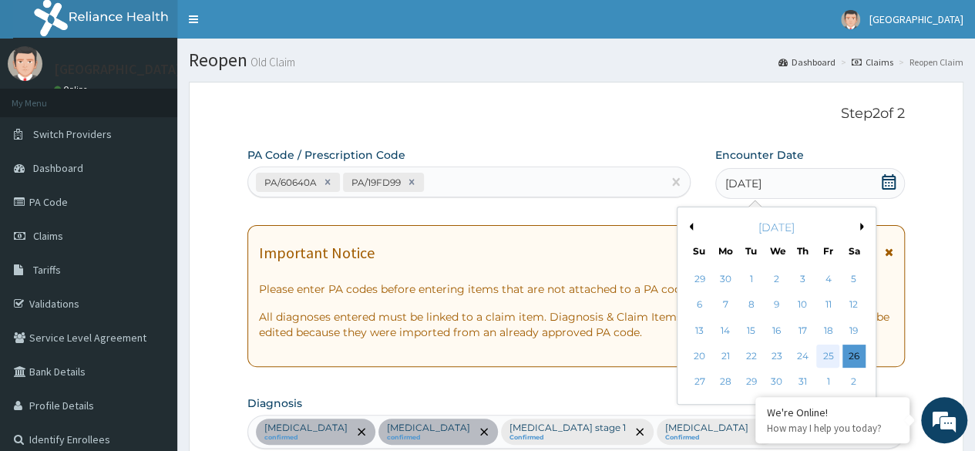
click at [830, 351] on div "25" at bounding box center [827, 355] width 23 height 23
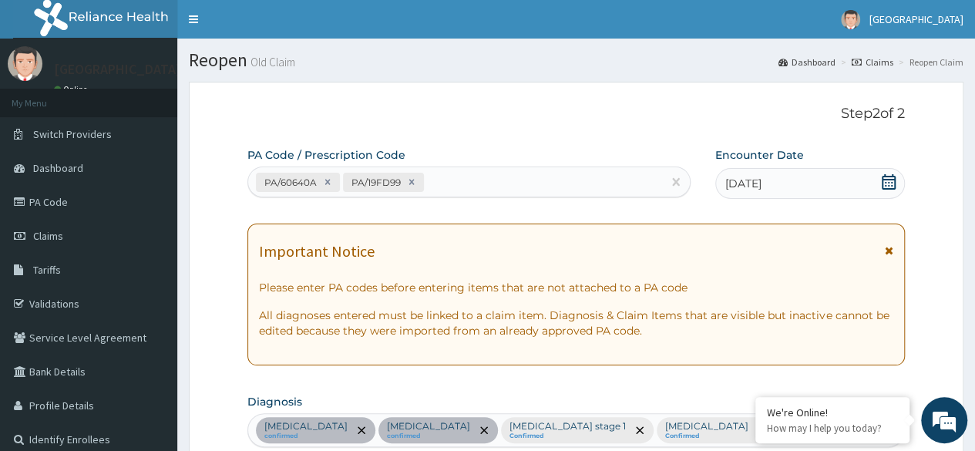
click at [892, 174] on icon at bounding box center [889, 181] width 14 height 15
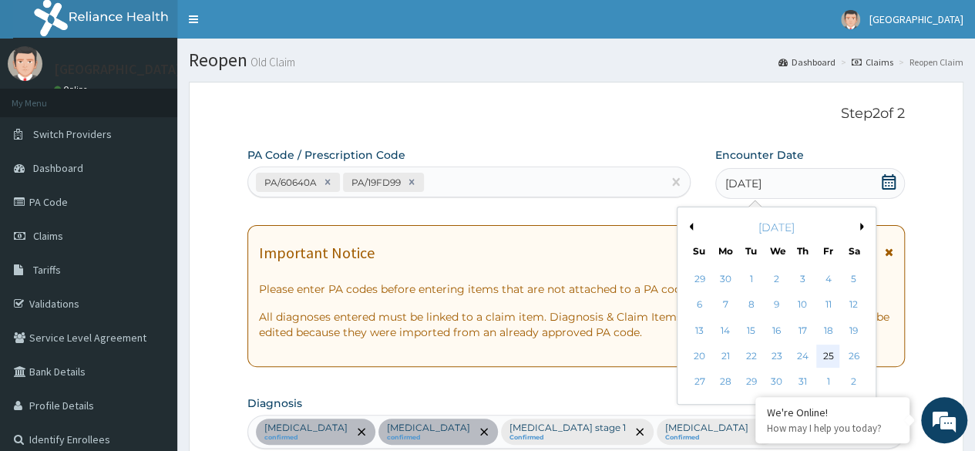
click at [835, 356] on div "25" at bounding box center [827, 355] width 23 height 23
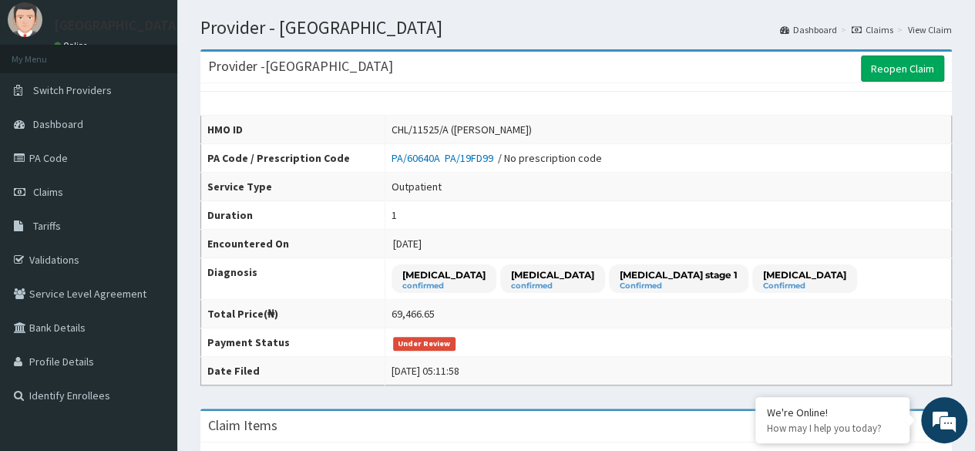
scroll to position [31, 0]
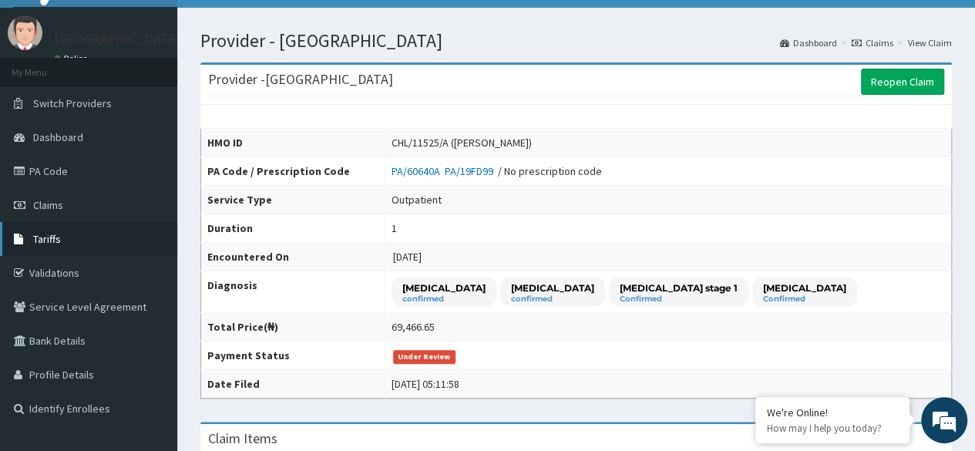
click at [50, 236] on span "Tariffs" at bounding box center [47, 239] width 28 height 14
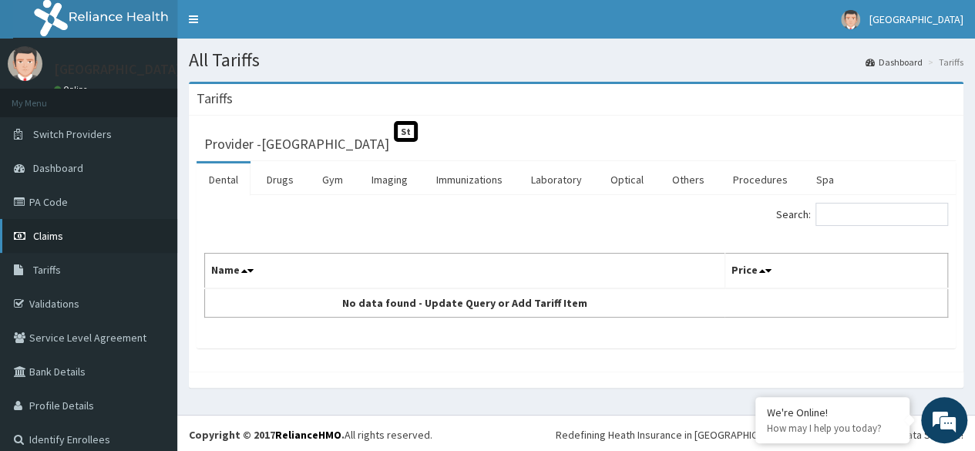
click at [85, 234] on link "Claims" at bounding box center [88, 236] width 177 height 34
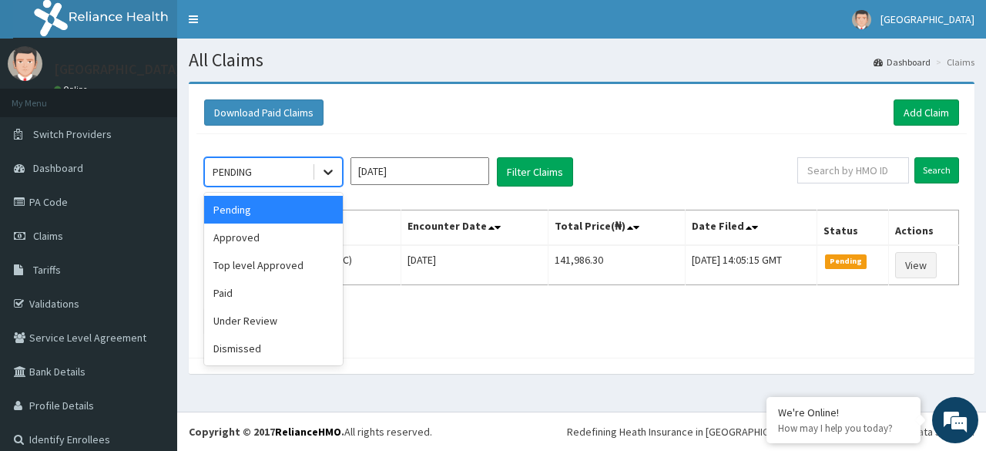
click at [331, 169] on icon at bounding box center [328, 171] width 15 height 15
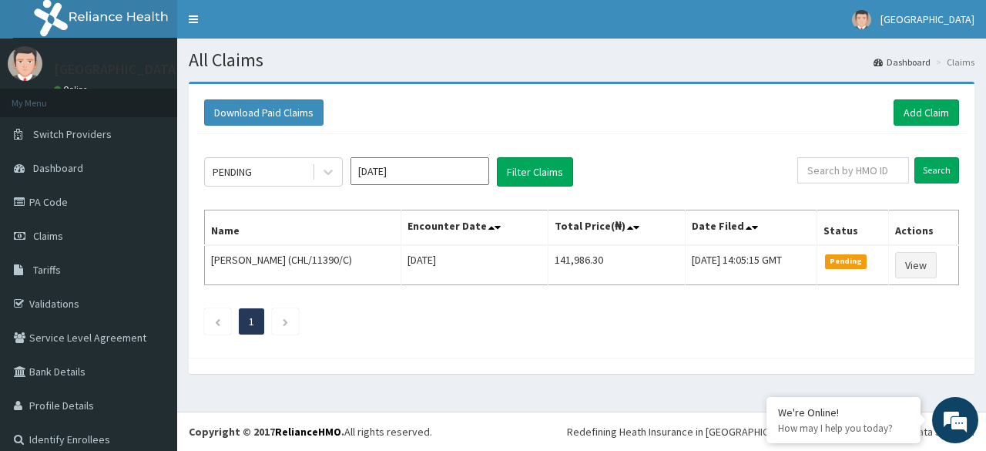
click at [408, 295] on div "PENDING [DATE] Filter Claims Search Name Encounter Date Total Price(₦) Date Fil…" at bounding box center [582, 242] width 771 height 216
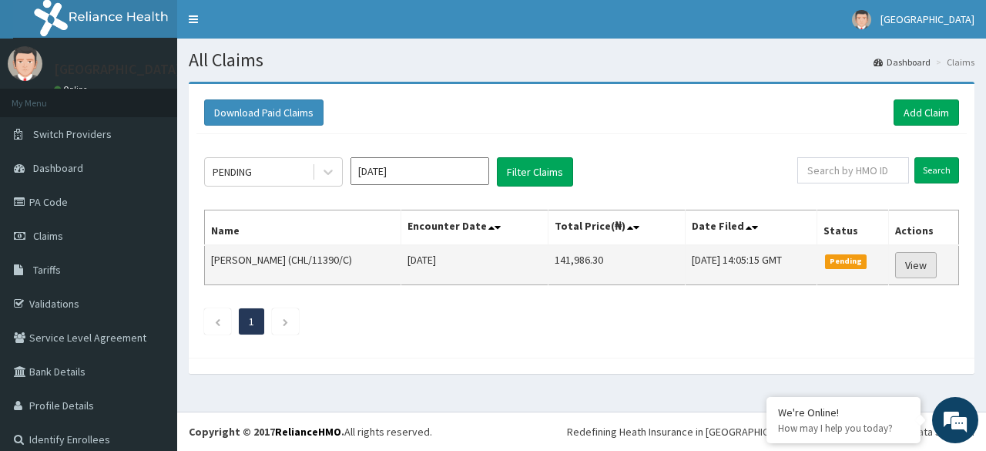
click at [911, 260] on link "View" at bounding box center [917, 265] width 42 height 26
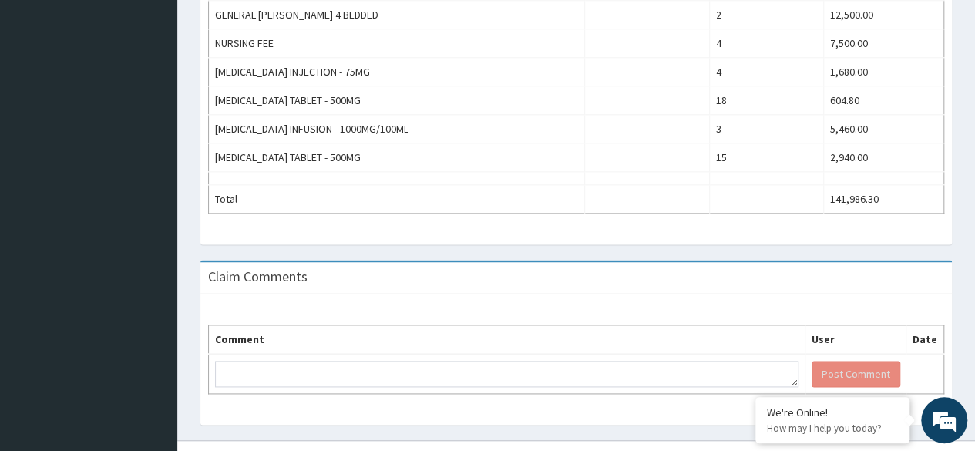
scroll to position [879, 0]
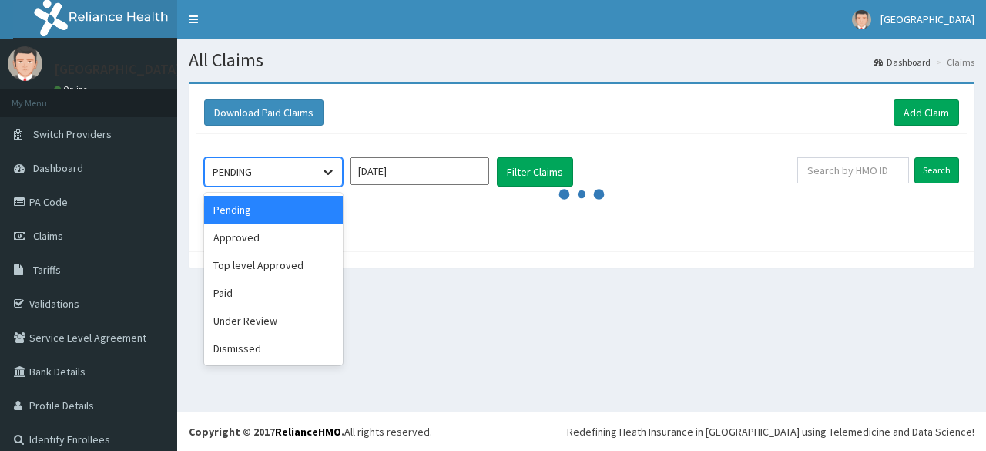
click at [321, 168] on icon at bounding box center [328, 171] width 15 height 15
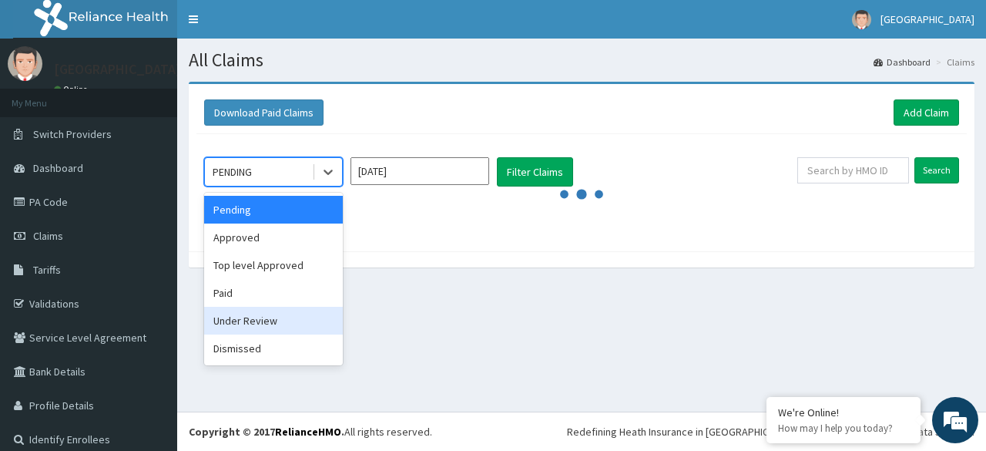
click at [227, 318] on div "Under Review" at bounding box center [273, 321] width 139 height 28
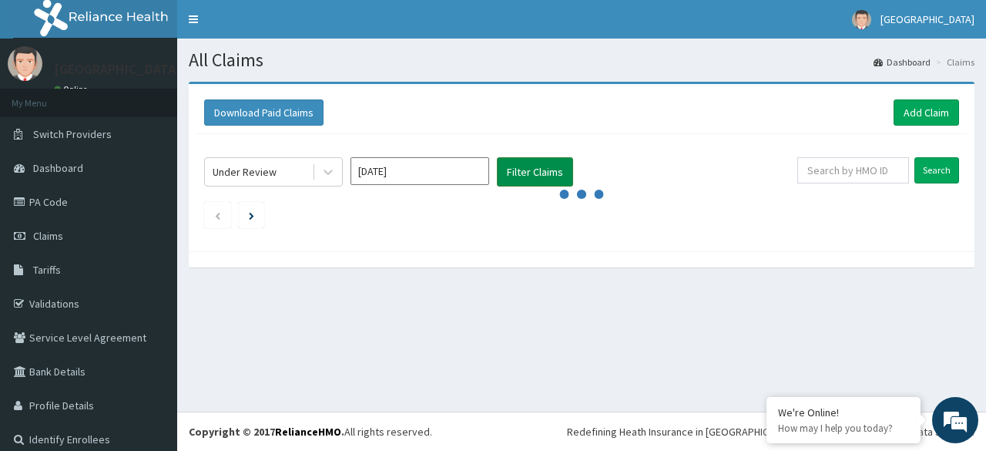
click at [543, 172] on button "Filter Claims" at bounding box center [535, 171] width 76 height 29
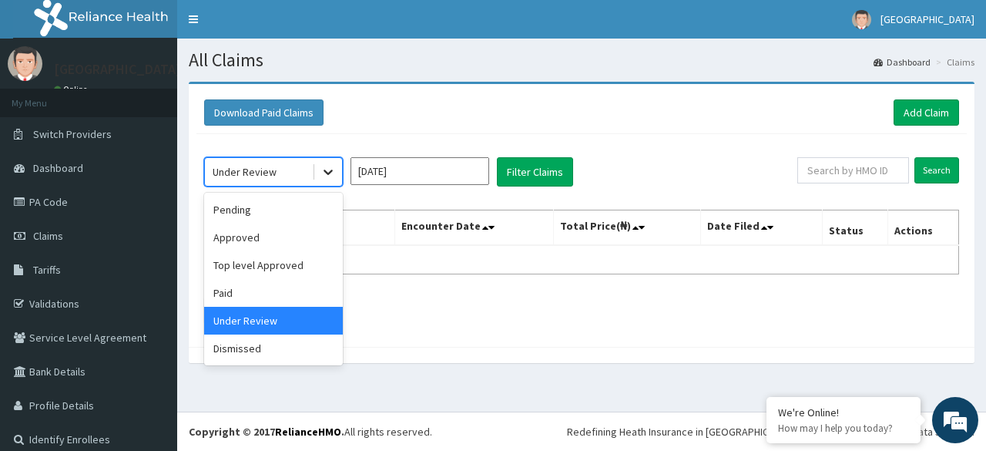
click at [319, 170] on div at bounding box center [328, 172] width 28 height 28
click at [263, 213] on div "Pending" at bounding box center [273, 210] width 139 height 28
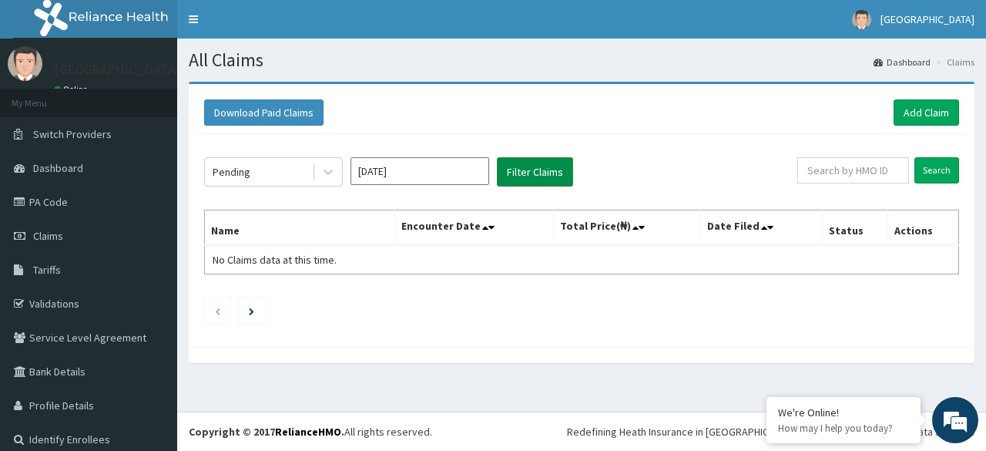
click at [526, 178] on button "Filter Claims" at bounding box center [535, 171] width 76 height 29
click at [331, 166] on icon at bounding box center [328, 171] width 15 height 15
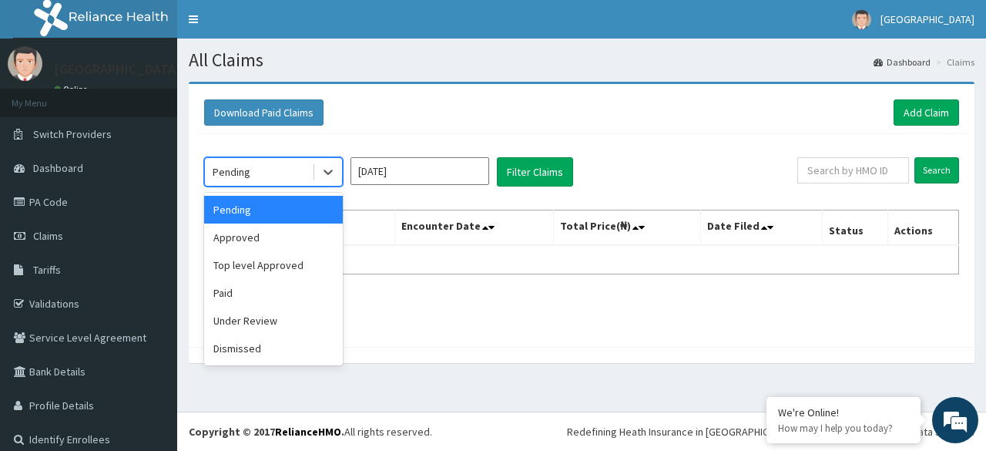
click at [266, 215] on div "Pending" at bounding box center [273, 210] width 139 height 28
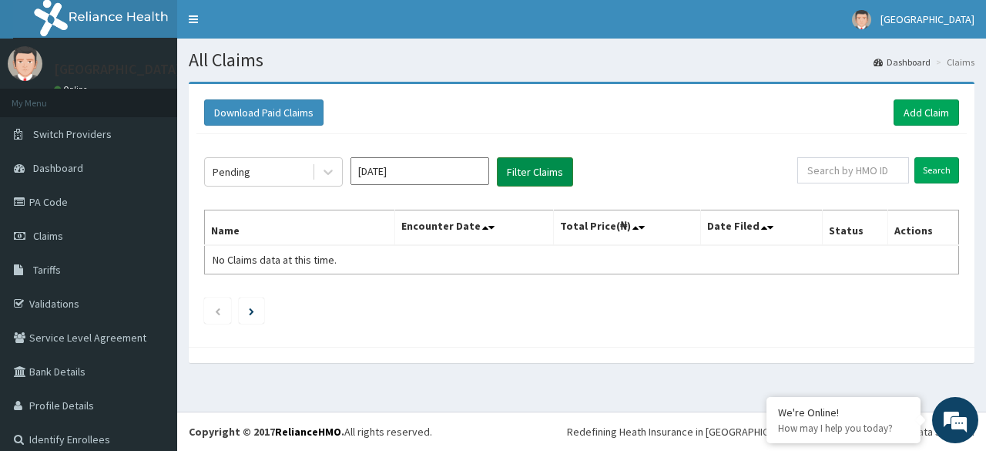
click at [536, 178] on button "Filter Claims" at bounding box center [535, 171] width 76 height 29
click at [536, 172] on button "Filter Claims" at bounding box center [535, 171] width 76 height 29
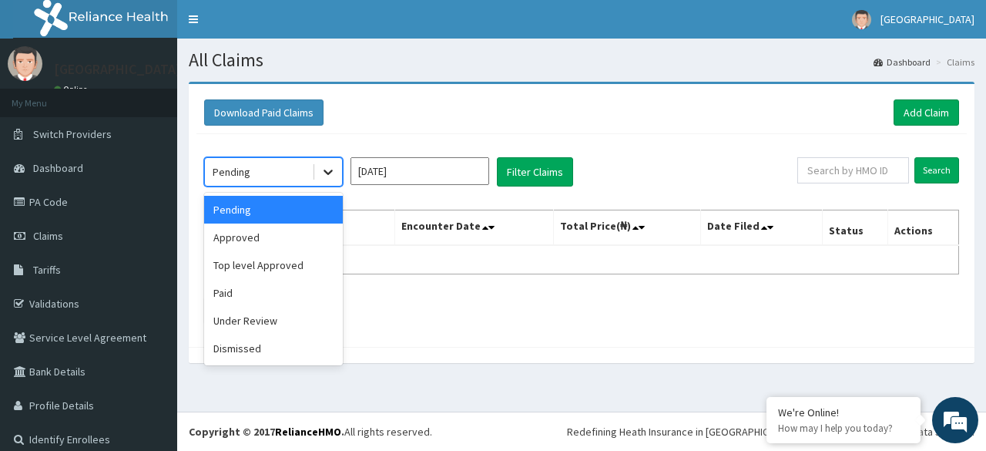
click at [328, 173] on icon at bounding box center [328, 172] width 9 height 5
click at [270, 234] on div "Approved" at bounding box center [273, 237] width 139 height 28
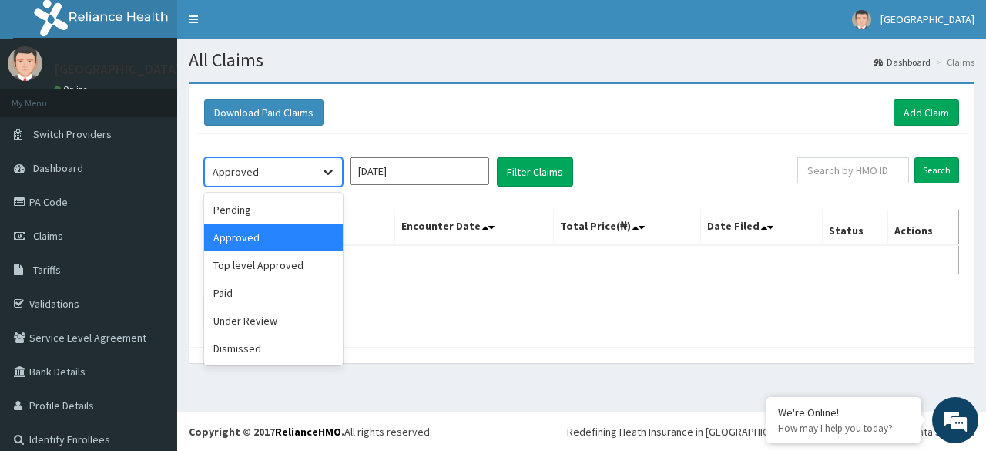
click at [324, 170] on icon at bounding box center [328, 172] width 9 height 5
click at [253, 304] on div "Paid" at bounding box center [273, 293] width 139 height 28
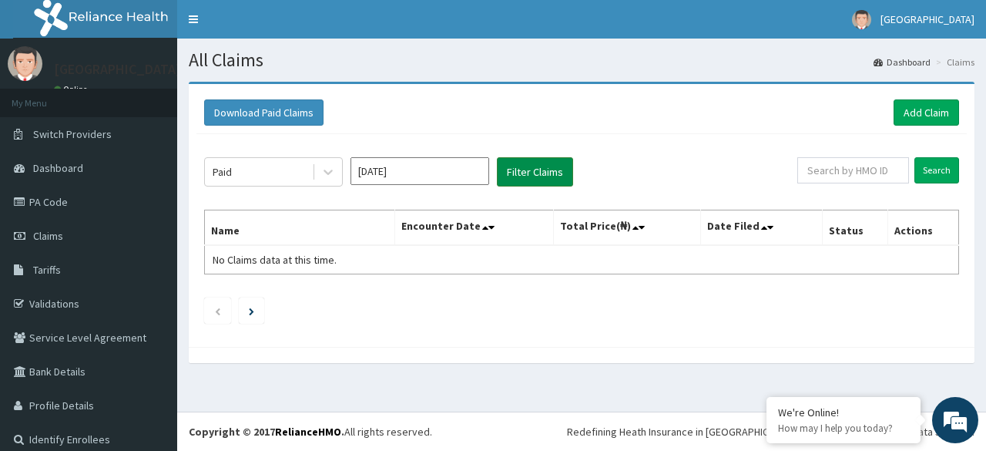
click at [519, 175] on button "Filter Claims" at bounding box center [535, 171] width 76 height 29
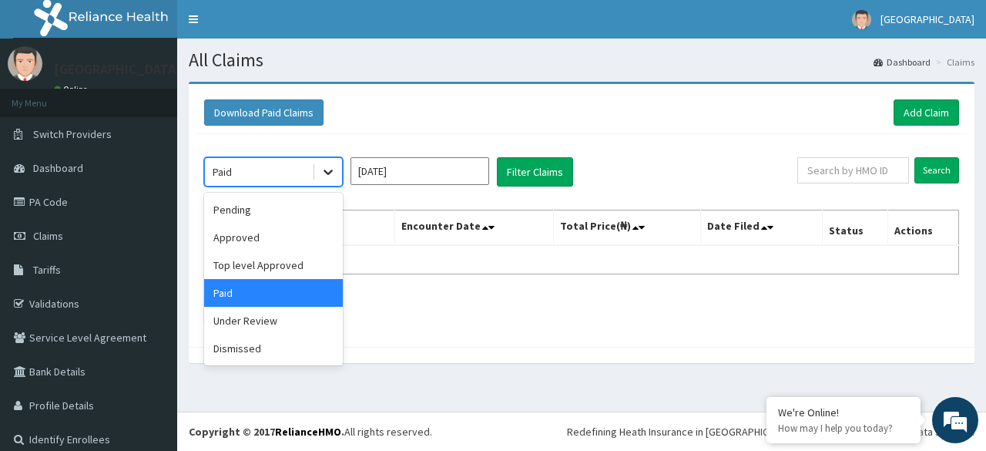
click at [323, 173] on icon at bounding box center [328, 171] width 15 height 15
click at [245, 320] on div "Under Review" at bounding box center [273, 321] width 139 height 28
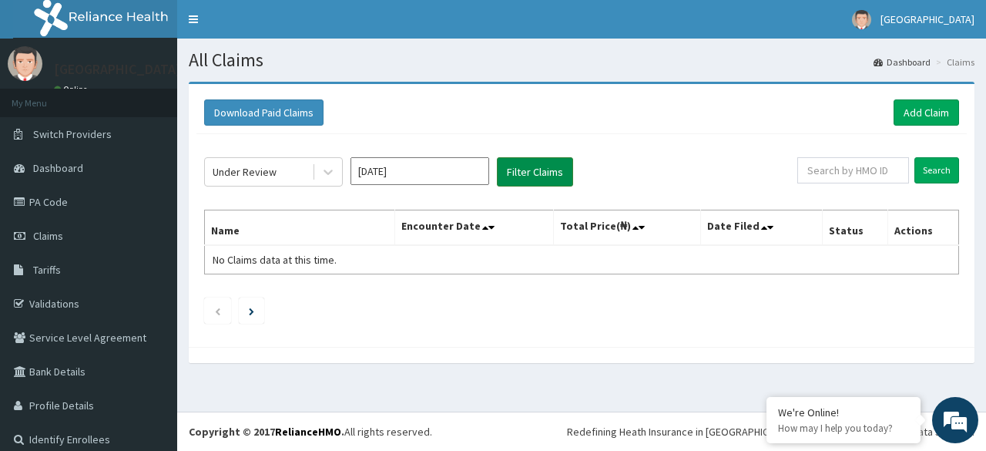
click at [523, 177] on button "Filter Claims" at bounding box center [535, 171] width 76 height 29
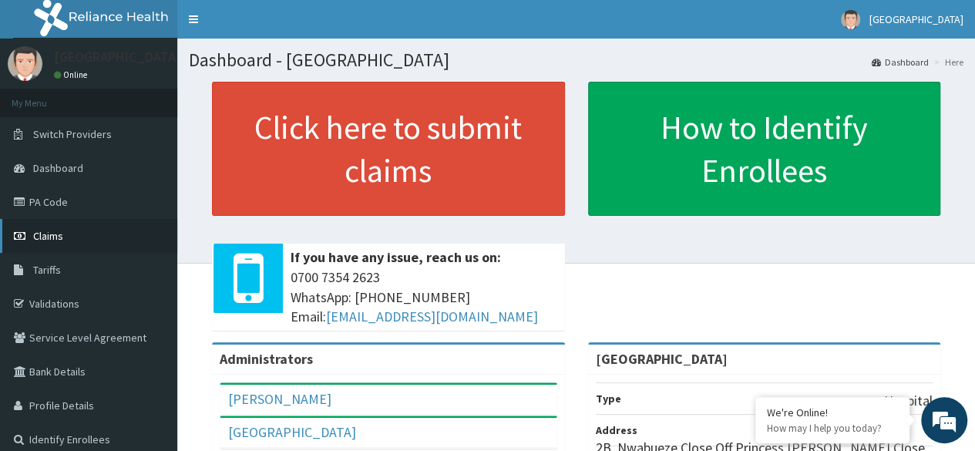
click at [52, 226] on link "Claims" at bounding box center [88, 236] width 177 height 34
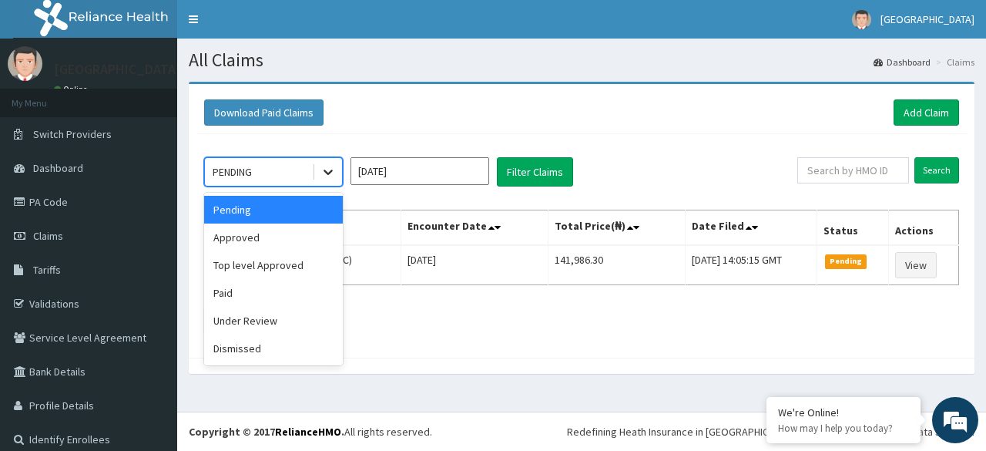
click at [324, 165] on icon at bounding box center [328, 171] width 15 height 15
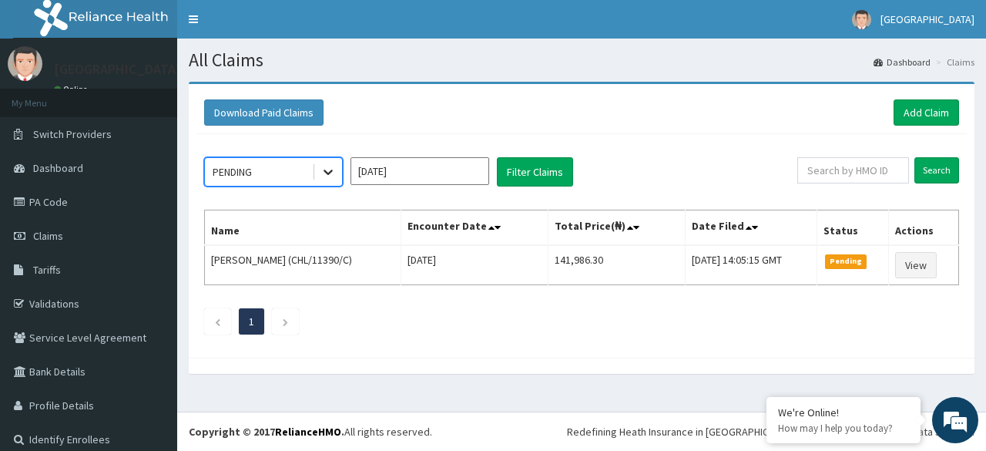
click at [328, 170] on icon at bounding box center [328, 171] width 15 height 15
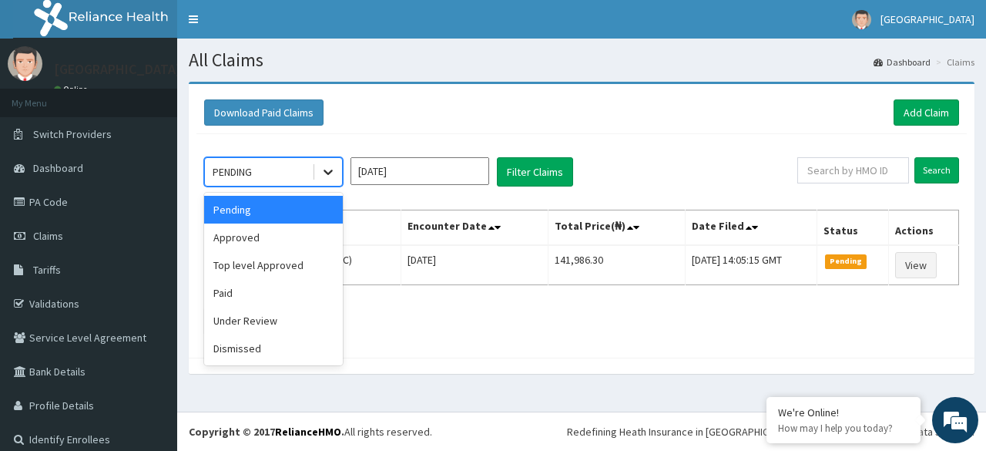
click at [330, 163] on div at bounding box center [328, 172] width 28 height 28
click at [225, 318] on div "Under Review" at bounding box center [273, 321] width 139 height 28
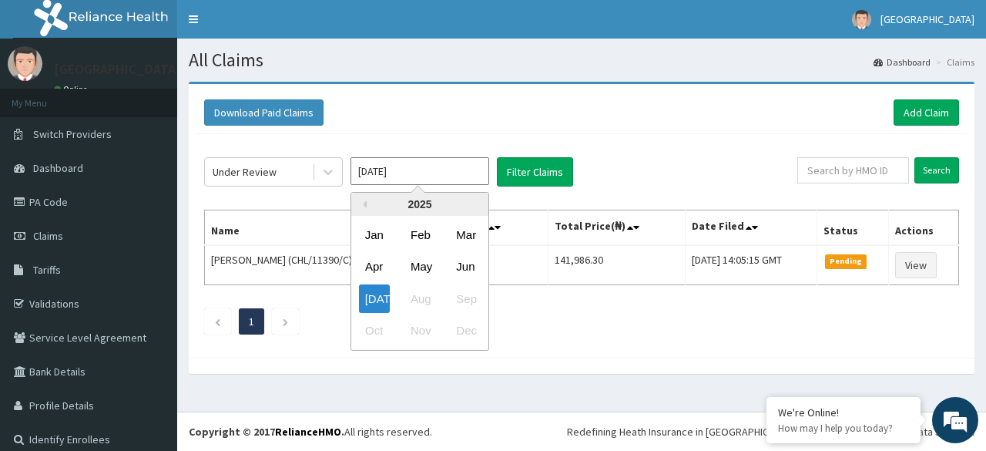
click at [442, 184] on input "[DATE]" at bounding box center [420, 171] width 139 height 28
click at [469, 261] on div "Jun" at bounding box center [465, 267] width 31 height 29
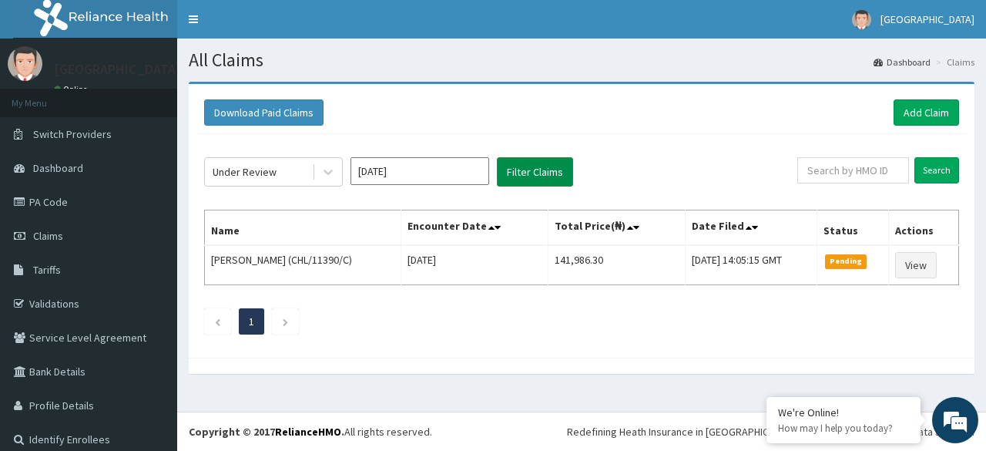
click at [542, 164] on button "Filter Claims" at bounding box center [535, 171] width 76 height 29
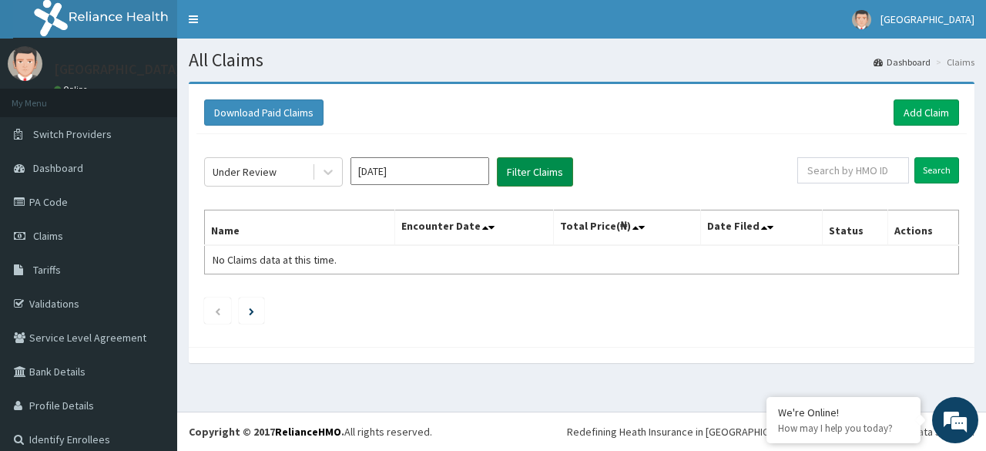
click at [542, 164] on button "Filter Claims" at bounding box center [535, 171] width 76 height 29
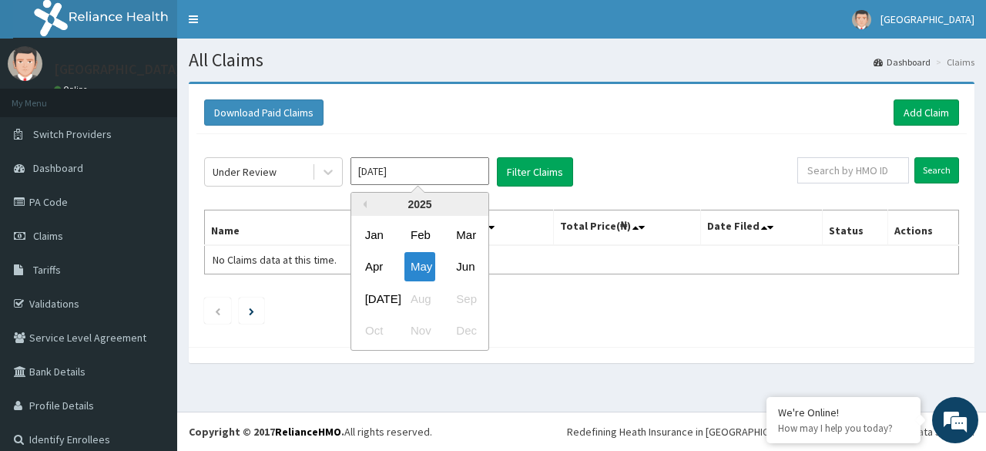
click at [449, 166] on input "May 2025" at bounding box center [420, 171] width 139 height 28
click at [462, 260] on div "Jun" at bounding box center [465, 267] width 31 height 29
click at [464, 169] on input "May 2025" at bounding box center [420, 171] width 139 height 28
click at [456, 263] on div "Jun" at bounding box center [465, 267] width 31 height 29
click at [408, 182] on input "May 2025" at bounding box center [420, 171] width 139 height 28
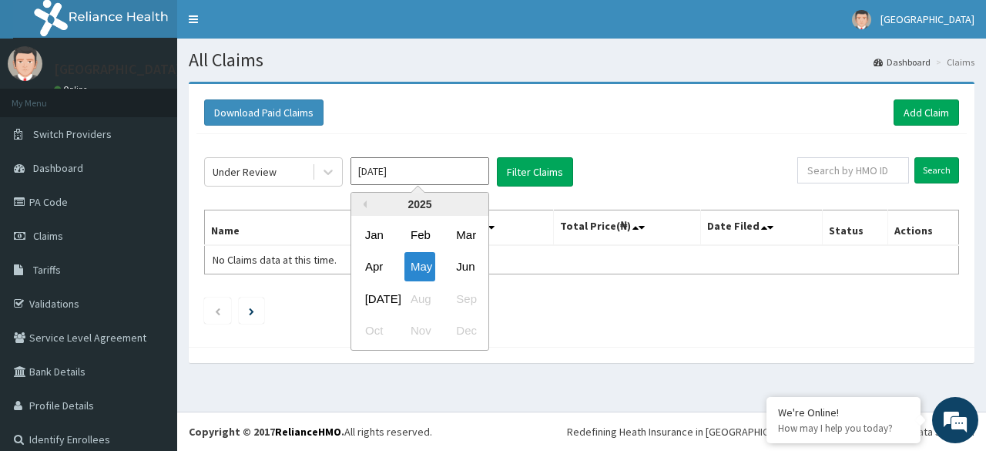
click at [378, 172] on input "May 2025" at bounding box center [420, 171] width 139 height 28
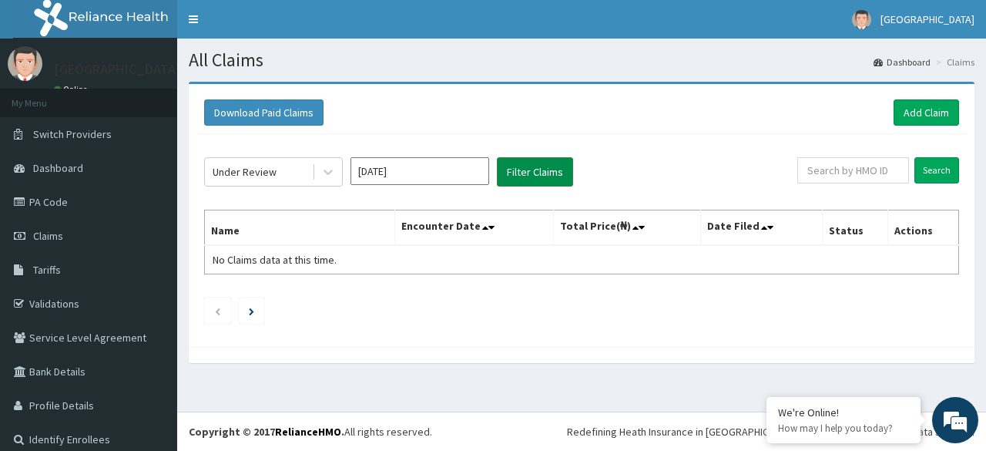
click at [521, 173] on button "Filter Claims" at bounding box center [535, 171] width 76 height 29
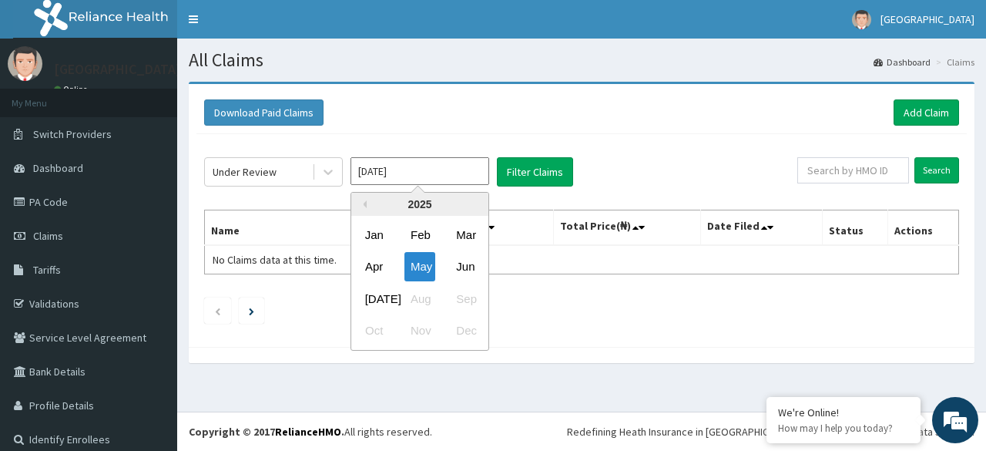
click at [440, 166] on input "May 2025" at bounding box center [420, 171] width 139 height 28
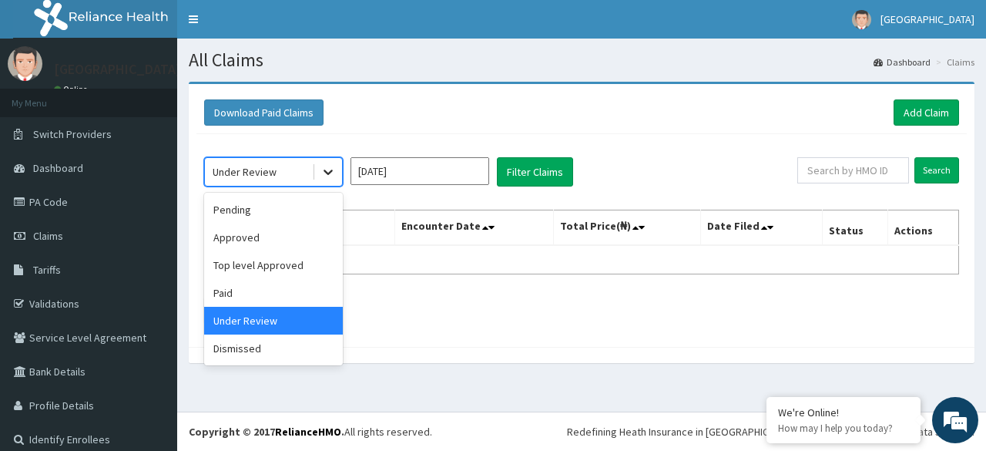
click at [327, 166] on icon at bounding box center [328, 171] width 15 height 15
click at [239, 288] on div "Paid" at bounding box center [273, 293] width 139 height 28
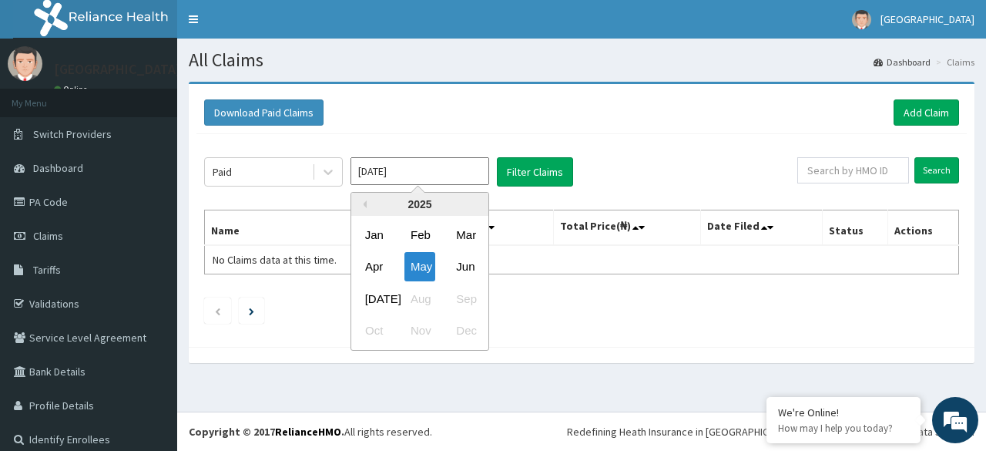
click at [420, 173] on input "May 2025" at bounding box center [420, 171] width 139 height 28
click at [381, 258] on div "Apr" at bounding box center [374, 267] width 31 height 29
type input "Mar 2025"
click at [438, 169] on input "Mar 2025" at bounding box center [420, 171] width 139 height 28
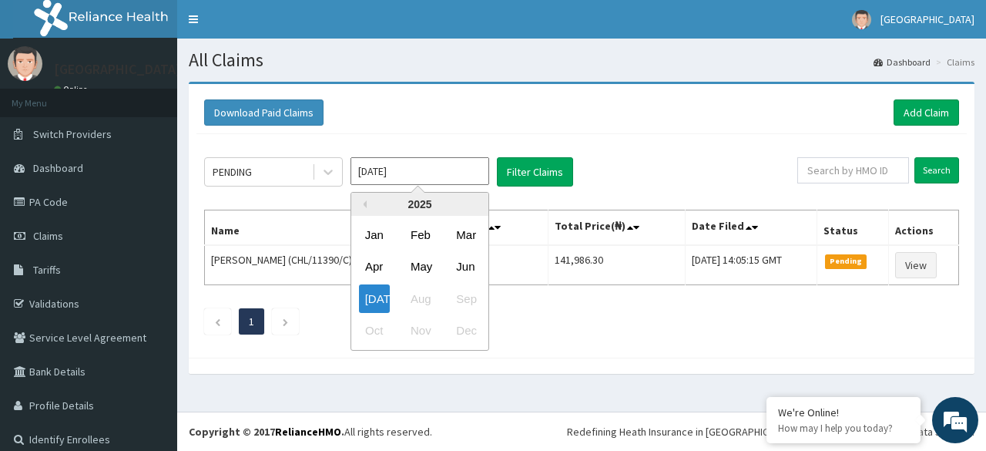
click at [421, 173] on input "[DATE]" at bounding box center [420, 171] width 139 height 28
click at [432, 270] on div "May" at bounding box center [420, 267] width 31 height 29
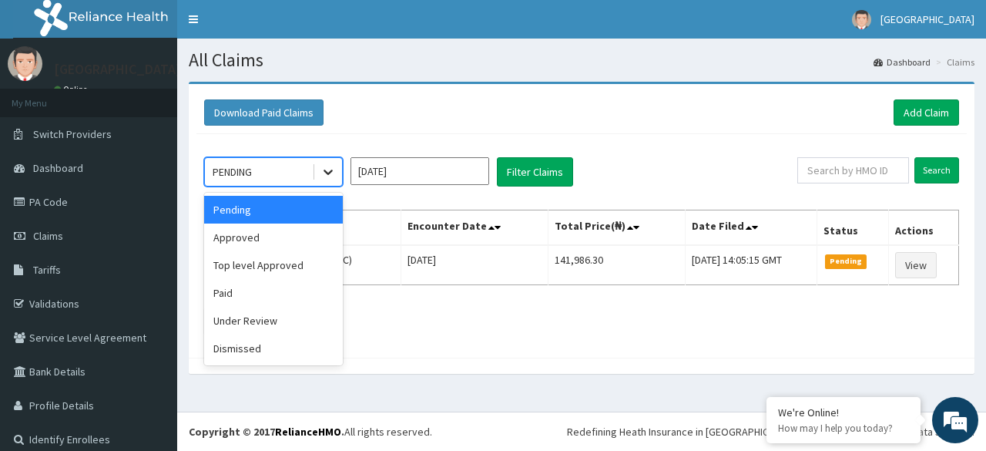
click at [324, 169] on icon at bounding box center [328, 171] width 15 height 15
click at [229, 311] on div "Under Review" at bounding box center [273, 321] width 139 height 28
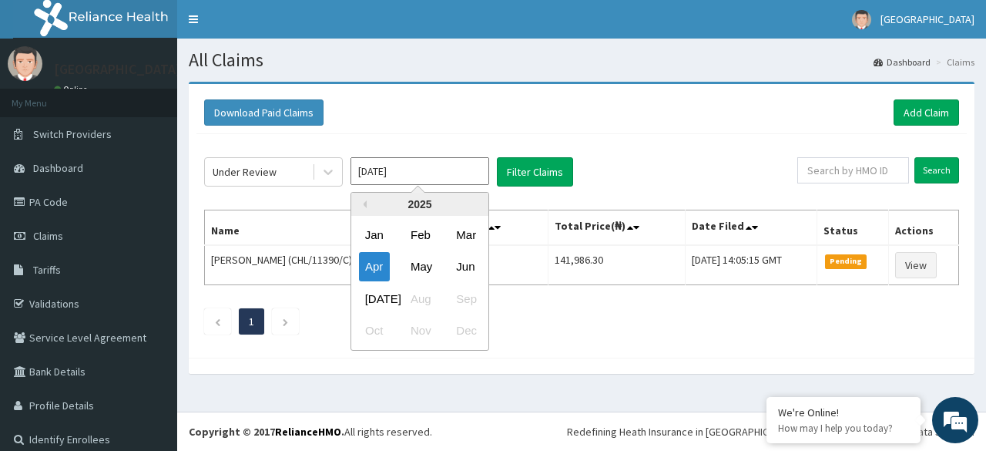
click at [482, 165] on input "[DATE]" at bounding box center [420, 171] width 139 height 28
click at [462, 261] on div "Jun" at bounding box center [465, 267] width 31 height 29
click at [444, 170] on input "[DATE]" at bounding box center [420, 171] width 139 height 28
click at [464, 266] on div "Jun" at bounding box center [465, 267] width 31 height 29
click at [459, 170] on input "[DATE]" at bounding box center [420, 171] width 139 height 28
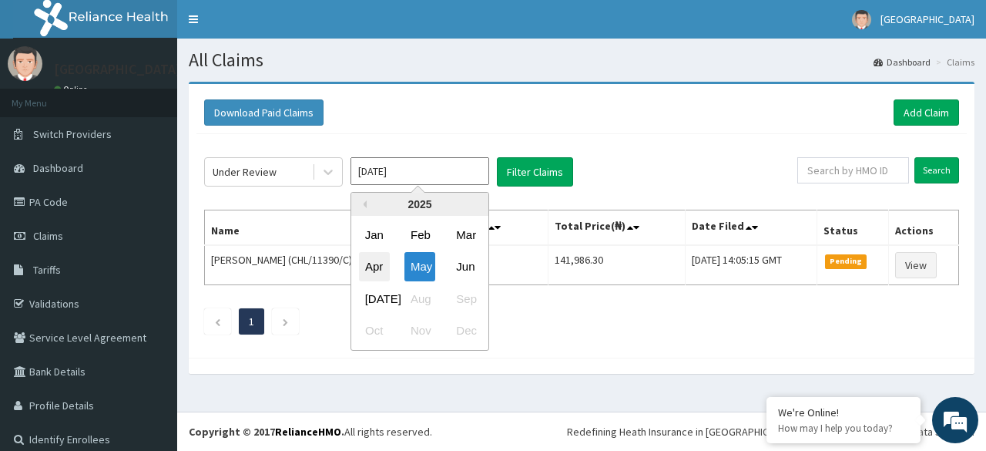
click at [371, 264] on div "Apr" at bounding box center [374, 267] width 31 height 29
click at [445, 170] on input "[DATE]" at bounding box center [420, 171] width 139 height 28
click at [471, 272] on div "Jun" at bounding box center [465, 267] width 31 height 29
click at [445, 166] on input "[DATE]" at bounding box center [420, 171] width 139 height 28
click at [476, 266] on div "Jun" at bounding box center [465, 267] width 31 height 29
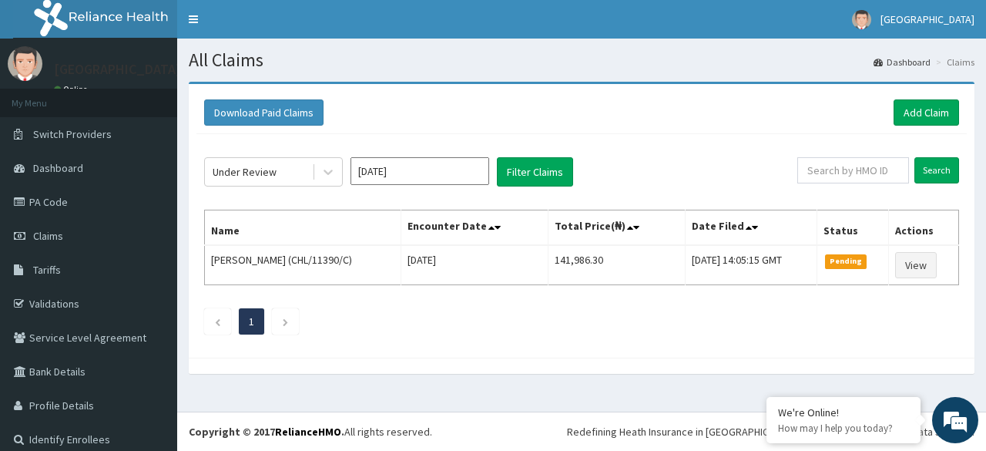
click at [476, 266] on td "[DATE]" at bounding box center [475, 265] width 147 height 40
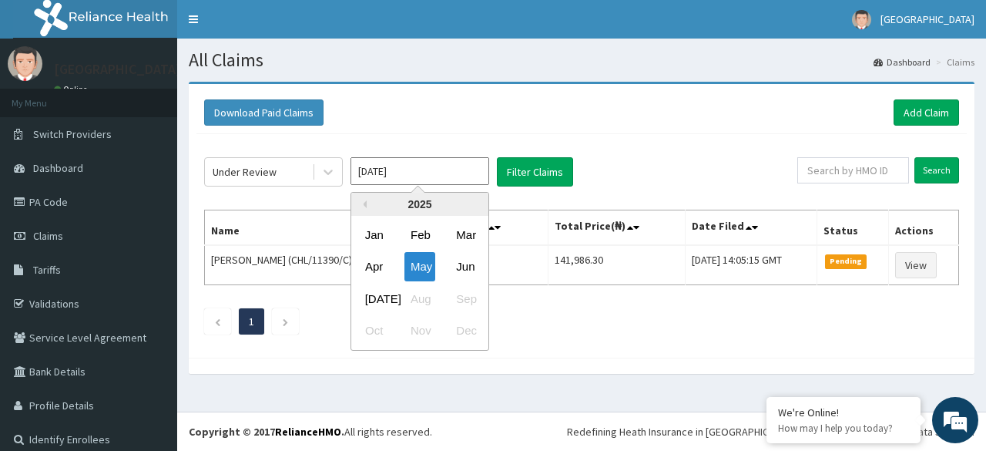
click at [428, 173] on input "[DATE]" at bounding box center [420, 171] width 139 height 28
click at [361, 297] on div "[DATE]" at bounding box center [374, 298] width 31 height 29
type input "[DATE]"
click at [418, 162] on input "[DATE]" at bounding box center [420, 171] width 139 height 28
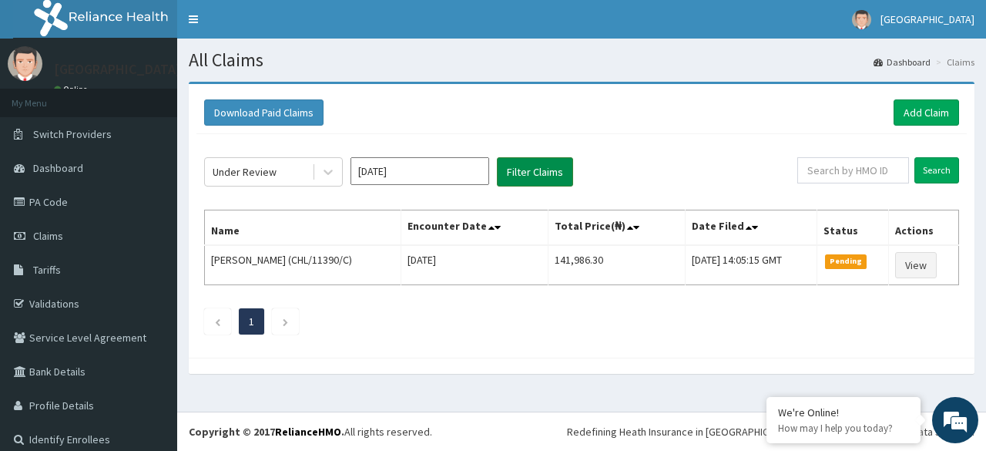
click at [518, 171] on button "Filter Claims" at bounding box center [535, 171] width 76 height 29
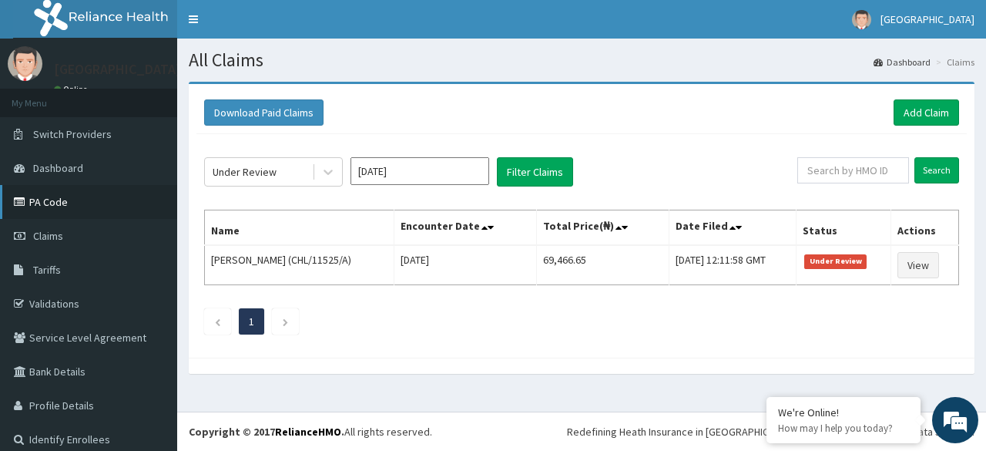
click at [52, 204] on link "PA Code" at bounding box center [88, 202] width 177 height 34
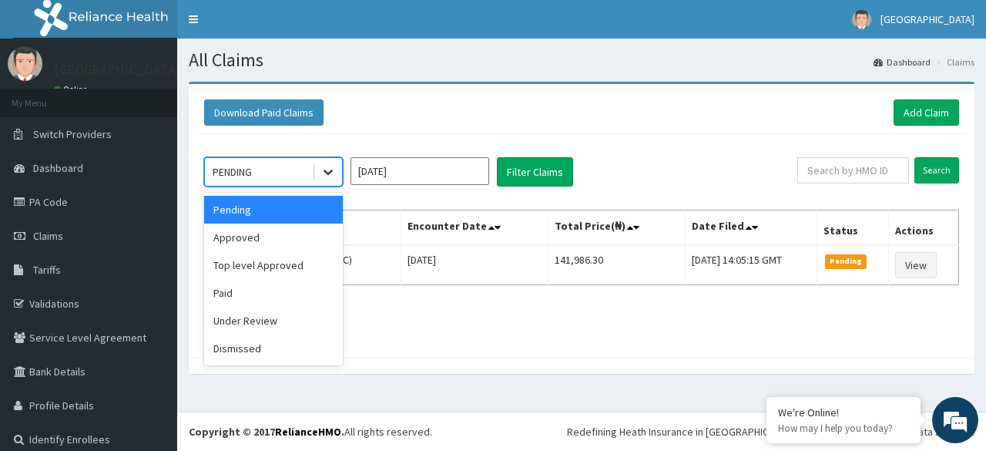
click at [325, 168] on icon at bounding box center [328, 171] width 15 height 15
click at [246, 321] on div "Under Review" at bounding box center [273, 321] width 139 height 28
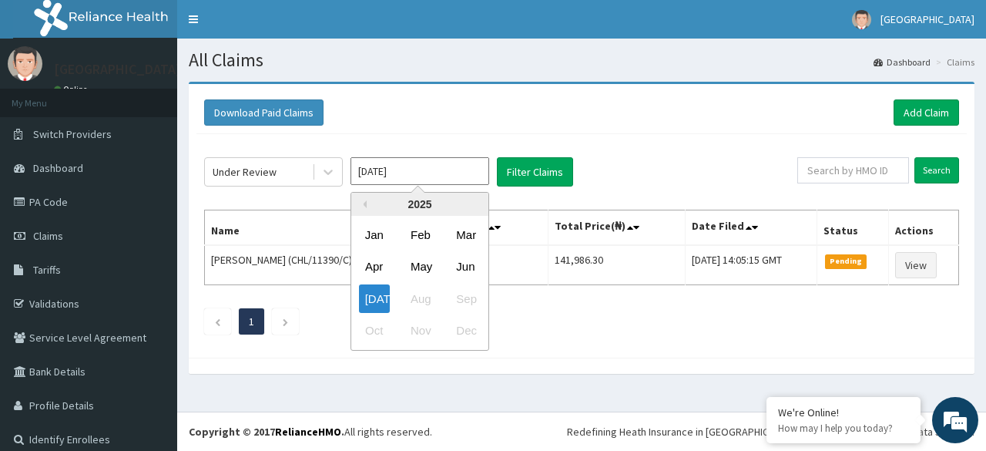
click at [426, 173] on input "Jul 2025" at bounding box center [420, 171] width 139 height 28
click at [464, 264] on div "Jun" at bounding box center [465, 267] width 31 height 29
click at [458, 174] on input "May 2025" at bounding box center [420, 171] width 139 height 28
click at [474, 255] on div "Jun" at bounding box center [465, 267] width 31 height 29
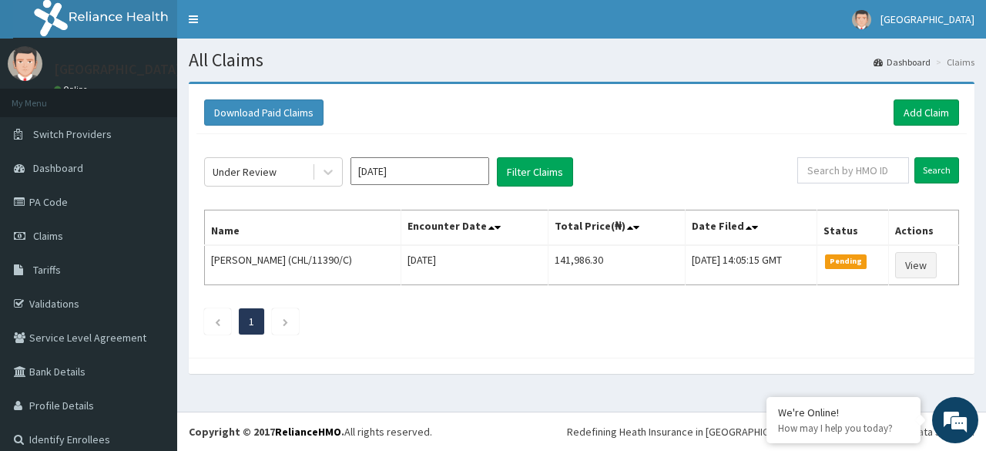
click at [474, 255] on td "Thu Aug 07 2025" at bounding box center [475, 265] width 147 height 40
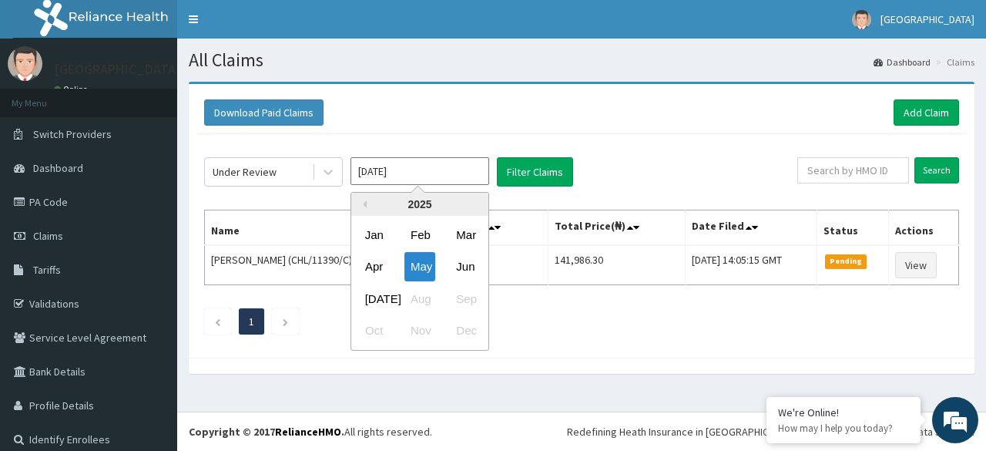
click at [442, 172] on input "May 2025" at bounding box center [420, 171] width 139 height 28
click at [461, 263] on div "Jun" at bounding box center [465, 267] width 31 height 29
click at [393, 163] on input "May 2025" at bounding box center [420, 171] width 139 height 28
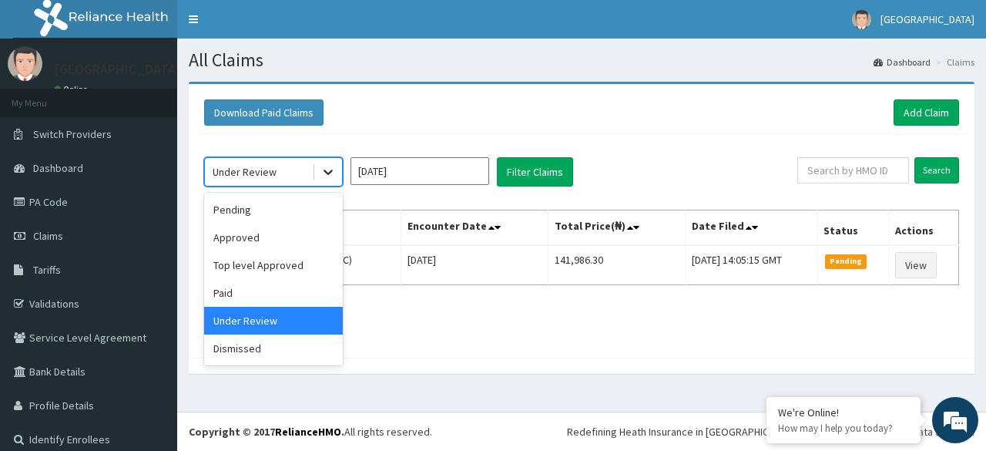
click at [317, 163] on div at bounding box center [328, 172] width 28 height 28
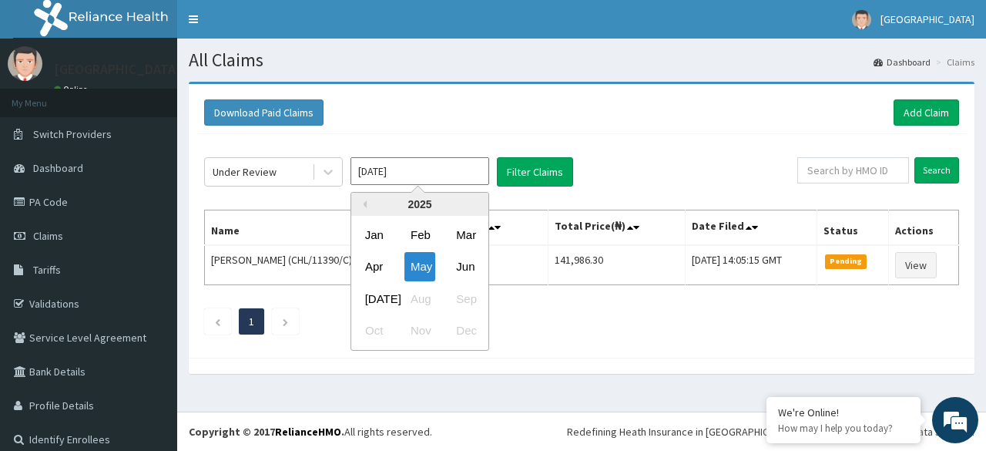
click at [450, 165] on input "[DATE]" at bounding box center [420, 171] width 139 height 28
click at [478, 266] on div "Jun" at bounding box center [465, 267] width 31 height 29
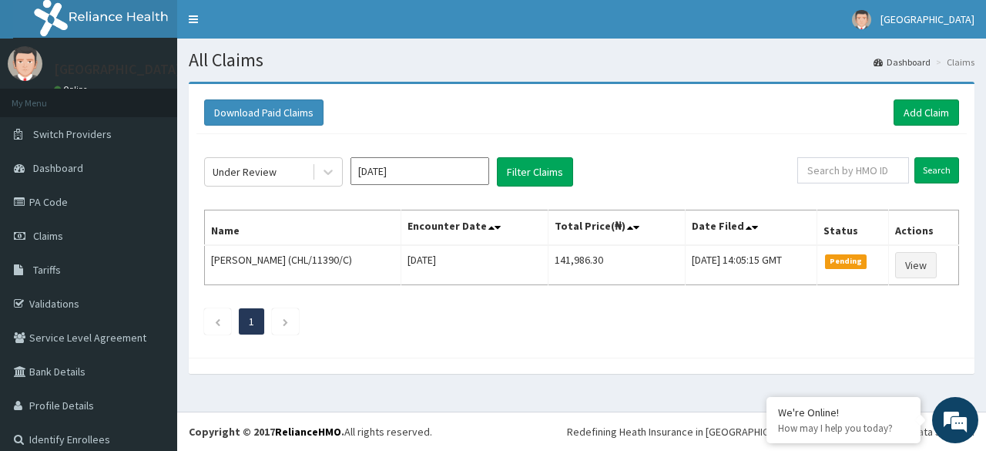
click at [478, 266] on td "[DATE]" at bounding box center [475, 265] width 147 height 40
click at [467, 178] on input "[DATE]" at bounding box center [420, 171] width 139 height 28
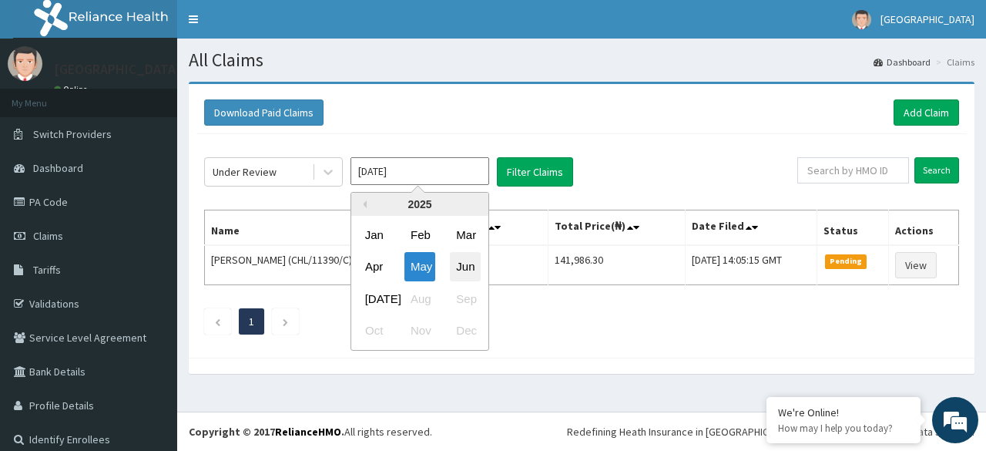
click at [467, 261] on div "Jun" at bounding box center [465, 267] width 31 height 29
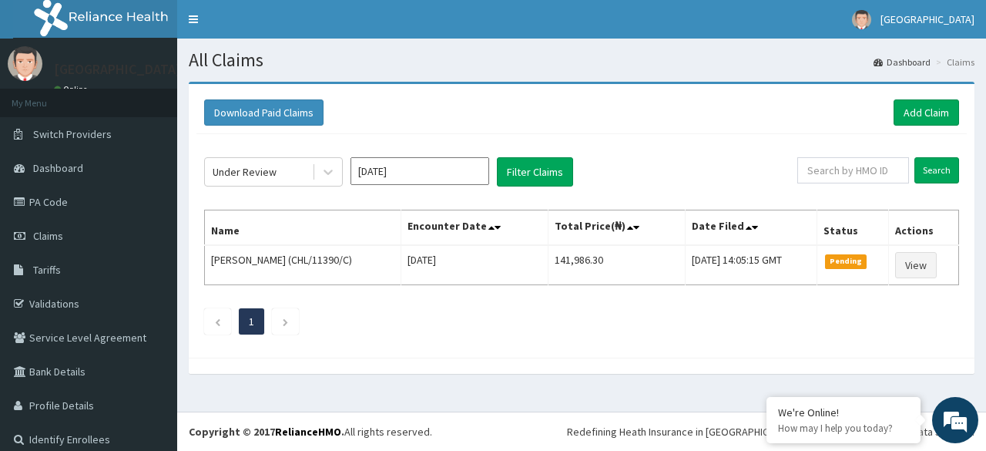
click at [421, 165] on input "[DATE]" at bounding box center [420, 171] width 139 height 28
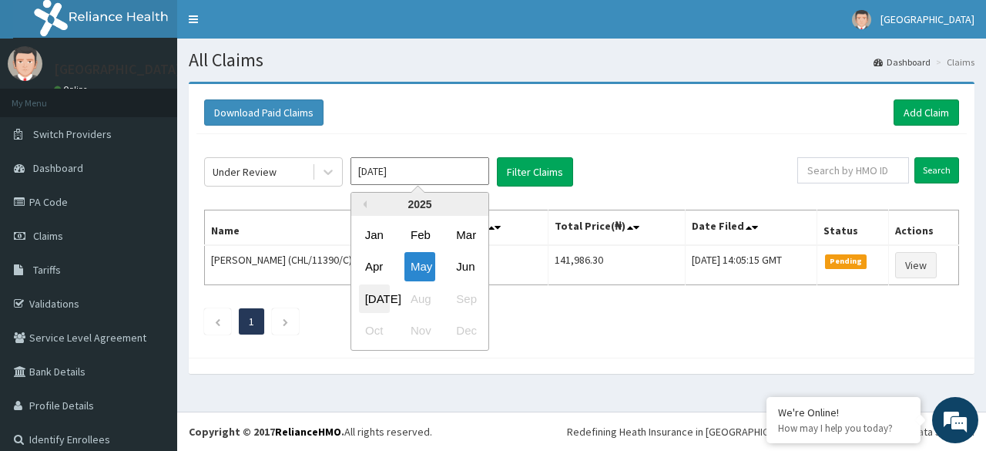
click at [365, 291] on div "[DATE]" at bounding box center [374, 298] width 31 height 29
type input "[DATE]"
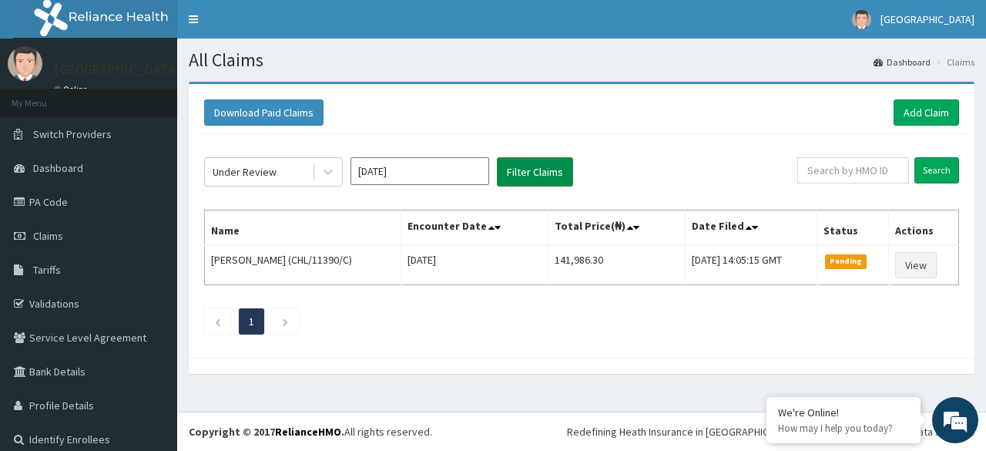
click at [533, 174] on button "Filter Claims" at bounding box center [535, 171] width 76 height 29
click at [532, 176] on button "Filter Claims" at bounding box center [535, 171] width 76 height 29
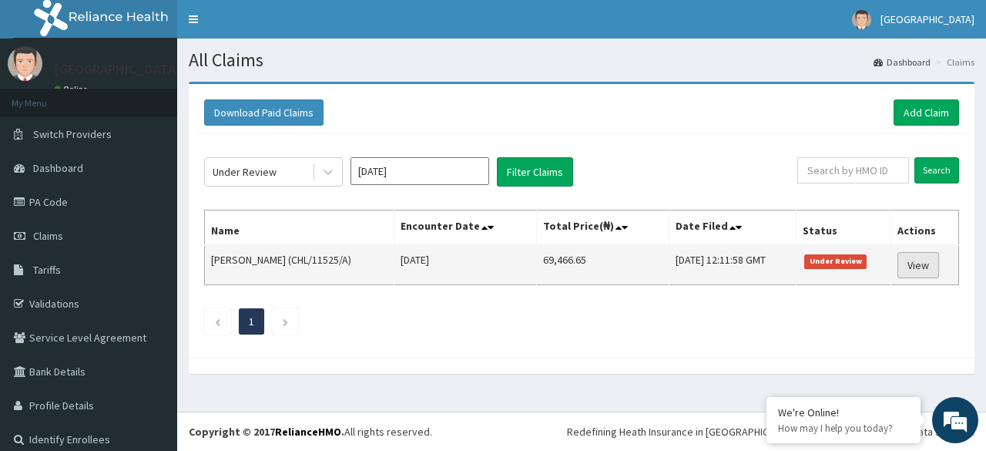
click at [911, 257] on link "View" at bounding box center [919, 265] width 42 height 26
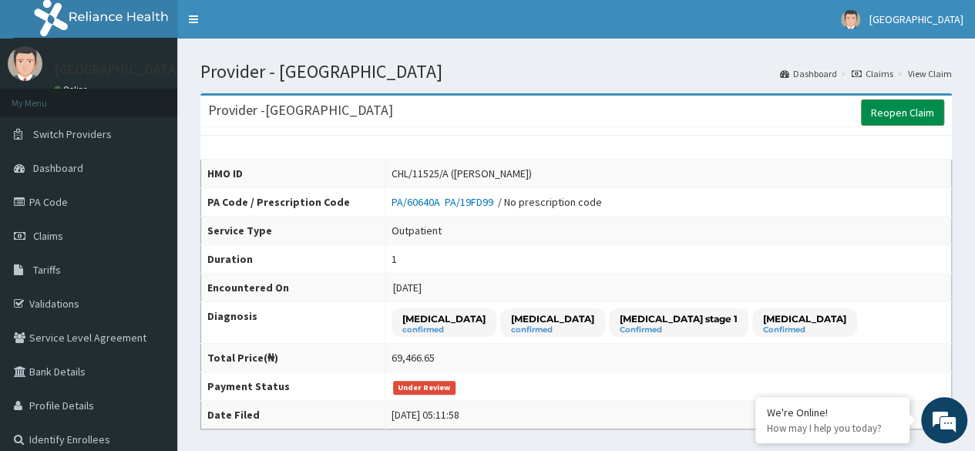
click at [879, 112] on link "Reopen Claim" at bounding box center [902, 112] width 83 height 26
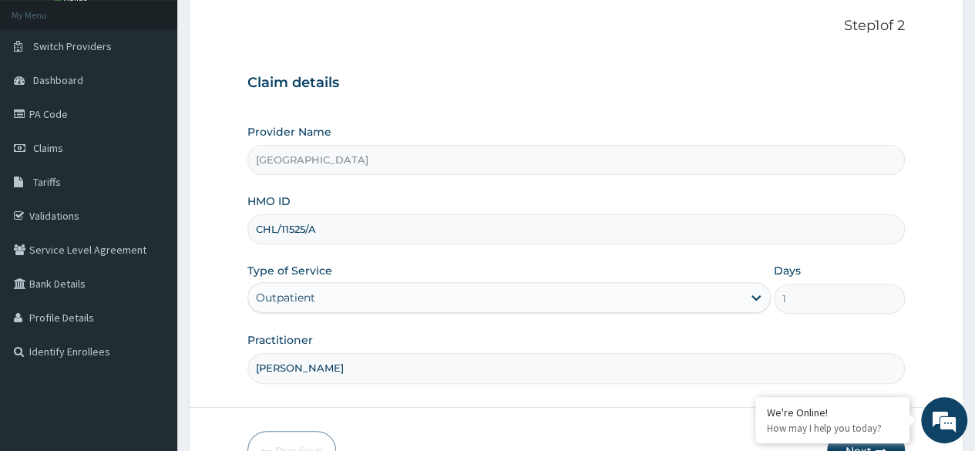
scroll to position [179, 0]
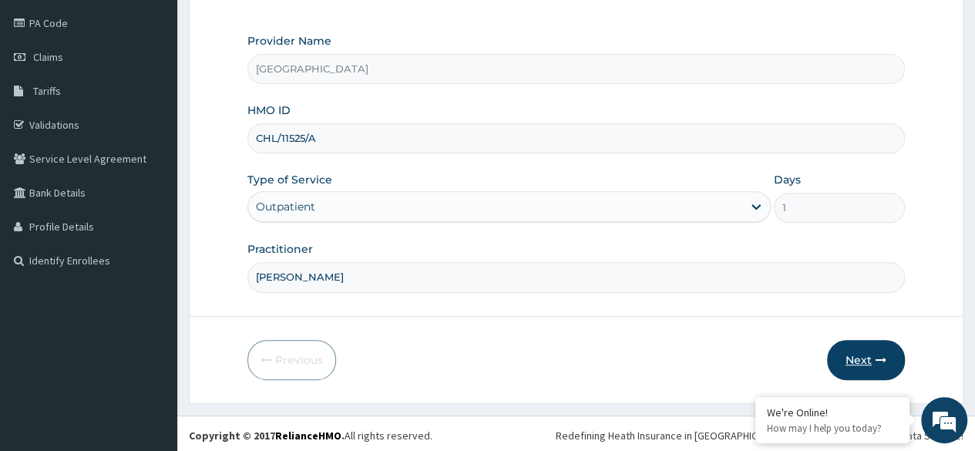
click at [857, 361] on button "Next" at bounding box center [866, 360] width 78 height 40
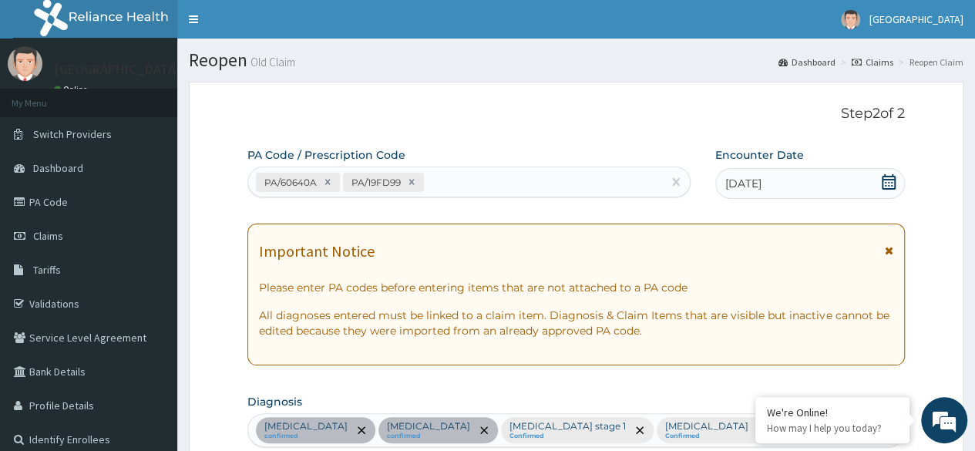
scroll to position [0, 0]
click at [882, 181] on icon at bounding box center [889, 181] width 14 height 15
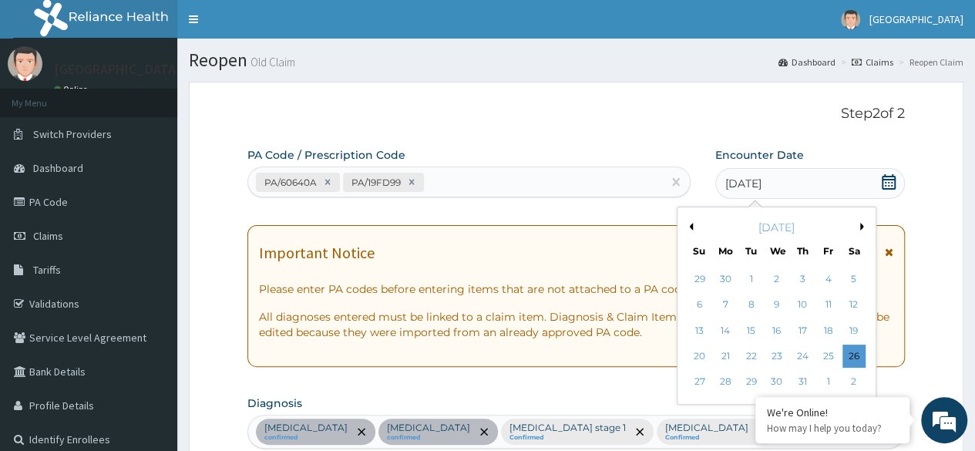
click at [861, 226] on button "Next Month" at bounding box center [864, 227] width 8 height 8
click at [879, 180] on div "[DATE]" at bounding box center [810, 183] width 190 height 31
click at [688, 224] on button "Previous Month" at bounding box center [689, 227] width 8 height 8
click at [723, 380] on div "28" at bounding box center [725, 382] width 23 height 23
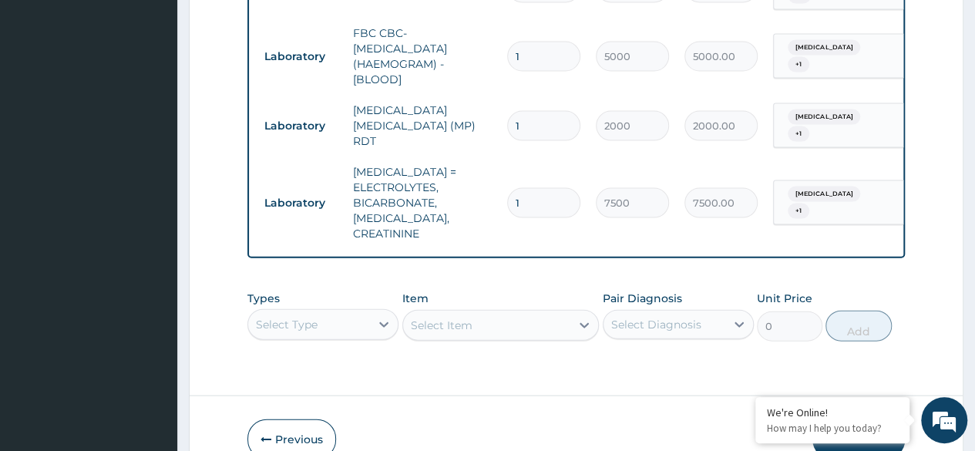
scroll to position [1614, 0]
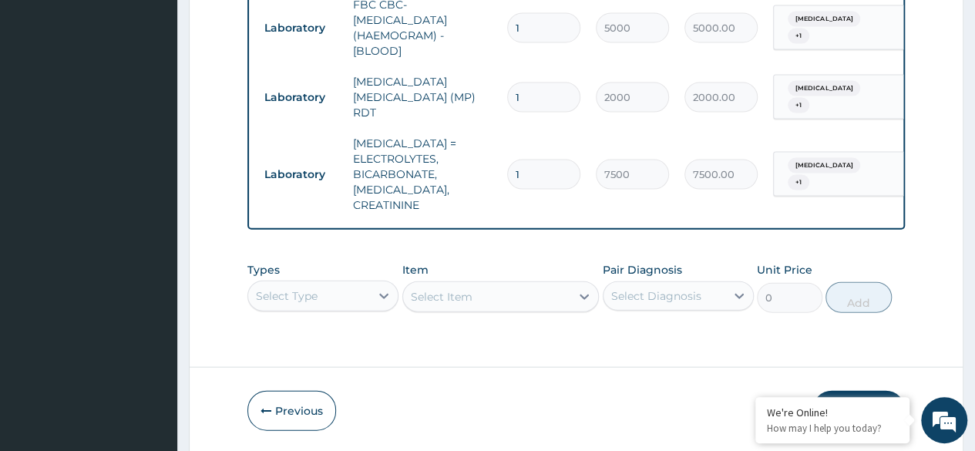
click at [854, 391] on button "Submit" at bounding box center [858, 411] width 92 height 40
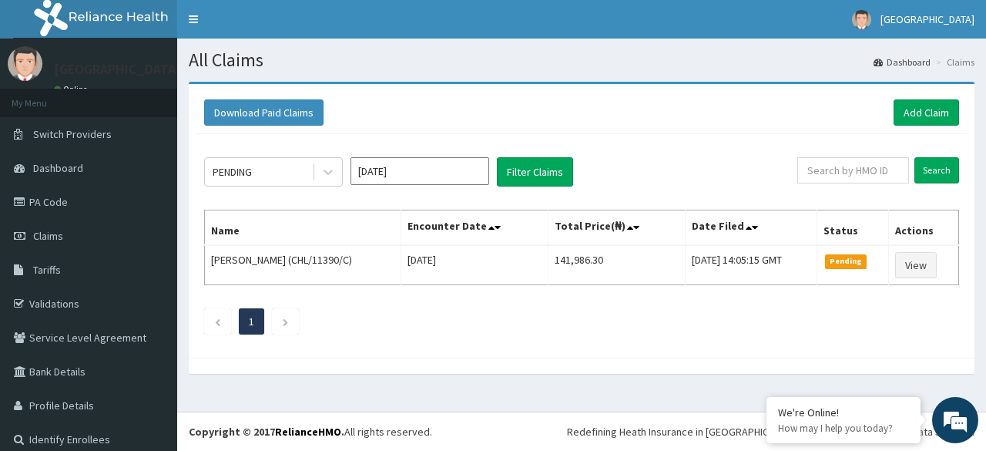
click at [465, 183] on input "[DATE]" at bounding box center [420, 171] width 139 height 28
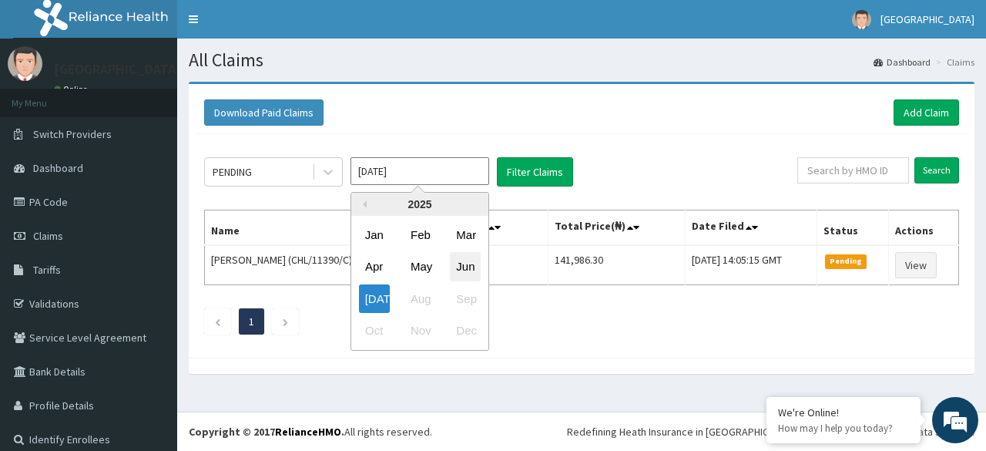
click at [469, 260] on div "Jun" at bounding box center [465, 267] width 31 height 29
click at [435, 178] on input "[DATE]" at bounding box center [420, 171] width 139 height 28
click at [378, 270] on div "Apr" at bounding box center [374, 267] width 31 height 29
click at [416, 166] on input "[DATE]" at bounding box center [420, 171] width 139 height 28
click at [460, 267] on div "Jun" at bounding box center [465, 267] width 31 height 29
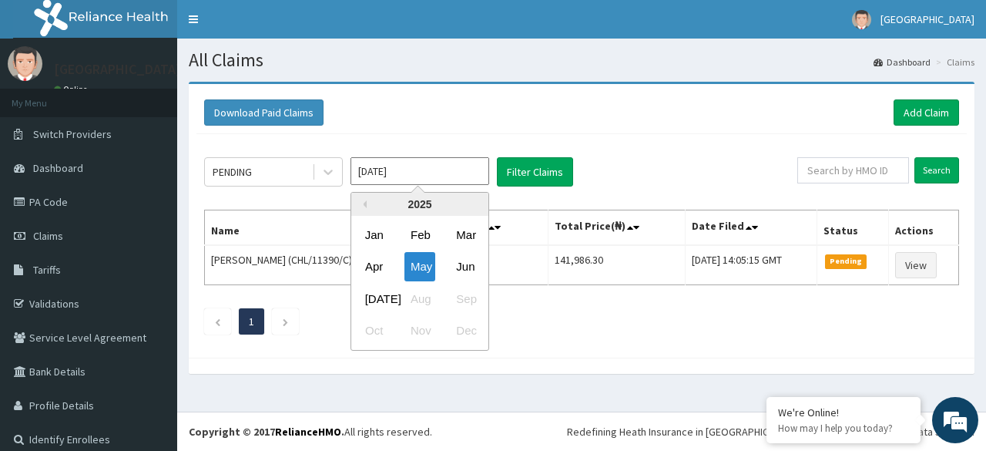
click at [458, 166] on input "[DATE]" at bounding box center [420, 171] width 139 height 28
click at [383, 286] on div "[DATE]" at bounding box center [374, 298] width 31 height 29
type input "[DATE]"
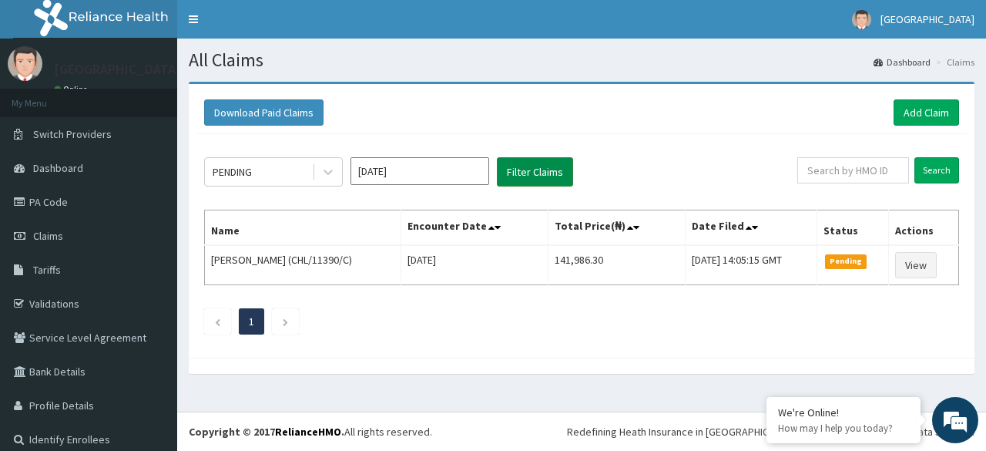
click at [517, 166] on button "Filter Claims" at bounding box center [535, 171] width 76 height 29
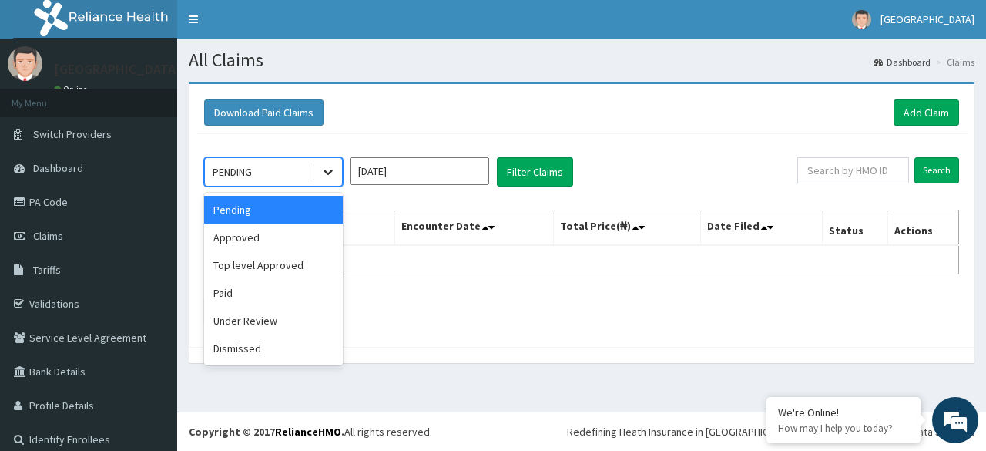
click at [334, 166] on icon at bounding box center [328, 171] width 15 height 15
click at [274, 320] on div "Under Review" at bounding box center [273, 321] width 139 height 28
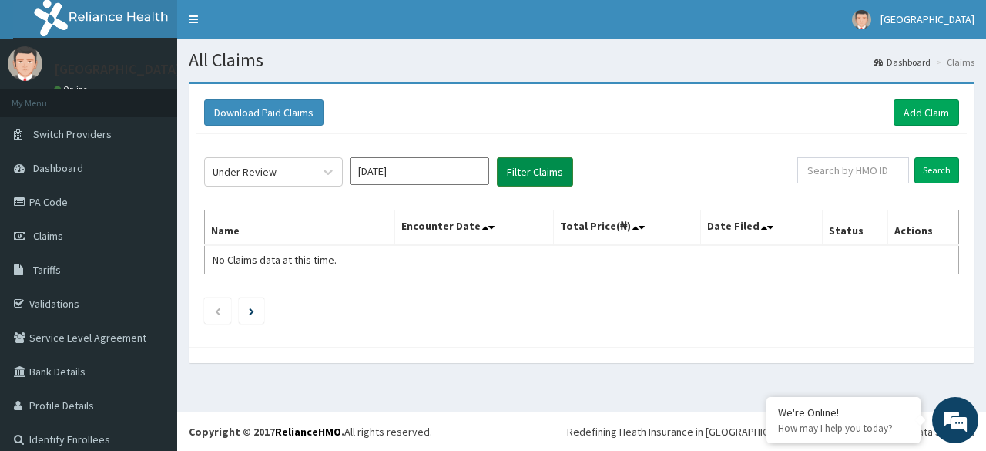
click at [512, 176] on button "Filter Claims" at bounding box center [535, 171] width 76 height 29
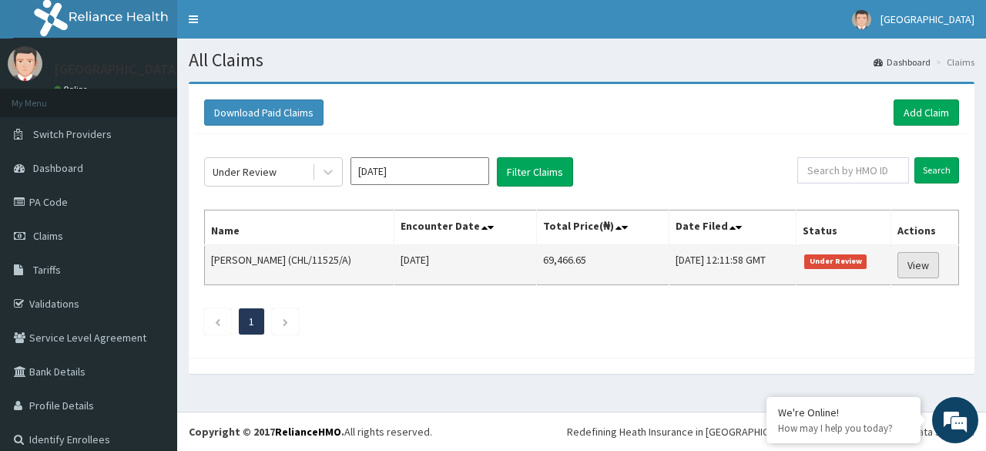
click at [906, 261] on link "View" at bounding box center [919, 265] width 42 height 26
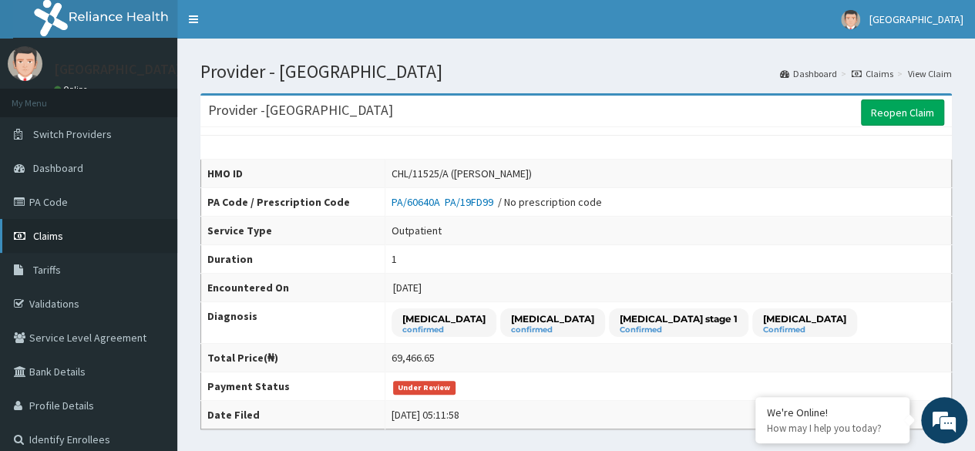
click at [48, 230] on span "Claims" at bounding box center [48, 236] width 30 height 14
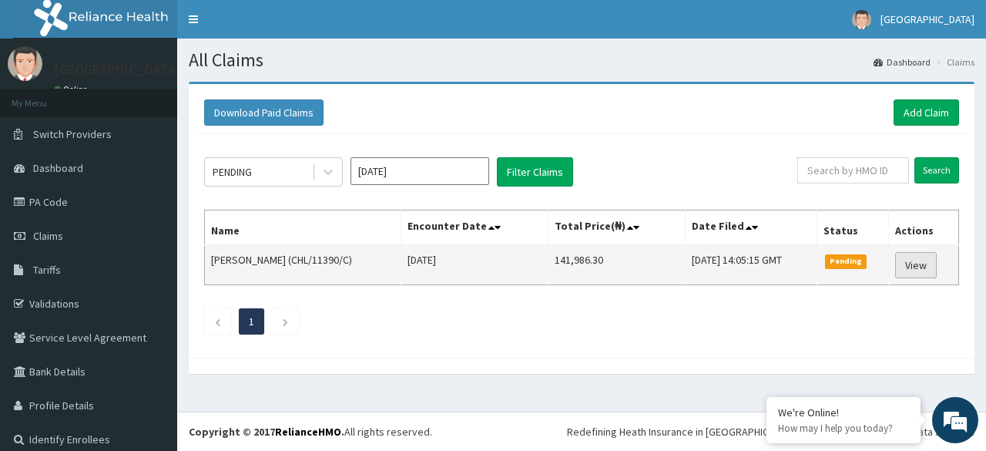
click at [912, 259] on link "View" at bounding box center [917, 265] width 42 height 26
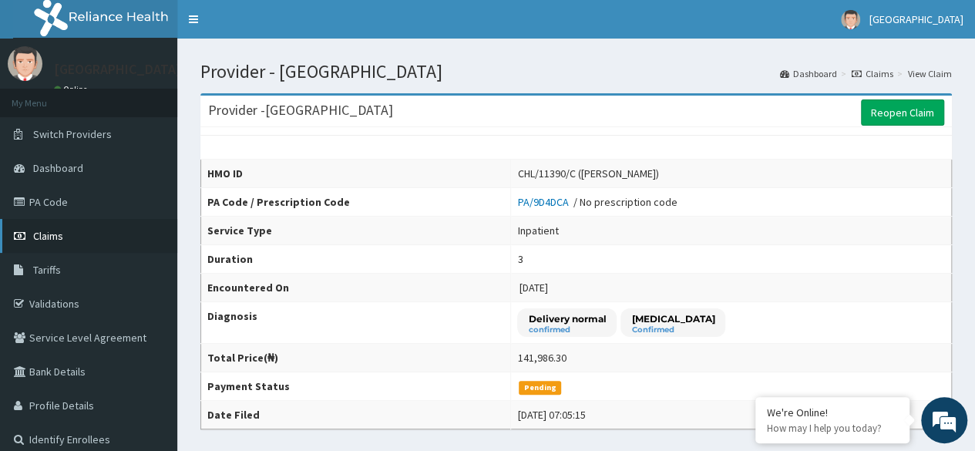
click at [60, 221] on link "Claims" at bounding box center [88, 236] width 177 height 34
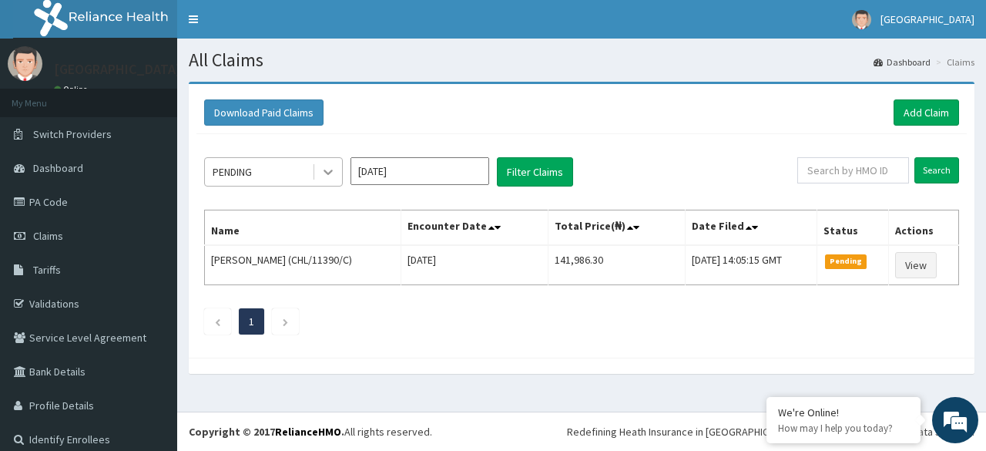
click at [328, 167] on icon at bounding box center [328, 171] width 15 height 15
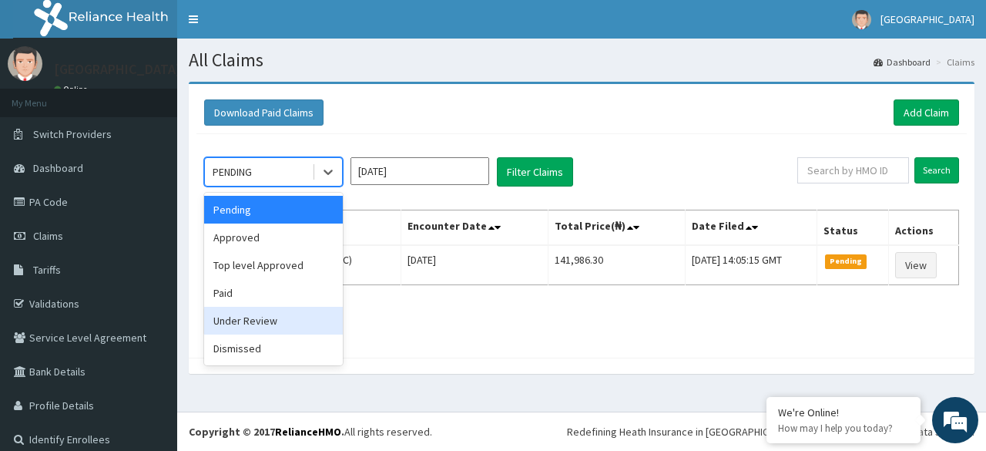
click at [262, 318] on div "Under Review" at bounding box center [273, 321] width 139 height 28
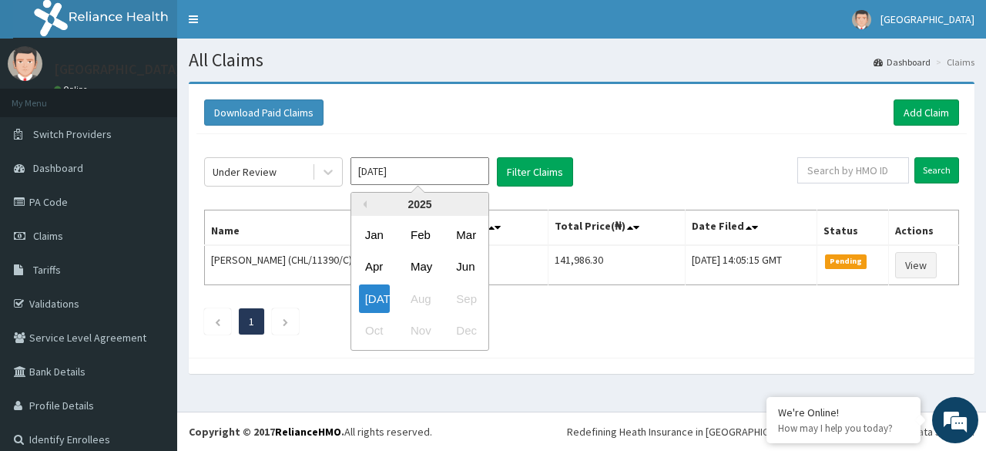
click at [437, 168] on input "[DATE]" at bounding box center [420, 171] width 139 height 28
click at [462, 264] on div "Jun" at bounding box center [465, 267] width 31 height 29
click at [434, 167] on input "[DATE]" at bounding box center [420, 171] width 139 height 28
click at [380, 291] on div "[DATE]" at bounding box center [374, 298] width 31 height 29
type input "[DATE]"
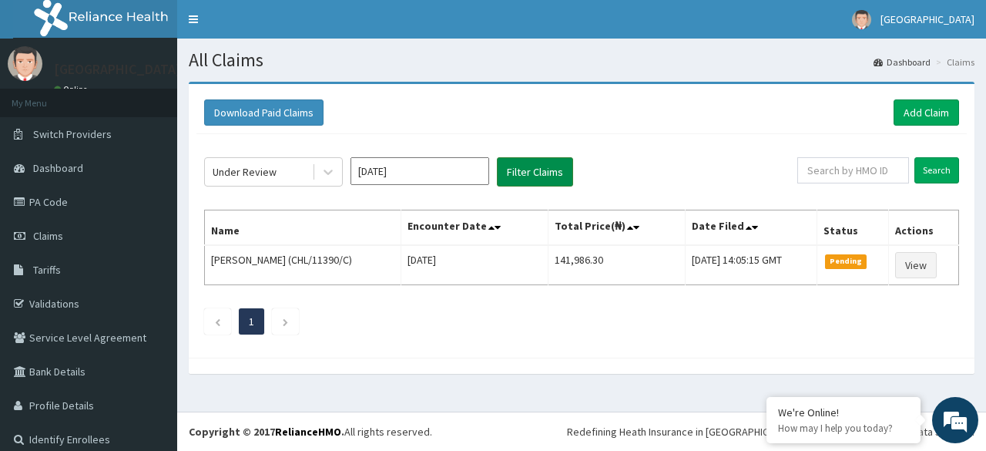
click at [515, 166] on button "Filter Claims" at bounding box center [535, 171] width 76 height 29
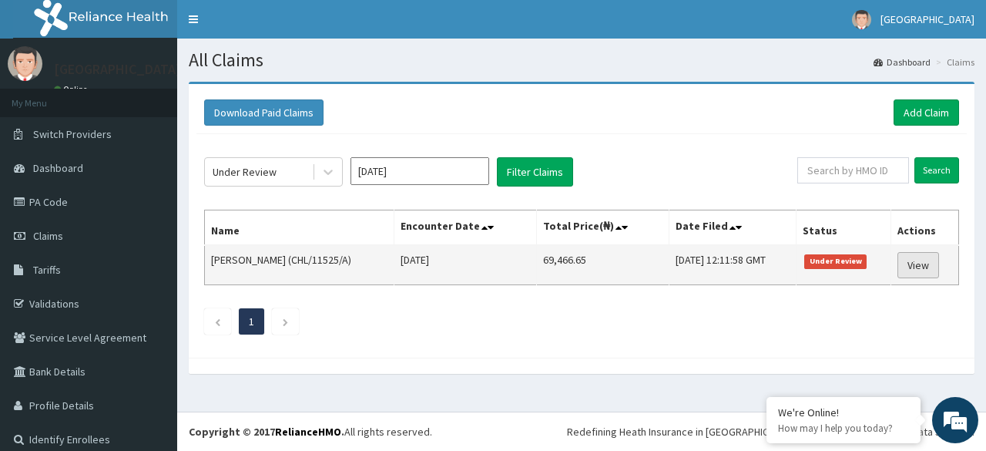
click at [917, 257] on link "View" at bounding box center [919, 265] width 42 height 26
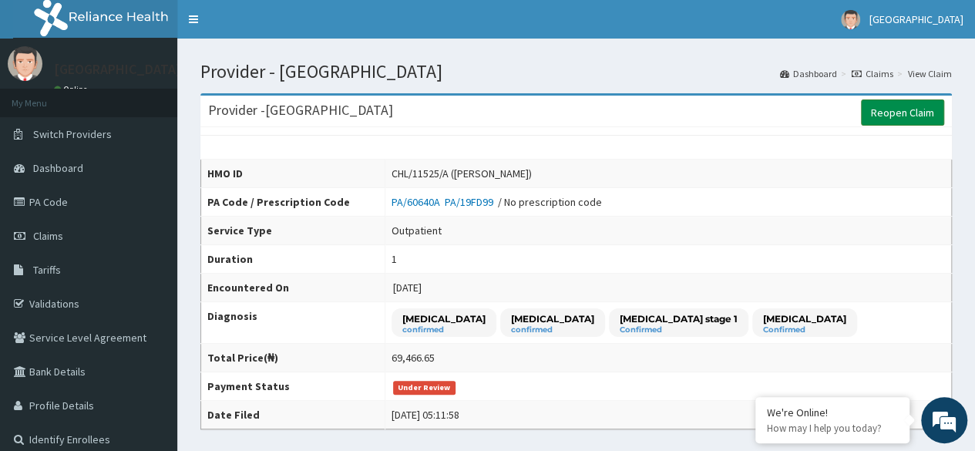
click at [872, 107] on link "Reopen Claim" at bounding box center [902, 112] width 83 height 26
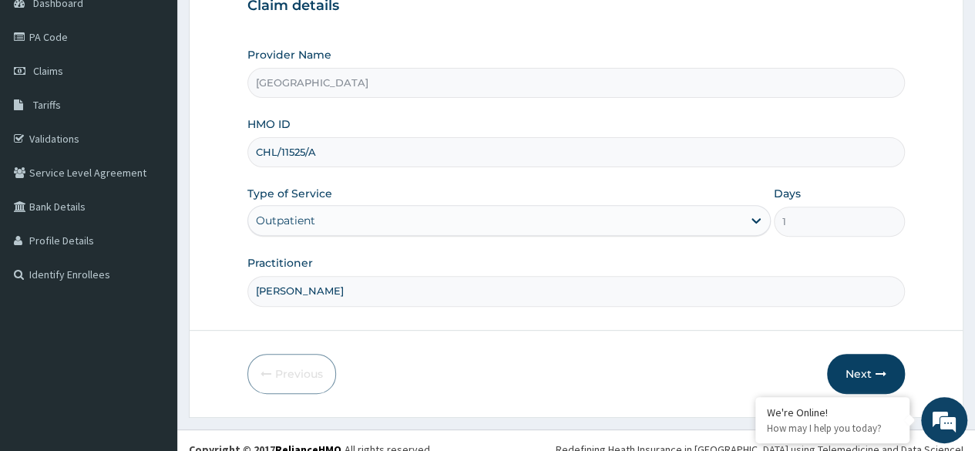
scroll to position [179, 0]
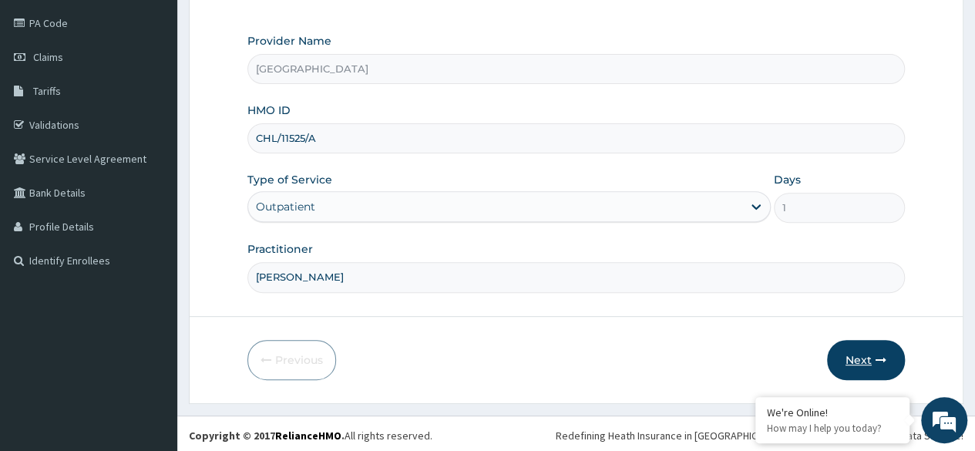
click at [860, 355] on button "Next" at bounding box center [866, 360] width 78 height 40
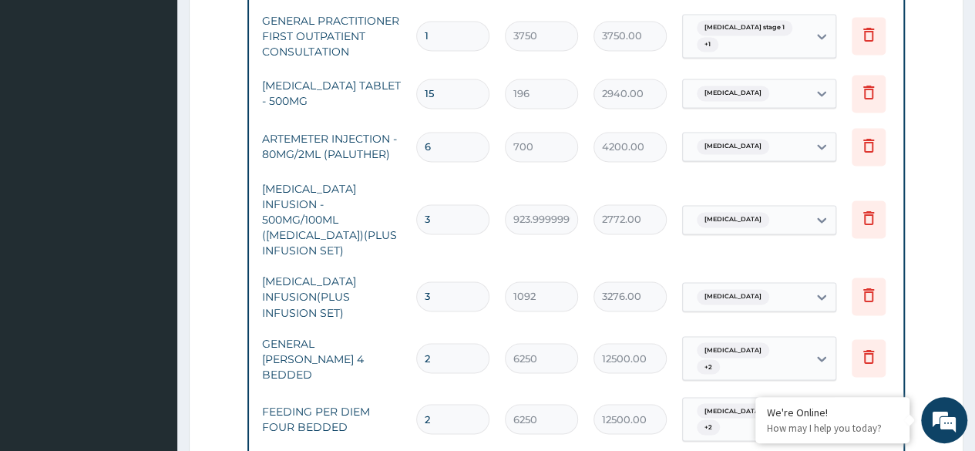
scroll to position [0, 91]
click at [439, 204] on input "3" at bounding box center [452, 219] width 73 height 30
type input "0.00"
type input "2"
type input "1848.00"
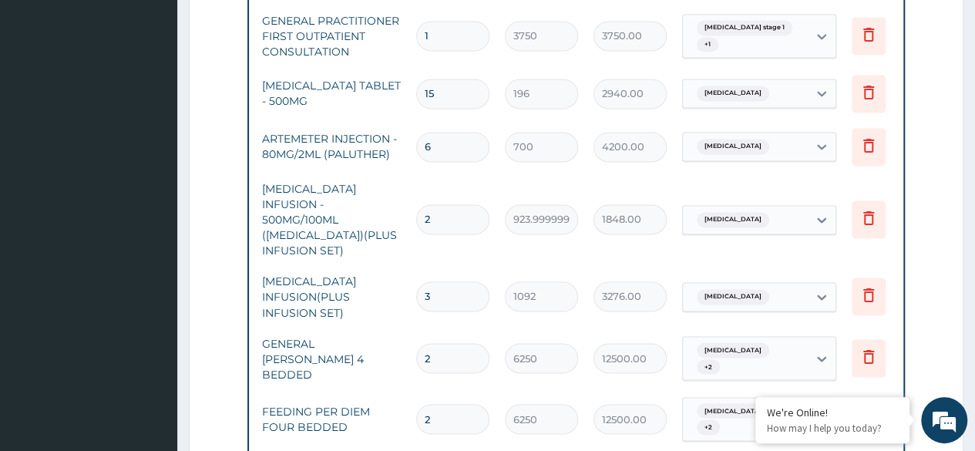
type input "2"
click at [442, 281] on input "3" at bounding box center [452, 296] width 73 height 30
click at [865, 285] on icon at bounding box center [868, 294] width 18 height 18
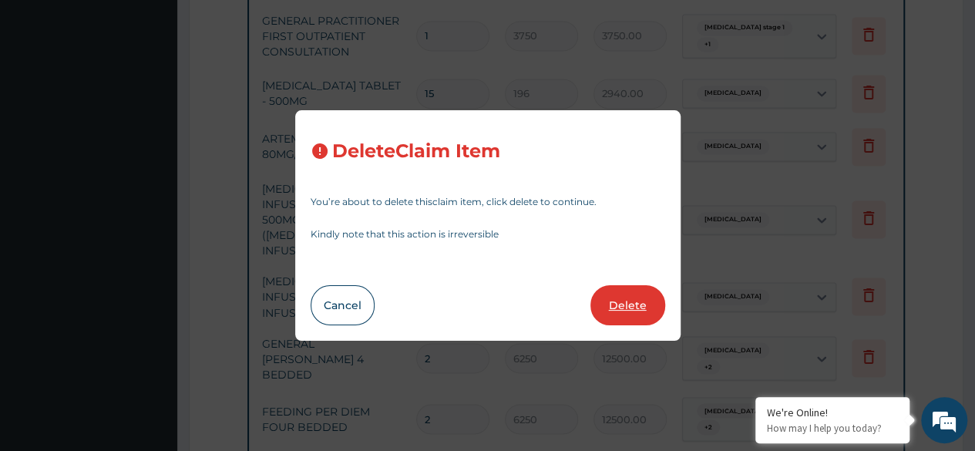
click at [649, 301] on button "Delete" at bounding box center [627, 305] width 75 height 40
type input "2"
type input "6250"
type input "12500.00"
type input "1"
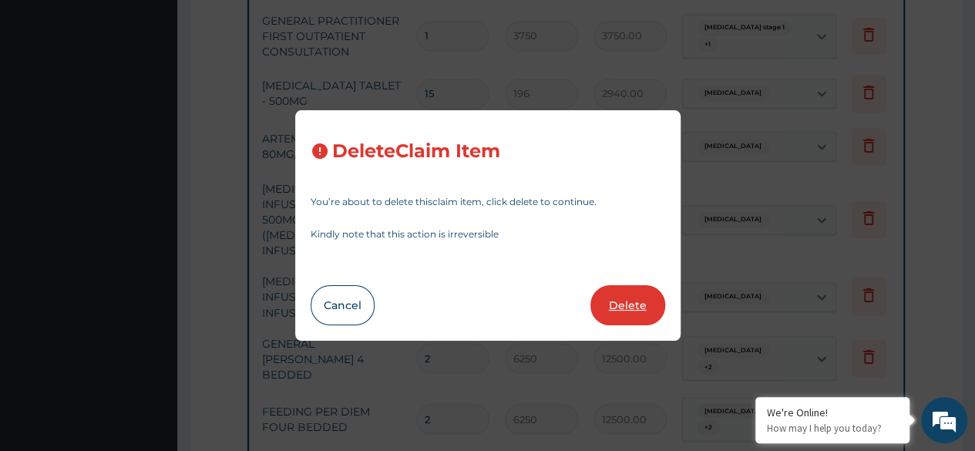
type input "5000"
type input "5000.00"
type input "2000"
type input "2000.00"
type input "7500"
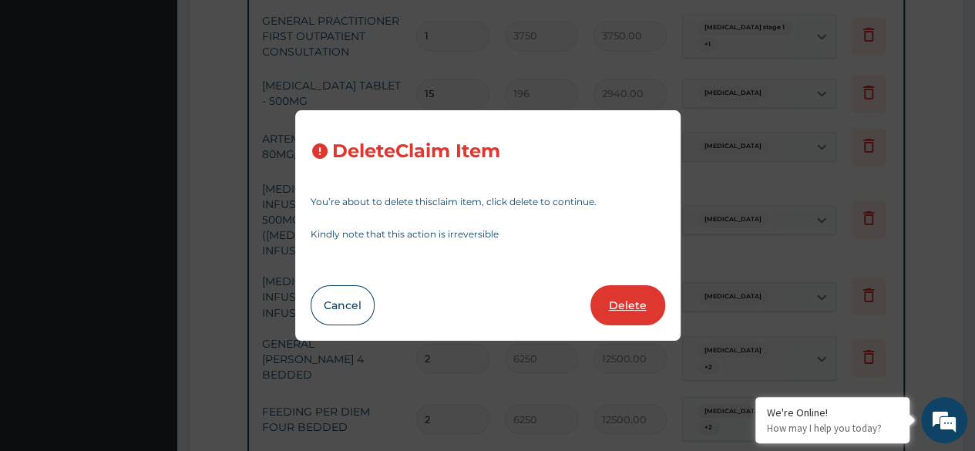
type input "7500.00"
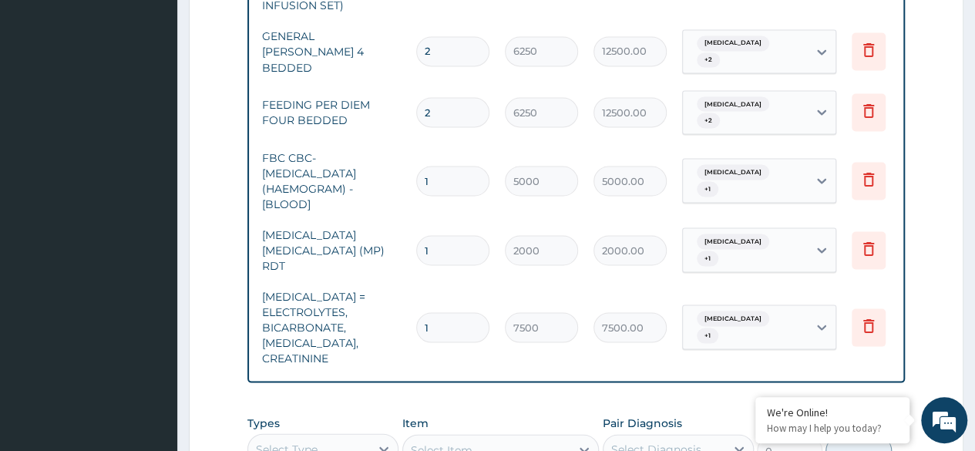
scroll to position [1552, 0]
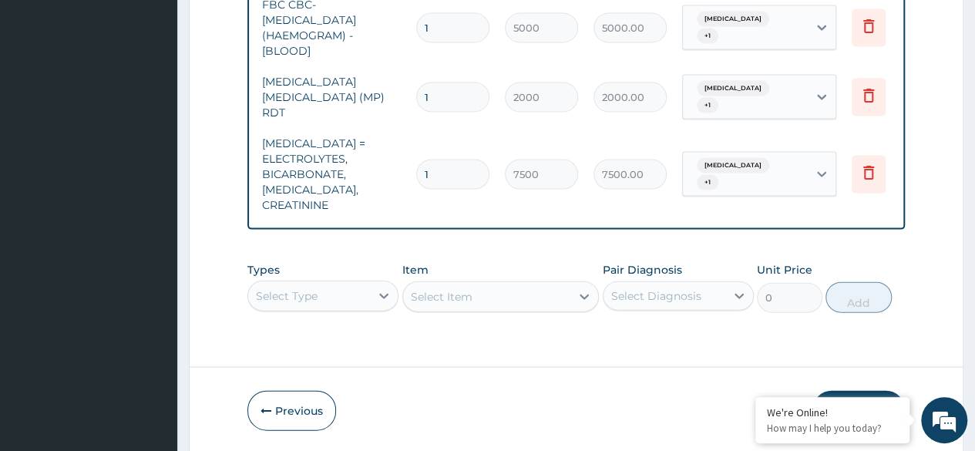
click at [844, 391] on button "Submit" at bounding box center [858, 411] width 92 height 40
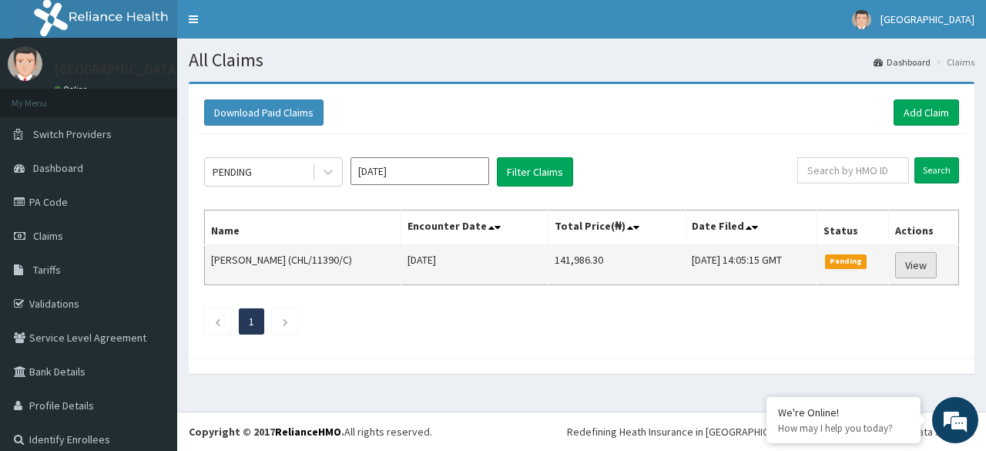
click at [900, 263] on link "View" at bounding box center [917, 265] width 42 height 26
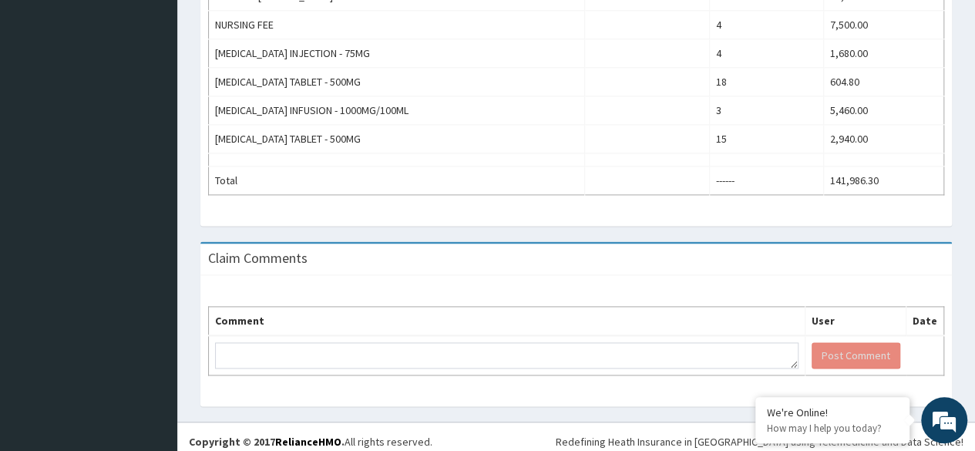
click at [757, 368] on div "Comment User Date Post Comment" at bounding box center [575, 340] width 751 height 131
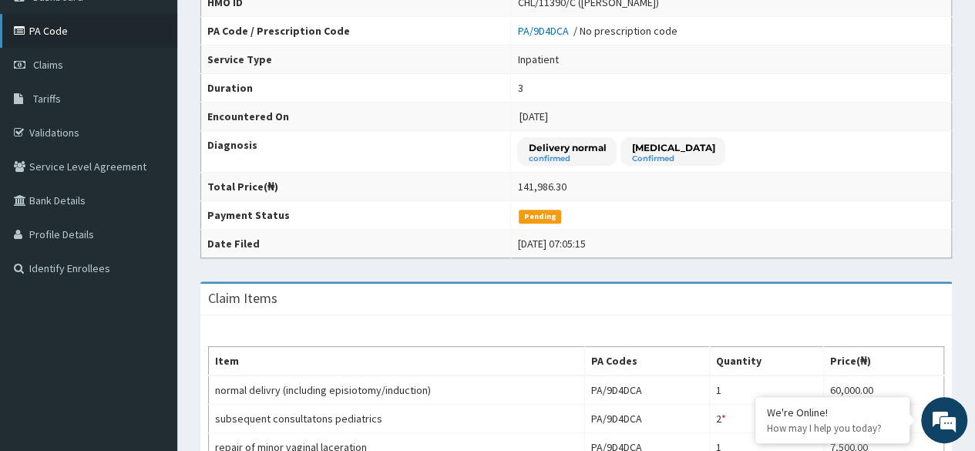
scroll to position [150, 0]
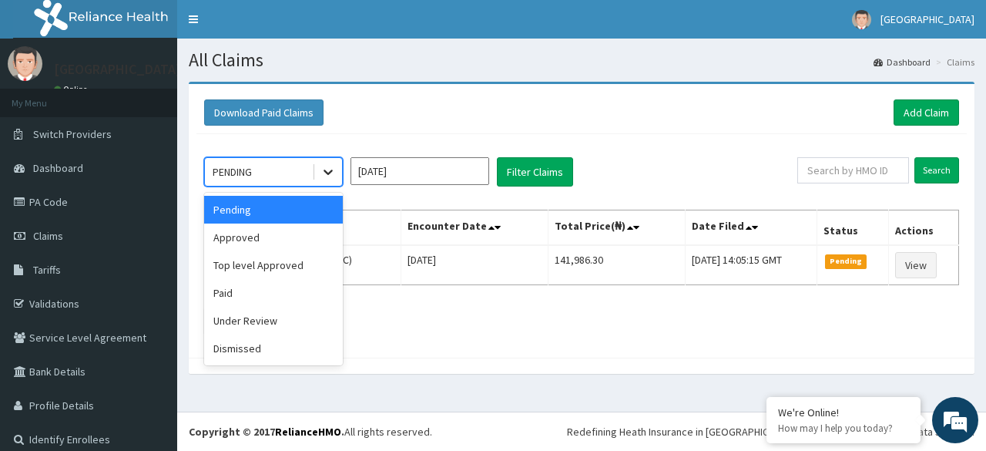
click at [332, 162] on div at bounding box center [328, 172] width 28 height 28
click at [233, 317] on div "Under Review" at bounding box center [273, 321] width 139 height 28
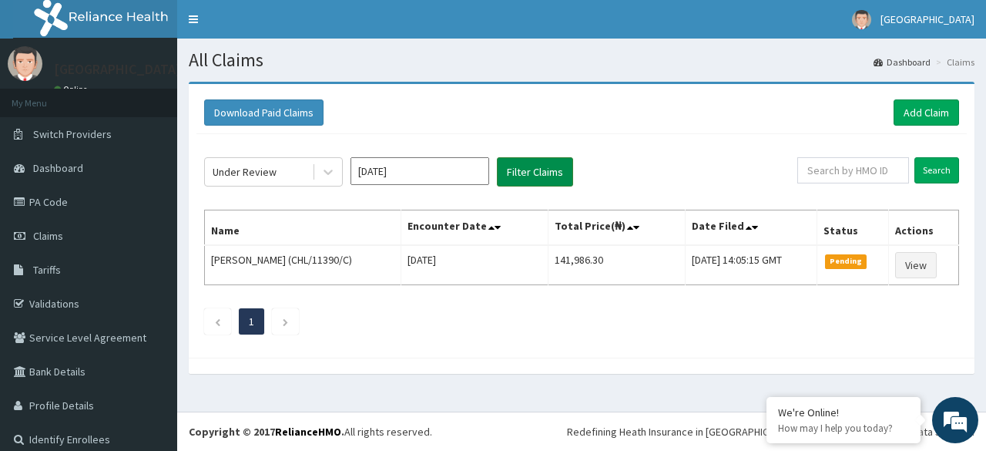
click at [527, 174] on button "Filter Claims" at bounding box center [535, 171] width 76 height 29
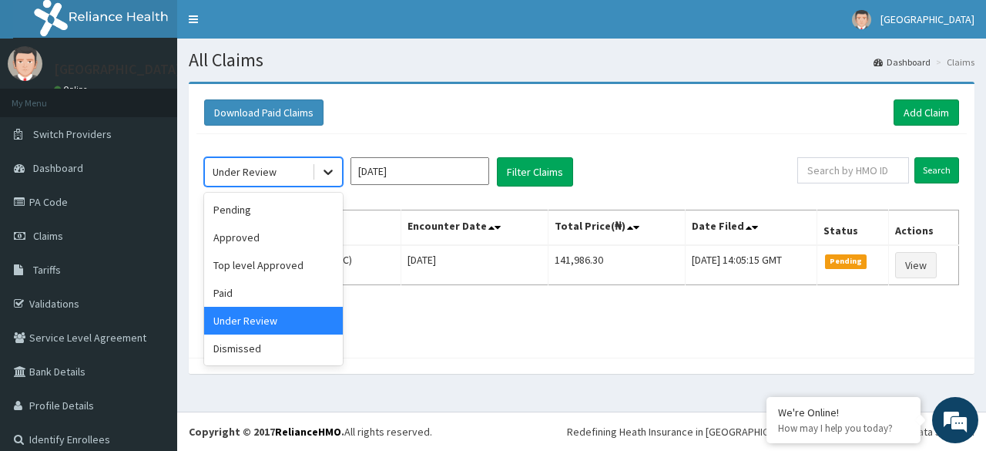
click at [327, 167] on icon at bounding box center [328, 171] width 15 height 15
click at [264, 301] on div "Paid" at bounding box center [273, 293] width 139 height 28
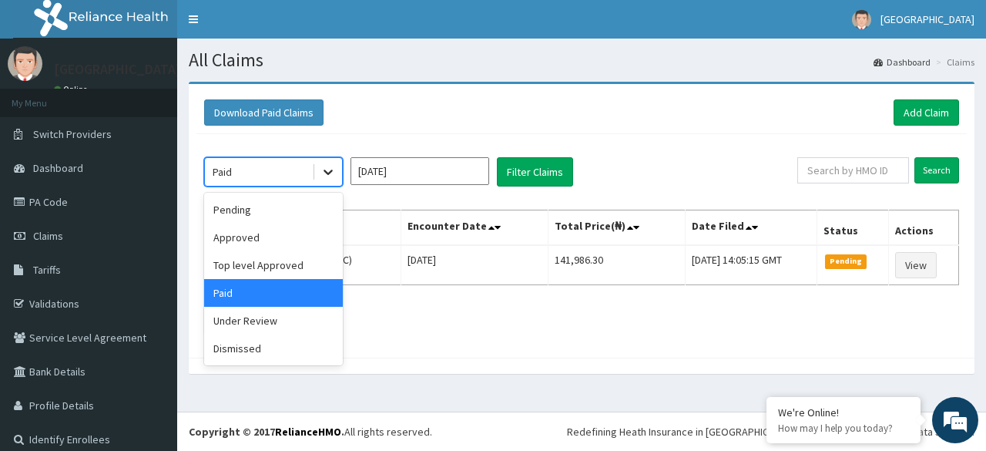
click at [331, 170] on icon at bounding box center [328, 172] width 9 height 5
click at [236, 317] on div "Under Review" at bounding box center [273, 321] width 139 height 28
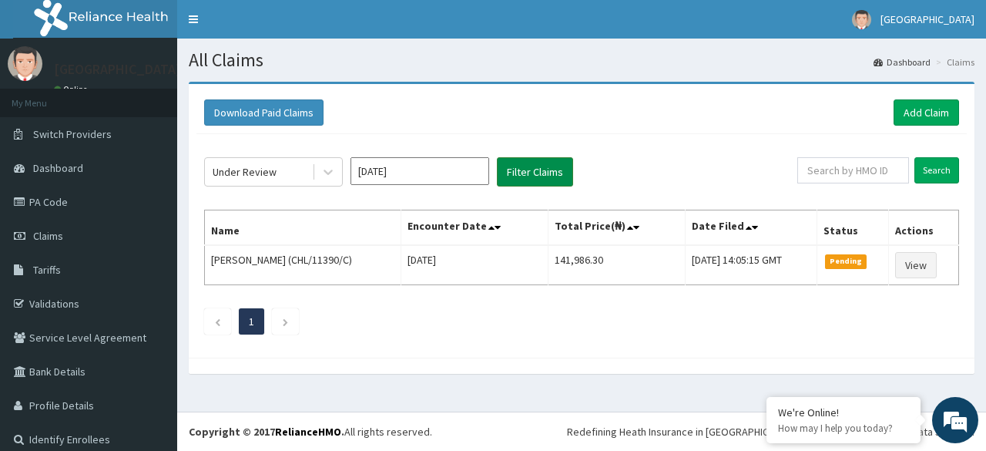
click at [539, 174] on button "Filter Claims" at bounding box center [535, 171] width 76 height 29
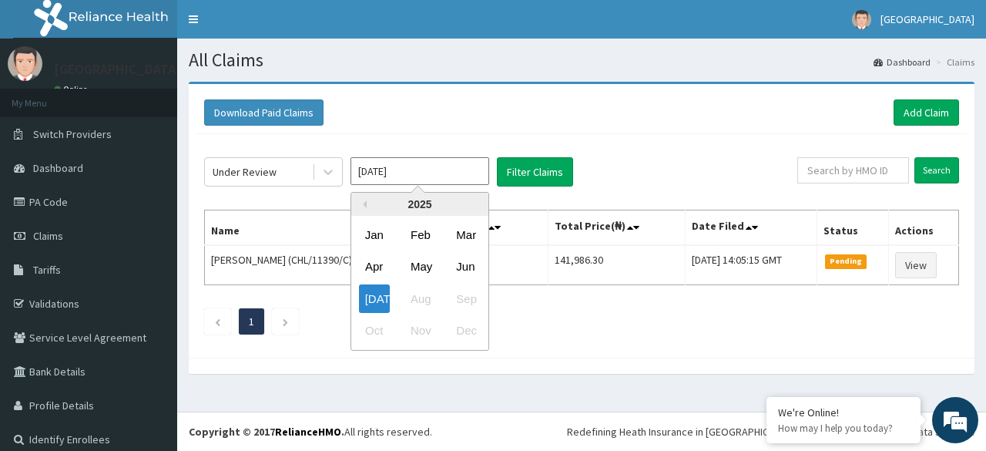
click at [465, 167] on input "[DATE]" at bounding box center [420, 171] width 139 height 28
click at [428, 292] on div "[DATE] Aug Sep" at bounding box center [419, 299] width 137 height 32
click at [462, 331] on div "Oct Nov Dec" at bounding box center [419, 331] width 137 height 32
click at [416, 304] on div "[DATE] Aug Sep" at bounding box center [419, 299] width 137 height 32
click at [469, 267] on div "Jun" at bounding box center [465, 267] width 31 height 29
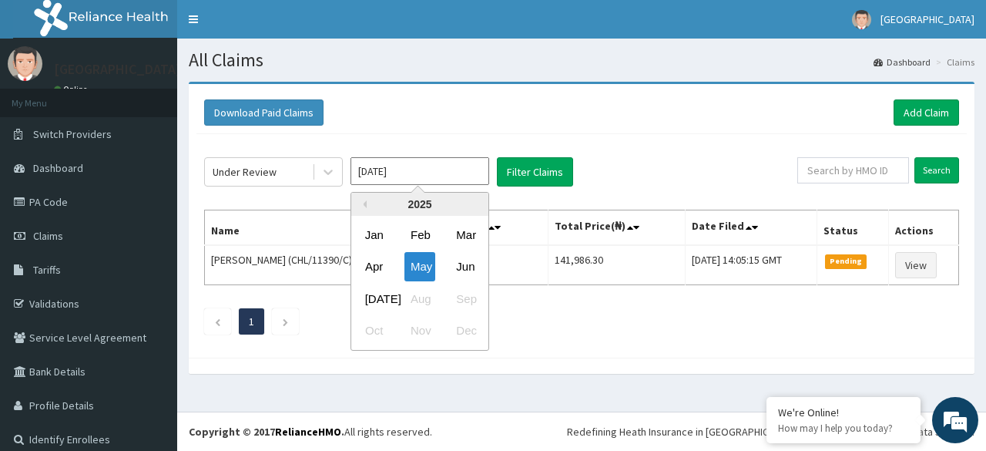
click at [418, 167] on input "[DATE]" at bounding box center [420, 171] width 139 height 28
click at [372, 291] on div "[DATE]" at bounding box center [374, 298] width 31 height 29
type input "[DATE]"
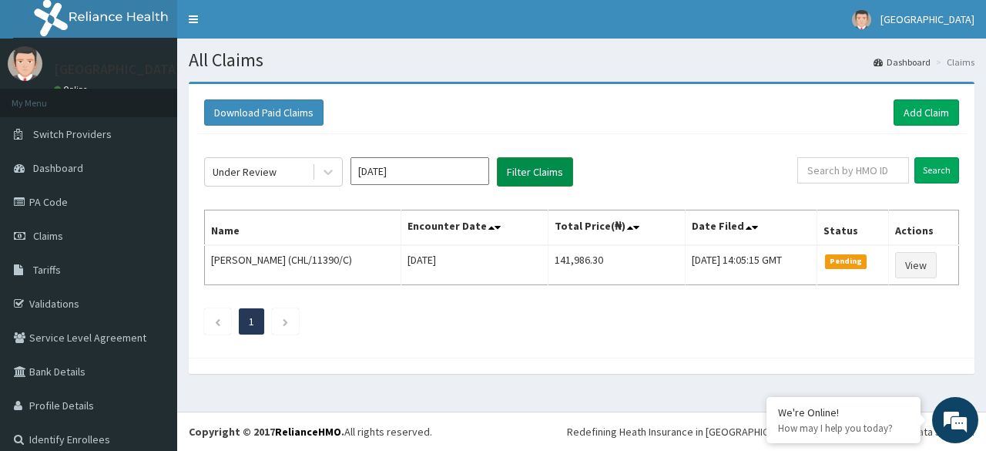
click at [529, 170] on button "Filter Claims" at bounding box center [535, 171] width 76 height 29
click at [509, 171] on button "Filter Claims" at bounding box center [535, 171] width 76 height 29
click at [46, 237] on span "Claims" at bounding box center [48, 236] width 30 height 14
